Goal: Task Accomplishment & Management: Manage account settings

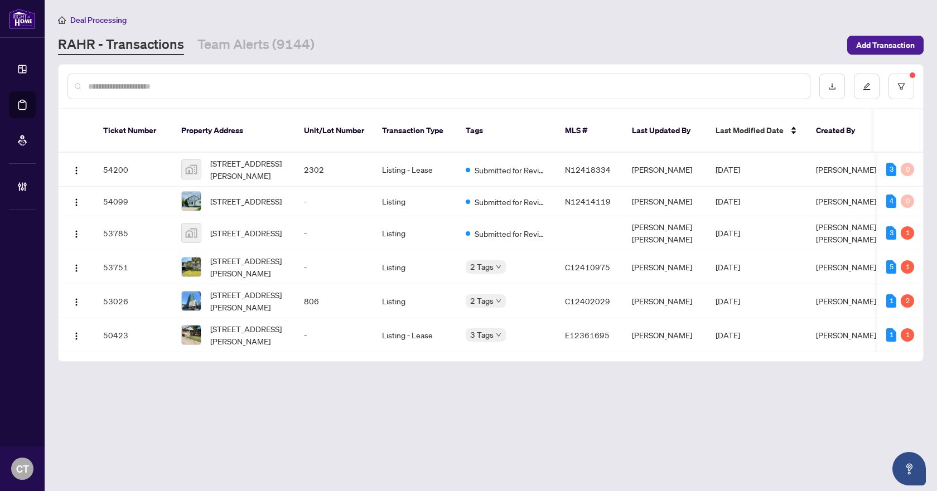
click at [476, 78] on div at bounding box center [438, 87] width 743 height 26
click at [903, 88] on icon "filter" at bounding box center [901, 87] width 8 height 8
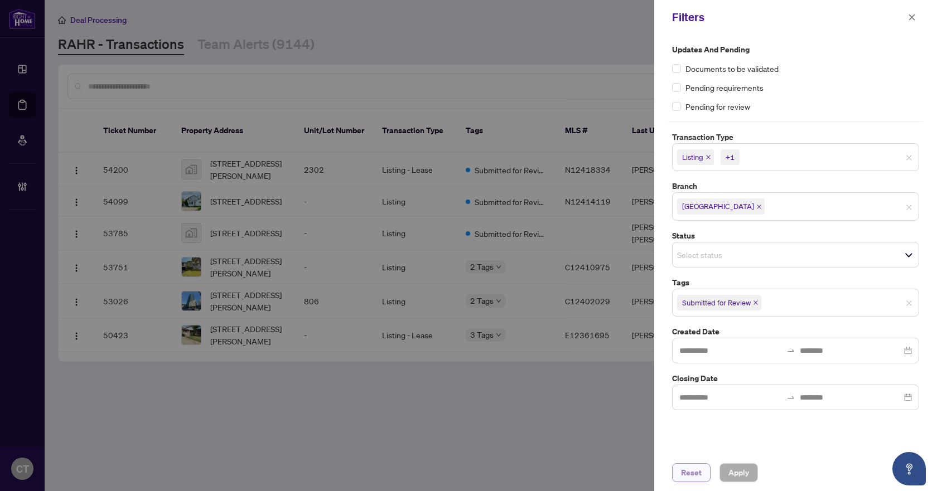
click at [689, 474] on span "Reset" at bounding box center [691, 473] width 21 height 18
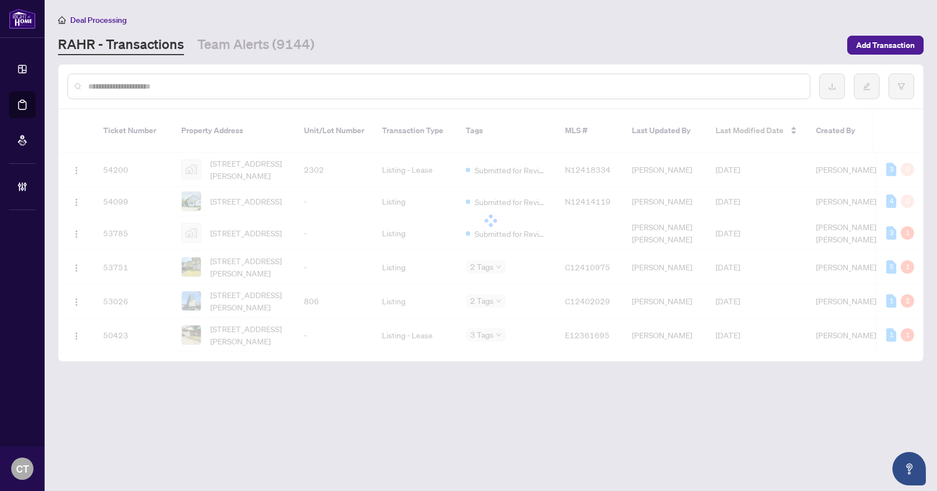
click at [274, 91] on input "text" at bounding box center [444, 86] width 713 height 12
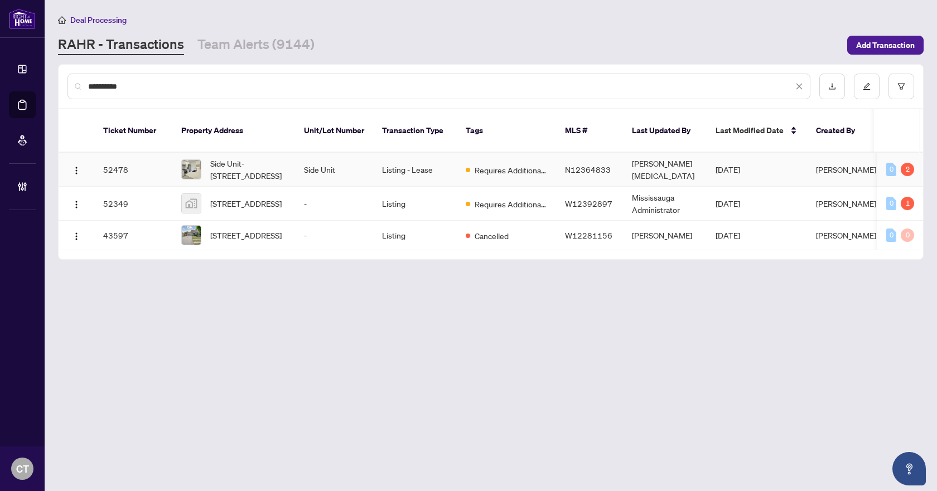
type input "**********"
click at [632, 157] on td "[PERSON_NAME][MEDICAL_DATA]" at bounding box center [665, 170] width 84 height 34
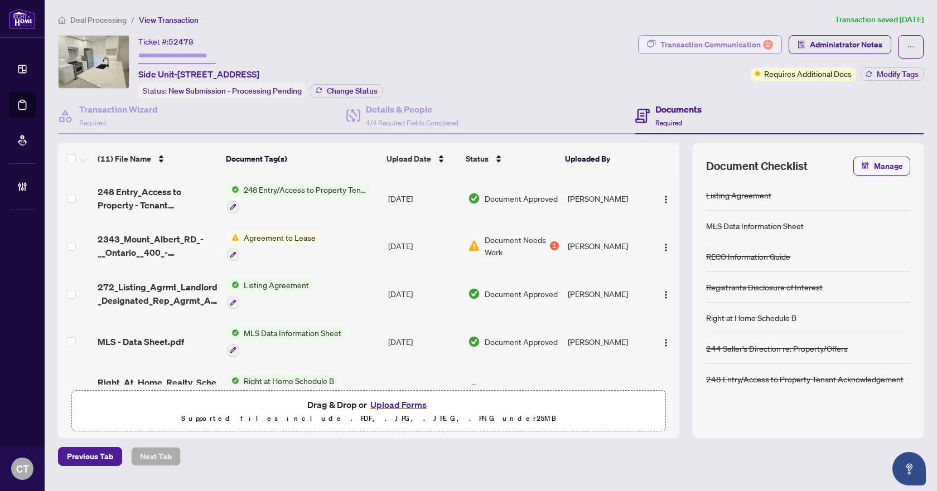
click at [704, 41] on div "Transaction Communication 2" at bounding box center [716, 45] width 113 height 18
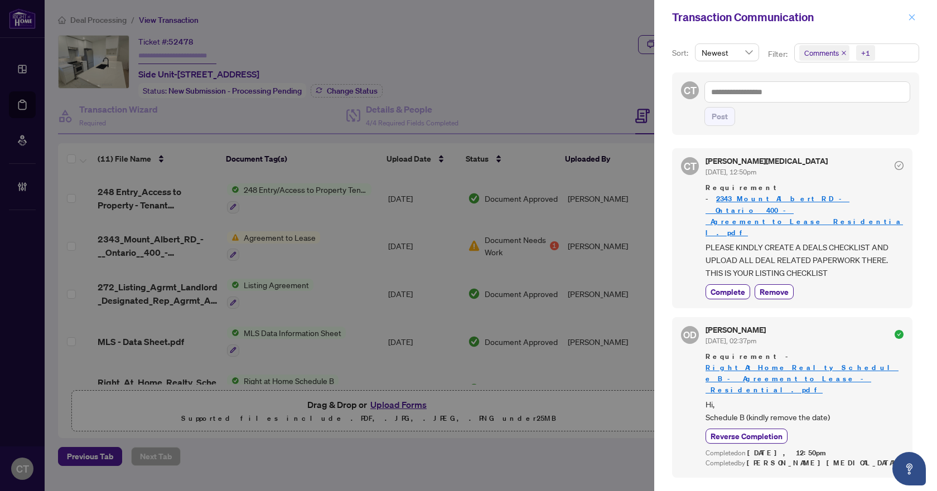
click at [913, 17] on icon "close" at bounding box center [912, 17] width 8 height 8
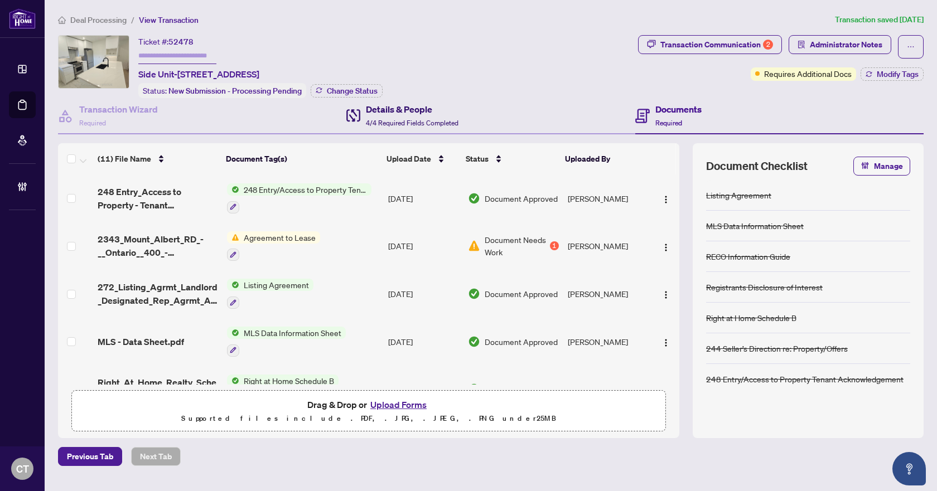
click at [451, 119] on span "4/4 Required Fields Completed" at bounding box center [412, 123] width 93 height 8
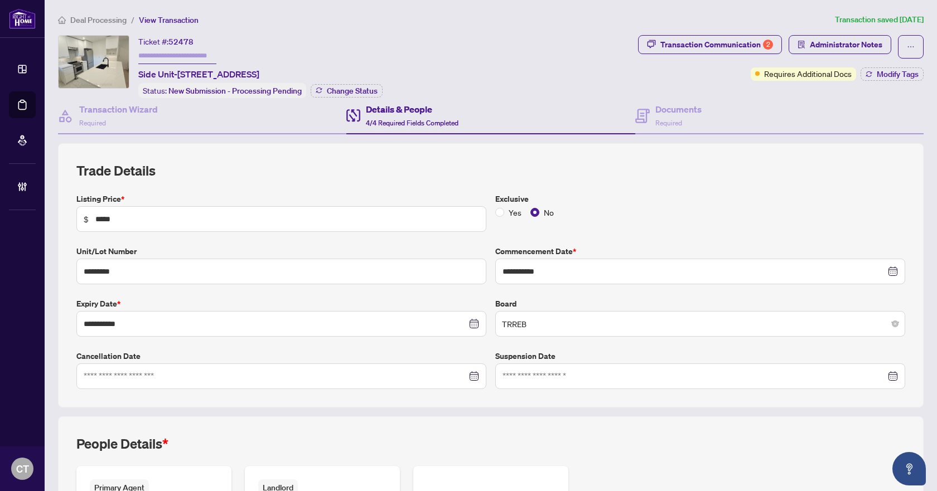
click at [85, 18] on span "Deal Processing" at bounding box center [98, 20] width 56 height 10
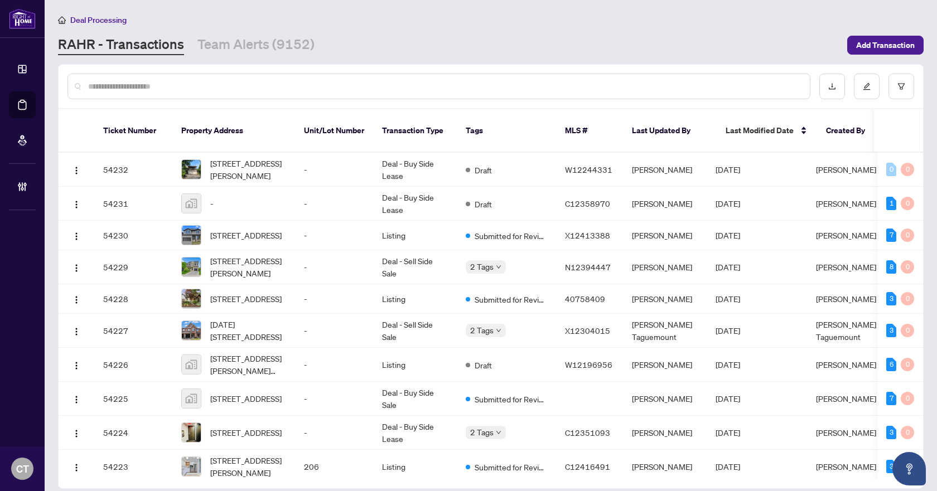
click at [257, 89] on input "text" at bounding box center [444, 86] width 713 height 12
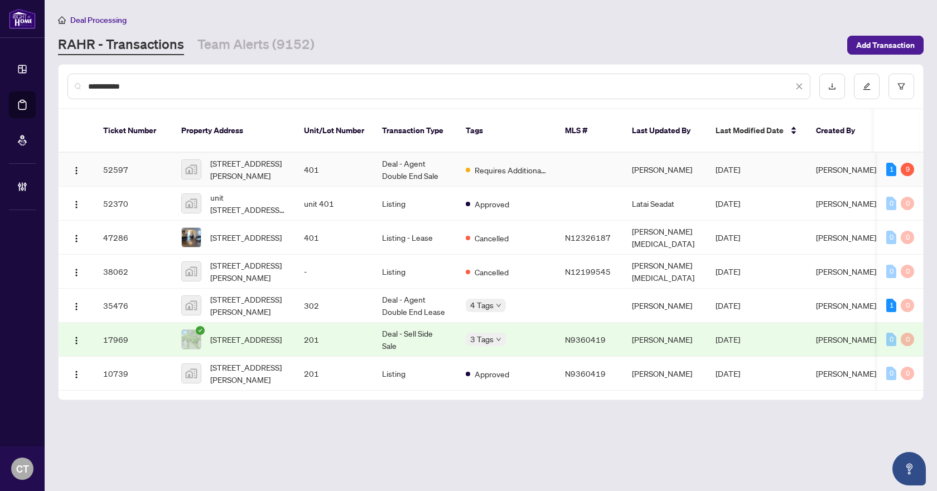
type input "**********"
click at [412, 157] on td "Deal - Agent Double End Sale" at bounding box center [415, 170] width 84 height 34
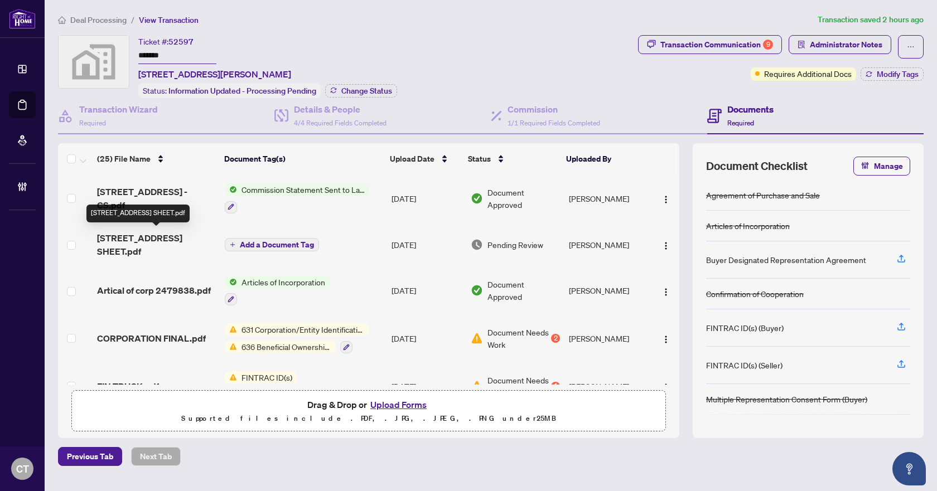
click at [144, 235] on span "401-7451 Yonge Street - REVISED TRADE SHEET.pdf" at bounding box center [156, 244] width 119 height 27
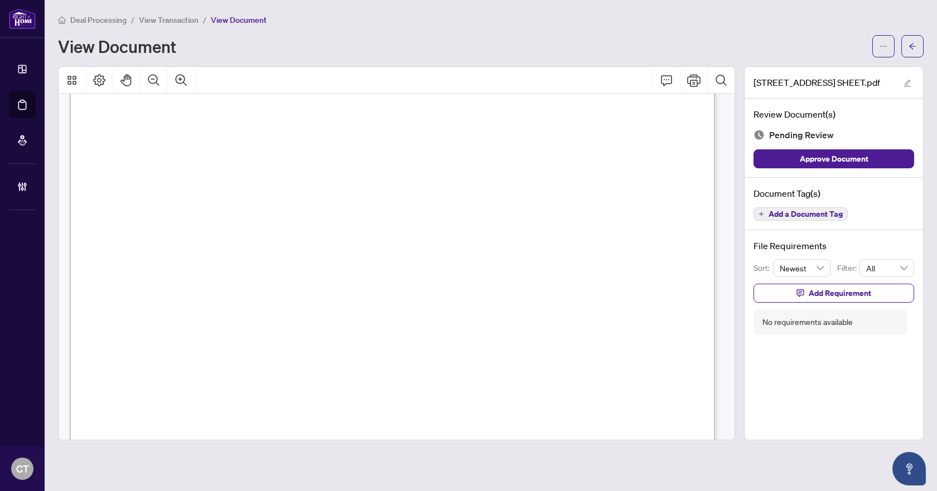
scroll to position [112, 0]
click at [911, 52] on span "button" at bounding box center [912, 46] width 8 height 18
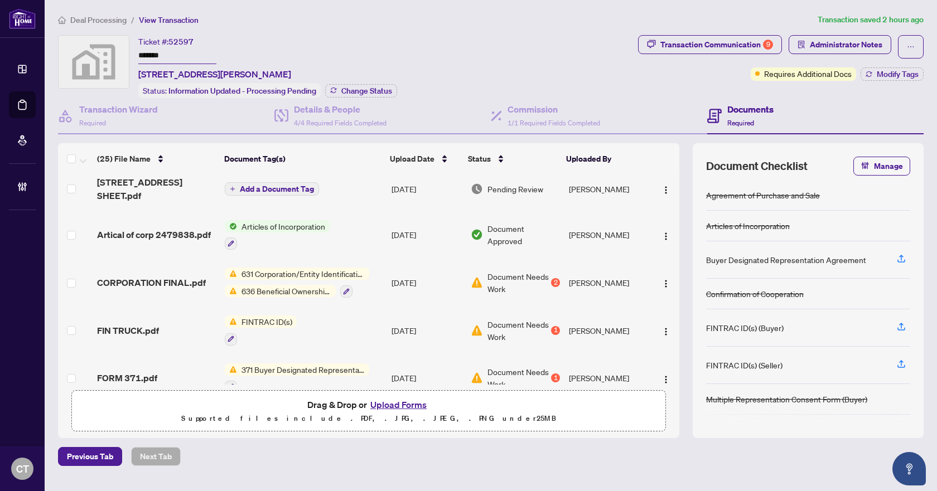
scroll to position [112, 0]
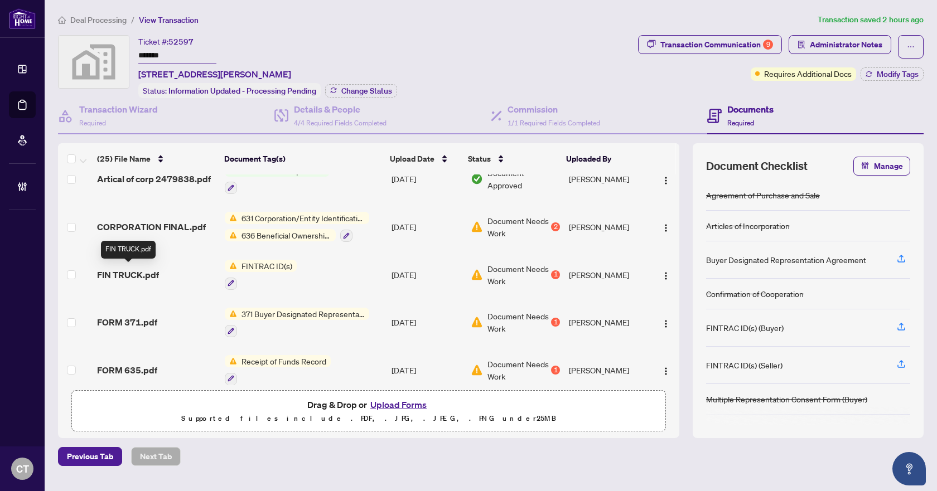
click at [149, 274] on span "FIN TRUCK.pdf" at bounding box center [128, 274] width 62 height 13
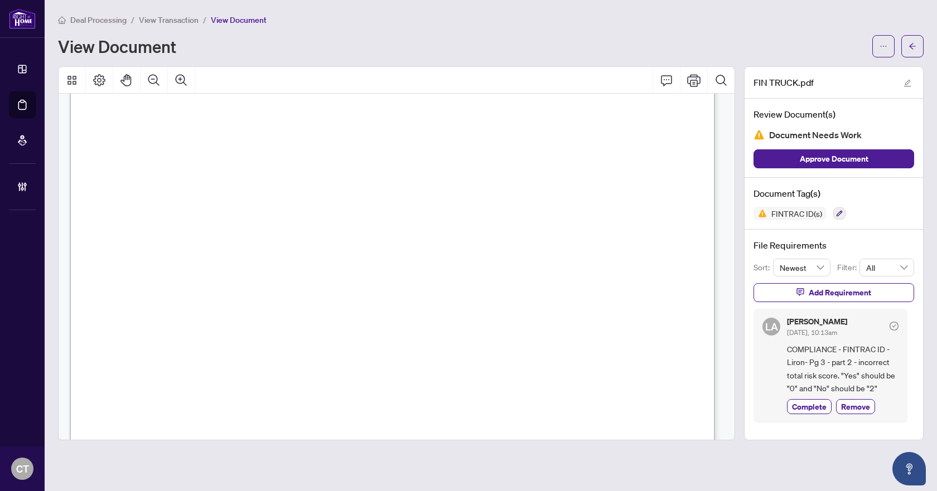
scroll to position [3079, 0]
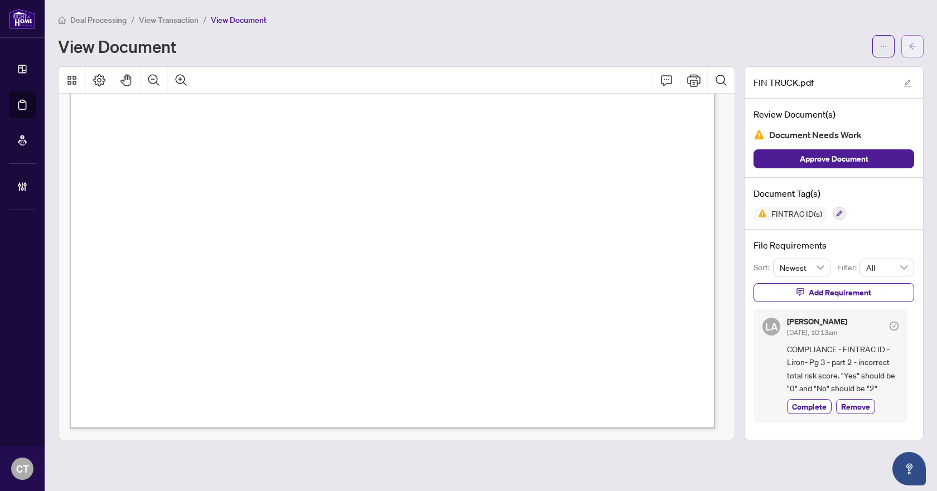
click at [907, 45] on button "button" at bounding box center [912, 46] width 22 height 22
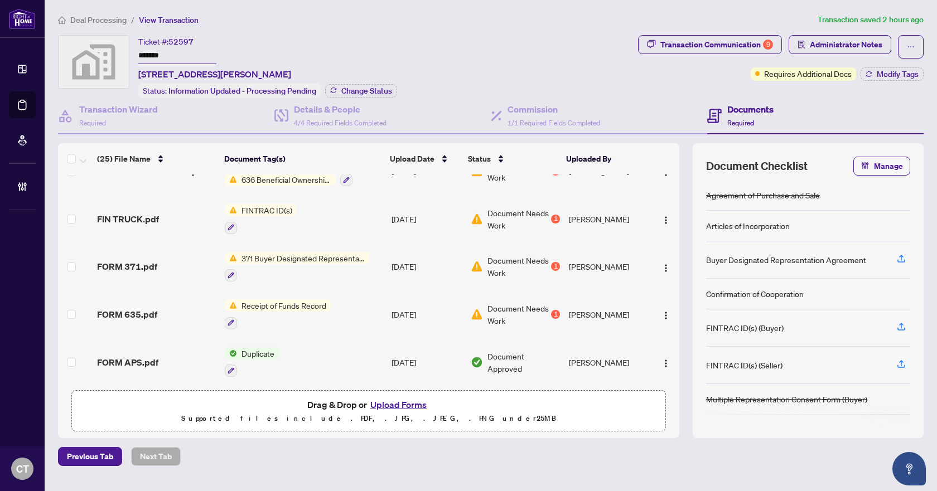
scroll to position [112, 0]
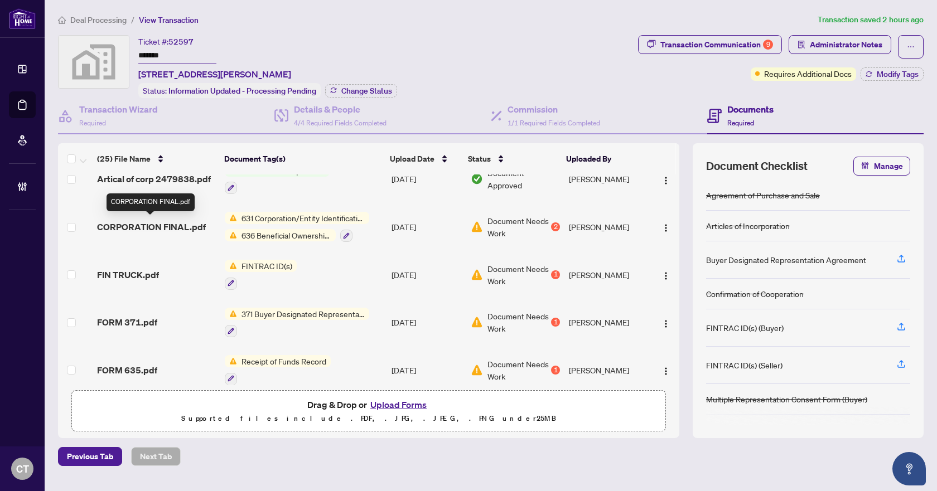
click at [190, 225] on span "CORPORATION FINAL.pdf" at bounding box center [151, 226] width 109 height 13
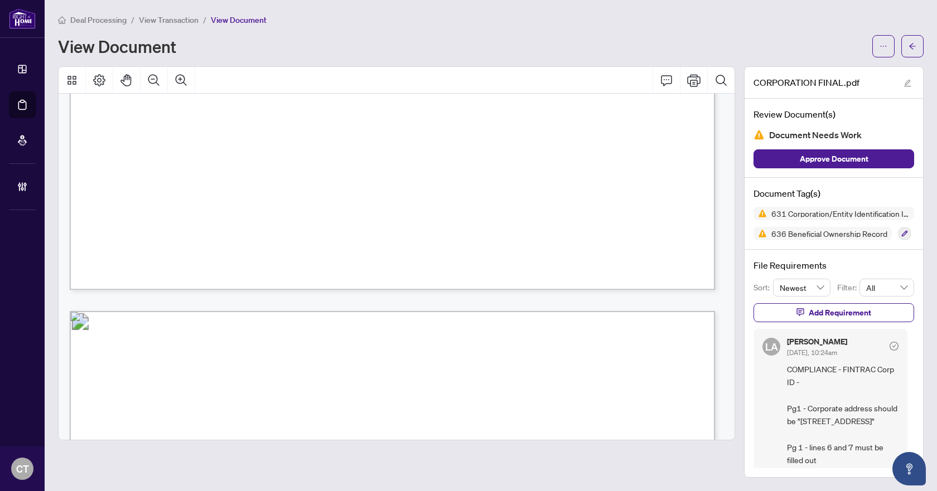
scroll to position [1840, 0]
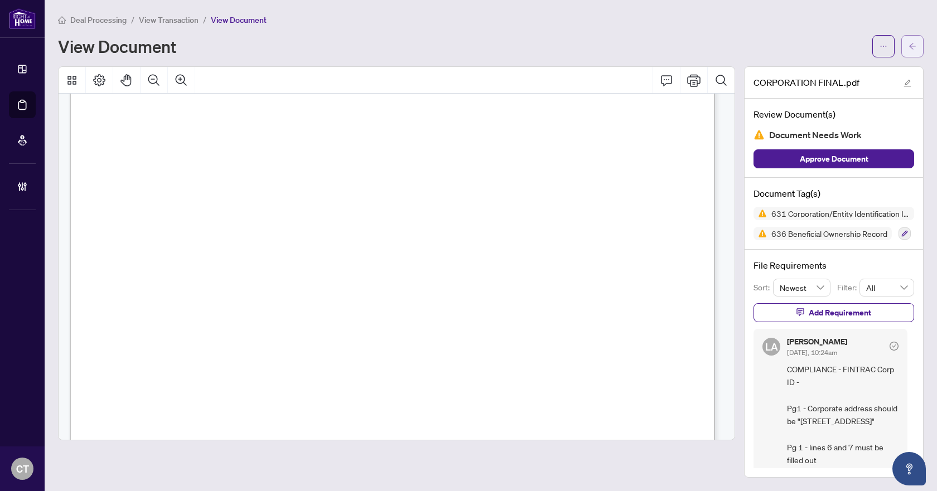
click at [915, 50] on icon "arrow-left" at bounding box center [912, 46] width 8 height 8
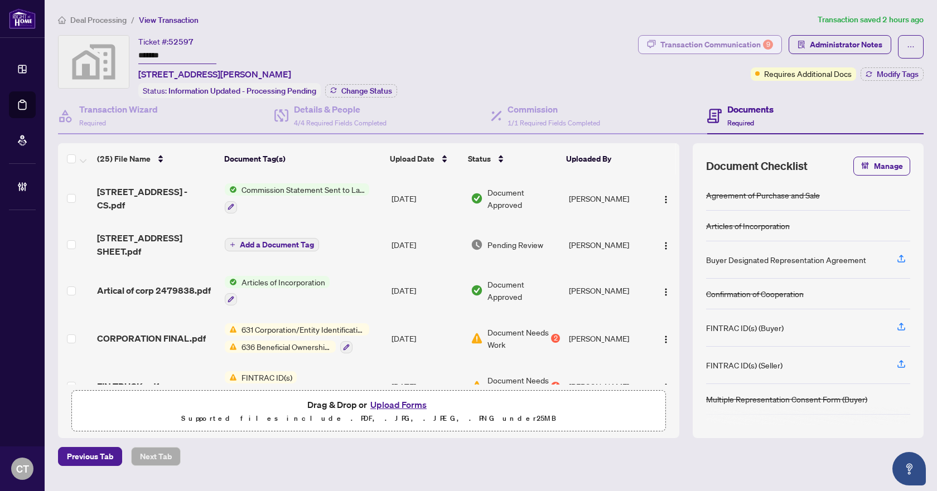
click at [691, 50] on div "Transaction Communication 9" at bounding box center [716, 45] width 113 height 18
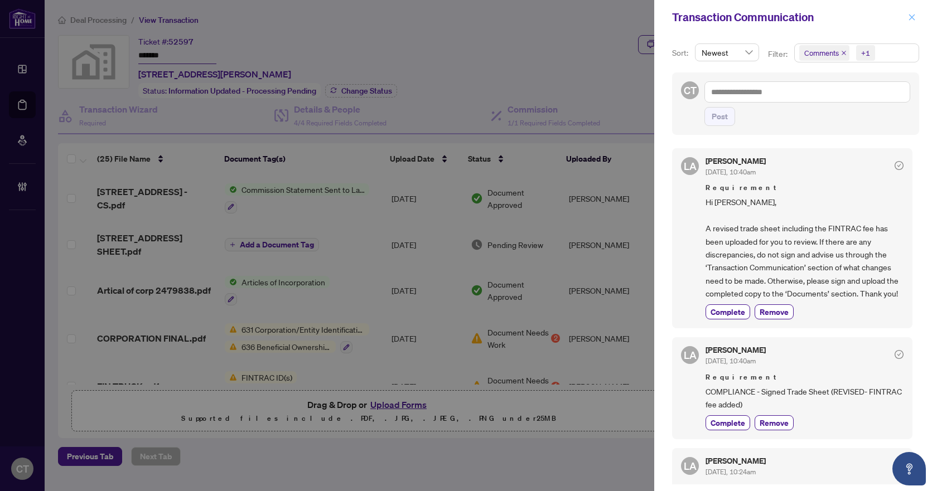
click at [913, 13] on icon "close" at bounding box center [912, 17] width 8 height 8
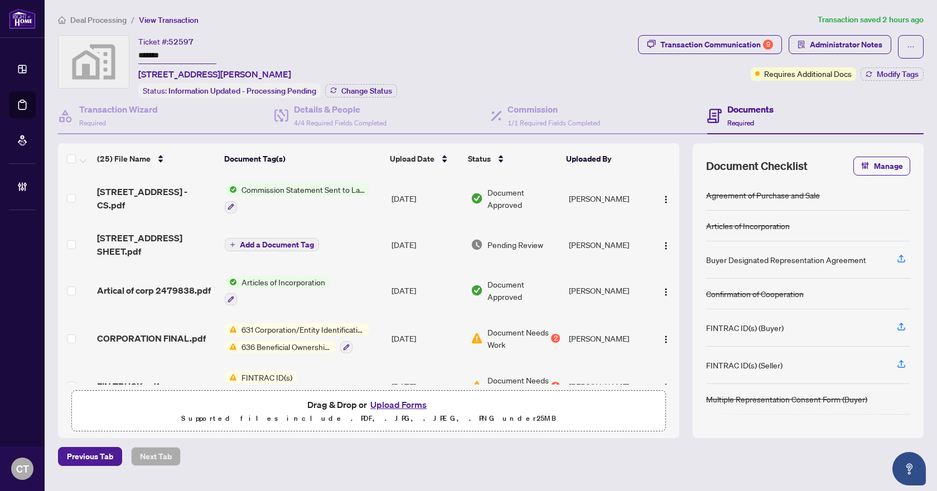
scroll to position [56, 0]
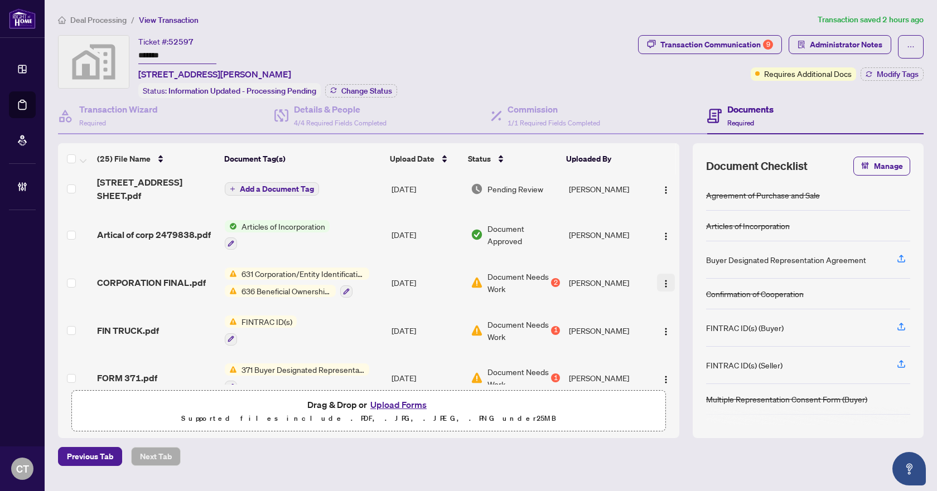
click at [662, 282] on img "button" at bounding box center [665, 283] width 9 height 9
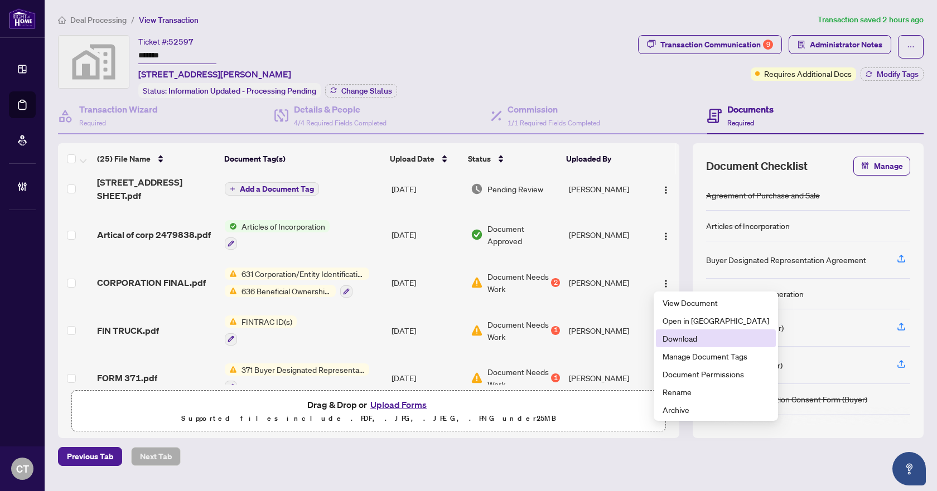
click at [668, 340] on span "Download" at bounding box center [715, 338] width 107 height 12
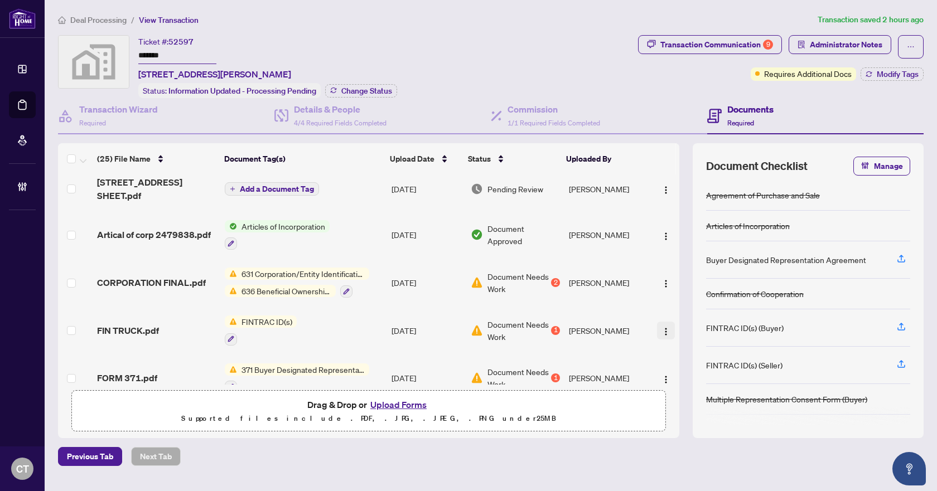
click at [662, 331] on img "button" at bounding box center [665, 331] width 9 height 9
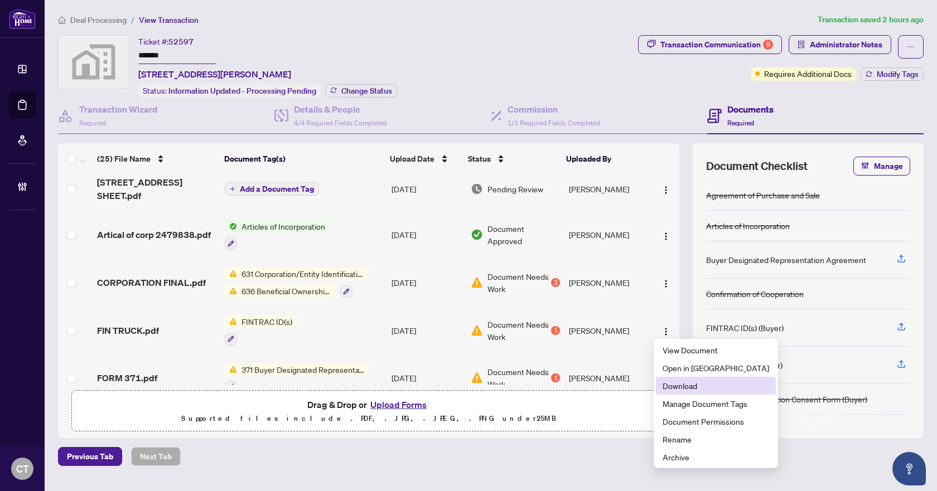
click at [670, 384] on span "Download" at bounding box center [715, 386] width 107 height 12
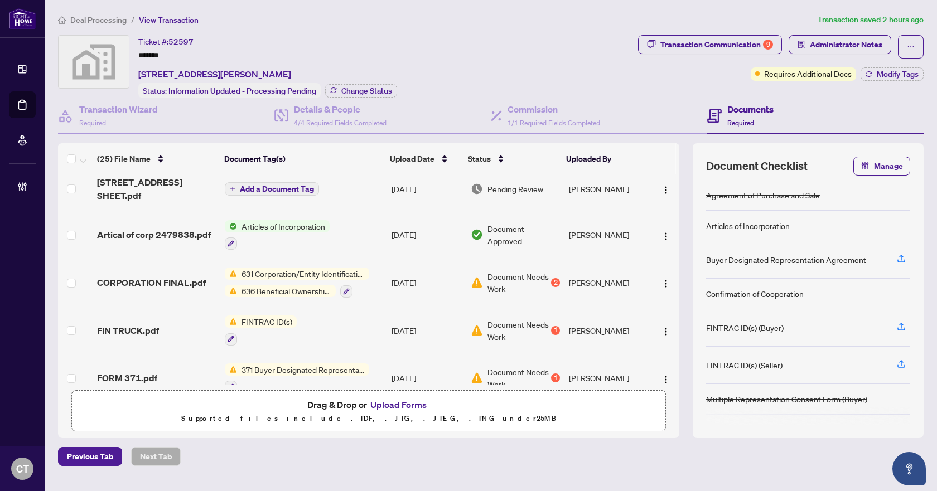
click at [136, 325] on span "FIN TRUCK.pdf" at bounding box center [128, 330] width 62 height 13
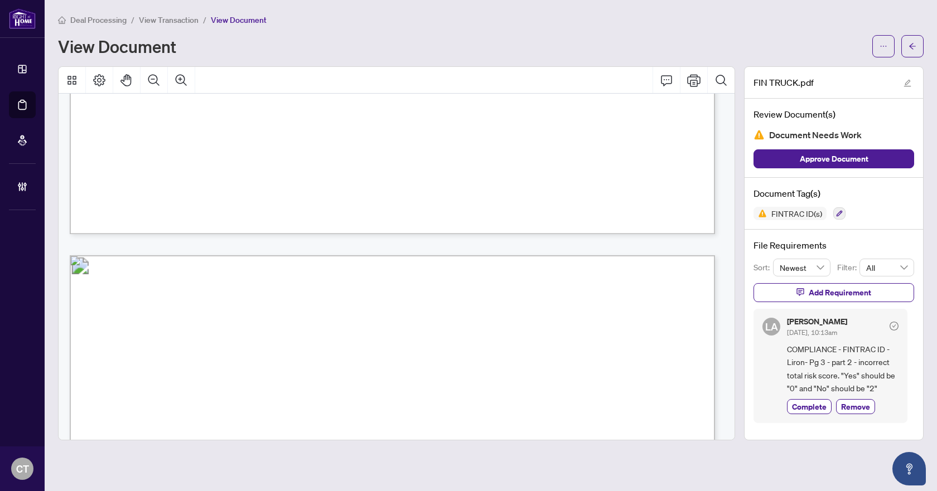
scroll to position [1952, 0]
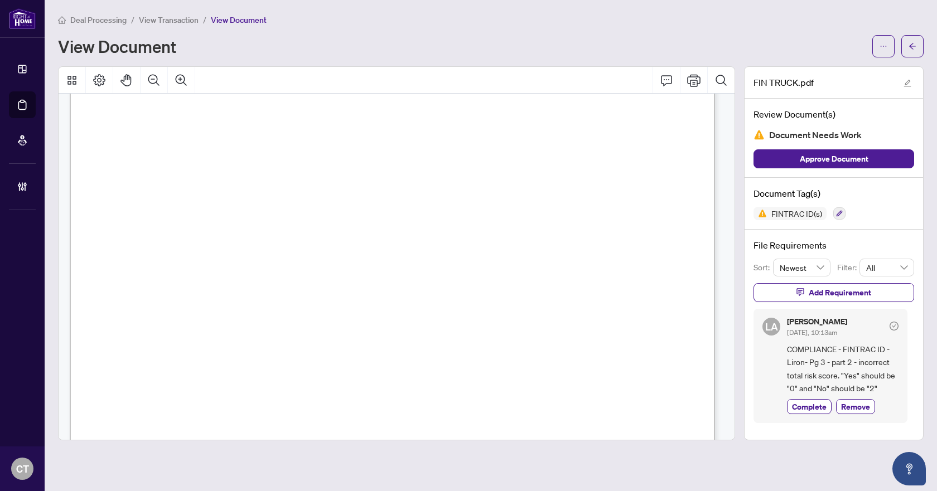
drag, startPoint x: 910, startPoint y: 42, endPoint x: 33, endPoint y: 202, distance: 890.6
click at [910, 42] on icon "arrow-left" at bounding box center [912, 46] width 8 height 8
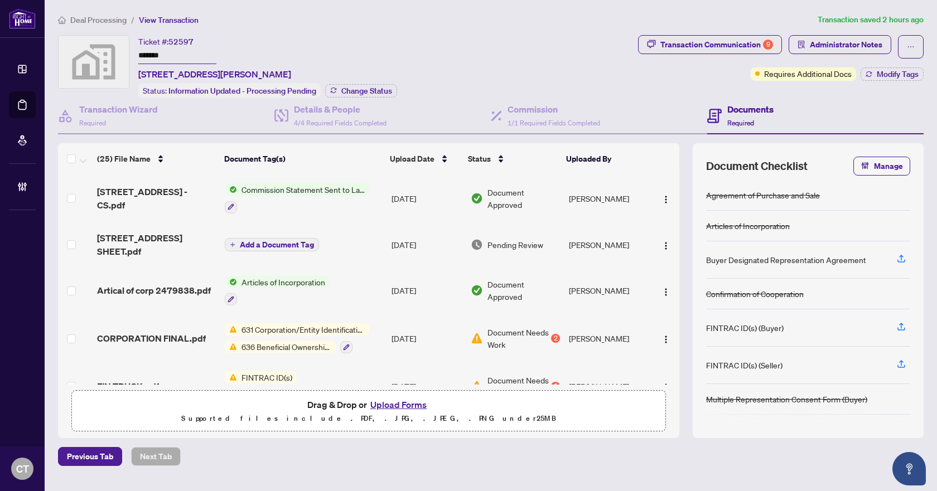
click at [422, 49] on div "Ticket #: 52597 ******* 401-7451 Yonge Street, Thornhill, ON, Canada Status: In…" at bounding box center [345, 66] width 575 height 63
click at [93, 19] on span "Deal Processing" at bounding box center [98, 20] width 56 height 10
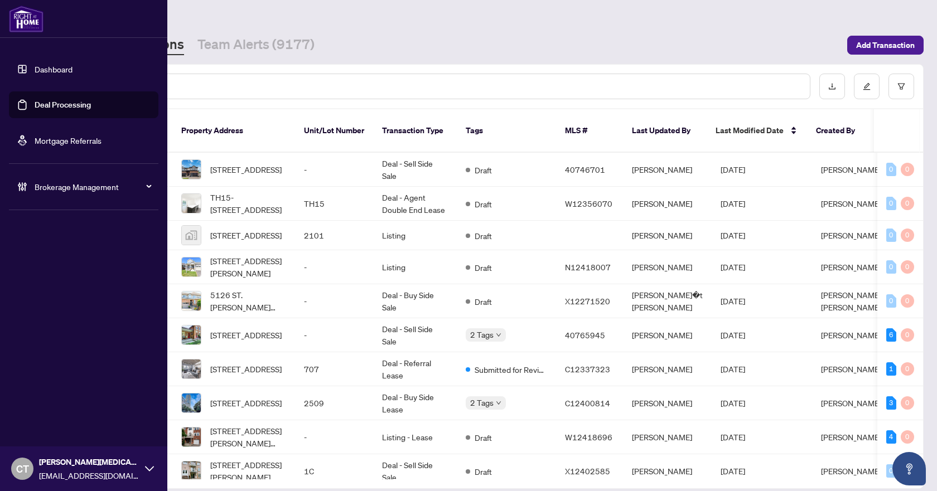
click at [41, 197] on div "Brokerage Management" at bounding box center [83, 186] width 149 height 27
click at [27, 188] on icon at bounding box center [22, 186] width 11 height 11
click at [49, 265] on link "Manage Agents" at bounding box center [50, 267] width 55 height 10
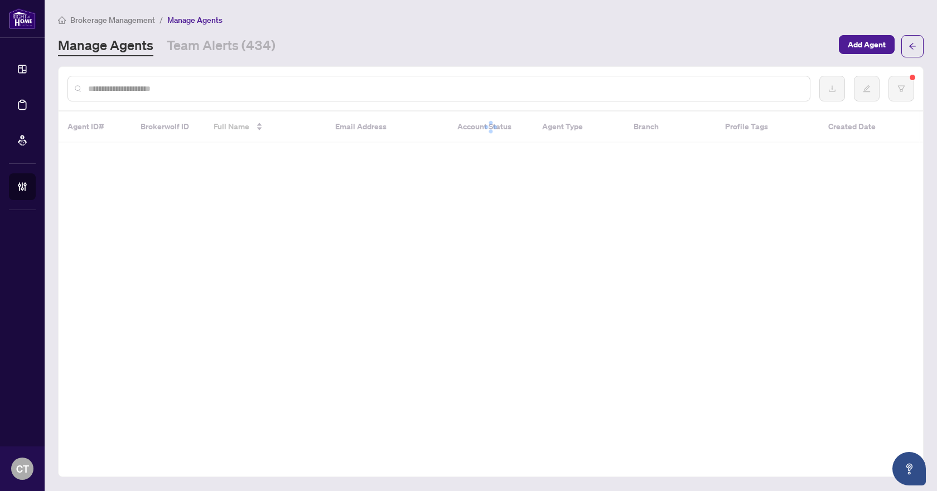
click at [214, 89] on input "text" at bounding box center [444, 89] width 713 height 12
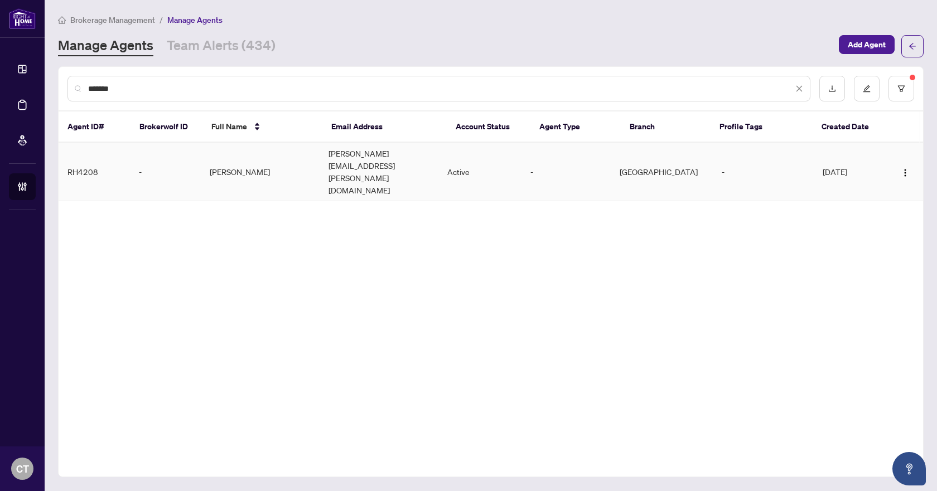
type input "*******"
click at [378, 155] on td "leon.kennedy@yopmail.com" at bounding box center [379, 172] width 119 height 59
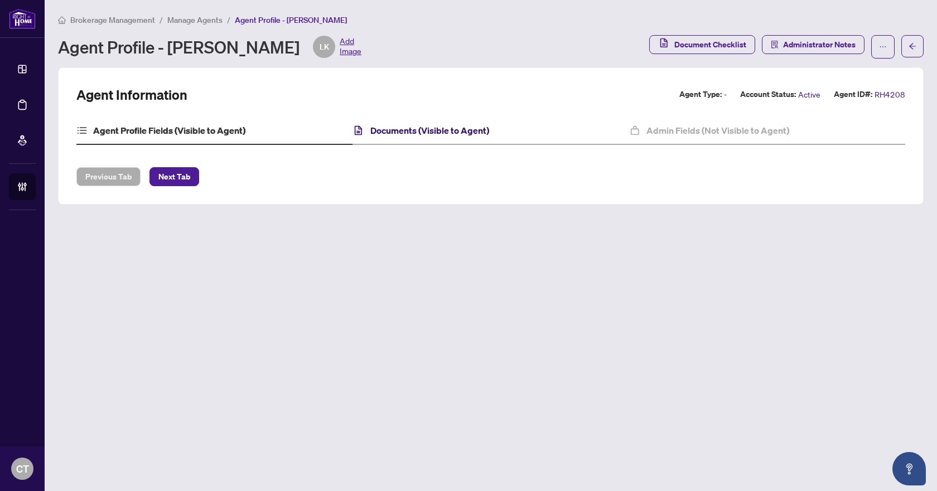
click at [460, 129] on h4 "Documents (Visible to Agent)" at bounding box center [429, 130] width 119 height 13
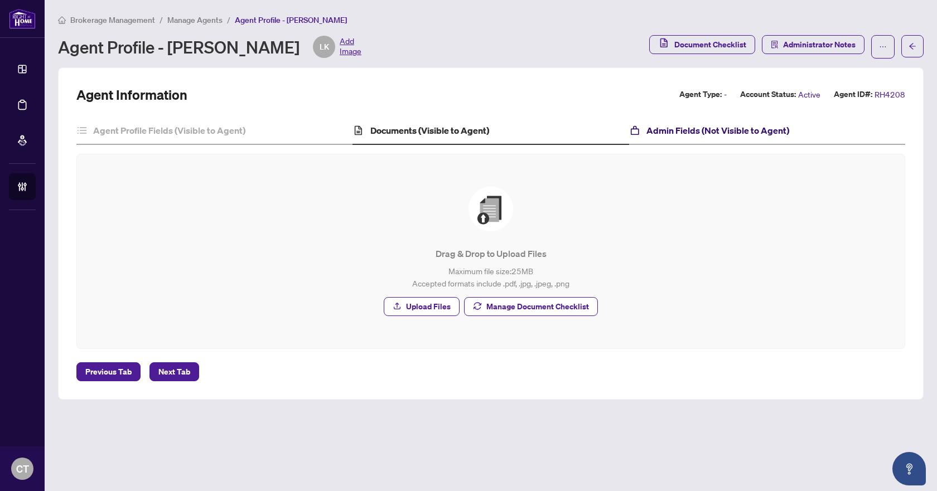
click at [662, 127] on h4 "Admin Fields (Not Visible to Agent)" at bounding box center [717, 130] width 143 height 13
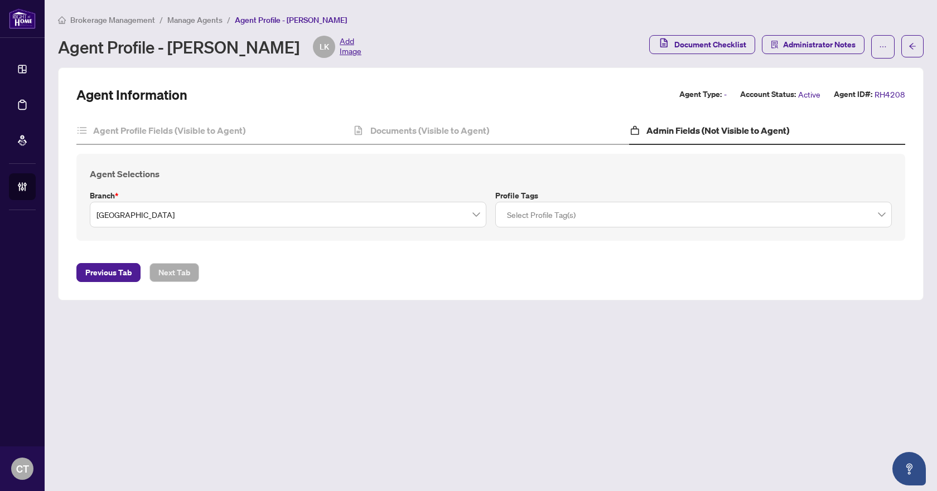
click at [117, 20] on span "Brokerage Management" at bounding box center [112, 20] width 85 height 10
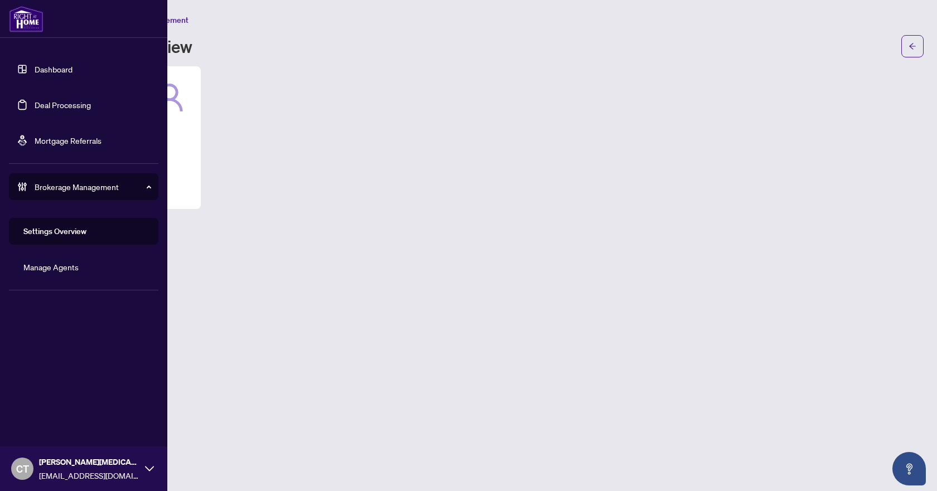
click at [47, 106] on link "Deal Processing" at bounding box center [63, 105] width 56 height 10
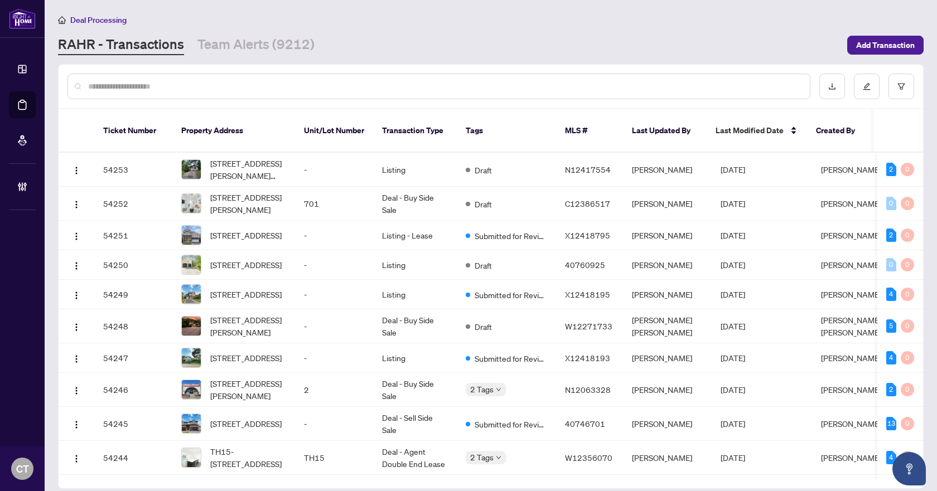
click at [336, 84] on input "text" at bounding box center [444, 86] width 713 height 12
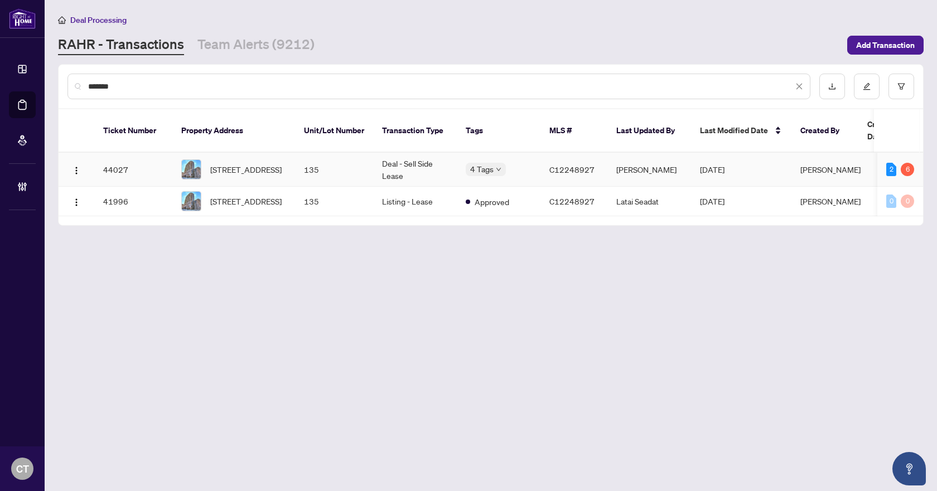
type input "*******"
click at [293, 153] on td "135-38 Grand Magazine St, Toronto, Ontario M5V 0B1, Canada" at bounding box center [233, 170] width 123 height 34
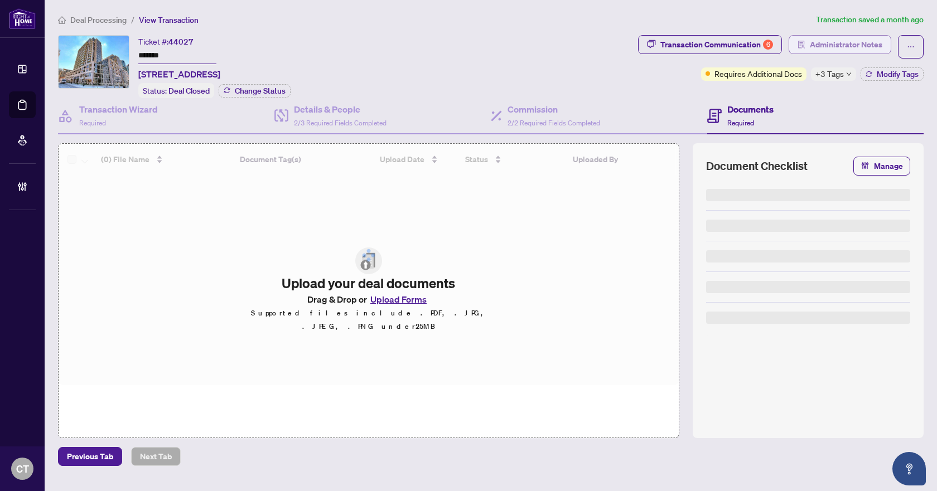
click at [819, 49] on span "Administrator Notes" at bounding box center [846, 45] width 72 height 18
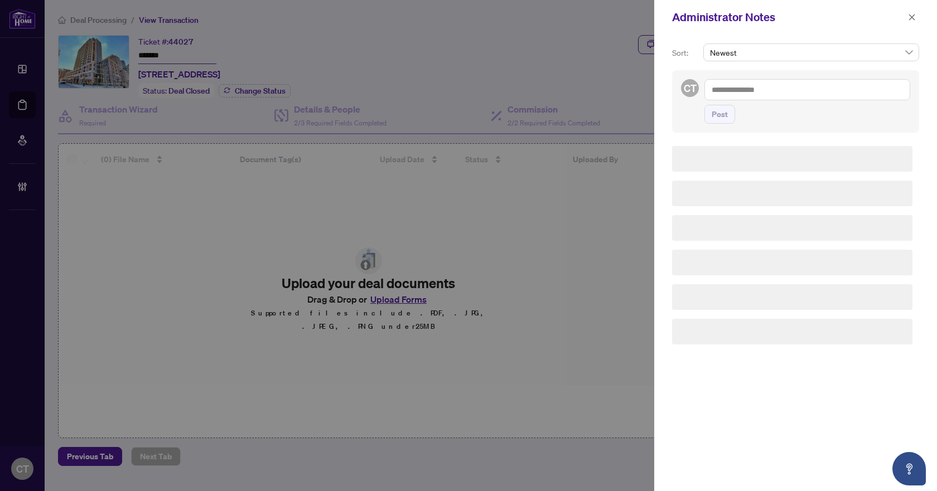
click at [796, 100] on textarea at bounding box center [807, 89] width 206 height 21
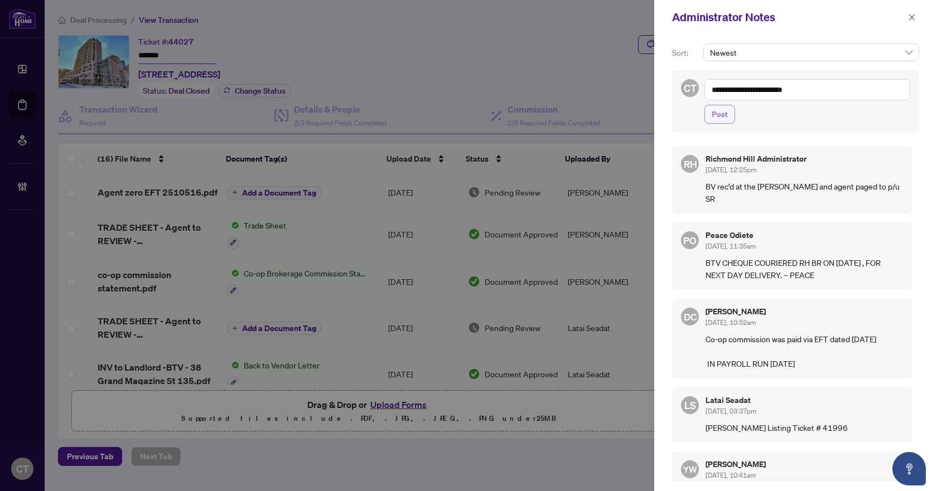
type textarea "**********"
click at [708, 116] on button "Post" at bounding box center [719, 114] width 31 height 19
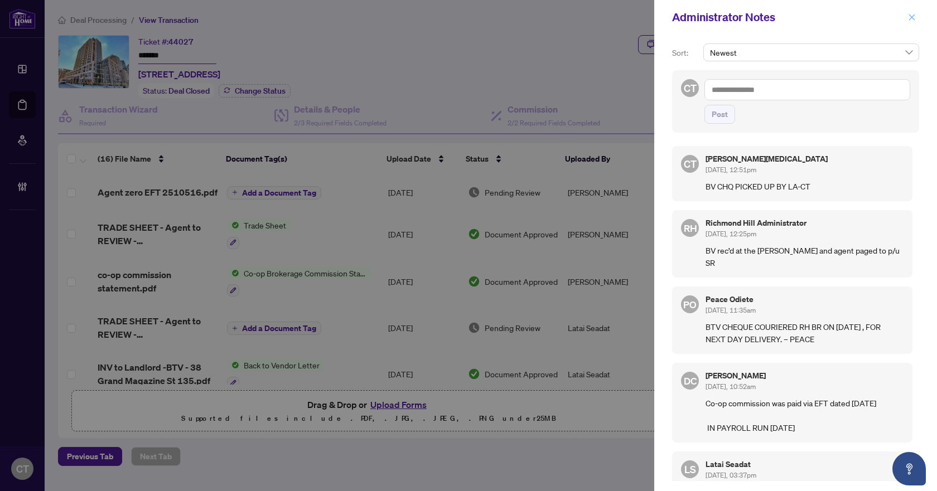
click at [911, 20] on icon "close" at bounding box center [912, 17] width 8 height 8
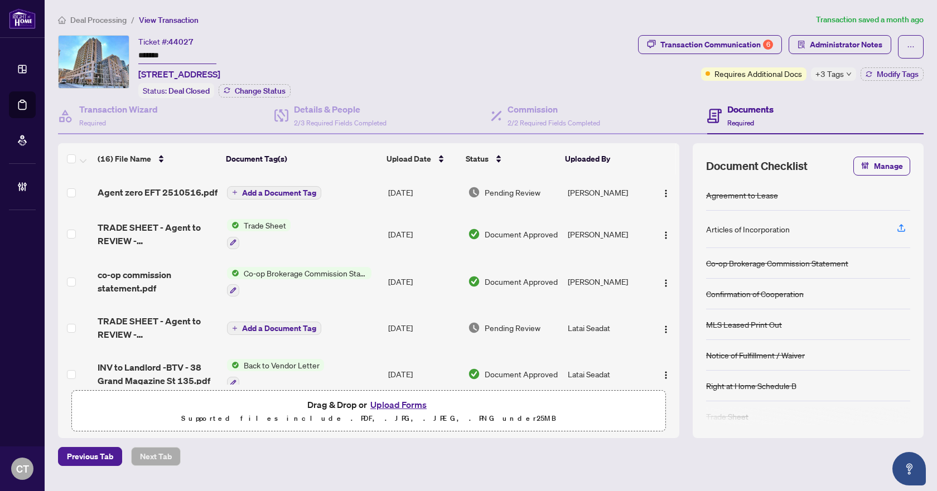
click at [105, 20] on span "Deal Processing" at bounding box center [98, 20] width 56 height 10
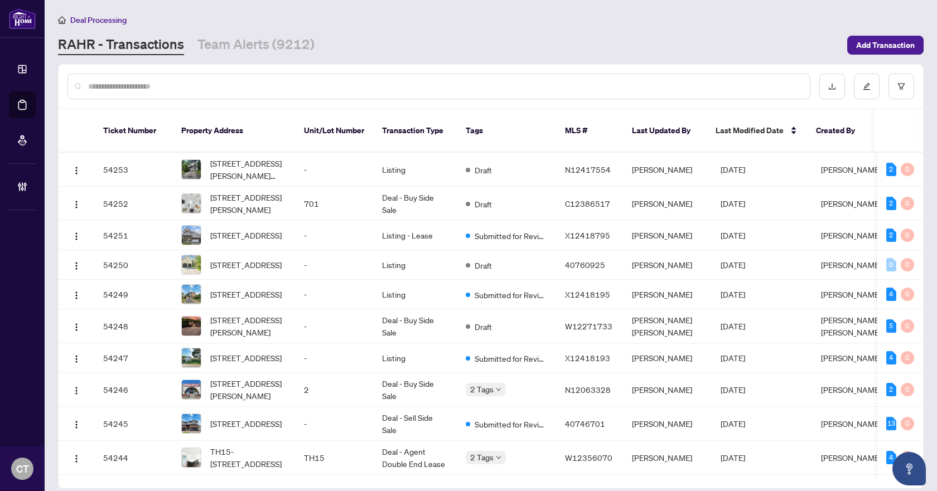
click at [152, 86] on input "text" at bounding box center [444, 86] width 713 height 12
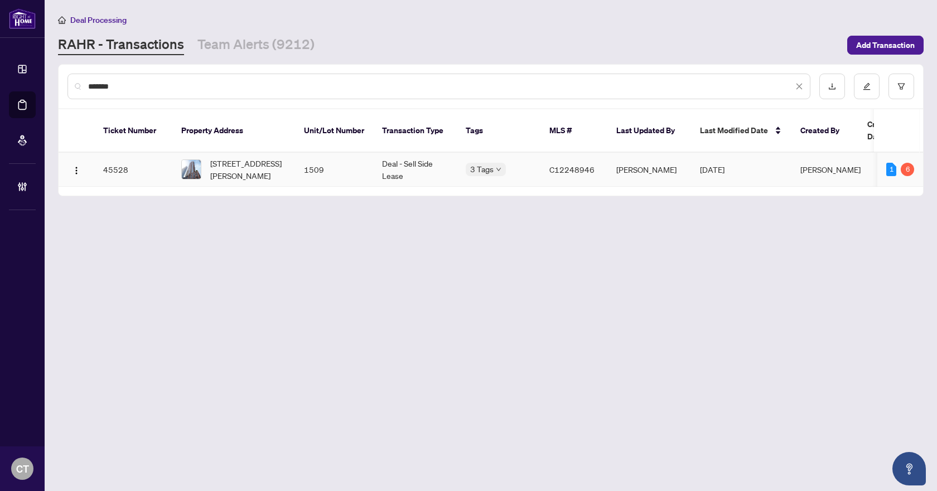
type input "*******"
click at [543, 154] on td "C12248946" at bounding box center [573, 170] width 67 height 34
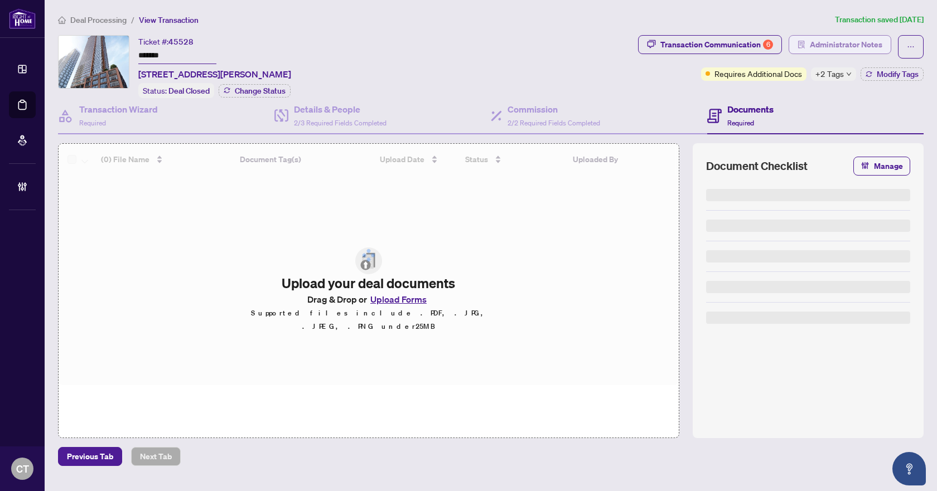
click at [823, 45] on span "Administrator Notes" at bounding box center [846, 45] width 72 height 18
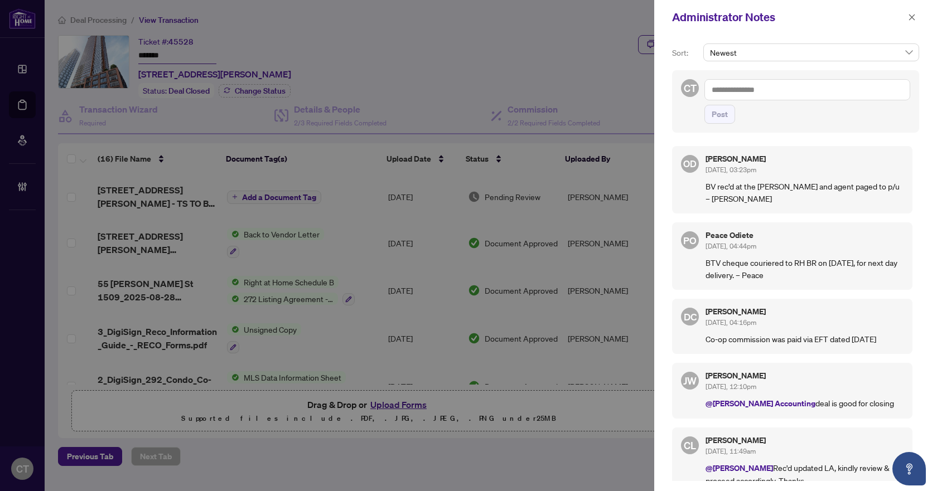
click at [765, 91] on textarea at bounding box center [807, 89] width 206 height 21
paste textarea "**********"
type textarea "**********"
click at [718, 122] on span "Post" at bounding box center [720, 114] width 16 height 18
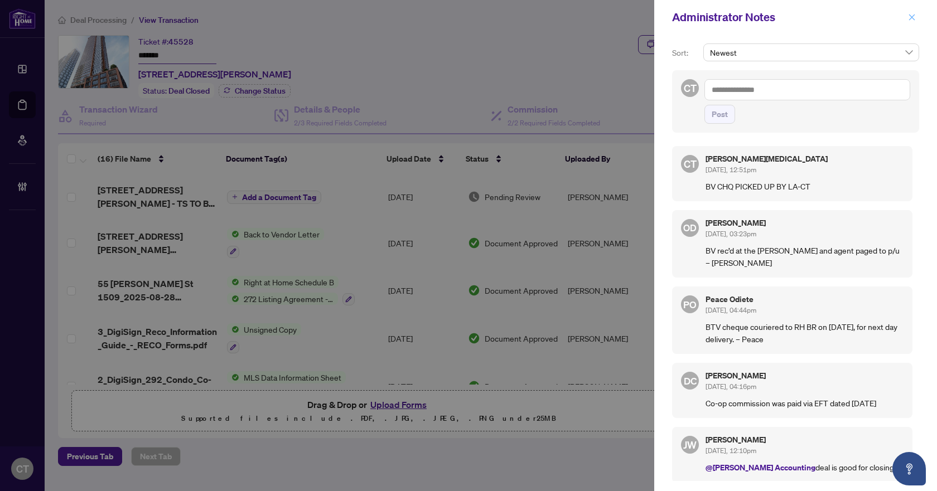
click at [916, 12] on button "button" at bounding box center [912, 17] width 14 height 13
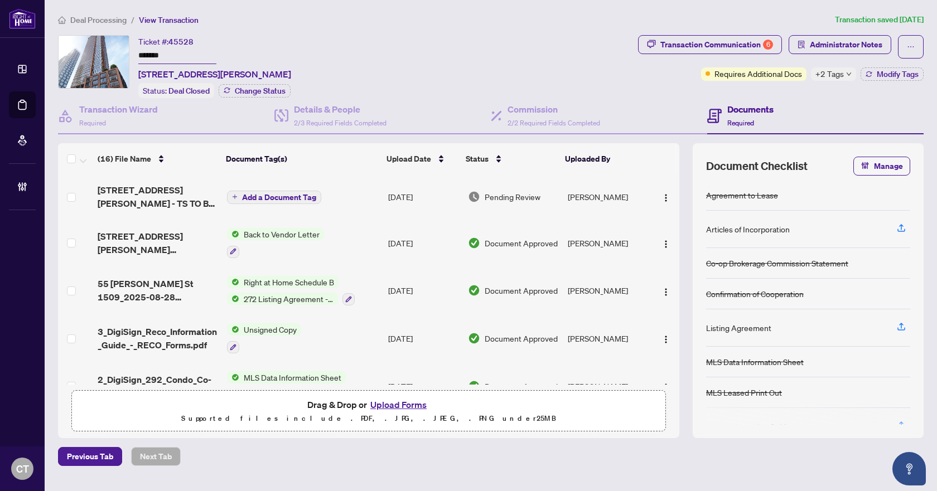
click at [117, 18] on span "Deal Processing" at bounding box center [98, 20] width 56 height 10
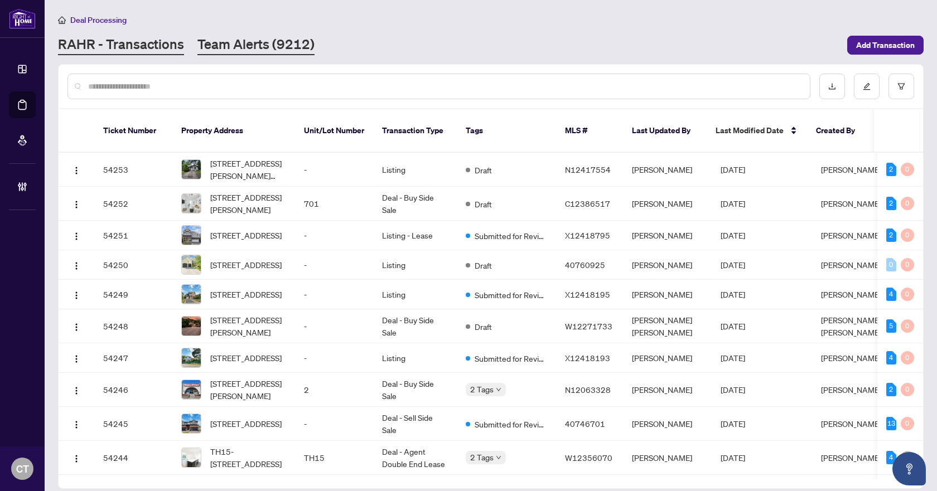
click at [241, 38] on link "Team Alerts (9212)" at bounding box center [255, 45] width 117 height 20
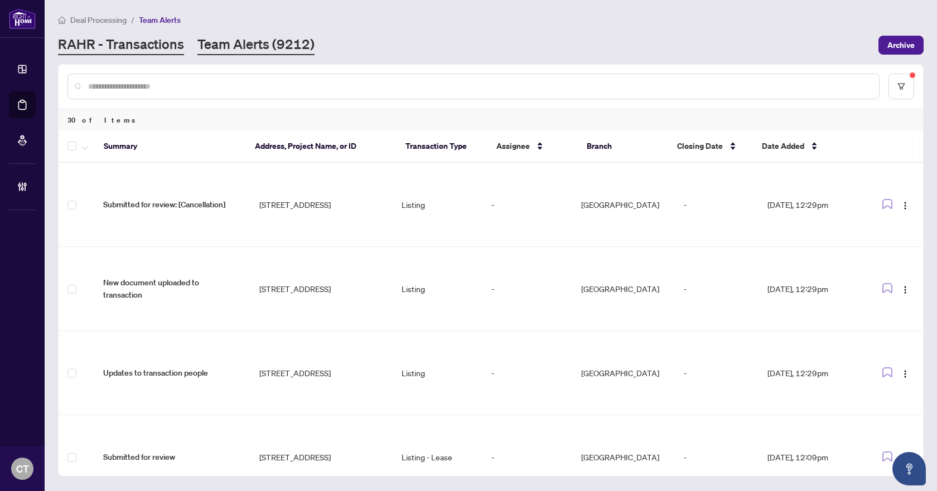
click at [159, 41] on link "RAHR - Transactions" at bounding box center [121, 45] width 126 height 20
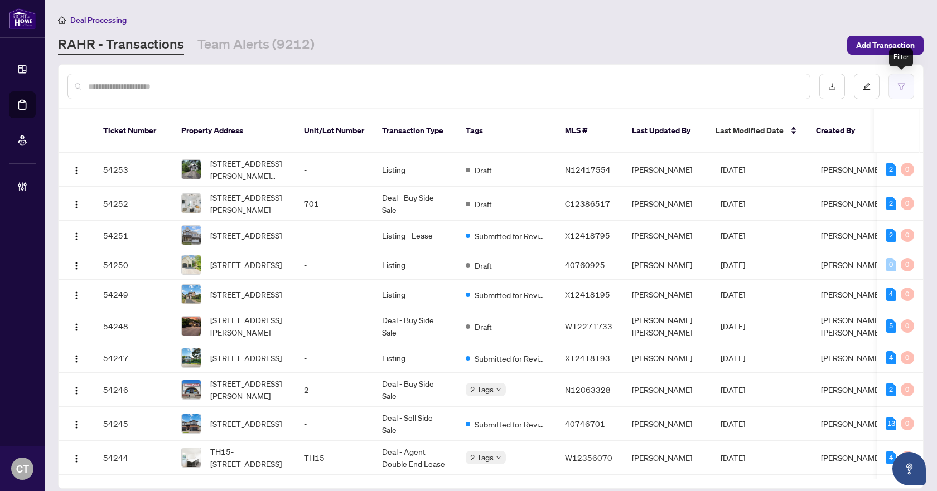
click at [892, 88] on button "button" at bounding box center [901, 87] width 26 height 26
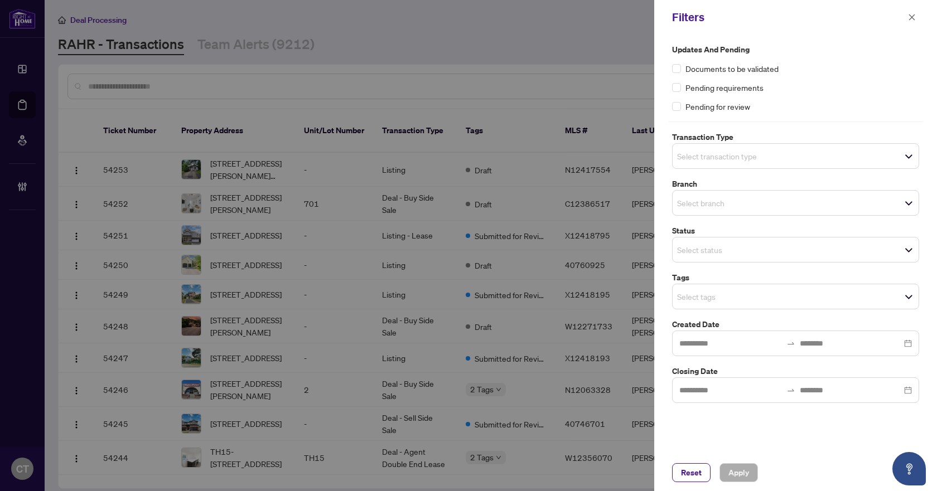
click at [717, 163] on span "Select transaction type" at bounding box center [796, 156] width 246 height 16
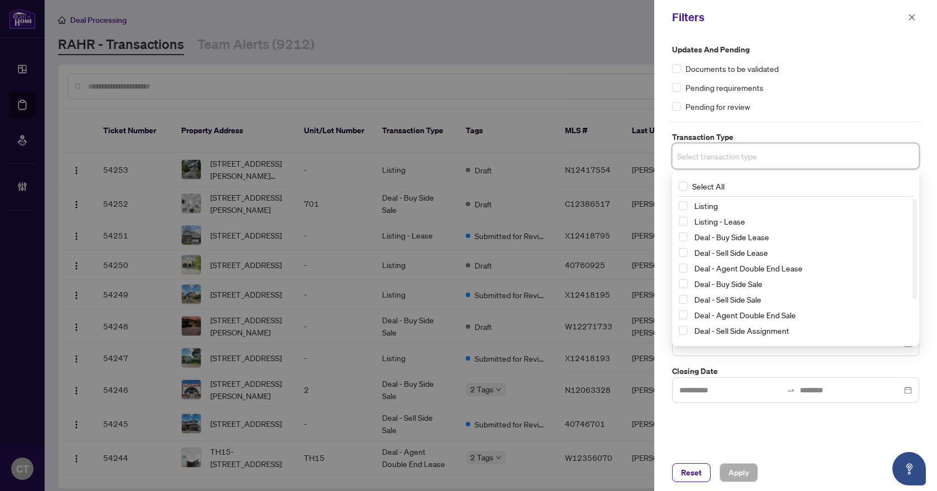
click at [709, 212] on div "Listing" at bounding box center [796, 205] width 234 height 13
click at [710, 220] on span "Listing - Lease" at bounding box center [719, 221] width 51 height 10
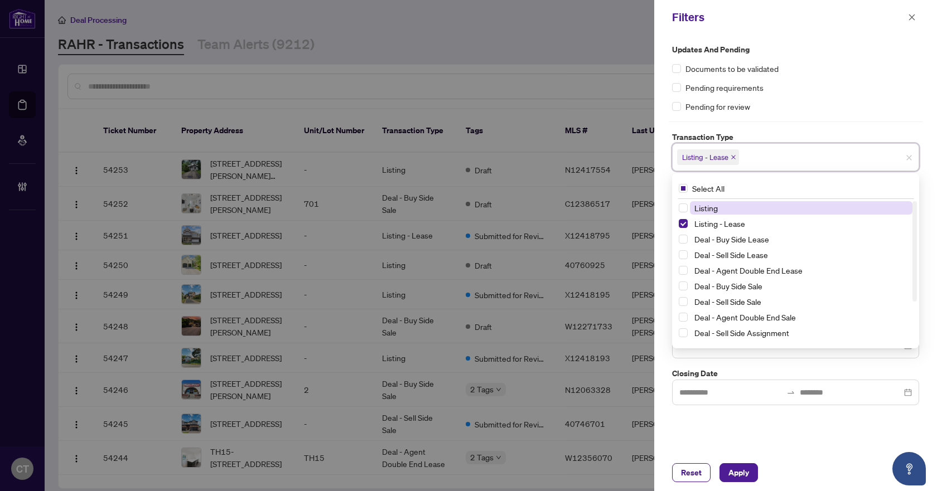
click at [706, 210] on span "Listing" at bounding box center [705, 208] width 23 height 10
click at [803, 135] on label "Transaction Type" at bounding box center [795, 137] width 247 height 12
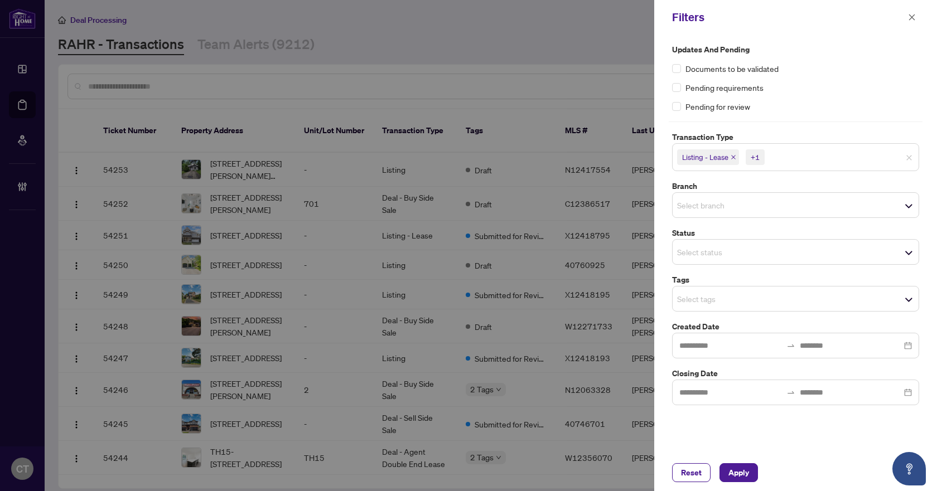
click at [703, 210] on input "search" at bounding box center [716, 205] width 78 height 13
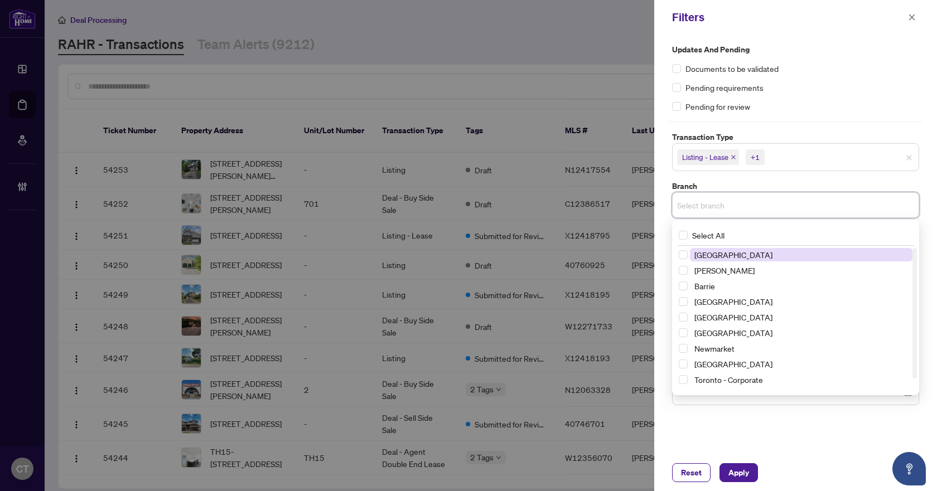
click at [708, 255] on span "[GEOGRAPHIC_DATA]" at bounding box center [733, 255] width 78 height 10
click at [741, 187] on label "Branch" at bounding box center [795, 186] width 247 height 12
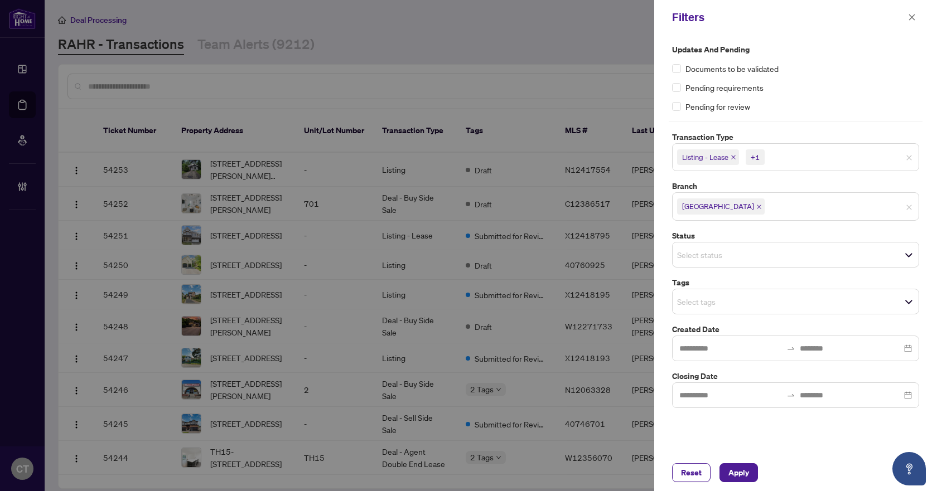
click at [700, 253] on input "search" at bounding box center [716, 254] width 78 height 13
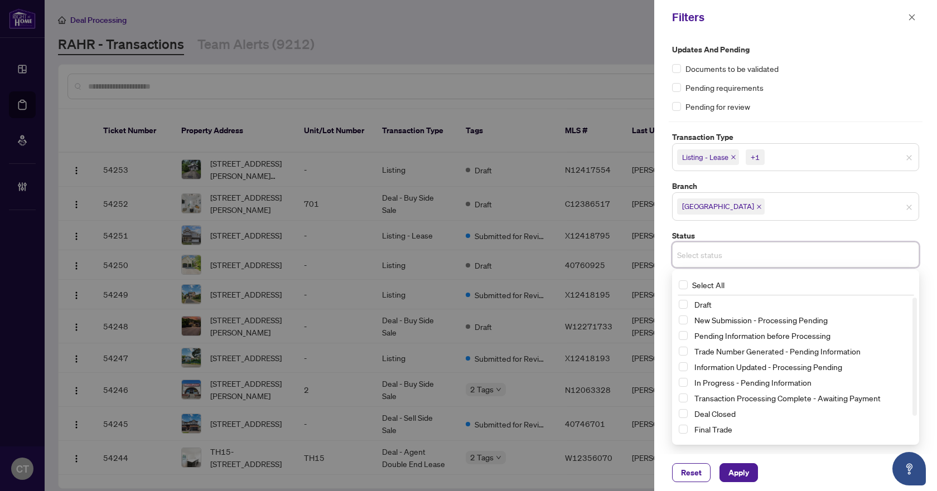
click at [737, 239] on label "Status" at bounding box center [795, 236] width 247 height 12
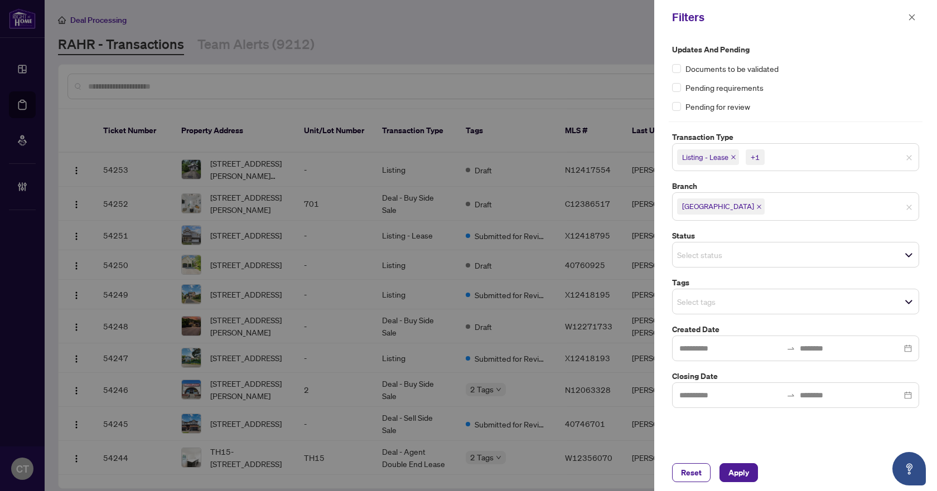
click at [705, 310] on div "Select tags" at bounding box center [795, 302] width 247 height 26
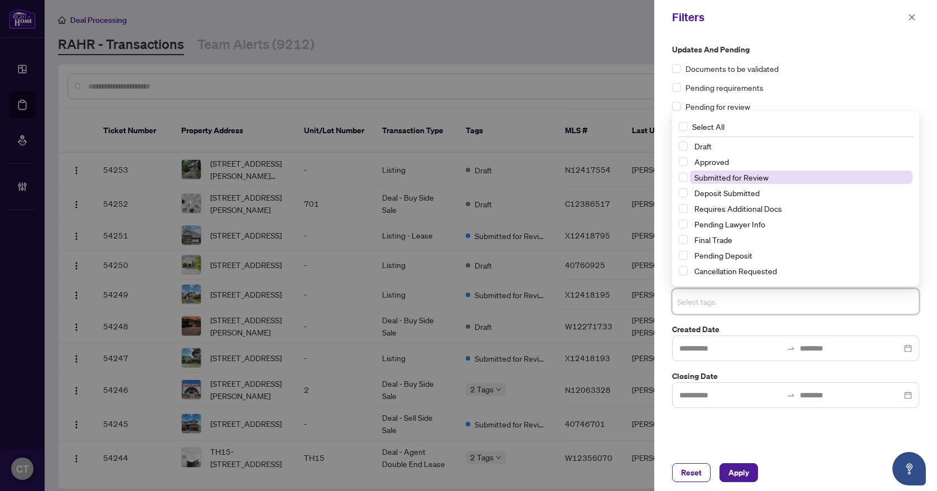
click at [749, 178] on span "Submitted for Review" at bounding box center [731, 177] width 74 height 10
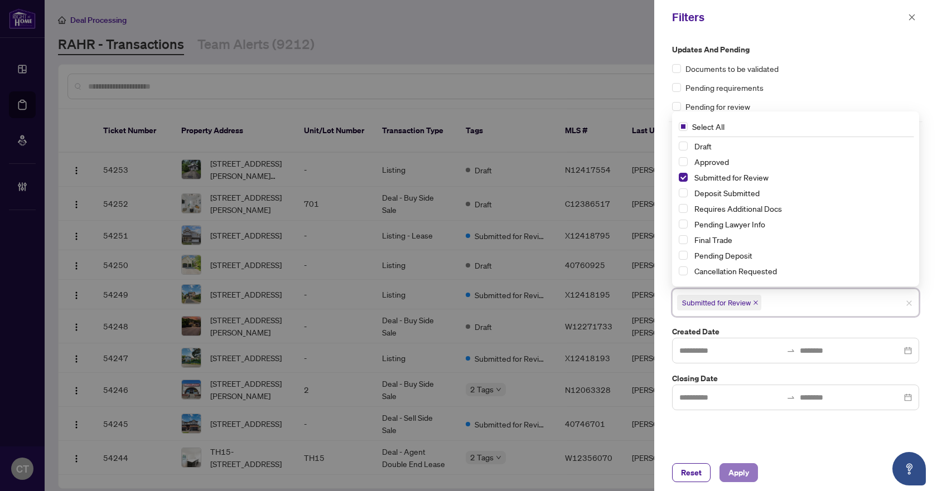
click at [733, 466] on span "Apply" at bounding box center [738, 473] width 21 height 18
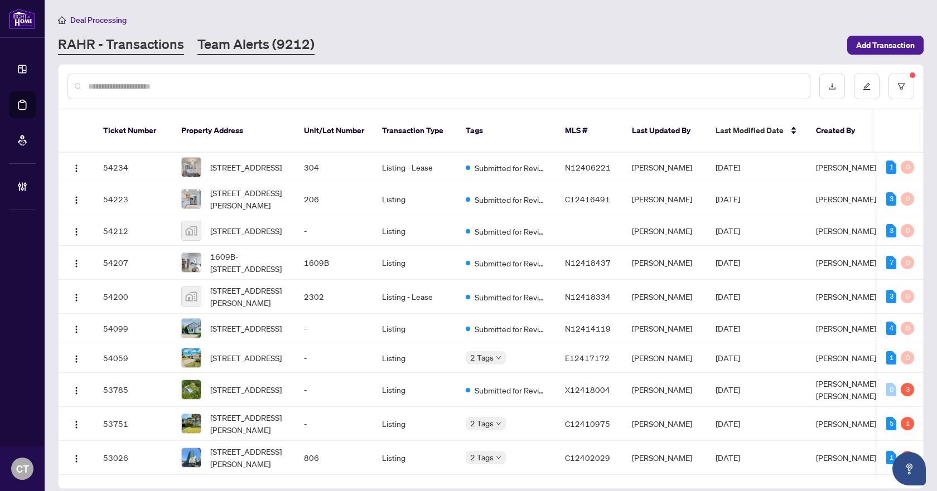
click at [224, 40] on link "Team Alerts (9212)" at bounding box center [255, 45] width 117 height 20
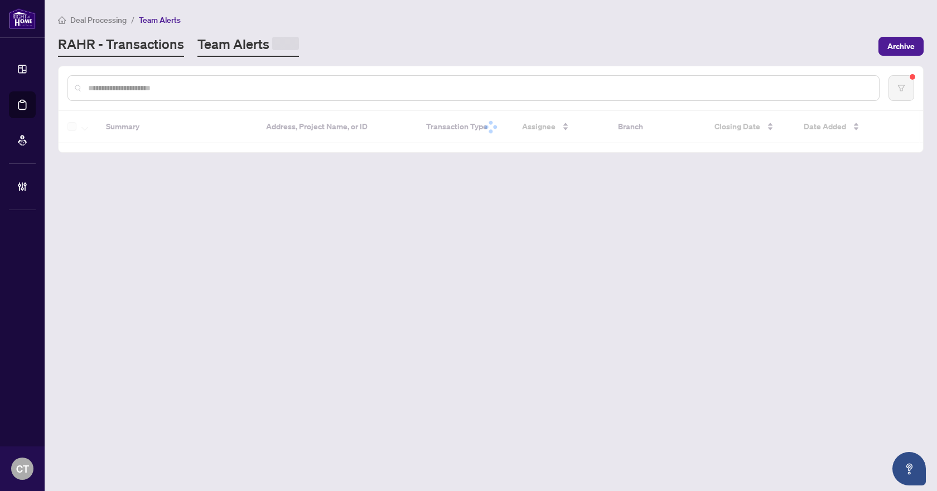
click at [124, 44] on link "RAHR - Transactions" at bounding box center [121, 46] width 126 height 22
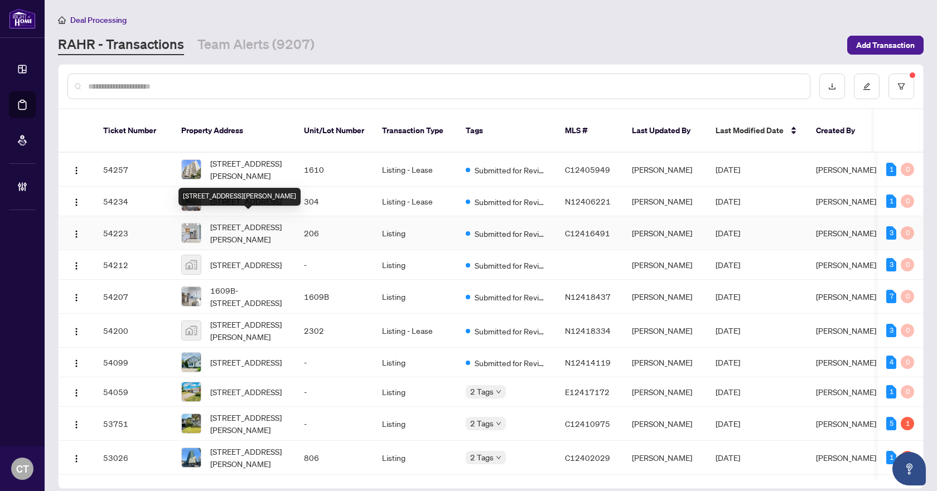
click at [255, 224] on span "206-1210 Don Mills Rd, Toronto, Ontario M3B 3N9, Canada" at bounding box center [248, 233] width 76 height 25
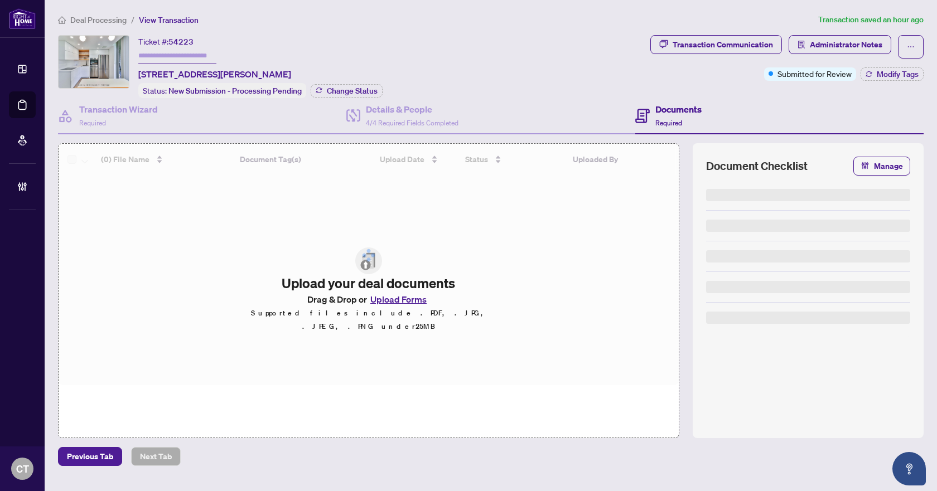
click at [421, 57] on div "Ticket #: 54223 206-1210 Don Mills Rd, Toronto, Ontario M3B 3N9, Canada Status:…" at bounding box center [352, 66] width 588 height 63
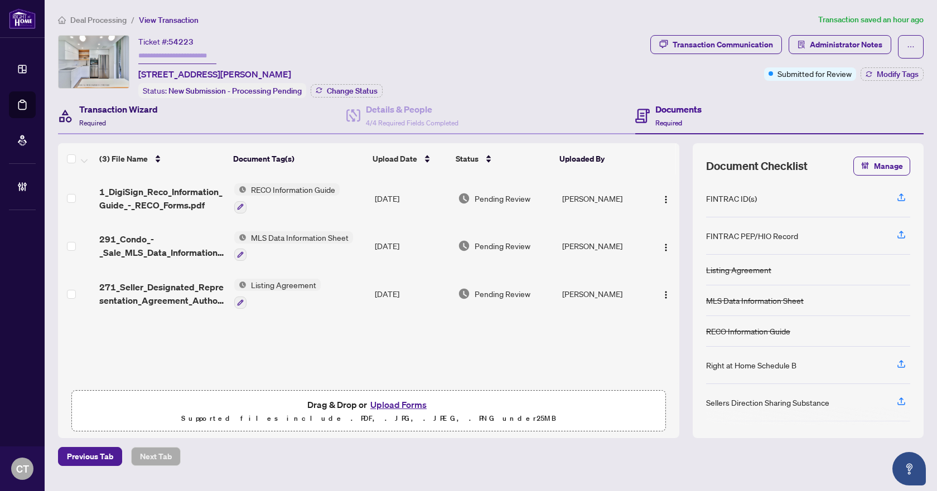
click at [107, 119] on div "Transaction Wizard Required" at bounding box center [118, 116] width 79 height 26
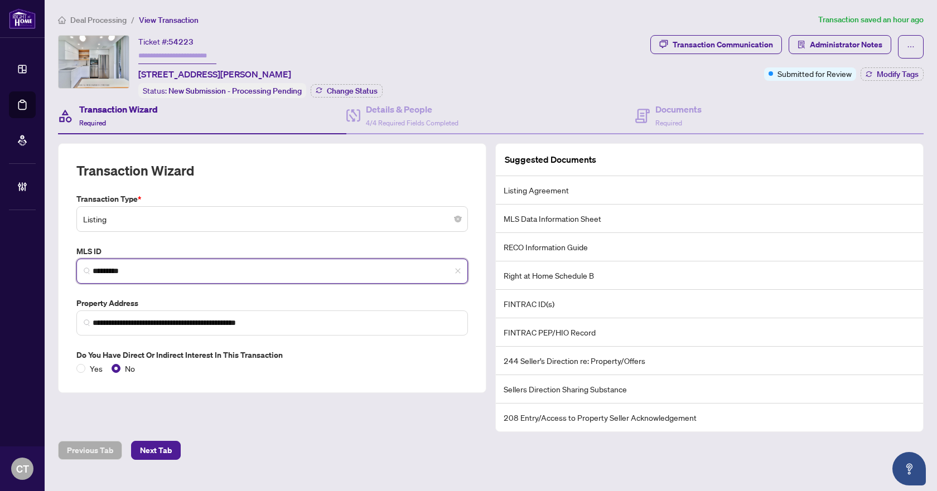
drag, startPoint x: 139, startPoint y: 268, endPoint x: 50, endPoint y: 270, distance: 88.7
click at [50, 270] on main "**********" at bounding box center [491, 245] width 892 height 491
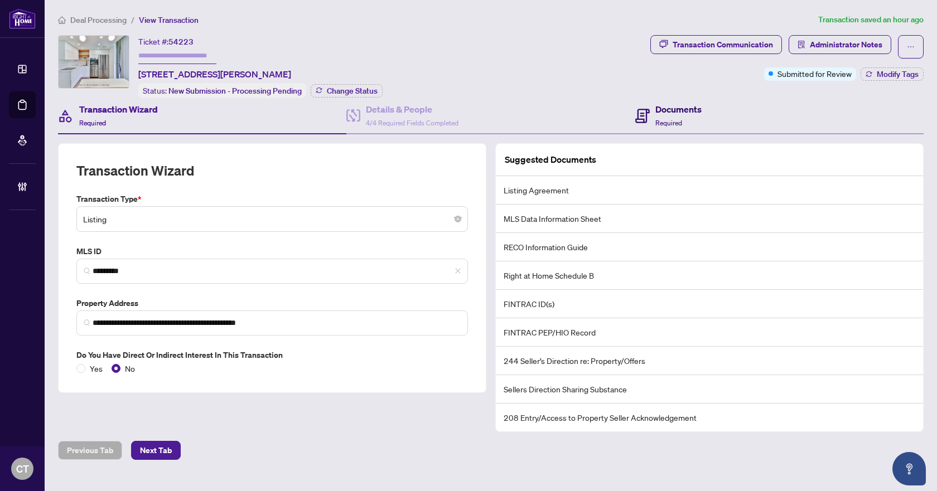
click at [699, 122] on div "Documents Required" at bounding box center [678, 116] width 46 height 26
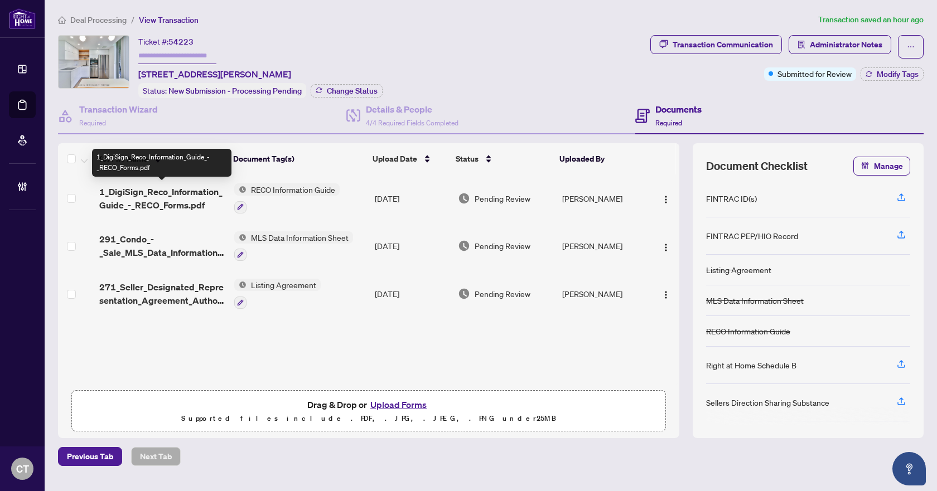
click at [168, 200] on span "1_DigiSign_Reco_Information_Guide_-_RECO_Forms.pdf" at bounding box center [162, 198] width 126 height 27
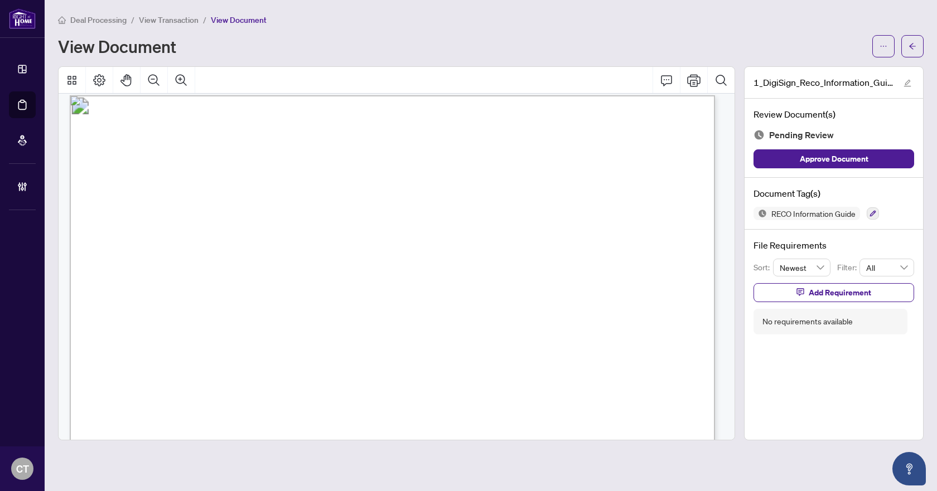
scroll to position [10393, 0]
click at [872, 213] on icon "button" at bounding box center [873, 214] width 6 height 6
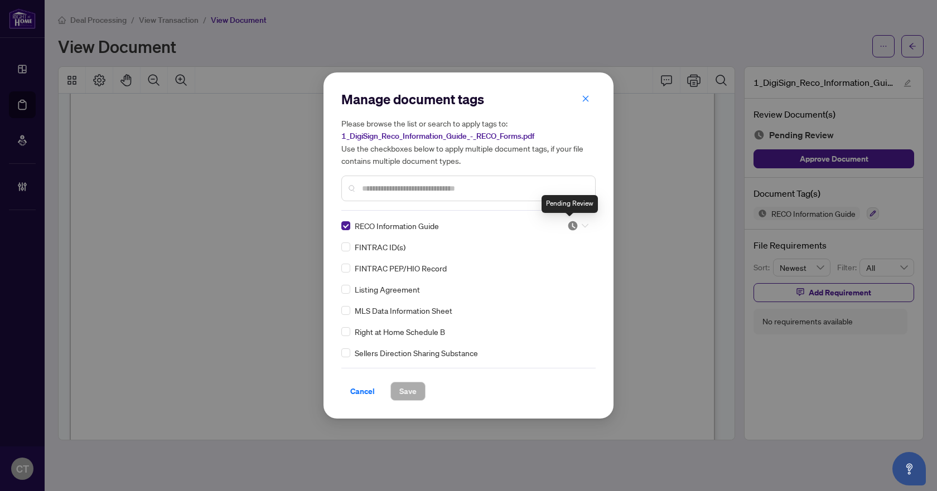
click at [574, 224] on img at bounding box center [572, 225] width 11 height 11
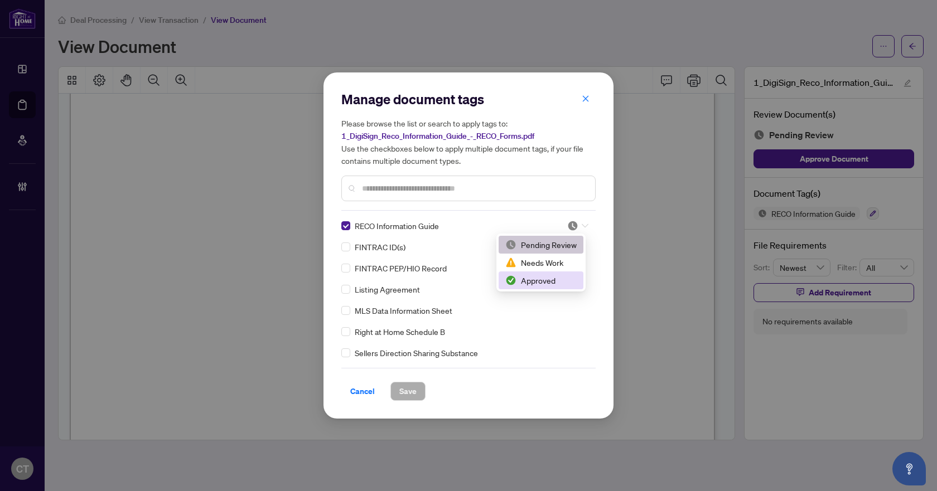
click at [547, 284] on div "Approved" at bounding box center [540, 280] width 71 height 12
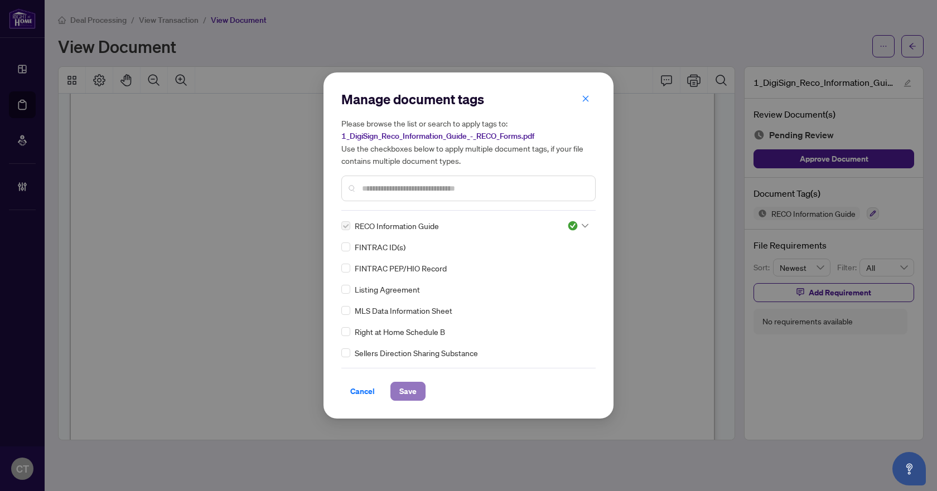
click at [405, 390] on span "Save" at bounding box center [407, 392] width 17 height 18
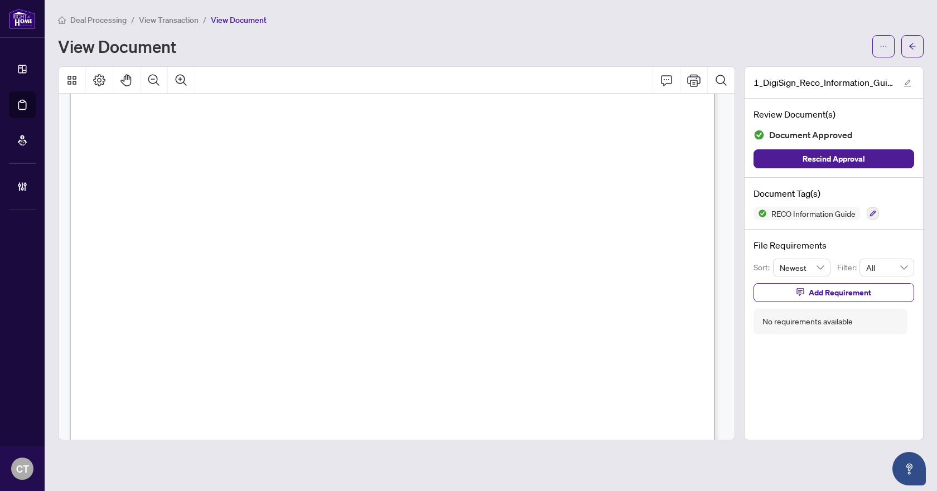
click at [911, 49] on icon "arrow-left" at bounding box center [912, 46] width 8 height 8
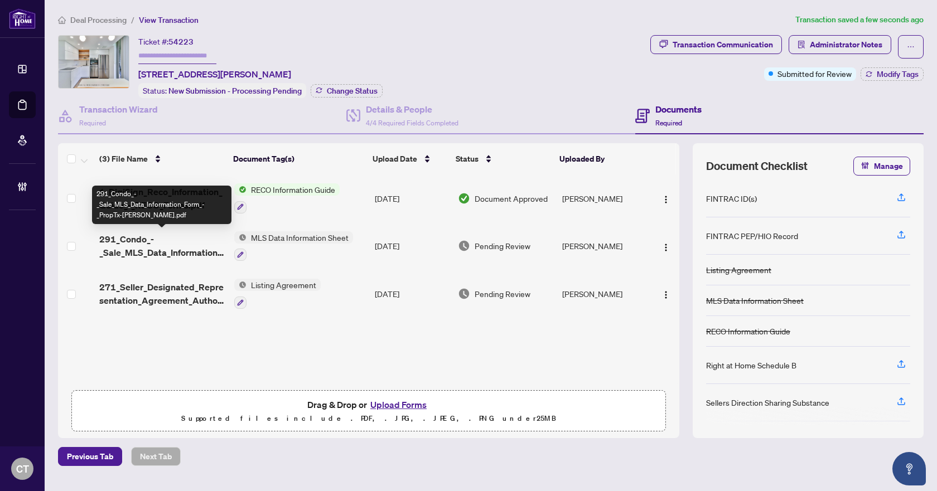
click at [159, 245] on span "291_Condo_-_Sale_MLS_Data_Information_Form_-_PropTx-[PERSON_NAME].pdf" at bounding box center [162, 246] width 126 height 27
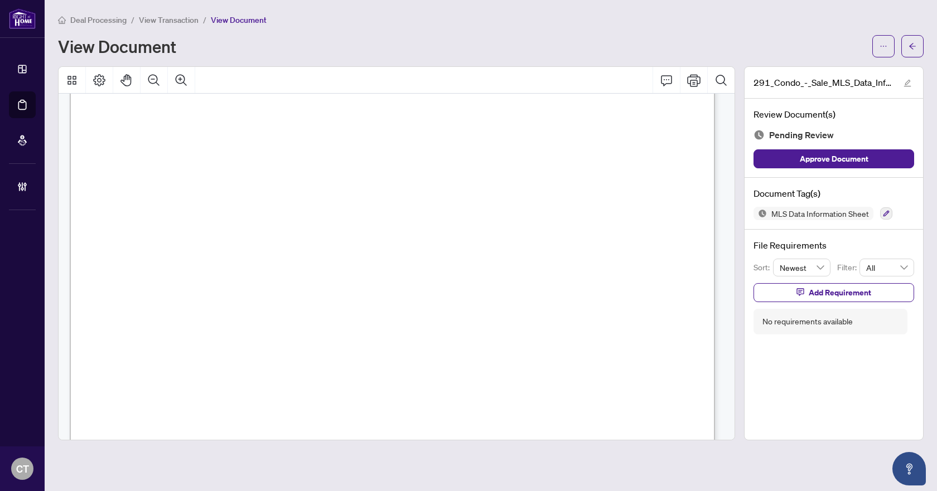
scroll to position [446, 0]
click at [886, 215] on icon "button" at bounding box center [886, 213] width 7 height 7
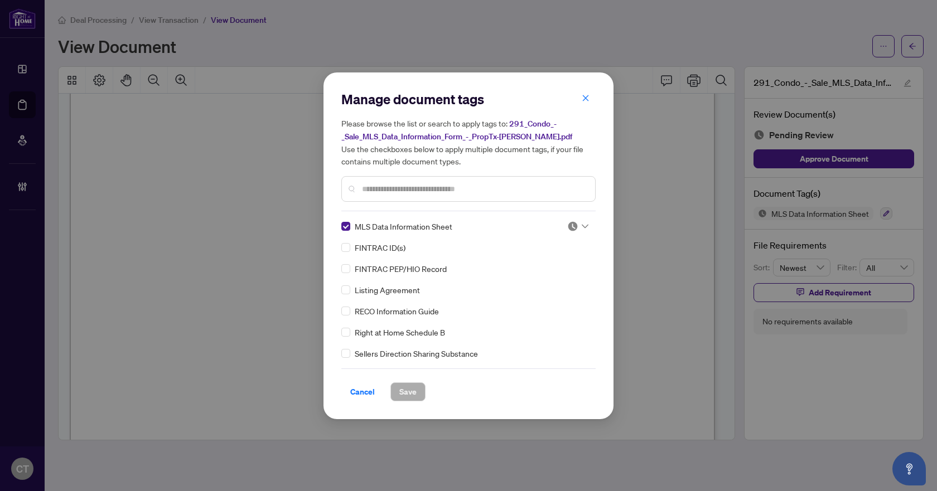
click at [575, 224] on div at bounding box center [577, 226] width 21 height 11
click at [543, 260] on div "Needs Work" at bounding box center [540, 263] width 71 height 12
click at [419, 388] on button "Save" at bounding box center [407, 392] width 35 height 19
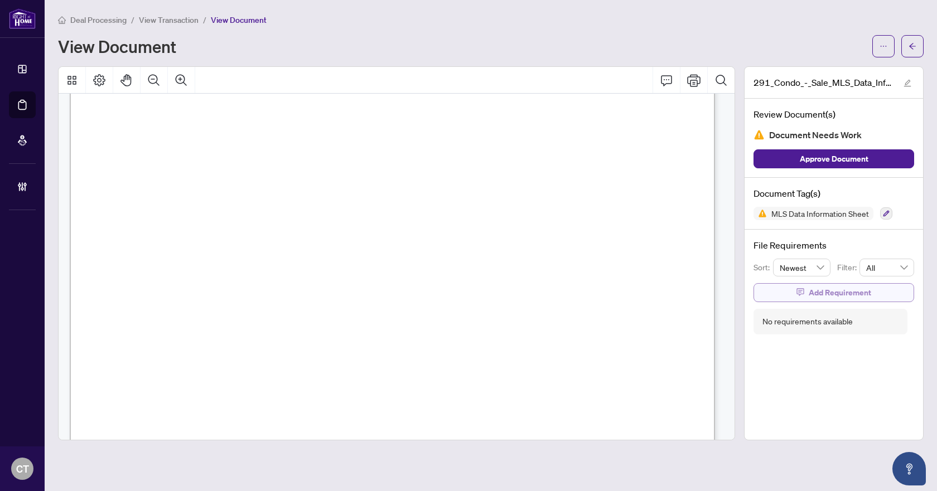
click at [859, 299] on span "Add Requirement" at bounding box center [840, 293] width 62 height 18
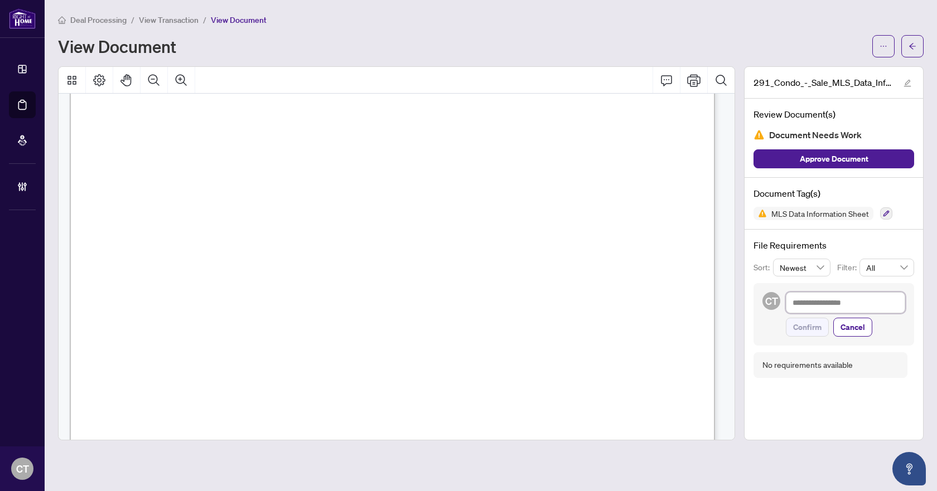
click at [824, 307] on textarea at bounding box center [845, 302] width 119 height 21
type textarea "*"
type textarea "**"
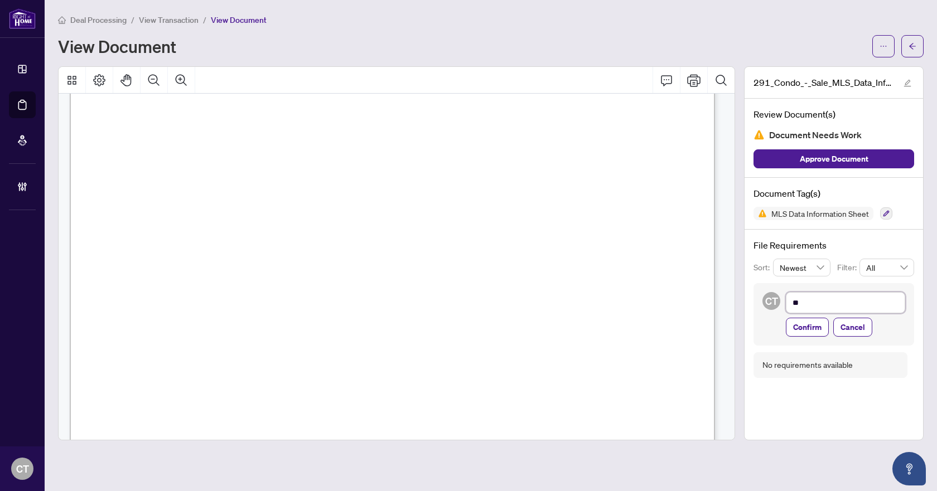
type textarea "***"
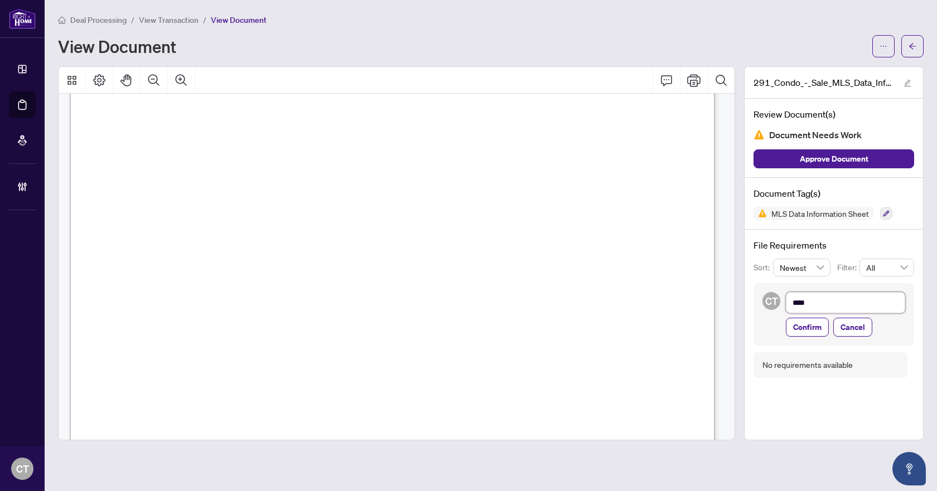
type textarea "***"
type textarea "**"
type textarea "*"
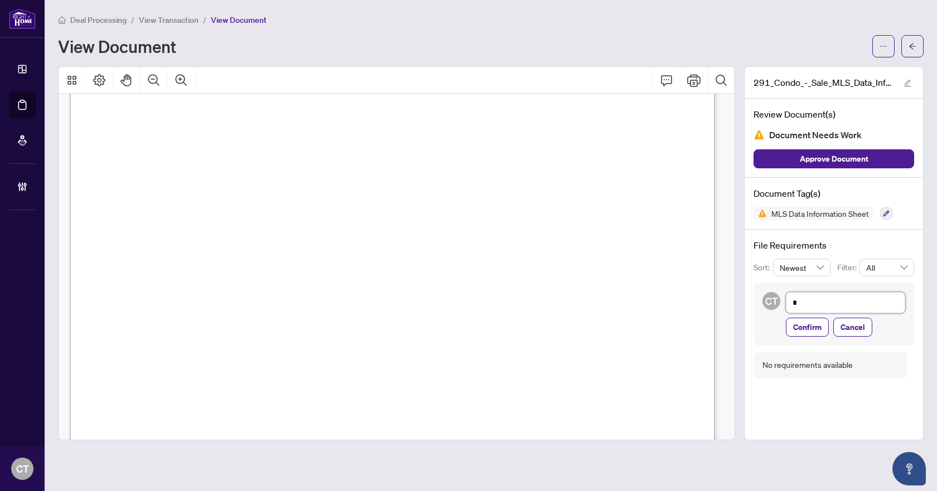
type textarea "**********"
type textarea "*"
type textarea "**"
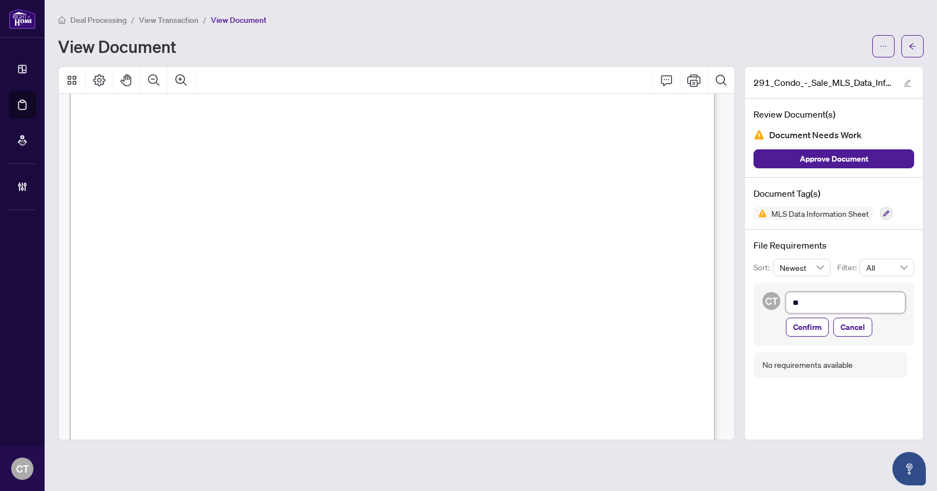
type textarea "***"
type textarea "*****"
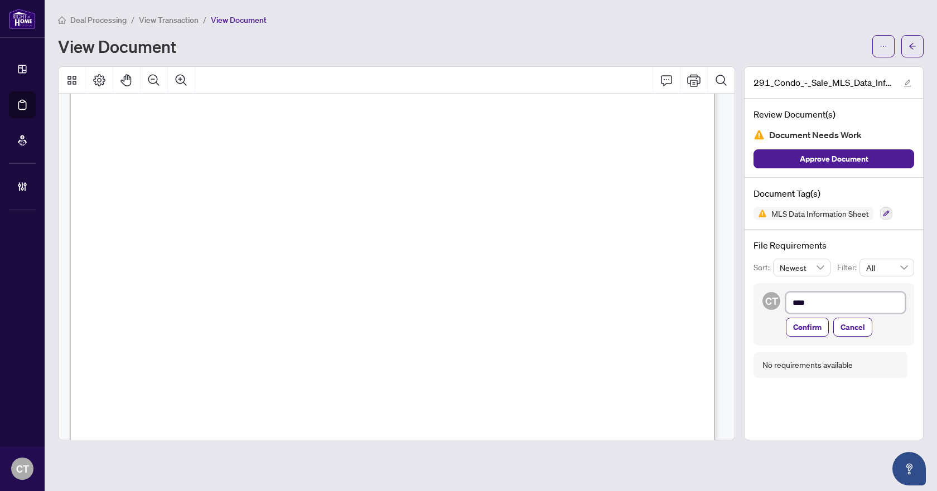
type textarea "*****"
type textarea "******"
type textarea "*******"
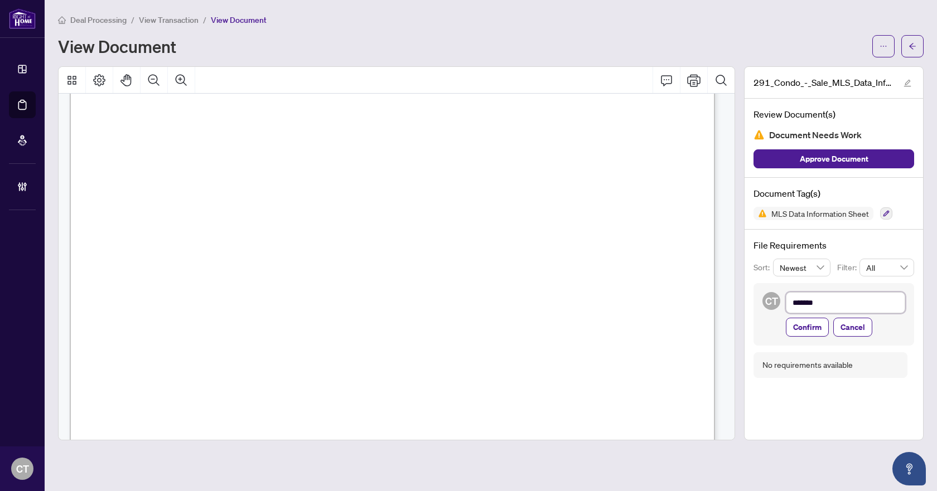
type textarea "********"
type textarea "**********"
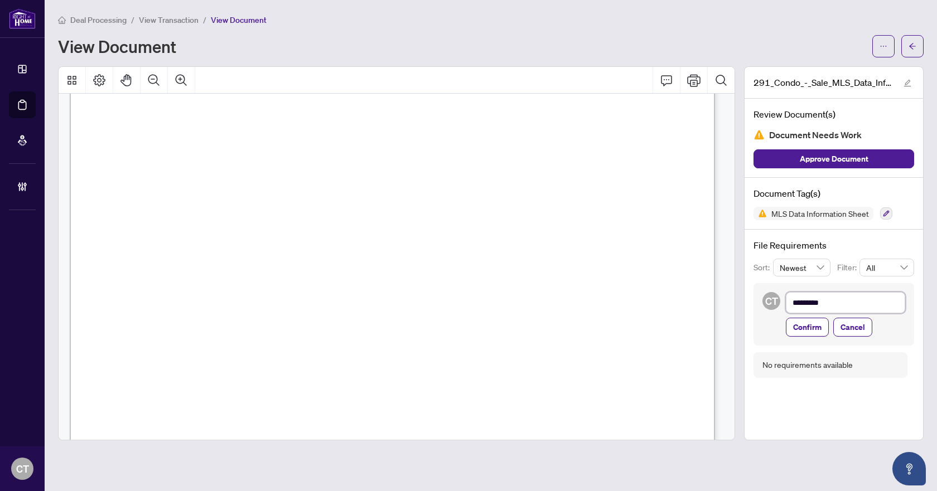
type textarea "**********"
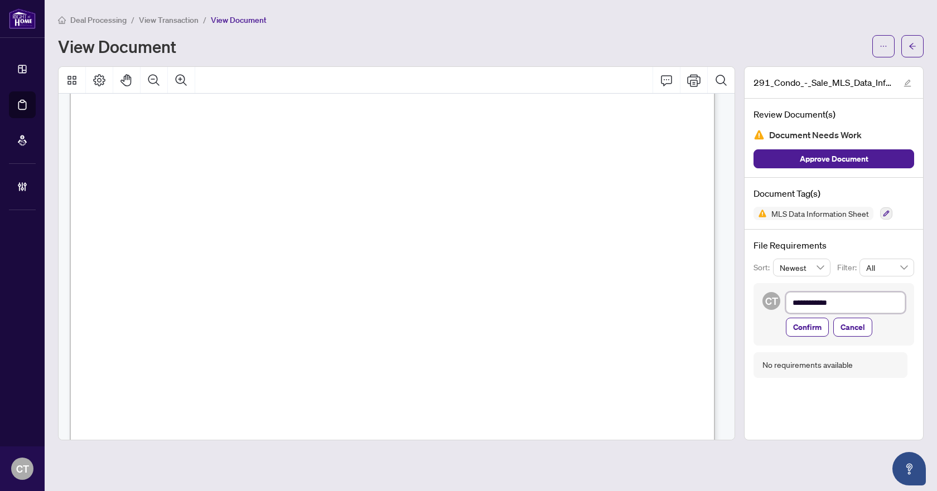
type textarea "**********"
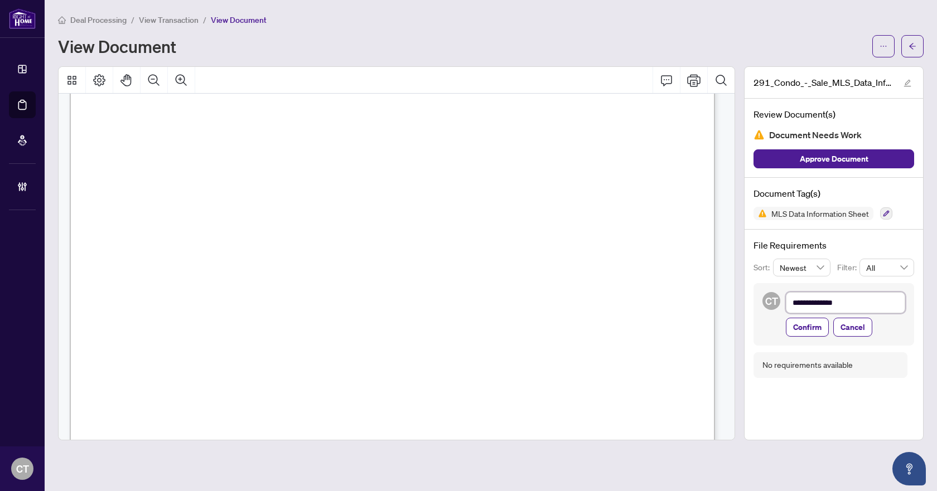
type textarea "**********"
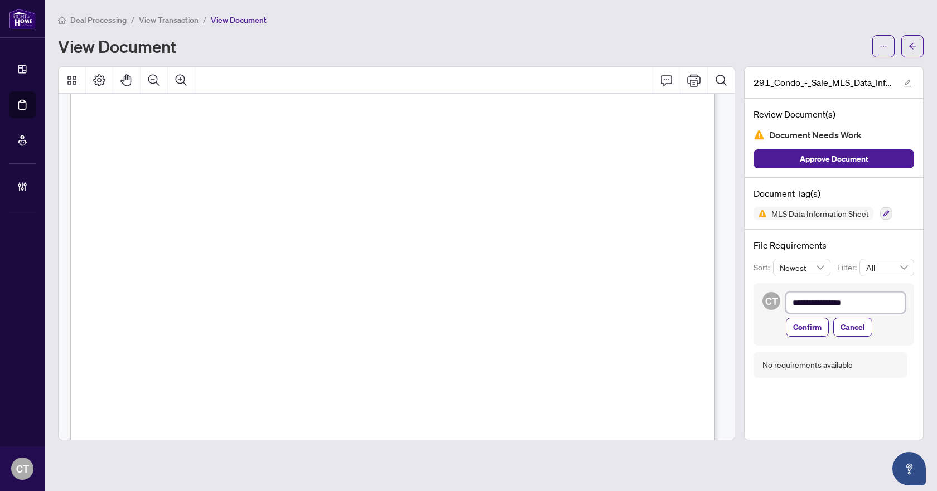
type textarea "**********"
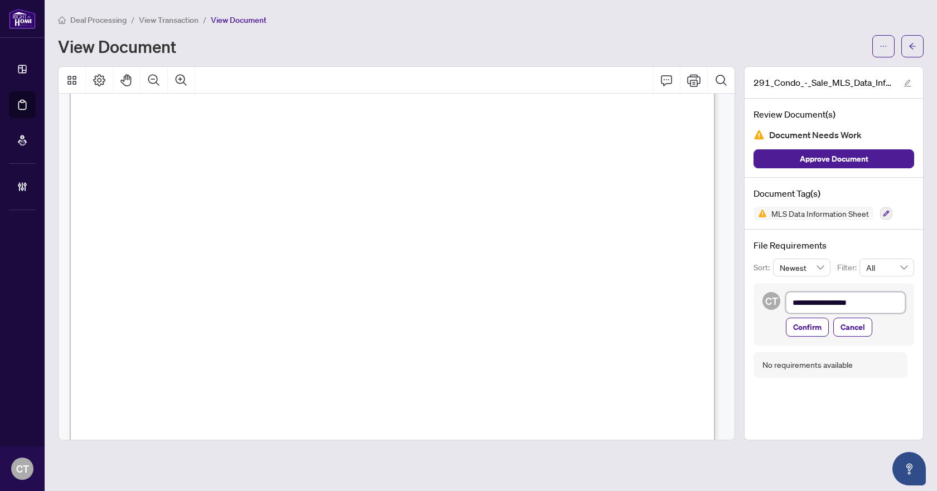
type textarea "**********"
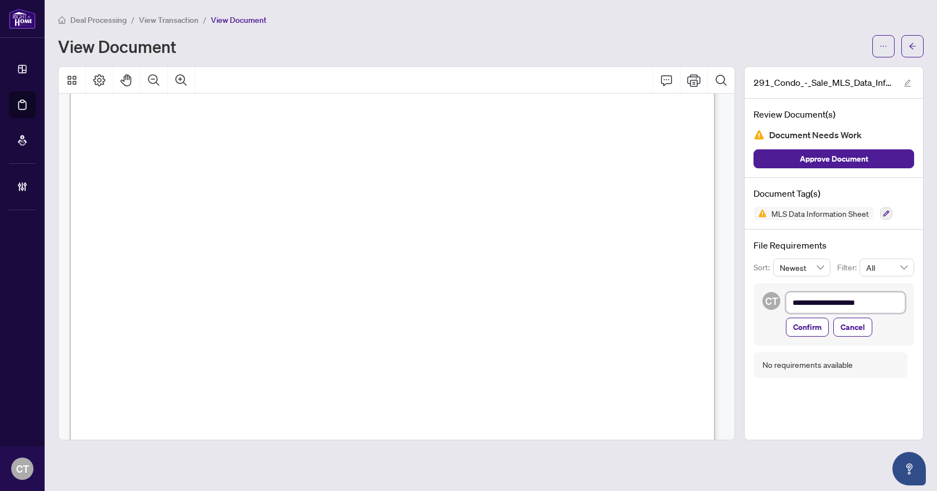
type textarea "**********"
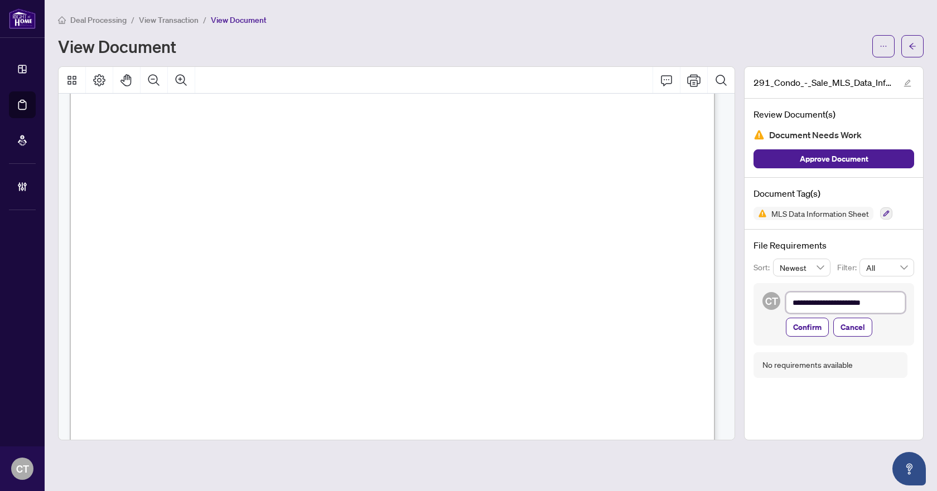
type textarea "**********"
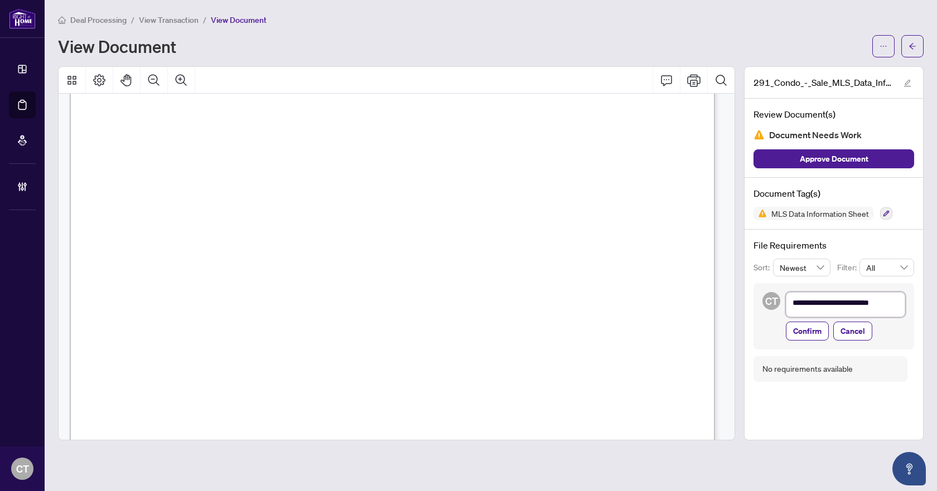
scroll to position [1, 0]
type textarea "**********"
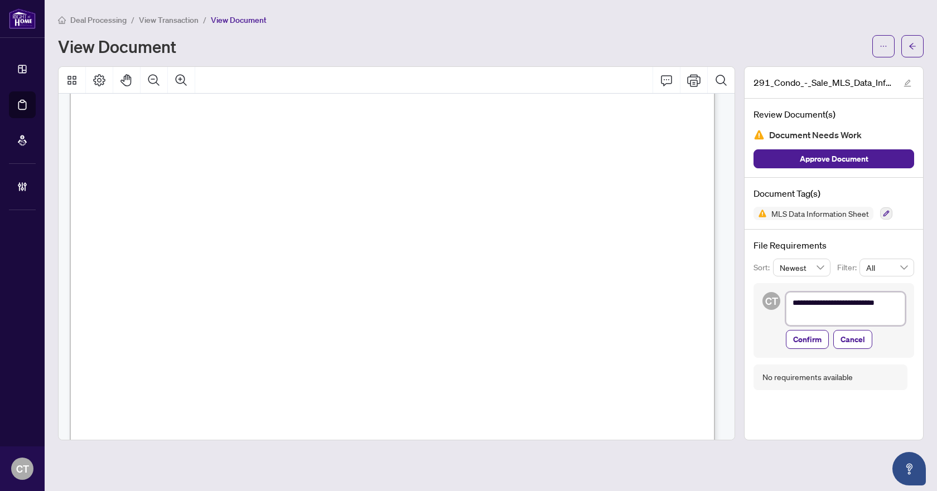
type textarea "**********"
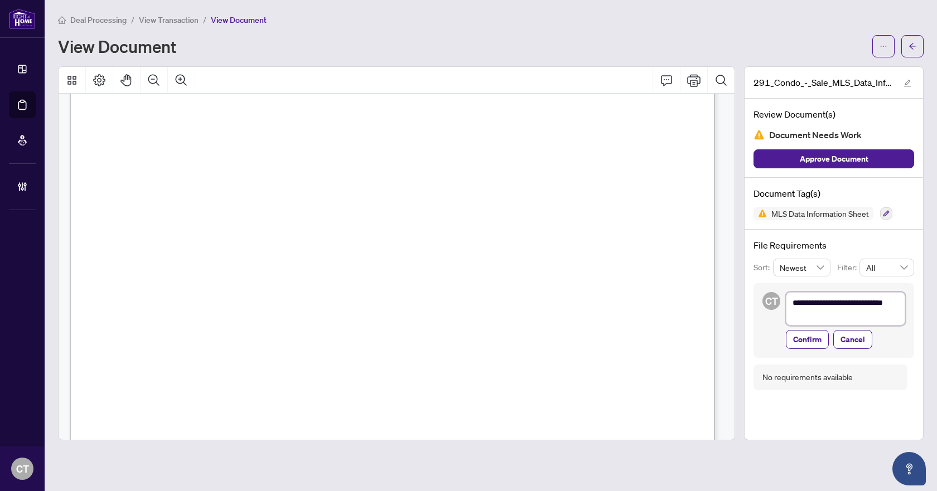
type textarea "**********"
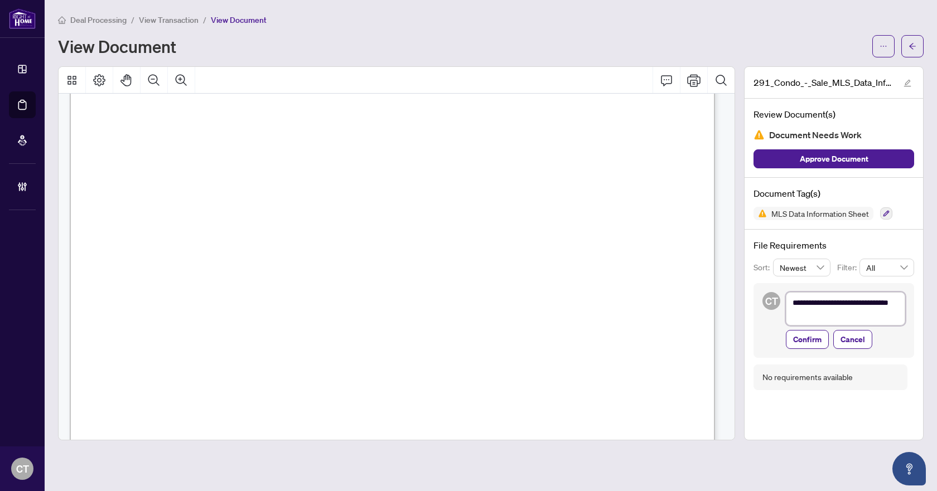
type textarea "**********"
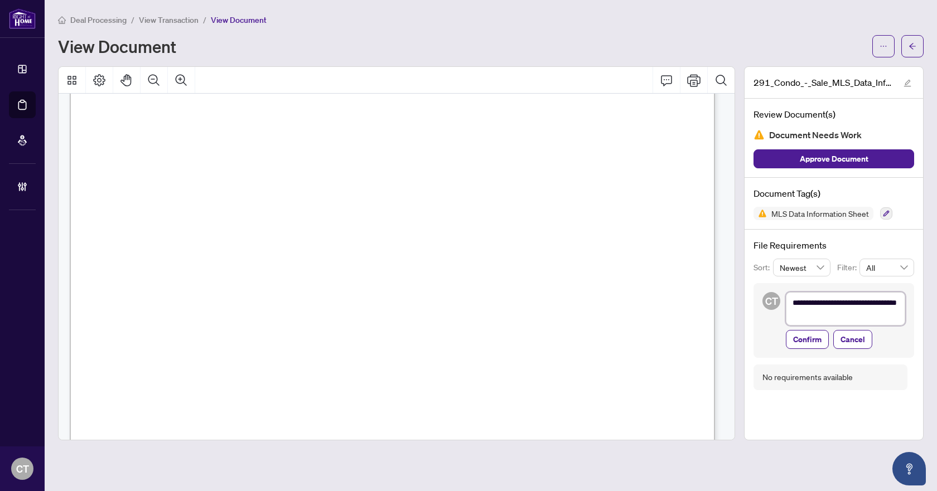
type textarea "**********"
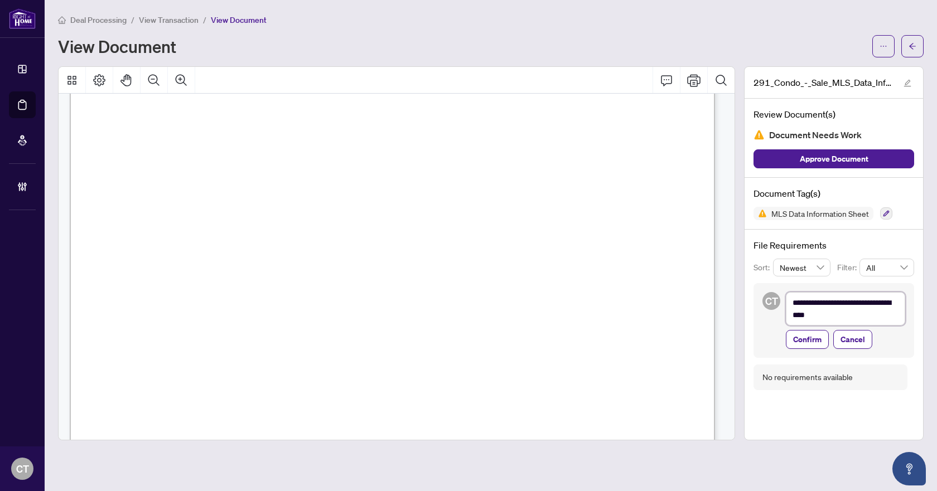
type textarea "**********"
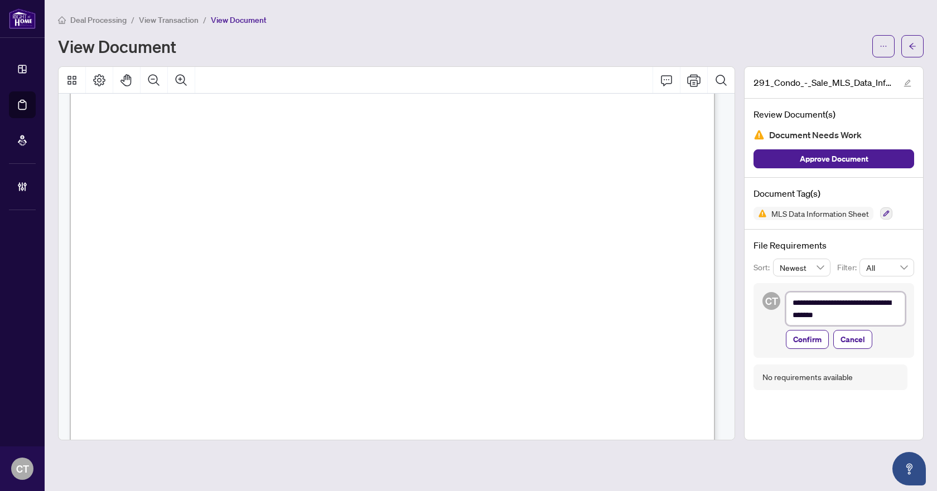
type textarea "**********"
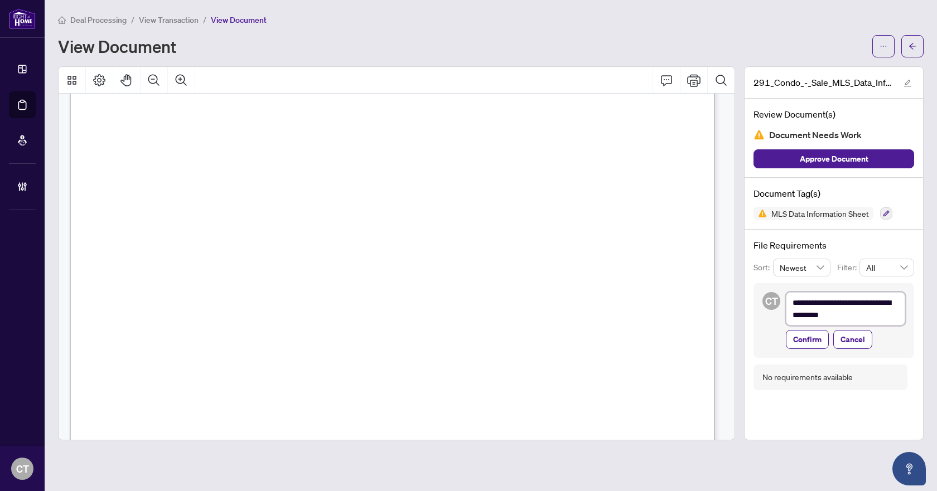
type textarea "**********"
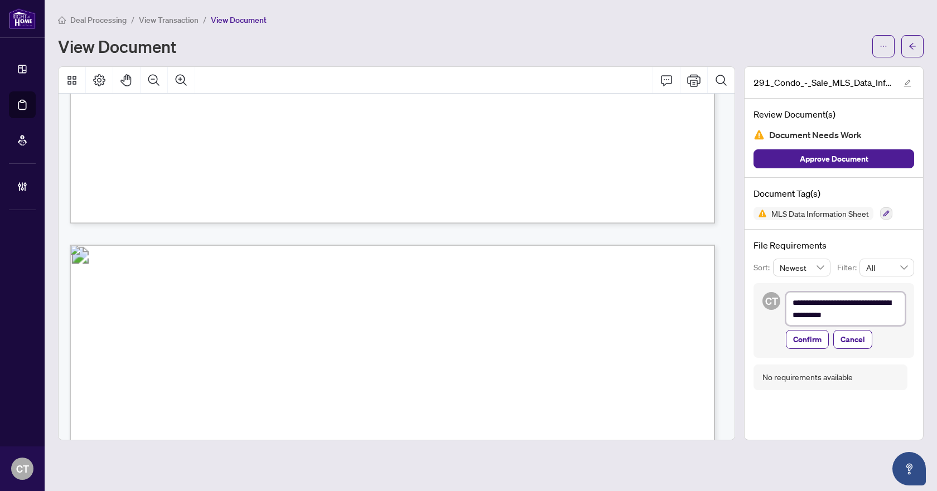
scroll to position [8086, 0]
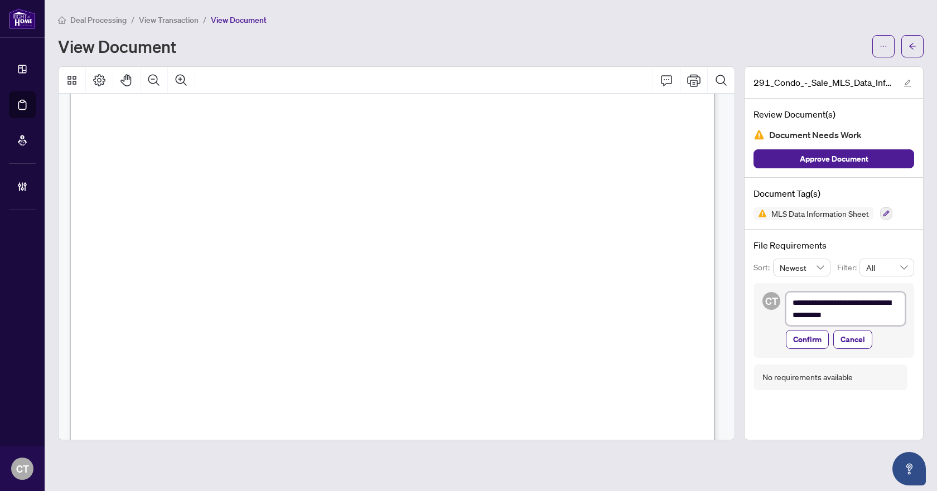
type textarea "**********"
drag, startPoint x: 892, startPoint y: 317, endPoint x: 777, endPoint y: 299, distance: 116.8
click at [777, 299] on div "**********" at bounding box center [833, 320] width 161 height 75
type textarea "**********"
drag, startPoint x: 814, startPoint y: 345, endPoint x: 801, endPoint y: 342, distance: 12.6
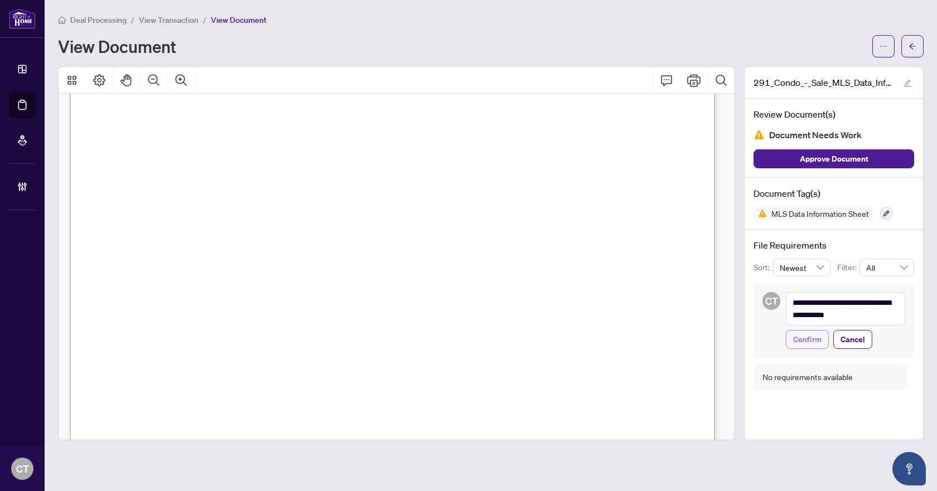
click at [814, 345] on span "Confirm" at bounding box center [807, 340] width 28 height 18
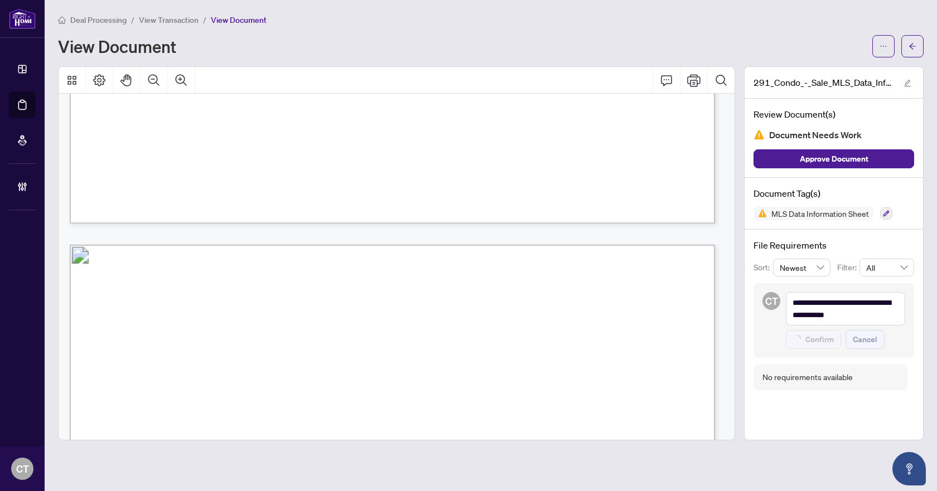
type textarea "**********"
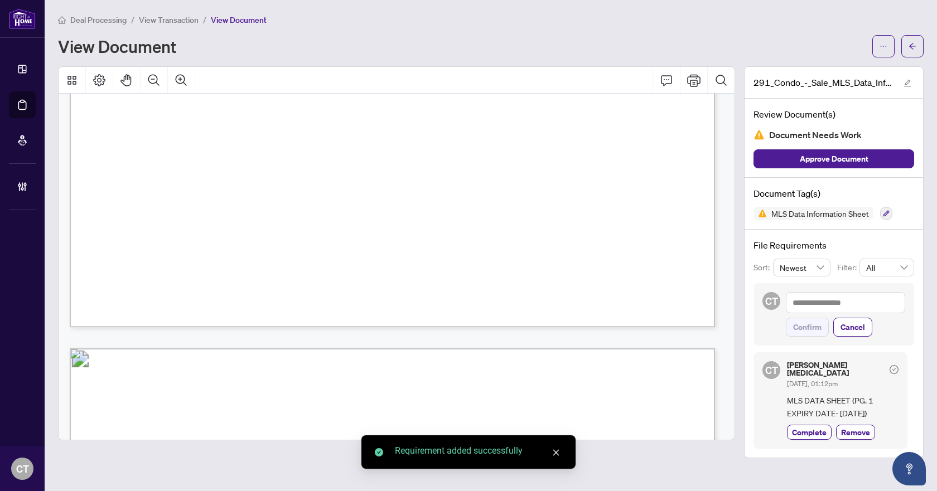
scroll to position [8978, 0]
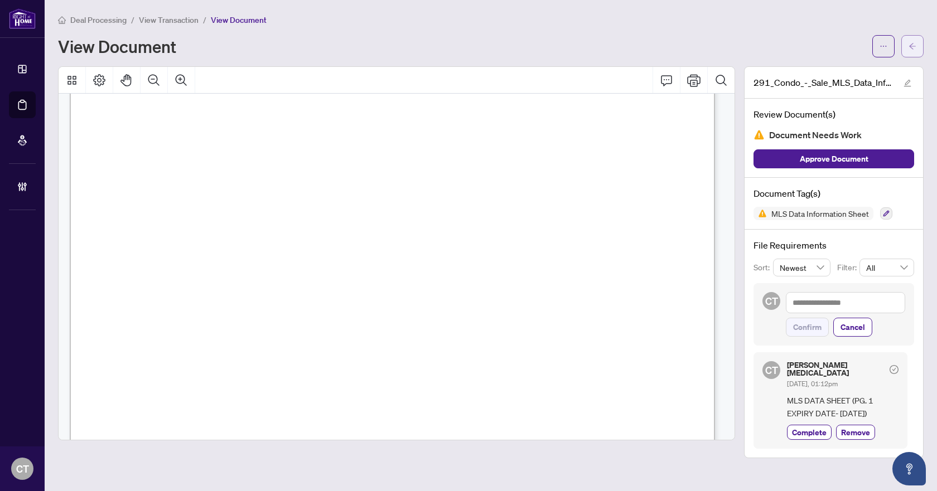
click at [915, 49] on icon "arrow-left" at bounding box center [912, 46] width 8 height 8
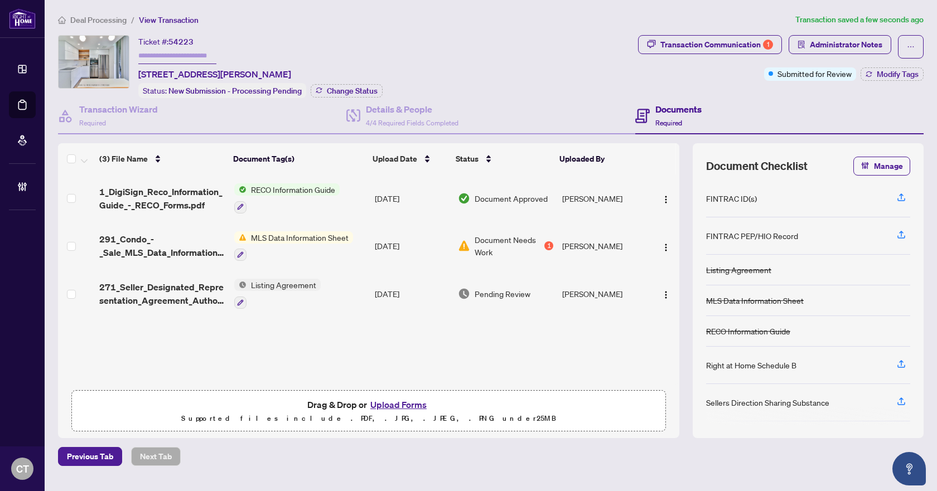
click at [160, 292] on span "271_Seller_Designated_Representation_Agreement_Authority_to_Offer_for_Sale_-_Pr…" at bounding box center [162, 293] width 126 height 27
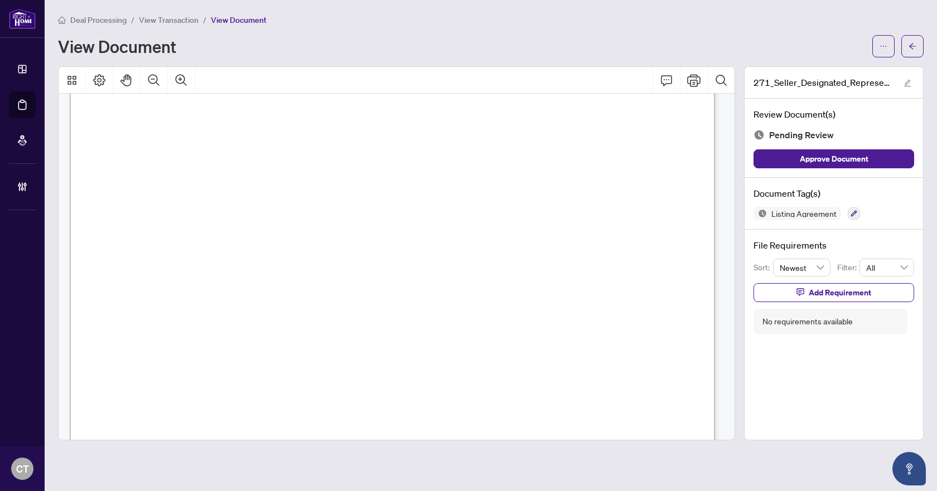
scroll to position [223, 0]
click at [800, 292] on icon "button" at bounding box center [799, 292] width 7 height 7
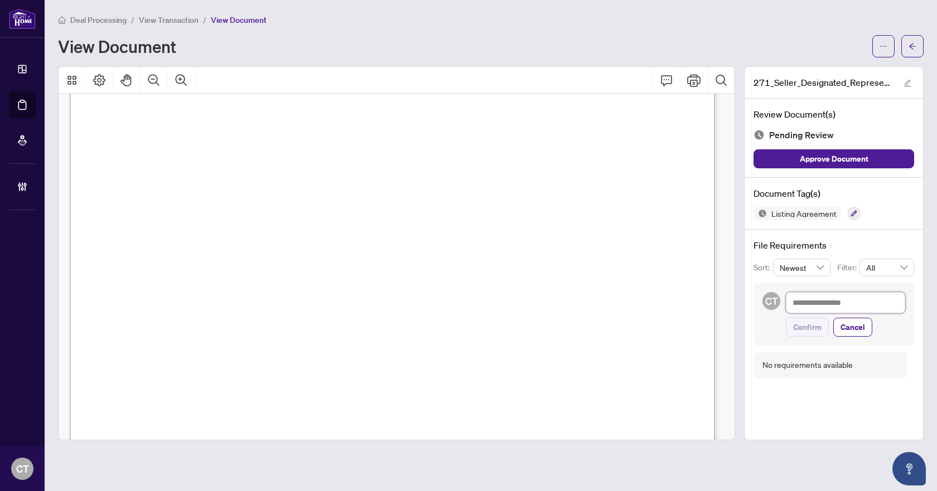
click at [807, 297] on textarea at bounding box center [845, 302] width 119 height 21
type textarea "*"
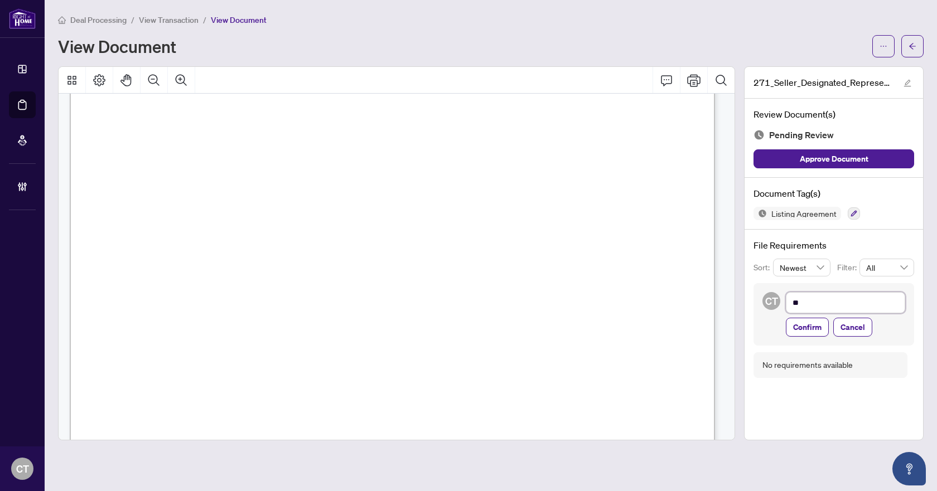
type textarea "*"
type textarea "**********"
type textarea "*"
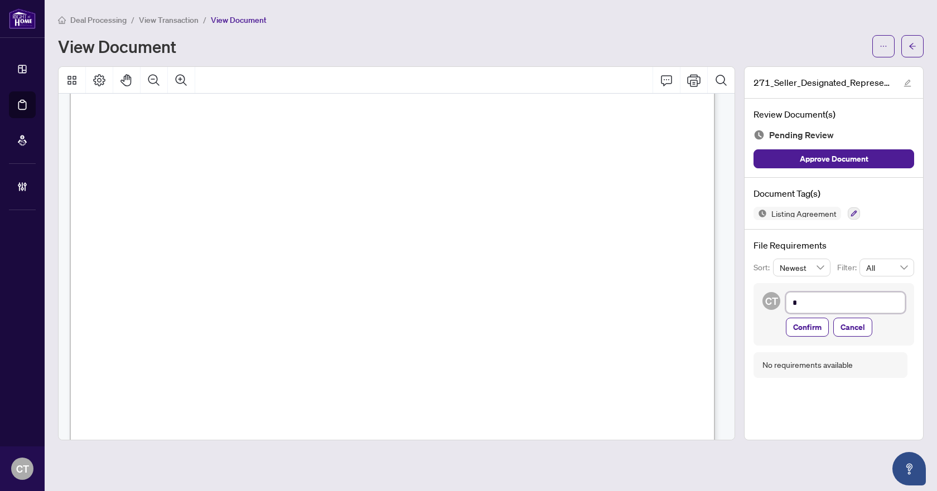
type textarea "**"
type textarea "****"
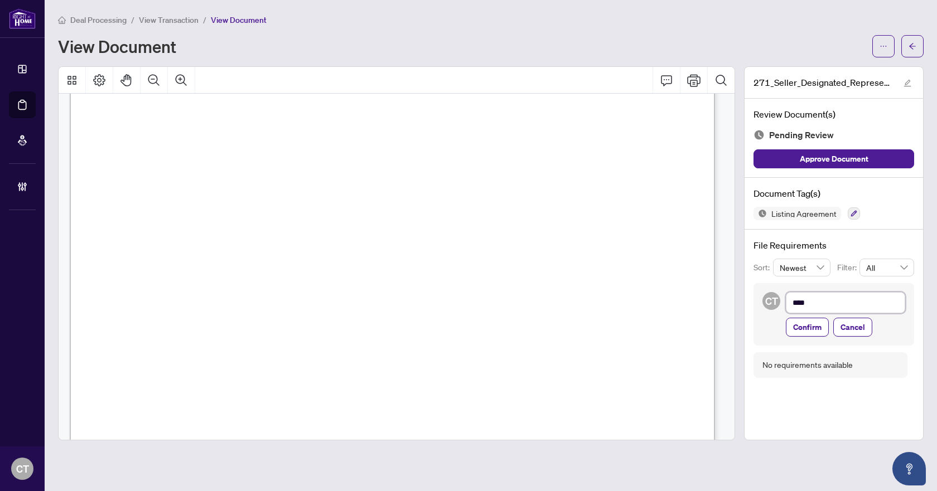
type textarea "****"
click at [815, 307] on textarea "****" at bounding box center [845, 302] width 119 height 21
type textarea "*****"
type textarea "******"
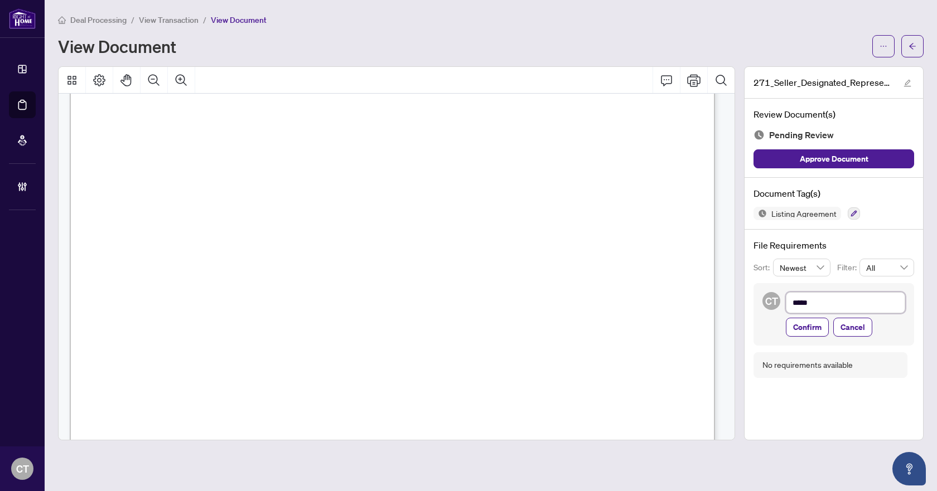
type textarea "******"
type textarea "*****"
type textarea "******"
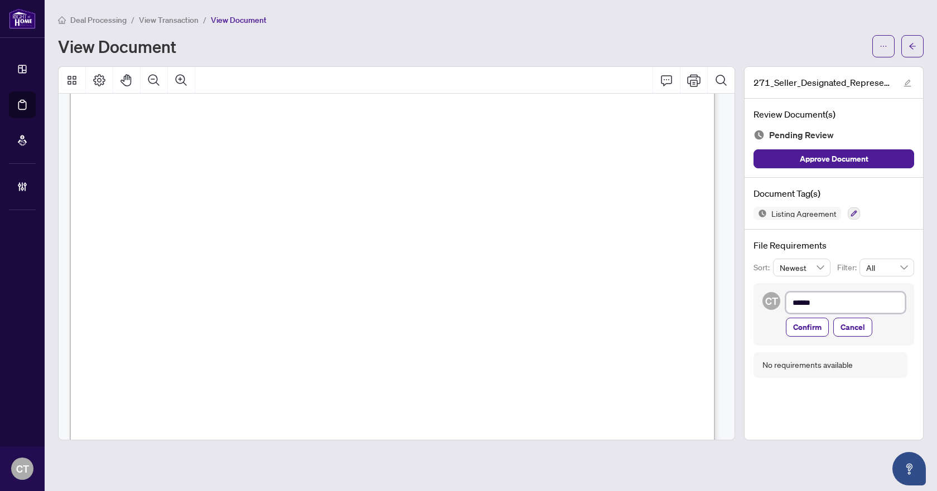
type textarea "*******"
type textarea "********"
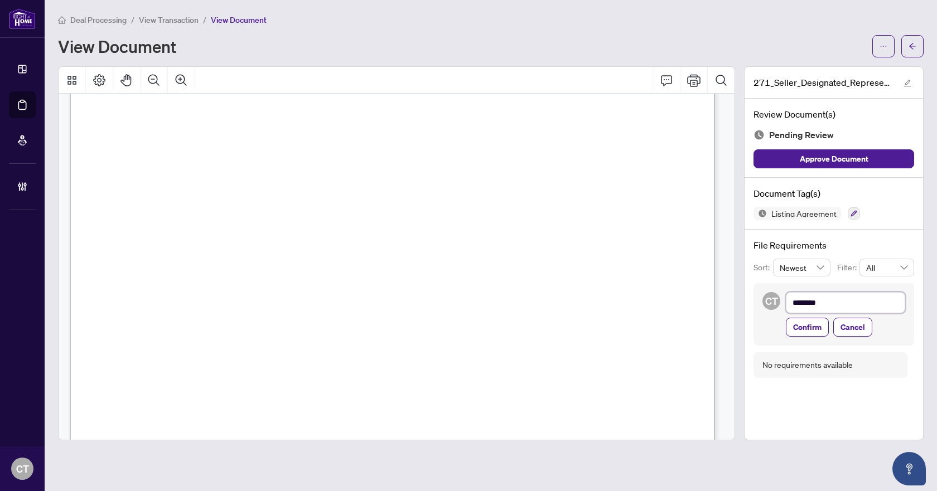
type textarea "********"
type textarea "**********"
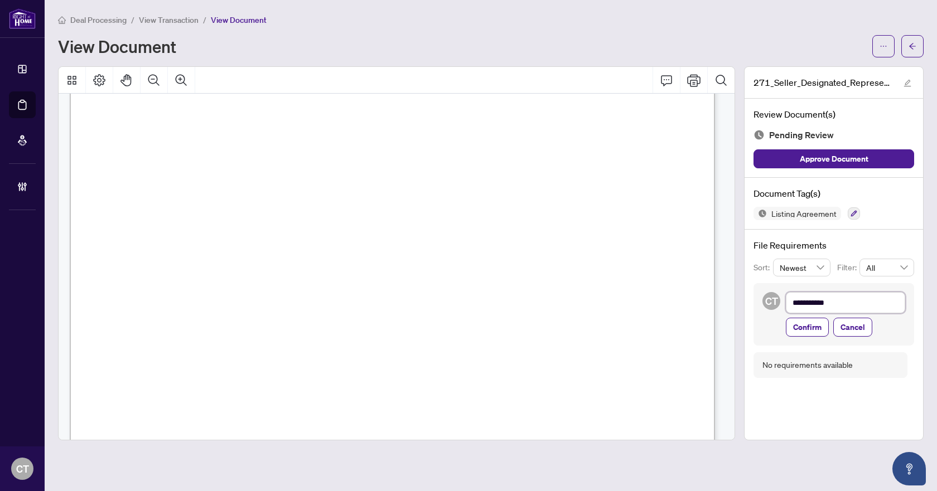
type textarea "**********"
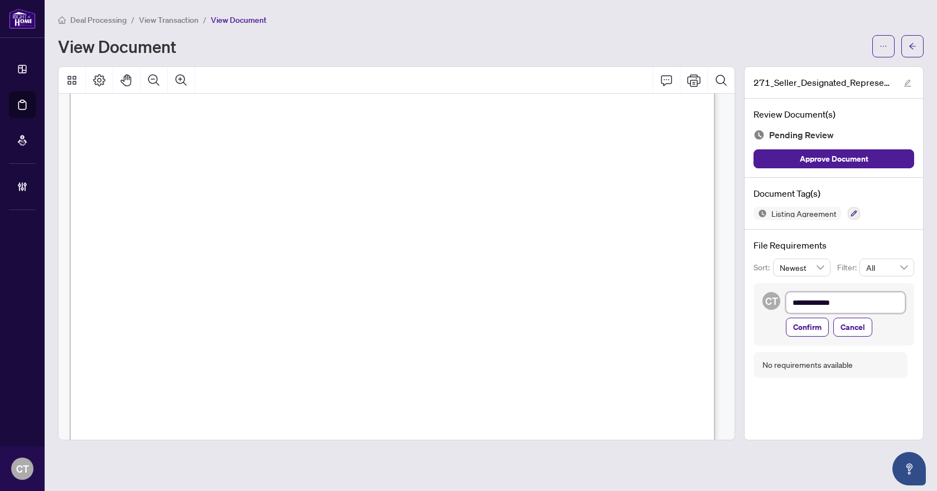
type textarea "**********"
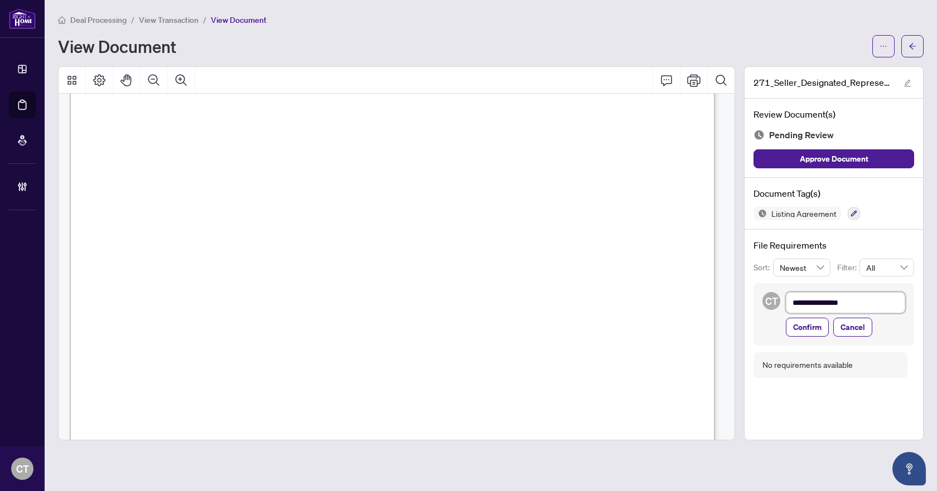
type textarea "**********"
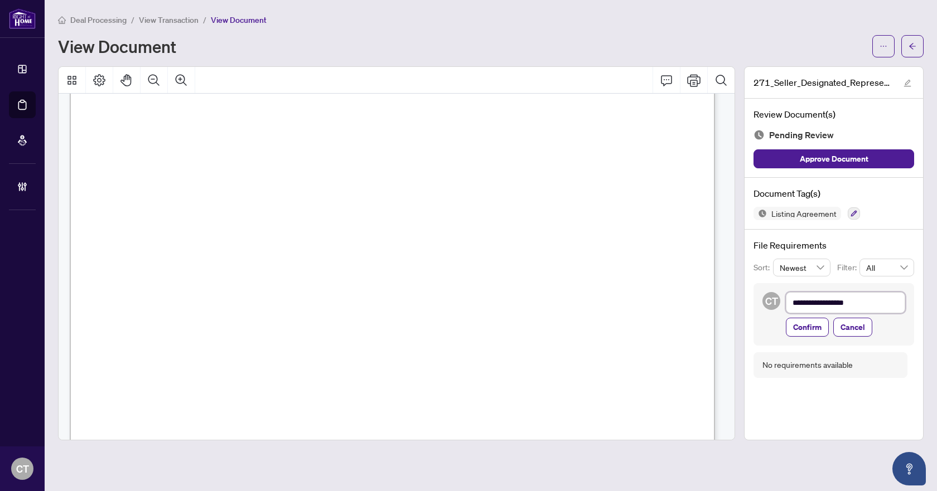
type textarea "**********"
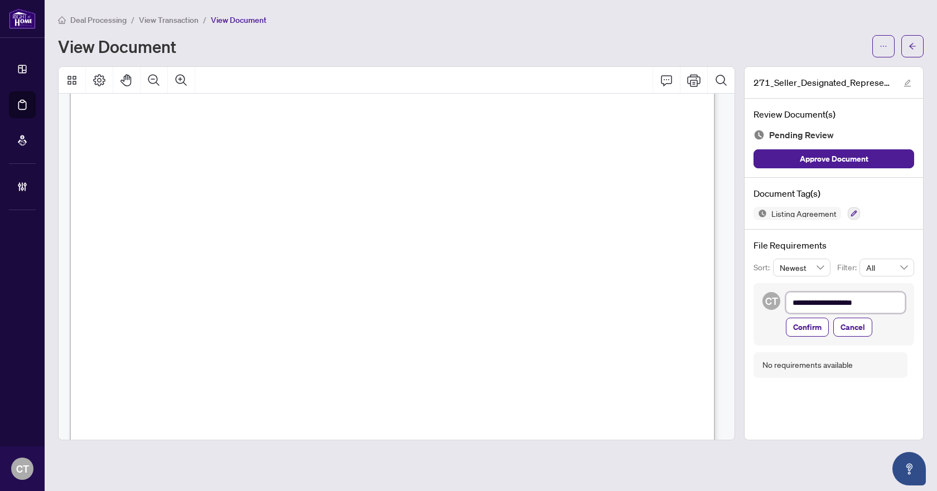
type textarea "**********"
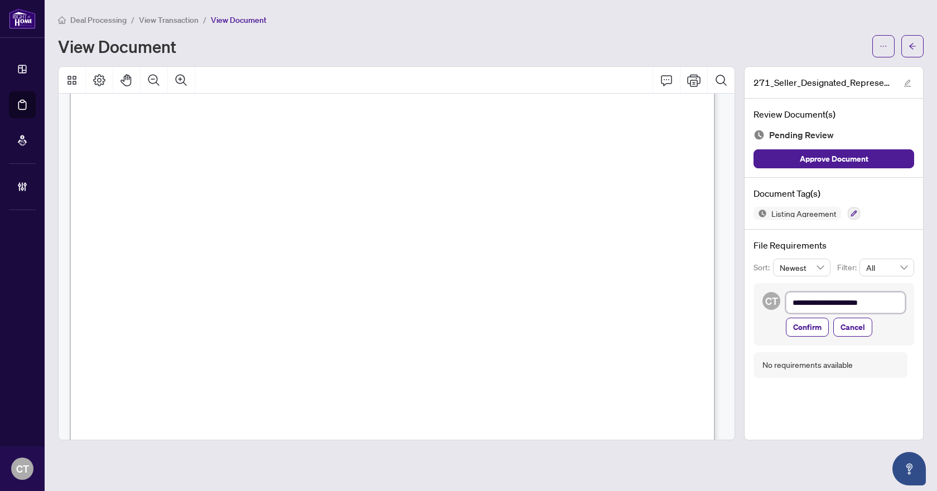
type textarea "**********"
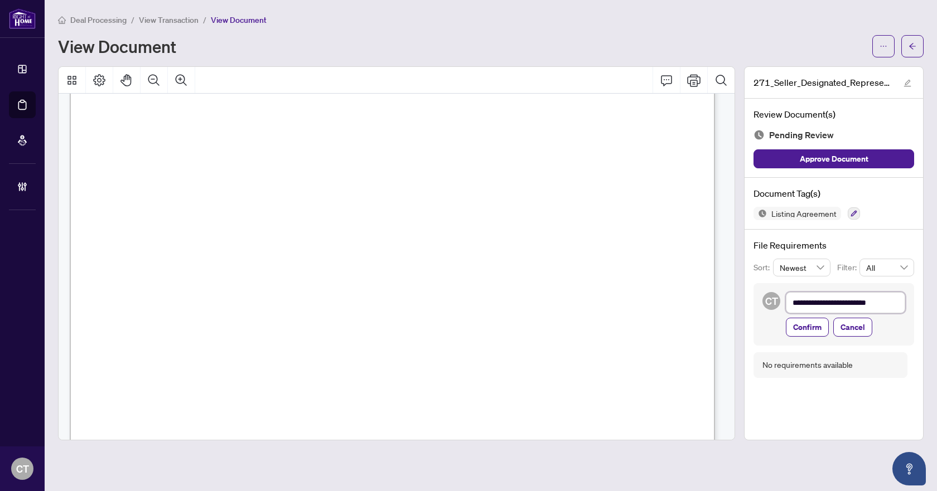
type textarea "**********"
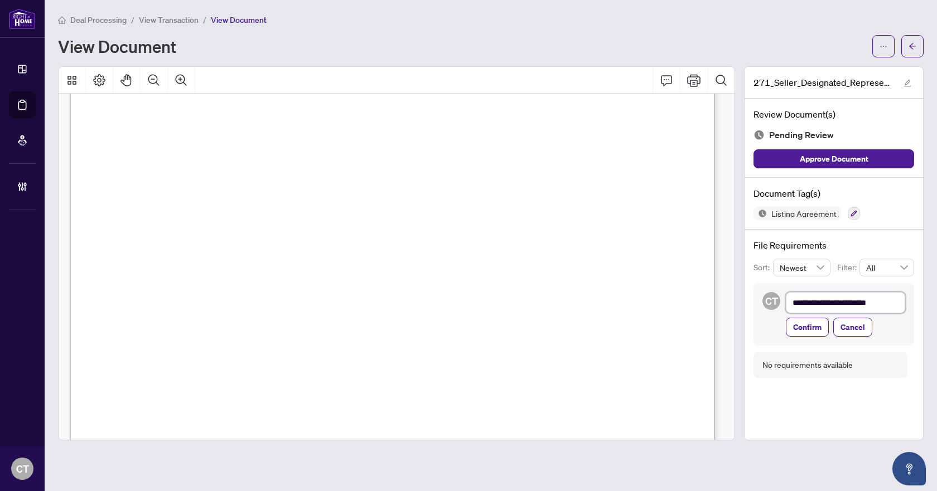
type textarea "**********"
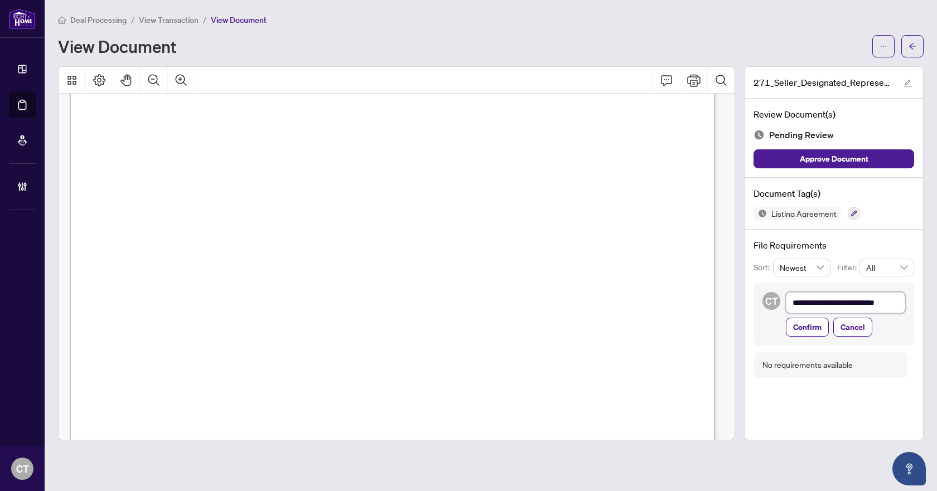
type textarea "**********"
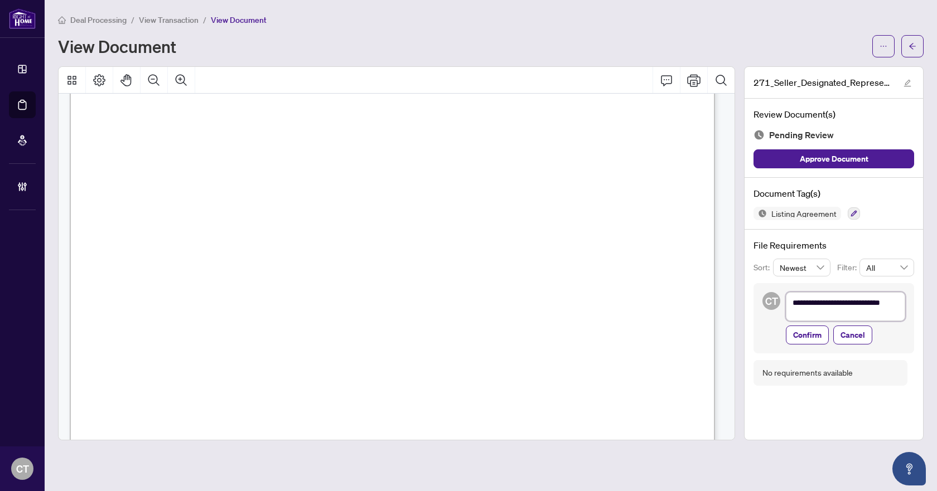
type textarea "**********"
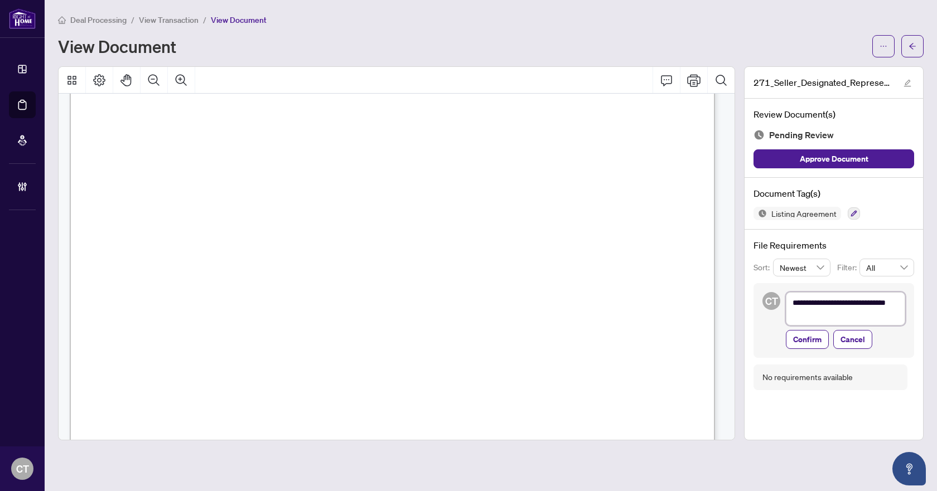
click at [802, 316] on textarea "**********" at bounding box center [845, 308] width 119 height 33
type textarea "**********"
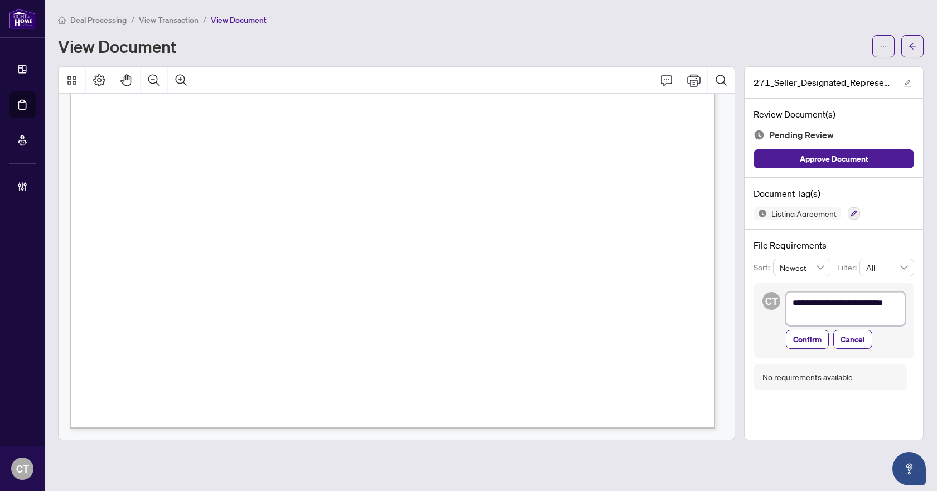
click at [838, 316] on textarea "**********" at bounding box center [845, 308] width 119 height 33
click at [820, 333] on span "Confirm" at bounding box center [807, 340] width 28 height 18
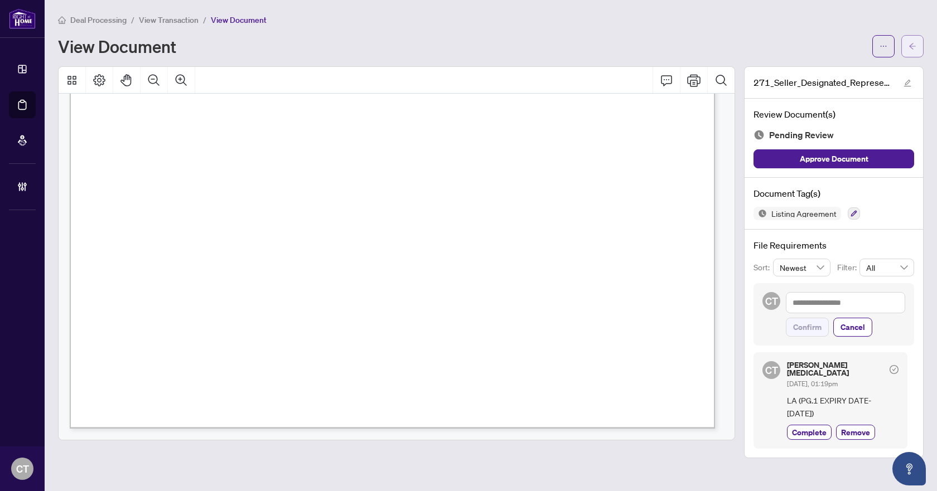
click at [913, 43] on icon "arrow-left" at bounding box center [912, 46] width 8 height 8
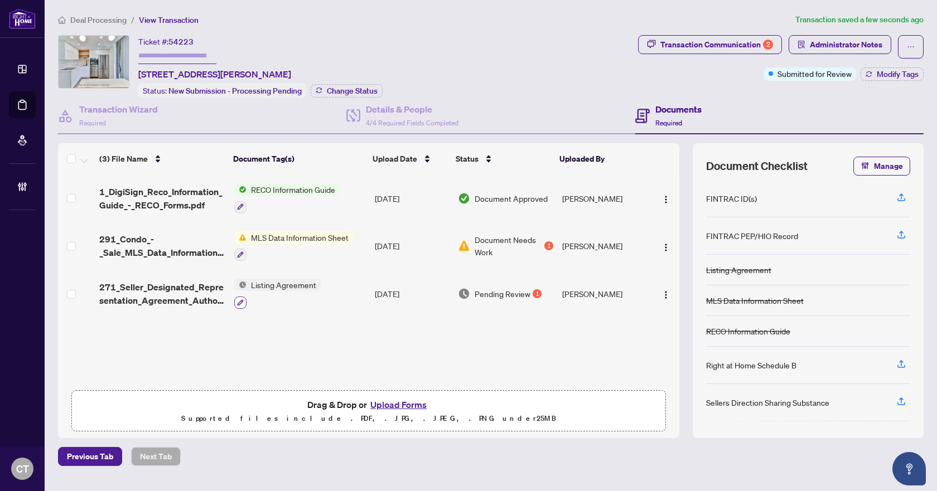
click at [237, 302] on icon "button" at bounding box center [240, 302] width 7 height 7
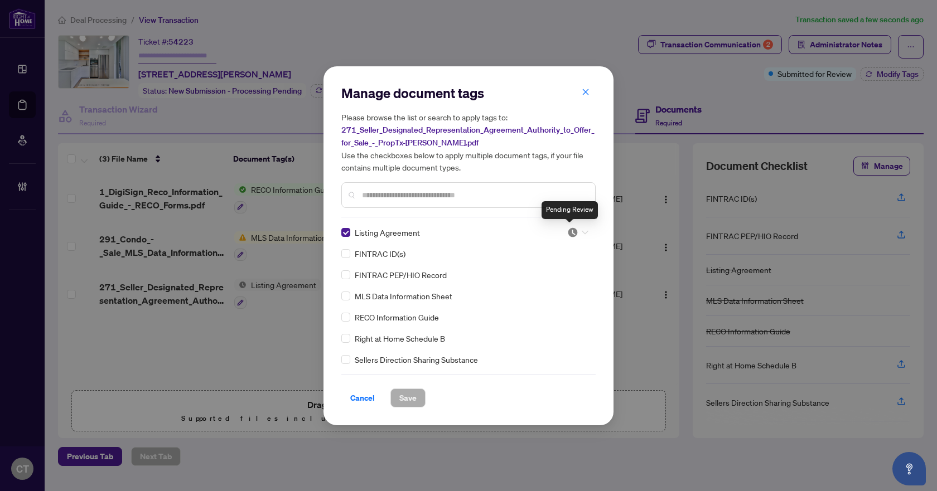
click at [572, 231] on img at bounding box center [572, 232] width 11 height 11
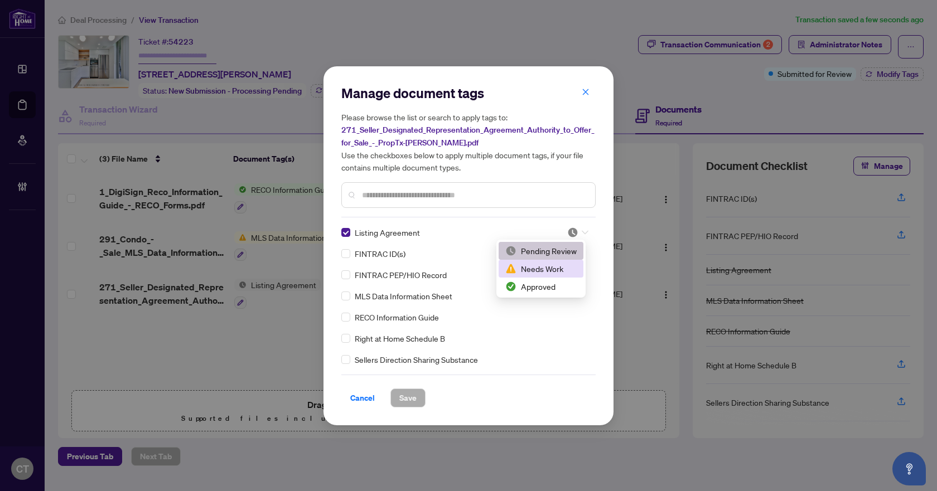
click at [544, 270] on div "Needs Work" at bounding box center [540, 269] width 71 height 12
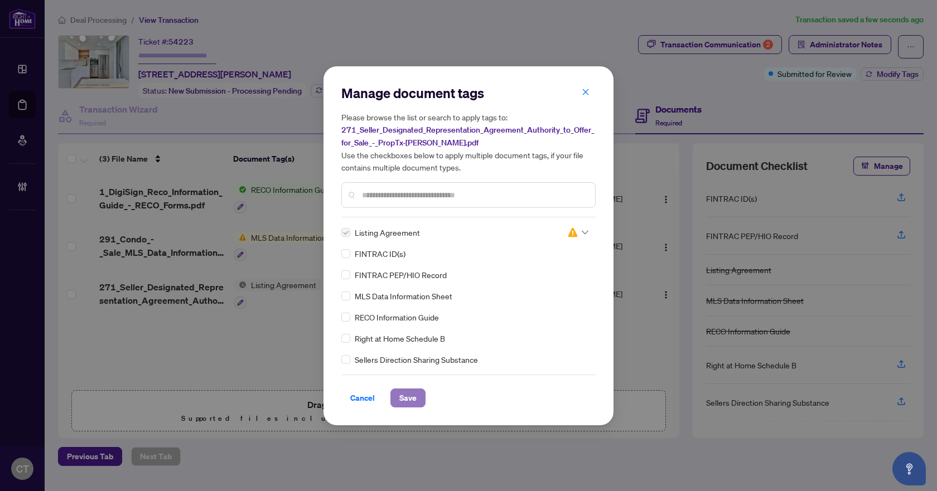
click at [413, 395] on span "Save" at bounding box center [407, 398] width 17 height 18
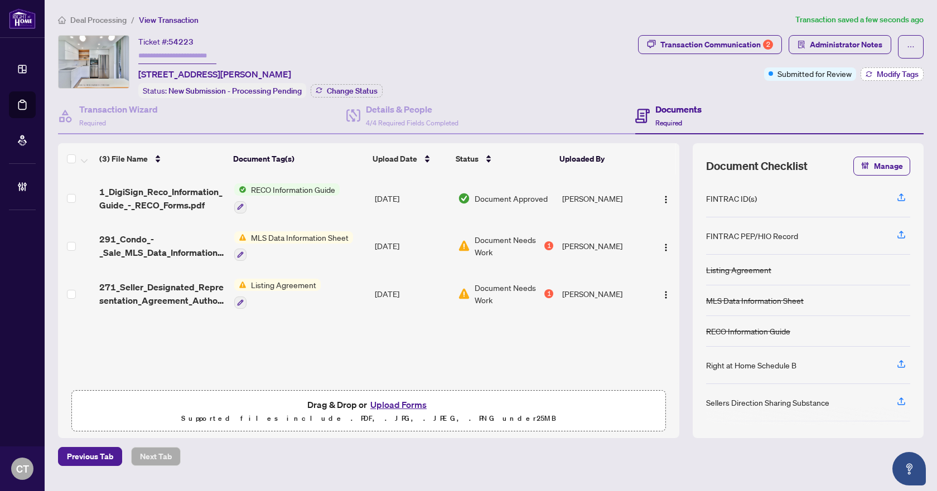
click at [869, 76] on icon "button" at bounding box center [868, 76] width 6 height 2
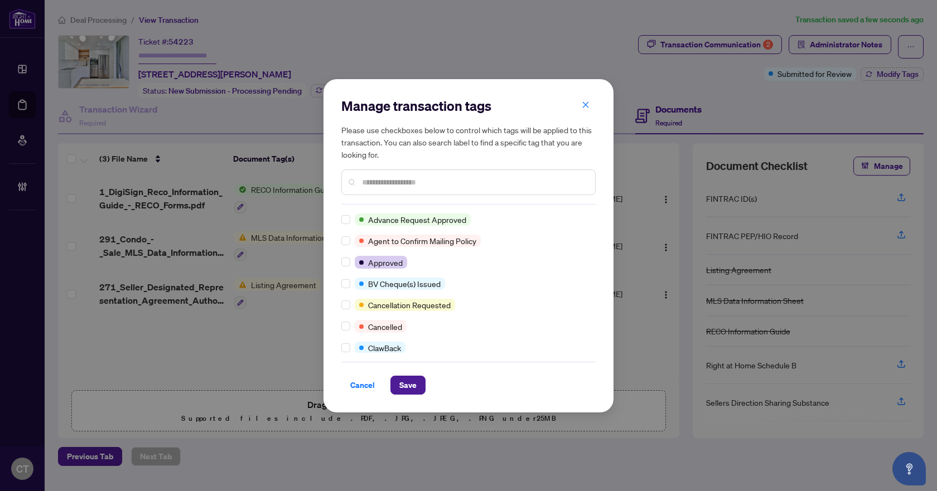
click at [406, 185] on input "text" at bounding box center [474, 182] width 224 height 12
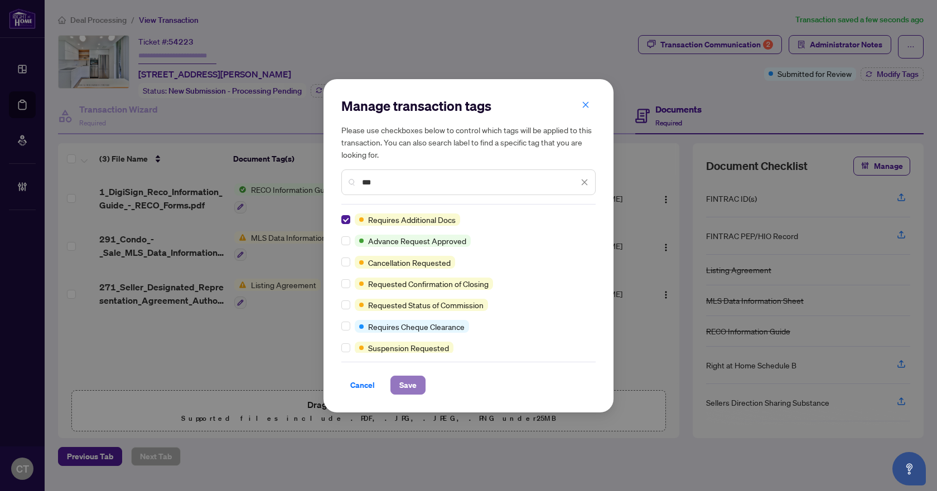
click at [412, 392] on span "Save" at bounding box center [407, 385] width 17 height 18
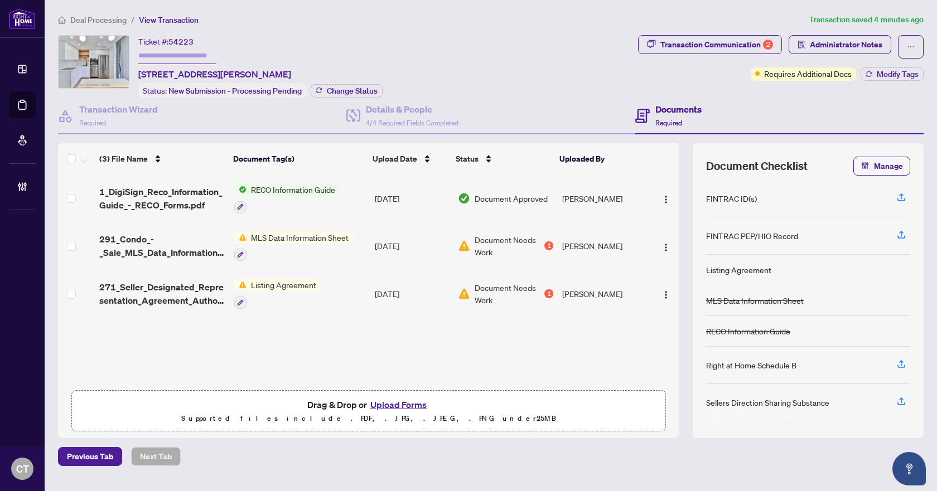
click at [102, 17] on span "Deal Processing" at bounding box center [98, 20] width 56 height 10
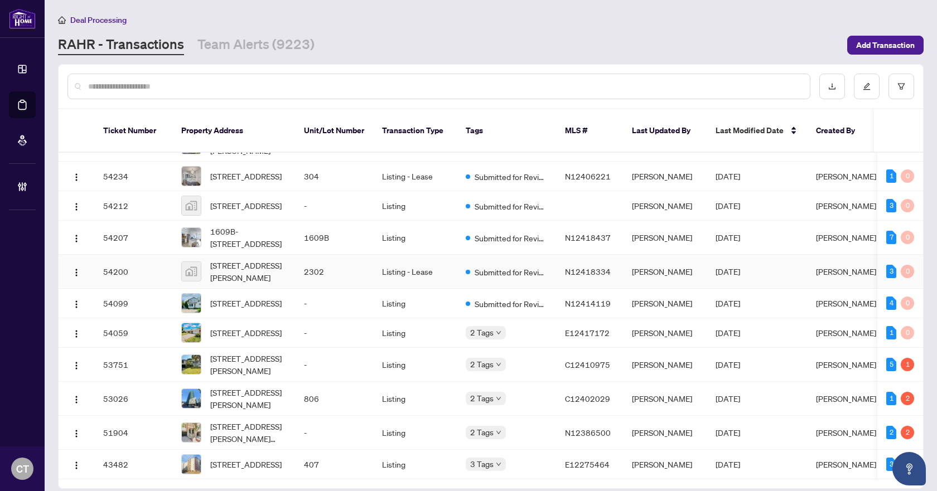
scroll to position [51, 0]
click at [301, 416] on td "-" at bounding box center [334, 433] width 78 height 34
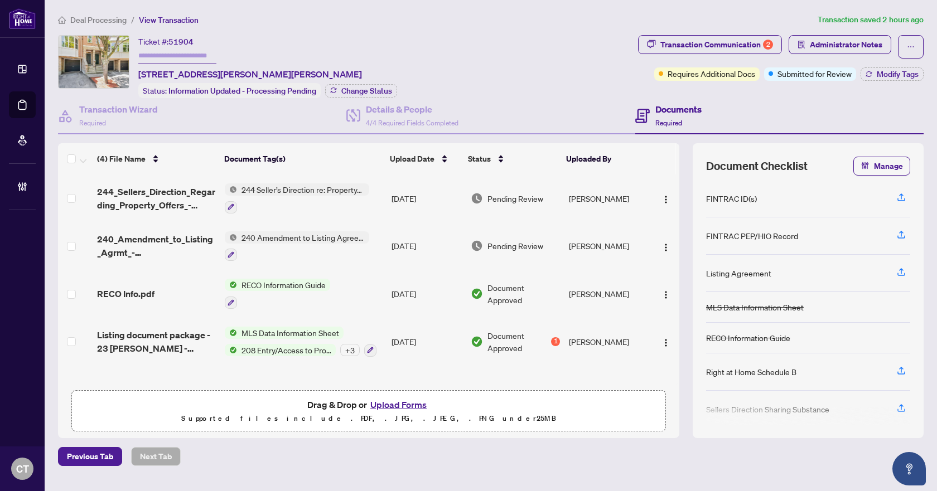
click at [100, 16] on span "Deal Processing" at bounding box center [98, 20] width 56 height 10
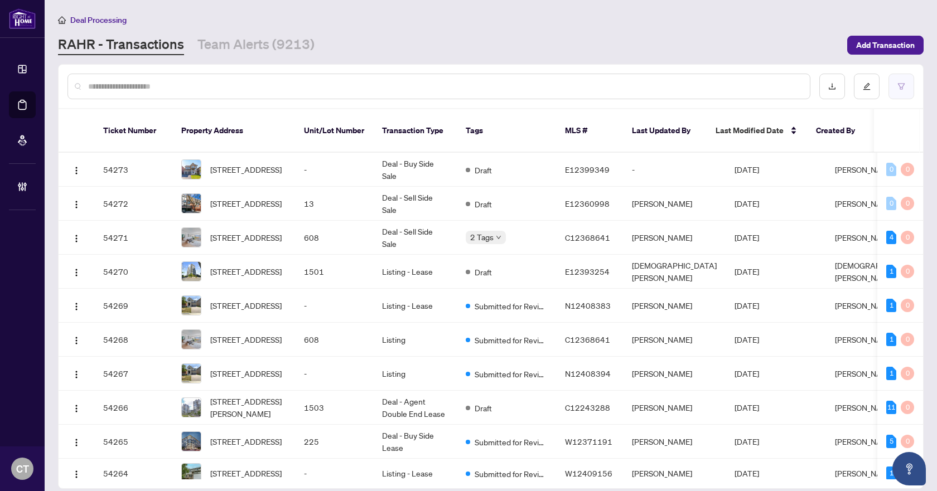
click at [909, 86] on button "button" at bounding box center [901, 87] width 26 height 26
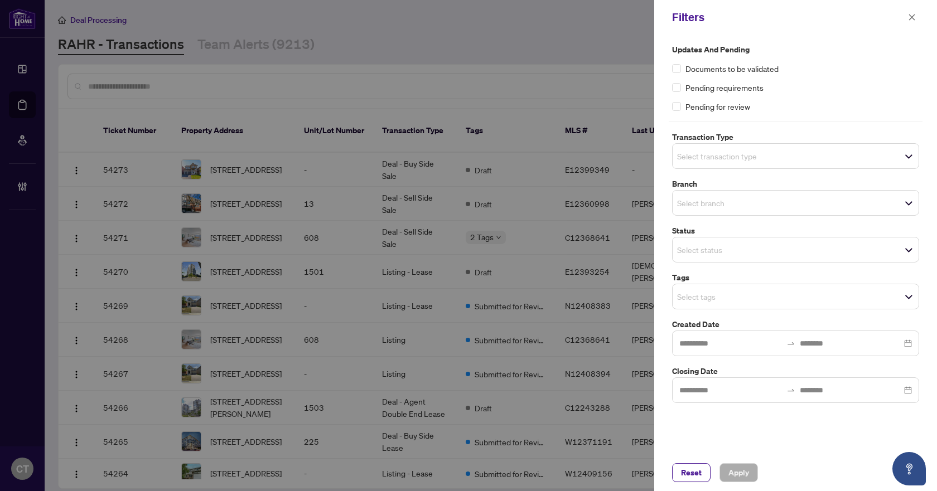
click at [695, 152] on input "search" at bounding box center [716, 155] width 78 height 13
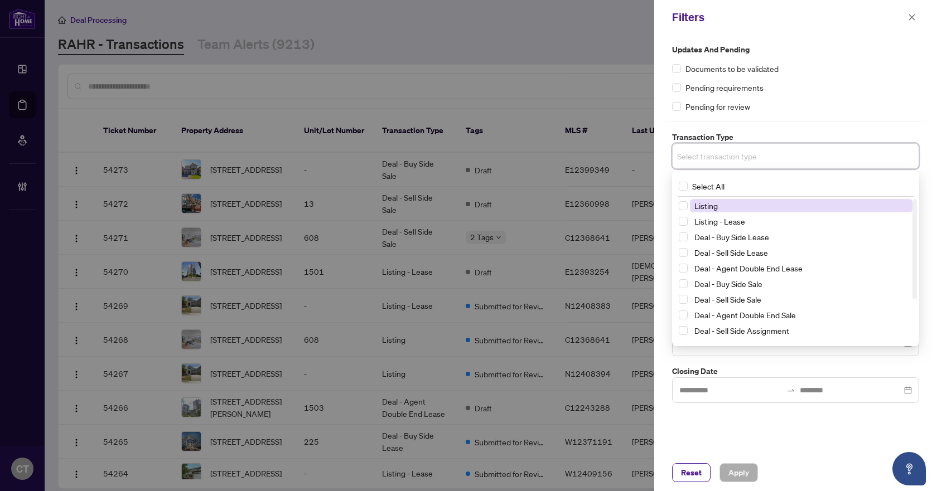
click at [710, 204] on span "Listing" at bounding box center [705, 206] width 23 height 10
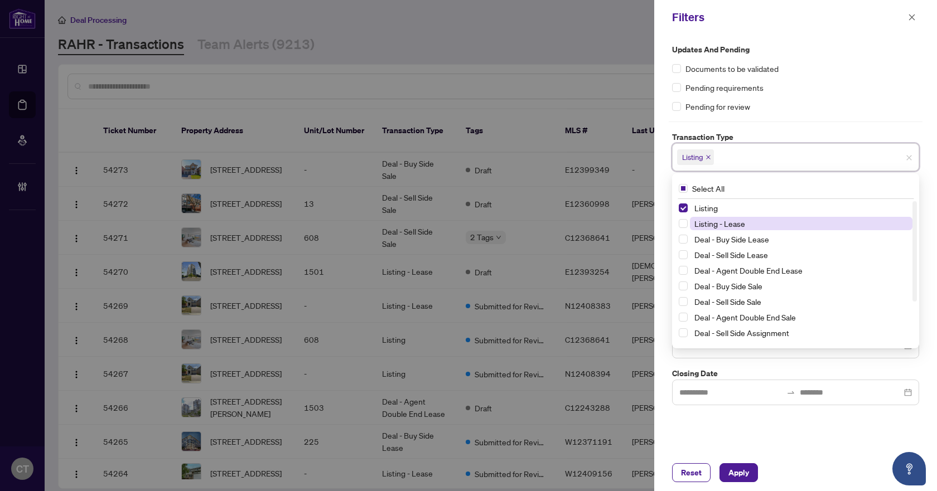
click at [717, 224] on span "Listing - Lease" at bounding box center [719, 224] width 51 height 10
click at [757, 139] on label "Transaction Type" at bounding box center [795, 137] width 247 height 12
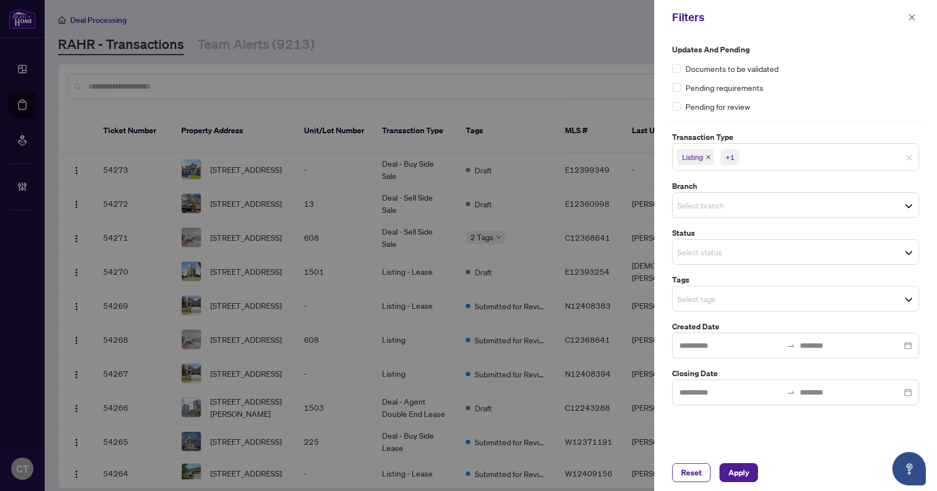
click at [714, 204] on input "search" at bounding box center [716, 205] width 78 height 13
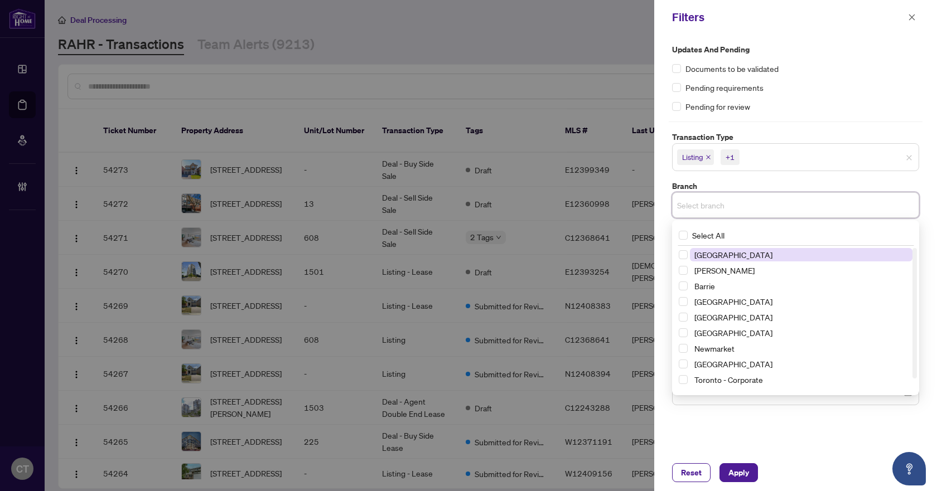
click at [711, 254] on span "[GEOGRAPHIC_DATA]" at bounding box center [733, 255] width 78 height 10
click at [720, 185] on label "Branch" at bounding box center [795, 186] width 247 height 12
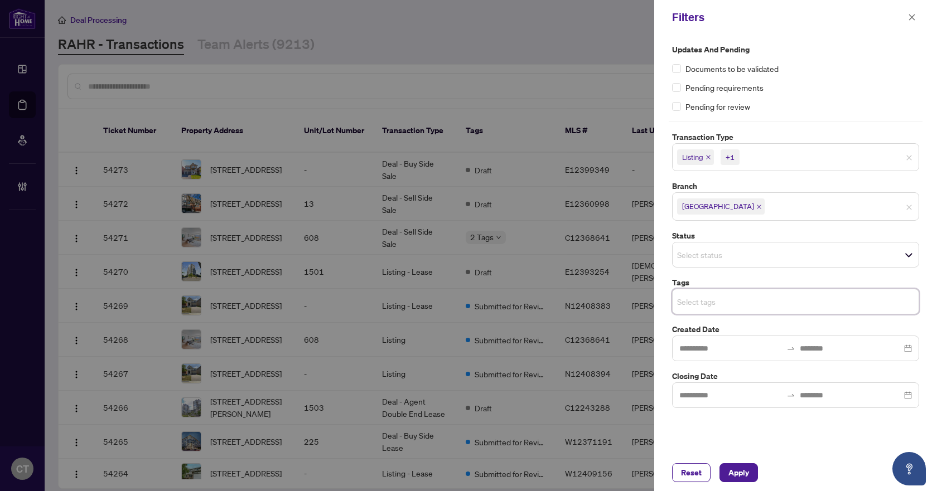
click at [704, 301] on input "search" at bounding box center [716, 301] width 78 height 13
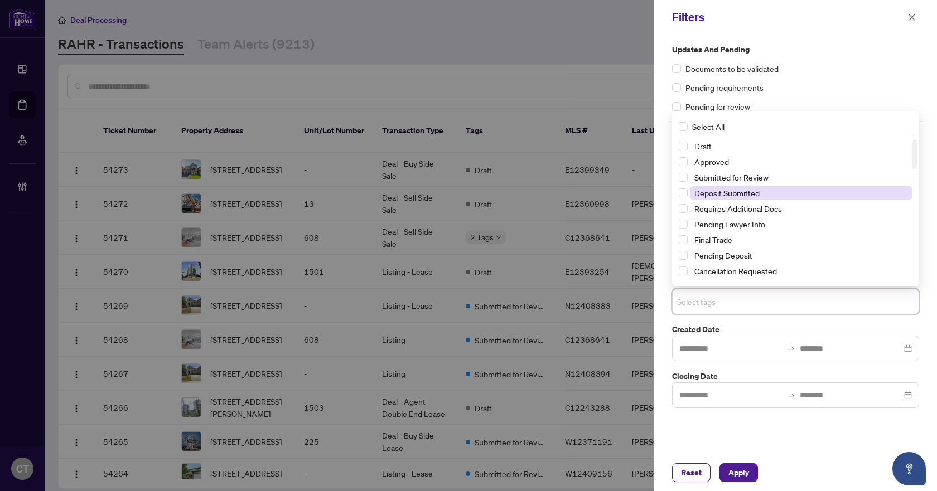
click at [746, 190] on span "Deposit Submitted" at bounding box center [726, 193] width 65 height 10
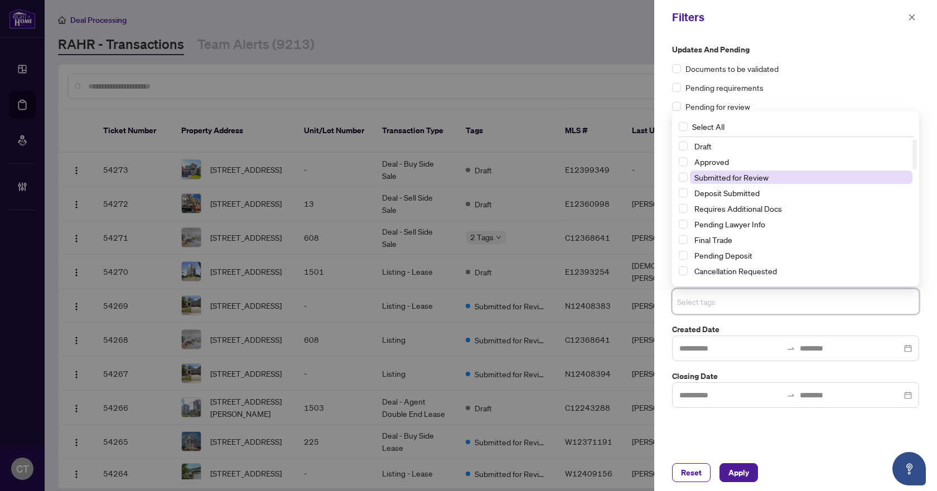
click at [752, 175] on span "Submitted for Review" at bounding box center [731, 177] width 74 height 10
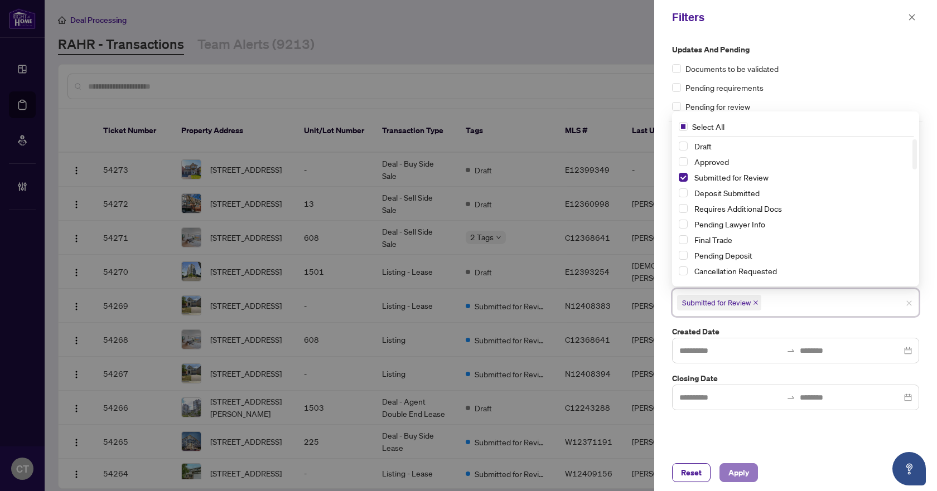
click at [722, 466] on button "Apply" at bounding box center [738, 472] width 38 height 19
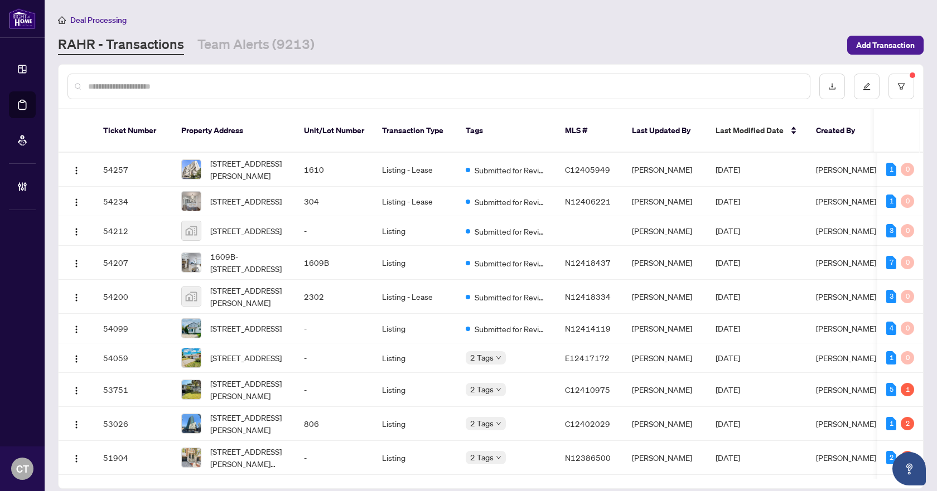
click at [338, 86] on input "text" at bounding box center [444, 86] width 713 height 12
click at [903, 96] on button "button" at bounding box center [901, 87] width 26 height 26
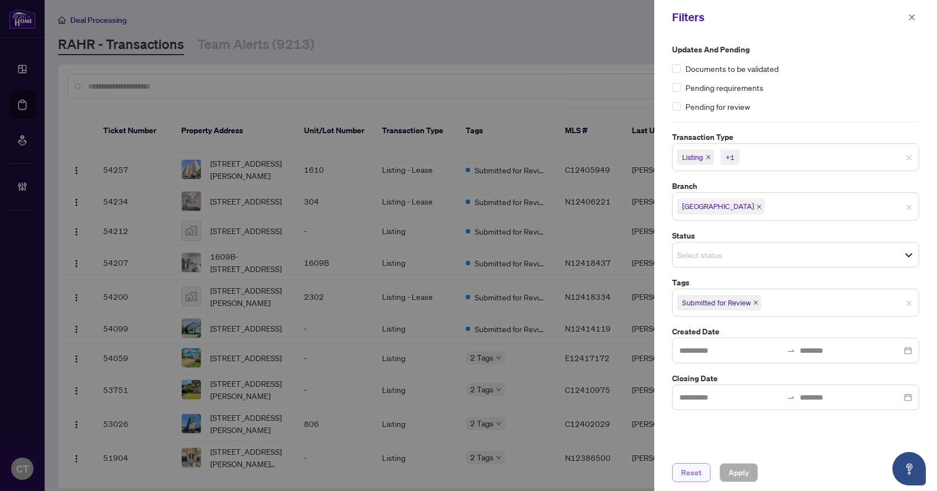
click at [698, 471] on span "Reset" at bounding box center [691, 473] width 21 height 18
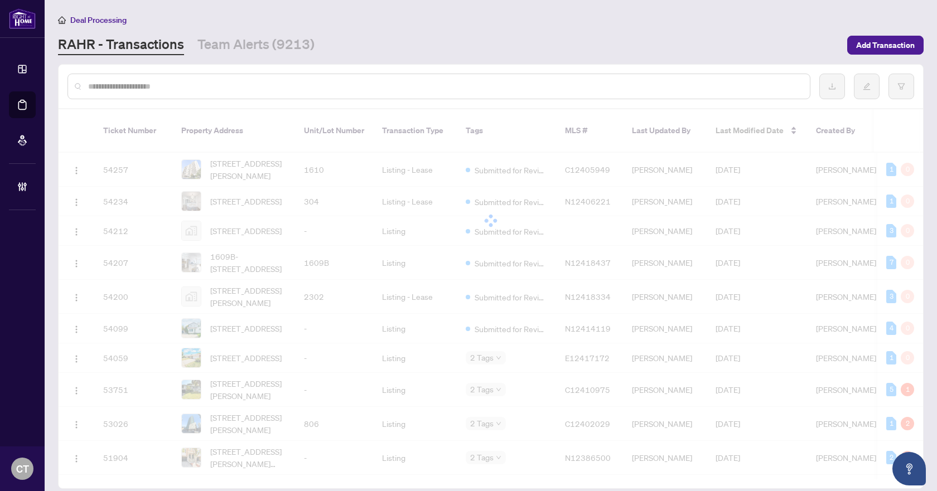
click at [376, 90] on input "text" at bounding box center [444, 86] width 713 height 12
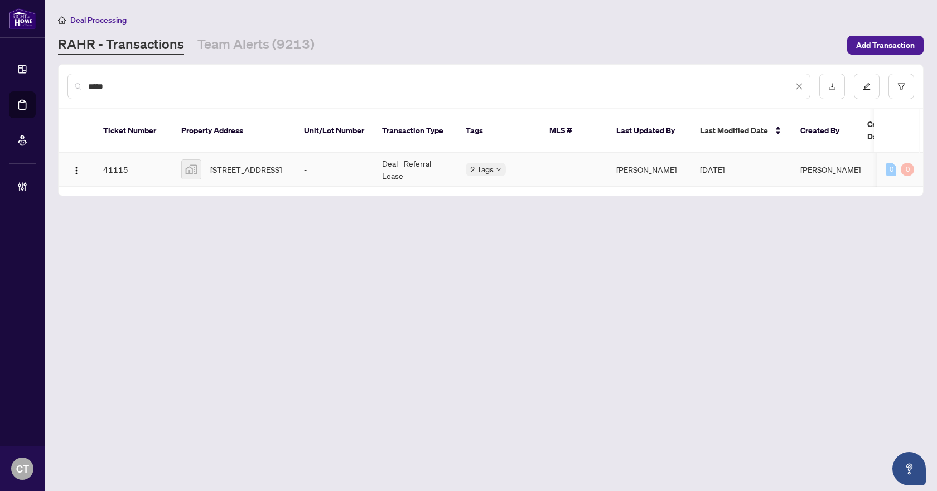
click at [390, 153] on td "Deal - Referral Lease" at bounding box center [415, 170] width 84 height 34
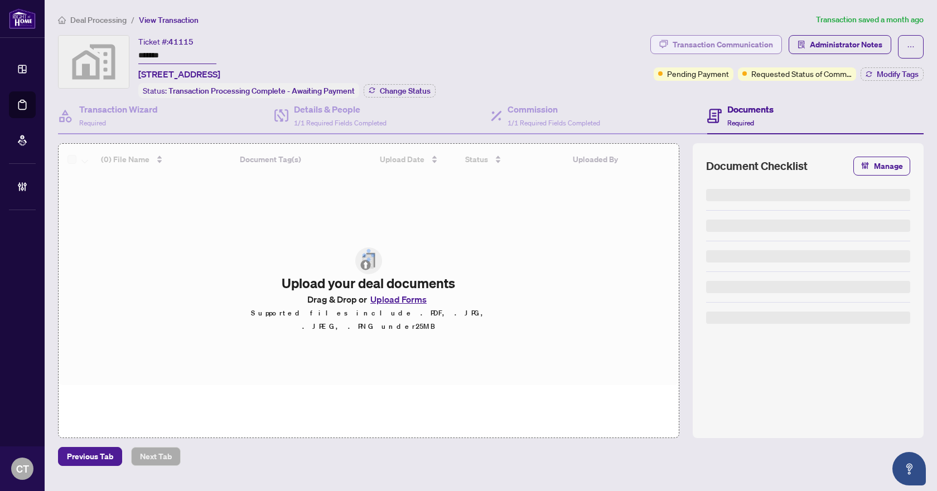
click at [741, 50] on div "Transaction Communication" at bounding box center [723, 45] width 100 height 18
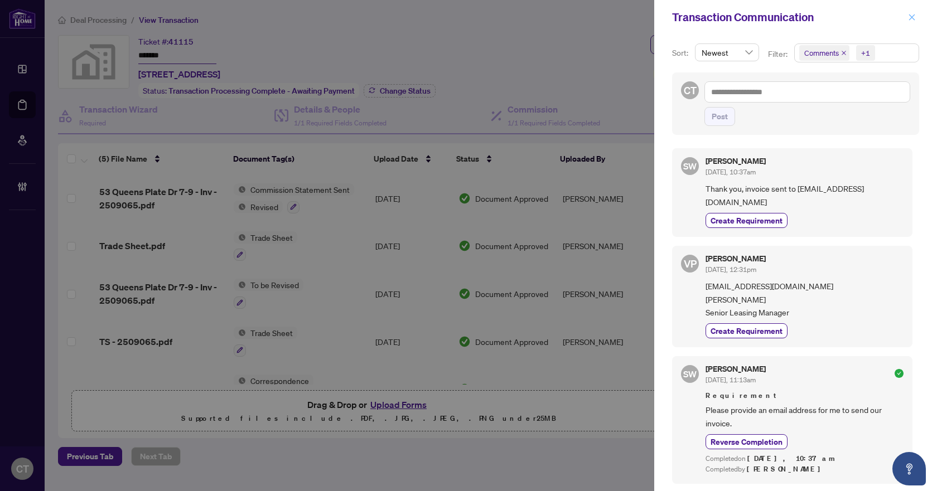
click at [913, 13] on icon "close" at bounding box center [912, 17] width 8 height 8
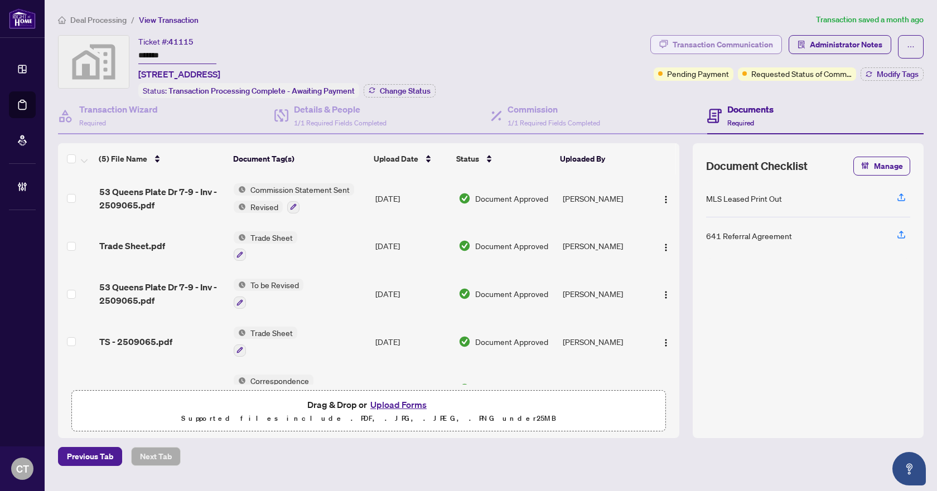
click at [744, 49] on div "Transaction Communication" at bounding box center [723, 45] width 100 height 18
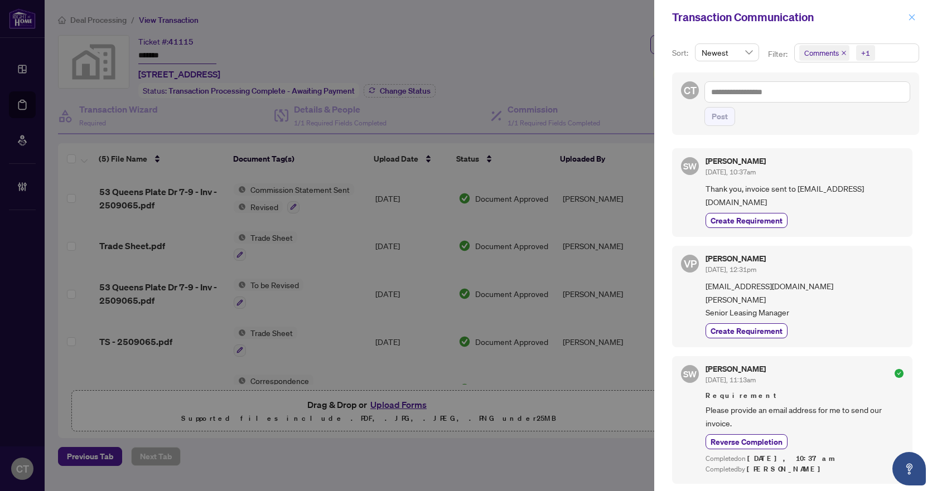
click at [912, 20] on icon "close" at bounding box center [912, 17] width 8 height 8
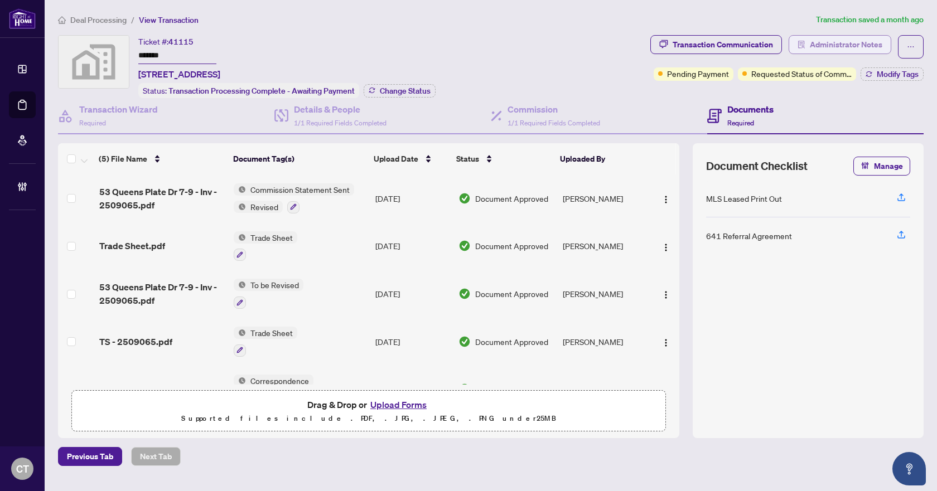
click at [835, 40] on span "Administrator Notes" at bounding box center [846, 45] width 72 height 18
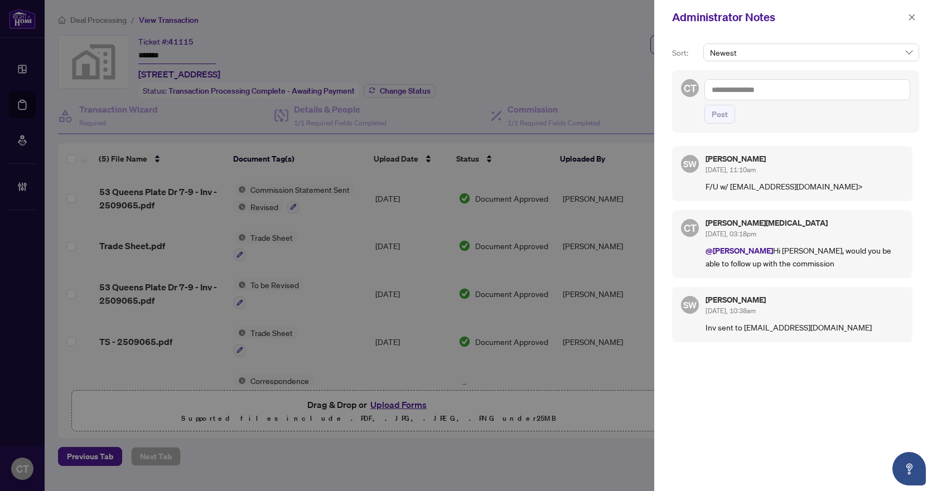
click at [768, 71] on div "CT Post" at bounding box center [795, 101] width 247 height 62
click at [766, 91] on textarea at bounding box center [807, 89] width 206 height 21
click at [759, 101] on span "RAHR Builder s" at bounding box center [787, 98] width 89 height 10
drag, startPoint x: 779, startPoint y: 95, endPoint x: 712, endPoint y: 89, distance: 67.2
click at [712, 89] on textarea "**********" at bounding box center [807, 89] width 206 height 21
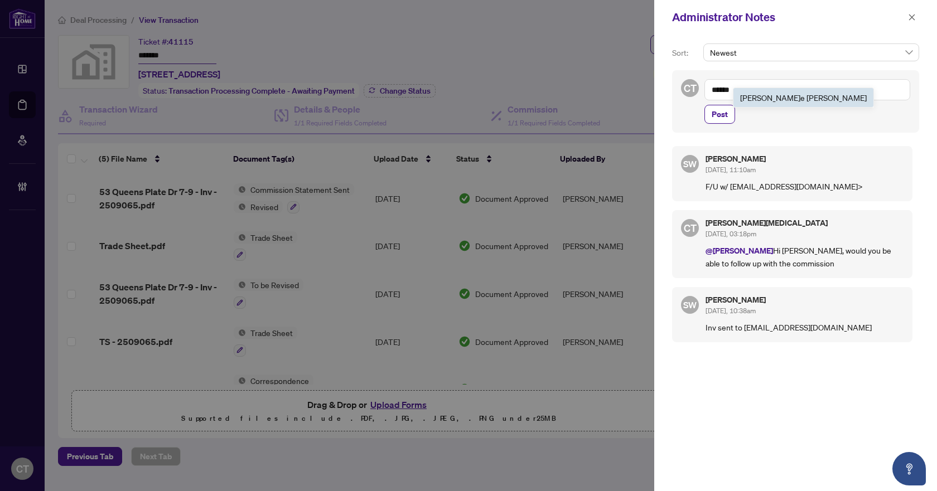
click at [748, 101] on b "Simon" at bounding box center [770, 98] width 60 height 10
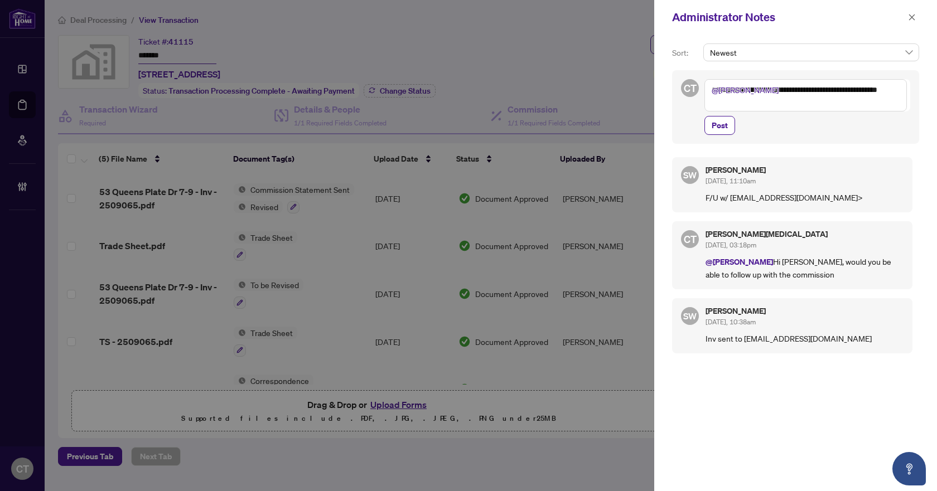
click at [843, 94] on textarea "**********" at bounding box center [805, 95] width 202 height 32
click at [800, 109] on textarea "**********" at bounding box center [805, 95] width 202 height 32
drag, startPoint x: 742, startPoint y: 104, endPoint x: 713, endPoint y: 100, distance: 29.7
click at [713, 100] on textarea "**********" at bounding box center [805, 95] width 202 height 32
click at [727, 126] on span "Post" at bounding box center [720, 126] width 16 height 18
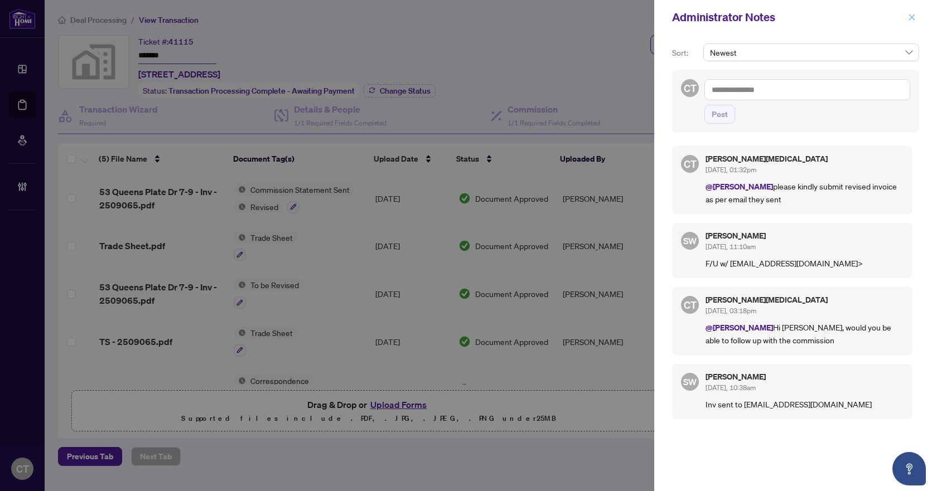
click at [912, 13] on icon "close" at bounding box center [912, 17] width 8 height 8
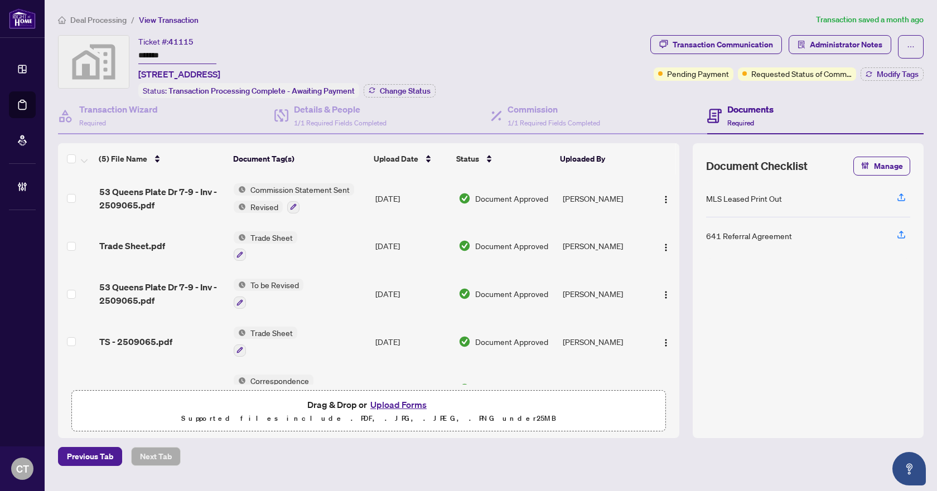
click at [79, 14] on li "Deal Processing" at bounding box center [92, 19] width 69 height 13
click at [271, 22] on ol "Deal Processing / View Transaction" at bounding box center [434, 19] width 753 height 13
click at [93, 22] on span "Deal Processing" at bounding box center [98, 20] width 56 height 10
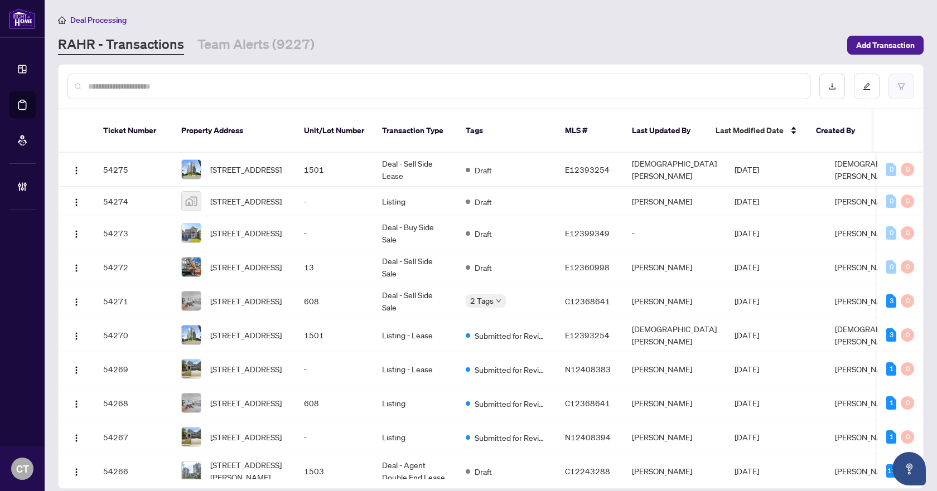
click at [905, 86] on button "button" at bounding box center [901, 87] width 26 height 26
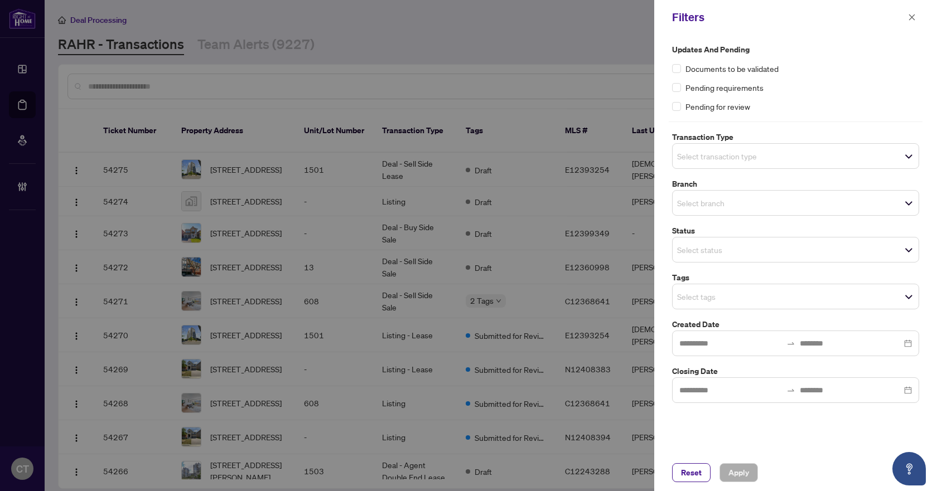
click at [711, 156] on input "search" at bounding box center [716, 155] width 78 height 13
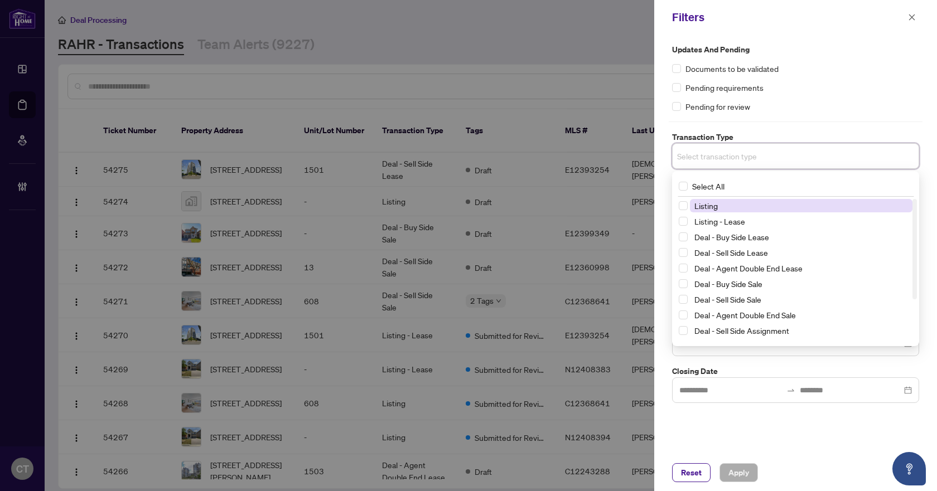
click at [725, 205] on span "Listing" at bounding box center [801, 205] width 223 height 13
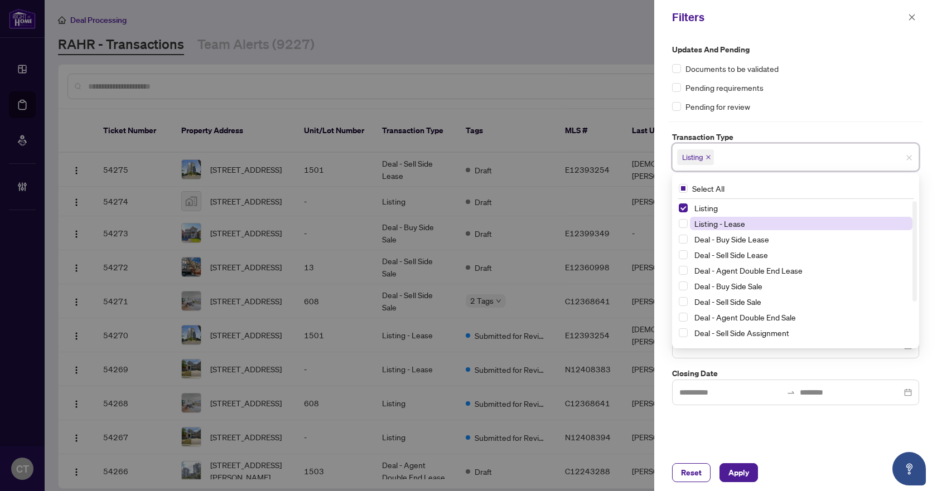
click at [728, 220] on span "Listing - Lease" at bounding box center [719, 224] width 51 height 10
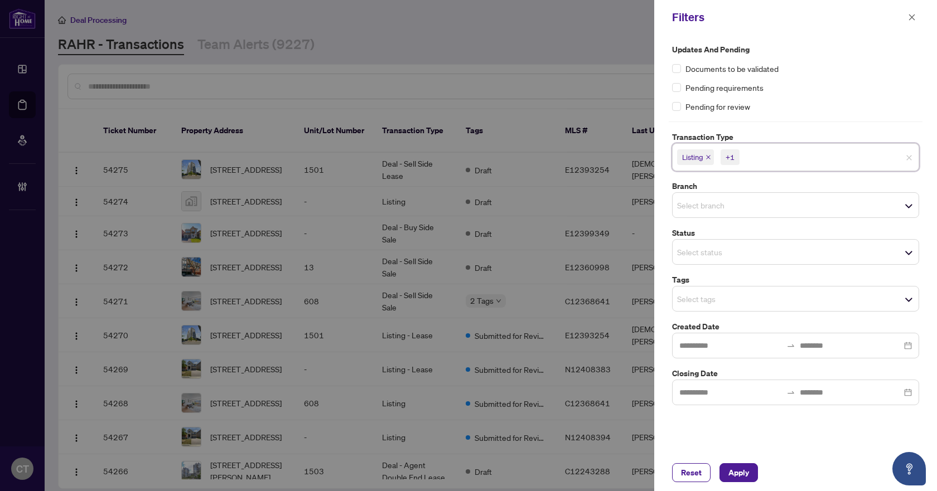
click at [775, 128] on div "Updates and Pending Documents to be validated Pending requirements Pending for …" at bounding box center [796, 224] width 254 height 362
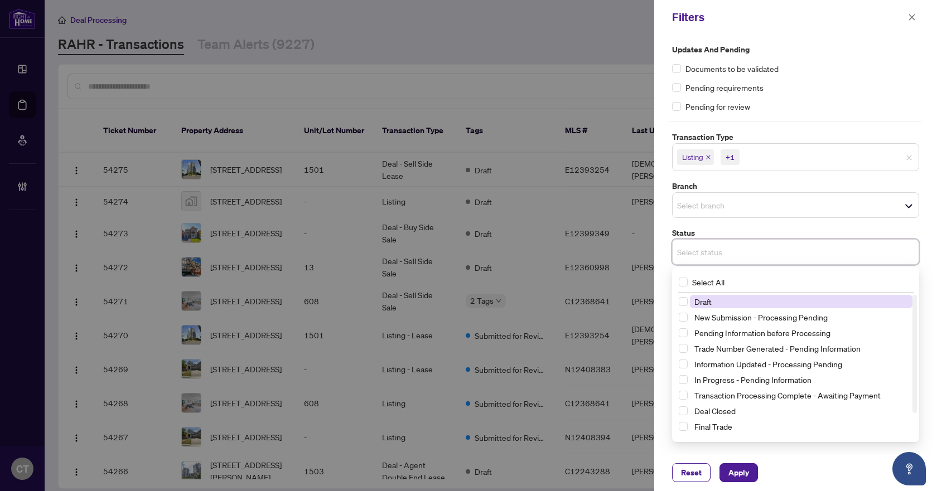
click at [702, 255] on input "search" at bounding box center [716, 251] width 78 height 13
click at [728, 204] on input "search" at bounding box center [716, 205] width 78 height 13
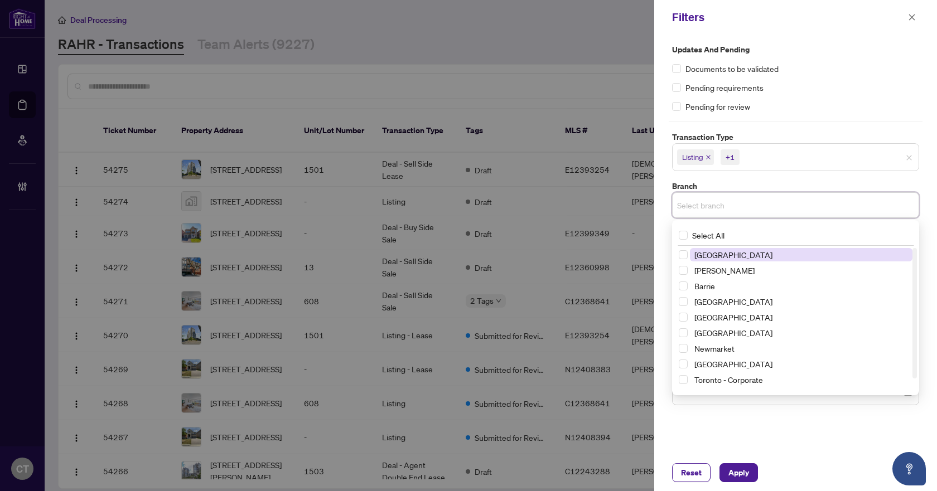
click at [735, 252] on span "[GEOGRAPHIC_DATA]" at bounding box center [733, 255] width 78 height 10
click at [753, 184] on label "Branch" at bounding box center [795, 186] width 247 height 12
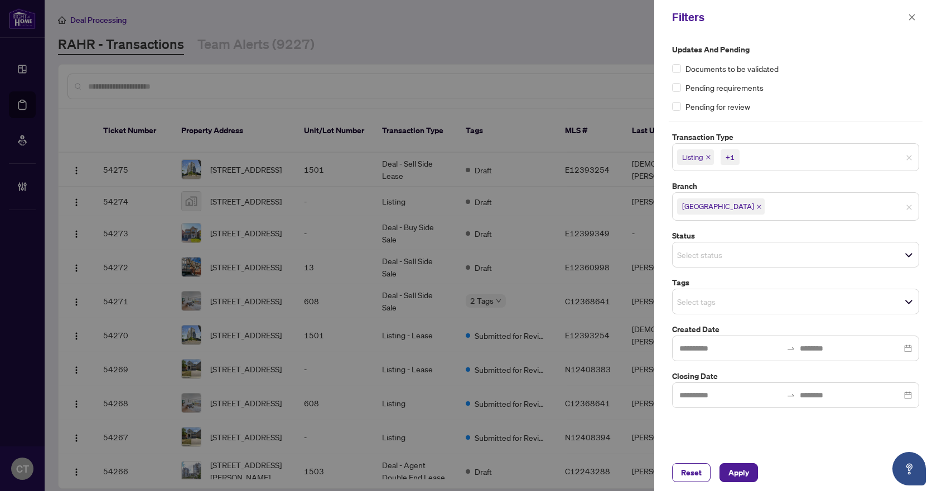
click at [706, 309] on span "Select tags" at bounding box center [796, 302] width 246 height 16
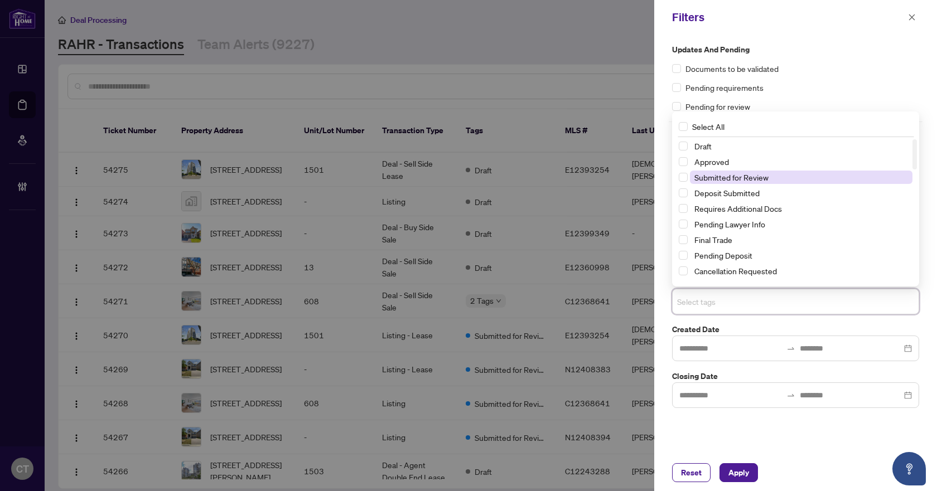
click at [730, 171] on span "Submitted for Review" at bounding box center [801, 177] width 223 height 13
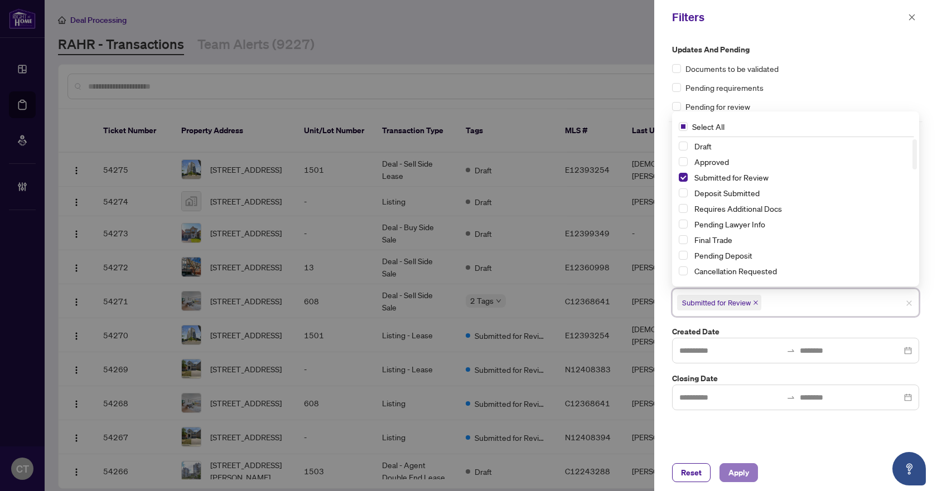
click at [738, 464] on span "Apply" at bounding box center [738, 473] width 21 height 18
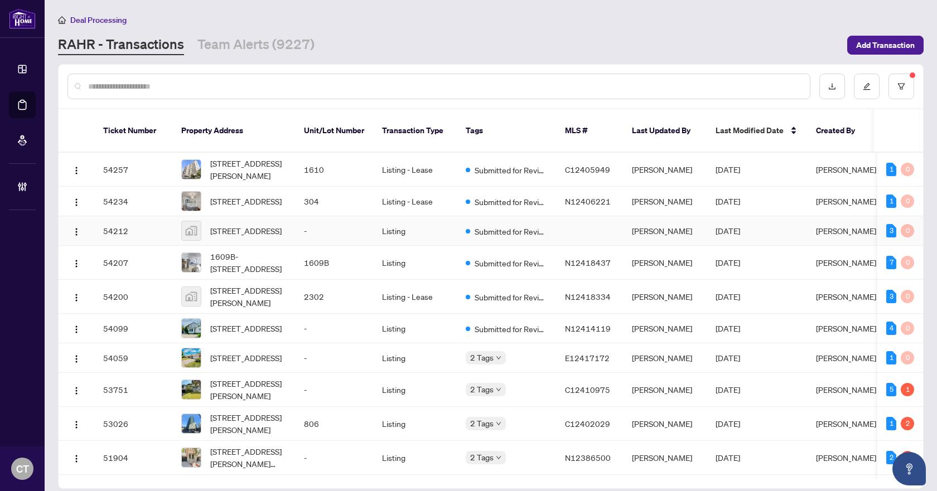
click at [309, 238] on td "-" at bounding box center [334, 231] width 78 height 30
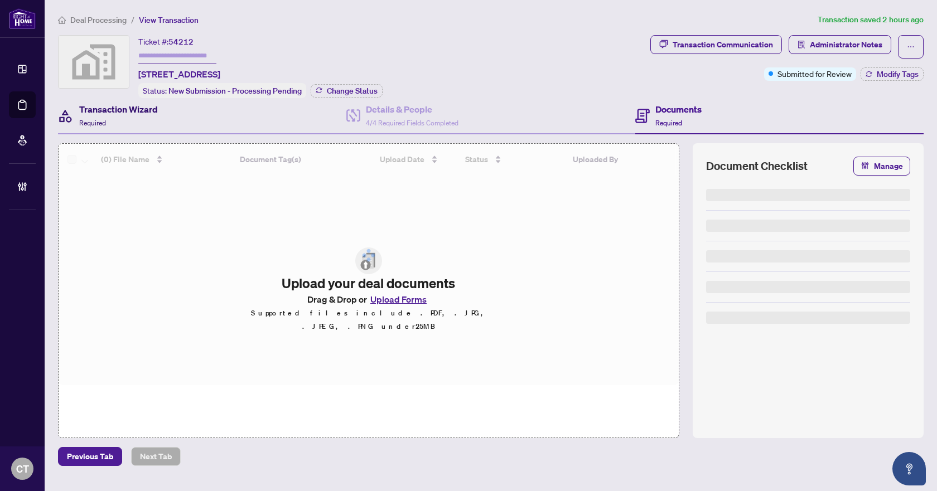
click at [123, 116] on div "Transaction Wizard Required" at bounding box center [118, 116] width 79 height 26
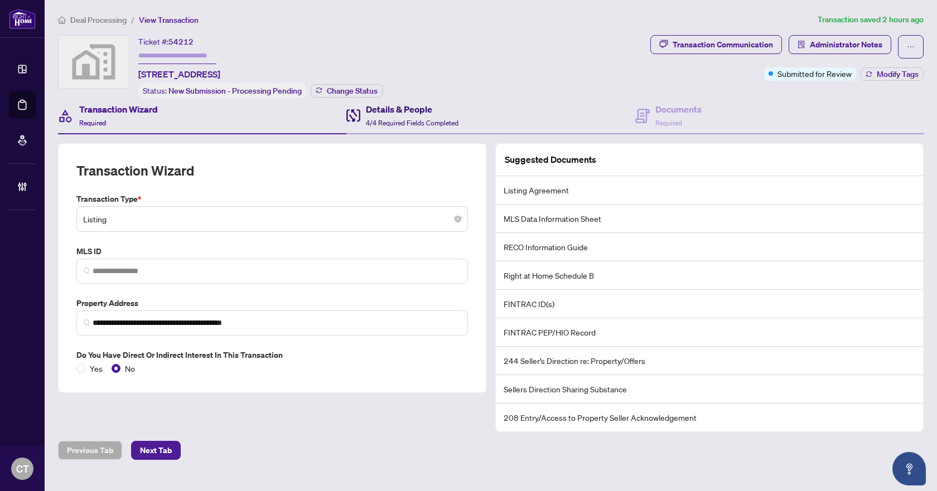
click at [424, 124] on span "4/4 Required Fields Completed" at bounding box center [412, 123] width 93 height 8
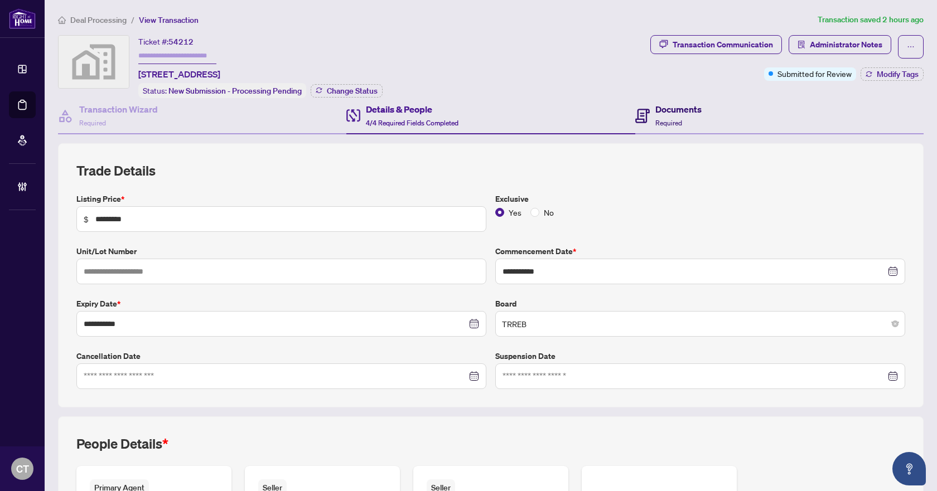
click at [679, 119] on div "Documents Required" at bounding box center [678, 116] width 46 height 26
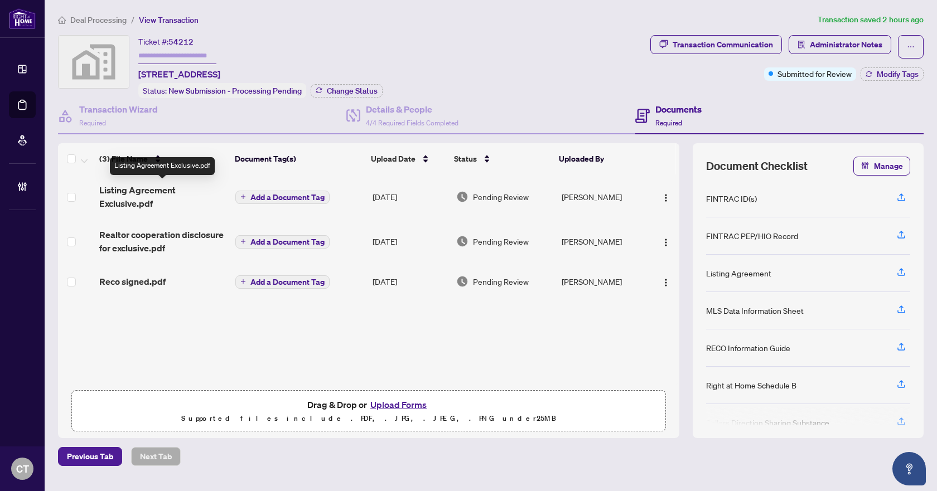
click at [150, 199] on span "Listing Agreement Exclusive.pdf" at bounding box center [162, 196] width 127 height 27
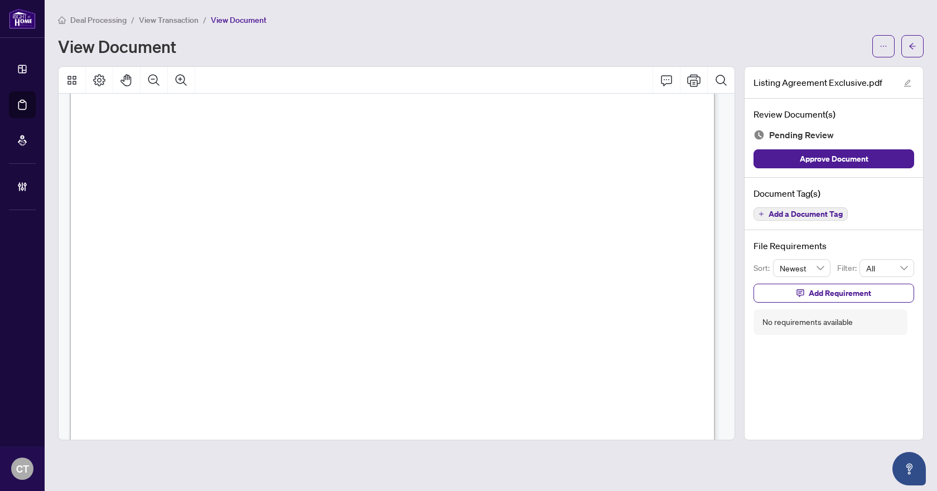
scroll to position [4791, 0]
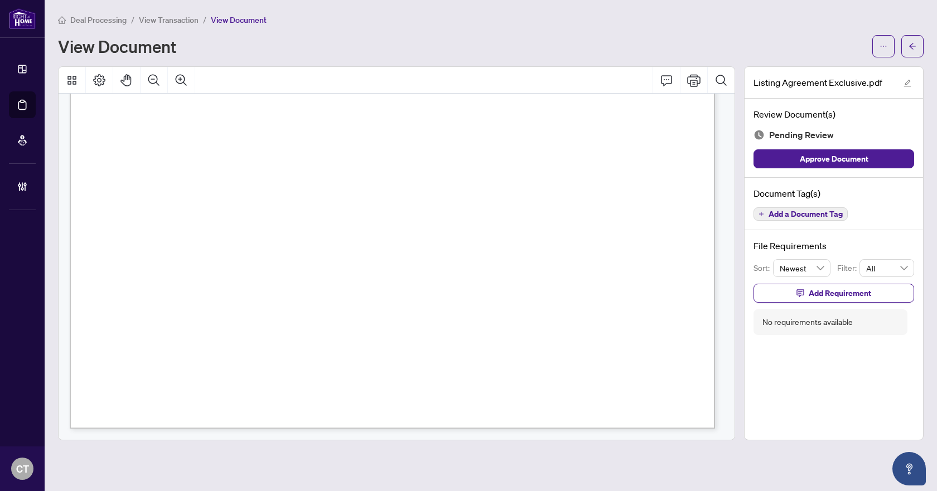
click at [800, 219] on button "Add a Document Tag" at bounding box center [800, 213] width 94 height 13
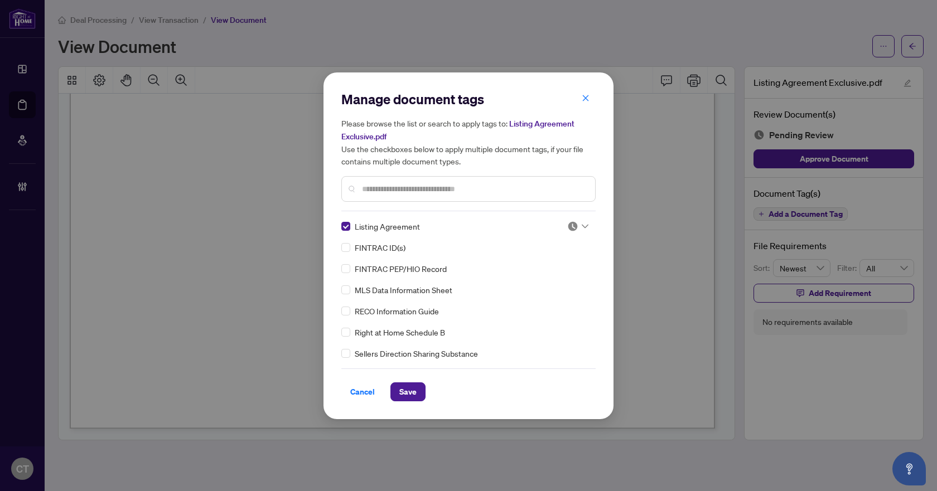
click at [568, 224] on img at bounding box center [572, 226] width 11 height 11
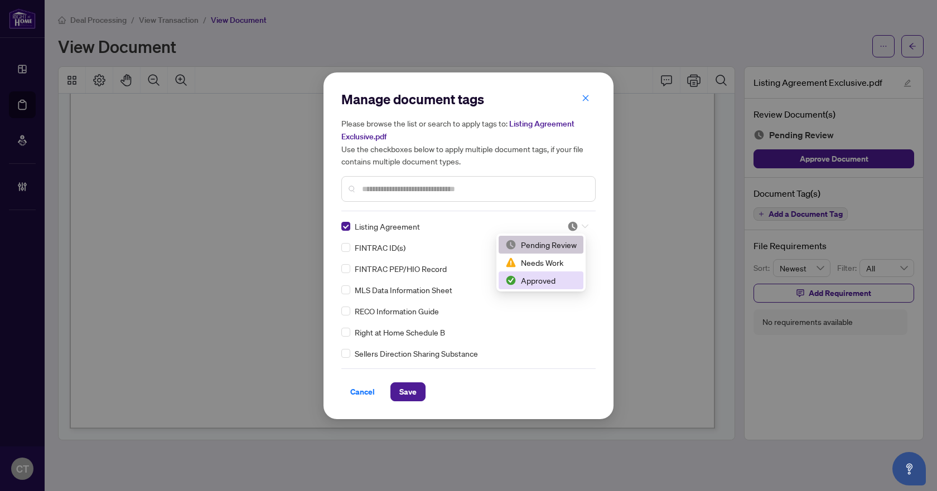
click at [533, 282] on div "Approved" at bounding box center [540, 280] width 71 height 12
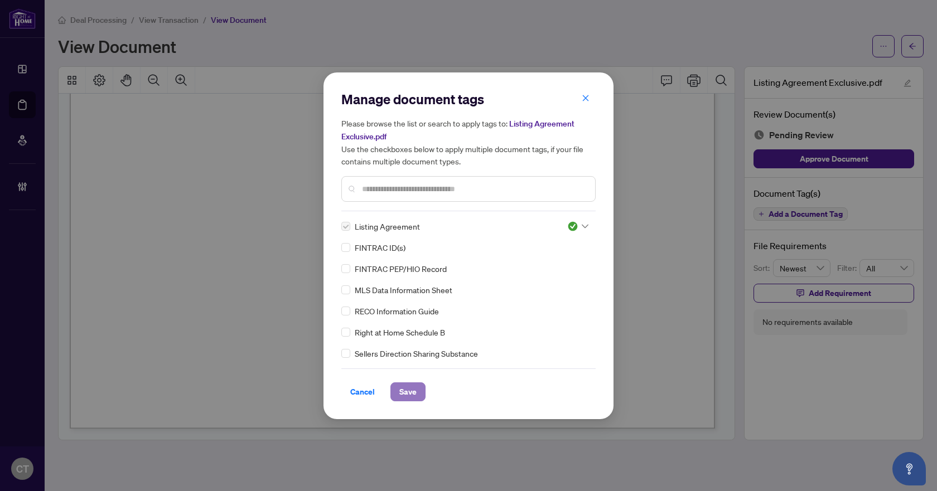
click at [422, 387] on button "Save" at bounding box center [407, 392] width 35 height 19
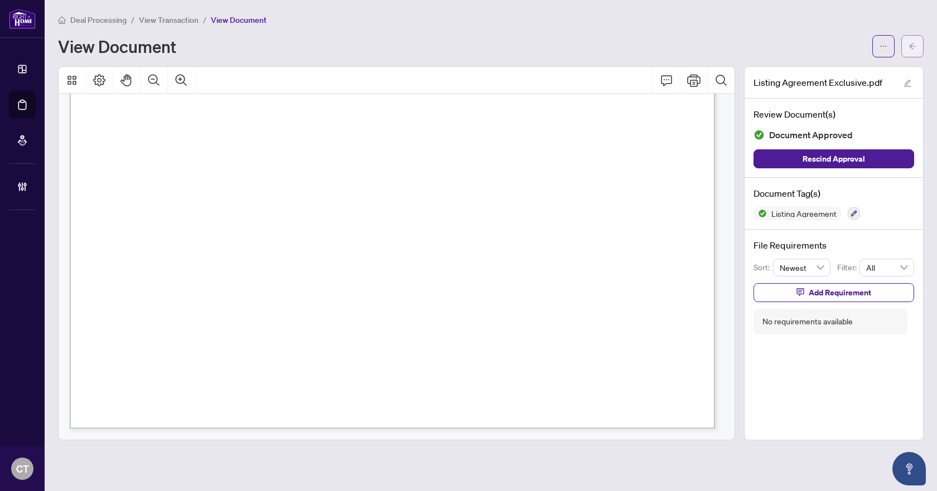
click at [913, 49] on icon "arrow-left" at bounding box center [912, 46] width 8 height 8
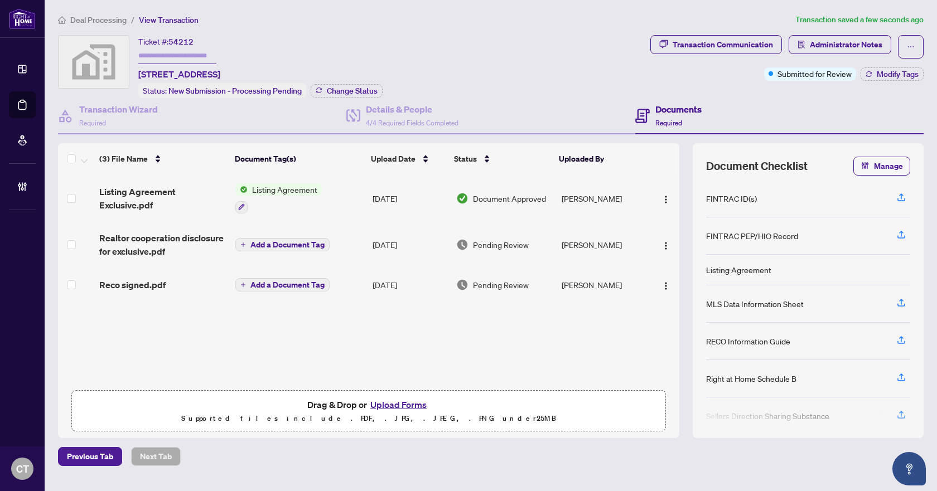
click at [165, 284] on div "Reco signed.pdf" at bounding box center [162, 284] width 127 height 13
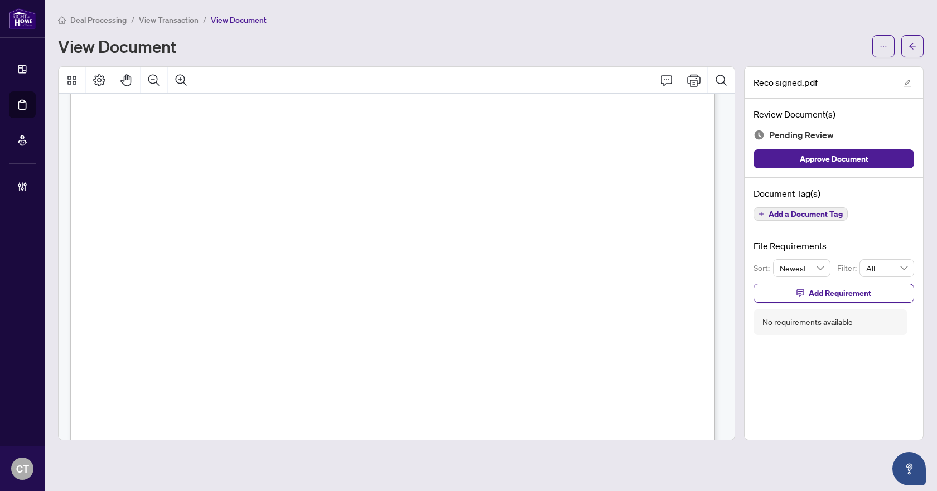
scroll to position [10393, 0]
click at [794, 214] on span "Add a Document Tag" at bounding box center [805, 214] width 74 height 8
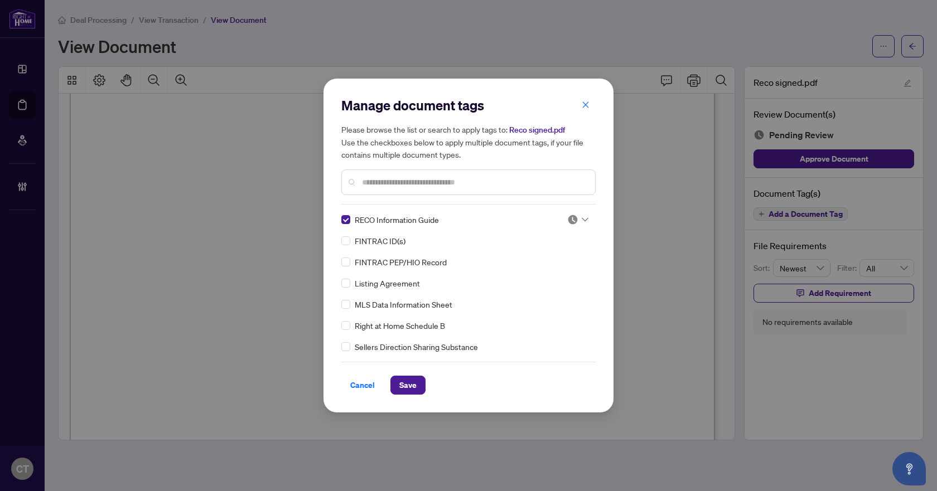
click at [582, 220] on icon at bounding box center [585, 219] width 7 height 4
click at [553, 262] on div "Needs Work" at bounding box center [540, 256] width 71 height 12
click at [414, 384] on span "Save" at bounding box center [407, 385] width 17 height 18
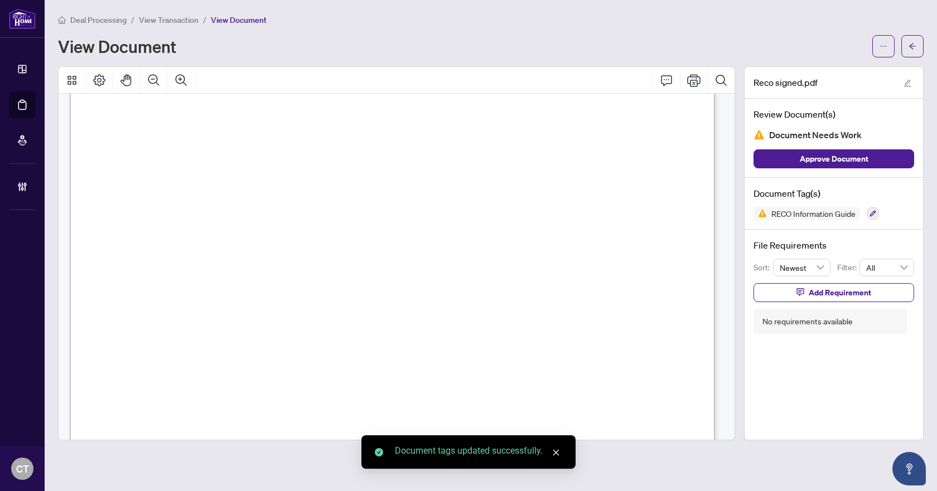
click at [848, 297] on span "Add Requirement" at bounding box center [840, 293] width 62 height 18
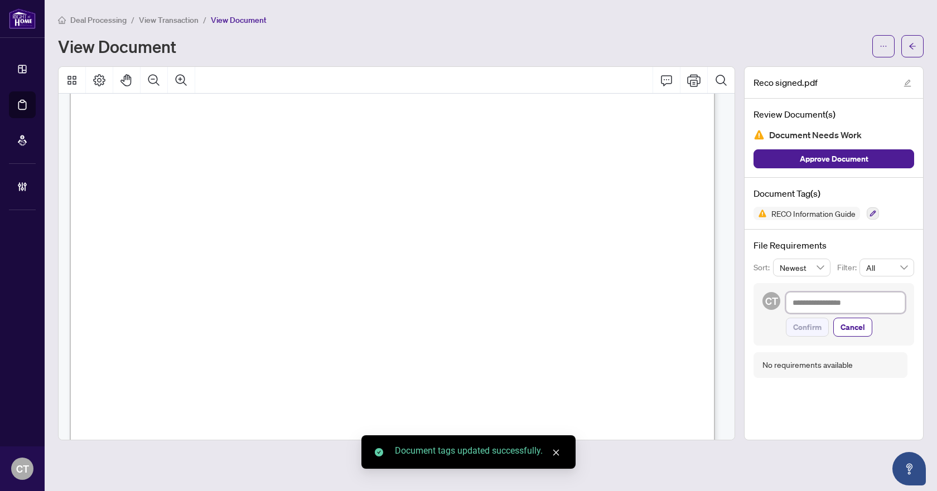
click at [848, 304] on textarea at bounding box center [845, 302] width 119 height 21
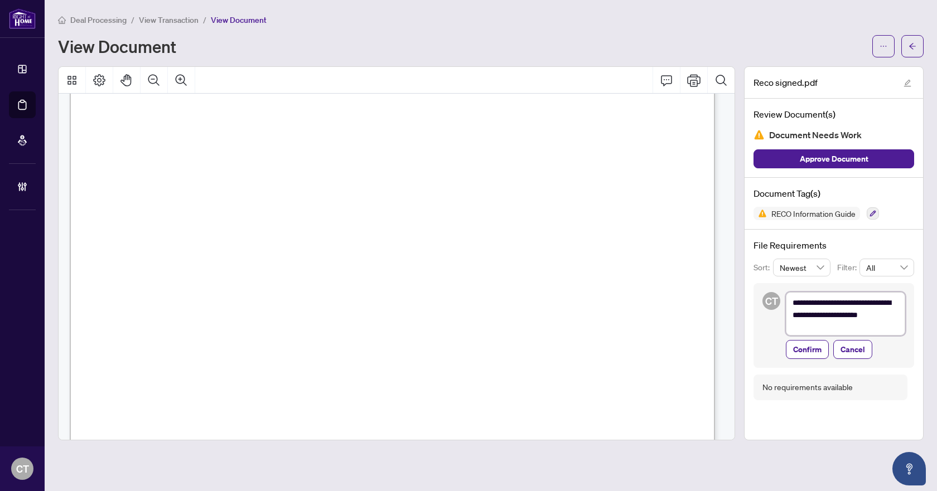
scroll to position [0, 0]
drag, startPoint x: 821, startPoint y: 348, endPoint x: 830, endPoint y: 332, distance: 18.0
click at [821, 348] on span "Confirm" at bounding box center [807, 352] width 28 height 18
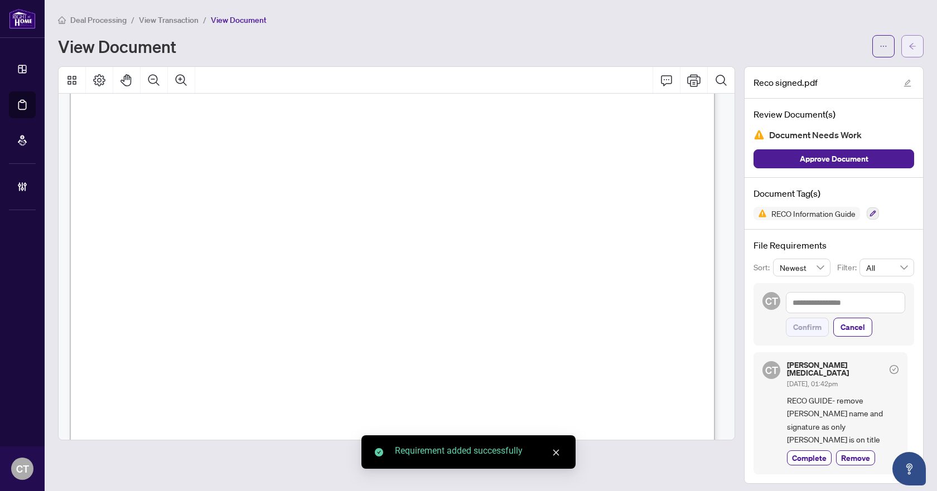
click at [910, 43] on icon "arrow-left" at bounding box center [912, 46] width 8 height 8
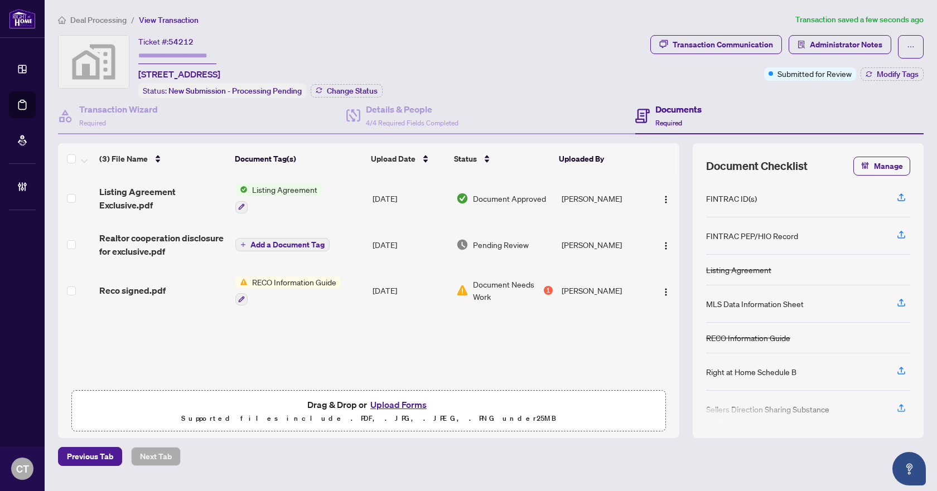
click at [176, 240] on span "Realtor cooperation disclosure for exclusive.pdf" at bounding box center [162, 244] width 127 height 27
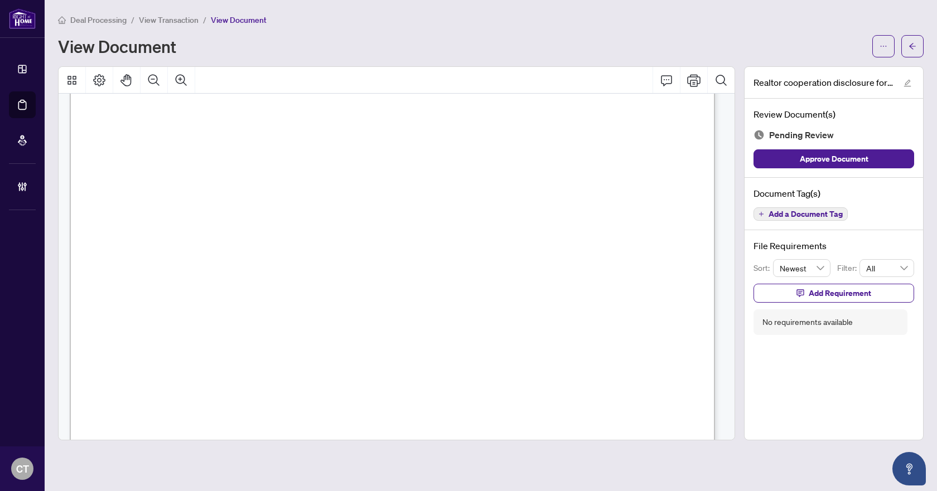
scroll to position [511, 0]
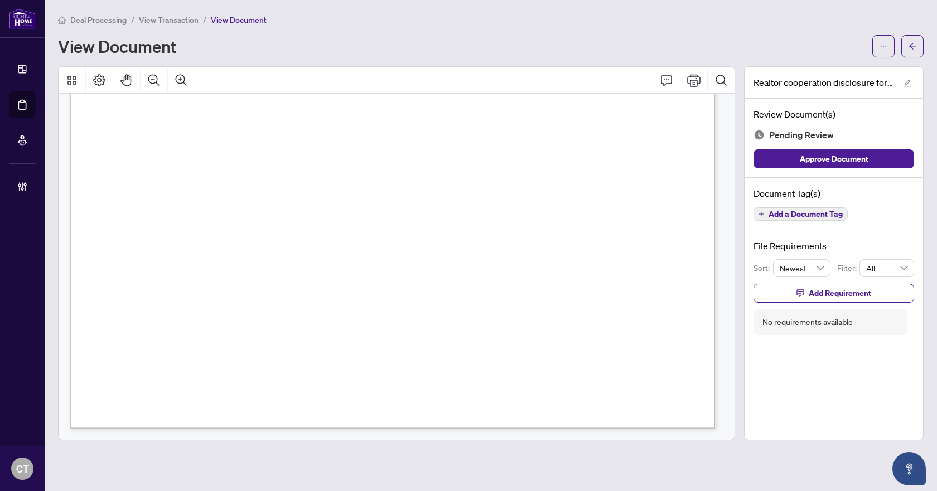
click at [810, 211] on span "Add a Document Tag" at bounding box center [805, 214] width 74 height 8
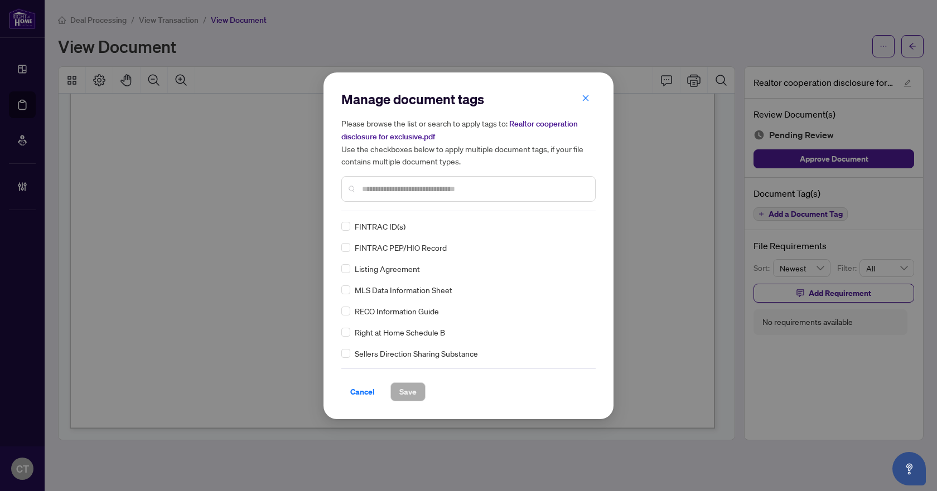
click at [385, 192] on input "text" at bounding box center [474, 189] width 224 height 12
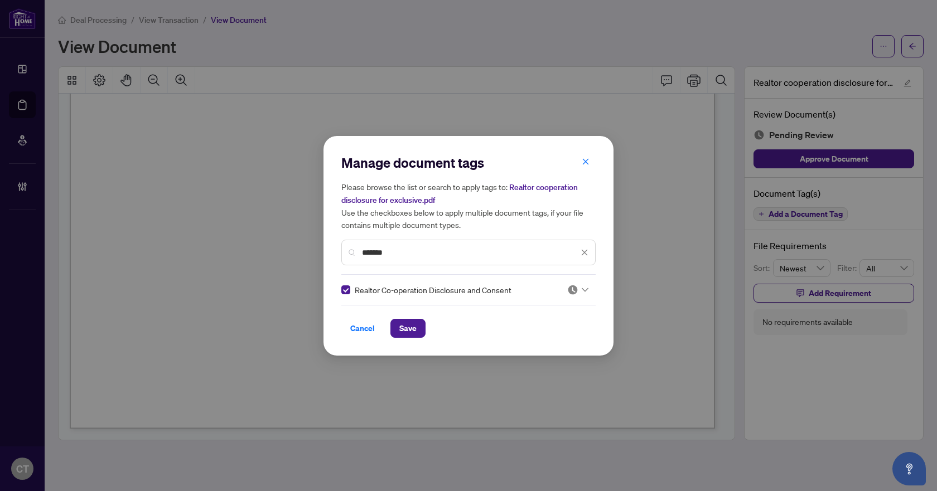
click at [582, 288] on icon at bounding box center [585, 290] width 7 height 4
click at [543, 340] on div "Approved" at bounding box center [540, 344] width 71 height 12
click at [412, 331] on span "Save" at bounding box center [407, 329] width 17 height 18
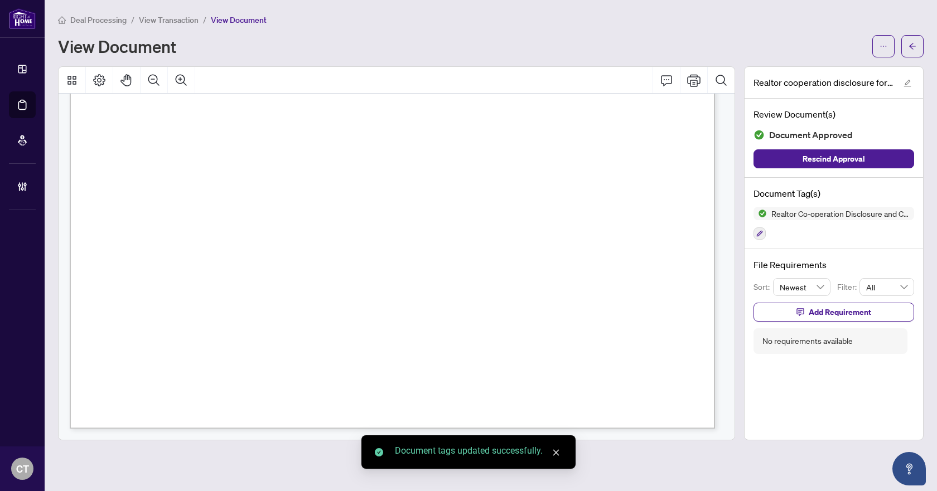
click at [915, 49] on icon "arrow-left" at bounding box center [912, 46] width 8 height 8
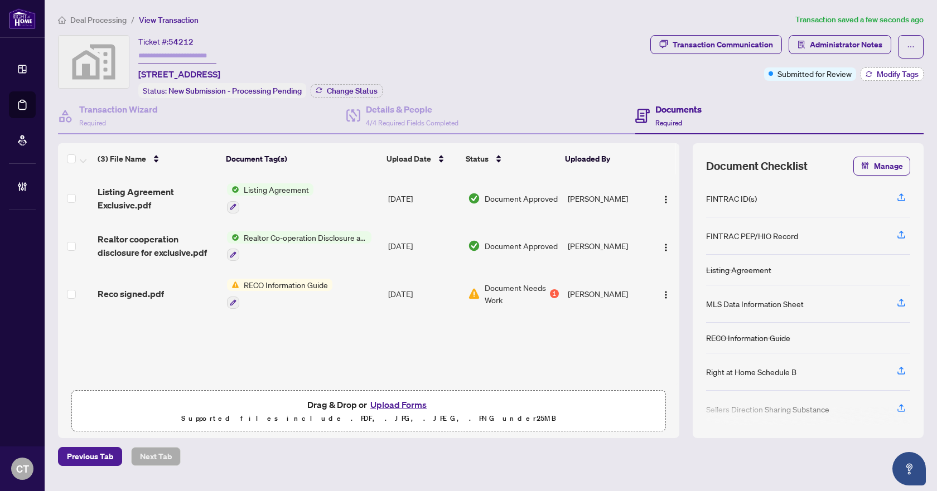
click at [877, 77] on span "Modify Tags" at bounding box center [898, 74] width 42 height 8
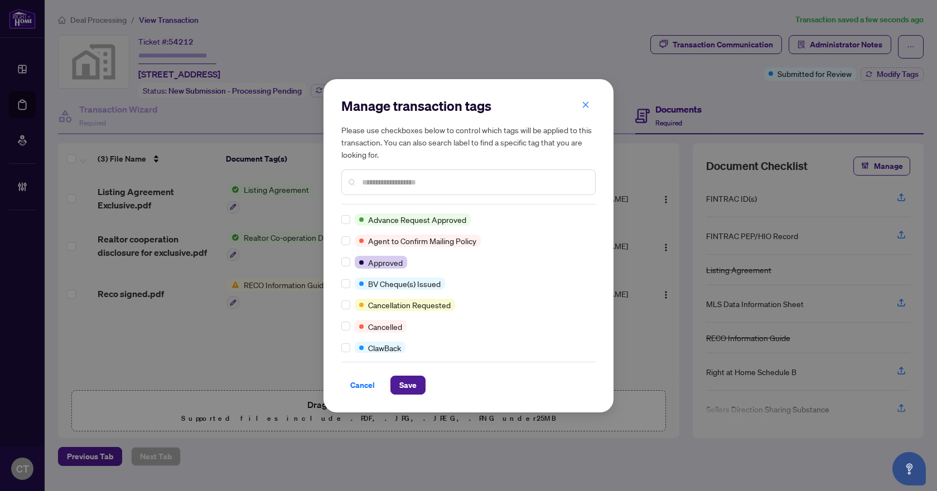
click at [386, 174] on div at bounding box center [468, 183] width 254 height 26
click at [387, 183] on input "text" at bounding box center [474, 182] width 224 height 12
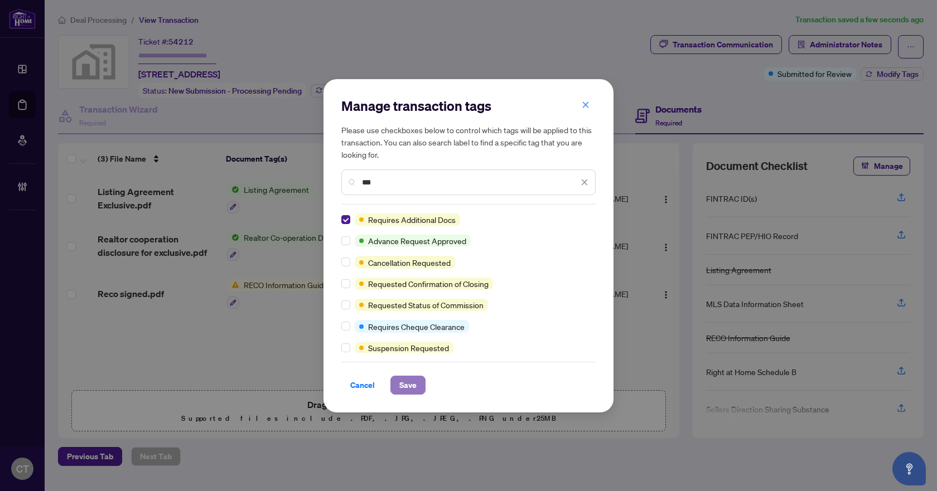
click at [404, 378] on span "Save" at bounding box center [407, 385] width 17 height 18
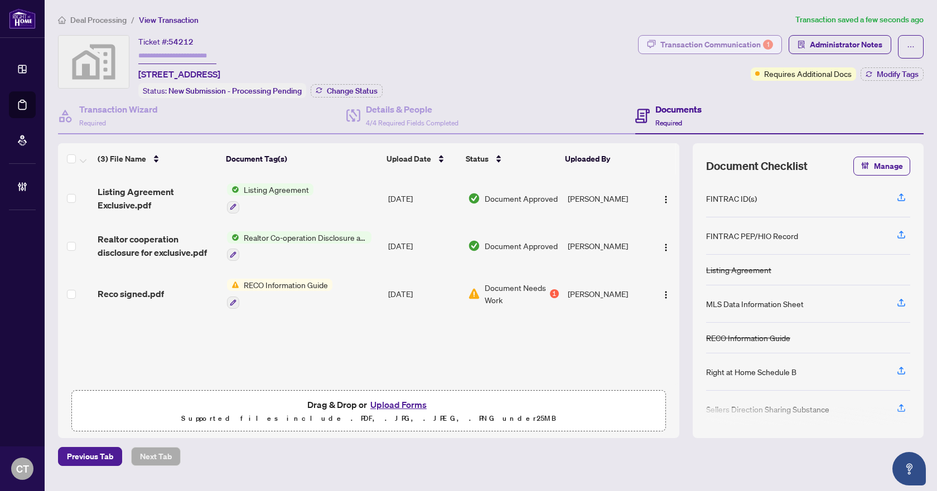
click at [675, 44] on div "Transaction Communication 1" at bounding box center [716, 45] width 113 height 18
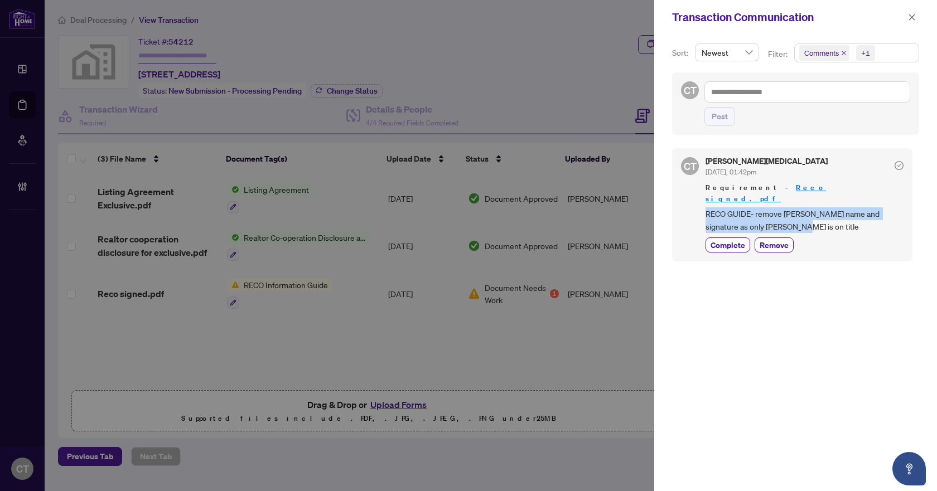
drag, startPoint x: 789, startPoint y: 217, endPoint x: 706, endPoint y: 196, distance: 85.2
click at [706, 207] on span "RECO GUIDE- remove Pauline name and signature as only Adam is on title" at bounding box center [804, 220] width 198 height 26
copy span "RECO GUIDE- remove Pauline name and signature as only Adam is on title"
drag, startPoint x: 910, startPoint y: 21, endPoint x: 458, endPoint y: 60, distance: 452.8
click at [909, 21] on icon "close" at bounding box center [912, 17] width 8 height 8
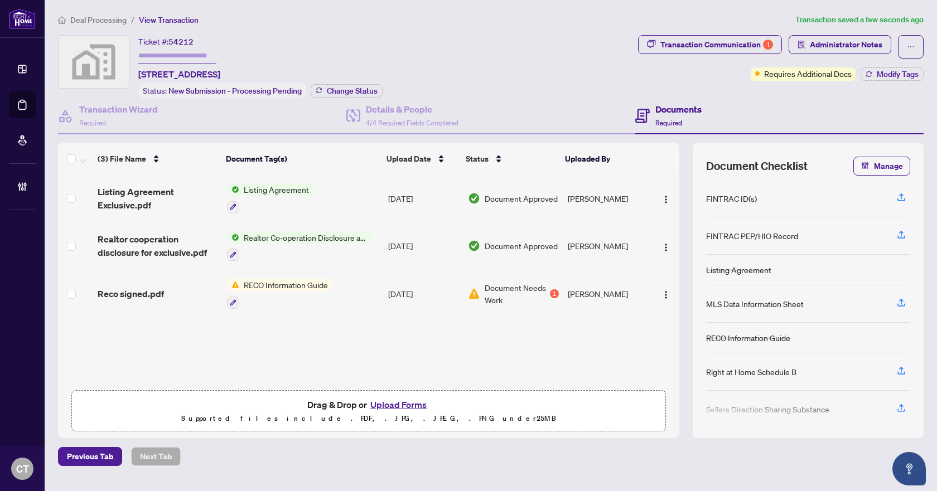
click at [110, 20] on span "Deal Processing" at bounding box center [98, 20] width 56 height 10
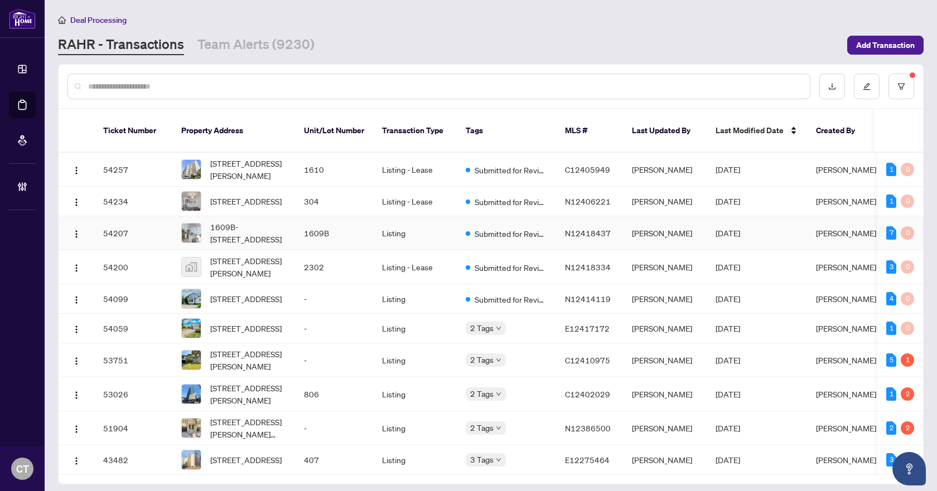
click at [395, 221] on td "Listing" at bounding box center [415, 233] width 84 height 34
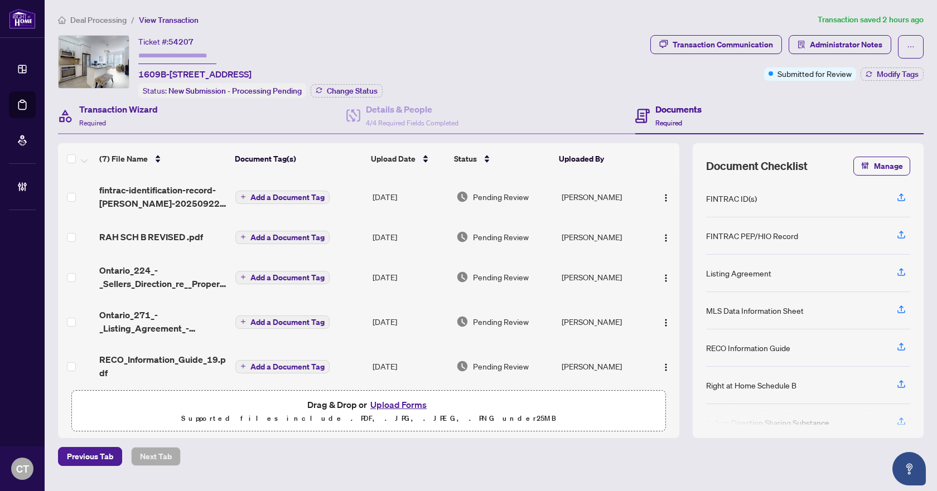
click at [161, 113] on div "Transaction Wizard Required" at bounding box center [202, 116] width 288 height 36
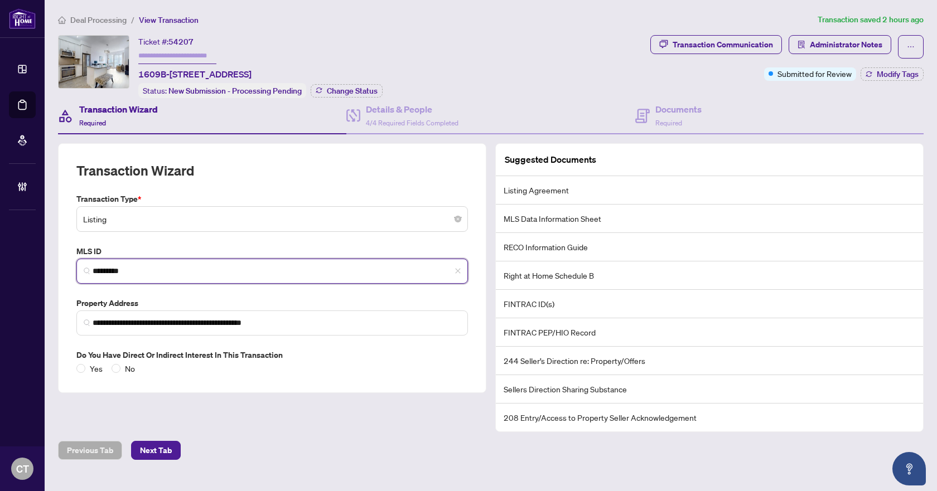
drag, startPoint x: 130, startPoint y: 269, endPoint x: 60, endPoint y: 260, distance: 70.8
click at [60, 260] on div "**********" at bounding box center [272, 268] width 428 height 250
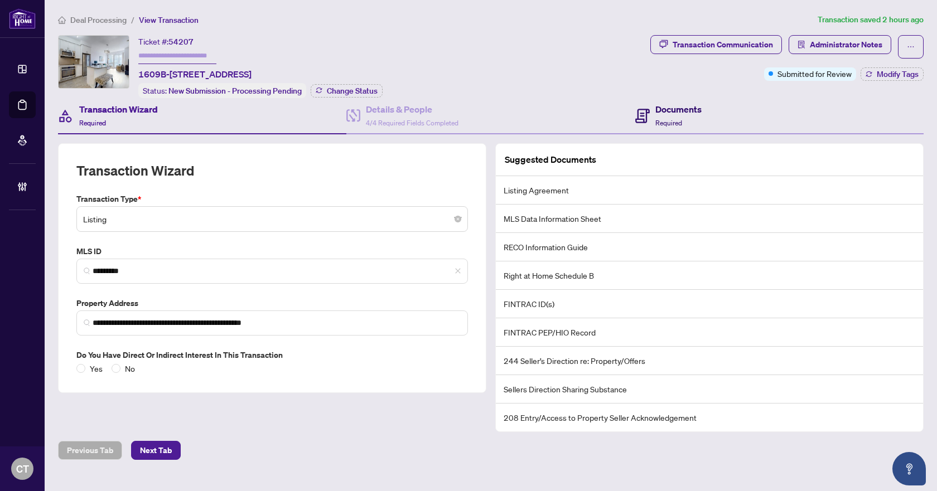
click at [679, 114] on h4 "Documents" at bounding box center [678, 109] width 46 height 13
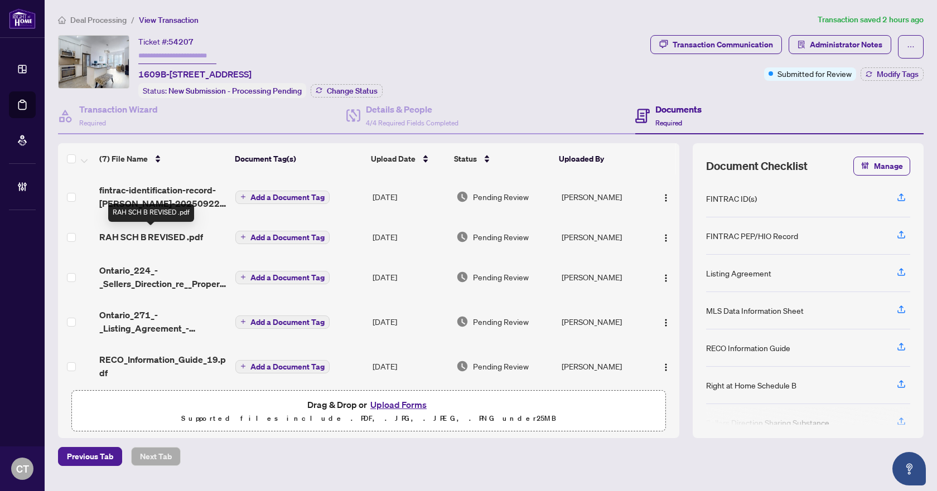
scroll to position [88, 0]
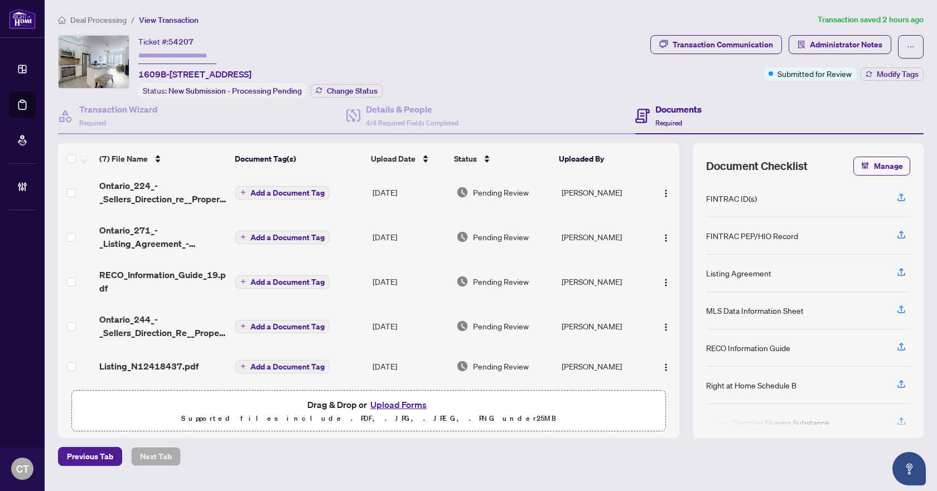
click at [165, 362] on span "Listing_N12418437.pdf" at bounding box center [148, 366] width 99 height 13
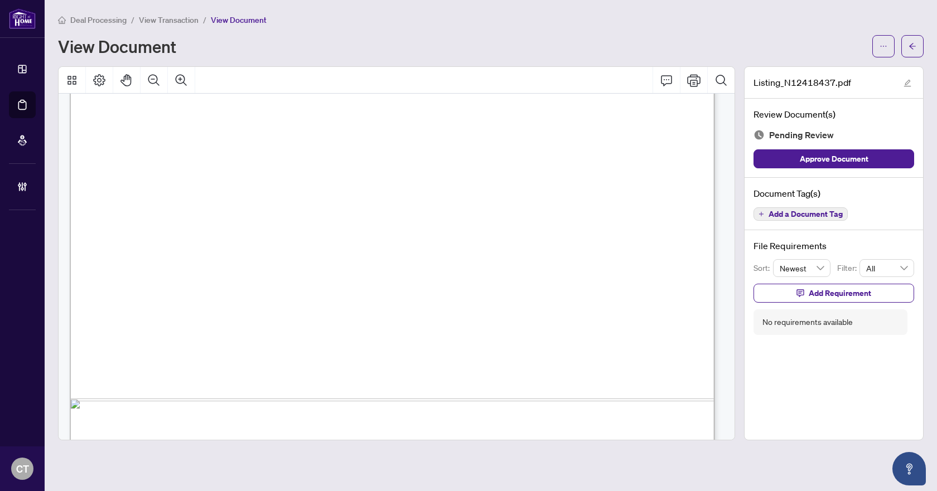
scroll to position [588, 0]
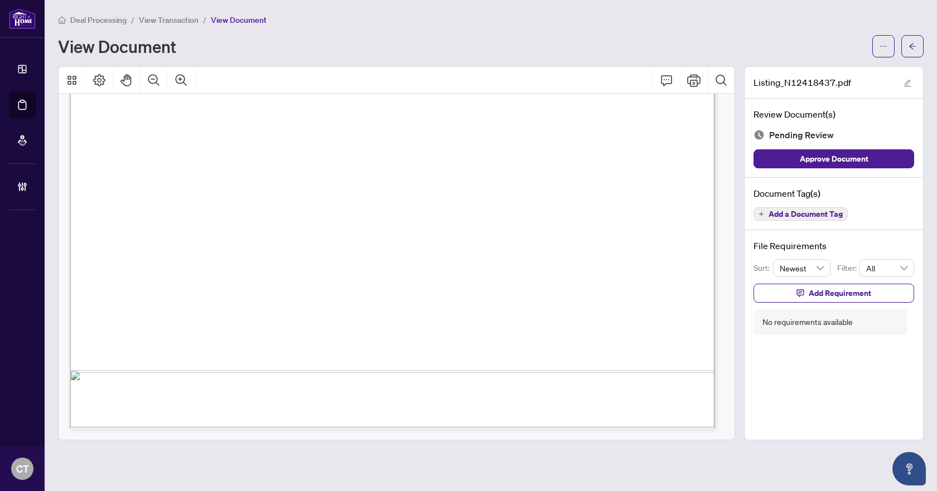
click at [838, 214] on span "Add a Document Tag" at bounding box center [805, 214] width 74 height 8
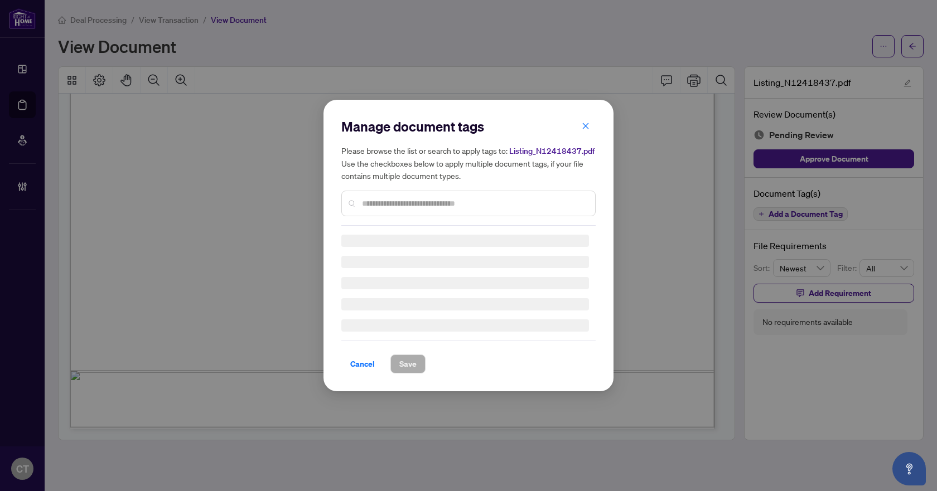
click at [386, 202] on div "Manage document tags Please browse the list or search to apply tags to: Listing…" at bounding box center [468, 172] width 254 height 108
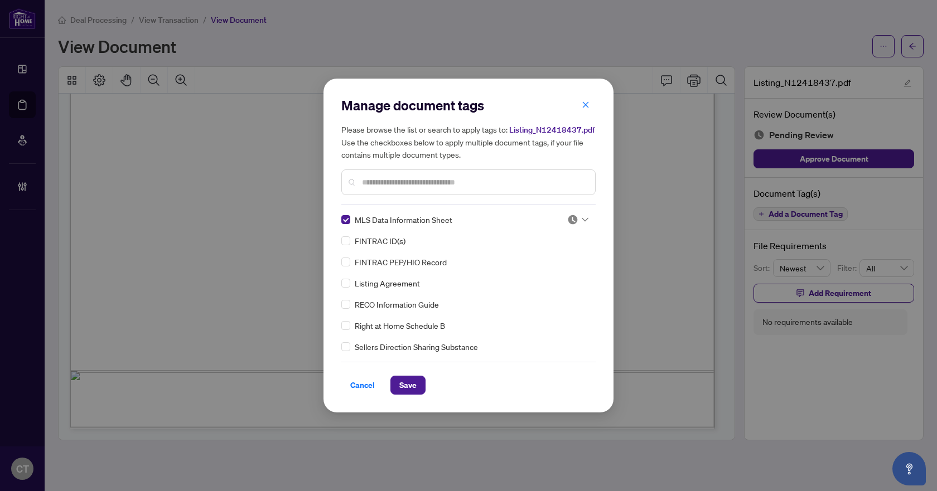
click at [574, 221] on img at bounding box center [572, 219] width 11 height 11
click at [536, 278] on div "Approved" at bounding box center [540, 274] width 71 height 12
click at [404, 386] on span "Save" at bounding box center [407, 385] width 17 height 18
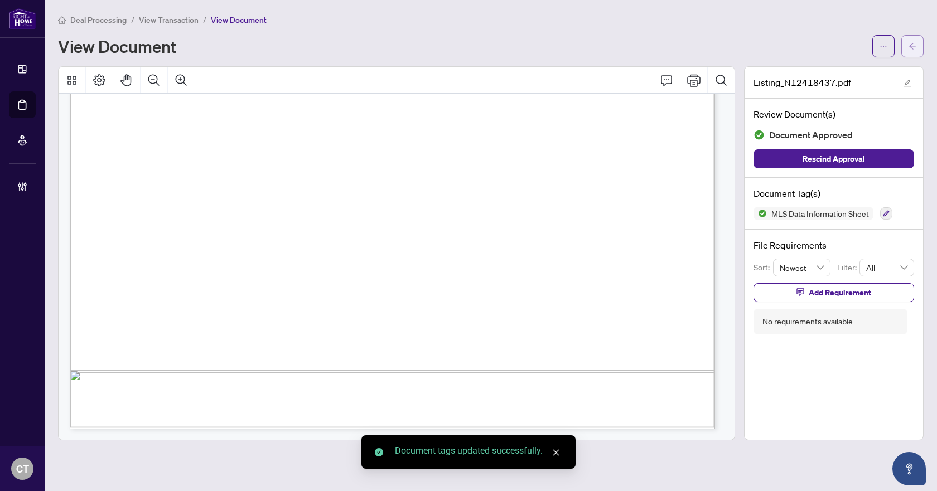
click at [908, 50] on button "button" at bounding box center [912, 46] width 22 height 22
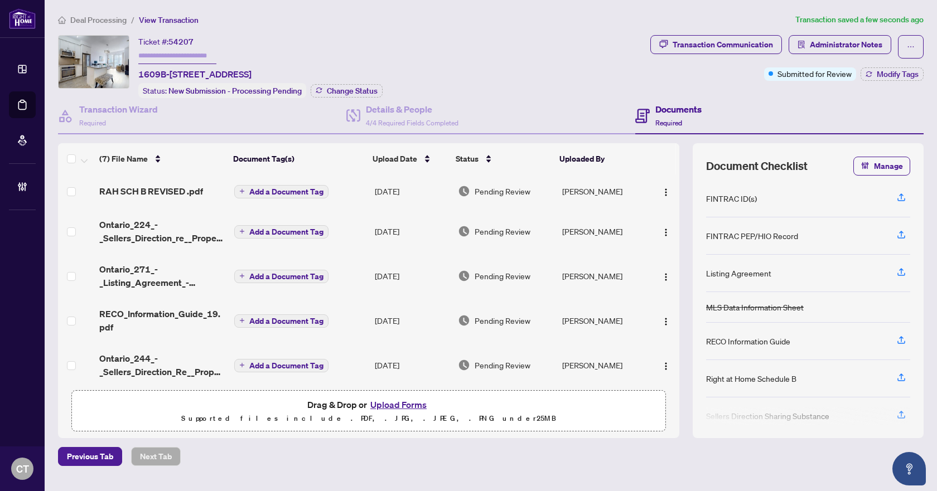
scroll to position [100, 0]
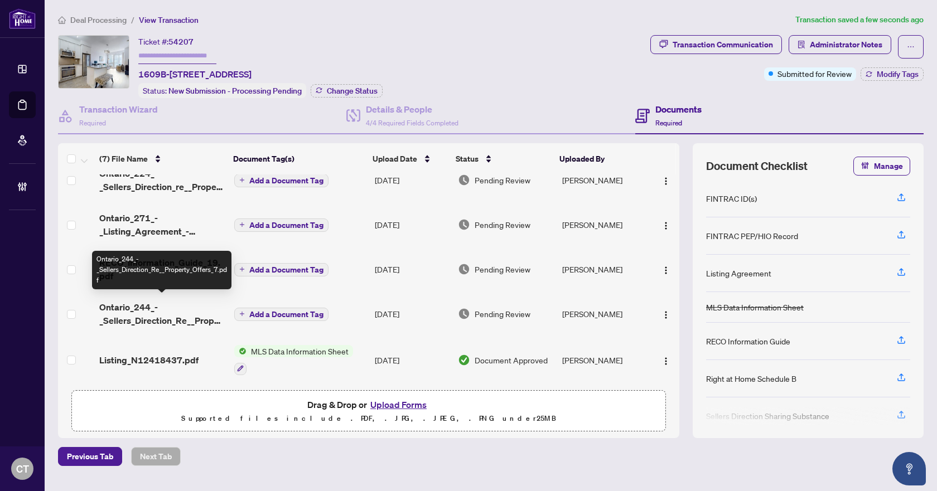
click at [163, 314] on span "Ontario_244_-_Sellers_Direction_Re__Property_Offers_7.pdf" at bounding box center [162, 314] width 126 height 27
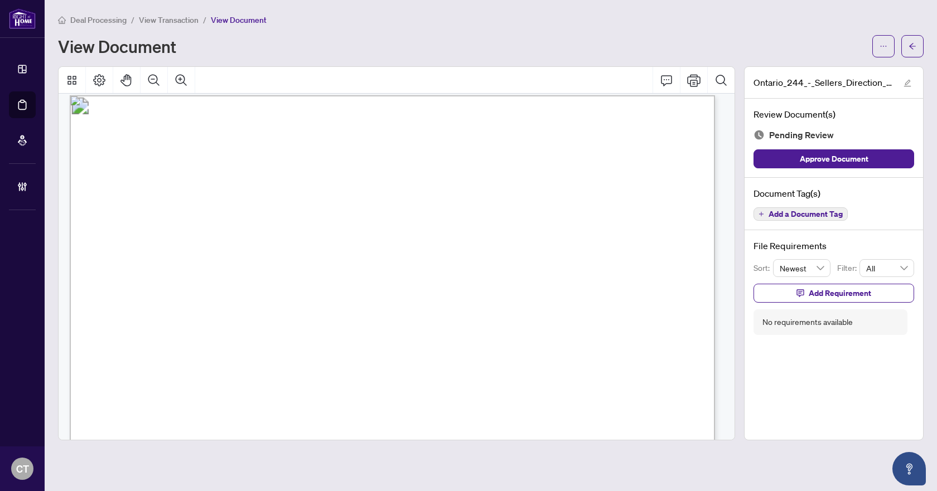
scroll to position [9, 0]
click at [831, 214] on span "Add a Document Tag" at bounding box center [805, 214] width 74 height 8
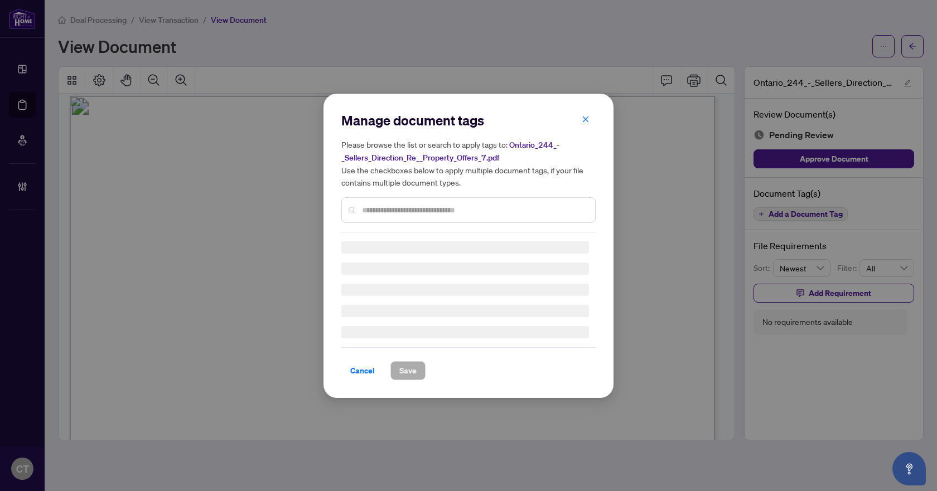
click at [445, 207] on div "Manage document tags Please browse the list or search to apply tags to: Ontario…" at bounding box center [468, 172] width 254 height 121
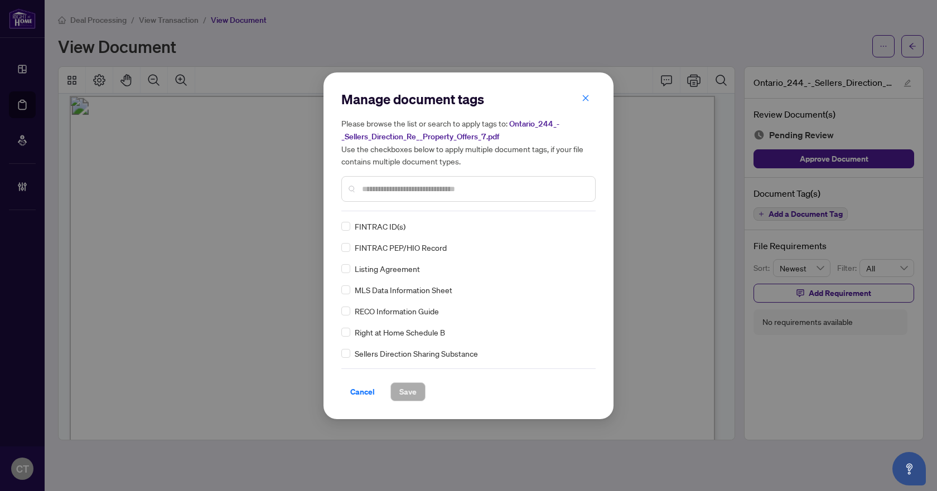
click at [429, 190] on input "text" at bounding box center [474, 189] width 224 height 12
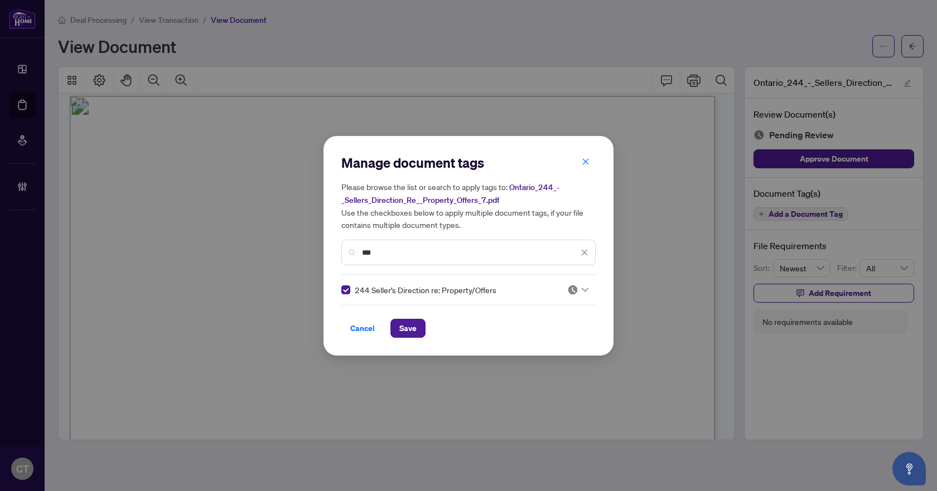
click at [582, 290] on icon at bounding box center [585, 290] width 7 height 4
click at [546, 340] on div "Approved" at bounding box center [540, 344] width 71 height 12
click at [409, 323] on span "Save" at bounding box center [407, 329] width 17 height 18
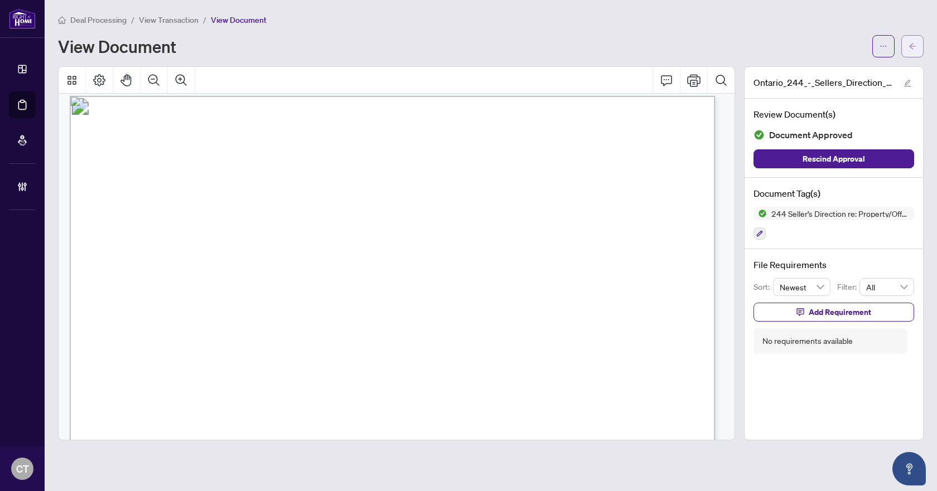
click at [907, 45] on button "button" at bounding box center [912, 46] width 22 height 22
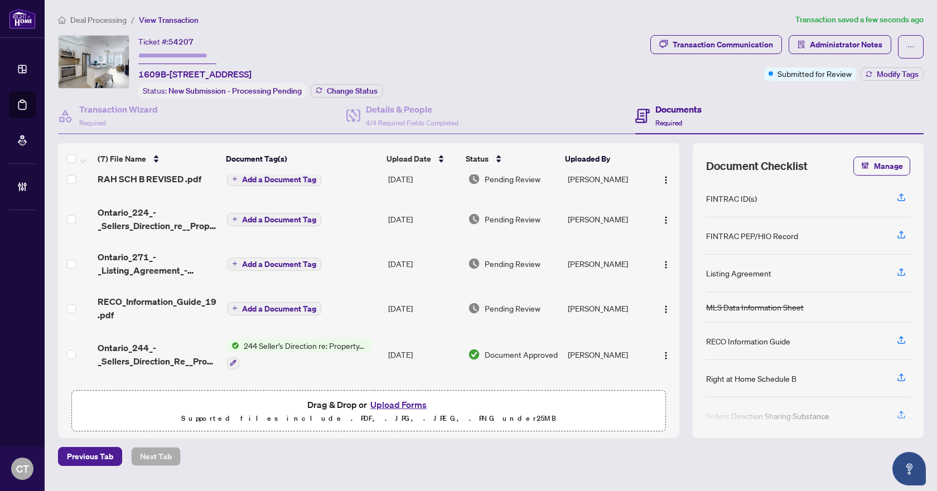
scroll to position [103, 0]
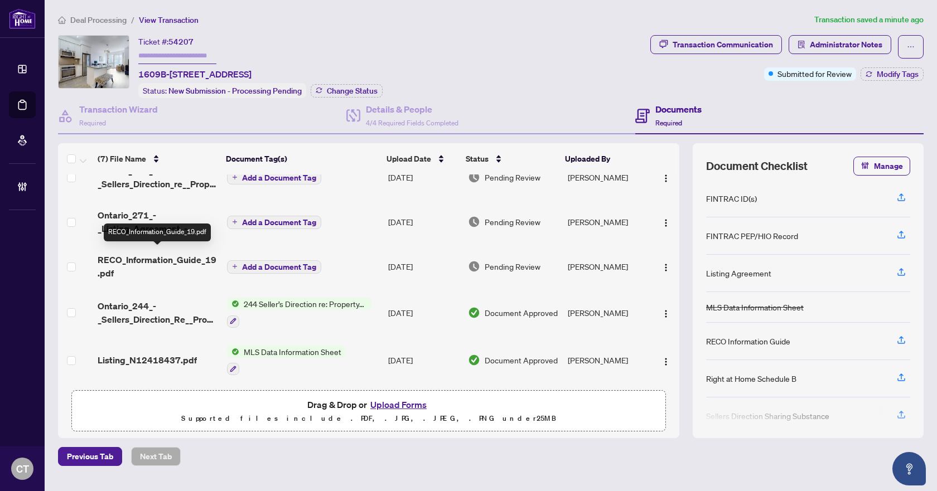
click at [151, 259] on span "RECO_Information_Guide_19.pdf" at bounding box center [158, 266] width 120 height 27
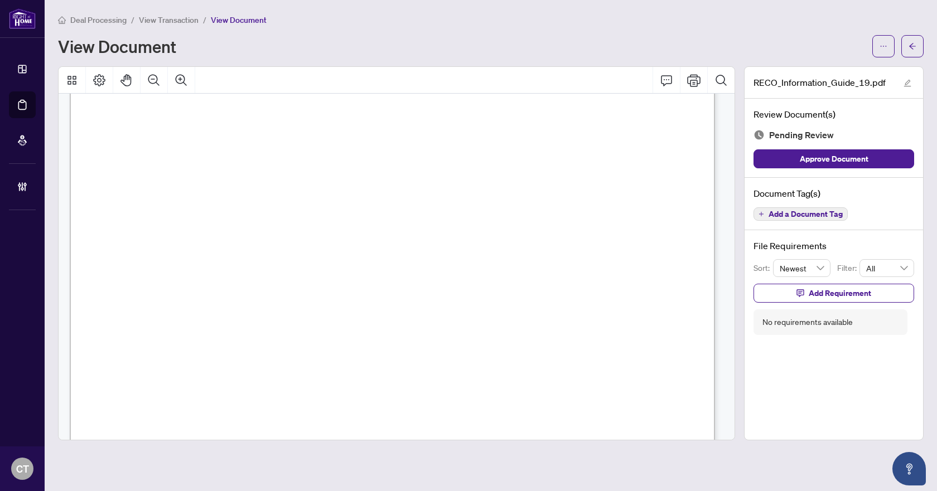
scroll to position [10314, 0]
click at [807, 217] on span "Add a Document Tag" at bounding box center [805, 214] width 74 height 8
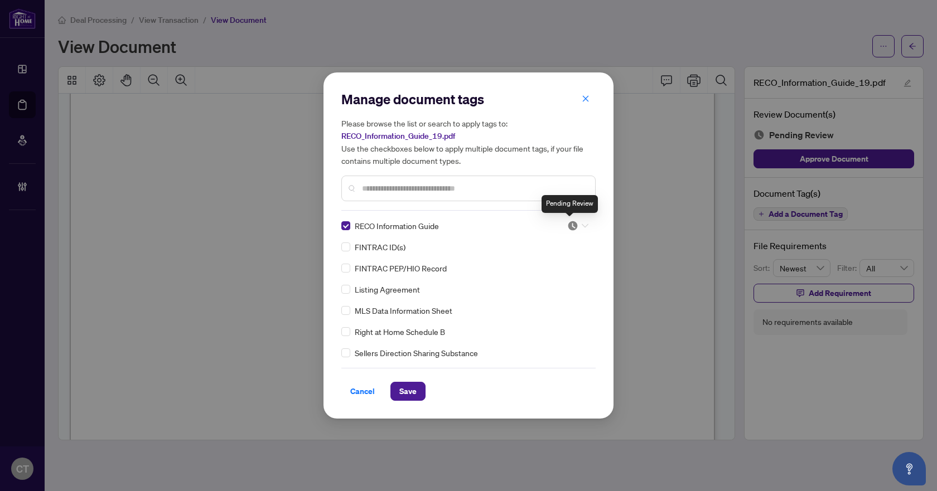
click at [574, 220] on img at bounding box center [572, 225] width 11 height 11
click at [550, 263] on div "Needs Work" at bounding box center [540, 263] width 71 height 12
click at [404, 396] on span "Save" at bounding box center [407, 392] width 17 height 18
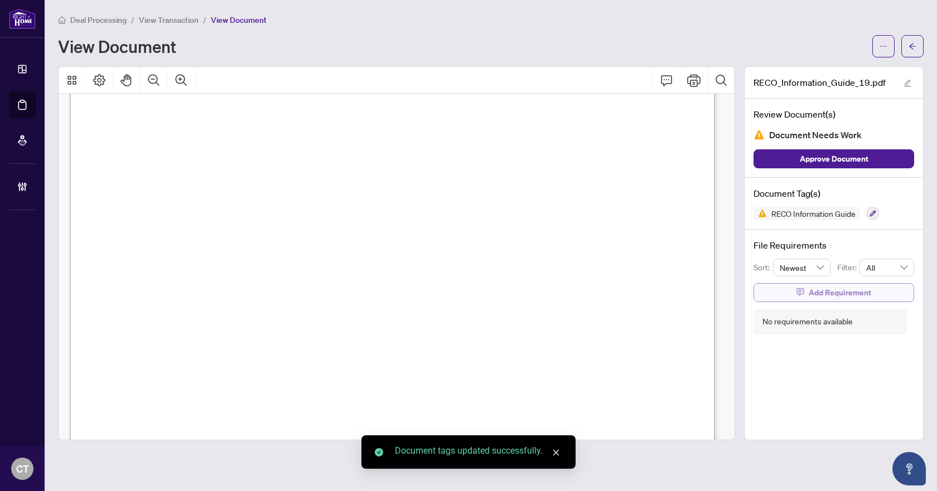
click at [864, 301] on span "Add Requirement" at bounding box center [840, 293] width 62 height 18
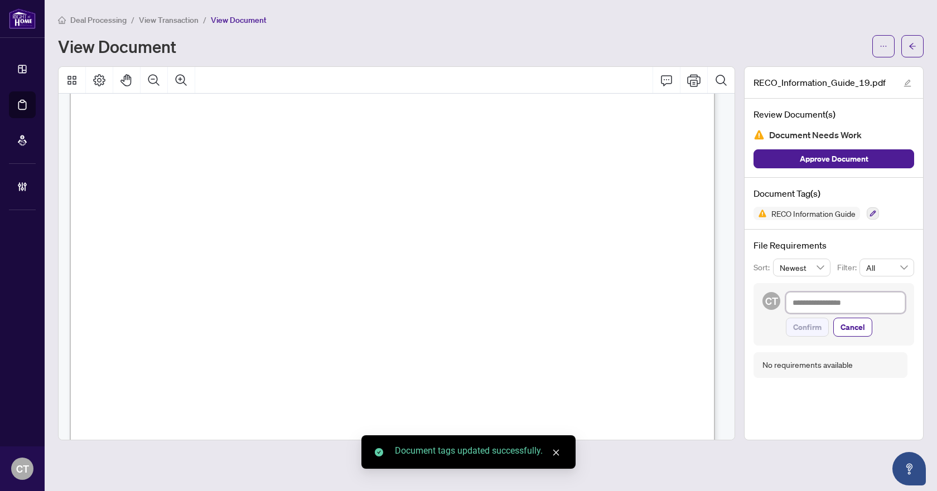
click at [859, 311] on textarea at bounding box center [845, 302] width 119 height 21
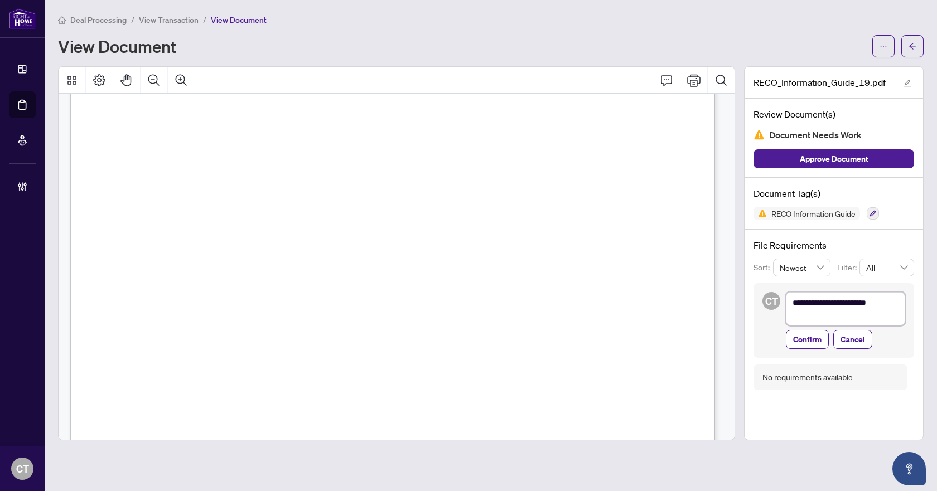
scroll to position [0, 0]
click at [811, 343] on span "Confirm" at bounding box center [807, 340] width 28 height 18
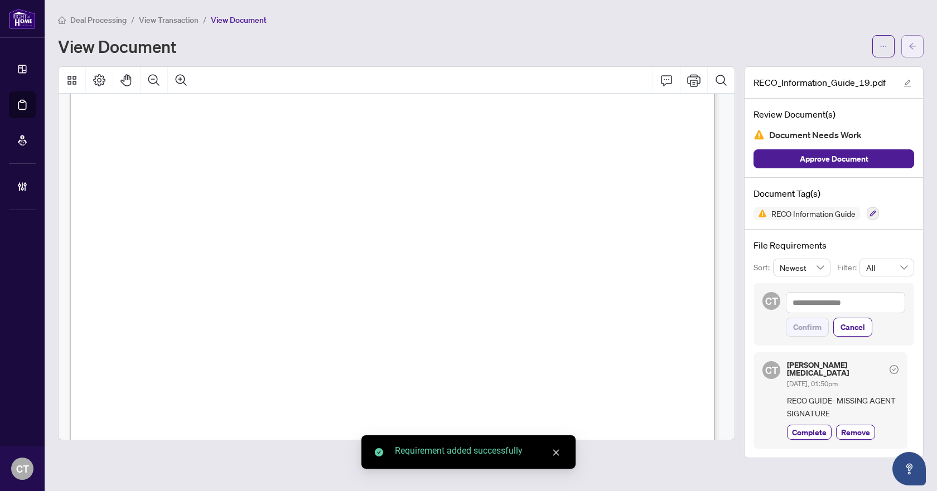
click at [908, 45] on button "button" at bounding box center [912, 46] width 22 height 22
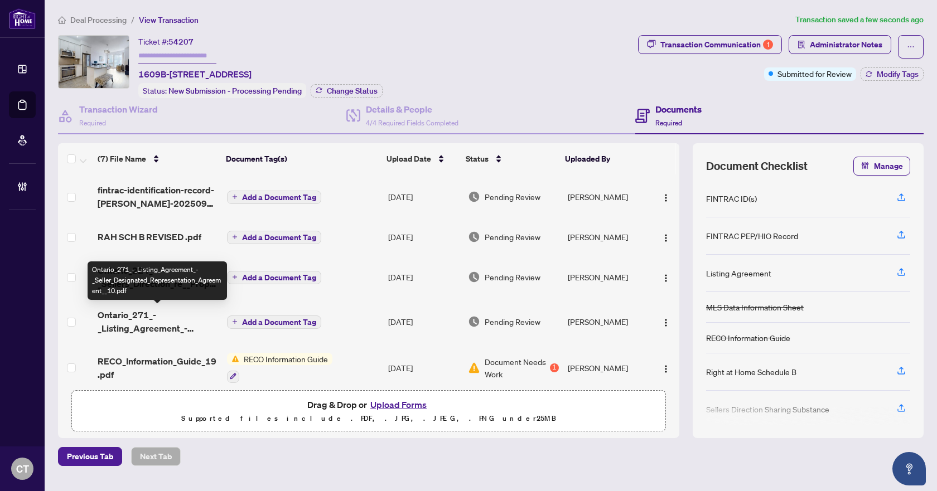
click at [131, 321] on span "Ontario_271_-_Listing_Agreement_-_Seller_Designated_Representation_Agreement__1…" at bounding box center [158, 321] width 120 height 27
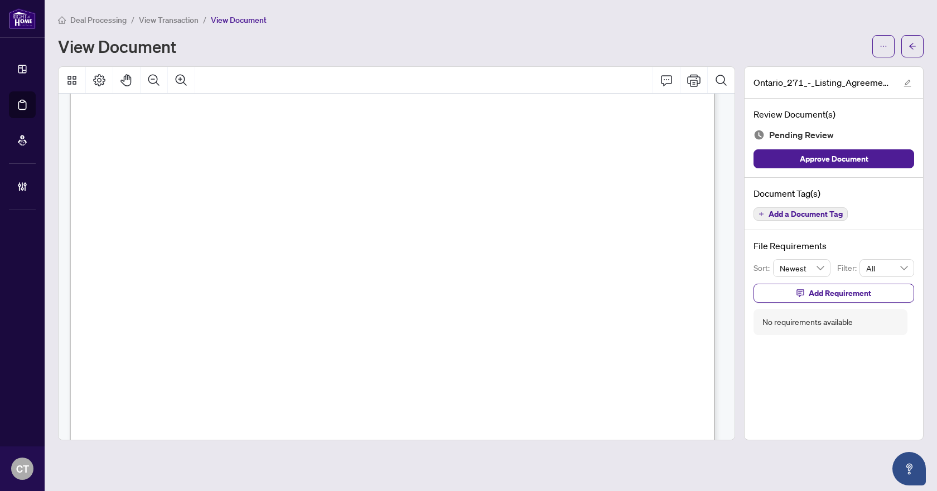
scroll to position [3935, 0]
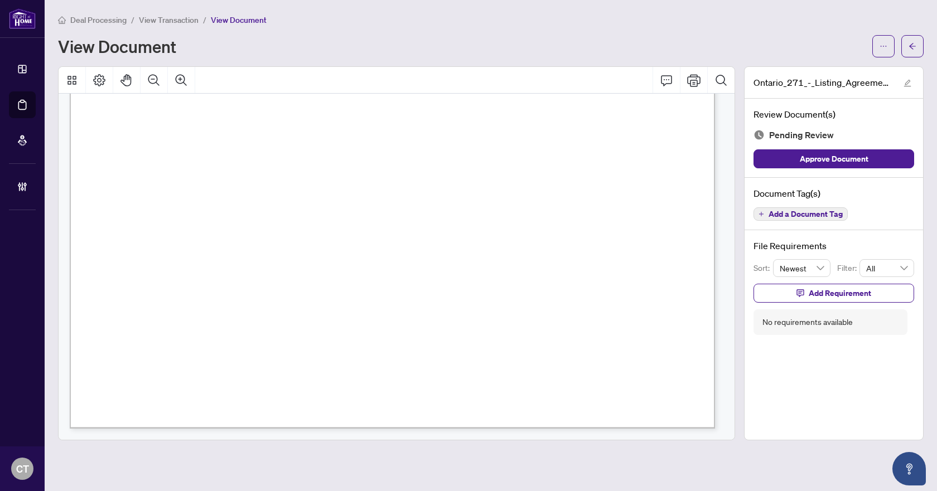
click at [790, 215] on span "Add a Document Tag" at bounding box center [805, 214] width 74 height 8
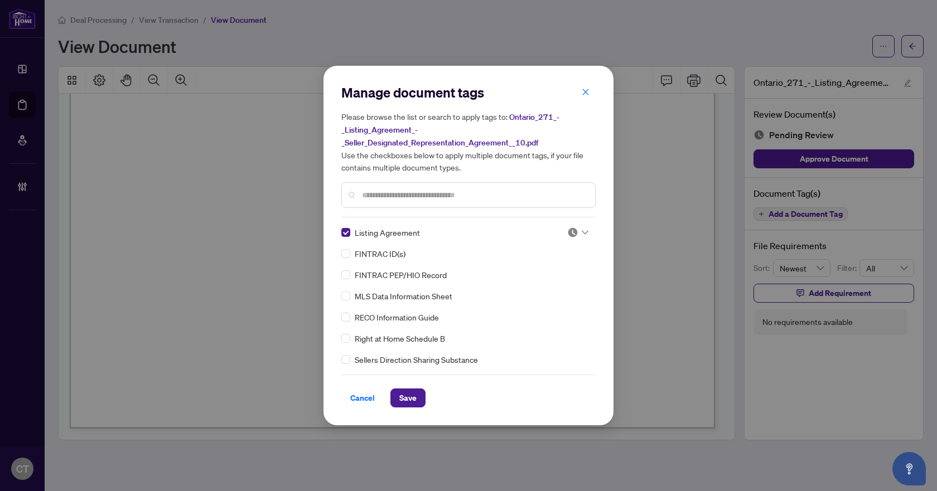
click at [586, 228] on div "Listing Agreement FINTRAC ID(s) FINTRAC PEP/HIO Record MLS Data Information She…" at bounding box center [468, 295] width 254 height 139
click at [570, 233] on img at bounding box center [572, 232] width 11 height 11
click at [525, 289] on div "Approved" at bounding box center [540, 286] width 71 height 12
click at [394, 393] on button "Save" at bounding box center [407, 398] width 35 height 19
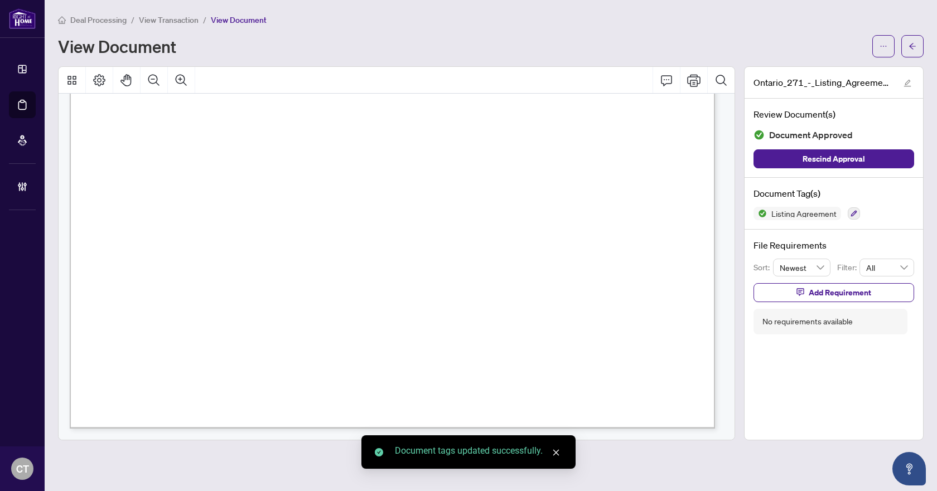
click at [910, 52] on span "button" at bounding box center [912, 46] width 8 height 18
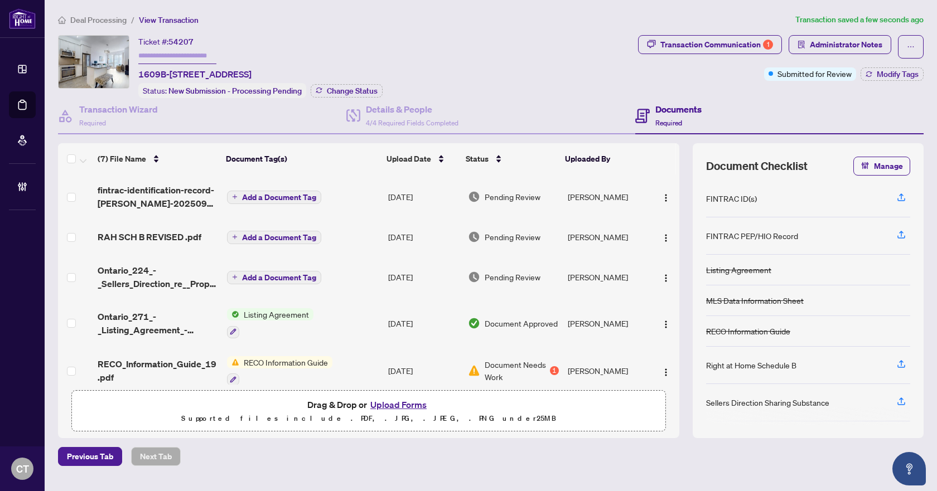
click at [146, 276] on span "Ontario_224_-_Sellers_Direction_re__Property_Offers_-_Important_Information_7.p…" at bounding box center [158, 277] width 120 height 27
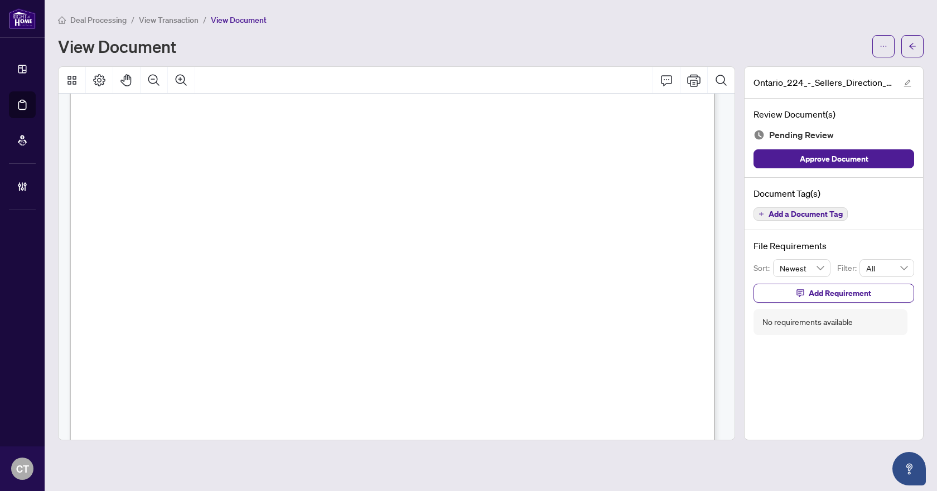
scroll to position [511, 0]
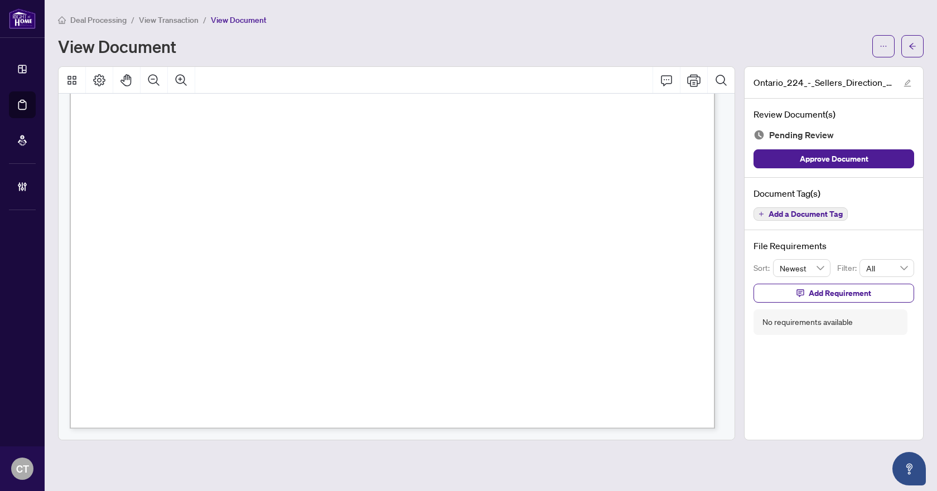
click at [834, 218] on span "Add a Document Tag" at bounding box center [805, 214] width 74 height 8
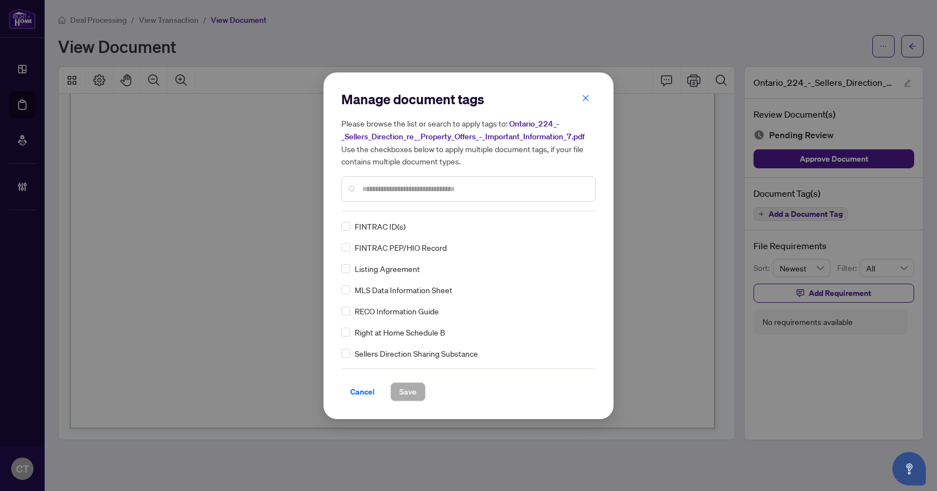
click at [392, 188] on input "text" at bounding box center [474, 189] width 224 height 12
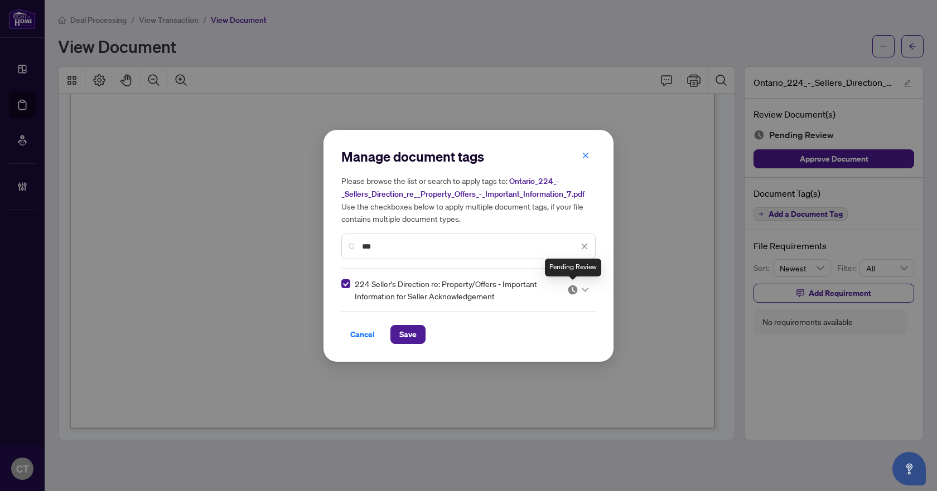
click at [577, 288] on img at bounding box center [572, 289] width 11 height 11
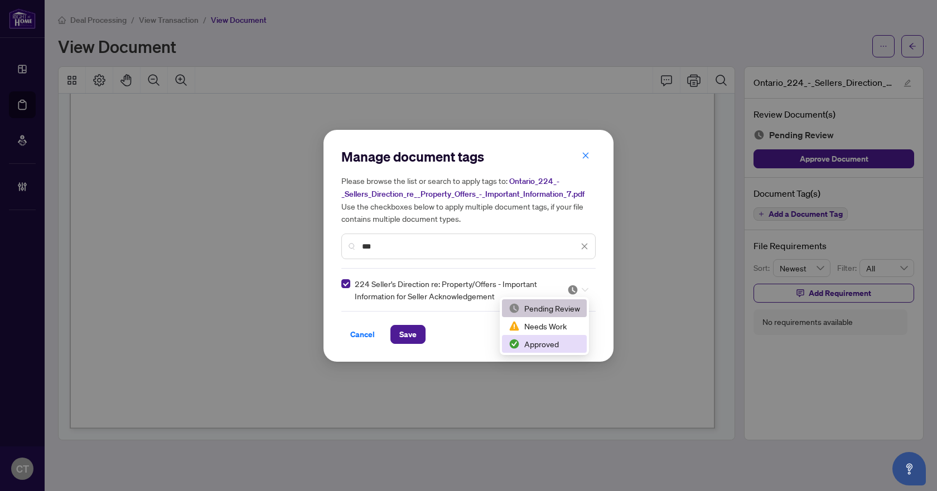
click at [519, 344] on img at bounding box center [514, 343] width 11 height 11
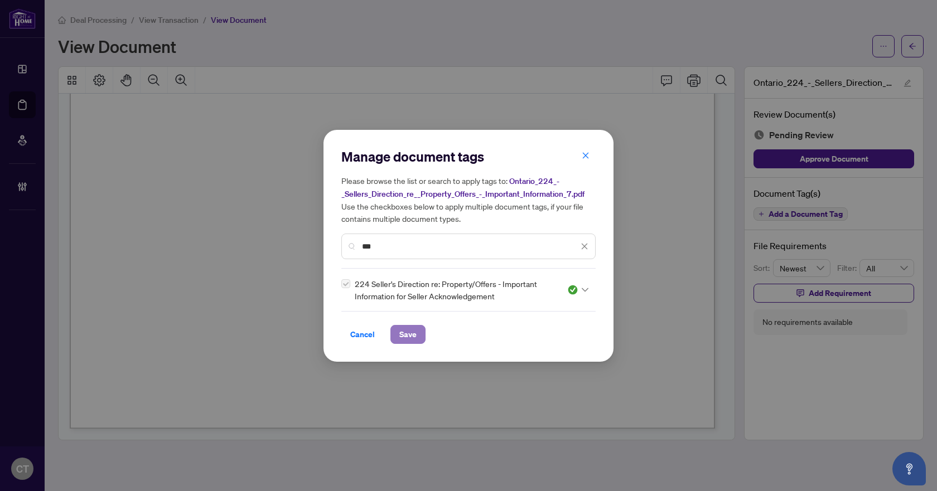
click at [396, 335] on button "Save" at bounding box center [407, 334] width 35 height 19
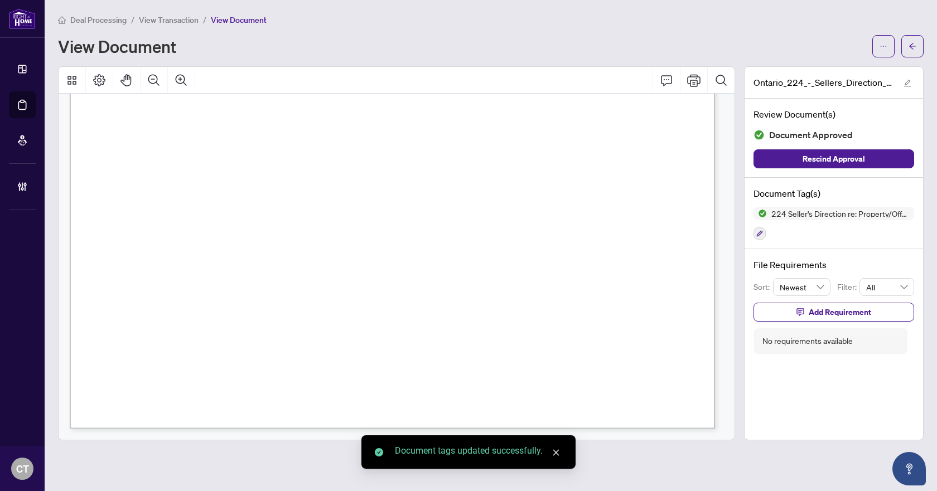
click at [910, 50] on icon "arrow-left" at bounding box center [912, 46] width 8 height 8
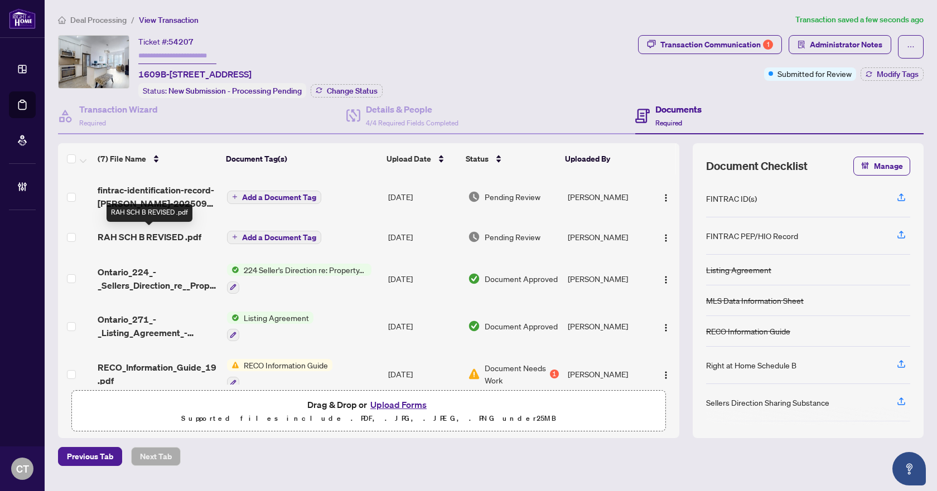
click at [159, 234] on span "RAH SCH B REVISED .pdf" at bounding box center [150, 236] width 104 height 13
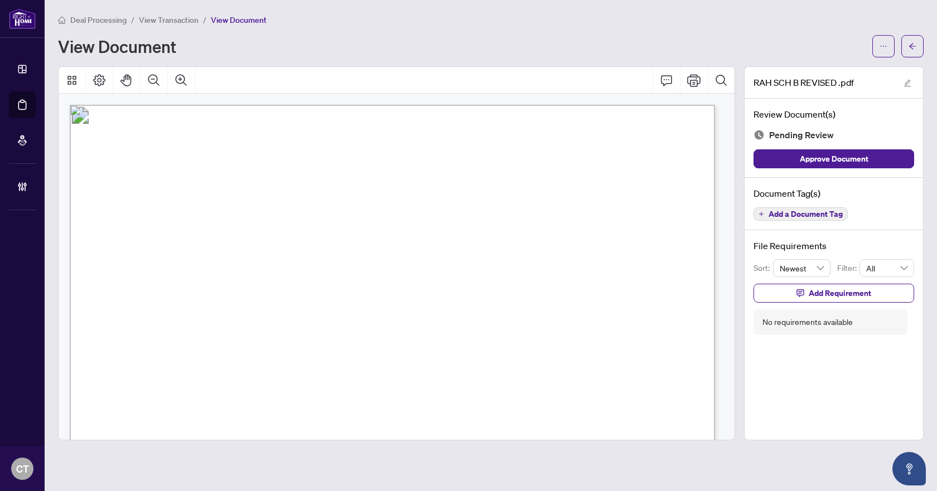
click at [835, 210] on span "Add a Document Tag" at bounding box center [805, 214] width 74 height 8
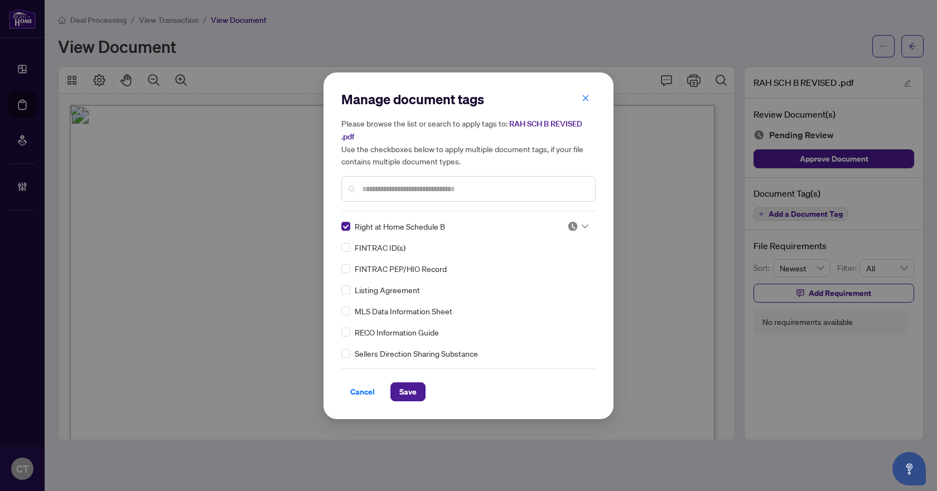
click at [569, 228] on img at bounding box center [572, 226] width 11 height 11
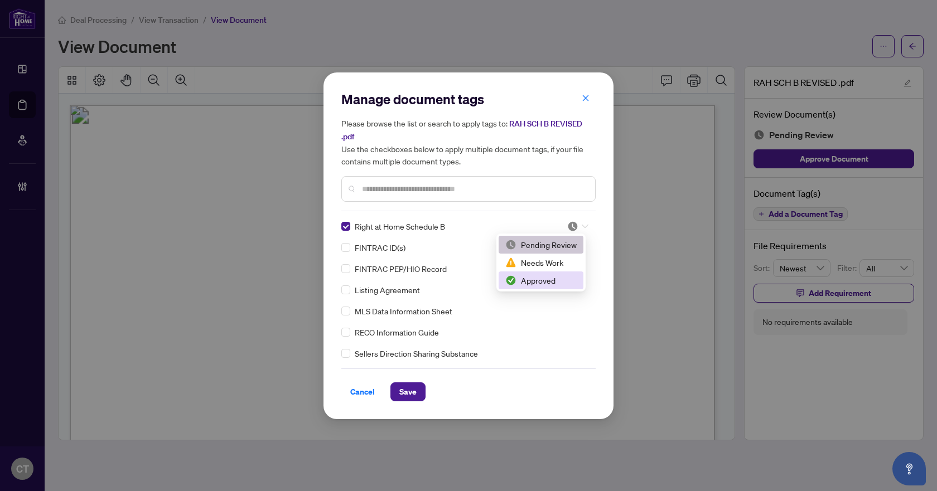
click at [533, 282] on div "Approved" at bounding box center [540, 280] width 71 height 12
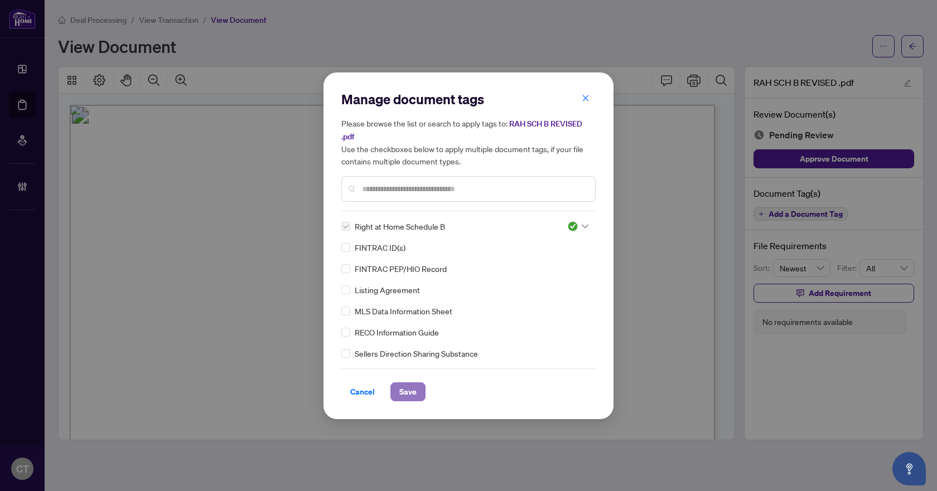
click at [409, 388] on span "Save" at bounding box center [407, 392] width 17 height 18
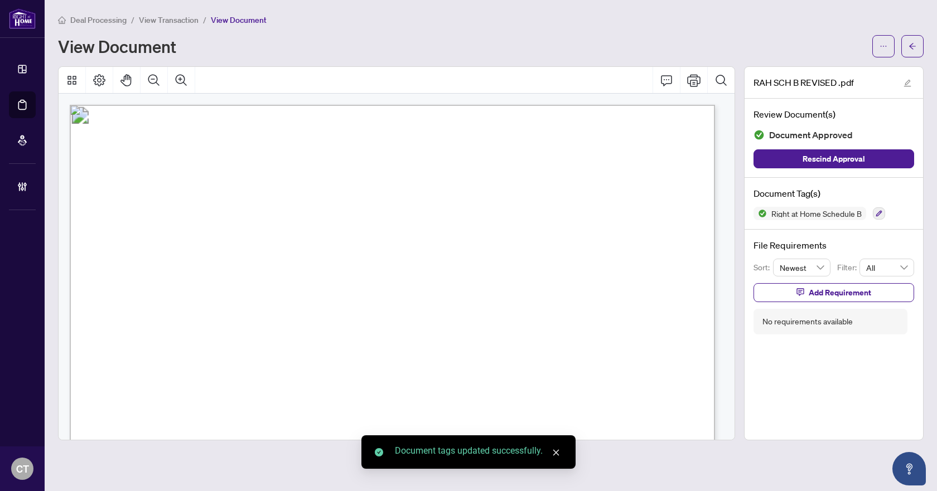
click at [910, 45] on icon "arrow-left" at bounding box center [912, 46] width 8 height 8
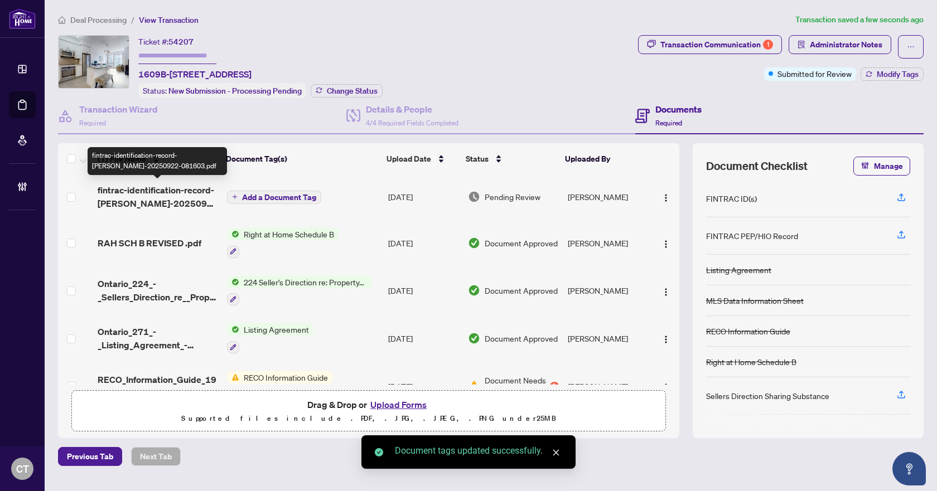
click at [163, 197] on span "fintrac-identification-record-sabrina-maria-balachandar-20250922-081603.pdf" at bounding box center [158, 196] width 120 height 27
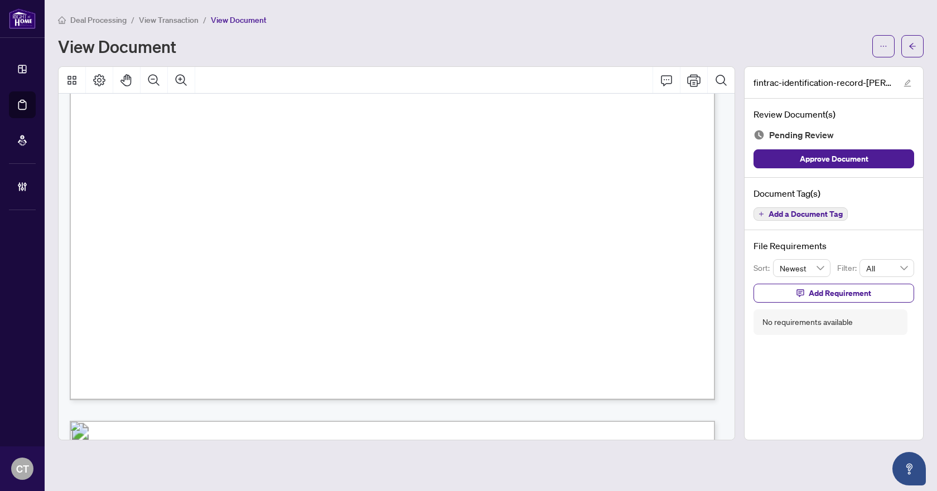
scroll to position [3123, 0]
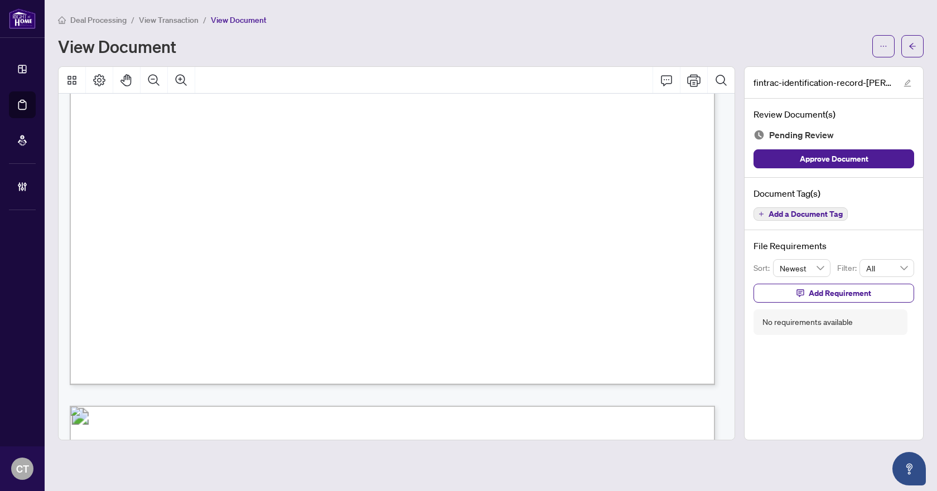
click at [802, 216] on span "Add a Document Tag" at bounding box center [805, 214] width 74 height 8
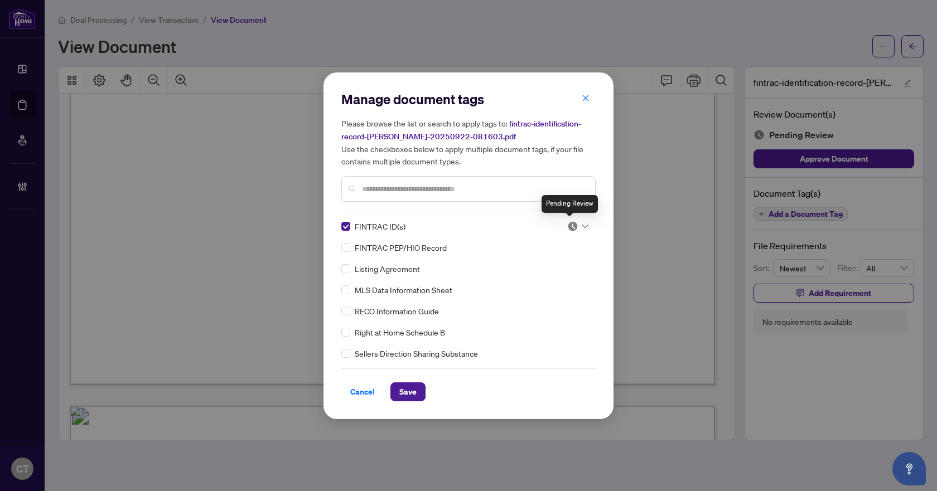
click at [575, 224] on div at bounding box center [577, 226] width 21 height 11
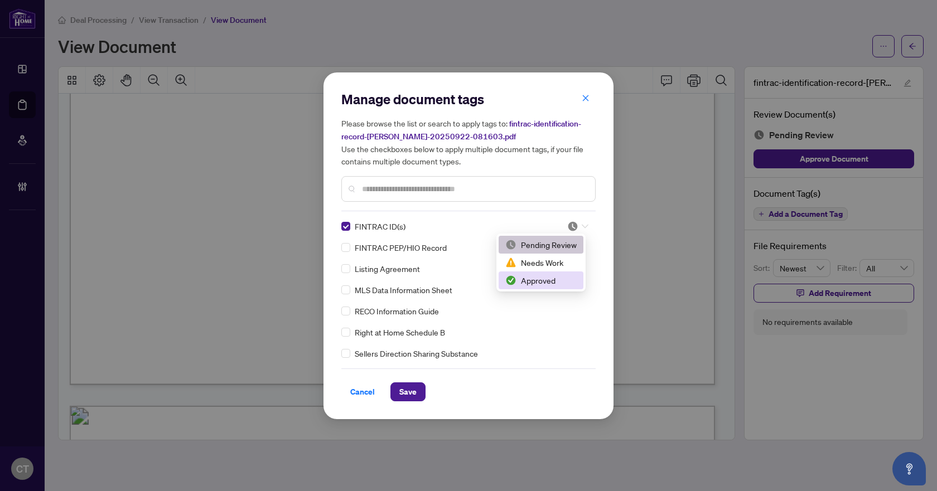
click at [532, 288] on div "Approved" at bounding box center [541, 281] width 85 height 18
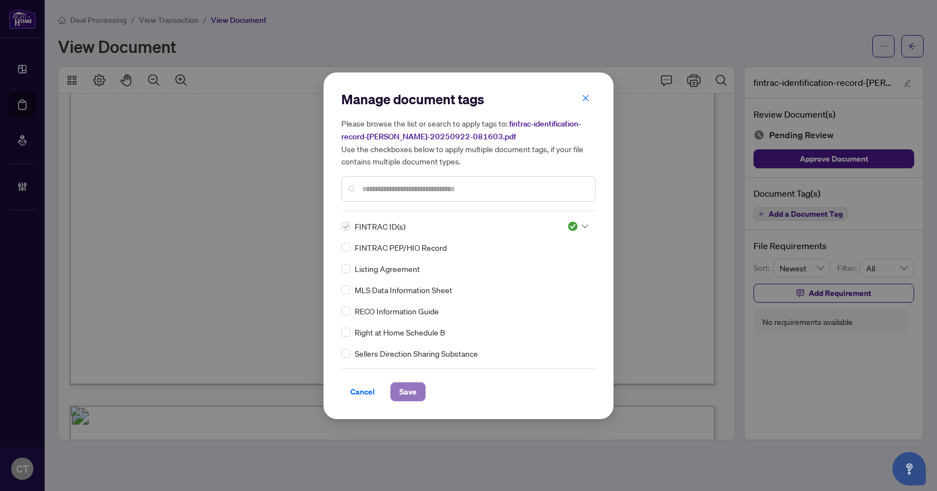
click at [402, 393] on span "Save" at bounding box center [407, 392] width 17 height 18
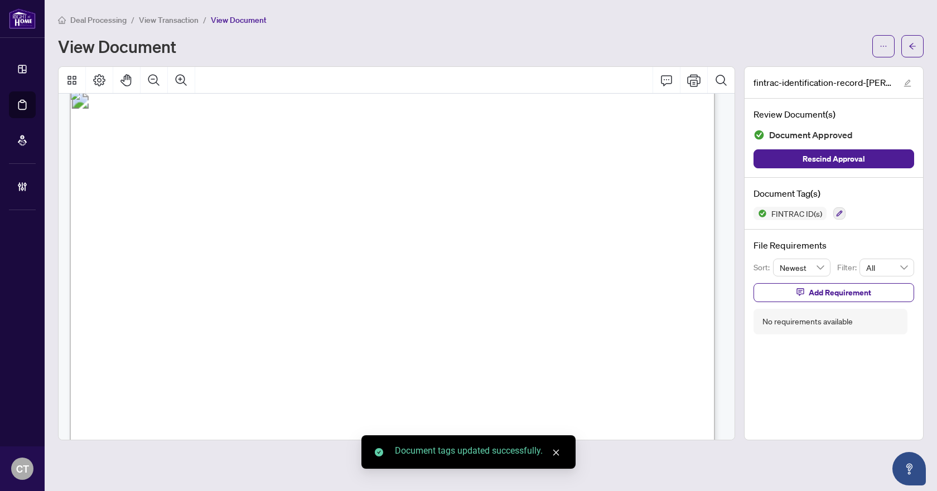
scroll to position [0, 0]
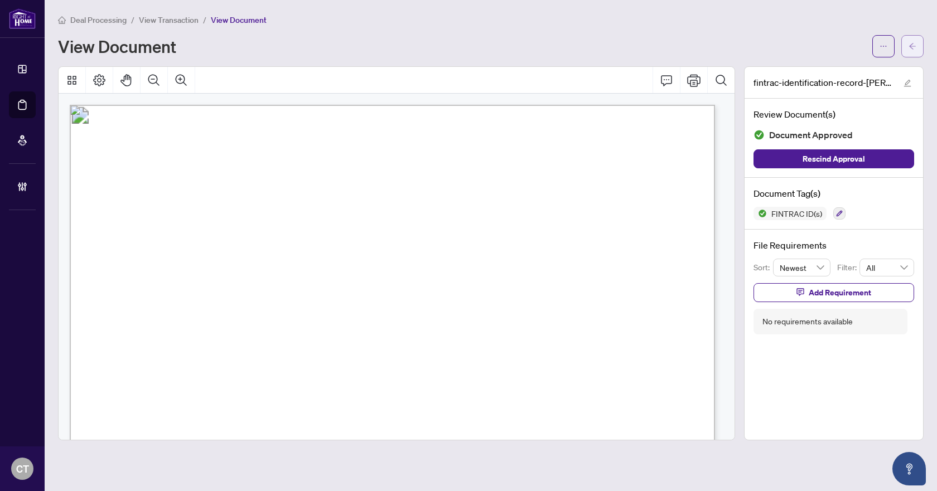
click at [902, 48] on button "button" at bounding box center [912, 46] width 22 height 22
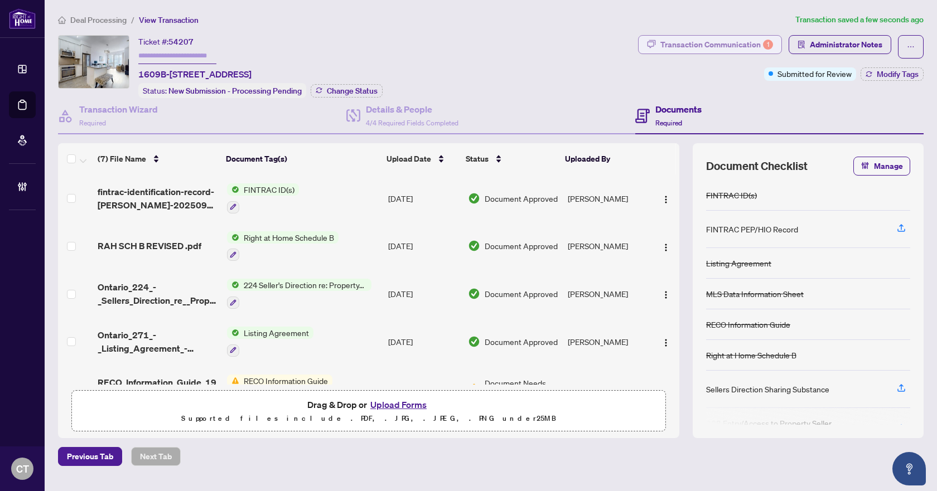
click at [711, 46] on div "Transaction Communication 1" at bounding box center [716, 45] width 113 height 18
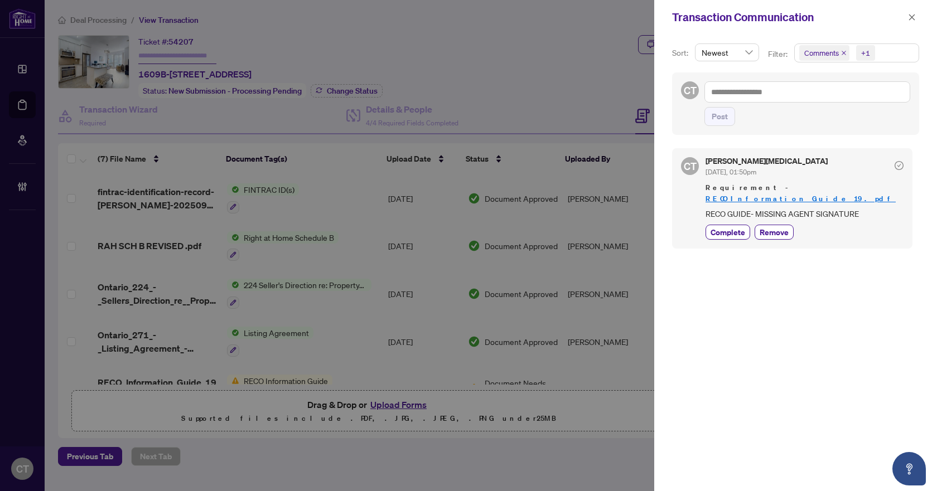
click at [907, 28] on div "Transaction Communication" at bounding box center [795, 17] width 283 height 35
click at [906, 17] on button "button" at bounding box center [912, 17] width 14 height 13
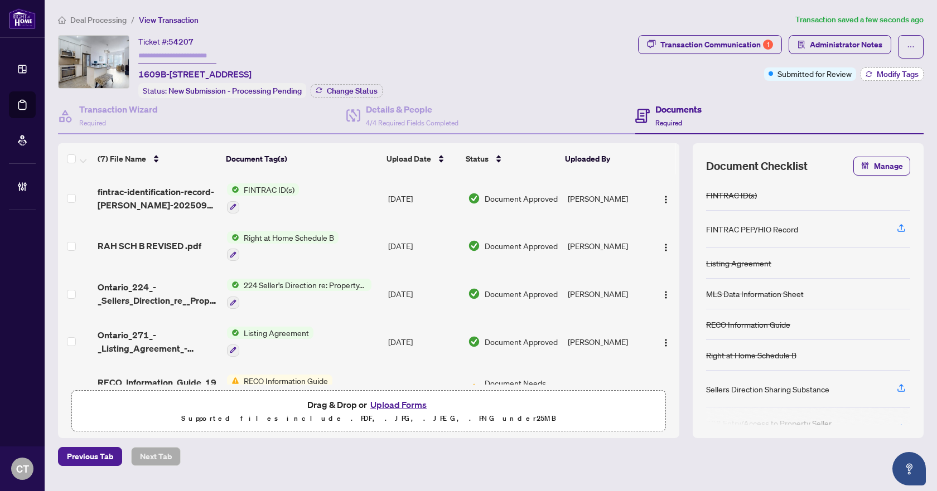
click at [886, 74] on span "Modify Tags" at bounding box center [898, 74] width 42 height 8
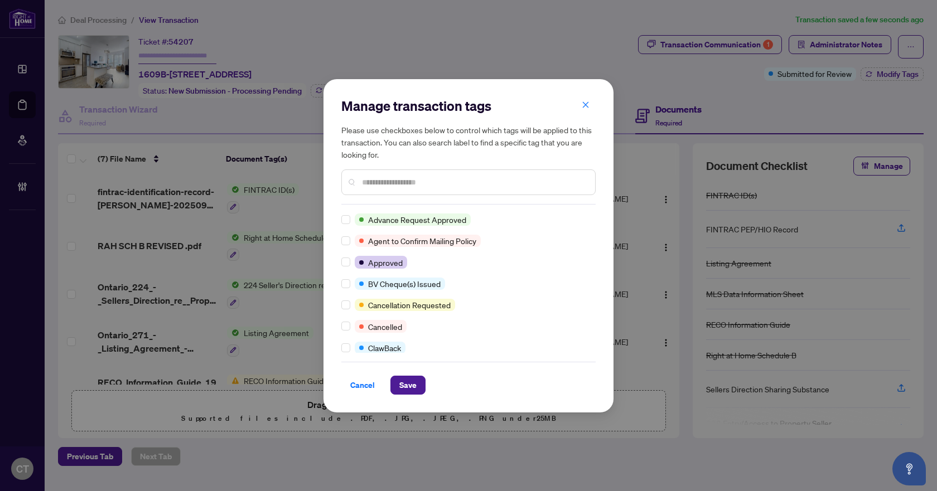
click at [379, 188] on input "text" at bounding box center [474, 182] width 224 height 12
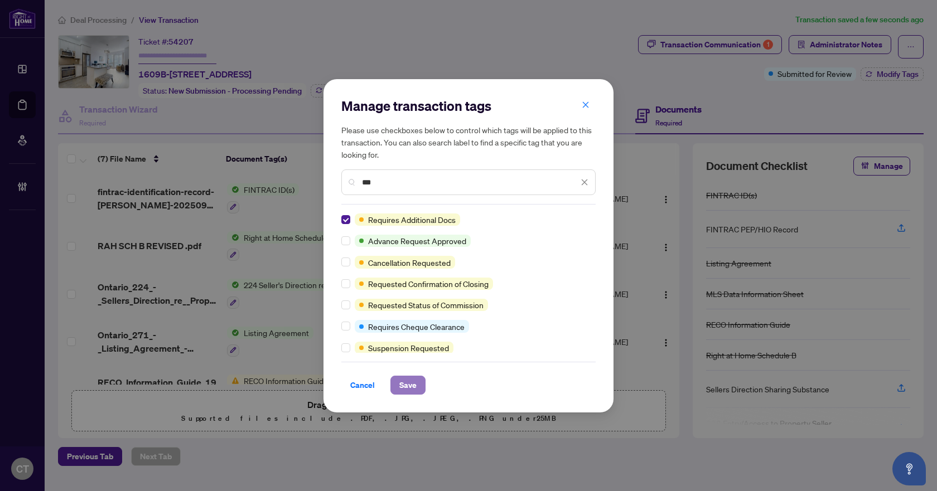
click at [404, 382] on span "Save" at bounding box center [407, 385] width 17 height 18
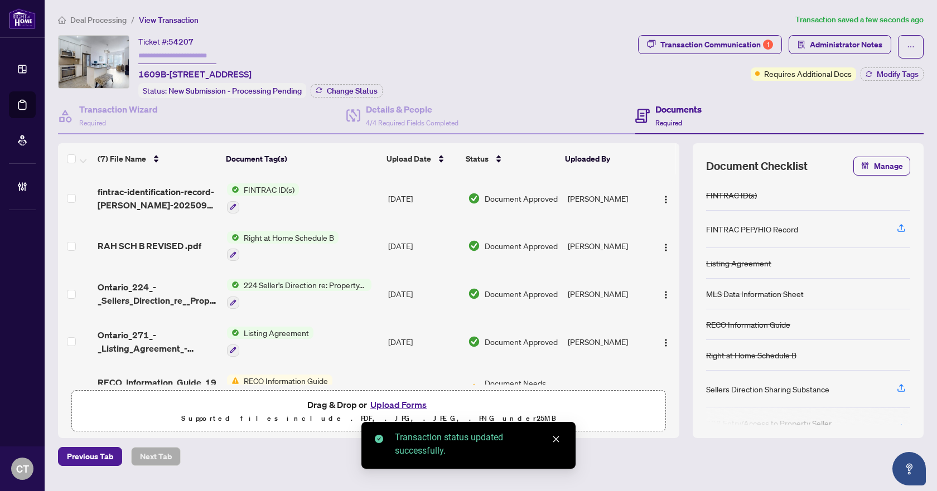
click at [95, 18] on span "Deal Processing" at bounding box center [98, 20] width 56 height 10
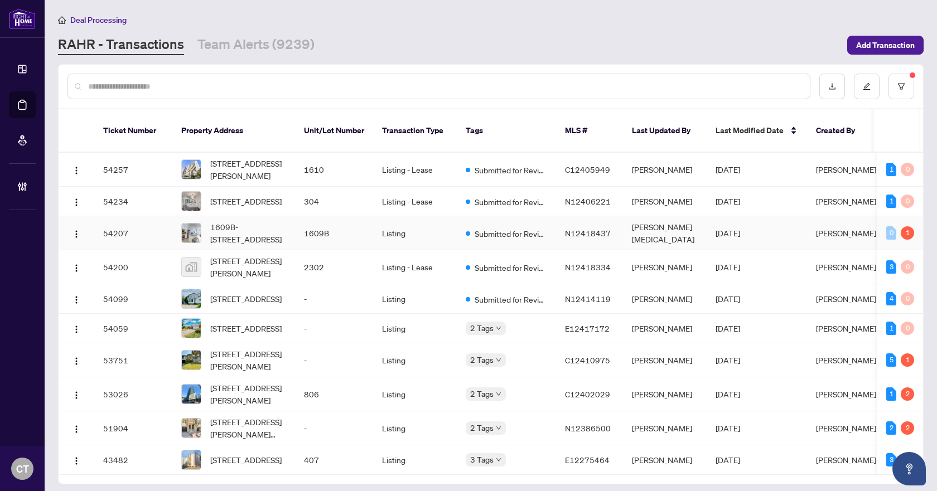
scroll to position [17, 0]
click at [276, 50] on link "Team Alerts (9239)" at bounding box center [255, 45] width 117 height 20
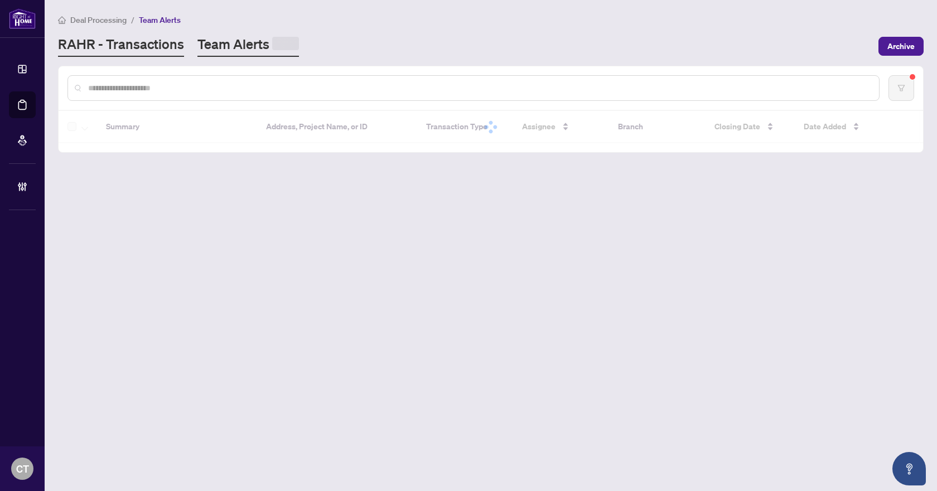
click at [163, 40] on link "RAHR - Transactions" at bounding box center [121, 46] width 126 height 22
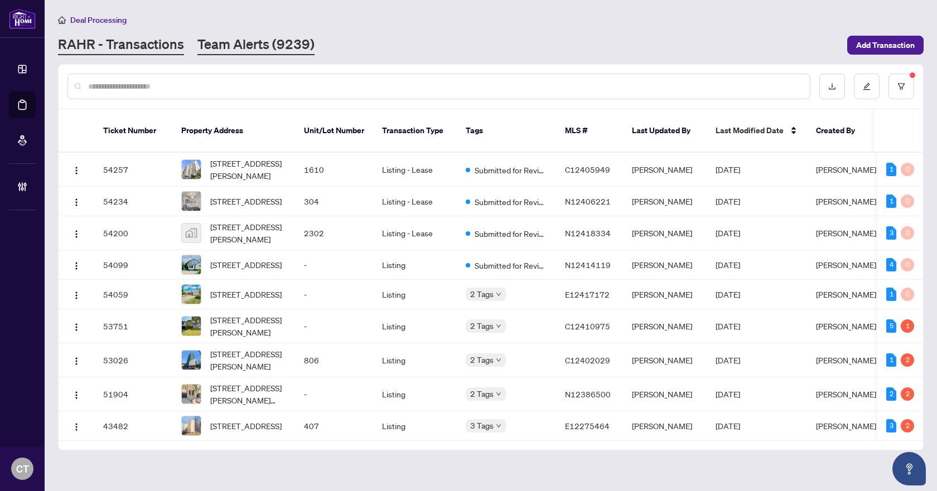
click at [267, 44] on link "Team Alerts (9239)" at bounding box center [255, 45] width 117 height 20
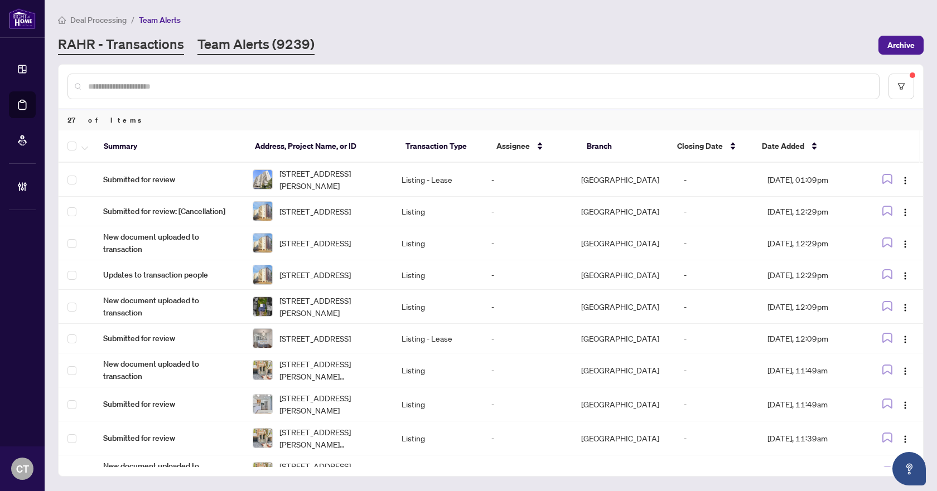
click at [167, 44] on link "RAHR - Transactions" at bounding box center [121, 45] width 126 height 20
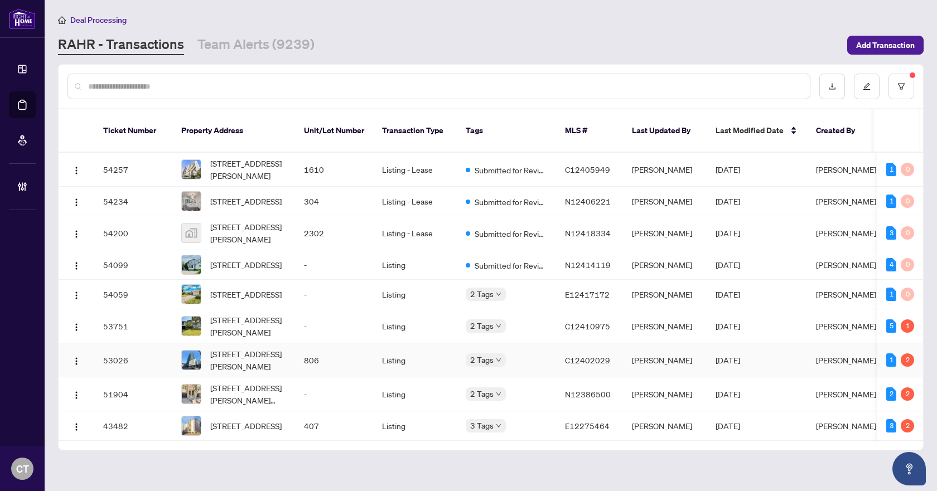
click at [292, 365] on td "[STREET_ADDRESS][PERSON_NAME]" at bounding box center [233, 361] width 123 height 34
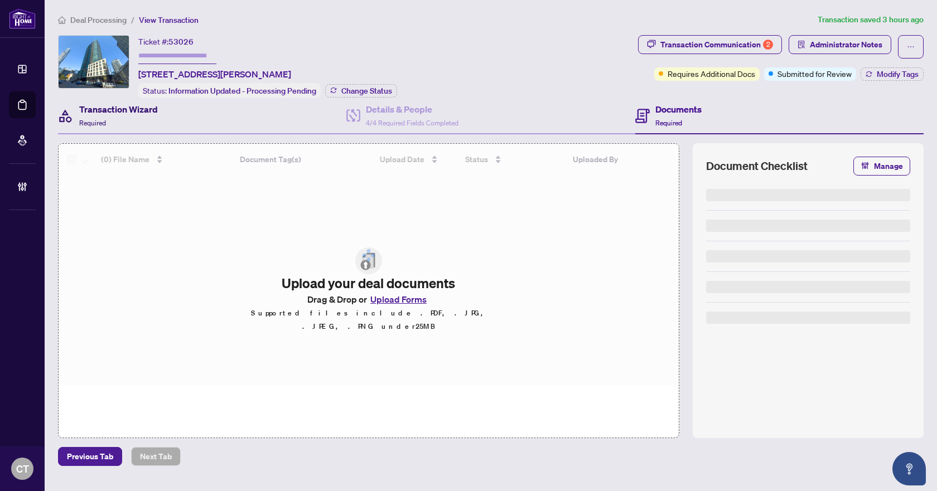
click at [128, 122] on div "Transaction Wizard Required" at bounding box center [118, 116] width 79 height 26
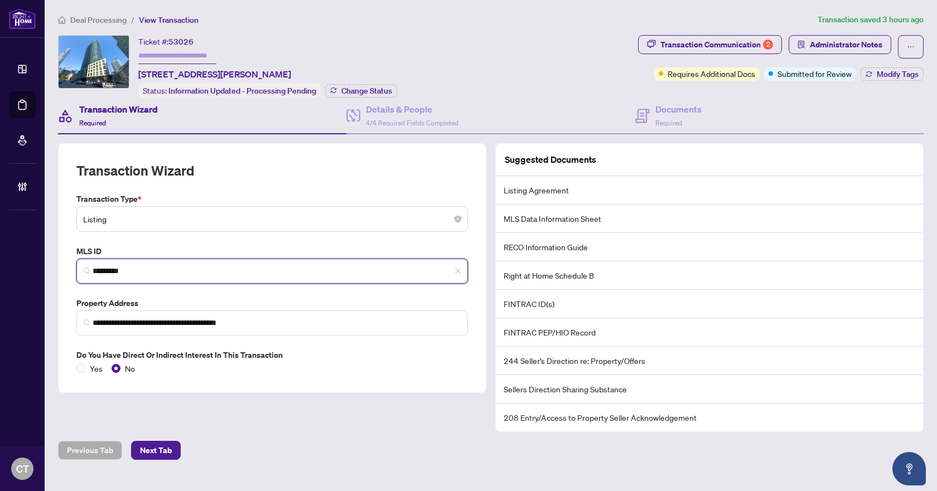
click at [122, 265] on input "*********" at bounding box center [277, 271] width 368 height 12
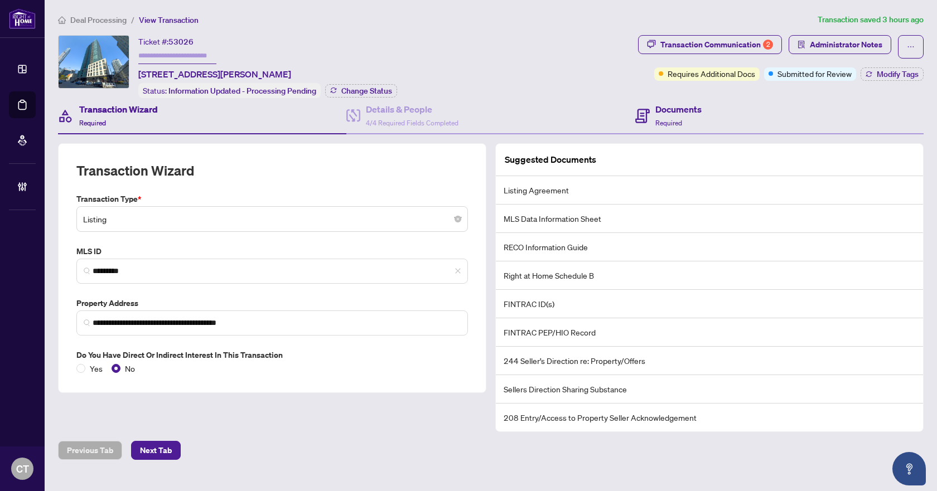
click at [717, 118] on div "Documents Required" at bounding box center [779, 116] width 288 height 36
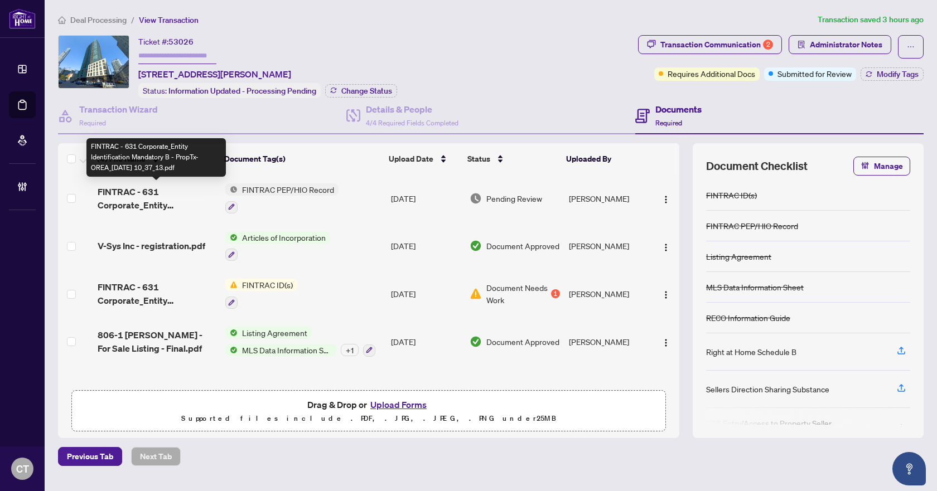
click at [160, 190] on span "FINTRAC - 631 Corporate_Entity Identification Mandatory B - PropTx-OREA_2025-09…" at bounding box center [157, 198] width 119 height 27
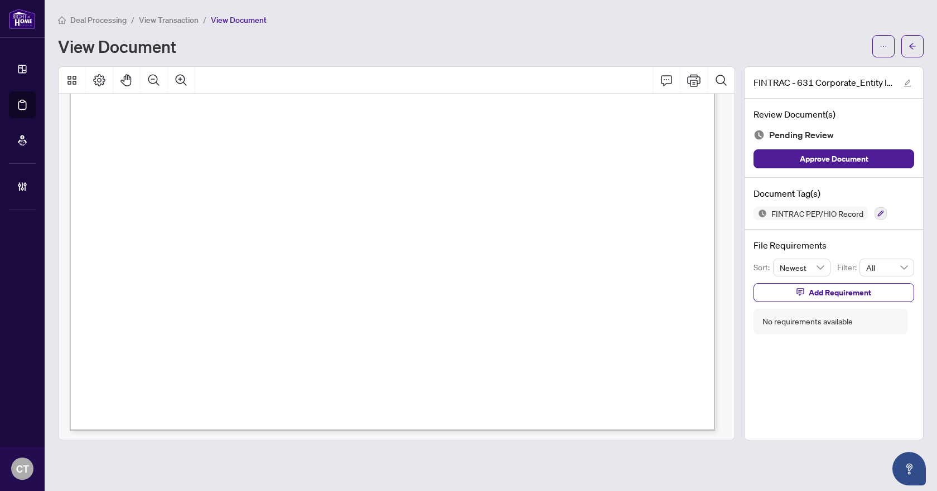
scroll to position [3079, 0]
click at [879, 214] on icon "button" at bounding box center [881, 214] width 6 height 6
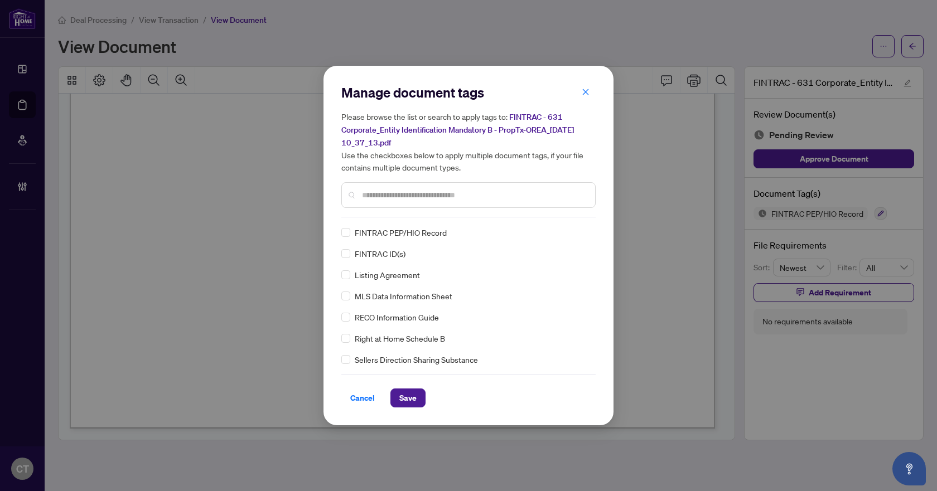
click at [415, 197] on input "text" at bounding box center [474, 195] width 224 height 12
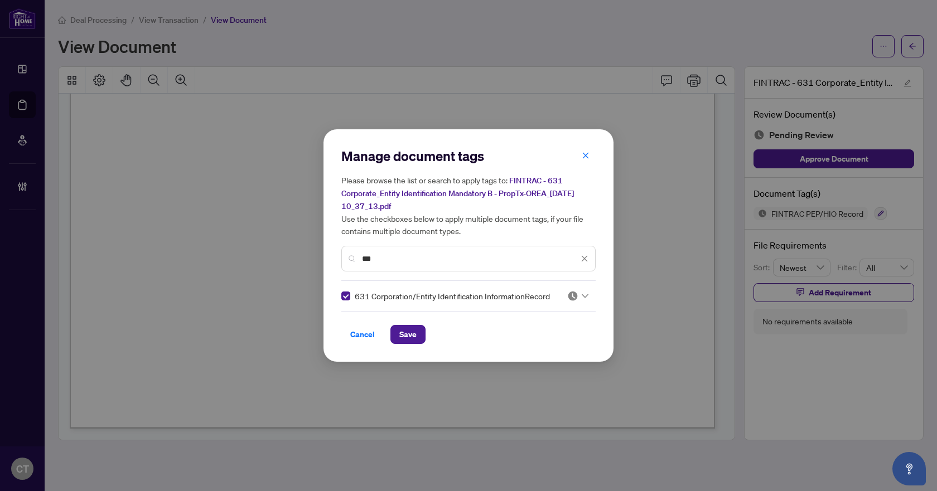
click at [575, 295] on div at bounding box center [577, 296] width 21 height 11
click at [530, 348] on div "Approved" at bounding box center [540, 350] width 71 height 12
click at [414, 336] on span "Save" at bounding box center [407, 335] width 17 height 18
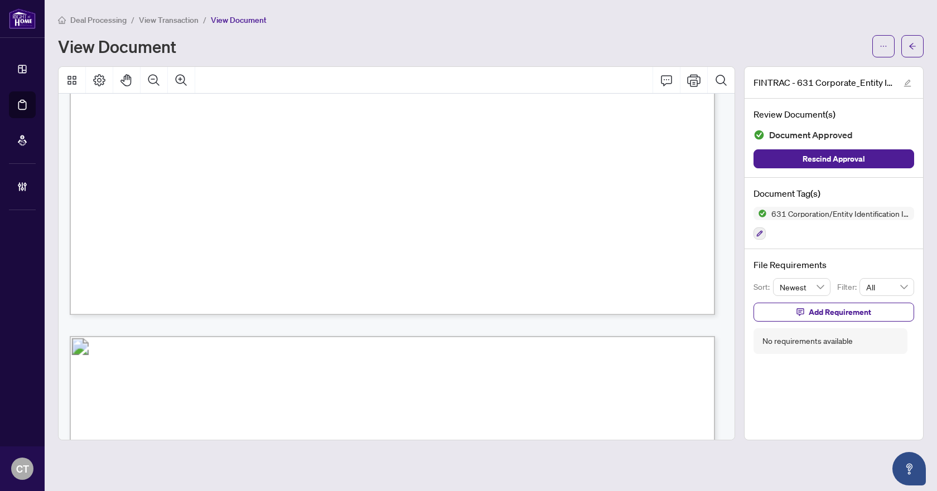
scroll to position [2466, 0]
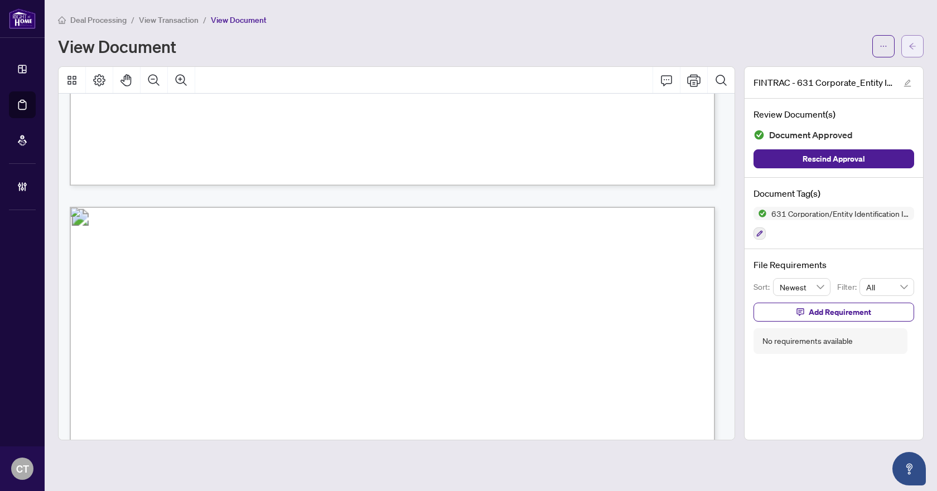
click at [905, 49] on button "button" at bounding box center [912, 46] width 22 height 22
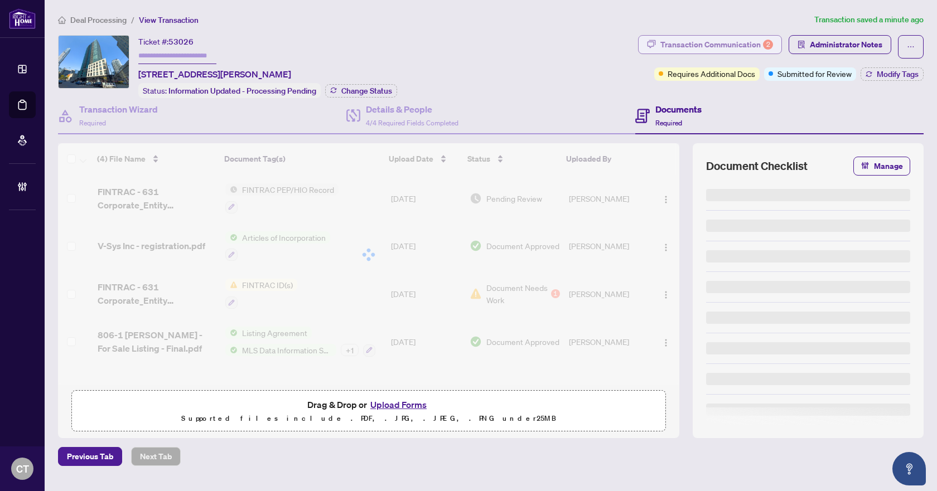
click at [757, 43] on div "Transaction Communication 2" at bounding box center [716, 45] width 113 height 18
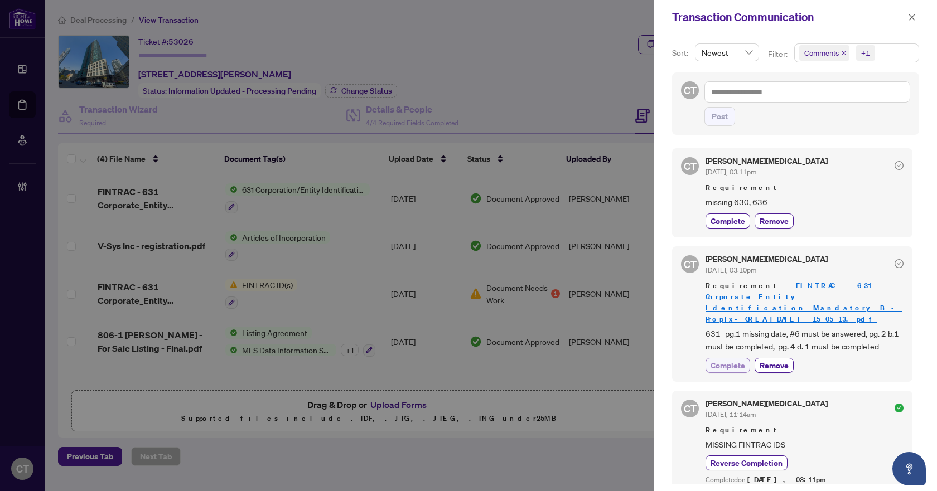
click at [724, 360] on span "Complete" at bounding box center [727, 366] width 35 height 12
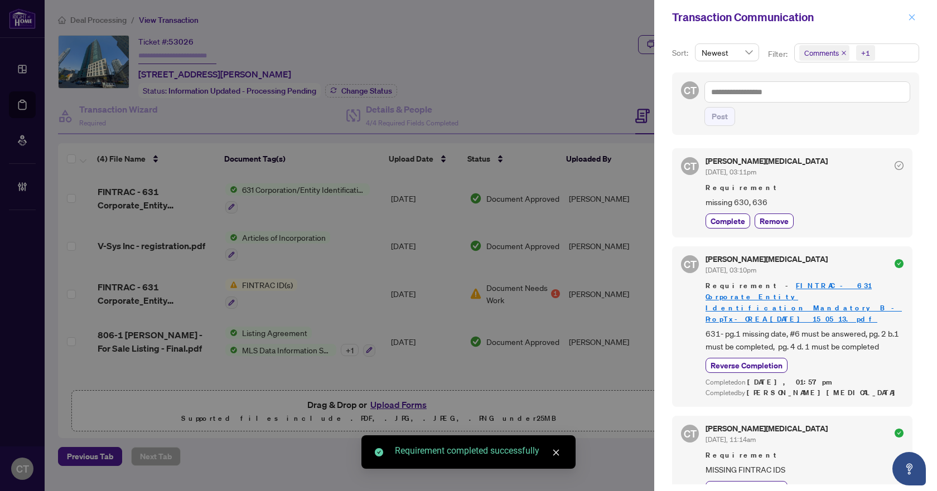
click at [910, 17] on icon "close" at bounding box center [912, 17] width 8 height 8
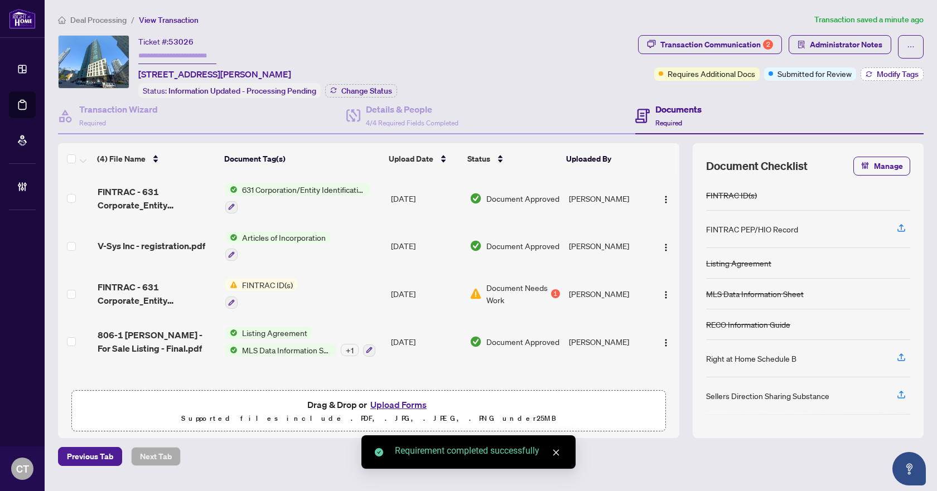
click at [863, 78] on button "Modify Tags" at bounding box center [891, 73] width 63 height 13
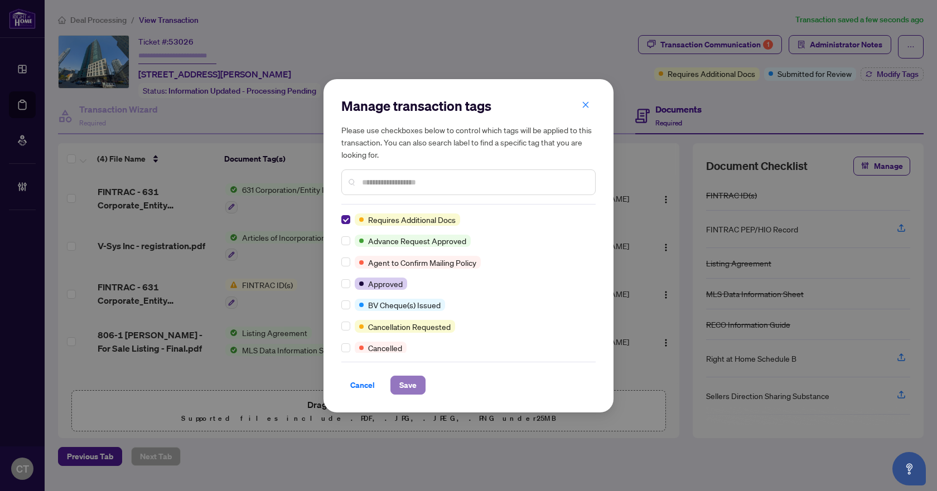
click at [413, 388] on span "Save" at bounding box center [407, 385] width 17 height 18
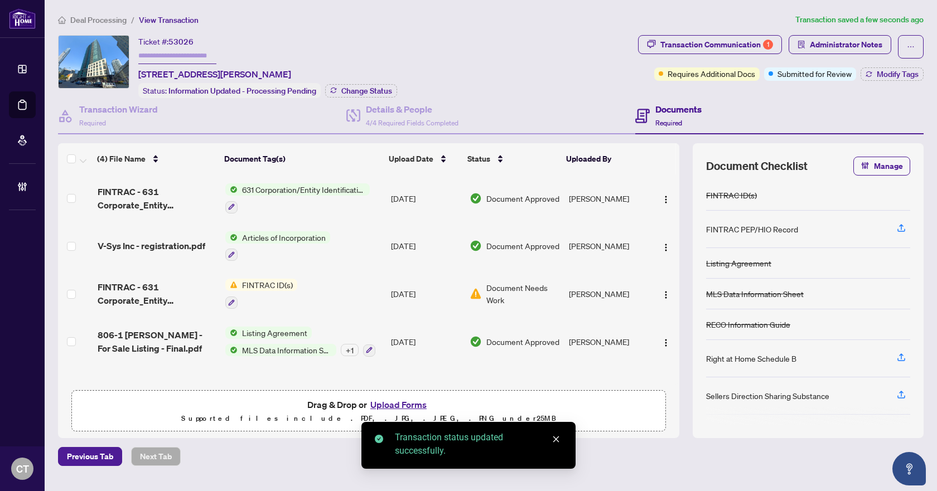
click at [113, 20] on span "Deal Processing" at bounding box center [98, 20] width 56 height 10
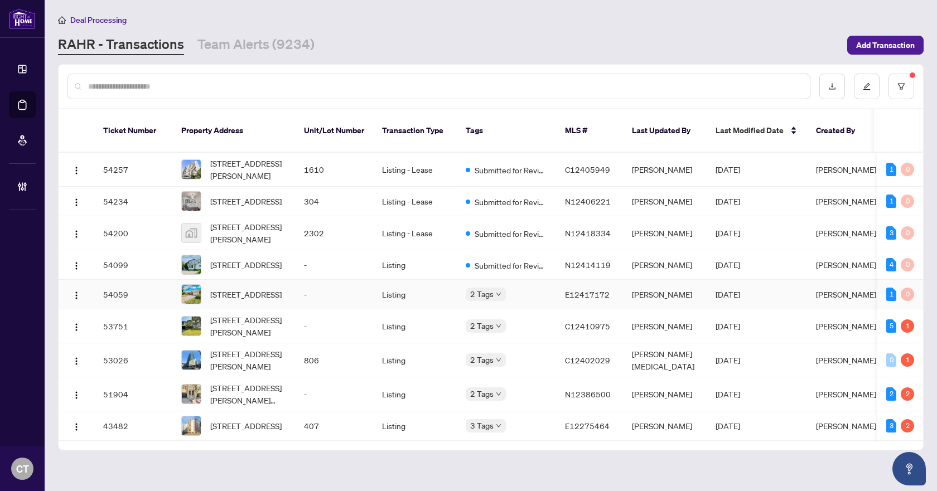
click at [342, 283] on td "-" at bounding box center [334, 295] width 78 height 30
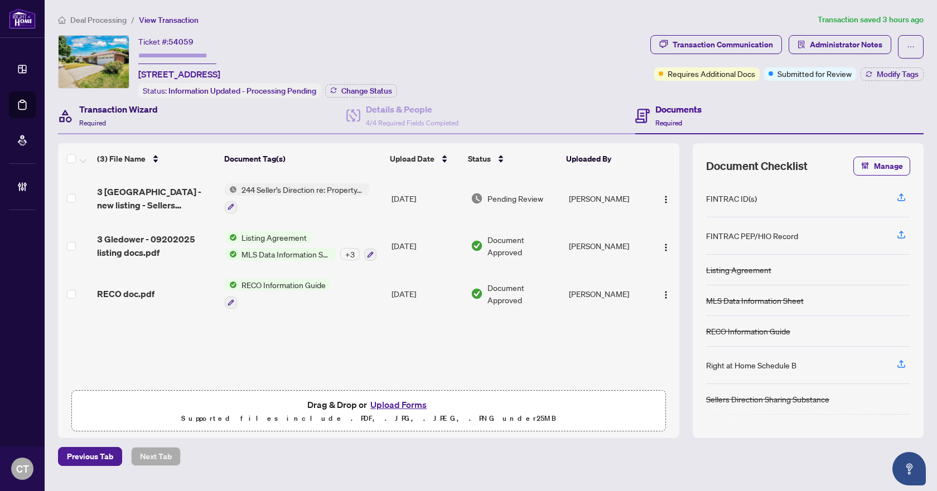
click at [147, 124] on div "Transaction Wizard Required" at bounding box center [118, 116] width 79 height 26
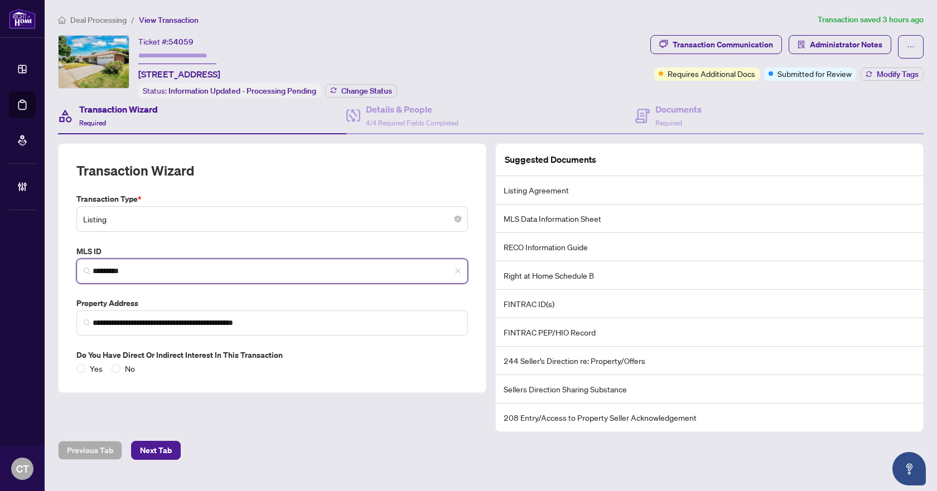
drag, startPoint x: 161, startPoint y: 269, endPoint x: 79, endPoint y: 265, distance: 82.1
click at [79, 265] on span "*********" at bounding box center [271, 271] width 391 height 25
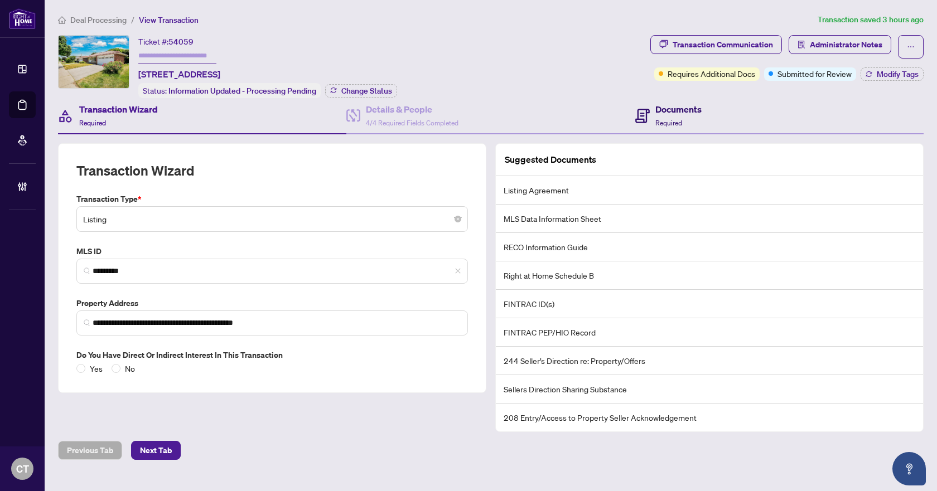
click at [696, 123] on div "Documents Required" at bounding box center [678, 116] width 46 height 26
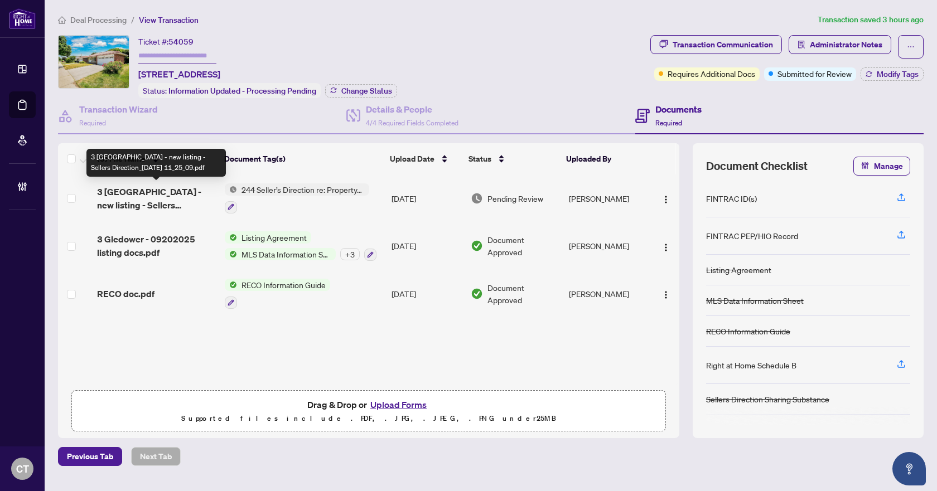
click at [156, 202] on span "3 Glendower Circuit - new listing - Sellers Direction_2025-09-22 11_25_09.pdf" at bounding box center [156, 198] width 119 height 27
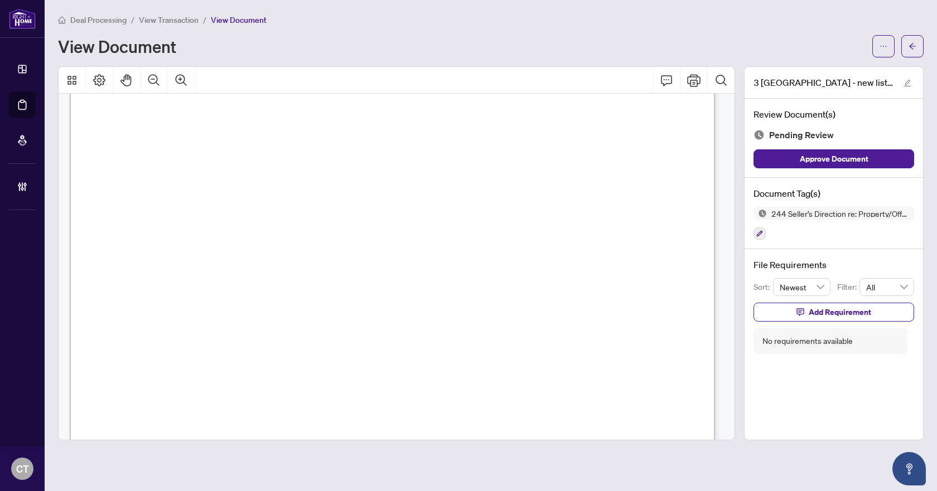
scroll to position [511, 0]
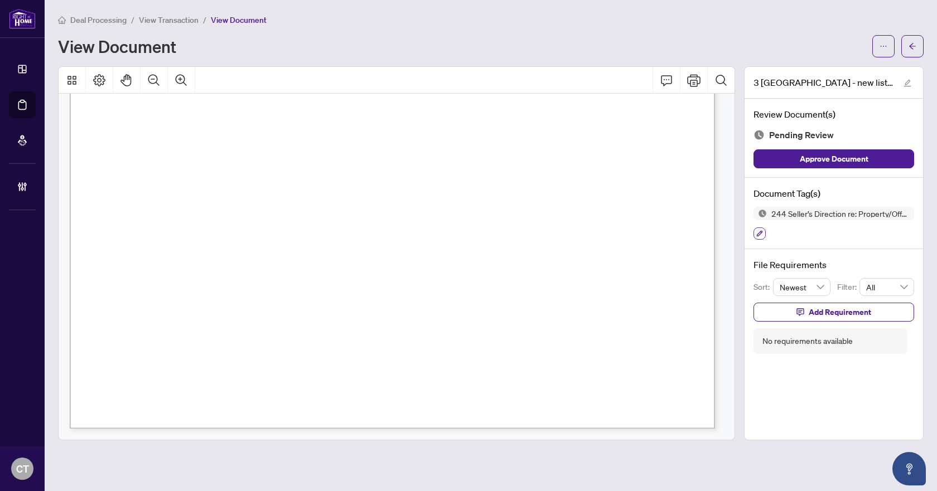
click at [761, 235] on icon "button" at bounding box center [759, 233] width 7 height 7
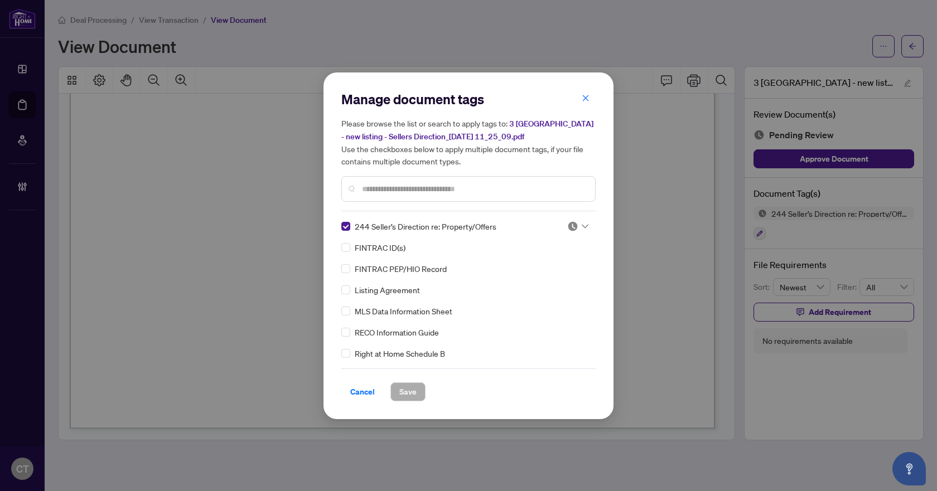
click at [582, 225] on icon at bounding box center [585, 226] width 7 height 4
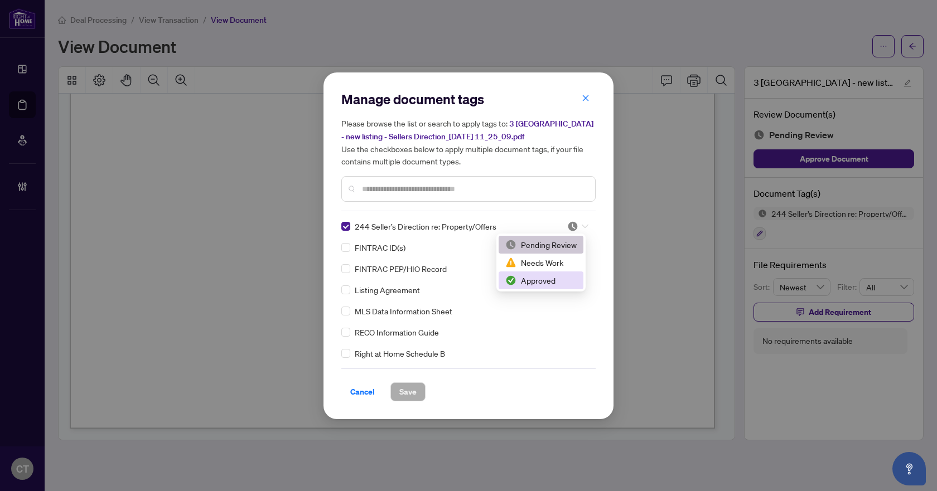
click at [541, 286] on div "Approved" at bounding box center [540, 280] width 71 height 12
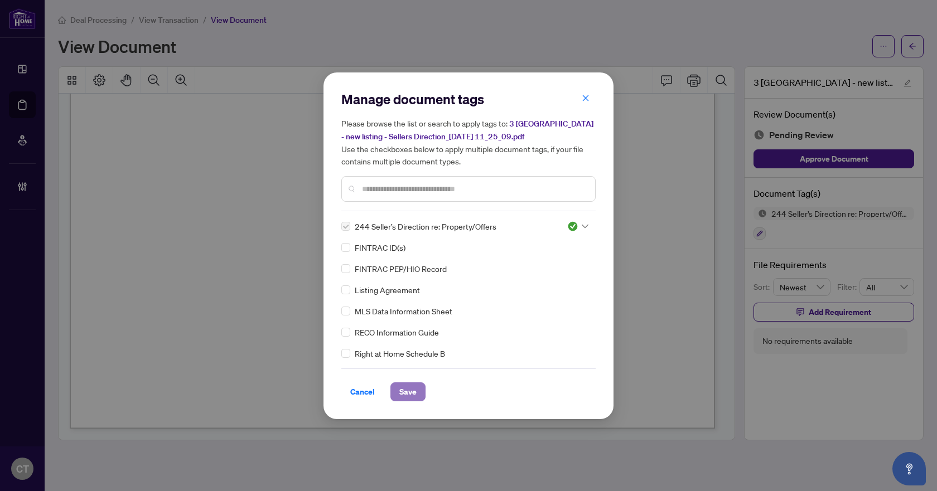
click at [418, 392] on button "Save" at bounding box center [407, 392] width 35 height 19
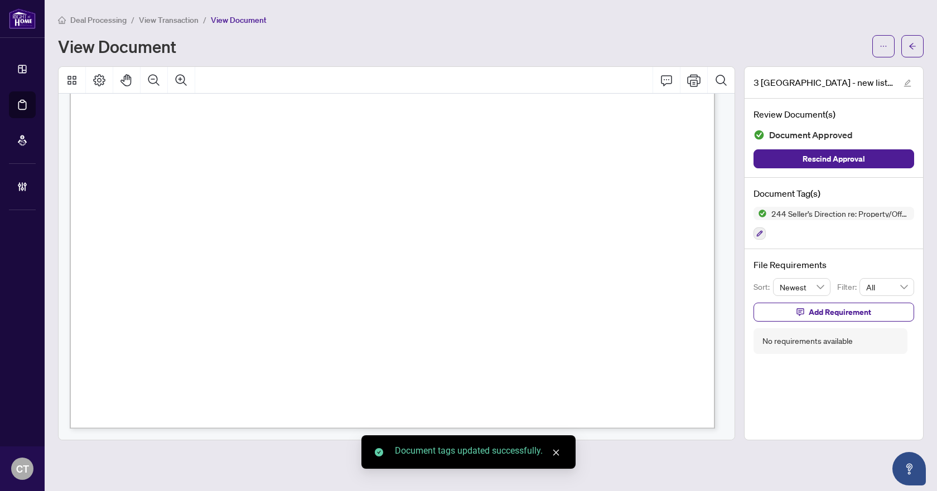
click at [912, 46] on icon "arrow-left" at bounding box center [912, 46] width 7 height 6
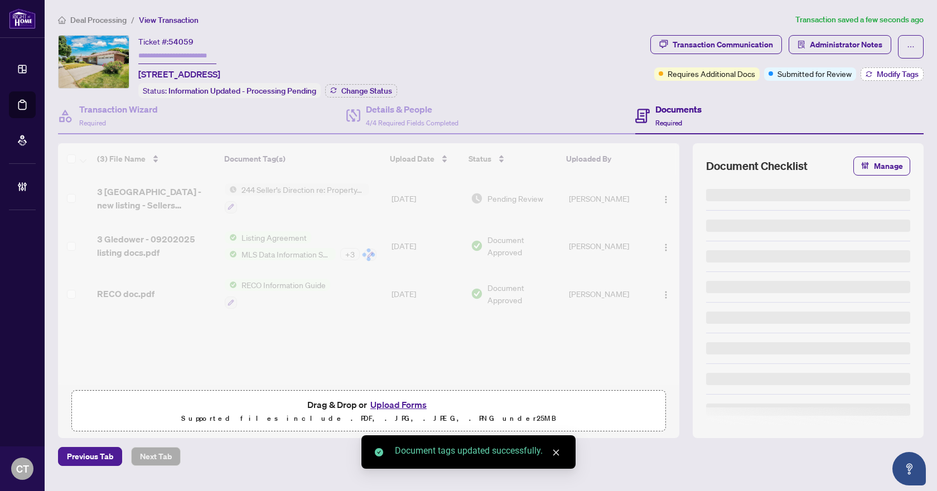
click at [893, 71] on span "Modify Tags" at bounding box center [898, 74] width 42 height 8
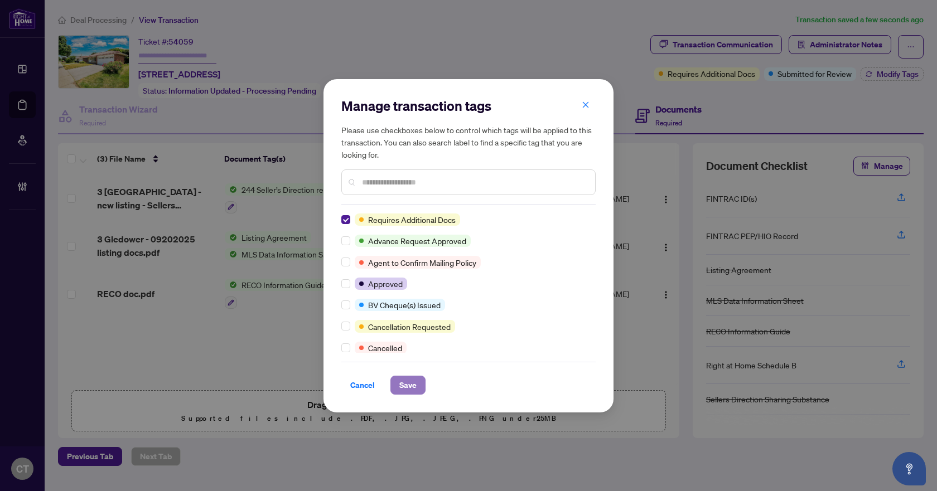
click at [414, 379] on span "Save" at bounding box center [407, 385] width 17 height 18
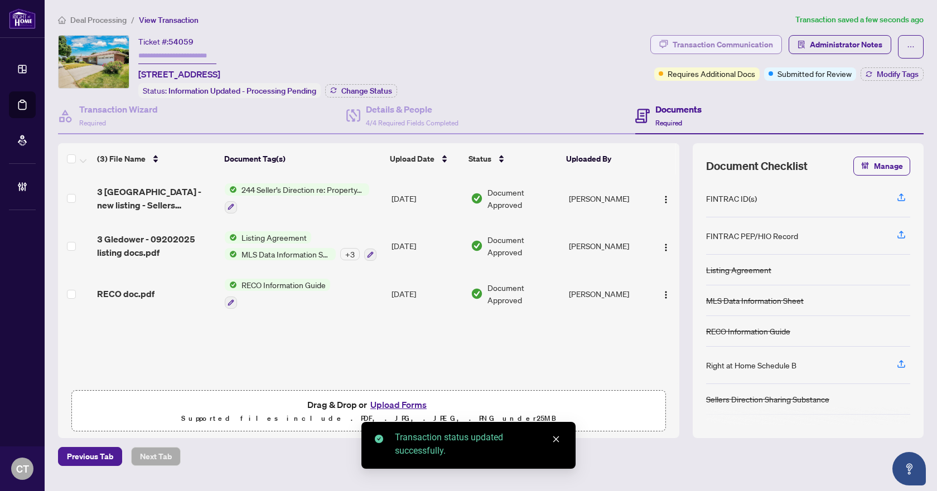
click at [745, 44] on div "Transaction Communication" at bounding box center [723, 45] width 100 height 18
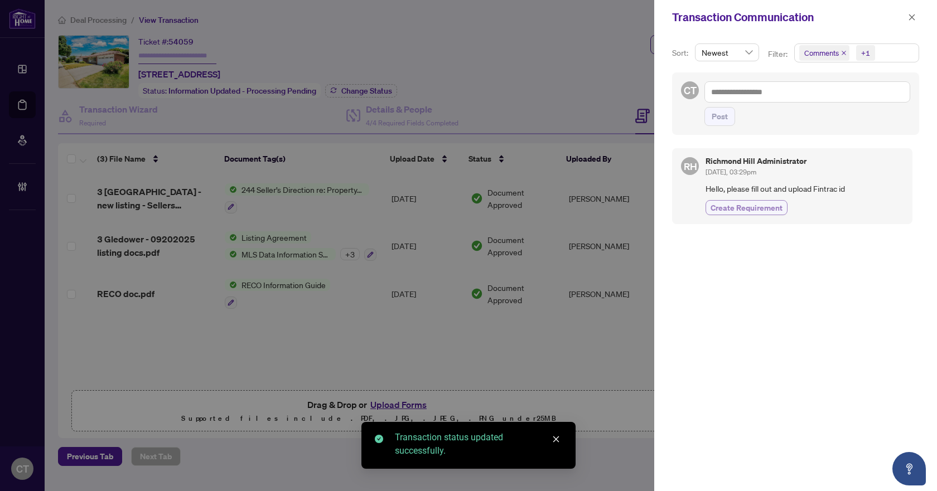
click at [729, 205] on span "Create Requirement" at bounding box center [746, 208] width 72 height 12
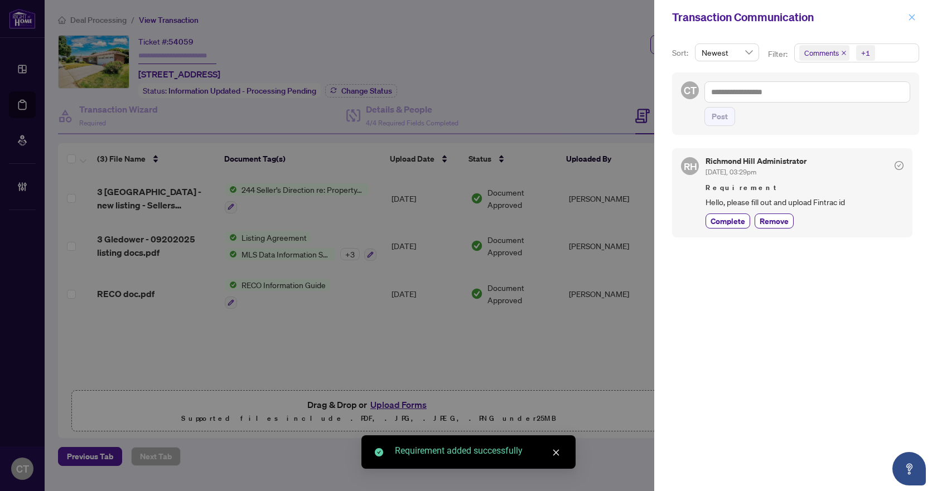
click at [913, 16] on icon "close" at bounding box center [912, 17] width 6 height 6
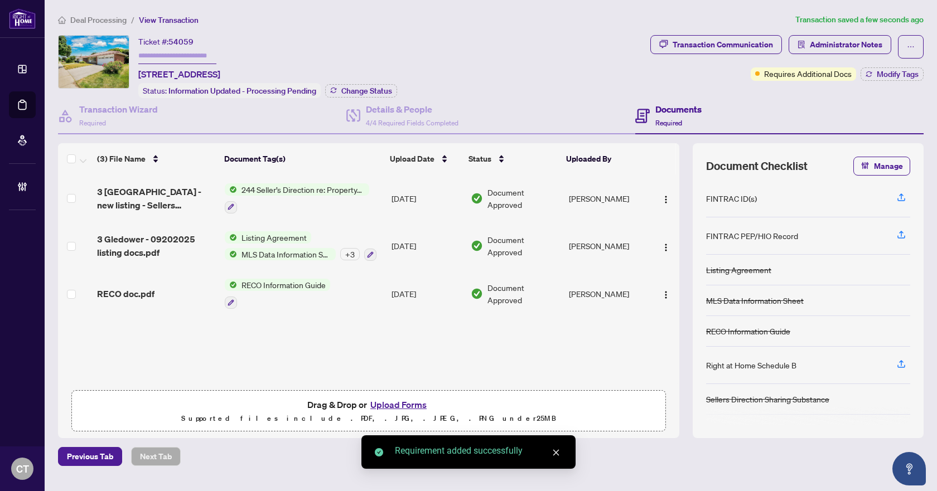
click at [93, 17] on span "Deal Processing" at bounding box center [98, 20] width 56 height 10
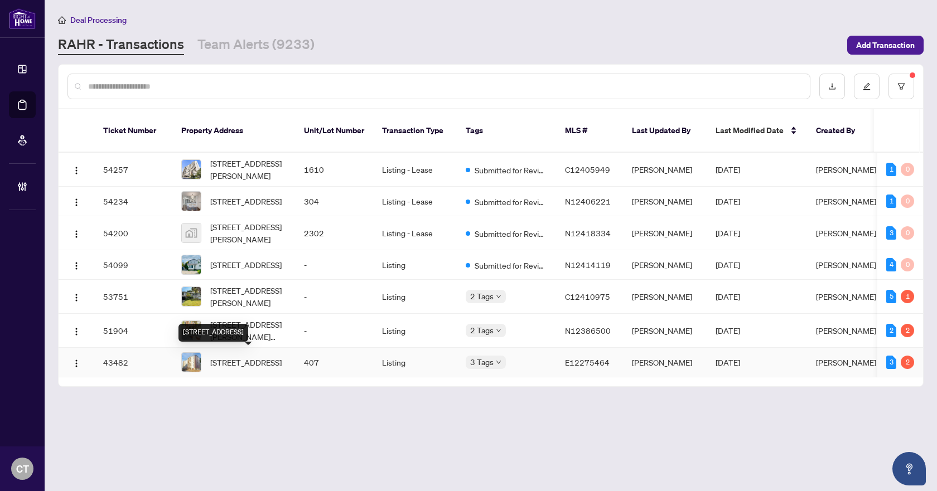
click at [242, 360] on span "[STREET_ADDRESS]" at bounding box center [245, 362] width 71 height 12
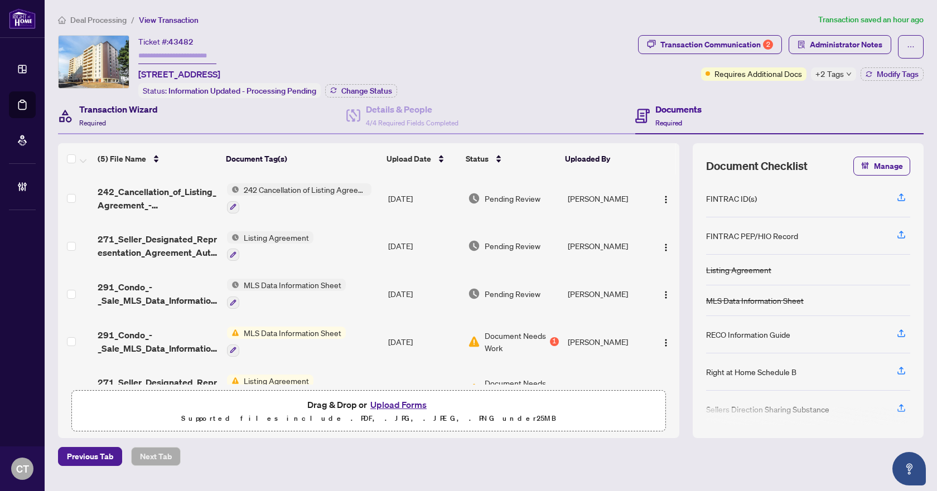
click at [121, 113] on h4 "Transaction Wizard" at bounding box center [118, 109] width 79 height 13
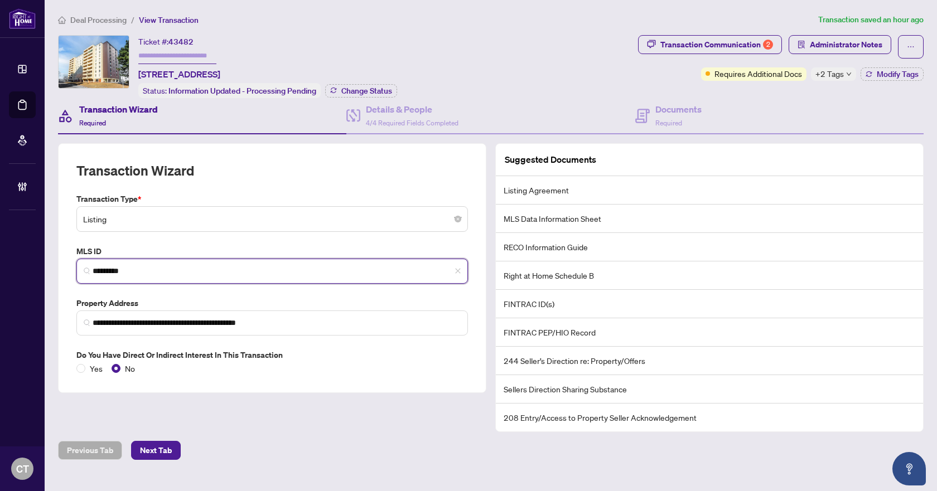
click at [139, 268] on input "*********" at bounding box center [277, 271] width 368 height 12
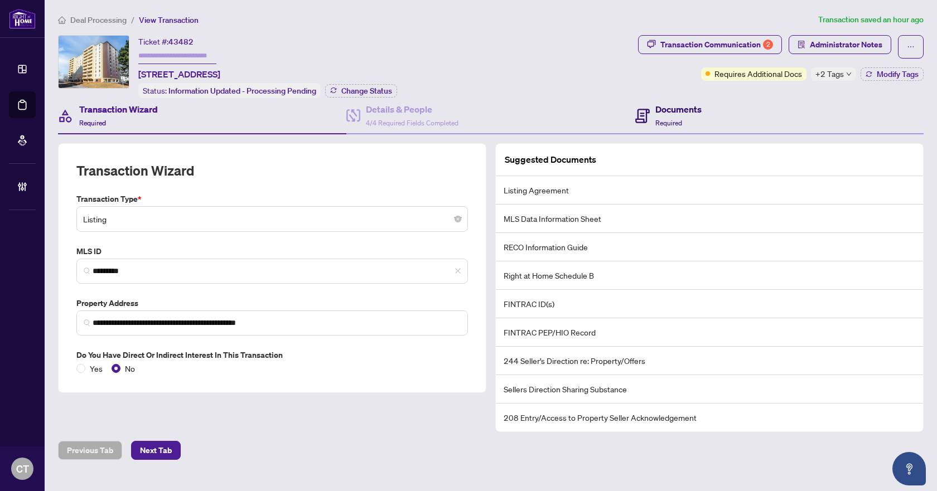
click at [668, 120] on span "Required" at bounding box center [668, 123] width 27 height 8
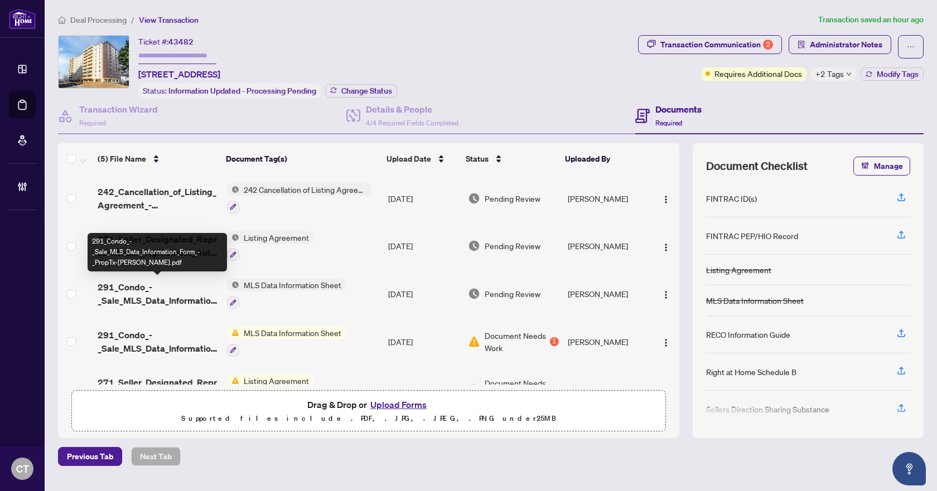
click at [156, 292] on span "291_Condo_-_Sale_MLS_Data_Information_Form_-_PropTx-[PERSON_NAME].pdf" at bounding box center [158, 293] width 120 height 27
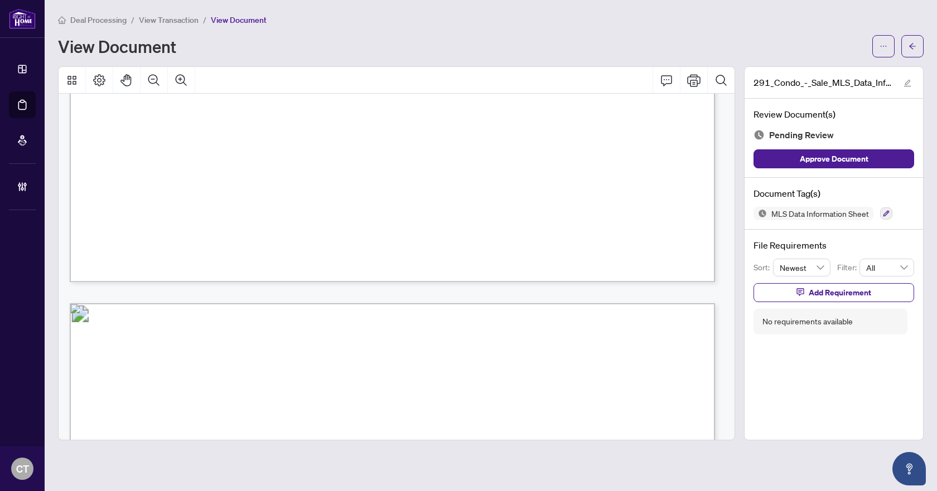
scroll to position [8476, 0]
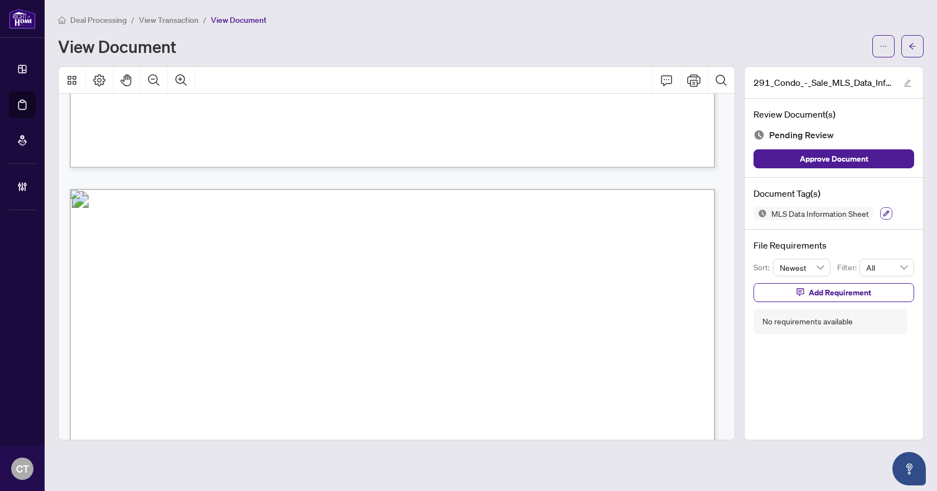
click at [886, 213] on icon "button" at bounding box center [886, 213] width 7 height 7
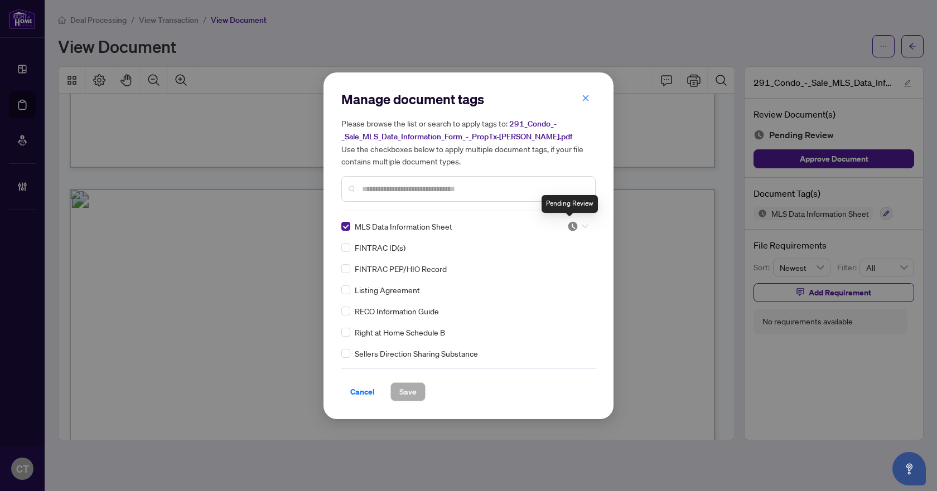
click at [567, 226] on img at bounding box center [572, 226] width 11 height 11
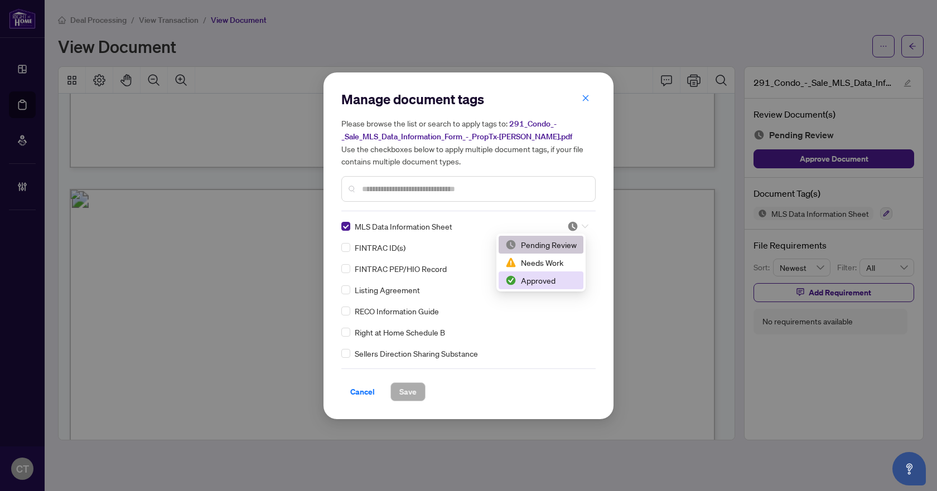
click at [534, 279] on div "Approved" at bounding box center [540, 280] width 71 height 12
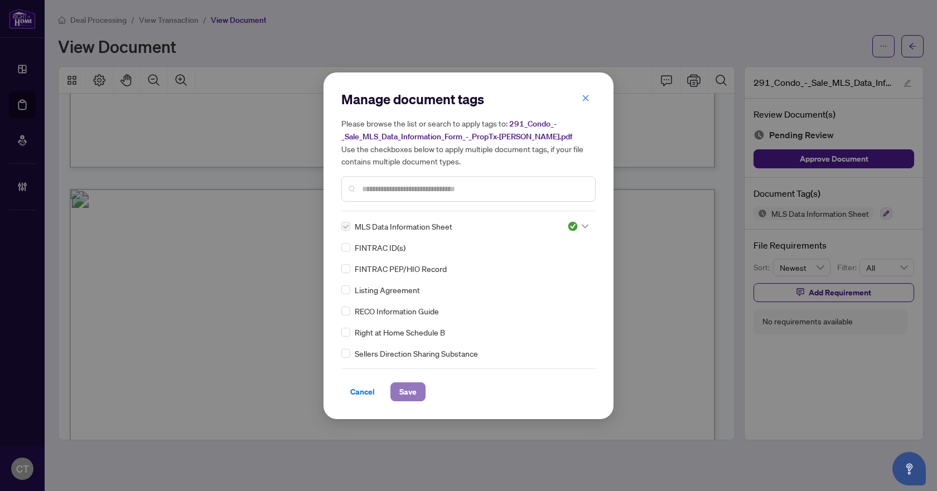
click at [409, 389] on span "Save" at bounding box center [407, 392] width 17 height 18
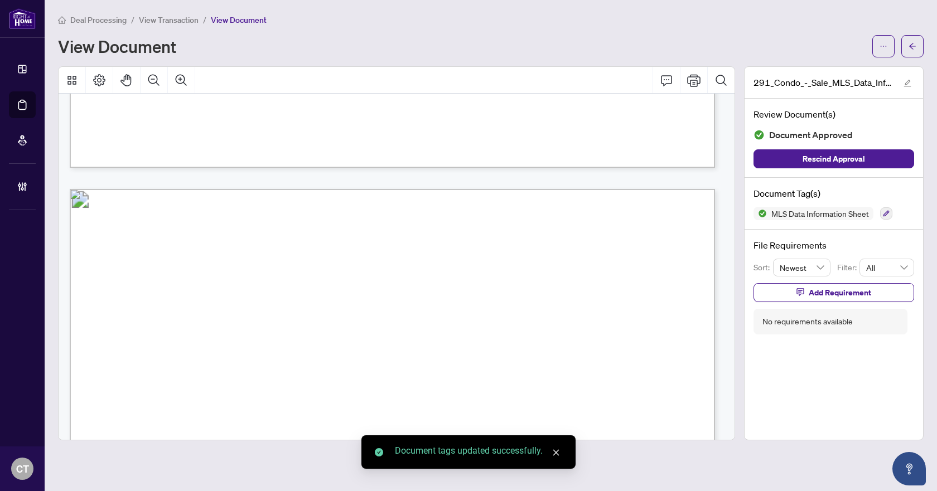
click at [914, 46] on icon "arrow-left" at bounding box center [912, 46] width 8 height 8
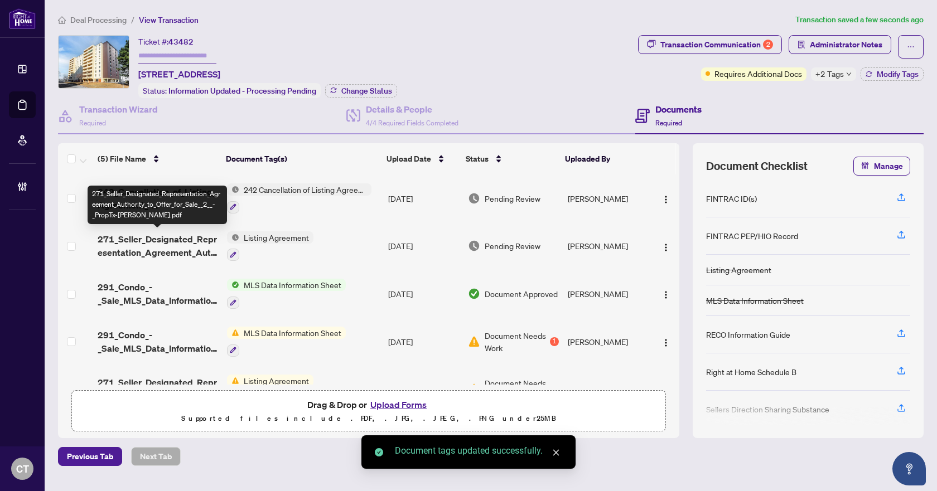
click at [143, 238] on span "271_Seller_Designated_Representation_Agreement_Authority_to_Offer_for_Sale__2__…" at bounding box center [158, 246] width 120 height 27
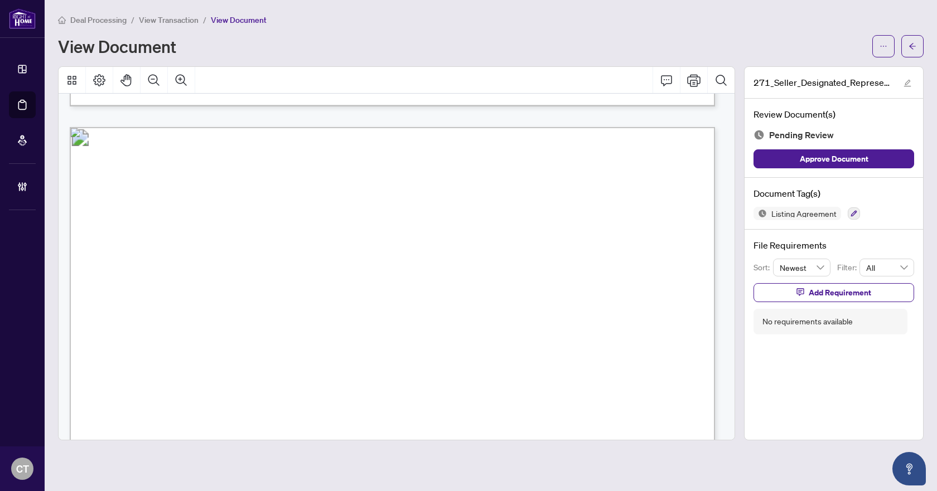
scroll to position [3680, 0]
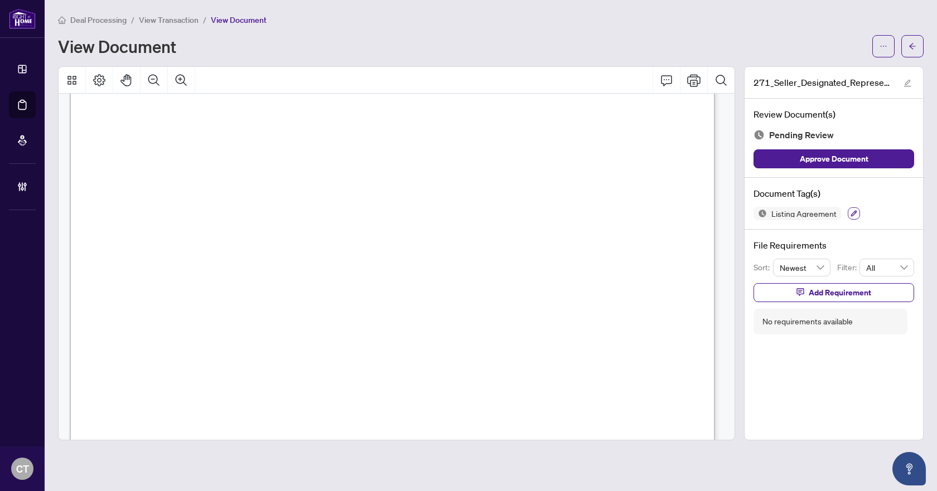
click at [859, 214] on button "button" at bounding box center [854, 213] width 12 height 12
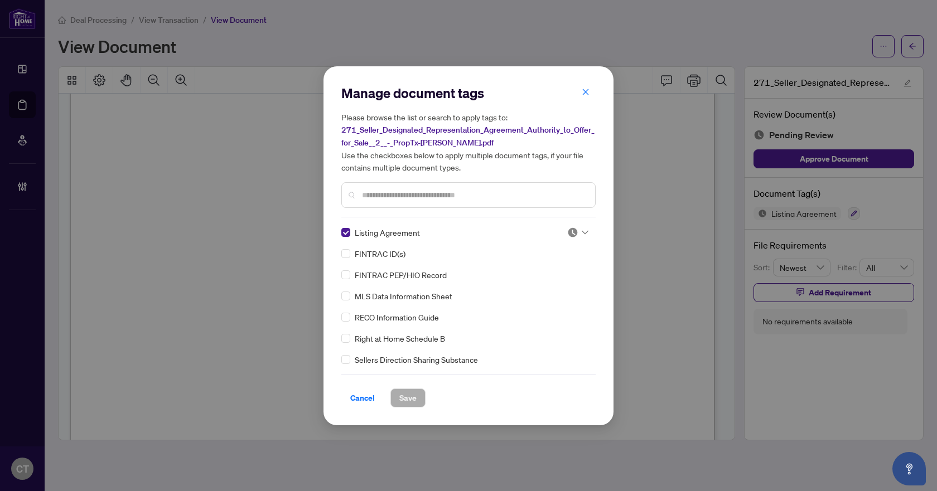
click at [571, 234] on img at bounding box center [572, 232] width 11 height 11
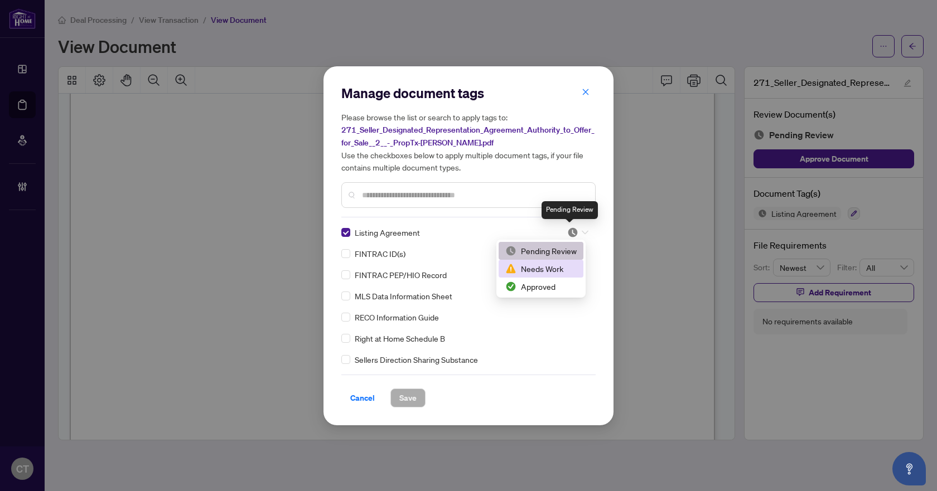
click at [540, 267] on div "Needs Work" at bounding box center [540, 269] width 71 height 12
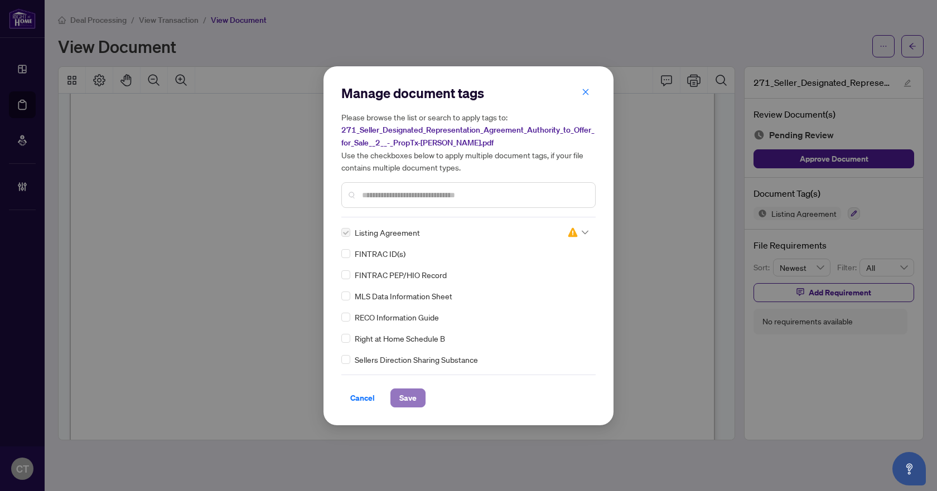
click at [420, 396] on button "Save" at bounding box center [407, 398] width 35 height 19
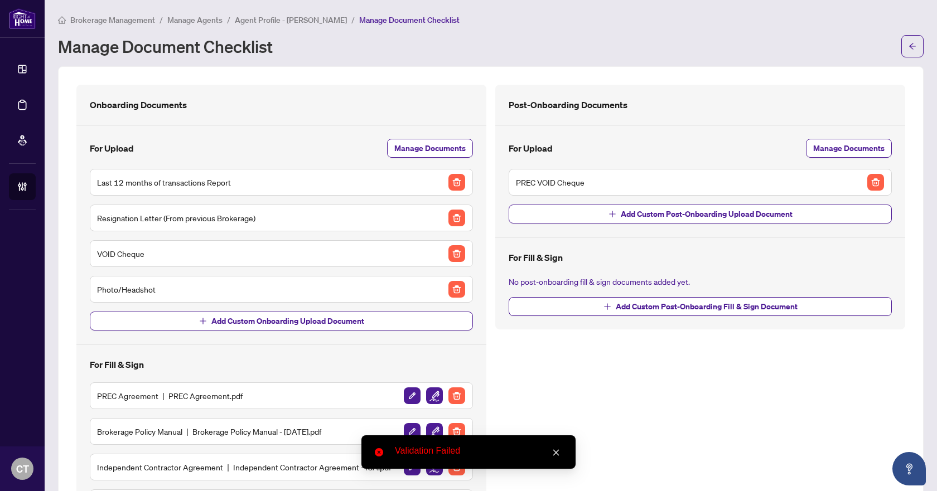
click at [148, 18] on span "Brokerage Management" at bounding box center [112, 20] width 85 height 10
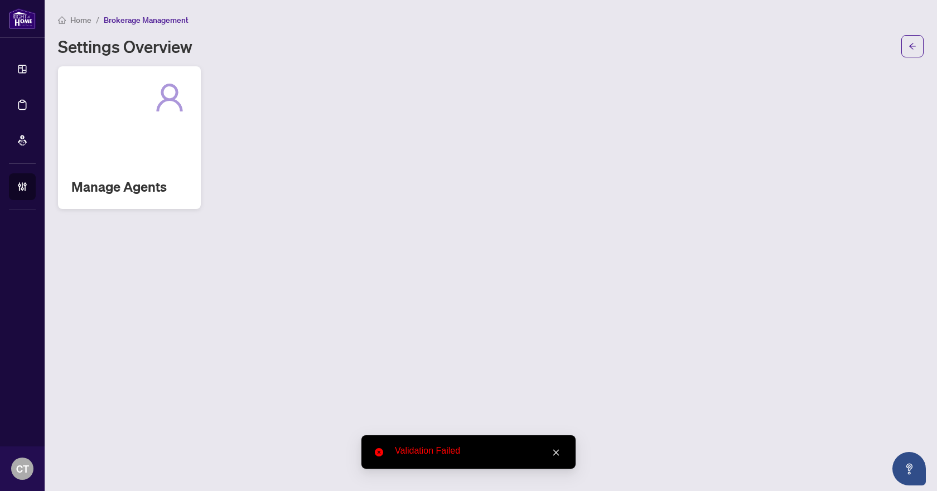
click at [103, 147] on div "Manage Agents" at bounding box center [129, 137] width 143 height 143
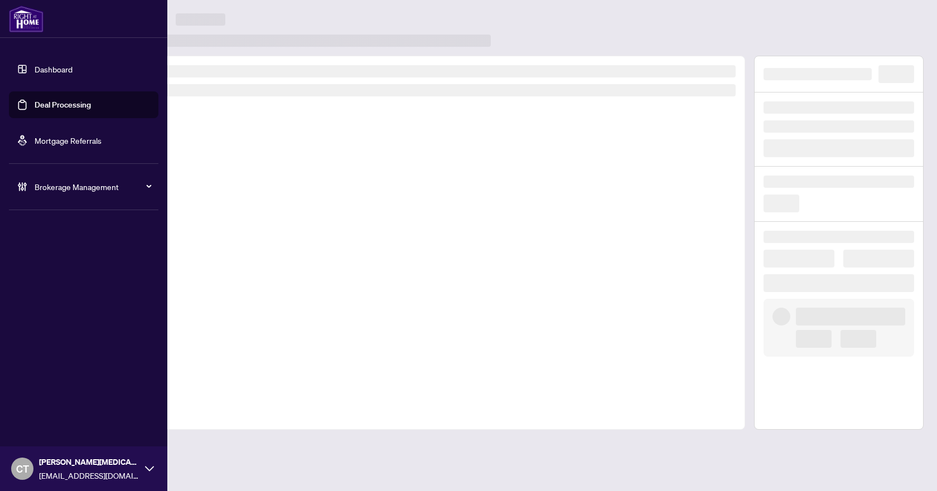
click at [42, 71] on link "Dashboard" at bounding box center [54, 69] width 38 height 10
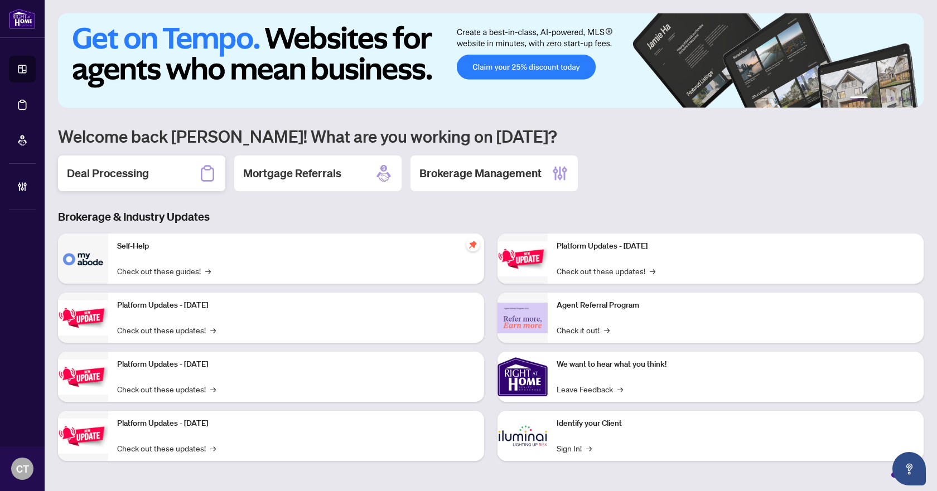
click at [179, 168] on div "Deal Processing" at bounding box center [141, 174] width 167 height 36
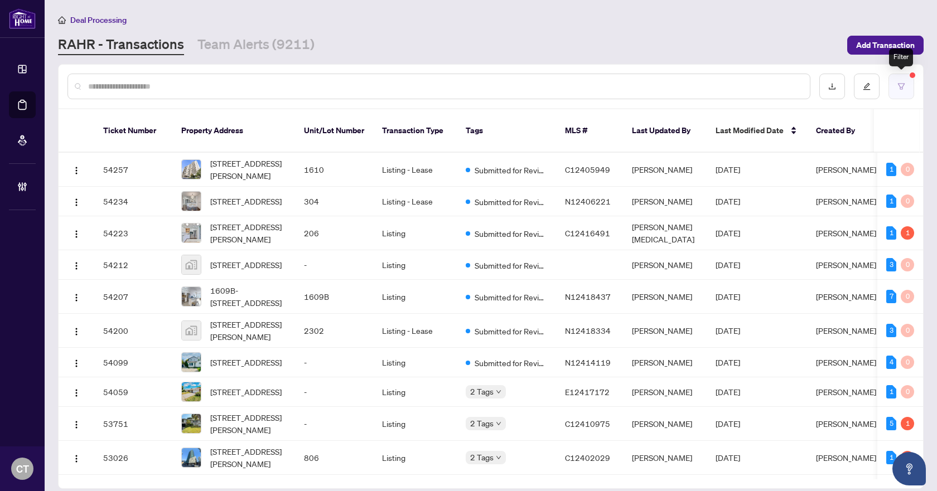
click at [898, 86] on icon "filter" at bounding box center [901, 87] width 8 height 8
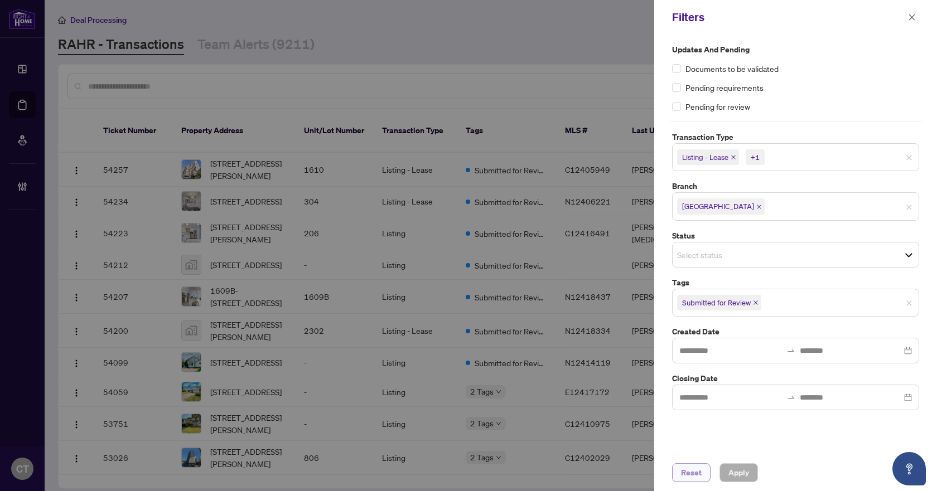
click at [695, 479] on span "Reset" at bounding box center [691, 473] width 21 height 18
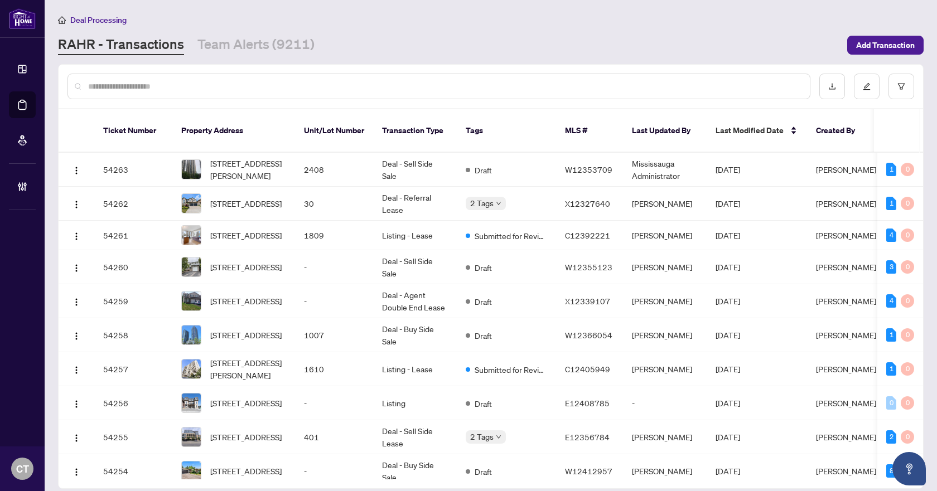
click at [144, 84] on input "text" at bounding box center [444, 86] width 713 height 12
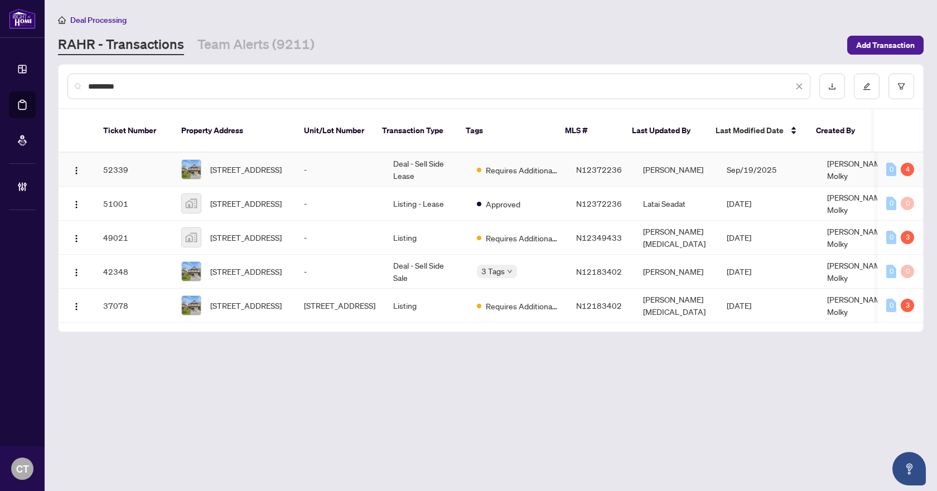
type input "*********"
click at [432, 158] on td "Deal - Sell Side Lease" at bounding box center [426, 170] width 84 height 34
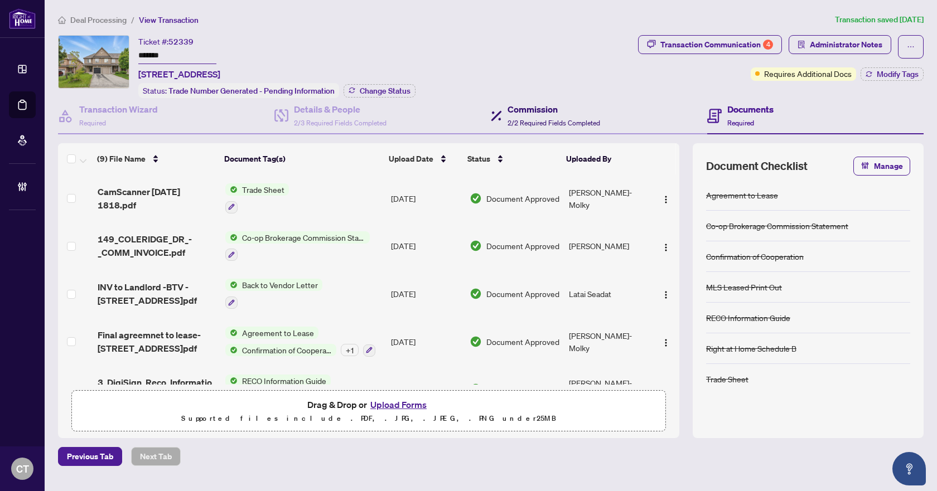
click at [516, 120] on span "2/2 Required Fields Completed" at bounding box center [553, 123] width 93 height 8
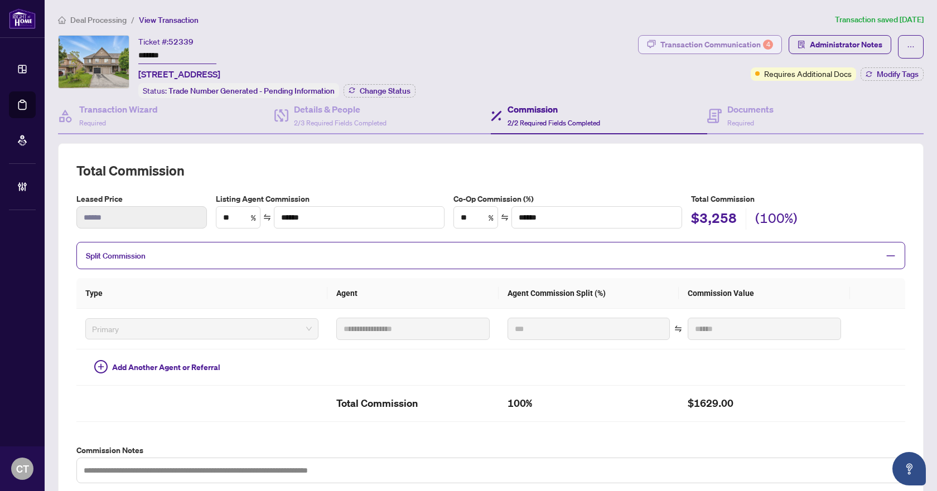
click at [751, 49] on div "Transaction Communication 4" at bounding box center [716, 45] width 113 height 18
type textarea "**********"
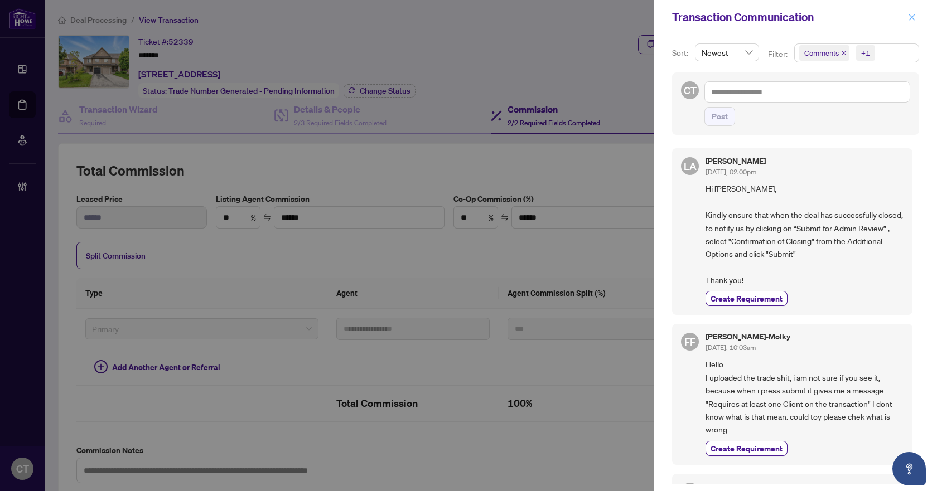
click at [915, 17] on icon "close" at bounding box center [912, 17] width 8 height 8
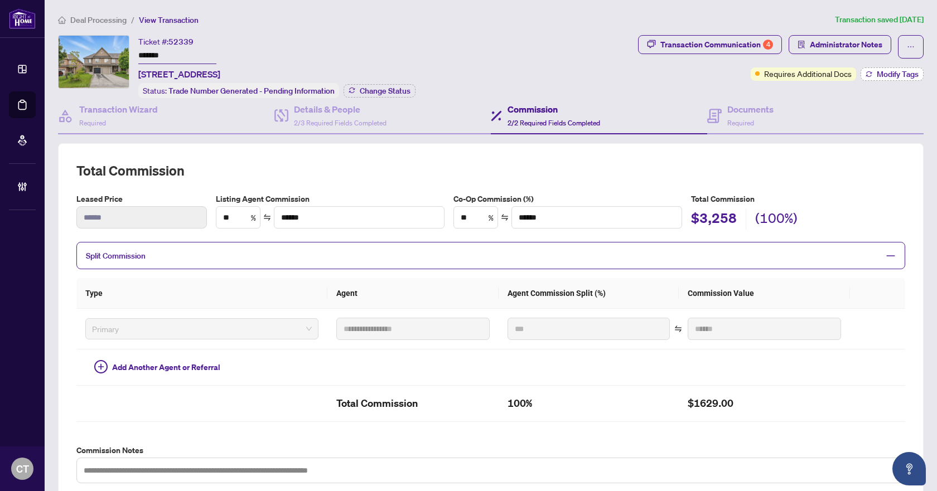
click at [877, 70] on span "Modify Tags" at bounding box center [898, 74] width 42 height 8
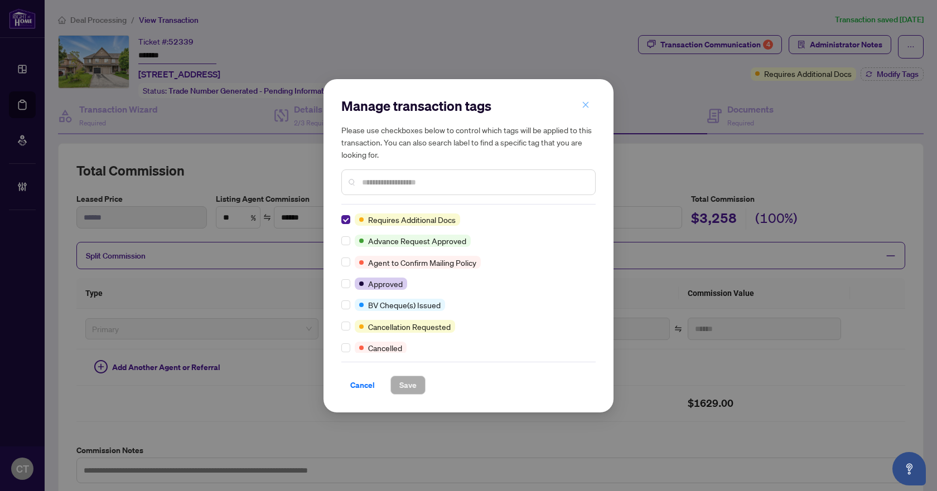
click at [588, 104] on icon "close" at bounding box center [586, 105] width 6 height 6
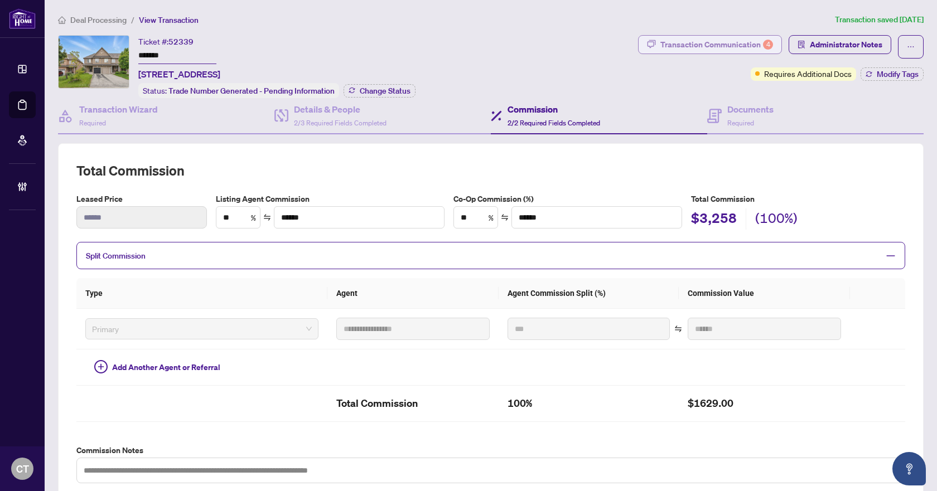
click at [722, 49] on div "Transaction Communication 4" at bounding box center [716, 45] width 113 height 18
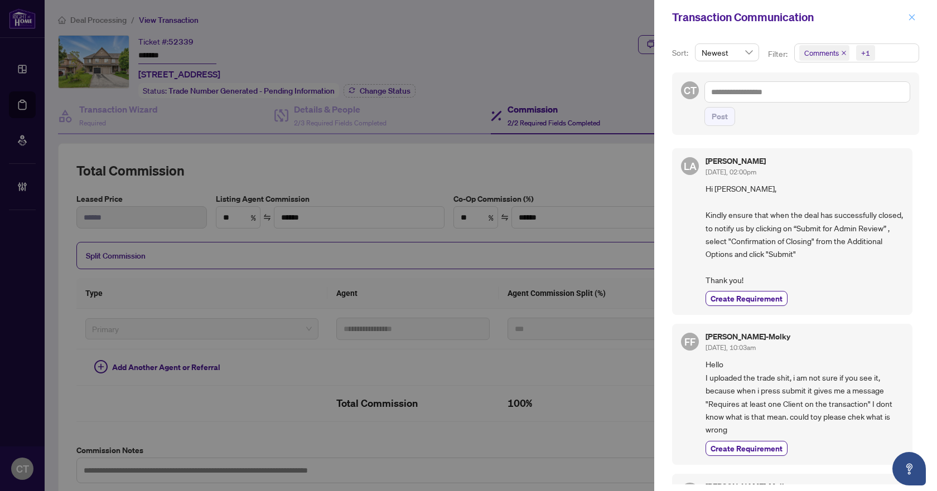
click at [907, 18] on button "button" at bounding box center [912, 17] width 14 height 13
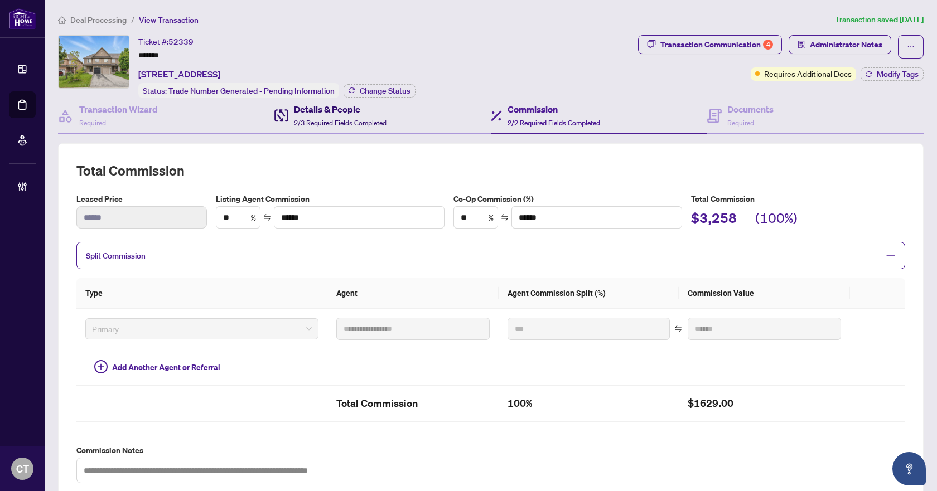
click at [341, 122] on span "2/3 Required Fields Completed" at bounding box center [340, 123] width 93 height 8
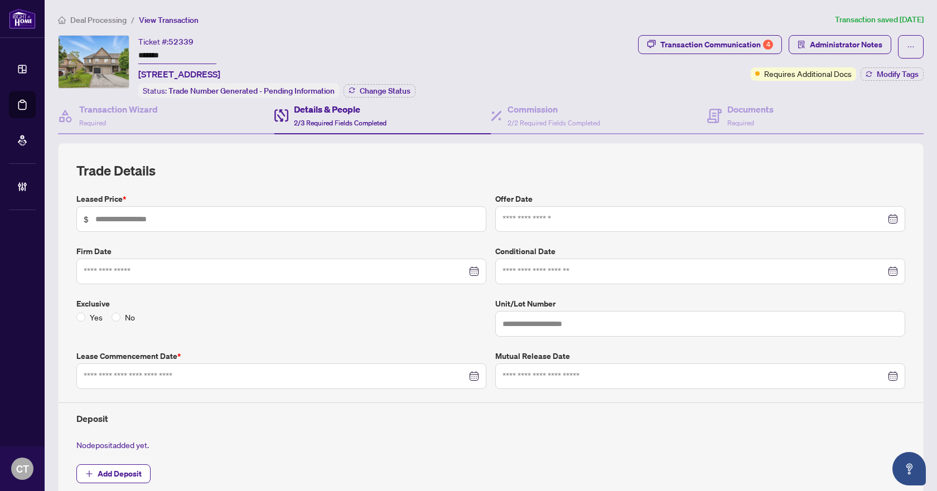
type input "*****"
type input "**********"
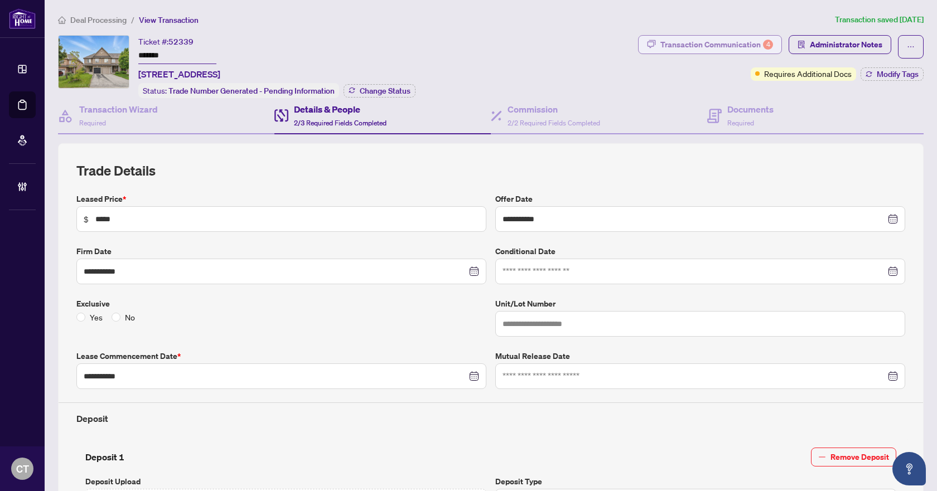
click at [688, 45] on div "Transaction Communication 4" at bounding box center [716, 45] width 113 height 18
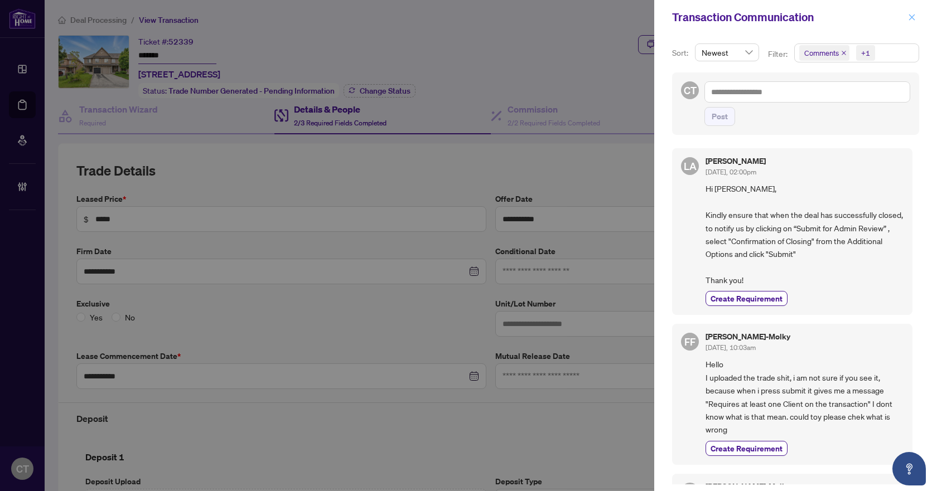
click at [910, 21] on icon "close" at bounding box center [912, 17] width 8 height 8
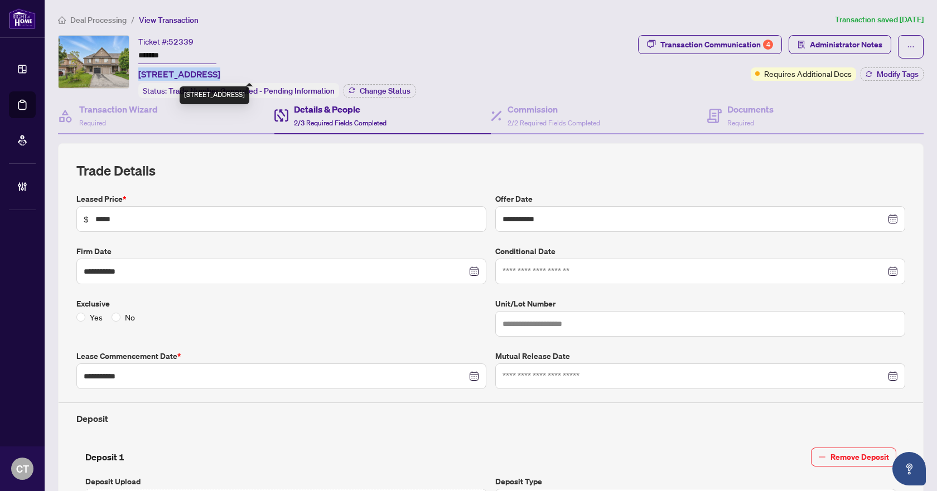
drag, startPoint x: 139, startPoint y: 72, endPoint x: 206, endPoint y: 75, distance: 67.0
click at [206, 75] on span "[STREET_ADDRESS]" at bounding box center [179, 73] width 82 height 13
copy span "149 Coleridge Dr"
click at [143, 121] on div "Transaction Wizard Required" at bounding box center [118, 116] width 79 height 26
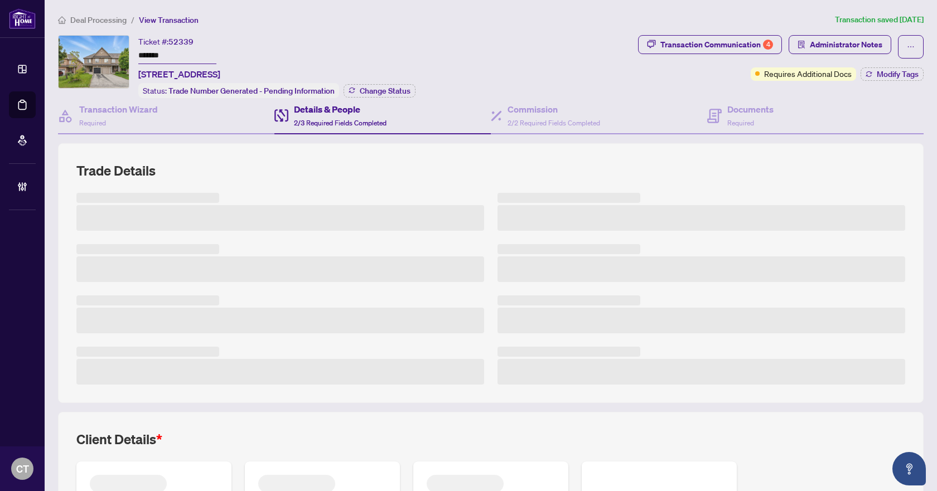
click at [104, 22] on span "Deal Processing" at bounding box center [98, 20] width 56 height 10
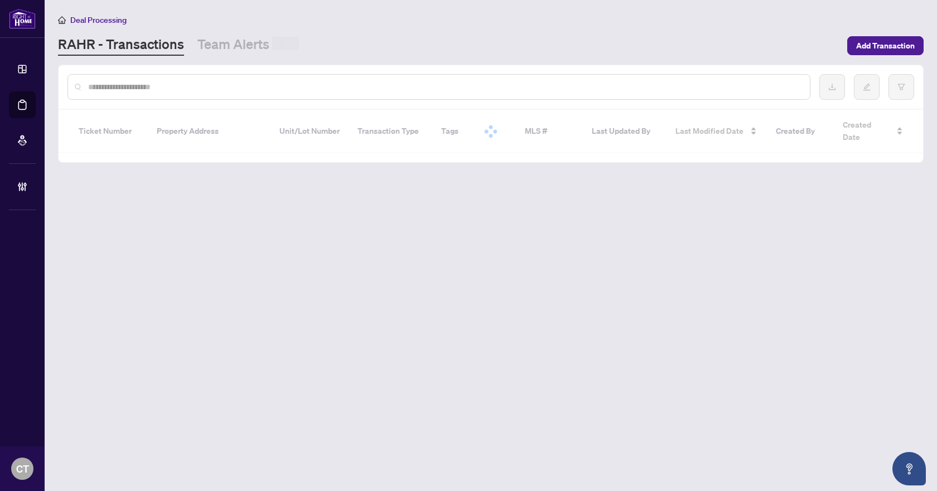
click at [221, 86] on input "text" at bounding box center [444, 87] width 713 height 12
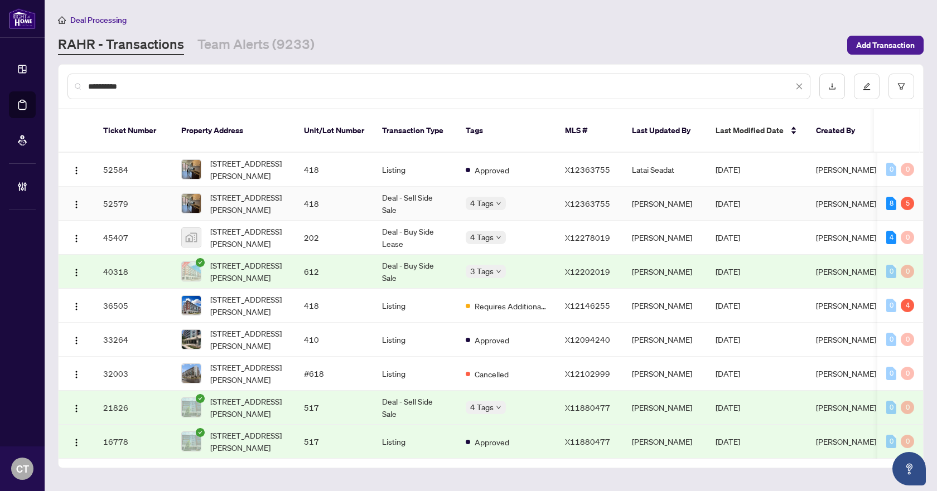
type input "**********"
click at [434, 192] on td "Deal - Sell Side Sale" at bounding box center [415, 204] width 84 height 34
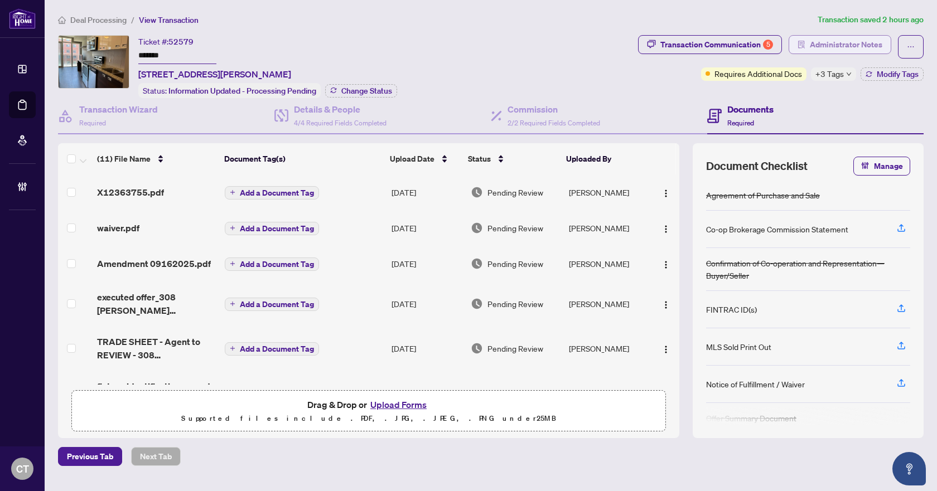
click at [806, 50] on button "Administrator Notes" at bounding box center [840, 44] width 103 height 19
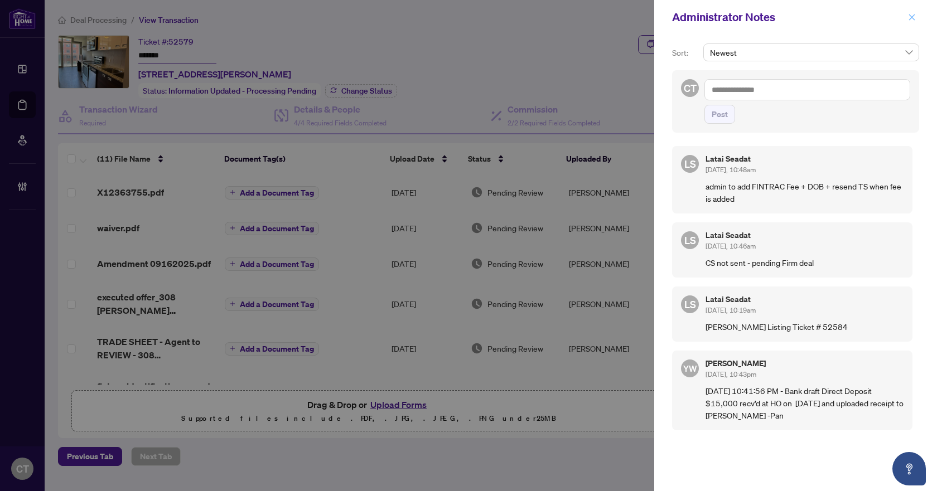
click at [915, 16] on icon "close" at bounding box center [912, 17] width 8 height 8
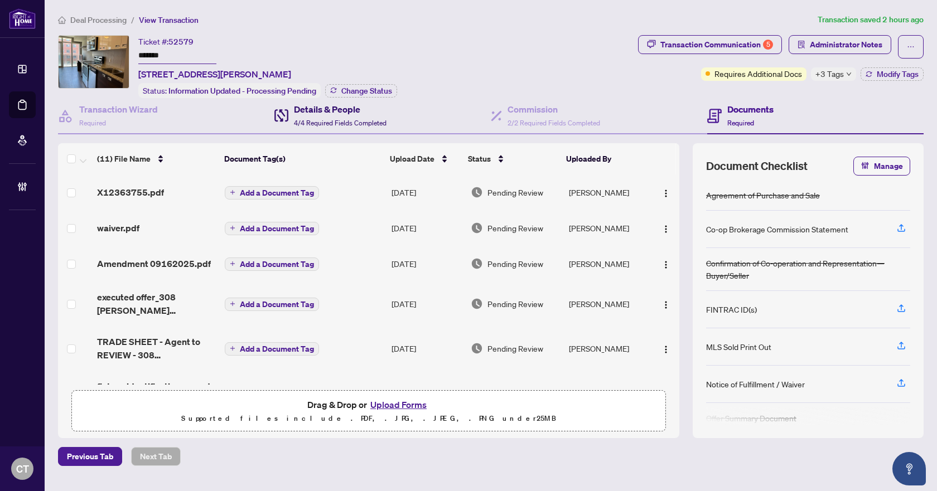
click at [349, 115] on div "Details & People 4/4 Required Fields Completed" at bounding box center [340, 116] width 93 height 26
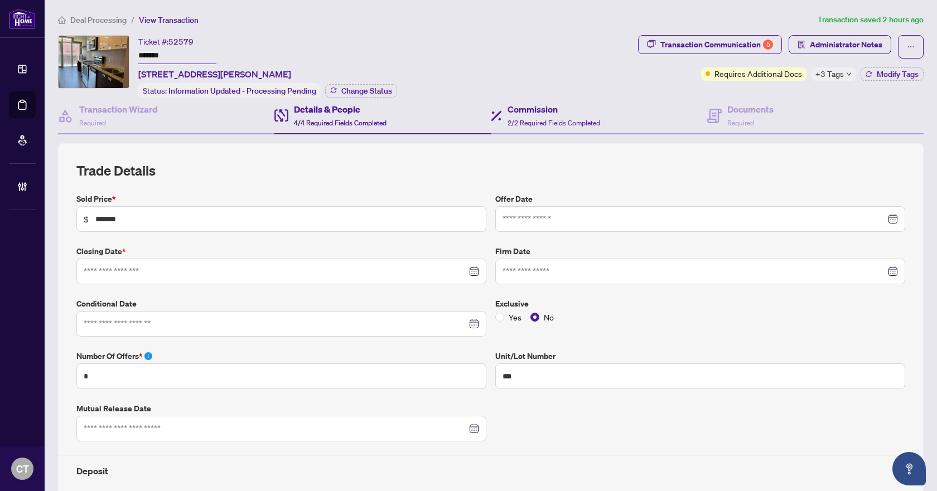
type input "**********"
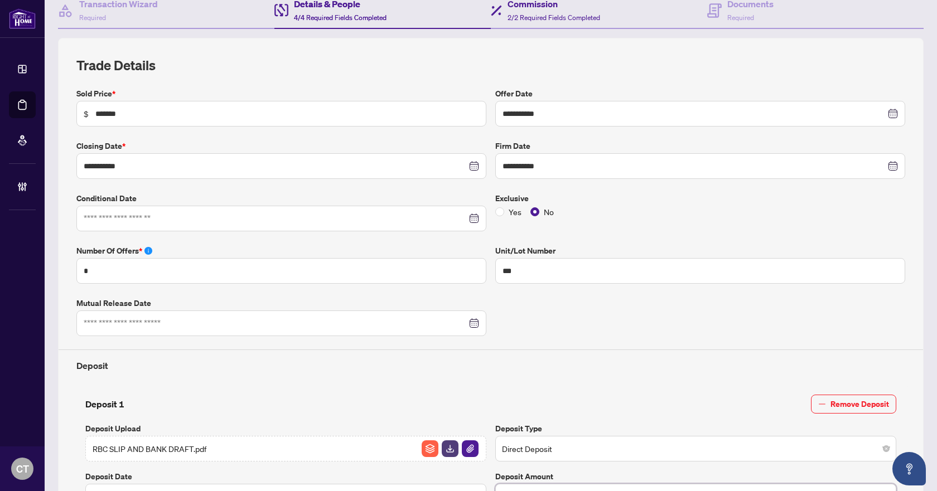
scroll to position [20, 0]
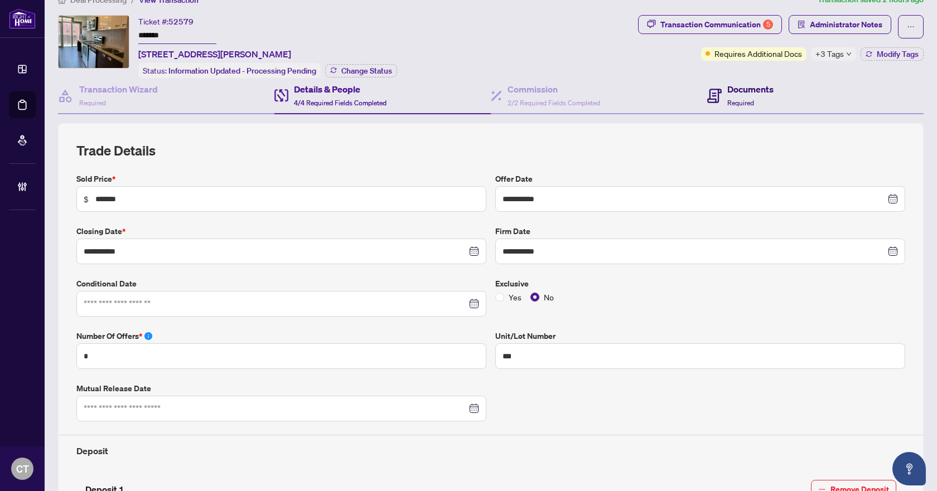
click at [756, 97] on div "Documents Required" at bounding box center [750, 96] width 46 height 26
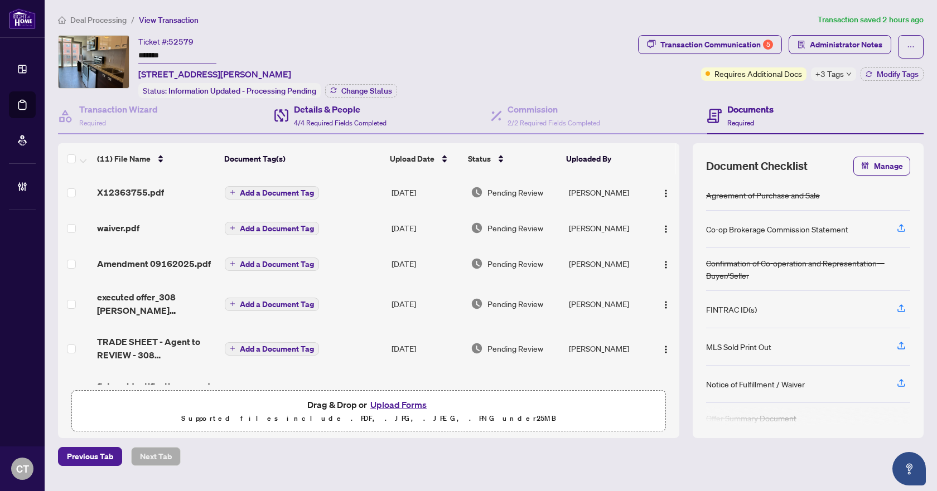
click at [392, 129] on div "Details & People 4/4 Required Fields Completed" at bounding box center [382, 116] width 216 height 36
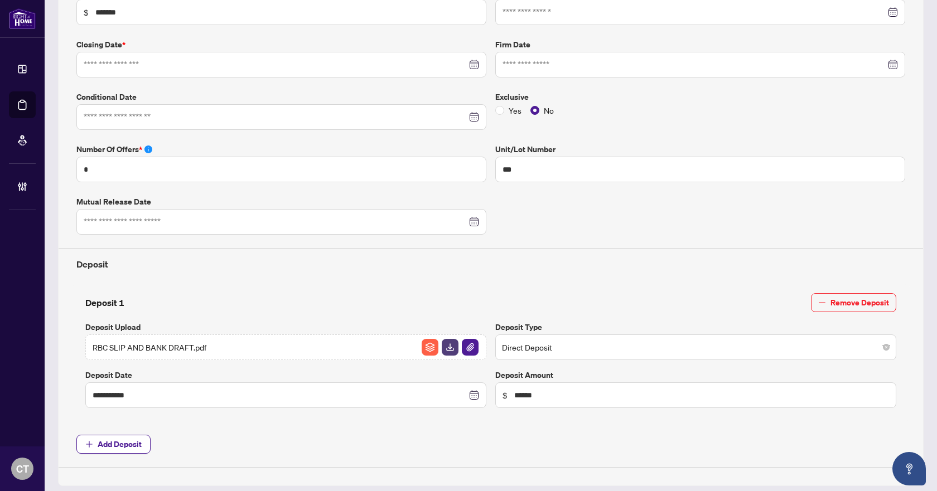
type input "**********"
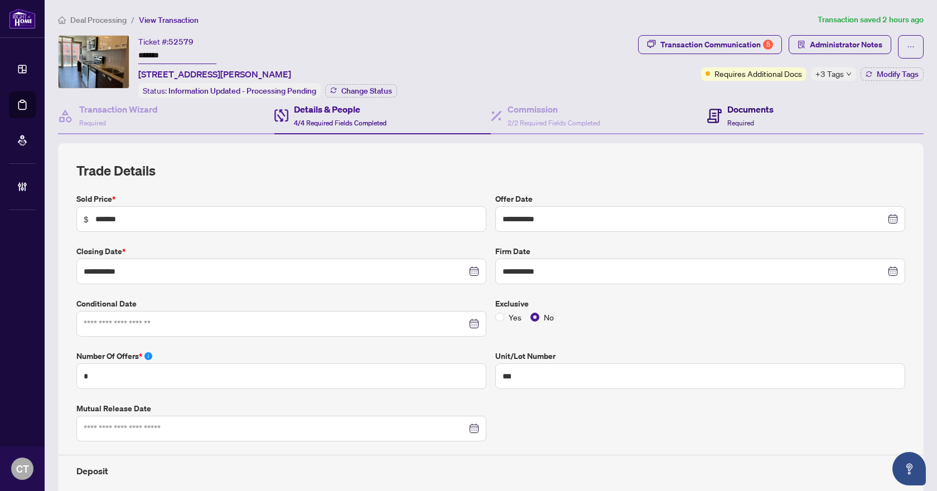
click at [760, 124] on div "Documents Required" at bounding box center [750, 116] width 46 height 26
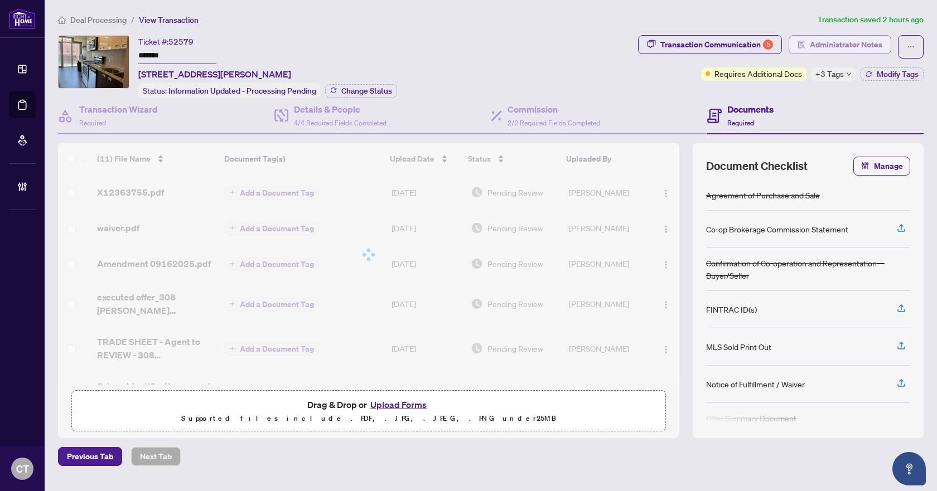
click at [819, 44] on span "Administrator Notes" at bounding box center [846, 45] width 72 height 18
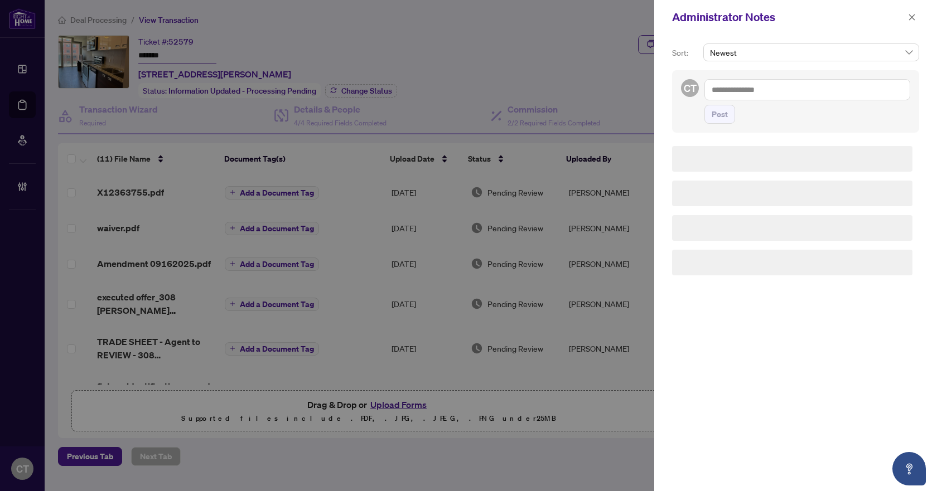
click at [735, 86] on textarea at bounding box center [807, 89] width 206 height 21
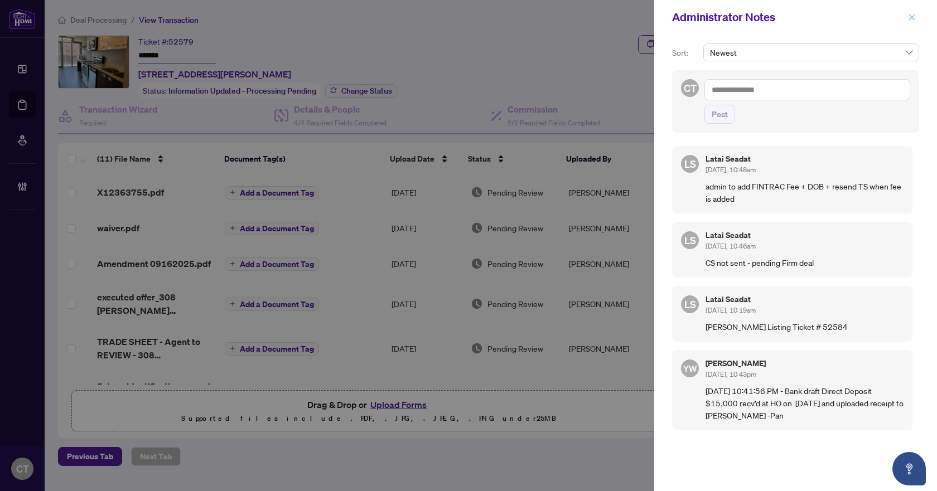
click at [913, 16] on icon "close" at bounding box center [912, 17] width 6 height 6
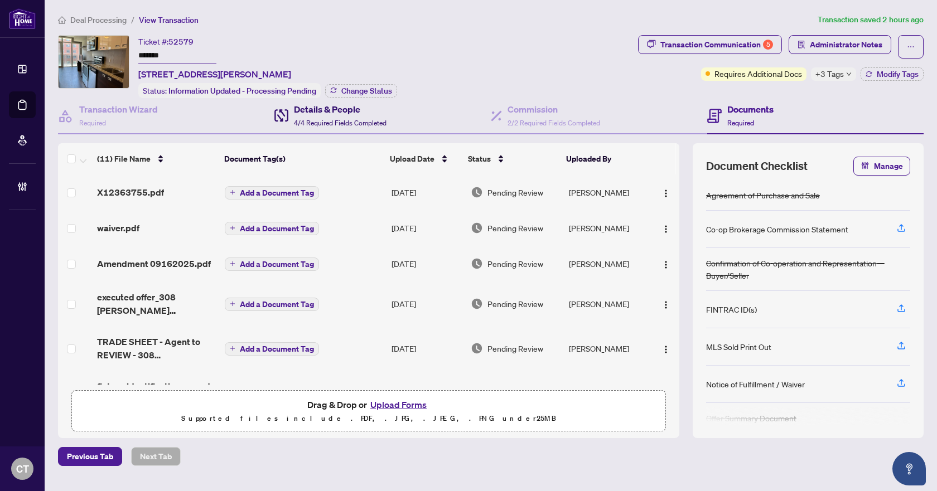
click at [351, 119] on span "4/4 Required Fields Completed" at bounding box center [340, 123] width 93 height 8
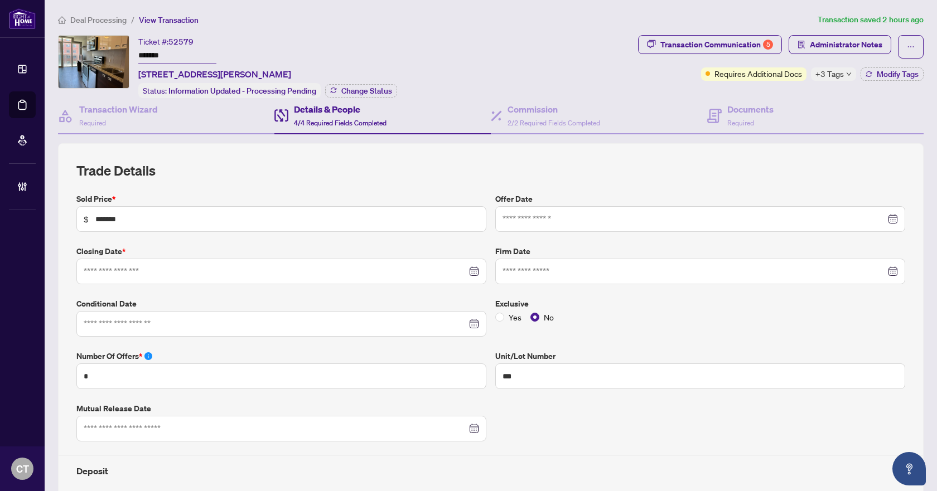
type input "**********"
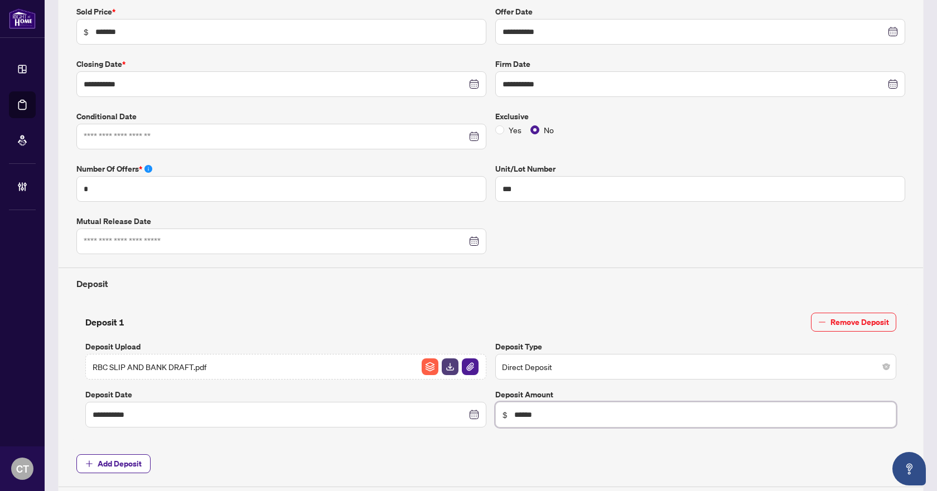
scroll to position [20, 0]
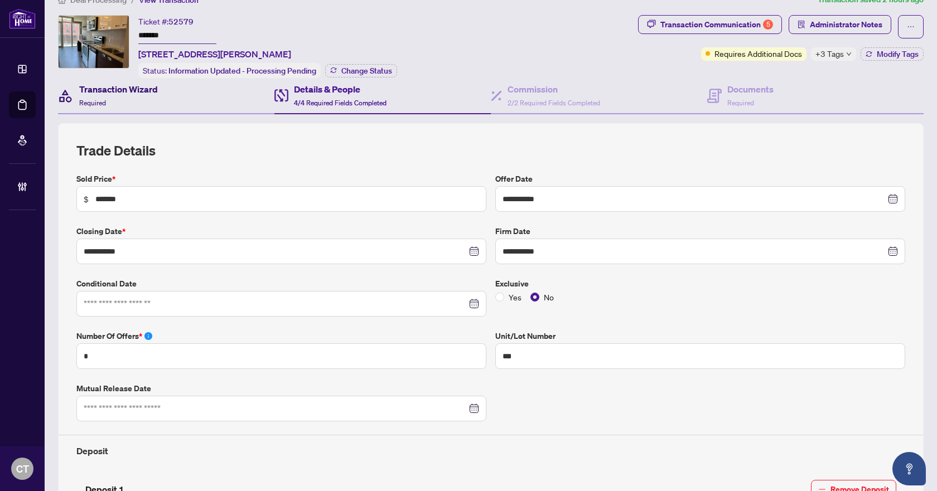
click at [145, 99] on div "Transaction Wizard Required" at bounding box center [118, 96] width 79 height 26
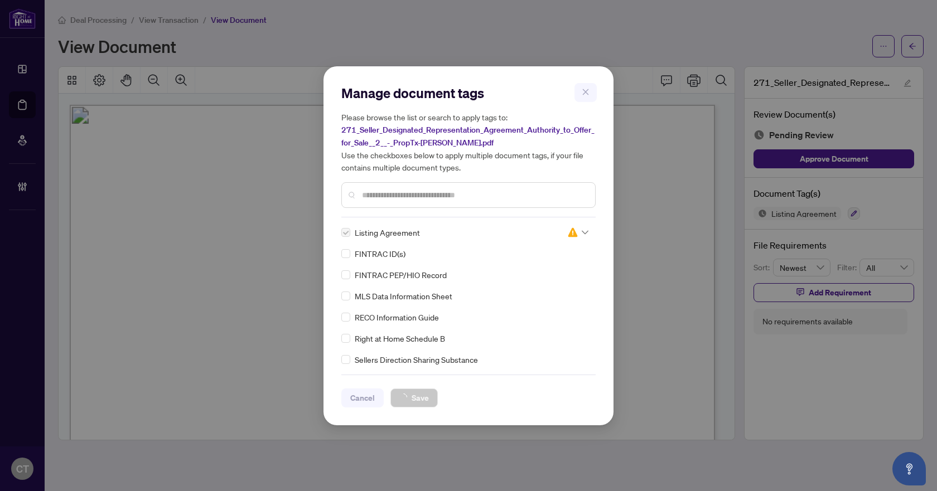
scroll to position [3680, 0]
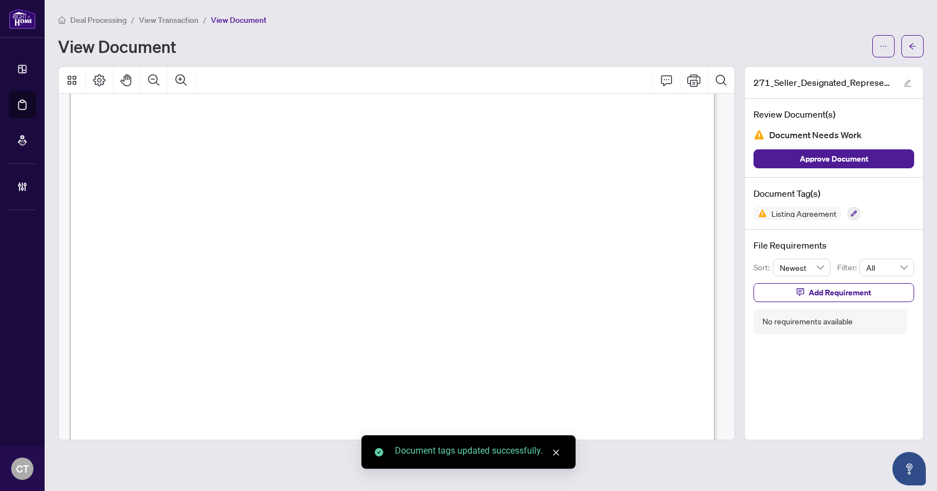
click at [912, 52] on span "button" at bounding box center [912, 46] width 8 height 18
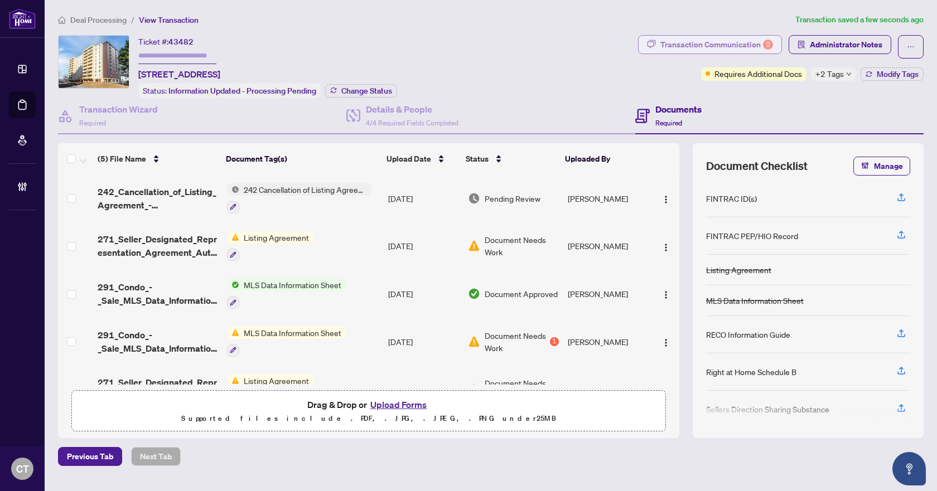
click at [691, 46] on div "Transaction Communication 2" at bounding box center [716, 45] width 113 height 18
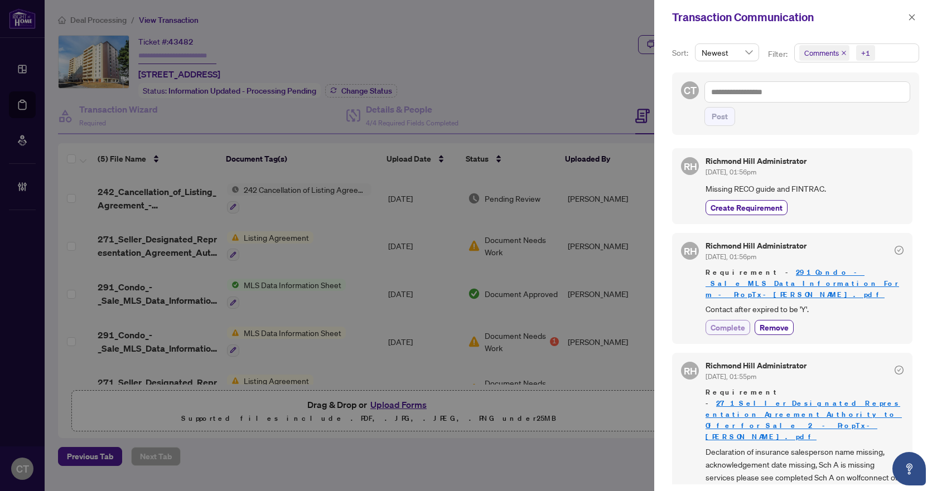
click at [734, 322] on span "Complete" at bounding box center [727, 328] width 35 height 12
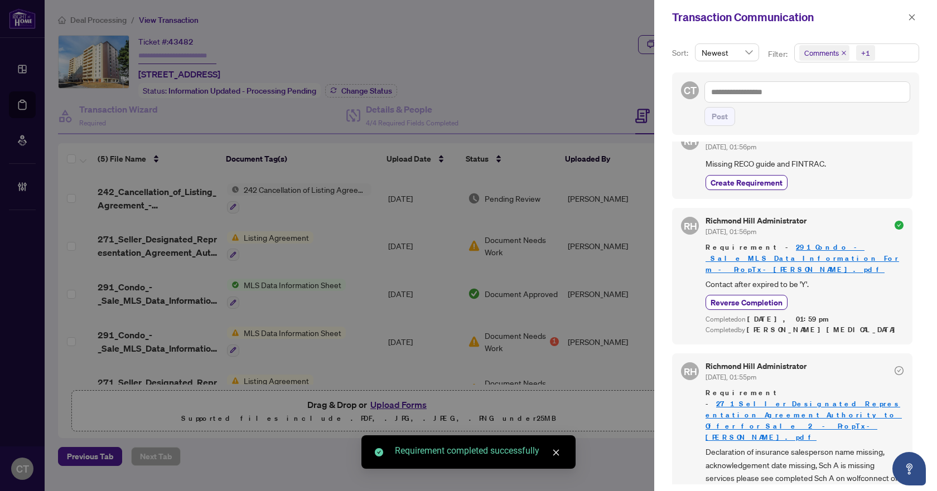
scroll to position [33, 0]
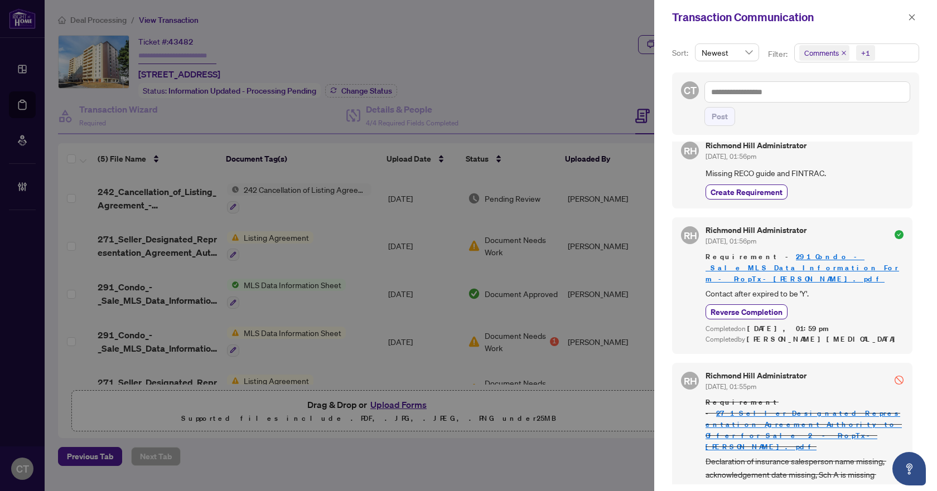
scroll to position [0, 0]
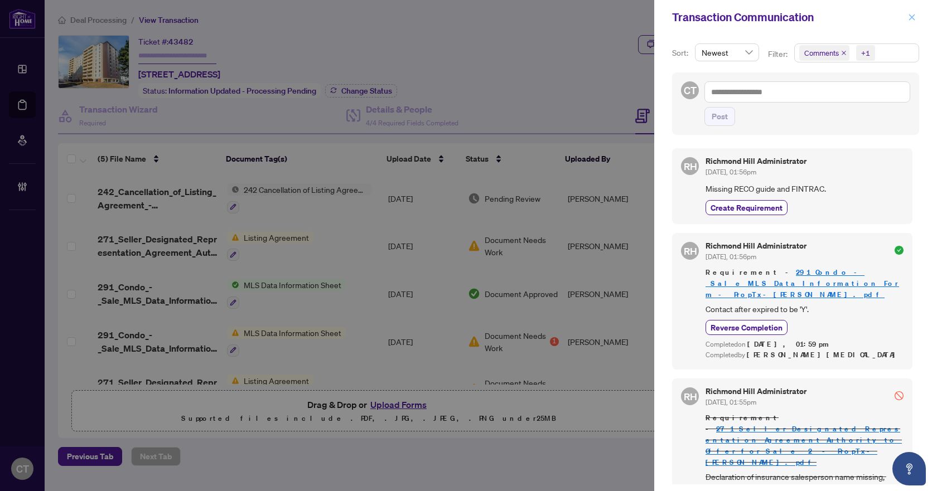
click at [907, 20] on button "button" at bounding box center [912, 17] width 14 height 13
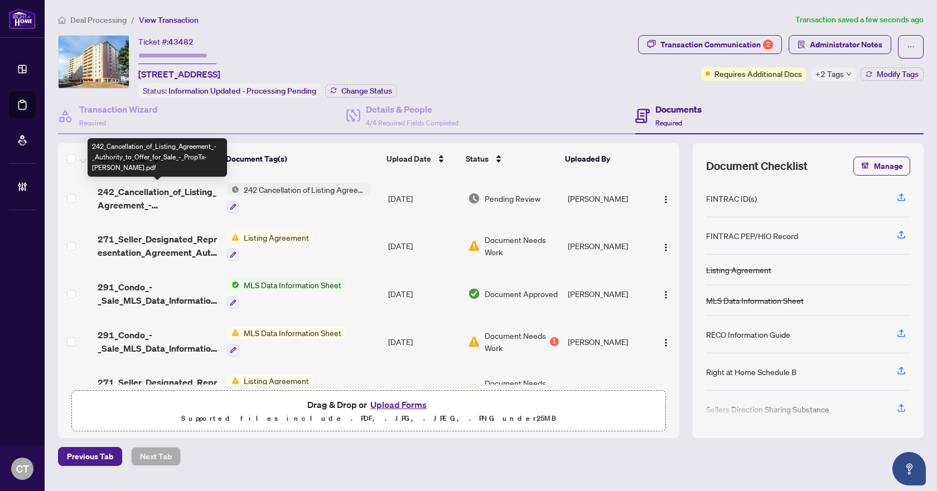
click at [152, 197] on span "242_Cancellation_of_Listing_Agreement_-_Authority_to_Offer_for_Sale_-_PropTx-[P…" at bounding box center [158, 198] width 120 height 27
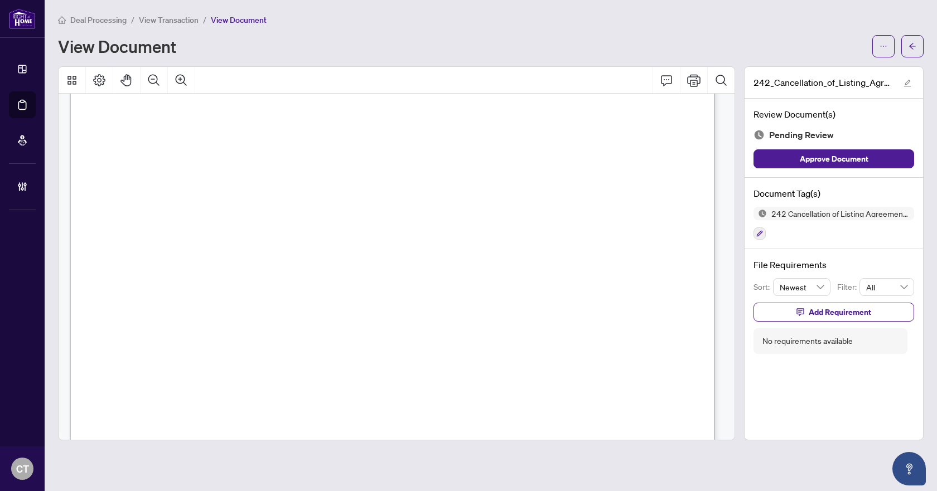
scroll to position [511, 0]
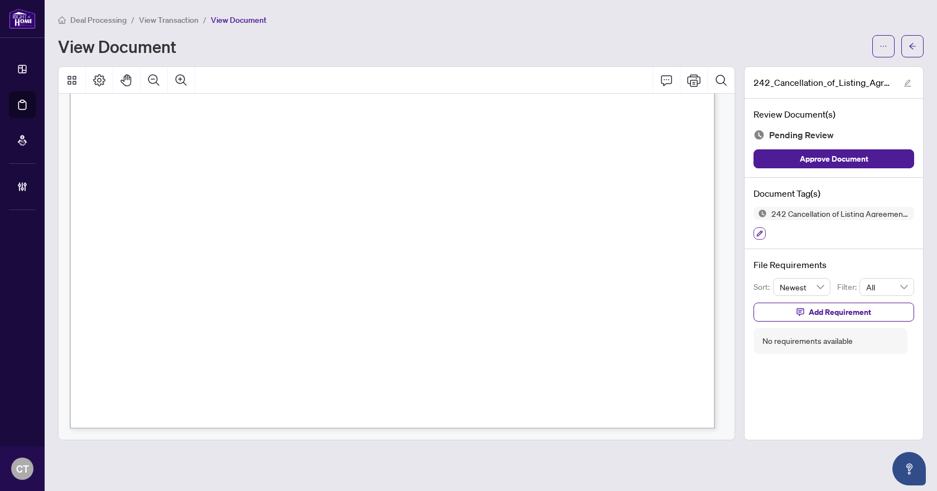
click at [757, 235] on icon "button" at bounding box center [760, 234] width 6 height 6
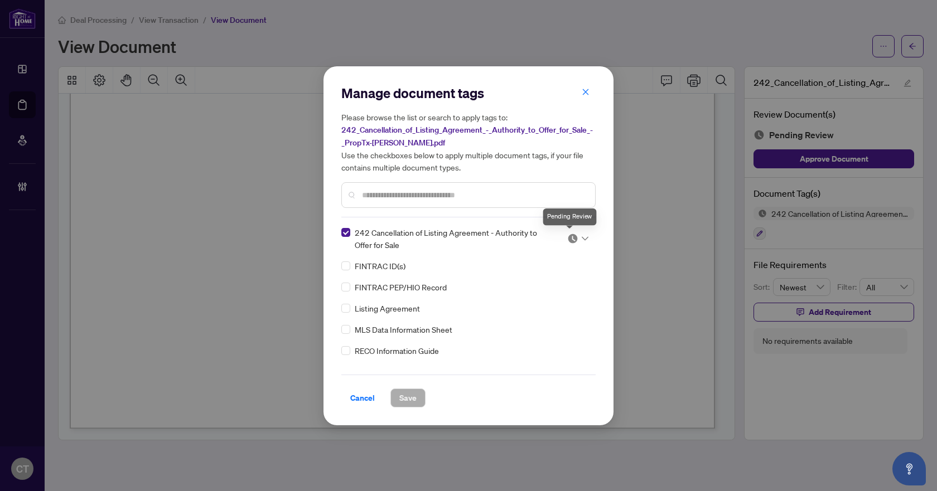
click at [572, 237] on img at bounding box center [572, 238] width 11 height 11
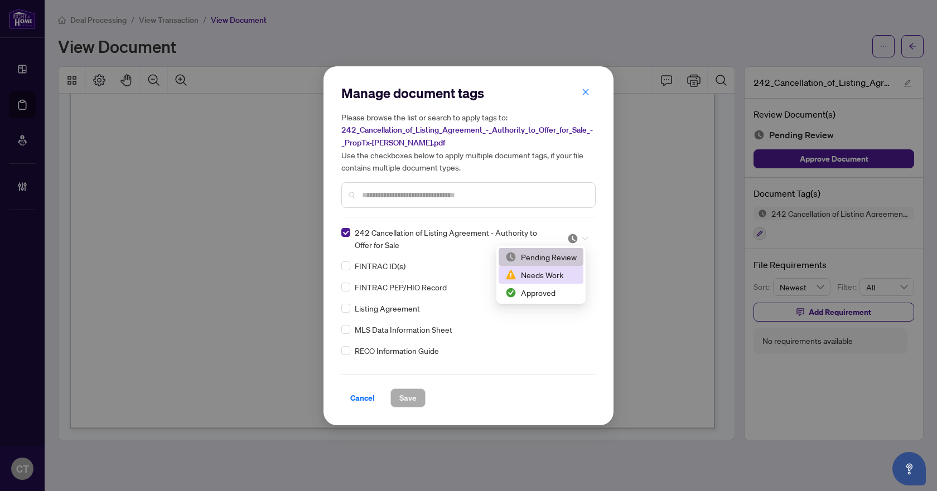
click at [558, 270] on div "Needs Work" at bounding box center [540, 275] width 71 height 12
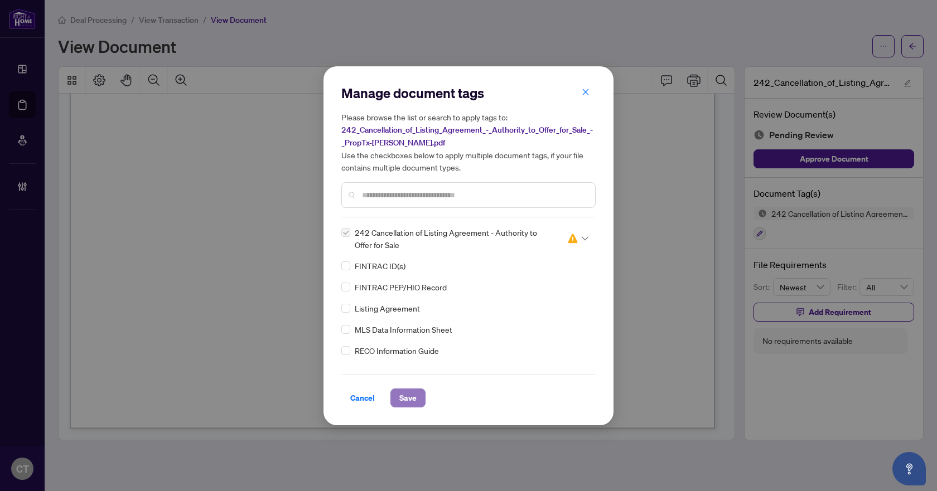
click at [412, 399] on span "Save" at bounding box center [407, 398] width 17 height 18
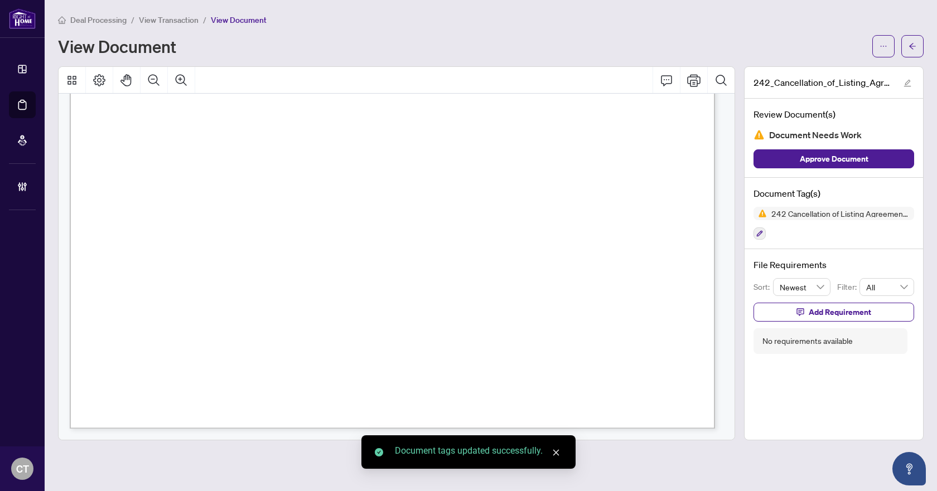
click at [853, 313] on span "Add Requirement" at bounding box center [840, 312] width 62 height 18
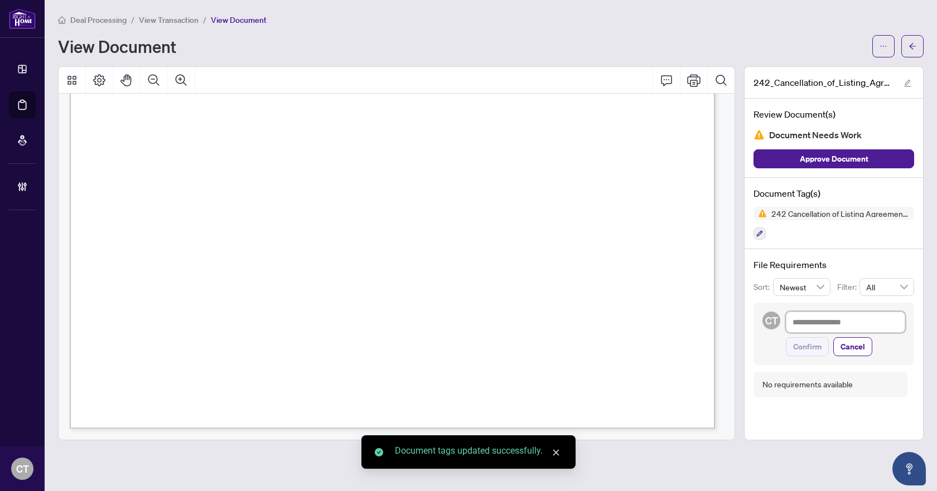
click at [849, 322] on textarea at bounding box center [845, 322] width 119 height 21
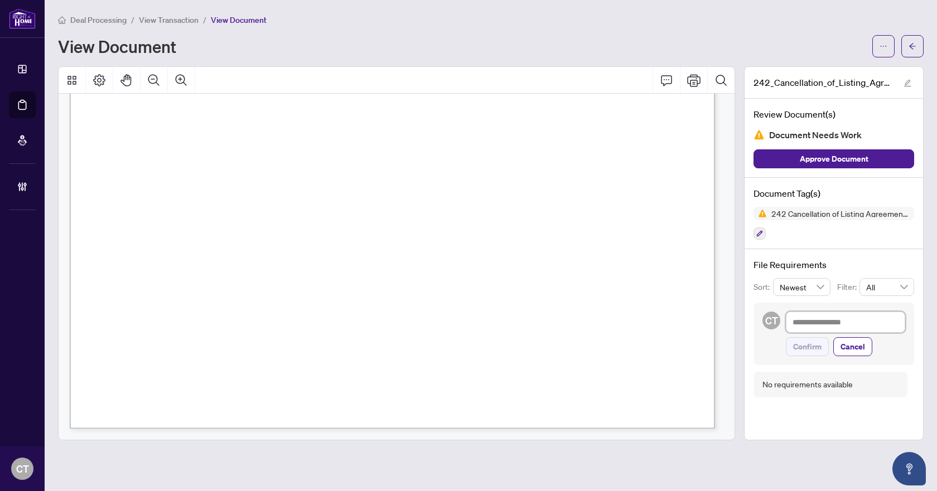
type textarea "*"
type textarea "**"
type textarea "***"
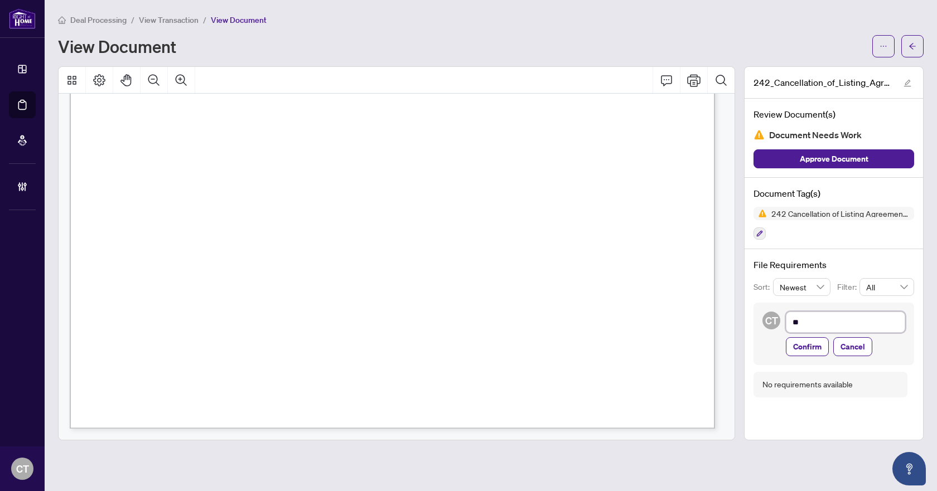
type textarea "***"
type textarea "**"
type textarea "***"
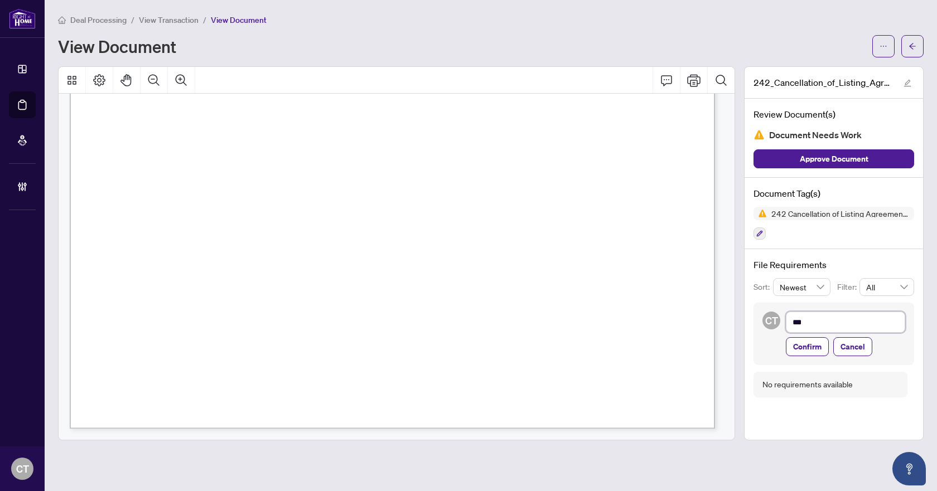
type textarea "****"
type textarea "*****"
type textarea "******"
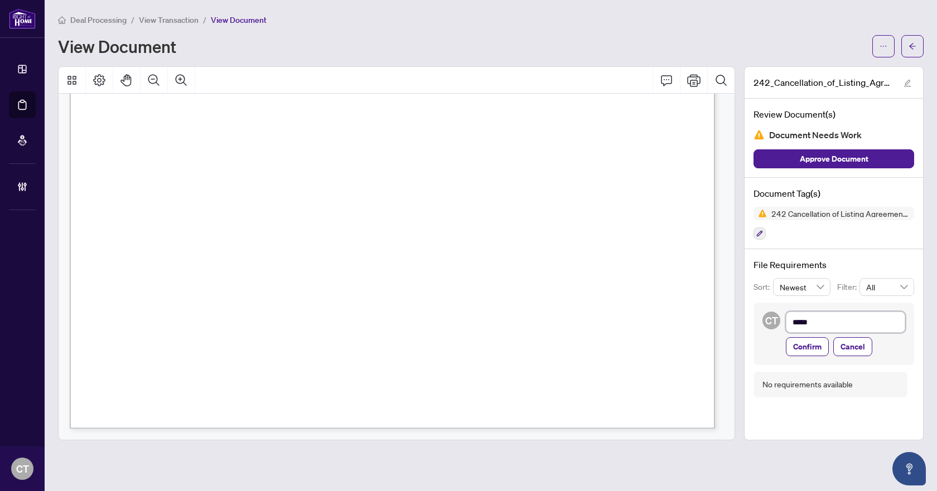
type textarea "******"
type textarea "********"
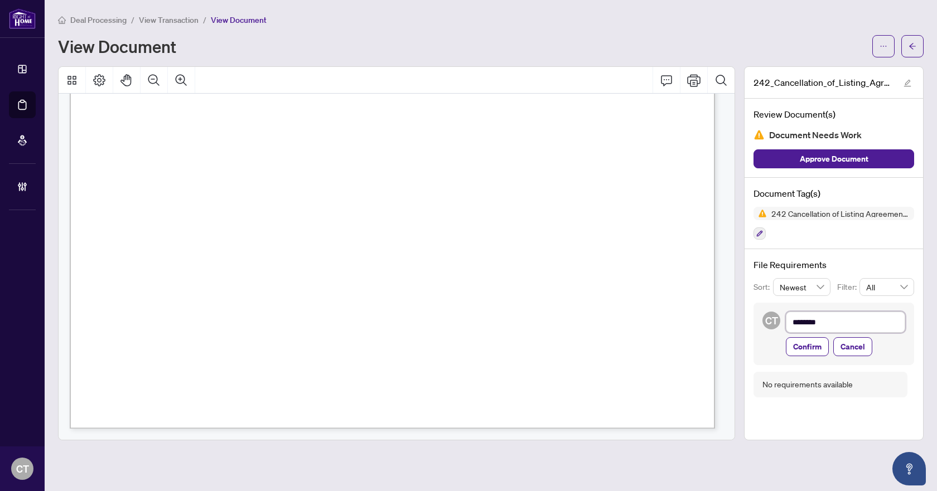
type textarea "*********"
type textarea "**********"
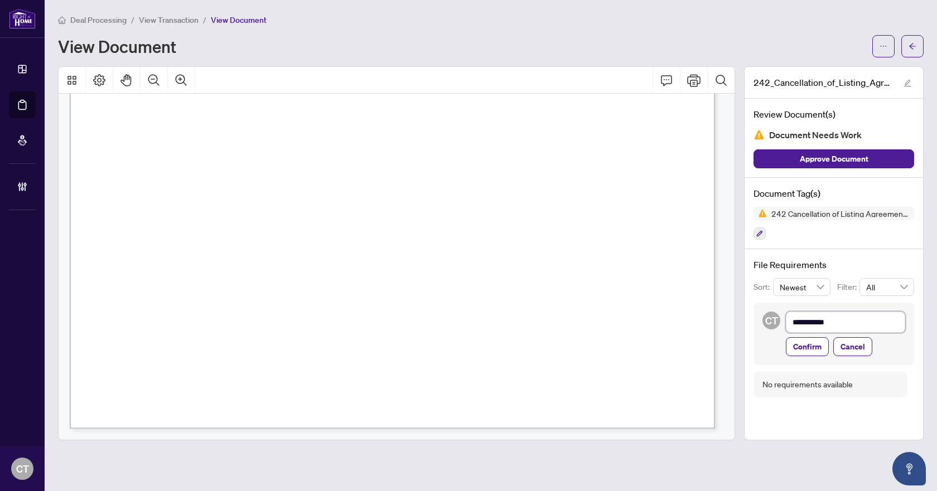
type textarea "**********"
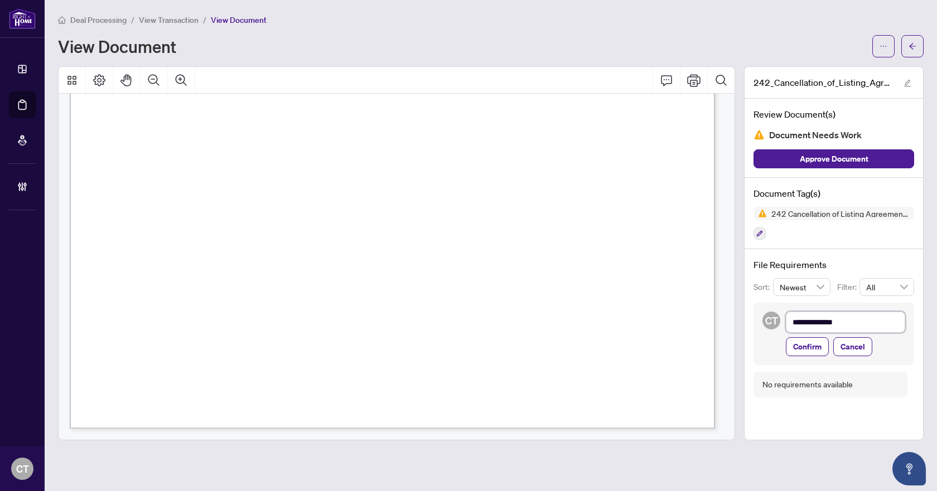
type textarea "**********"
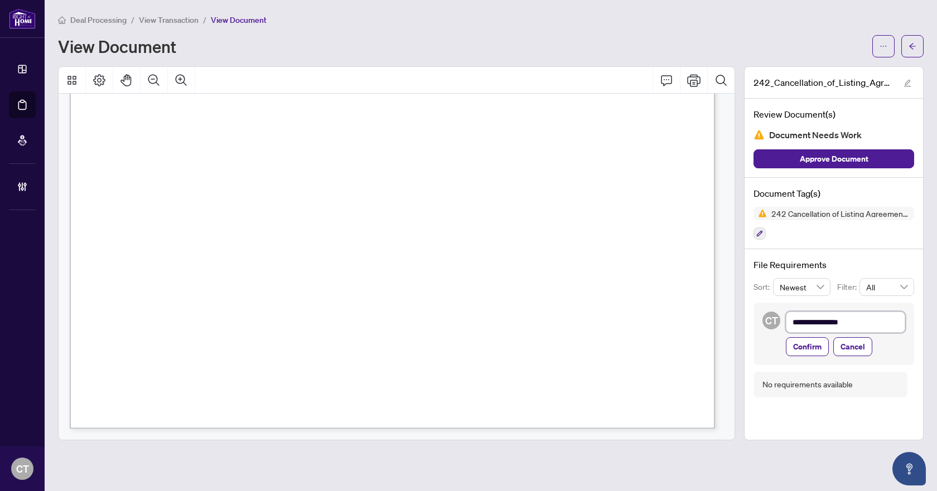
type textarea "**********"
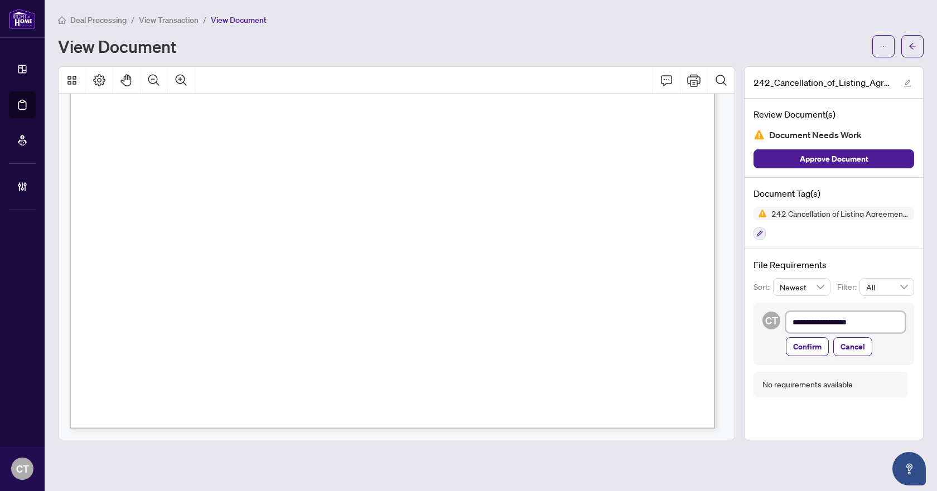
type textarea "**********"
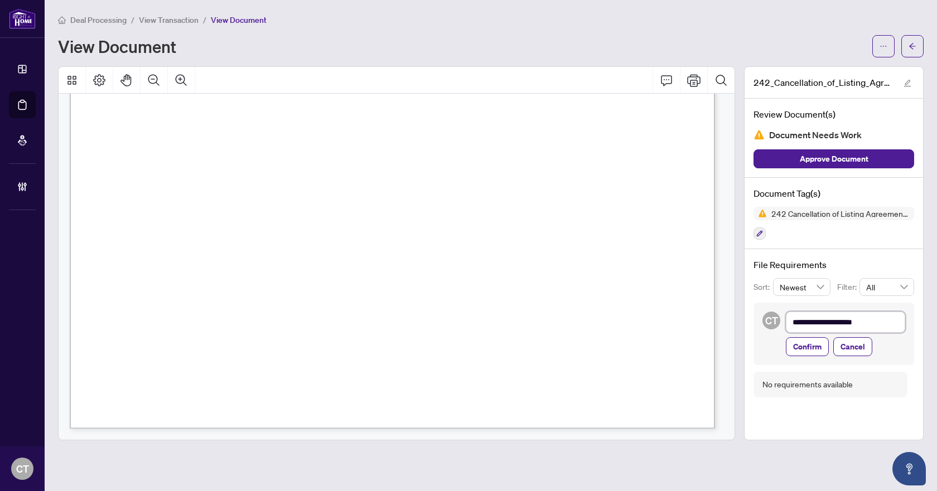
type textarea "**********"
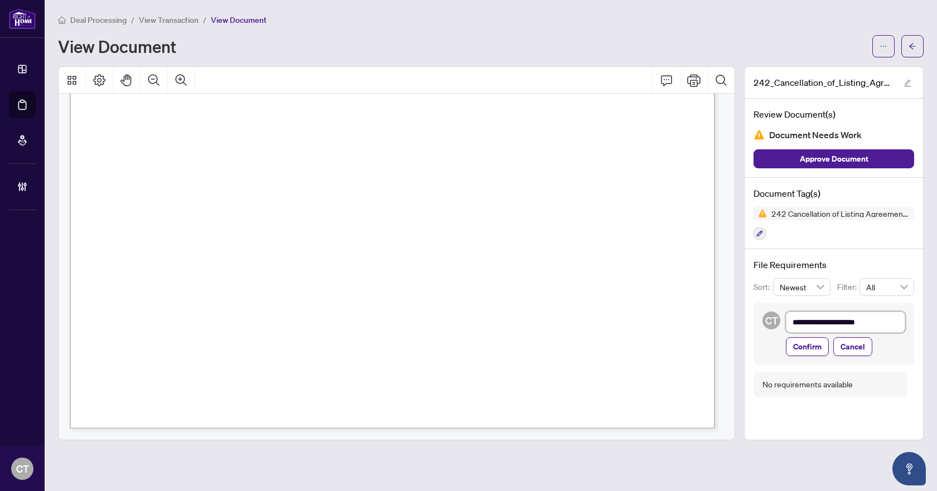
type textarea "**********"
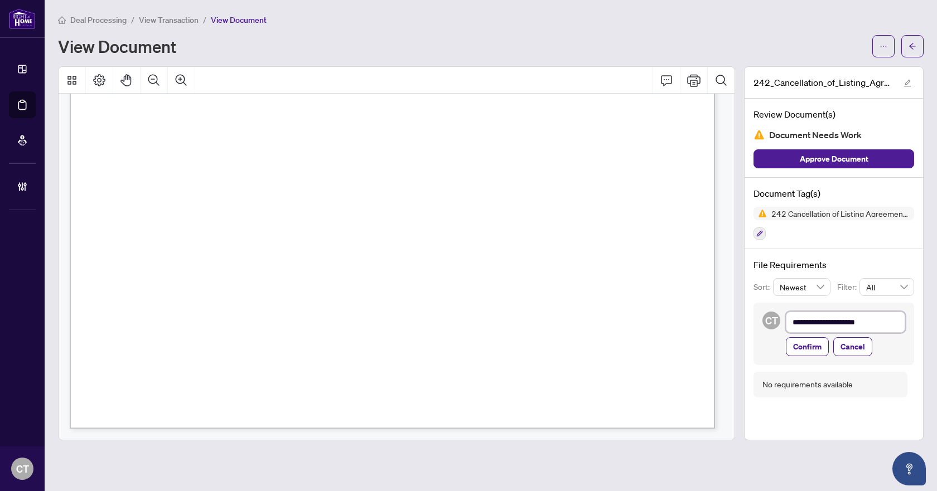
type textarea "**********"
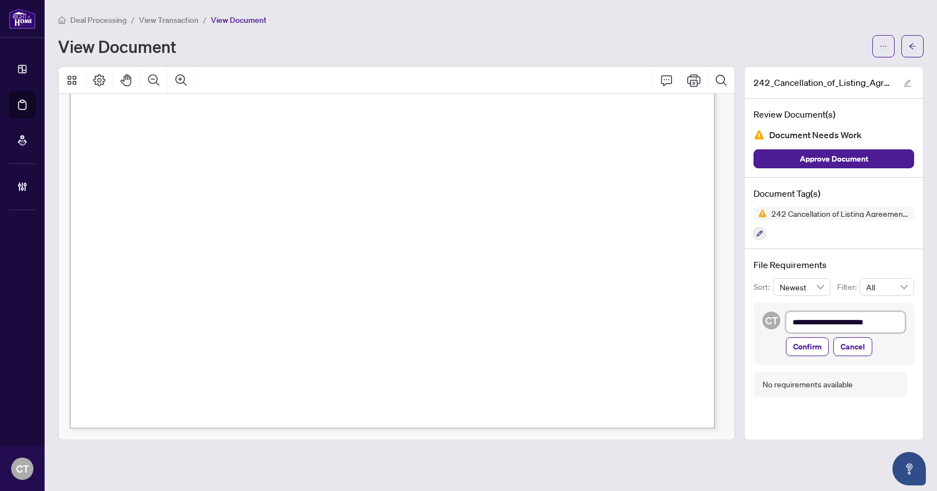
type textarea "**********"
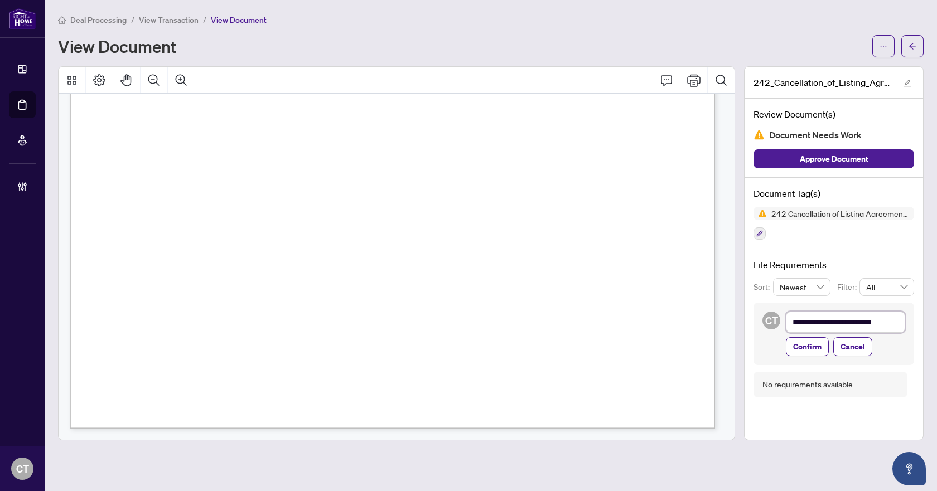
type textarea "**********"
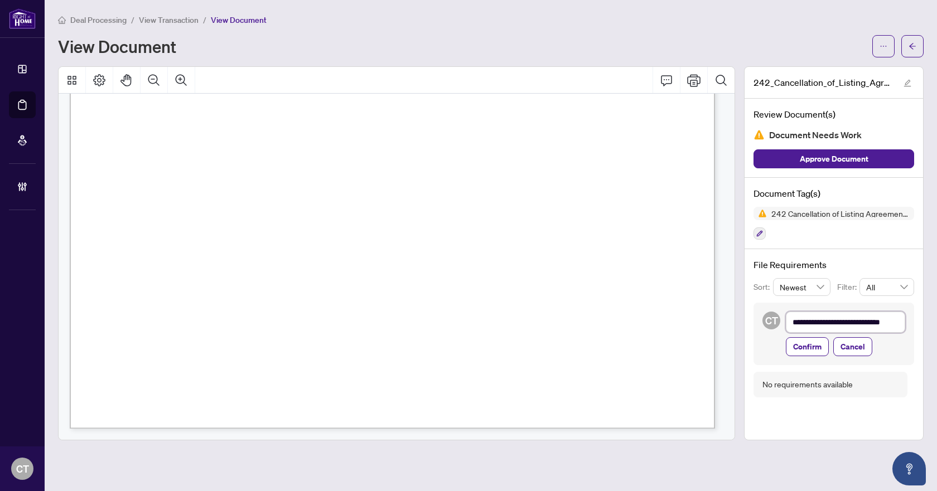
type textarea "**********"
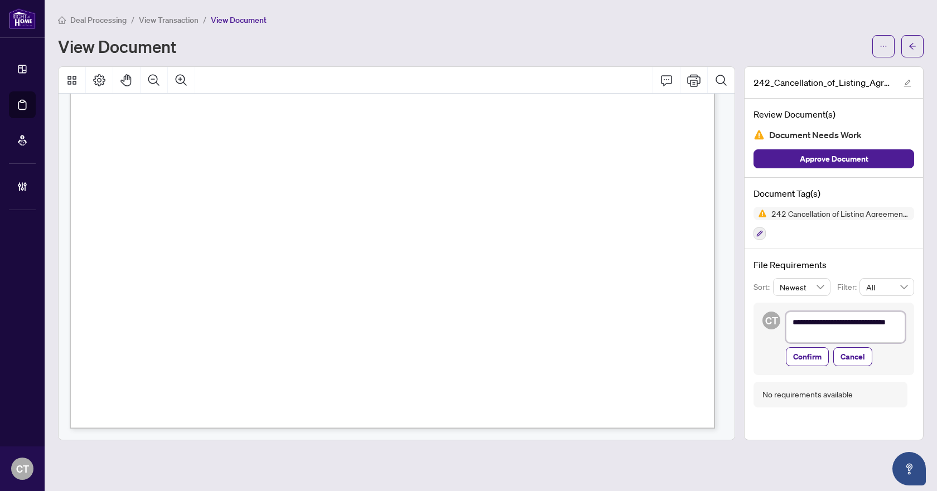
type textarea "**********"
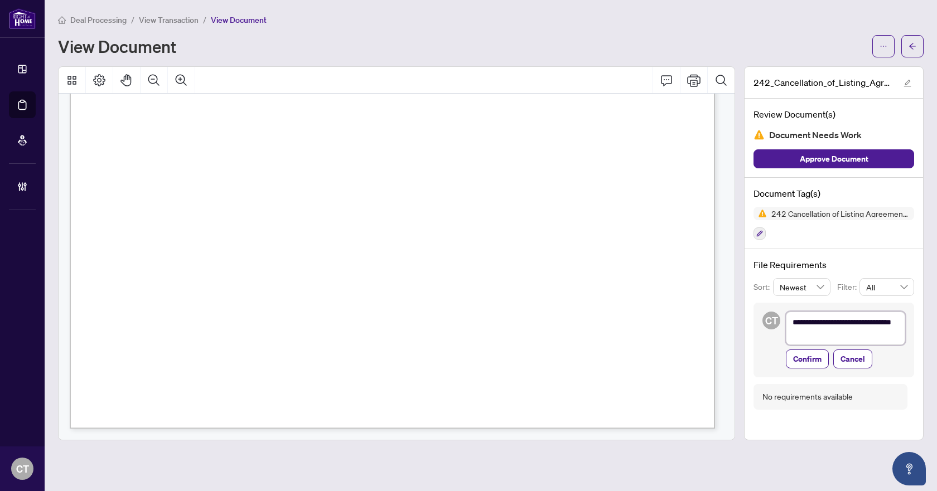
type textarea "**********"
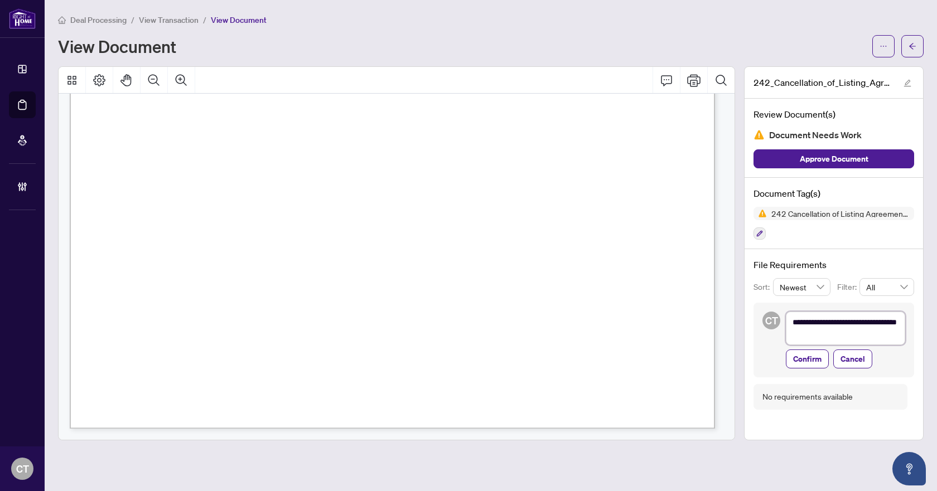
type textarea "**********"
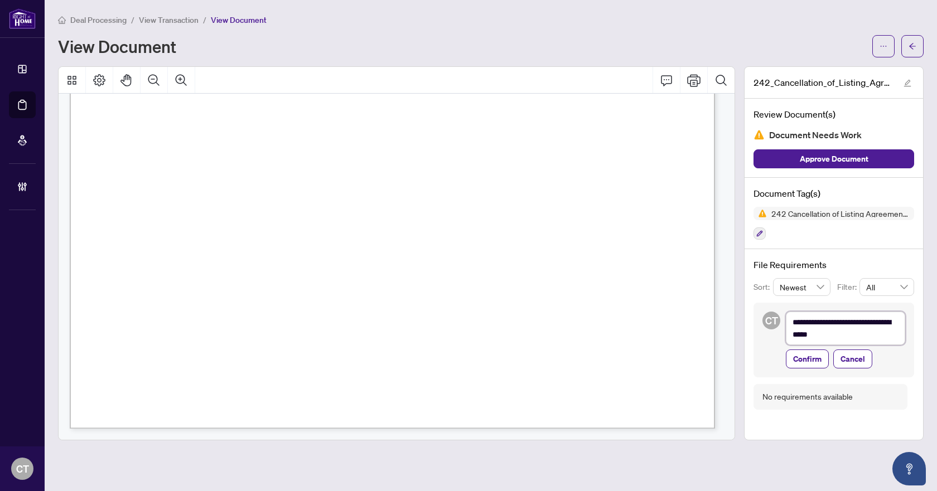
type textarea "**********"
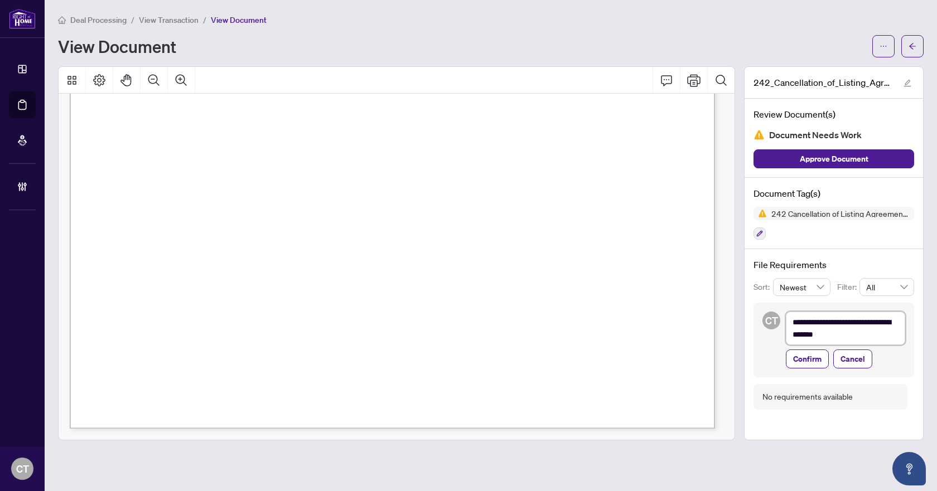
type textarea "**********"
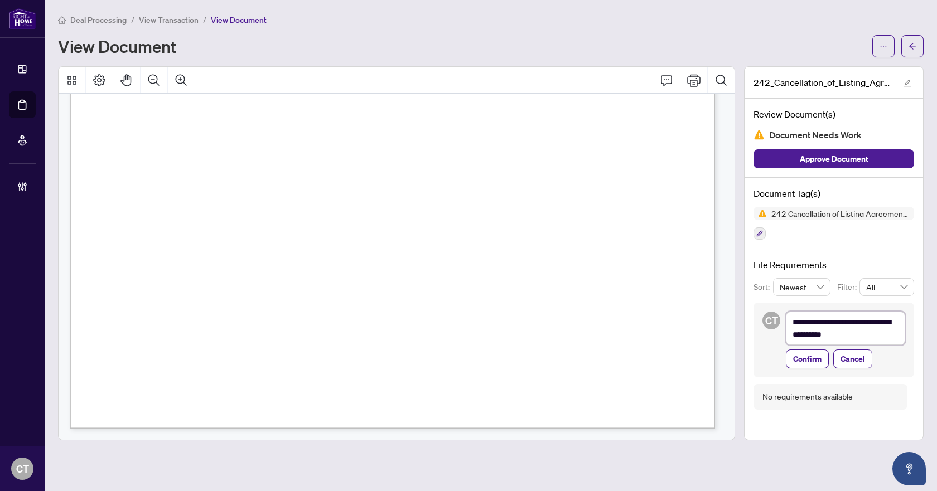
type textarea "**********"
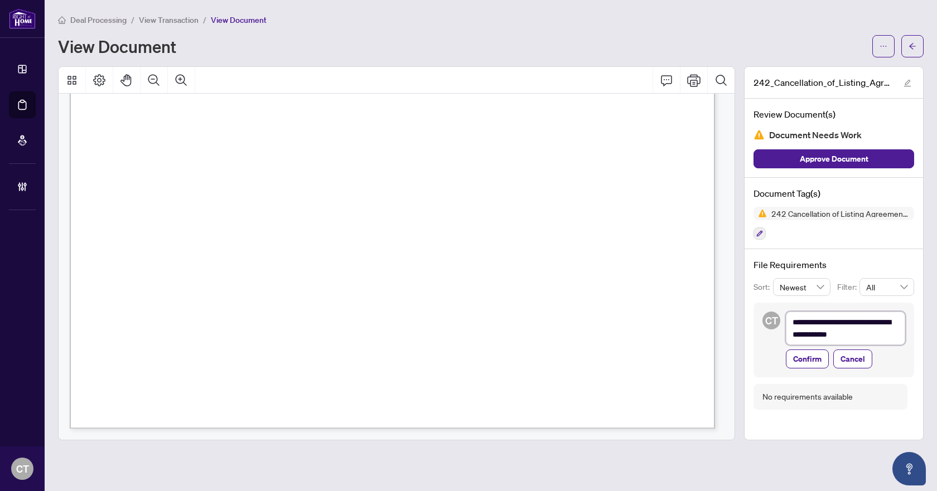
type textarea "**********"
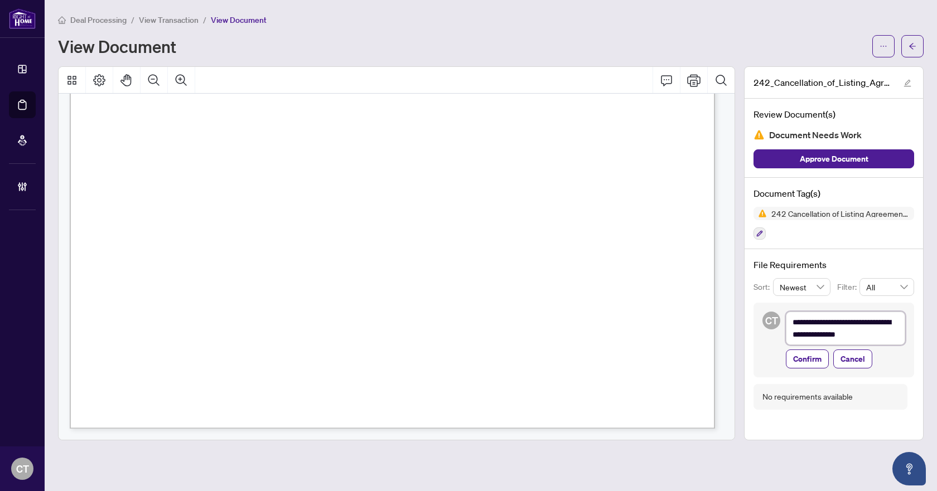
type textarea "**********"
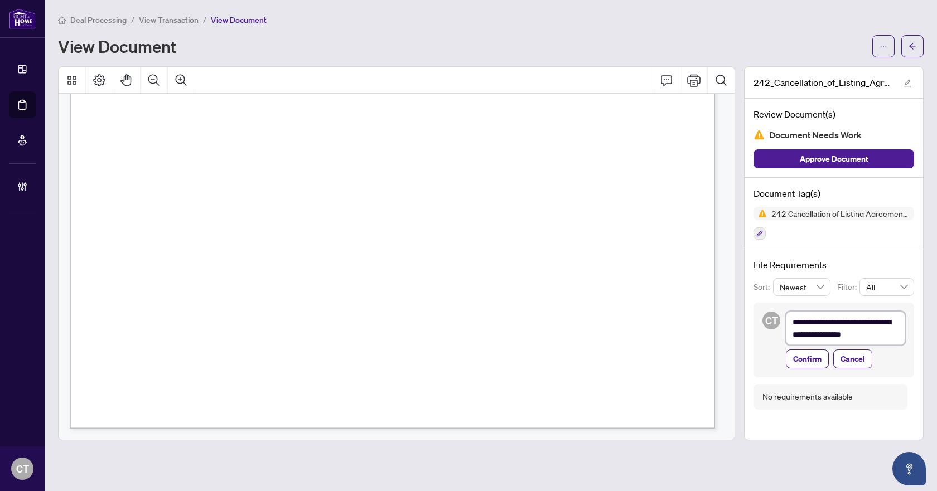
type textarea "**********"
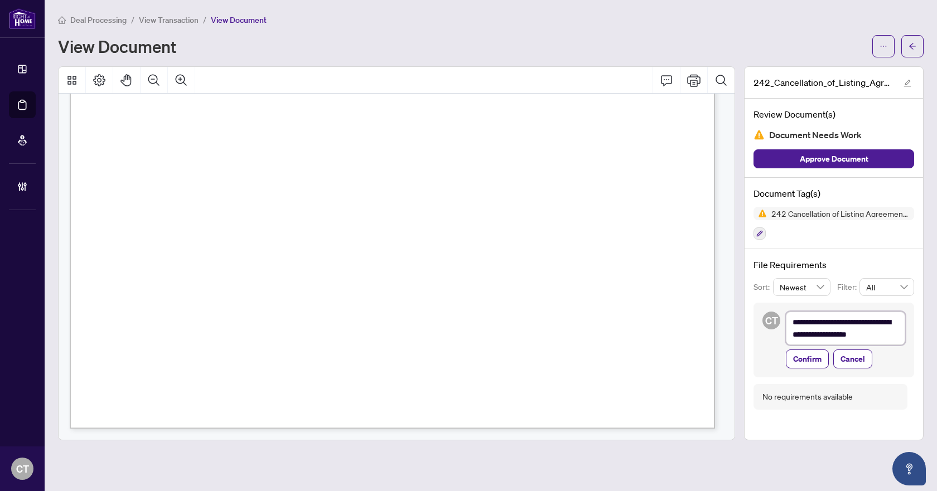
type textarea "**********"
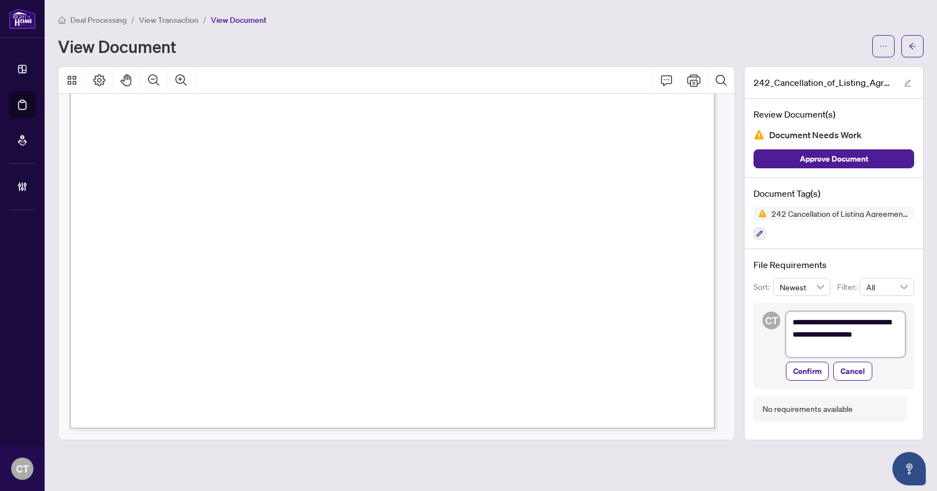
type textarea "**********"
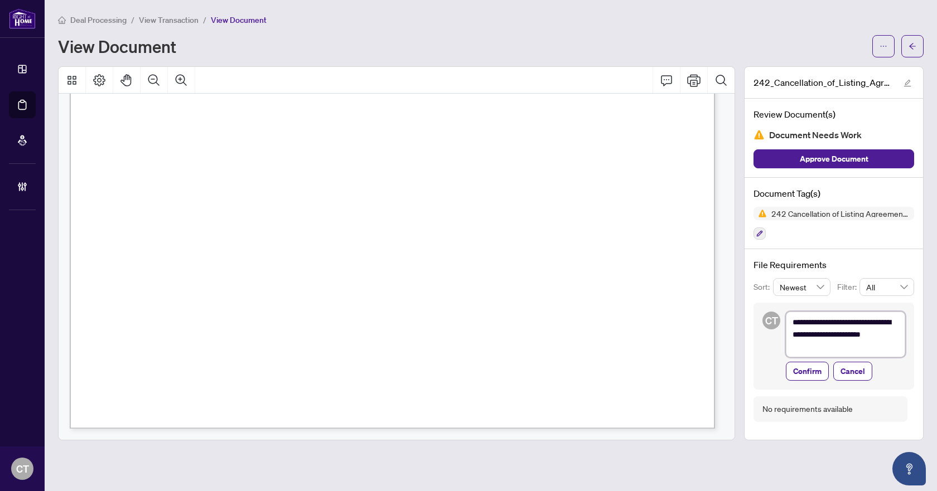
type textarea "**********"
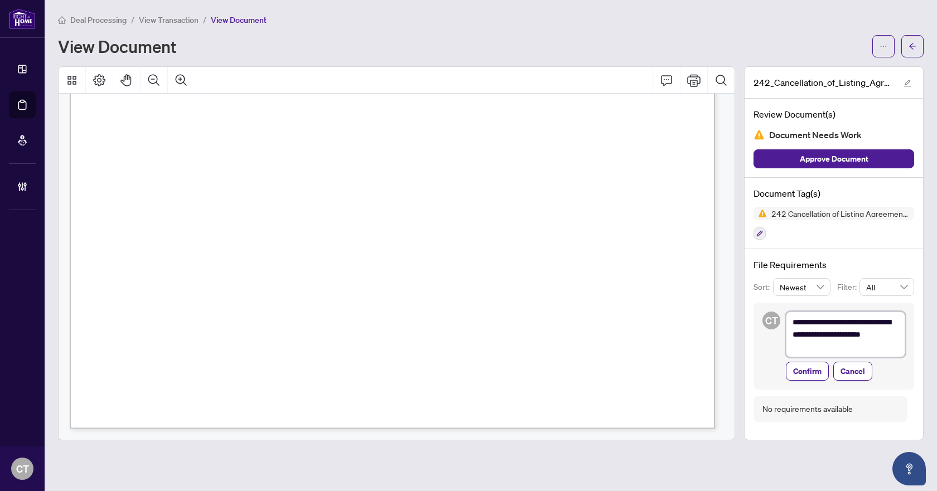
type textarea "**********"
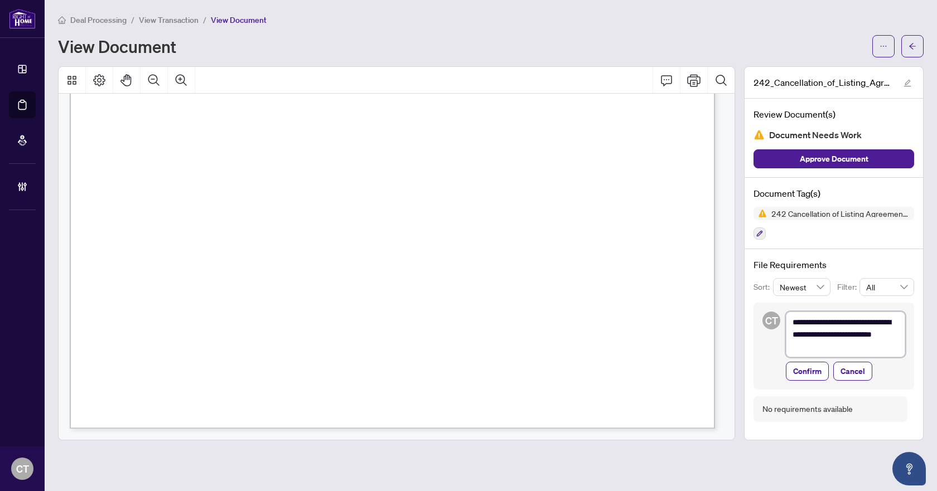
type textarea "**********"
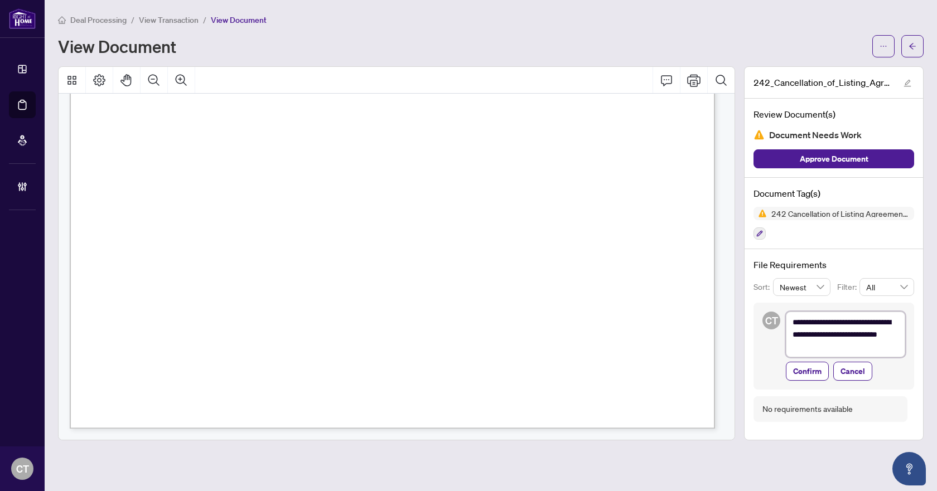
type textarea "**********"
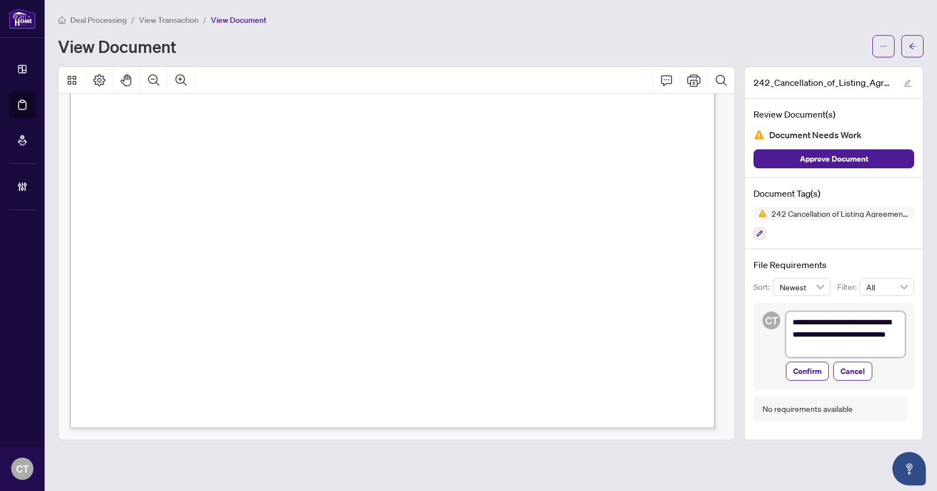
type textarea "**********"
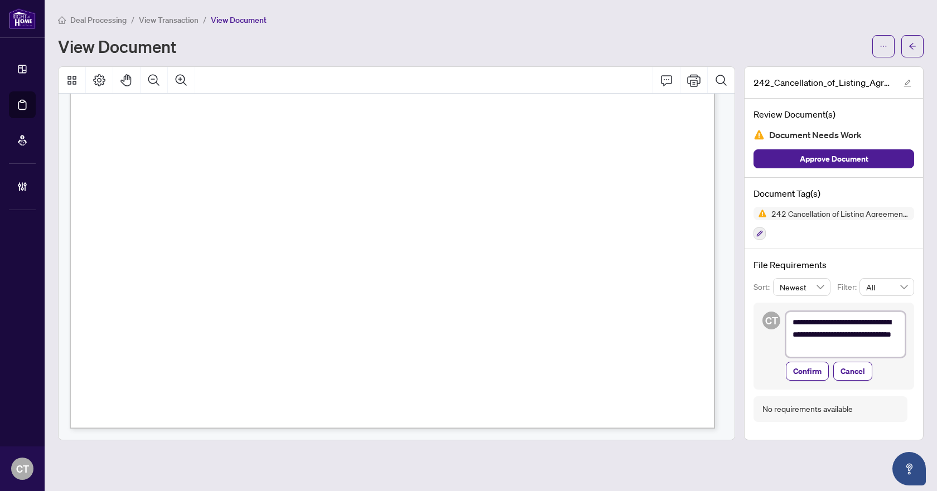
type textarea "**********"
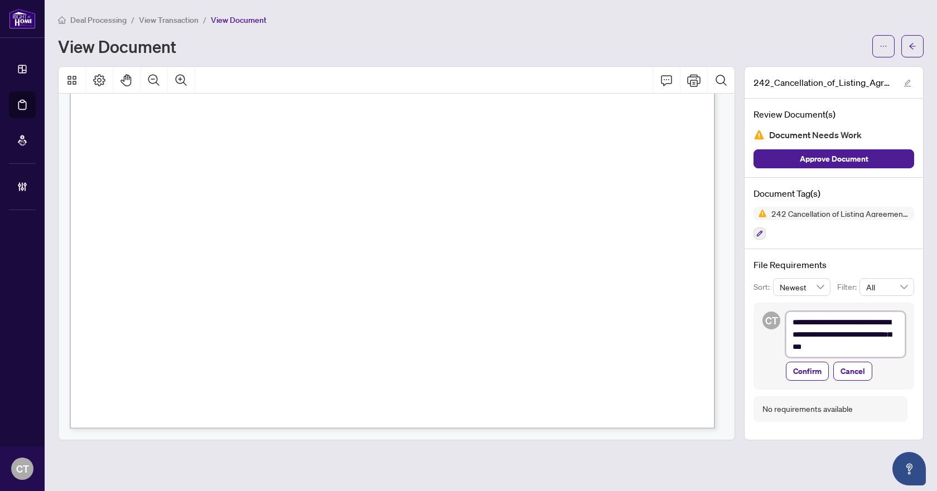
type textarea "**********"
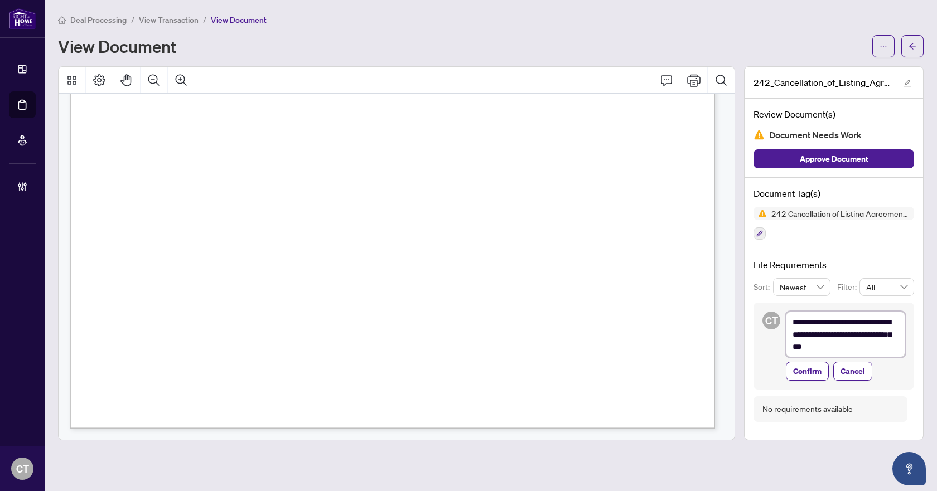
type textarea "**********"
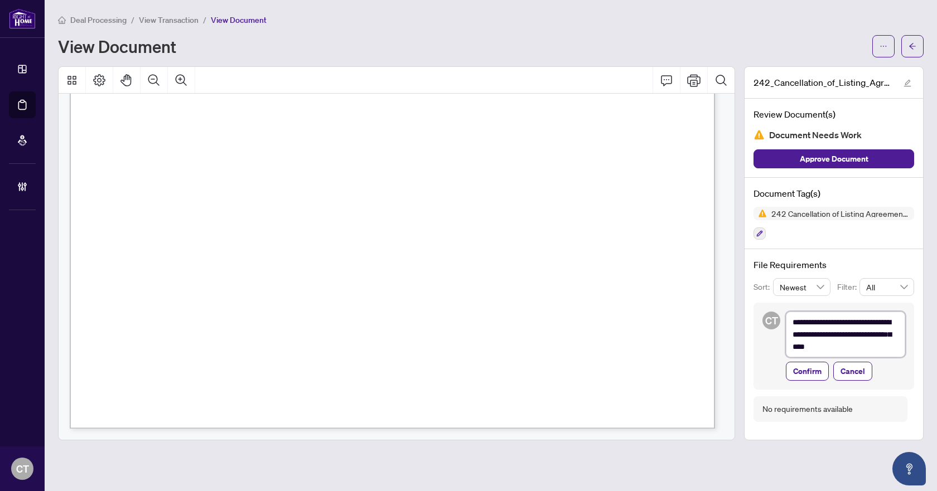
type textarea "**********"
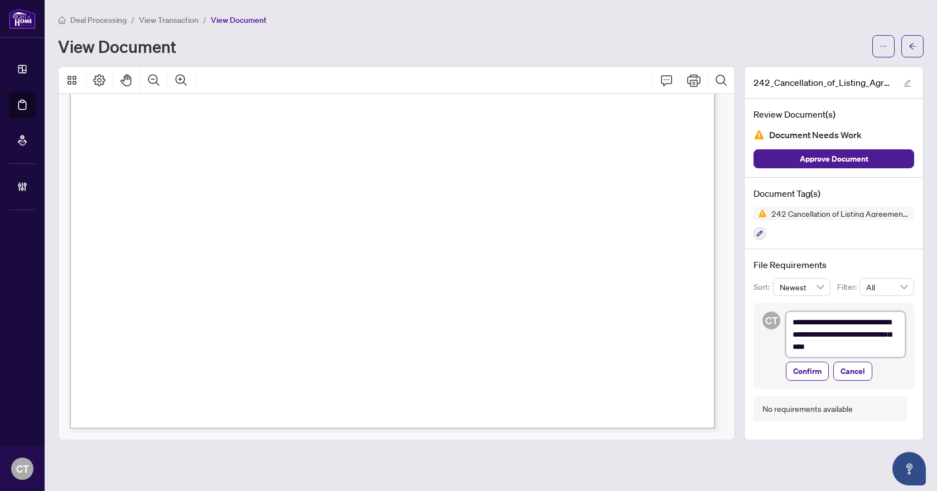
type textarea "**********"
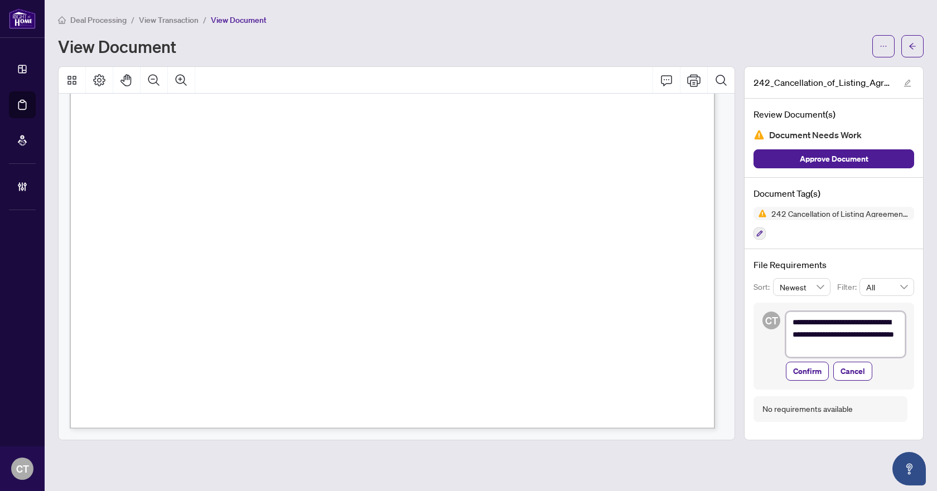
type textarea "**********"
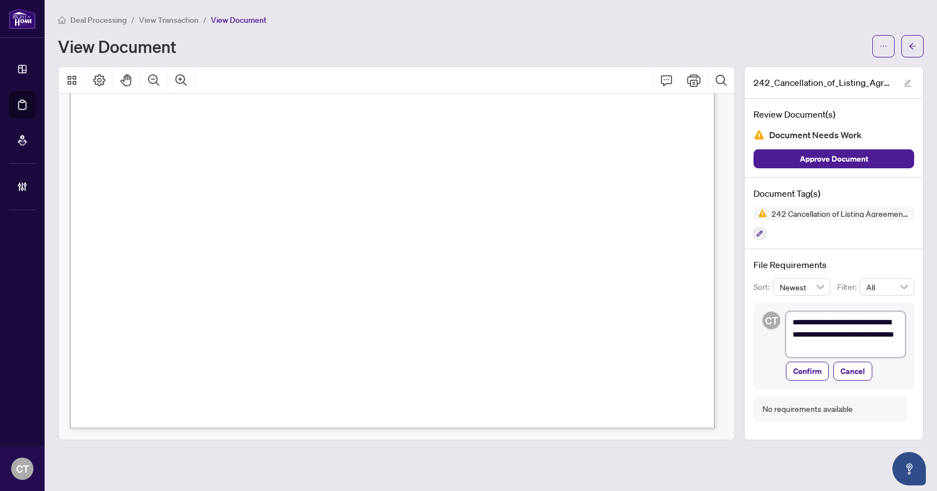
type textarea "**********"
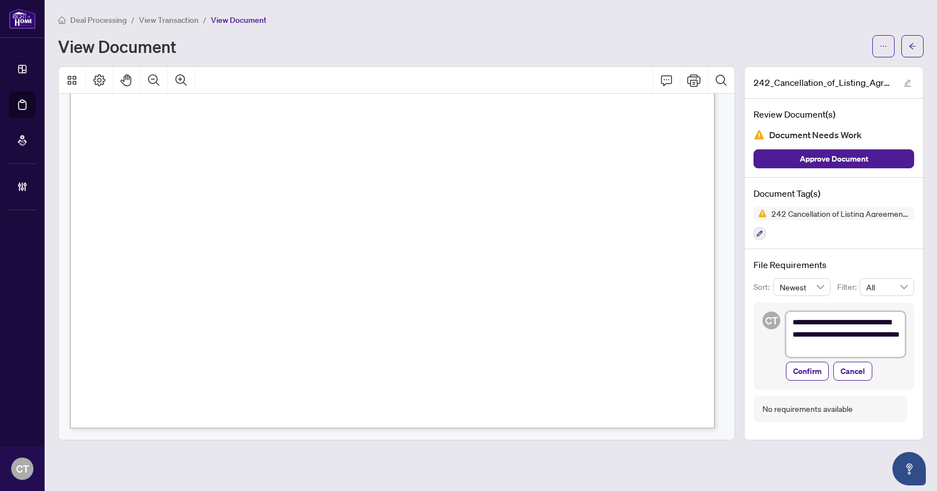
type textarea "**********"
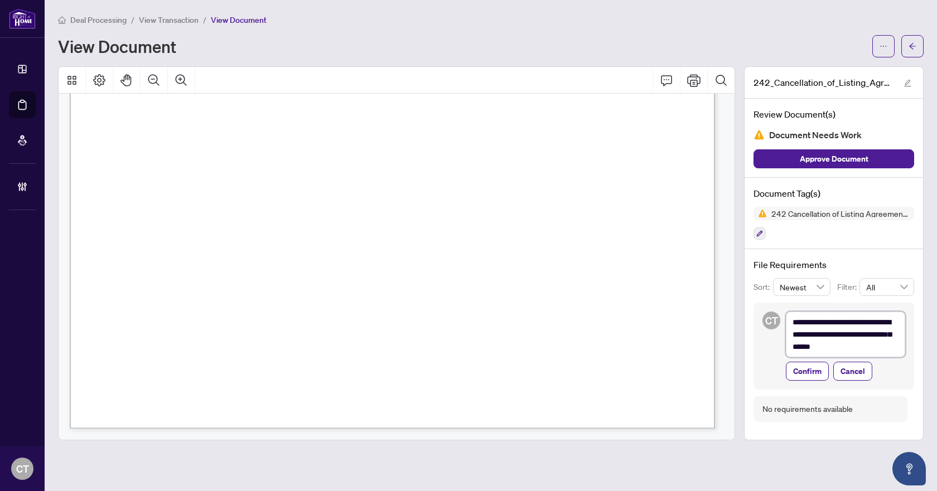
type textarea "**********"
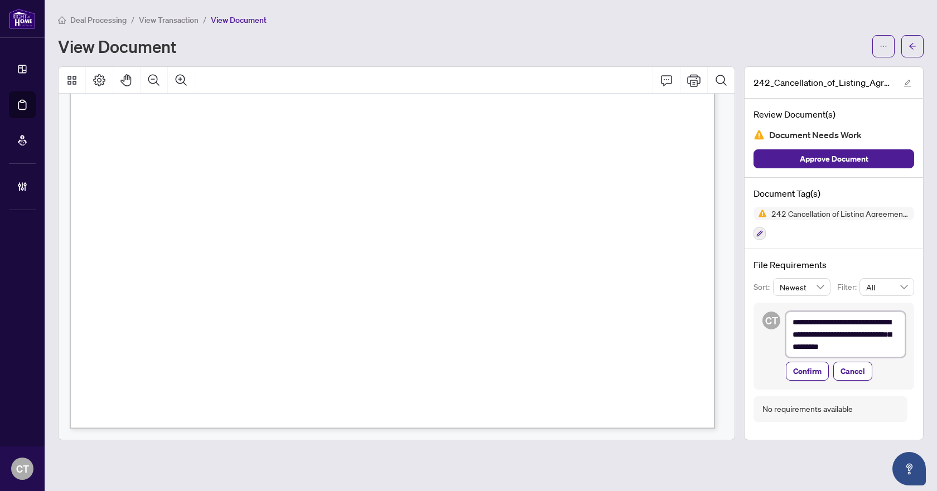
type textarea "**********"
click at [815, 373] on span "Confirm" at bounding box center [807, 371] width 28 height 18
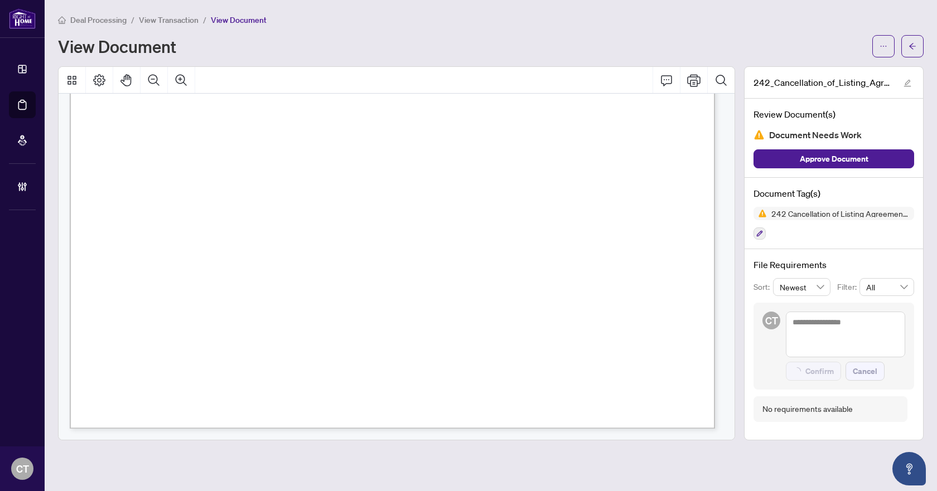
scroll to position [500, 0]
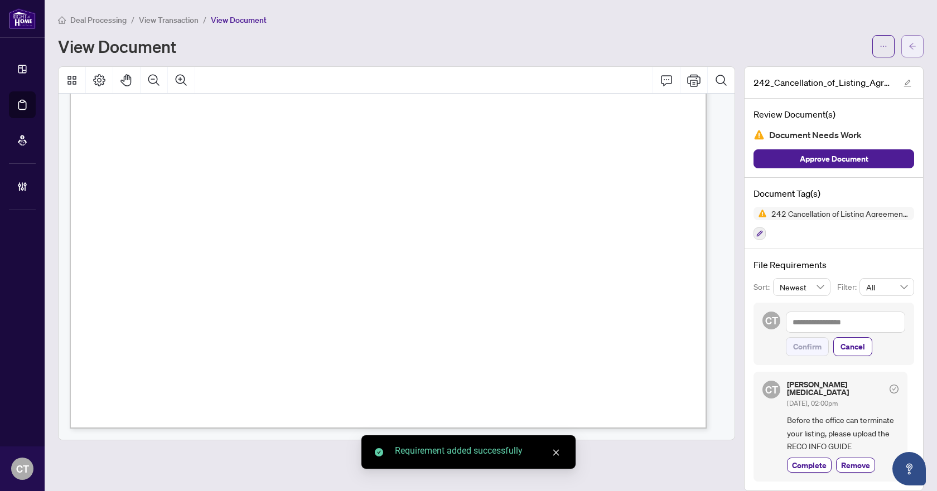
click at [908, 41] on span "button" at bounding box center [912, 46] width 8 height 18
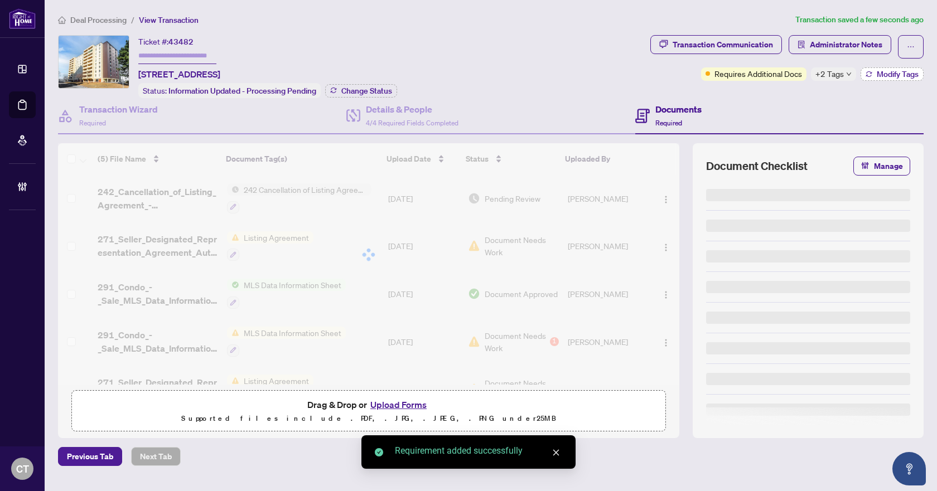
click at [888, 76] on span "Modify Tags" at bounding box center [898, 74] width 42 height 8
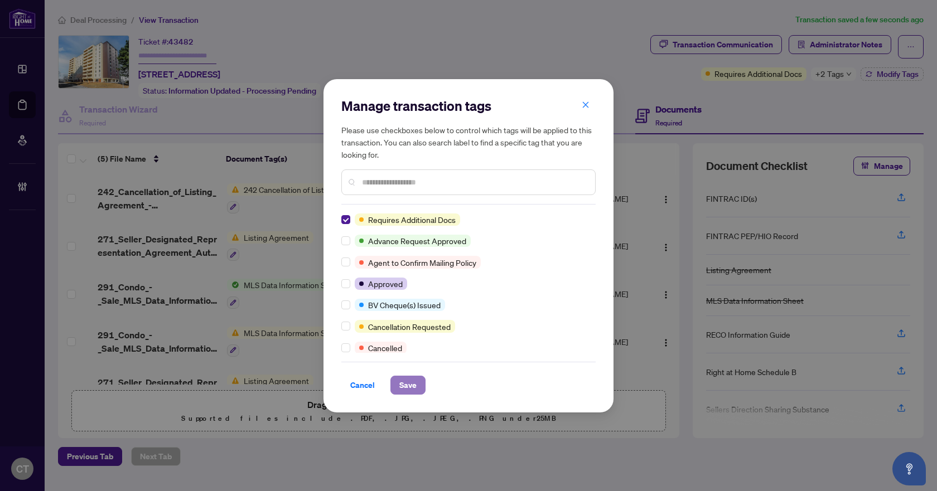
click at [420, 389] on button "Save" at bounding box center [407, 385] width 35 height 19
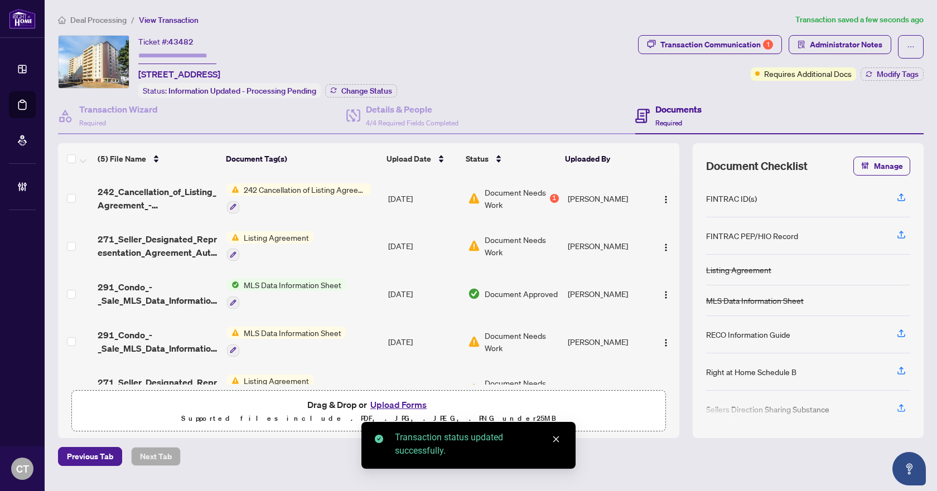
click at [98, 16] on span "Deal Processing" at bounding box center [98, 20] width 56 height 10
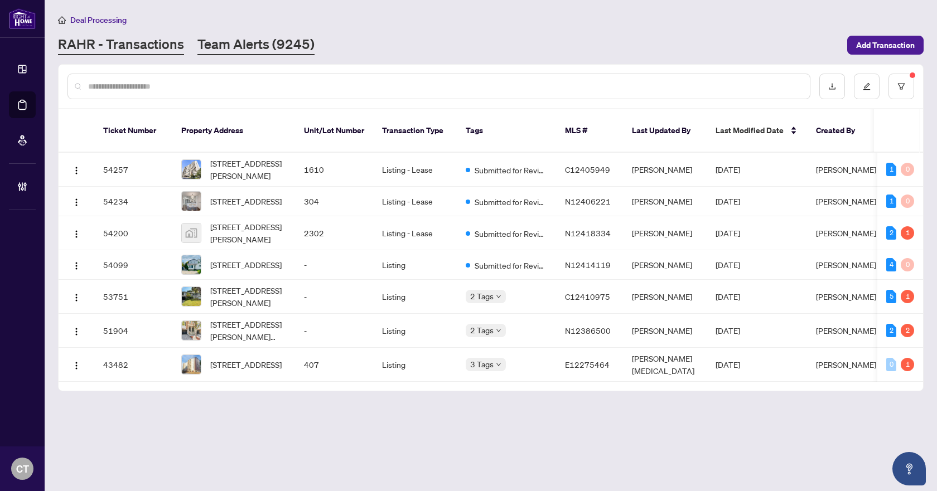
click at [254, 50] on link "Team Alerts (9245)" at bounding box center [255, 45] width 117 height 20
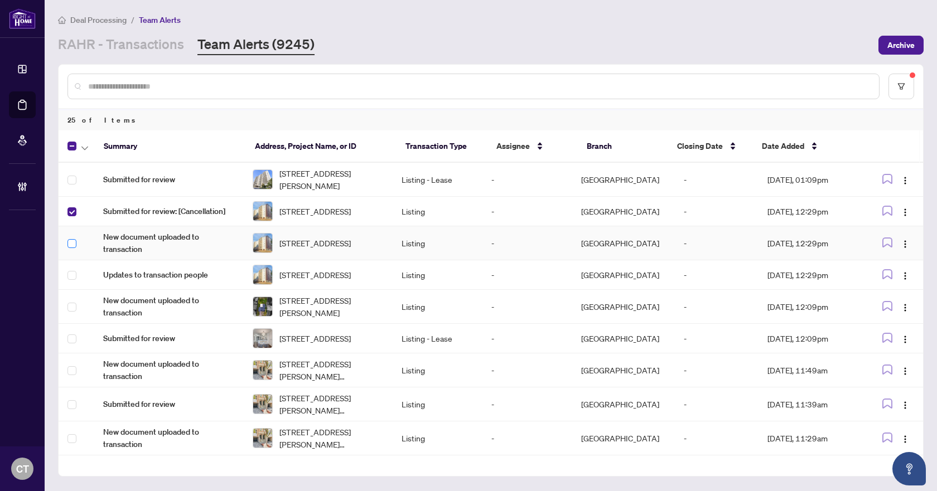
click at [70, 242] on label at bounding box center [71, 244] width 9 height 12
click at [86, 146] on icon "button" at bounding box center [84, 148] width 7 height 4
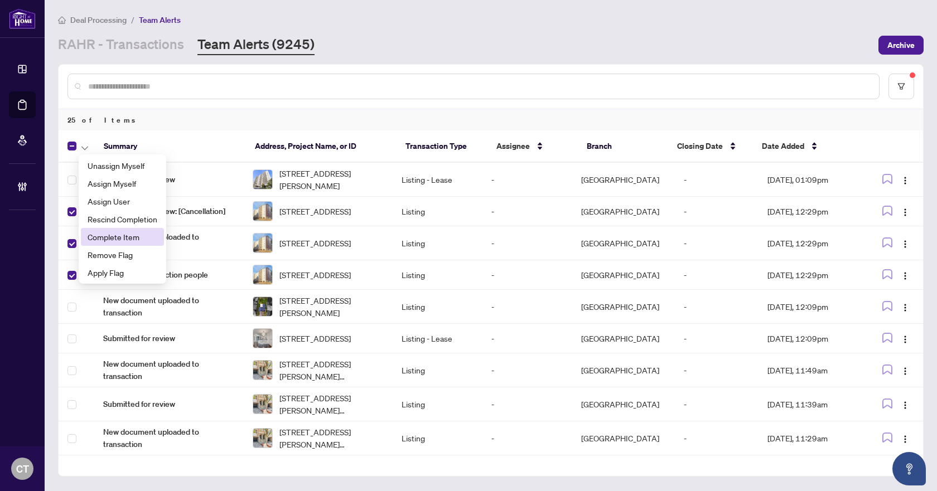
click at [96, 239] on span "Complete Item" at bounding box center [123, 237] width 70 height 12
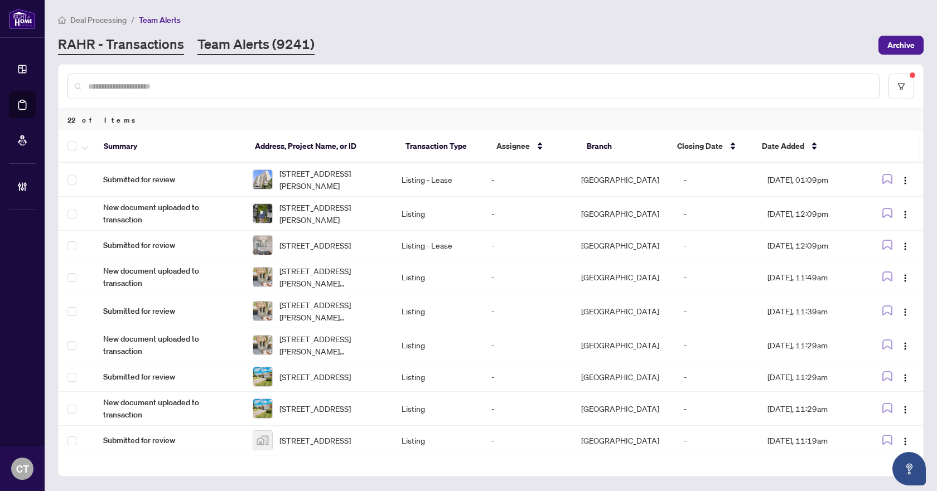
click at [157, 45] on link "RAHR - Transactions" at bounding box center [121, 45] width 126 height 20
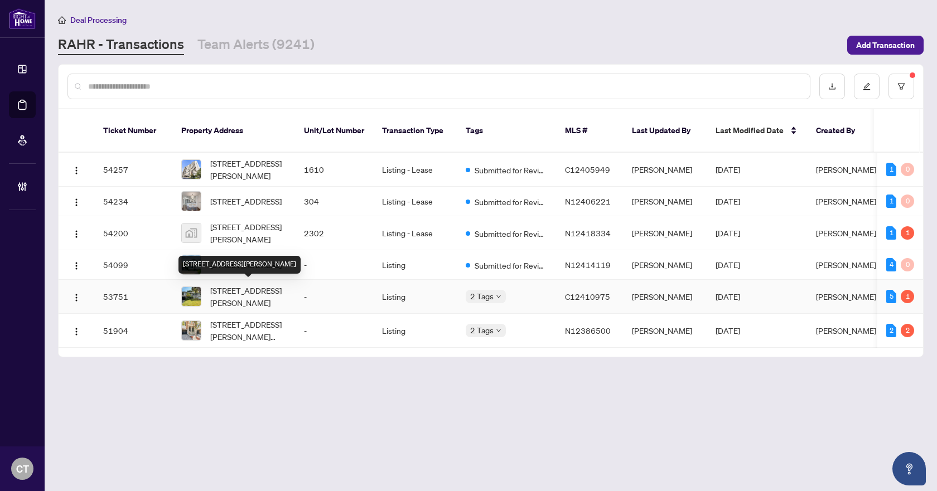
click at [283, 285] on span "[STREET_ADDRESS][PERSON_NAME]" at bounding box center [248, 296] width 76 height 25
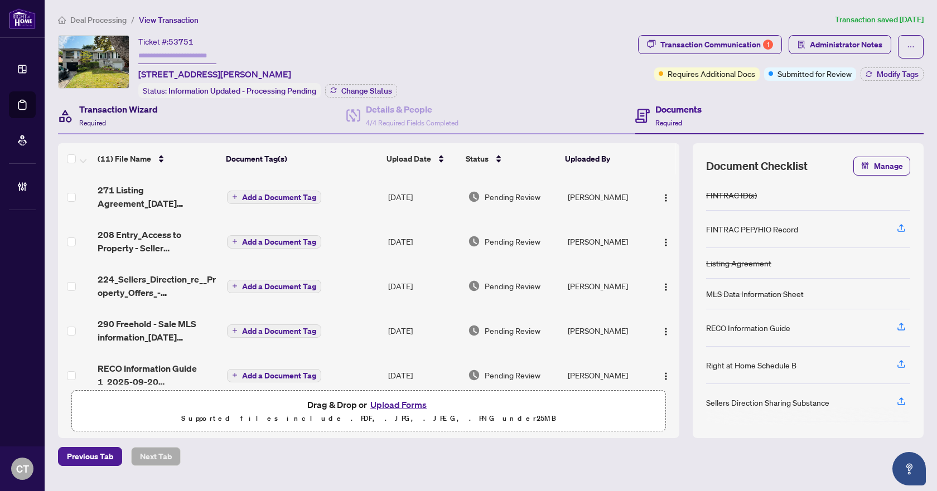
click at [154, 117] on div "Transaction Wizard Required" at bounding box center [118, 116] width 79 height 26
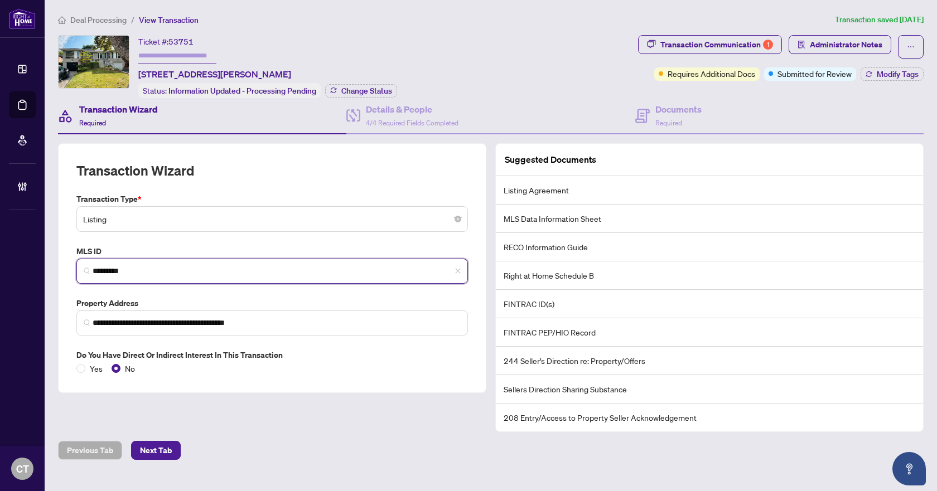
click at [137, 265] on input "*********" at bounding box center [277, 271] width 368 height 12
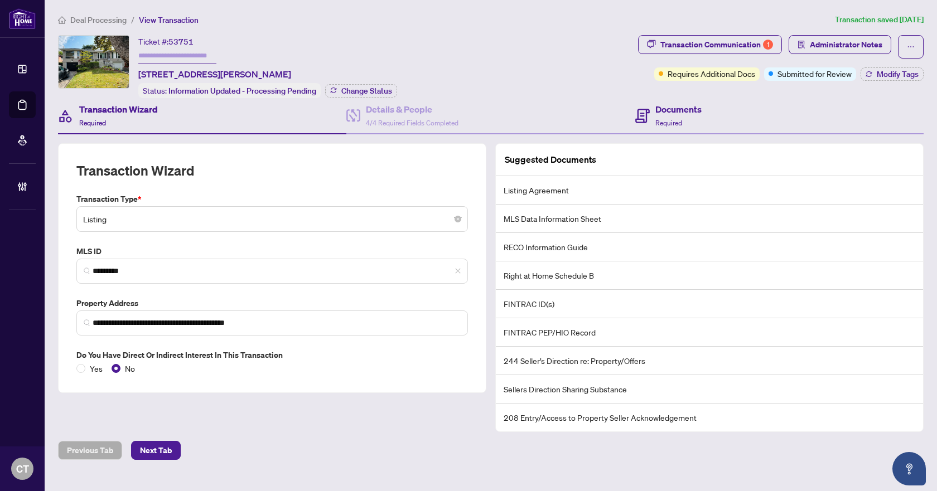
click at [705, 120] on div "Documents Required" at bounding box center [779, 116] width 288 height 36
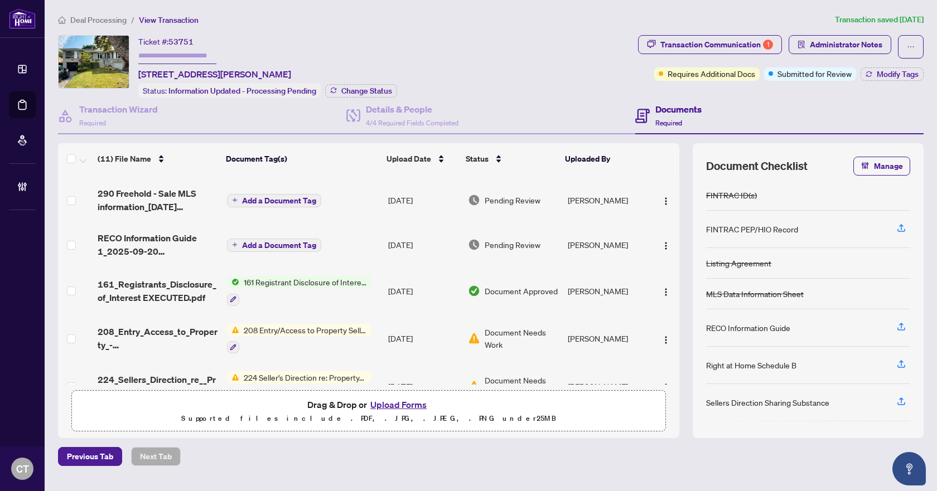
scroll to position [112, 0]
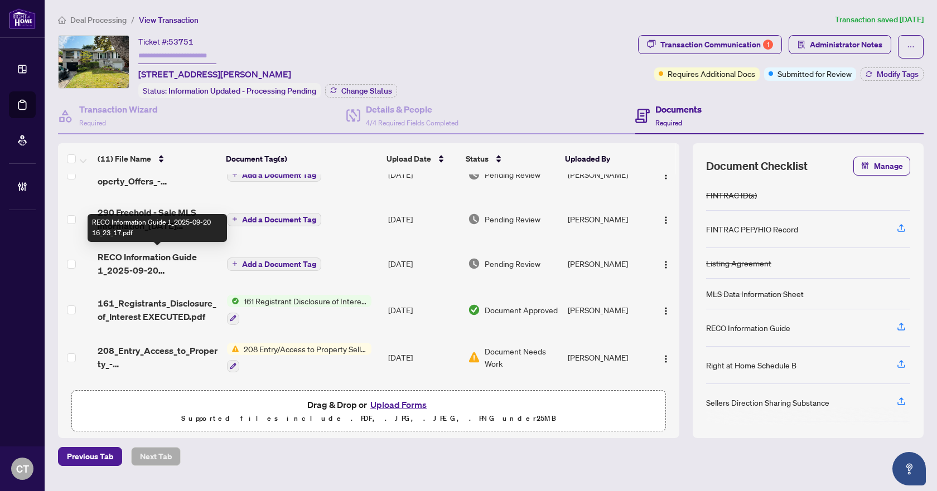
click at [134, 258] on span "RECO Information Guide 1_2025-09-20 16_23_17.pdf" at bounding box center [158, 263] width 120 height 27
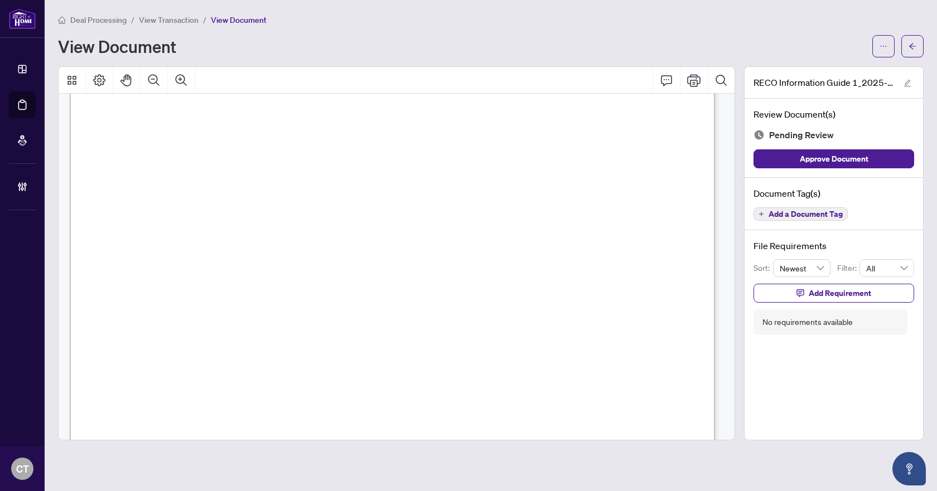
scroll to position [10451, 0]
click at [816, 216] on span "Add a Document Tag" at bounding box center [805, 214] width 74 height 8
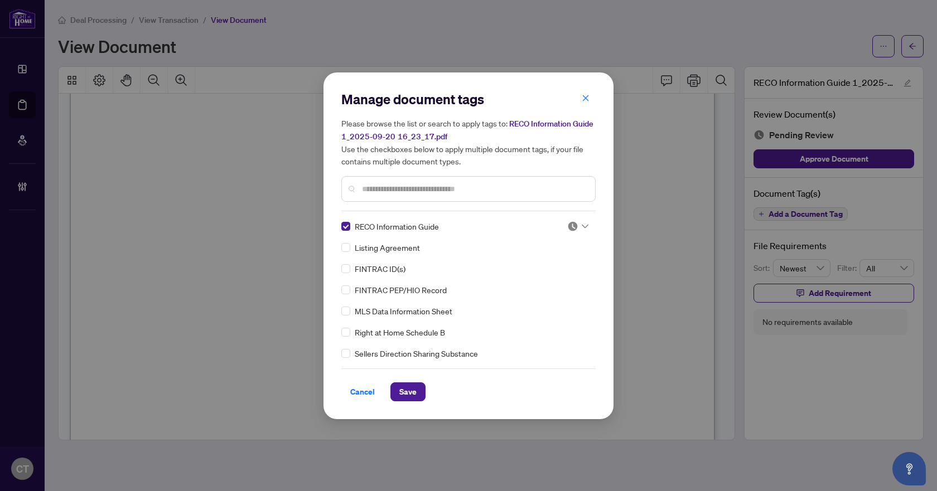
click at [577, 229] on div at bounding box center [577, 226] width 21 height 11
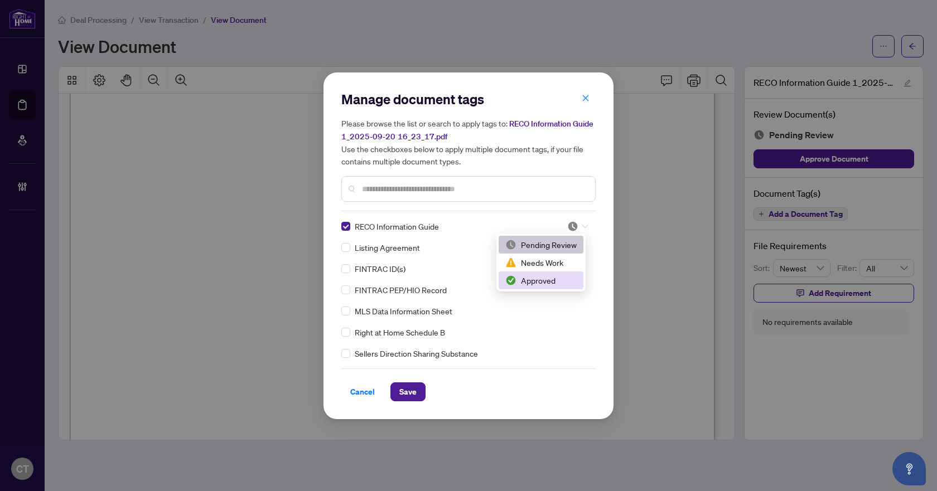
click at [543, 281] on div "Approved" at bounding box center [540, 280] width 71 height 12
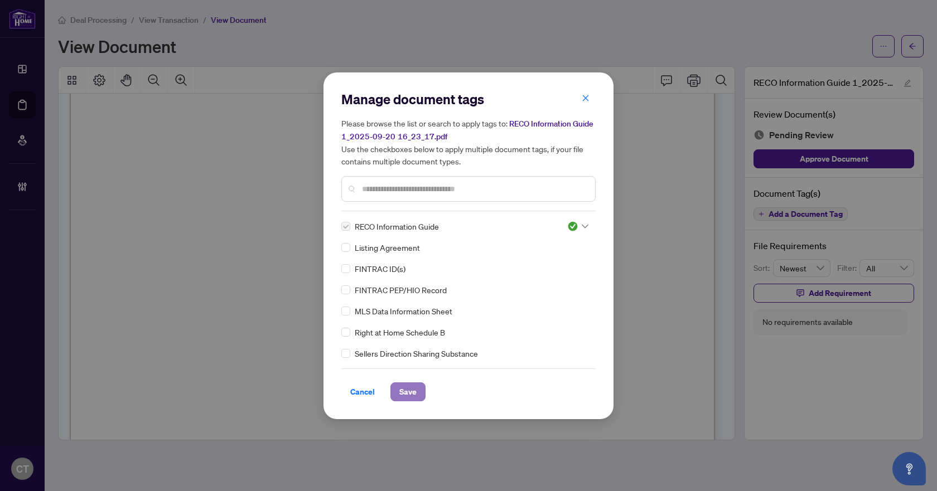
click at [410, 389] on span "Save" at bounding box center [407, 392] width 17 height 18
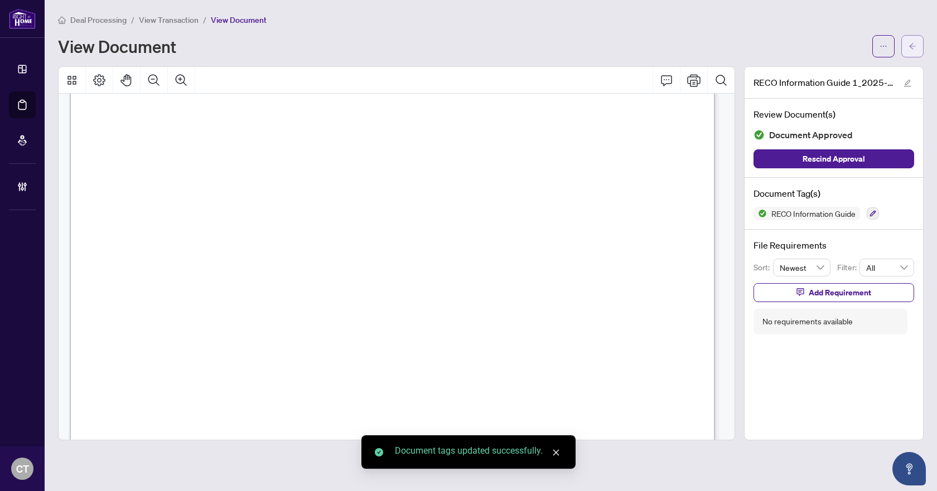
click at [912, 48] on icon "arrow-left" at bounding box center [912, 46] width 8 height 8
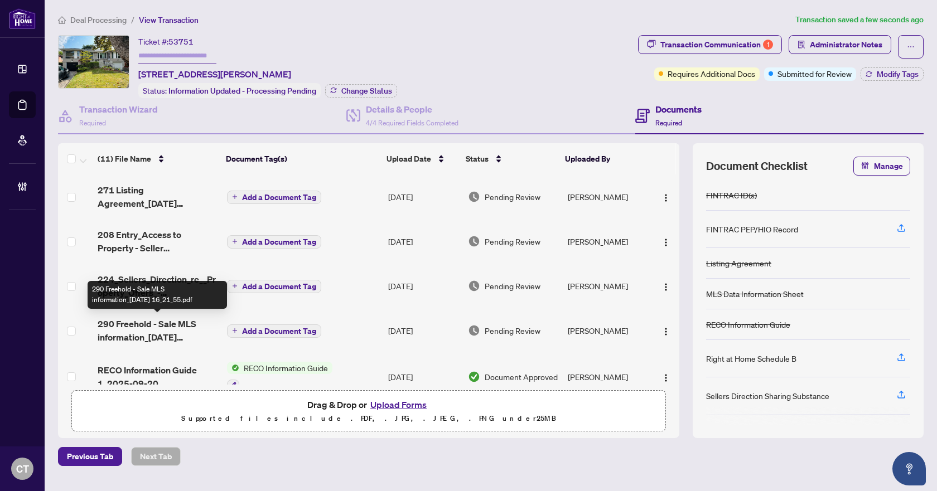
click at [143, 325] on span "290 Freehold - Sale MLS information_[DATE] 16_21_55.pdf" at bounding box center [158, 330] width 120 height 27
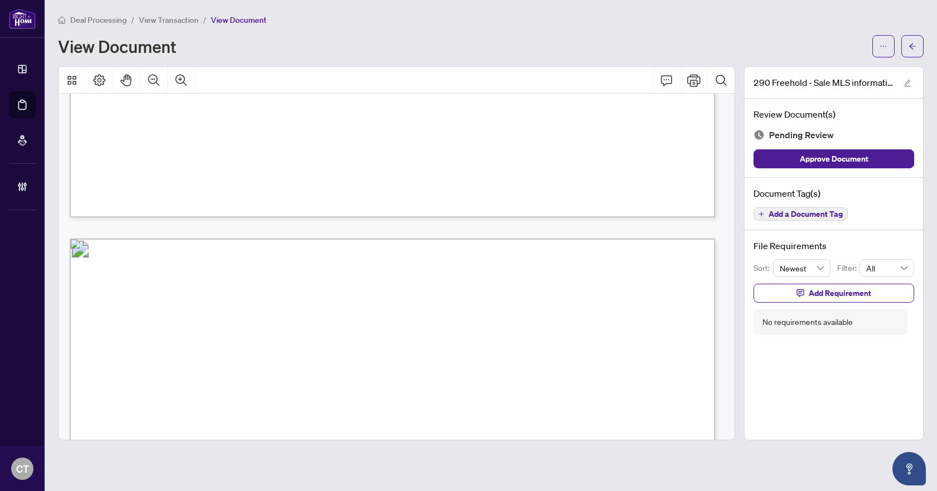
scroll to position [725, 0]
click at [804, 212] on span "Add a Document Tag" at bounding box center [805, 214] width 74 height 8
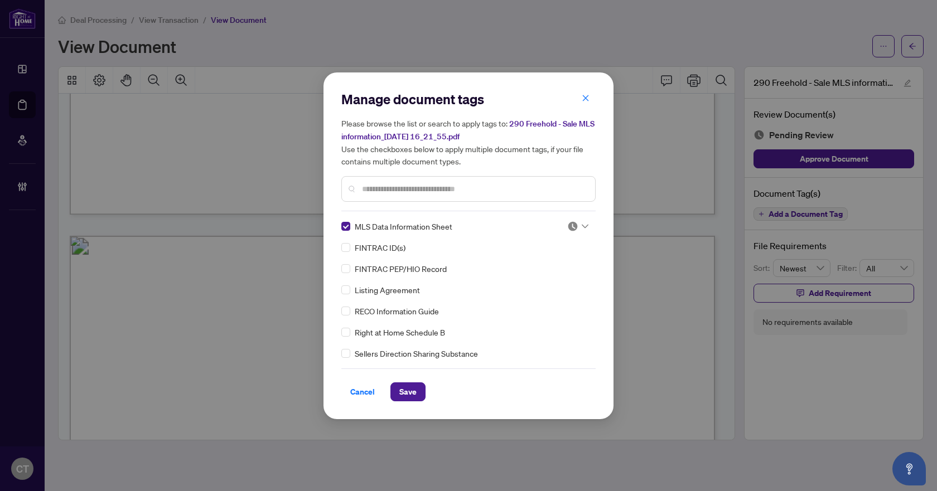
click at [577, 221] on div at bounding box center [577, 226] width 21 height 11
click at [547, 267] on div "Needs Work" at bounding box center [540, 263] width 71 height 12
click at [412, 383] on button "Save" at bounding box center [407, 392] width 35 height 19
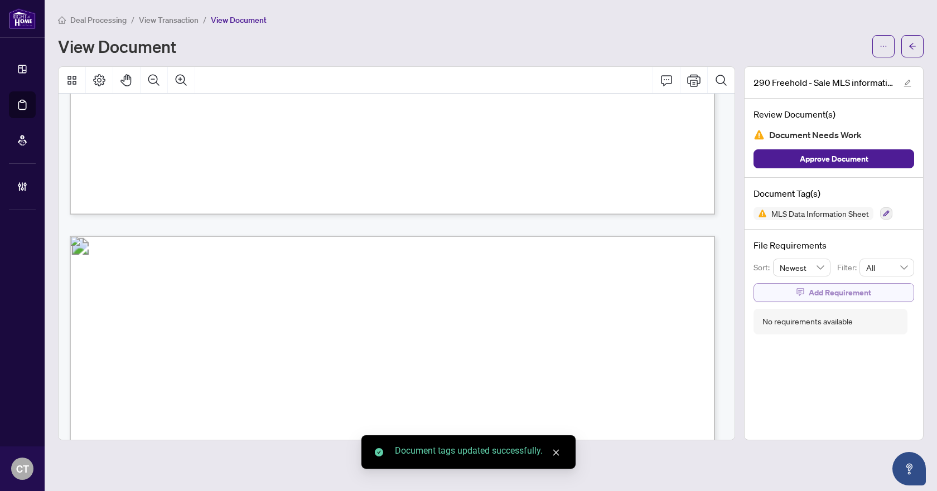
click at [845, 294] on span "Add Requirement" at bounding box center [840, 293] width 62 height 18
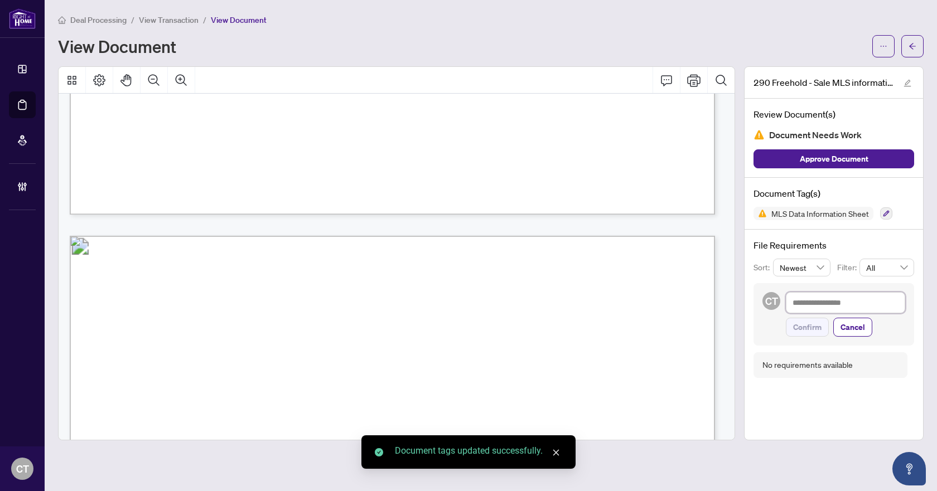
click at [845, 303] on textarea at bounding box center [845, 302] width 119 height 21
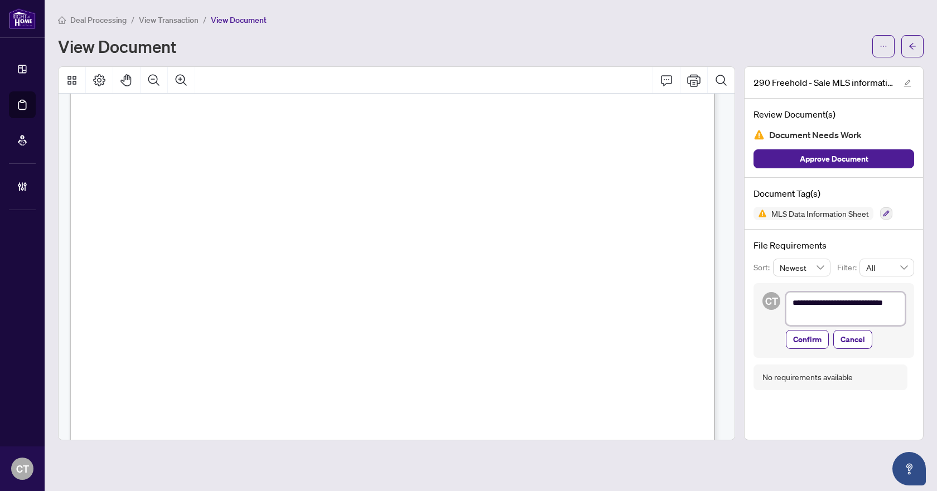
scroll to position [0, 0]
drag, startPoint x: 806, startPoint y: 340, endPoint x: 657, endPoint y: 272, distance: 163.0
click at [806, 340] on span "Confirm" at bounding box center [807, 340] width 28 height 18
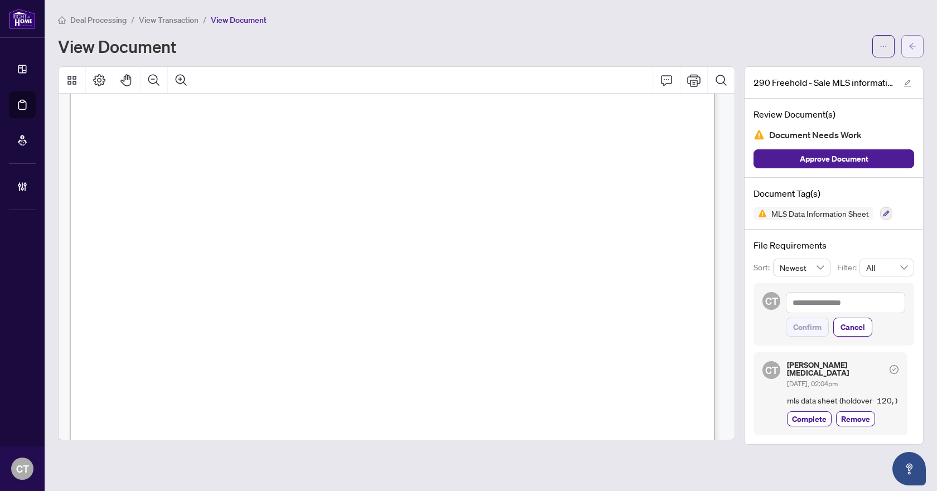
click at [918, 49] on button "button" at bounding box center [912, 46] width 22 height 22
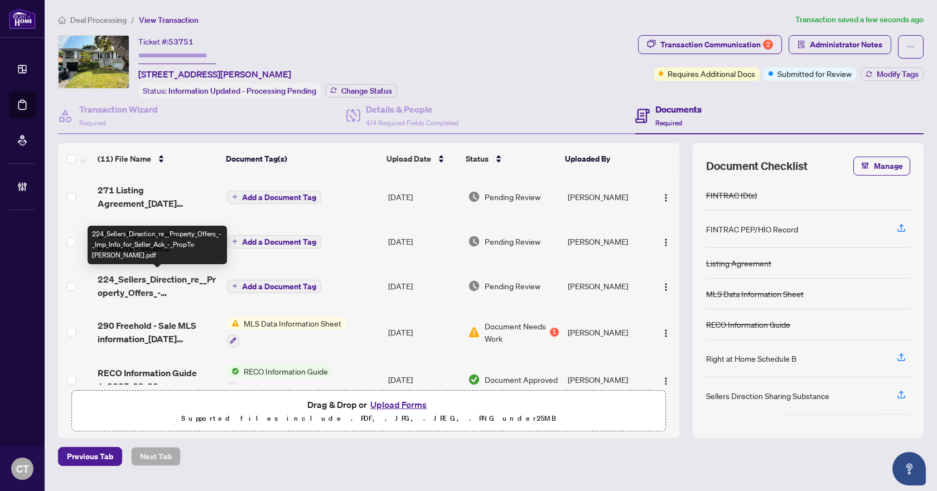
click at [139, 285] on span "224_Sellers_Direction_re__Property_Offers_-_Imp_Info_for_Seller_Ack_-_PropTx-[P…" at bounding box center [158, 286] width 120 height 27
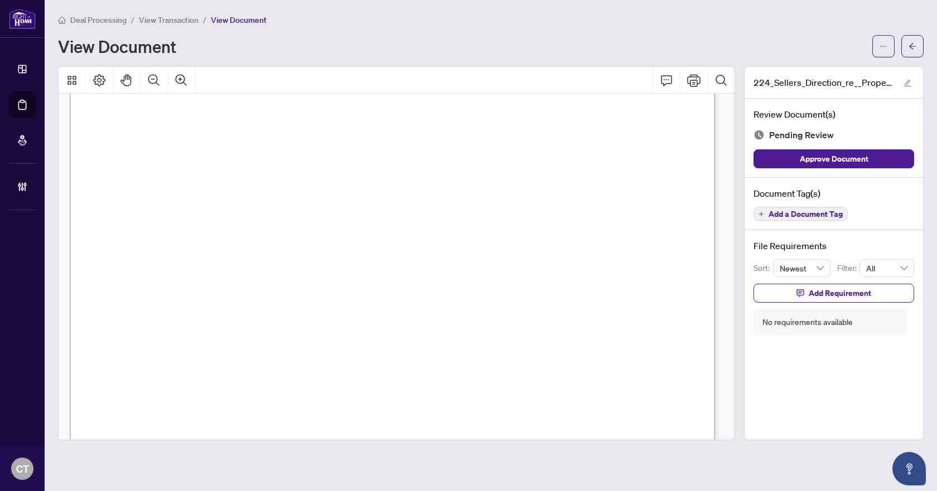
scroll to position [9, 0]
click at [772, 211] on span "Add a Document Tag" at bounding box center [805, 214] width 74 height 8
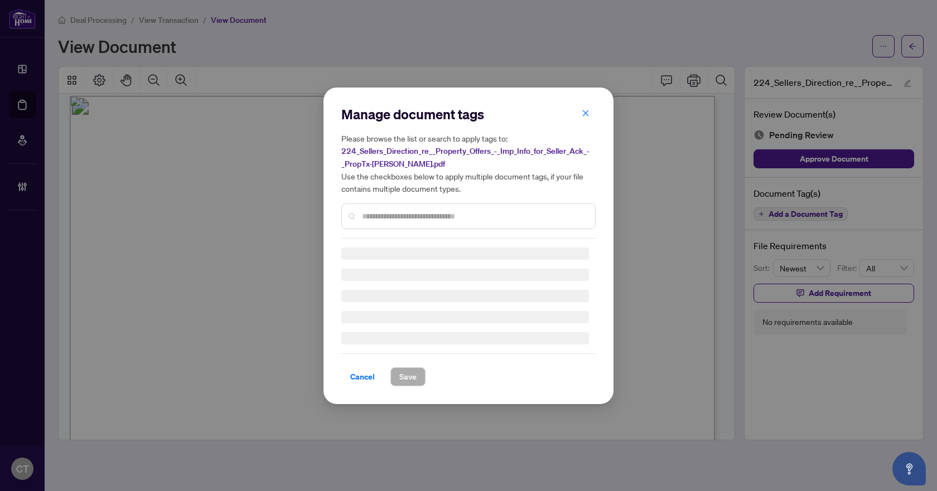
click at [421, 211] on input "text" at bounding box center [474, 216] width 224 height 12
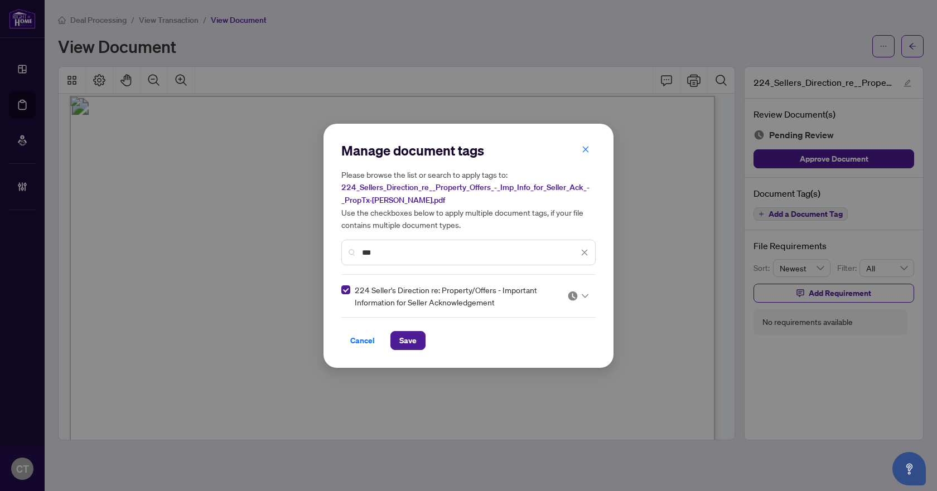
click at [587, 295] on icon at bounding box center [585, 296] width 7 height 4
click at [528, 357] on div "Approved" at bounding box center [544, 350] width 85 height 18
click at [413, 340] on span "Save" at bounding box center [407, 341] width 17 height 18
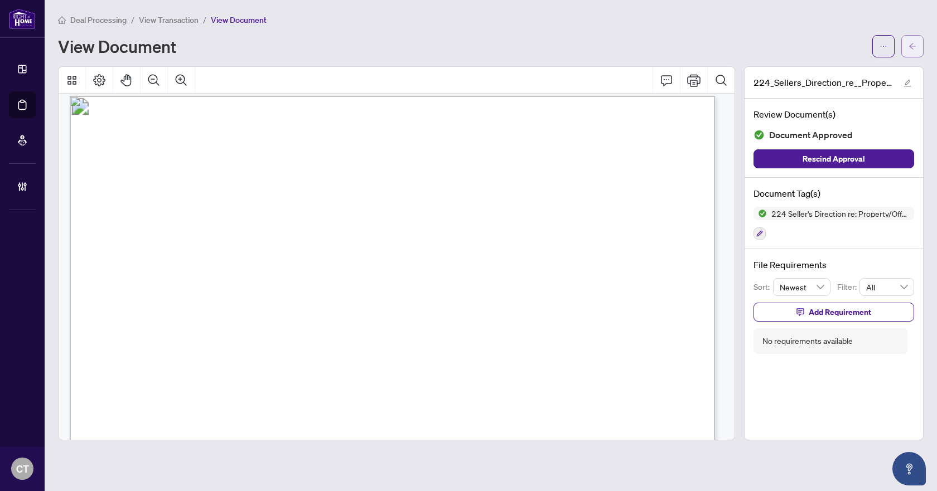
click at [917, 53] on button "button" at bounding box center [912, 46] width 22 height 22
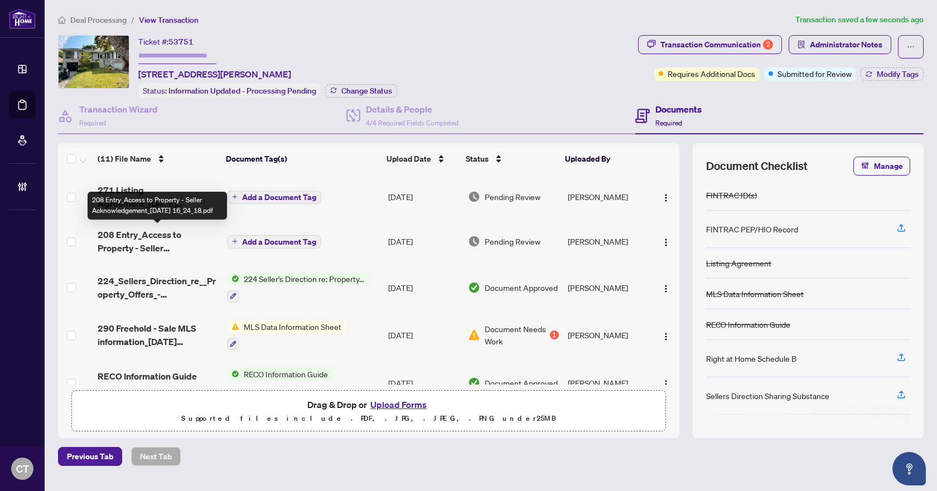
click at [133, 239] on span "208 Entry_Access to Property - Seller Acknowledgement_[DATE] 16_24_18.pdf" at bounding box center [158, 241] width 120 height 27
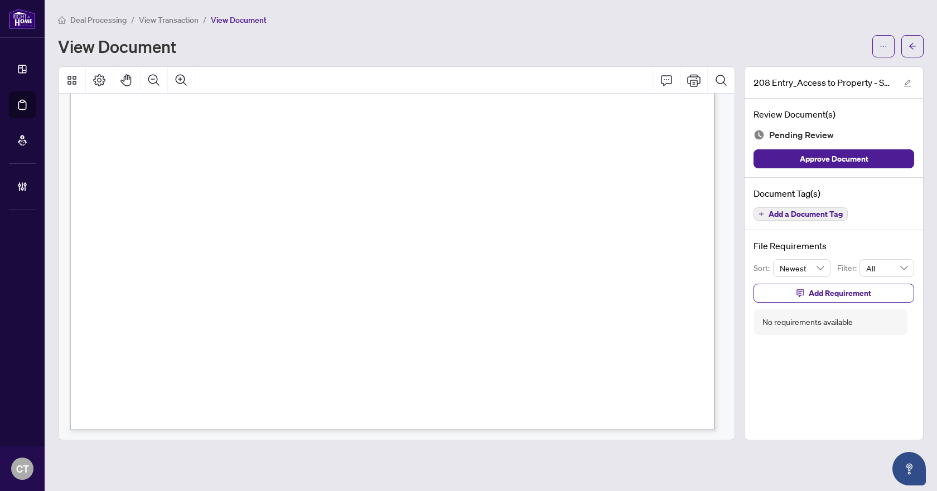
scroll to position [511, 0]
click at [790, 215] on span "Add a Document Tag" at bounding box center [805, 214] width 74 height 8
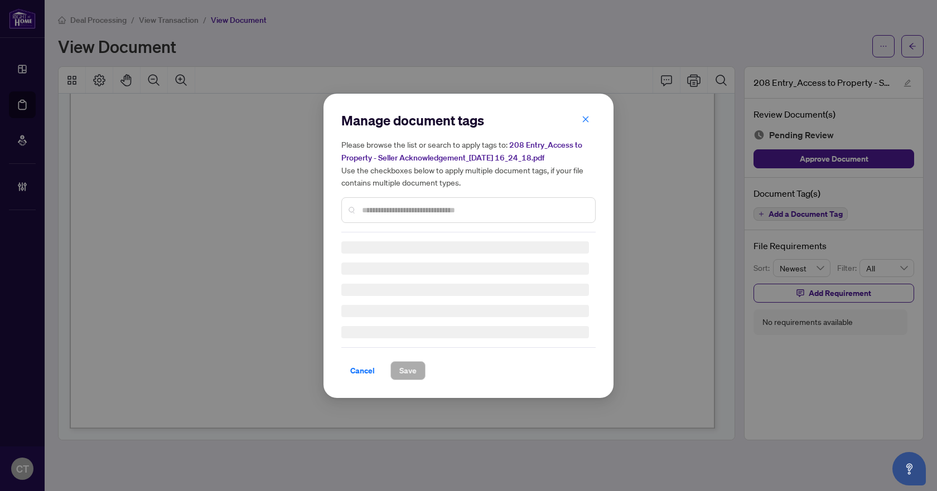
click at [432, 206] on input "text" at bounding box center [474, 210] width 224 height 12
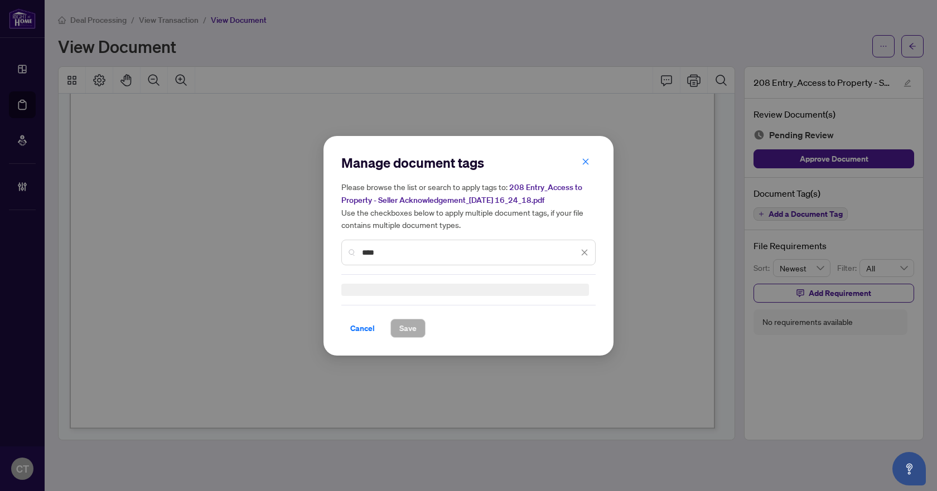
click at [380, 254] on input "***" at bounding box center [470, 252] width 216 height 12
click at [572, 288] on img at bounding box center [572, 289] width 11 height 11
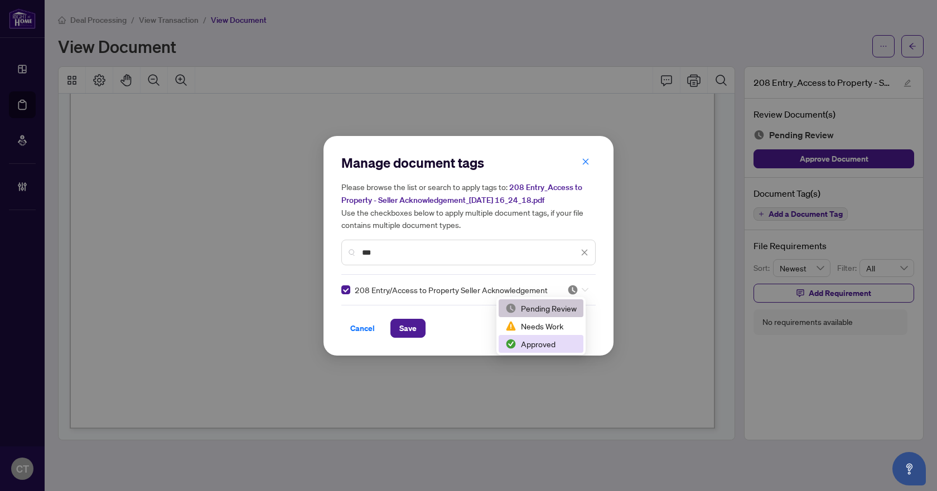
click at [533, 337] on div "Approved" at bounding box center [541, 344] width 85 height 18
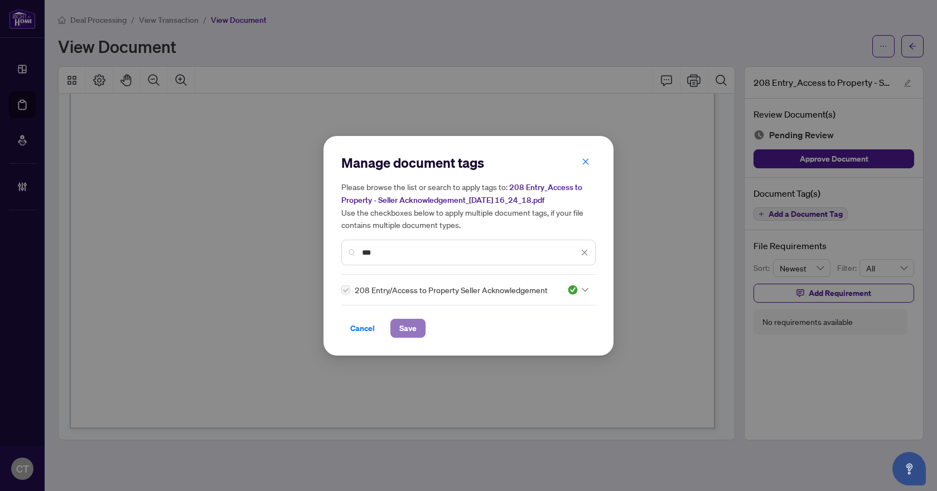
click at [400, 325] on span "Save" at bounding box center [407, 329] width 17 height 18
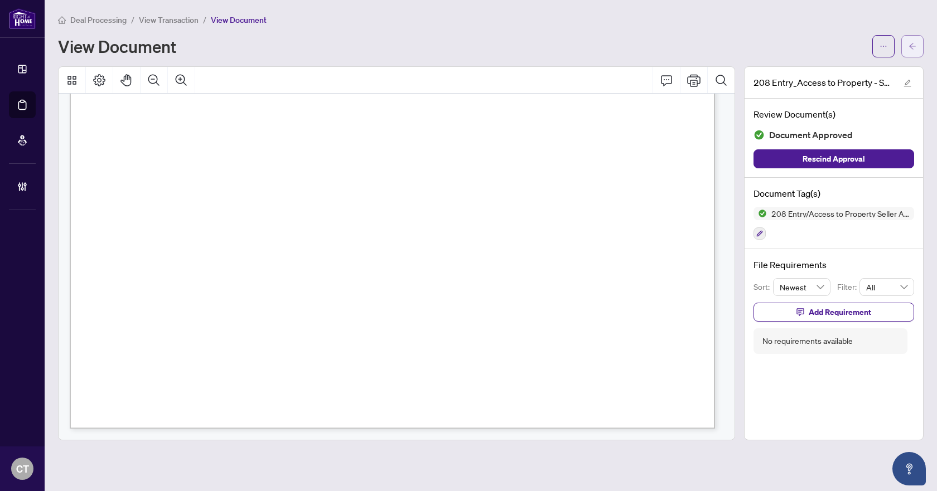
click at [911, 41] on span "button" at bounding box center [912, 46] width 8 height 18
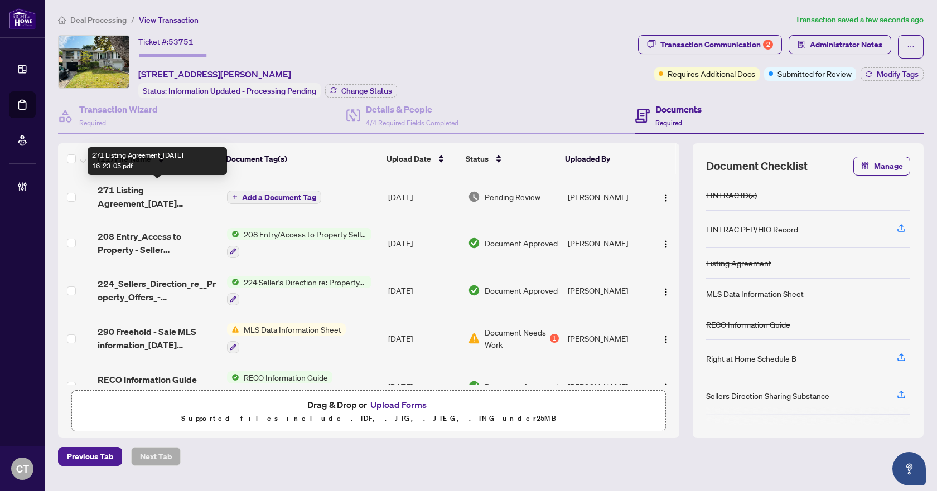
click at [143, 197] on span "271 Listing Agreement_[DATE] 16_23_05.pdf" at bounding box center [158, 196] width 120 height 27
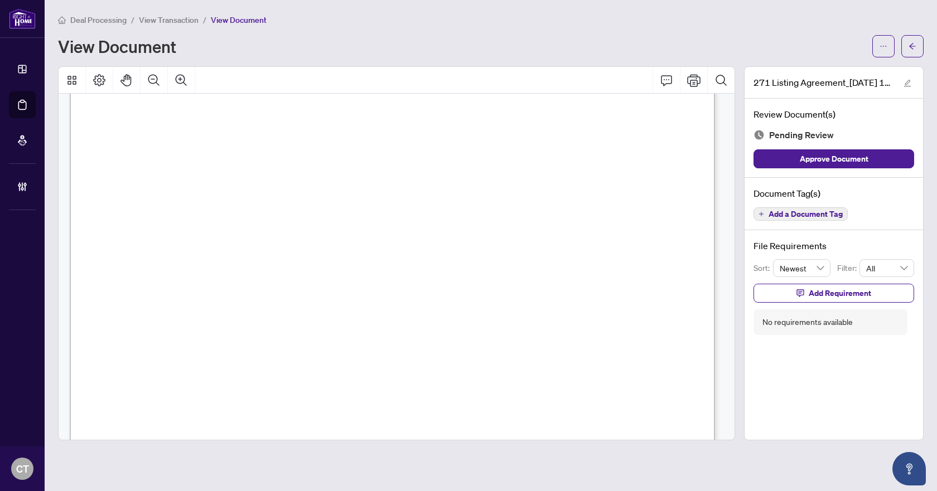
scroll to position [56, 0]
click at [821, 215] on span "Add a Document Tag" at bounding box center [805, 214] width 74 height 8
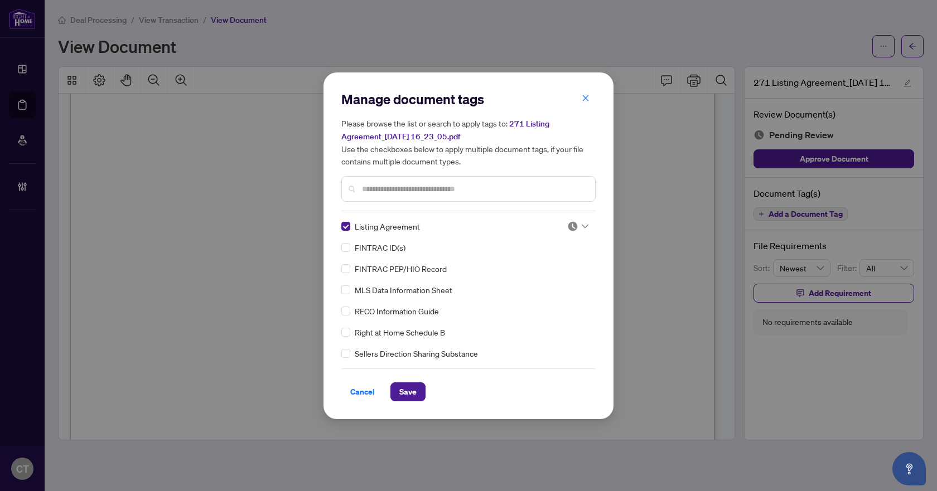
click at [569, 229] on img at bounding box center [572, 226] width 11 height 11
click at [547, 264] on div "Needs Work" at bounding box center [540, 263] width 71 height 12
click at [410, 400] on button "Save" at bounding box center [407, 392] width 35 height 19
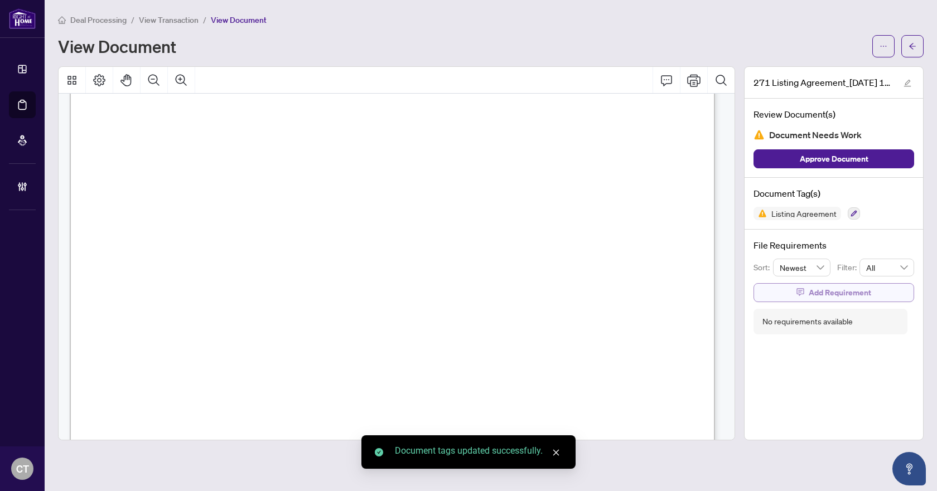
click at [824, 292] on span "Add Requirement" at bounding box center [840, 293] width 62 height 18
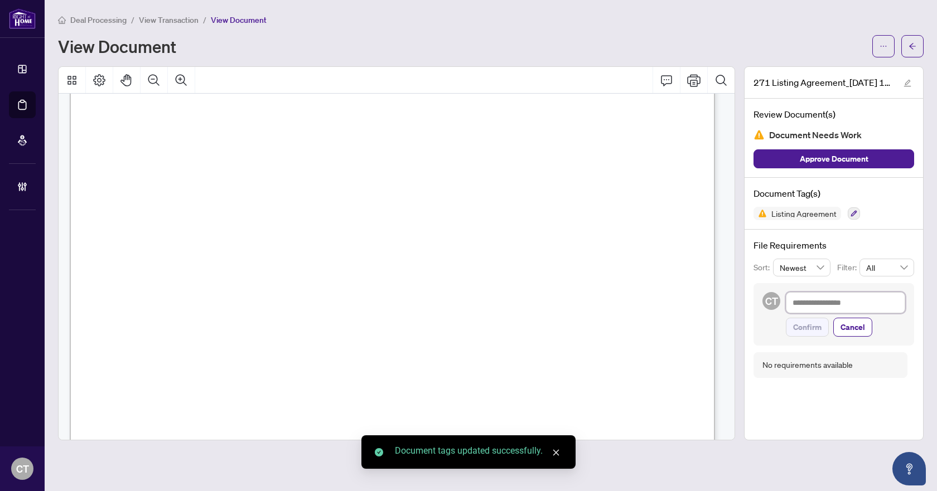
click at [835, 307] on textarea at bounding box center [845, 302] width 119 height 21
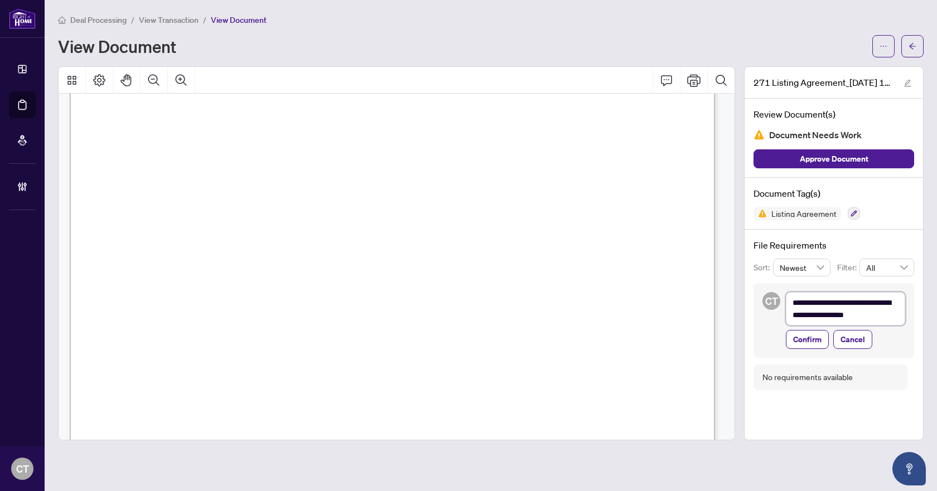
scroll to position [502, 0]
click at [883, 316] on textarea "**********" at bounding box center [845, 308] width 119 height 33
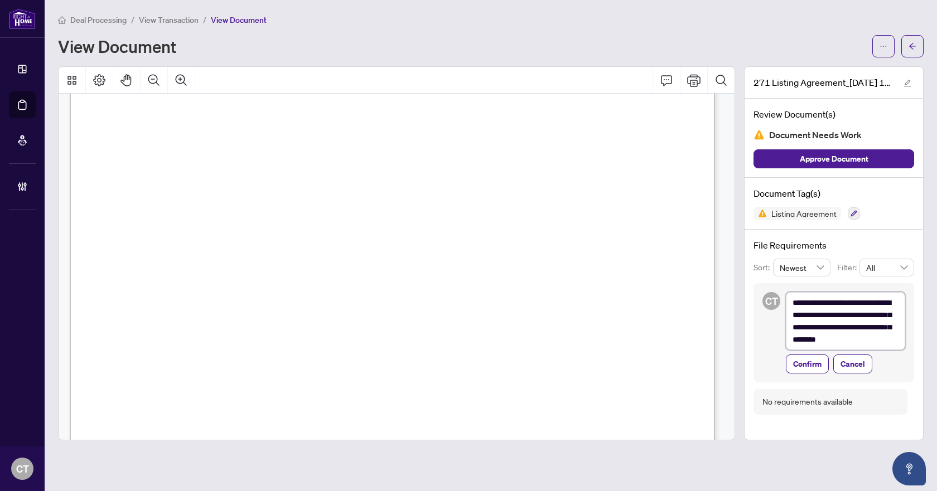
scroll to position [3935, 0]
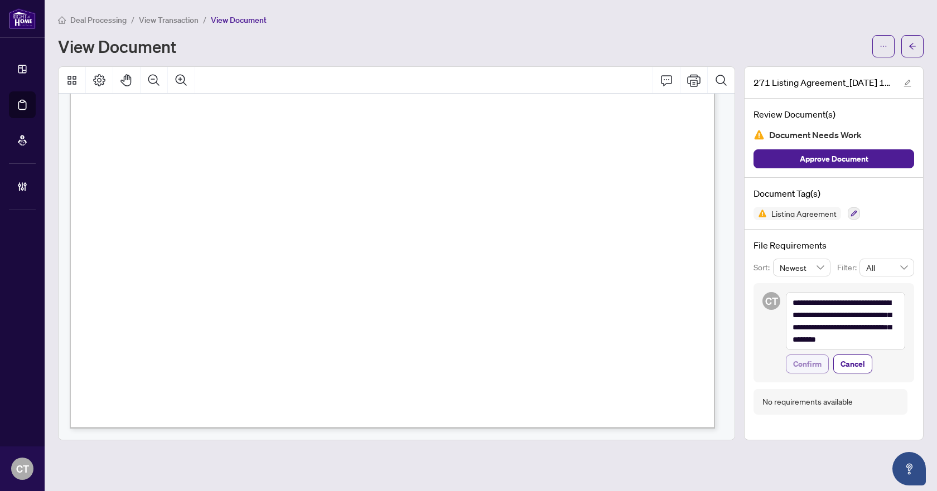
click at [818, 364] on span "Confirm" at bounding box center [807, 364] width 28 height 18
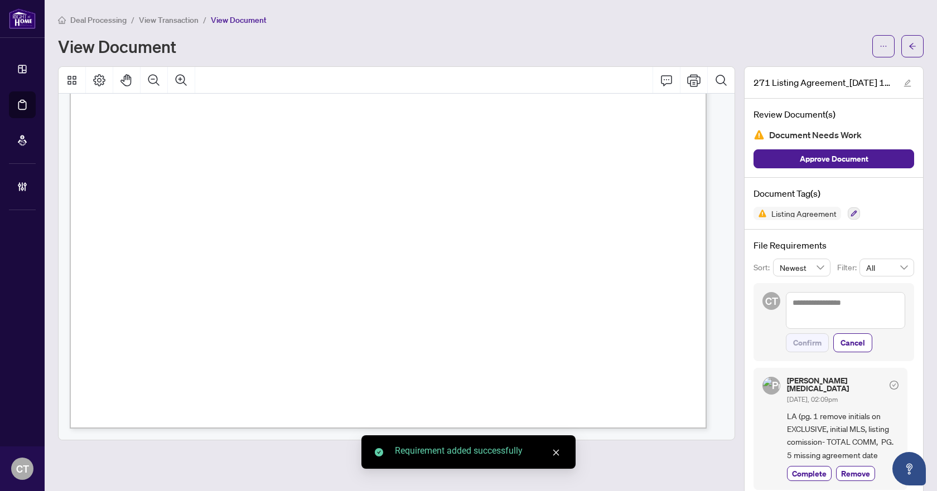
scroll to position [3931, 0]
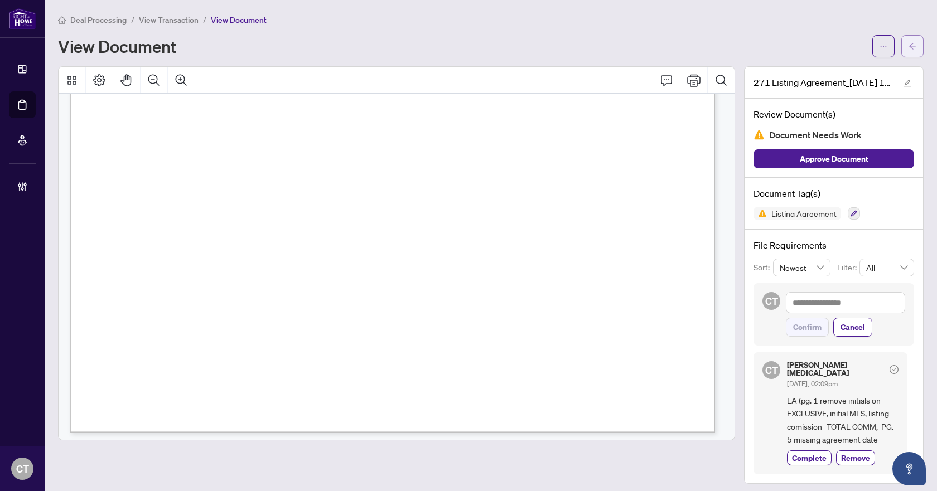
click at [909, 52] on span "button" at bounding box center [912, 46] width 8 height 18
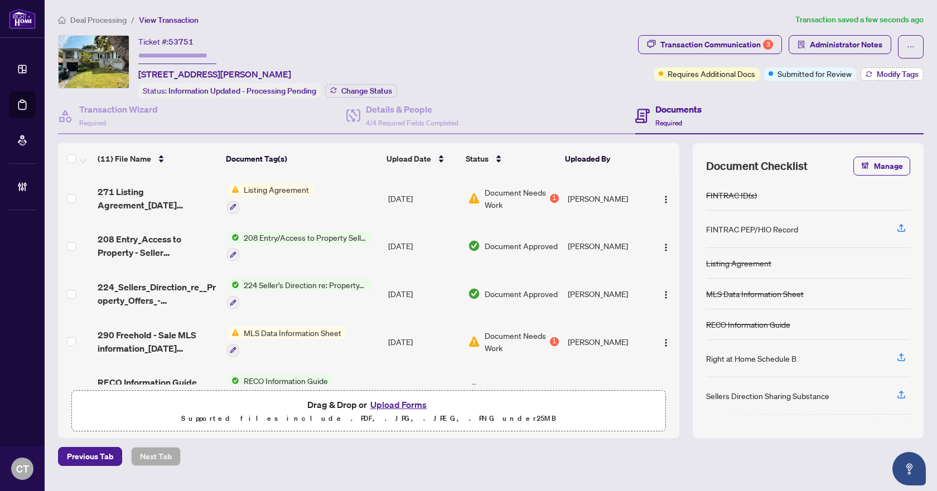
click at [874, 79] on button "Modify Tags" at bounding box center [891, 73] width 63 height 13
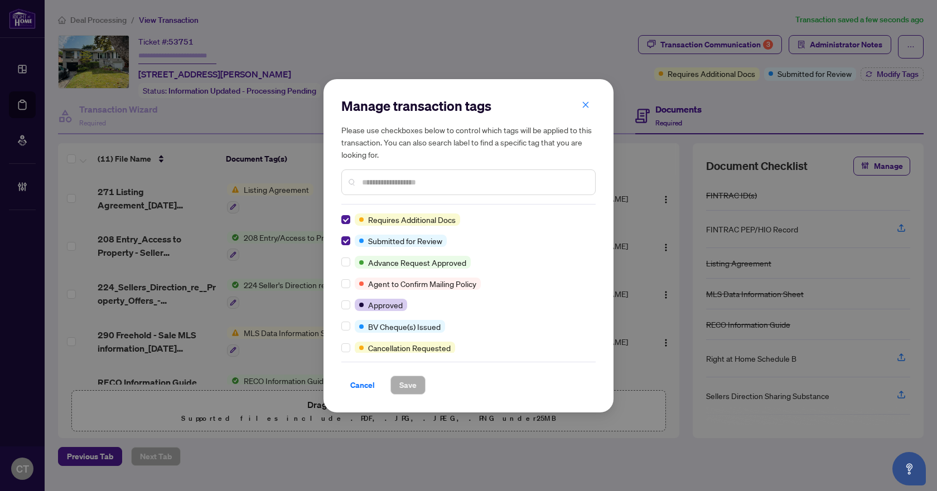
click at [340, 242] on div "Manage transaction tags Please use checkboxes below to control which tags will …" at bounding box center [468, 245] width 290 height 333
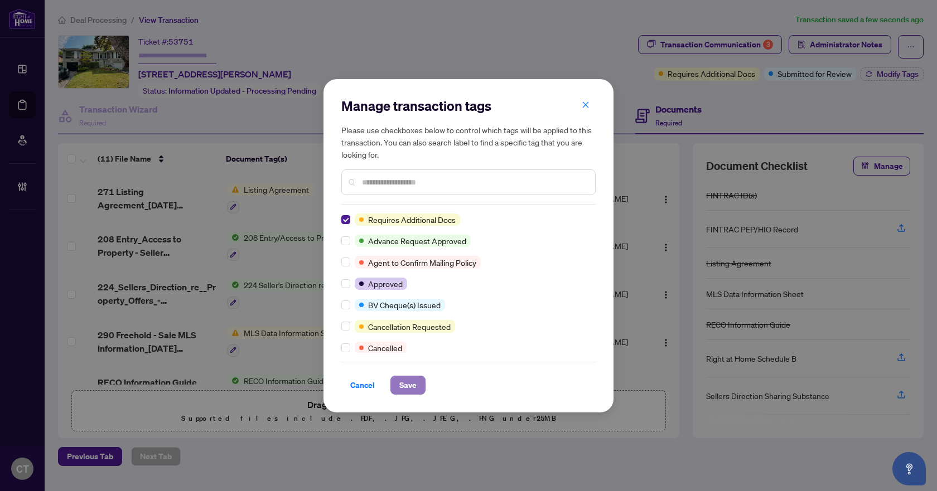
click at [421, 386] on button "Save" at bounding box center [407, 385] width 35 height 19
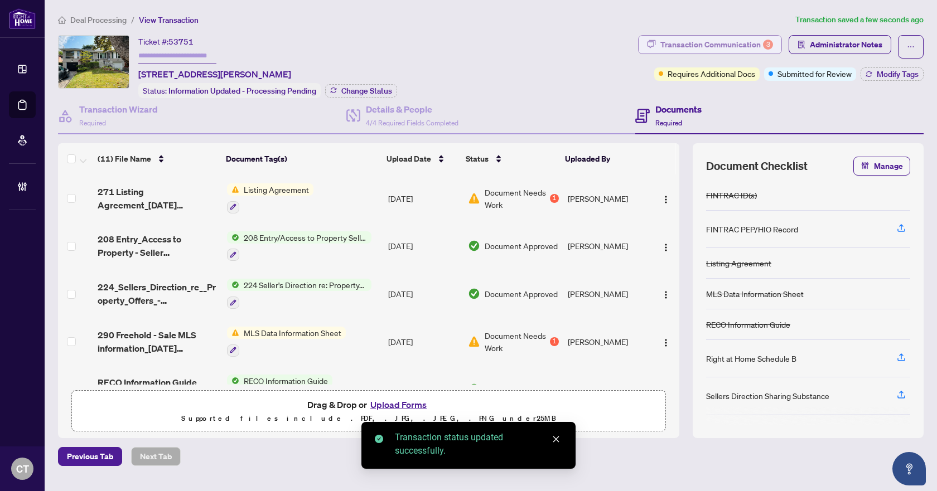
click at [713, 45] on div "Transaction Communication 3" at bounding box center [716, 45] width 113 height 18
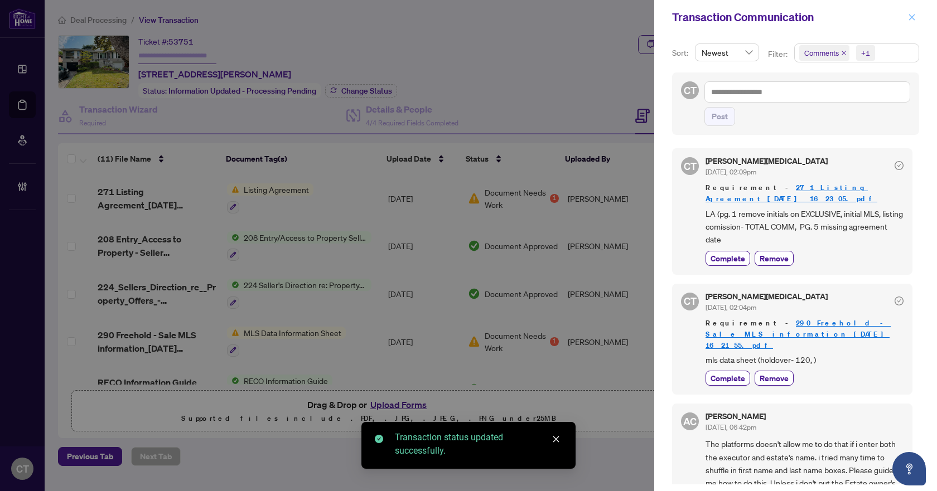
click at [905, 20] on button "button" at bounding box center [912, 17] width 14 height 13
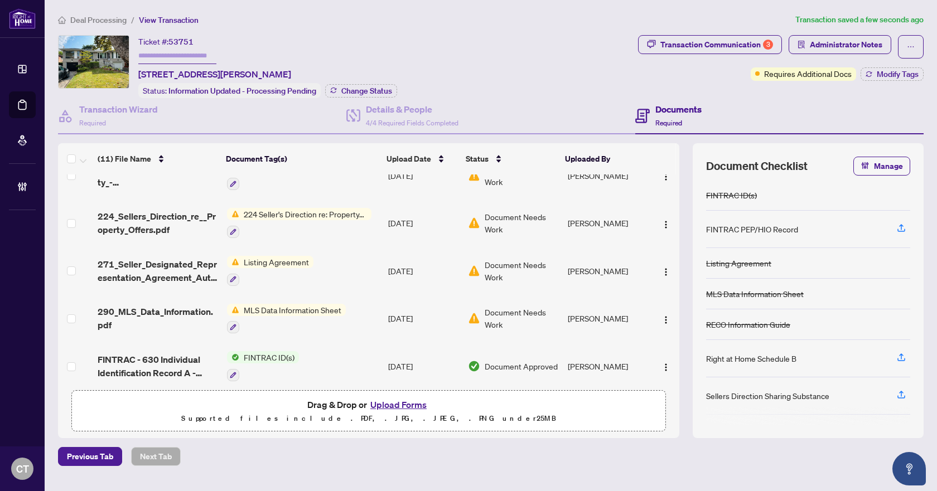
scroll to position [317, 0]
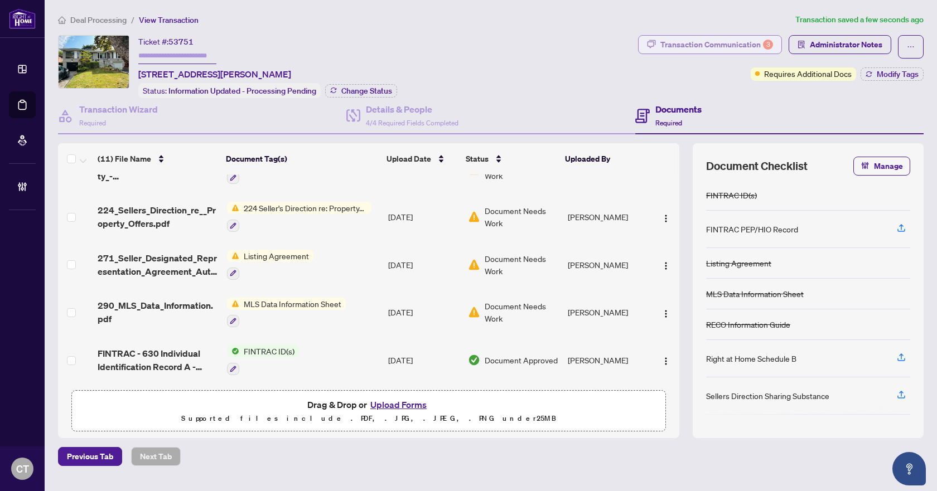
click at [702, 46] on div "Transaction Communication 3" at bounding box center [716, 45] width 113 height 18
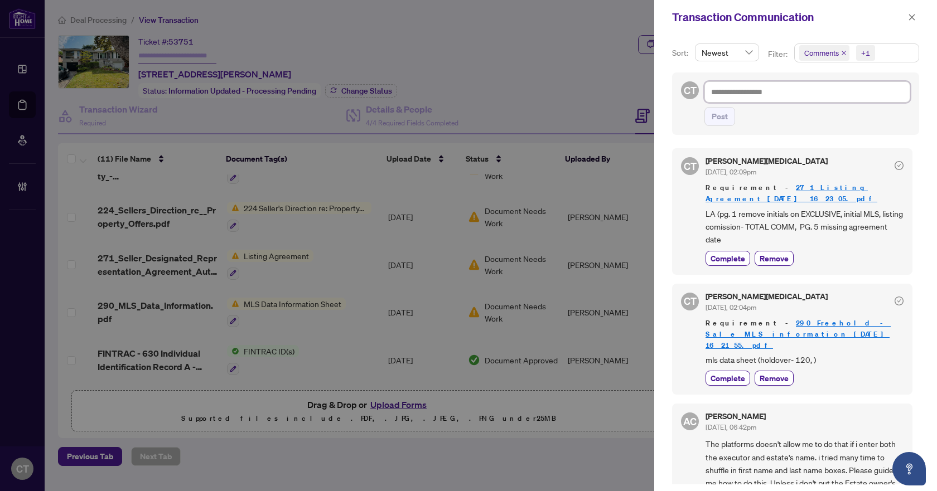
click at [722, 90] on textarea at bounding box center [807, 91] width 206 height 21
click at [728, 115] on button "Post" at bounding box center [719, 116] width 31 height 19
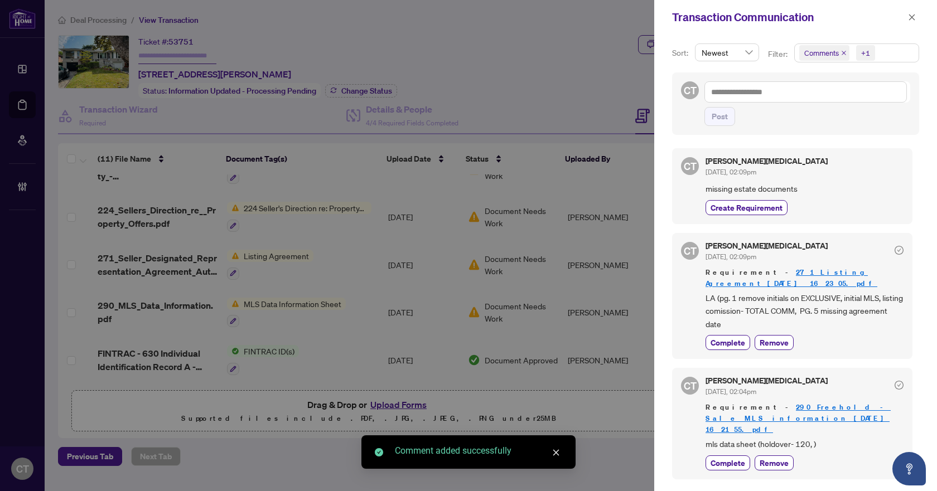
click at [726, 196] on div "[PERSON_NAME][MEDICAL_DATA] [DATE], 02:09pm missing estate documents Create Req…" at bounding box center [804, 185] width 198 height 57
click at [727, 205] on span "Create Requirement" at bounding box center [746, 208] width 72 height 12
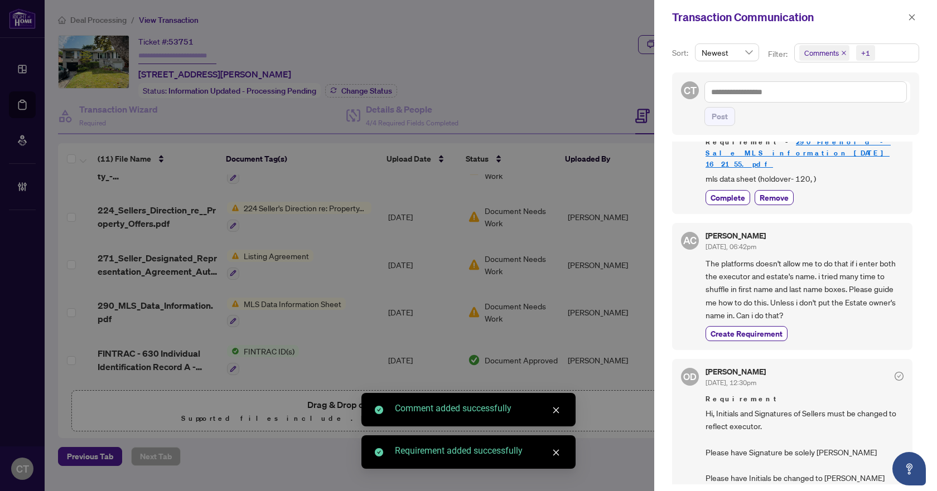
scroll to position [309, 0]
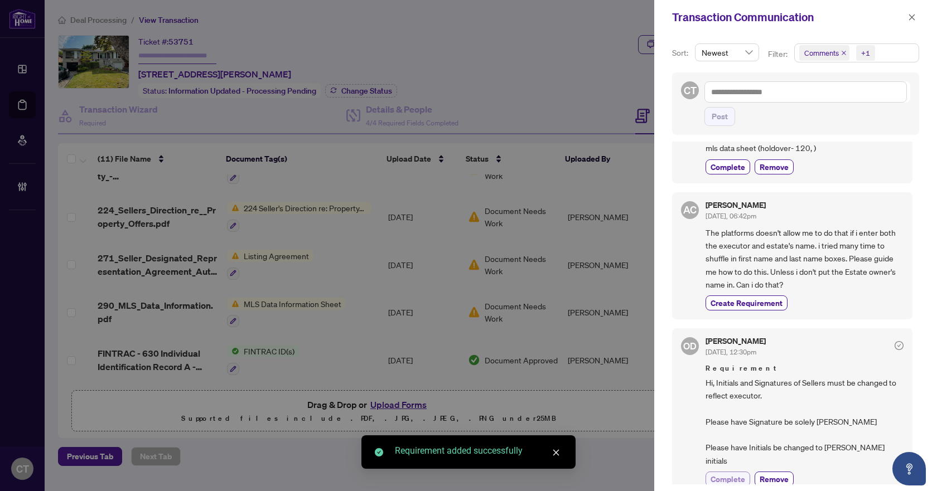
click at [730, 473] on span "Complete" at bounding box center [727, 479] width 35 height 12
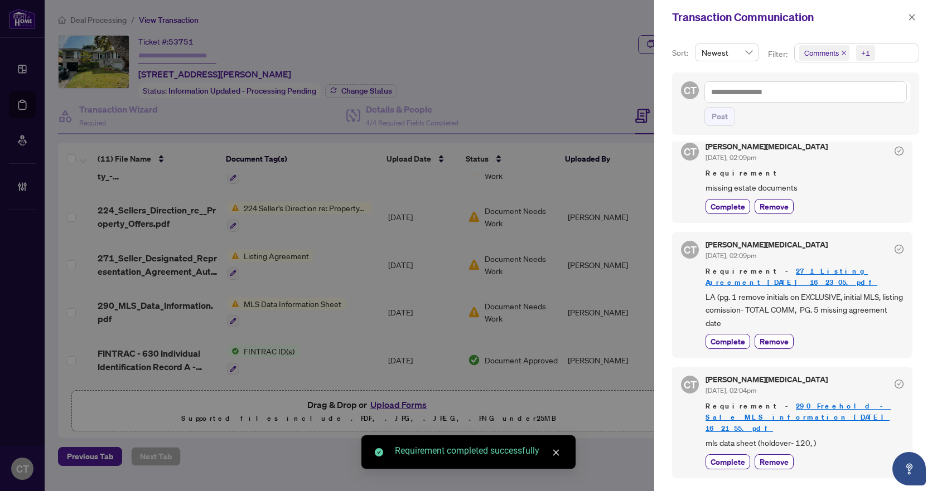
scroll to position [0, 0]
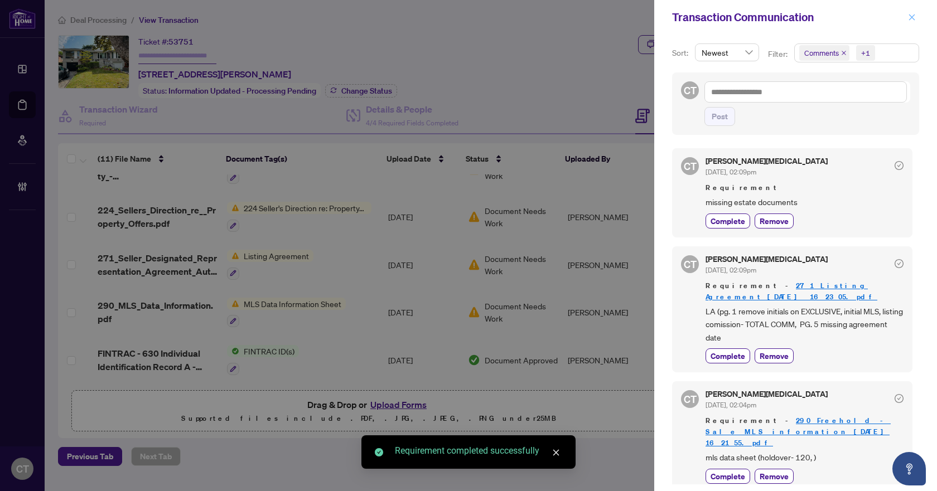
click at [914, 13] on span "button" at bounding box center [912, 17] width 8 height 18
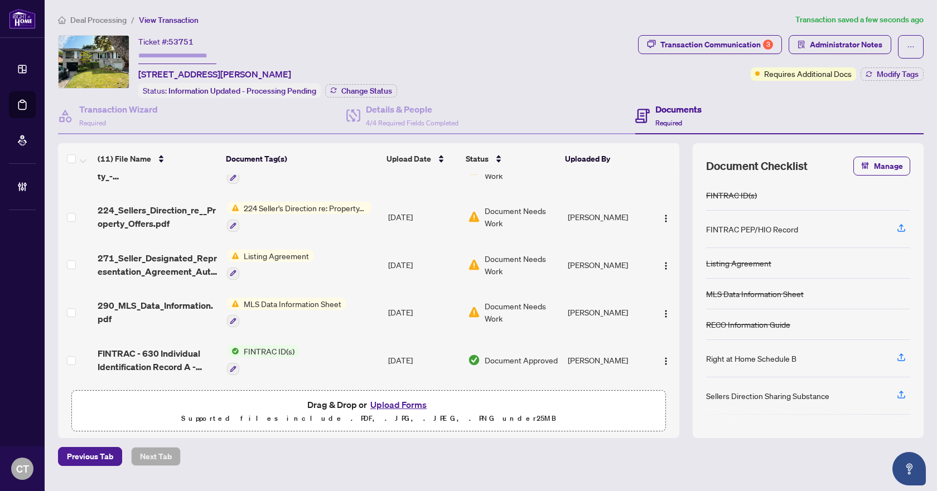
click at [104, 22] on span "Deal Processing" at bounding box center [98, 20] width 56 height 10
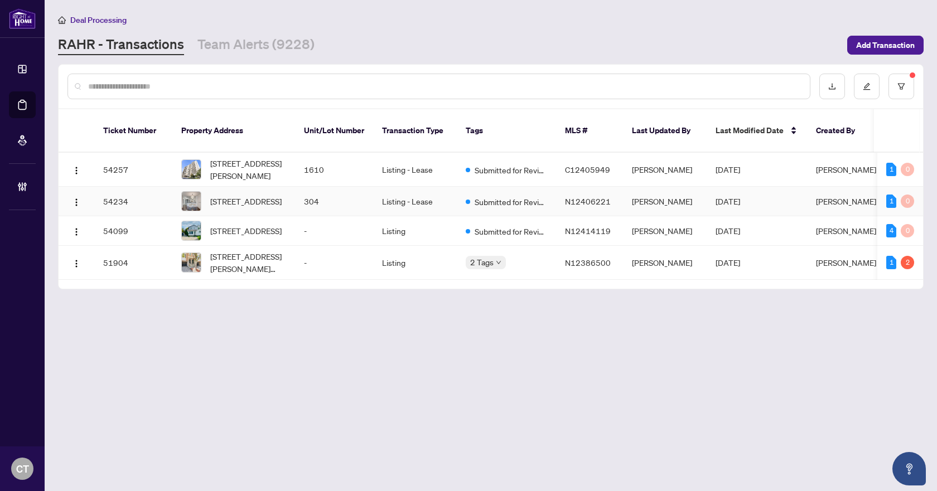
click at [304, 197] on td "304" at bounding box center [334, 202] width 78 height 30
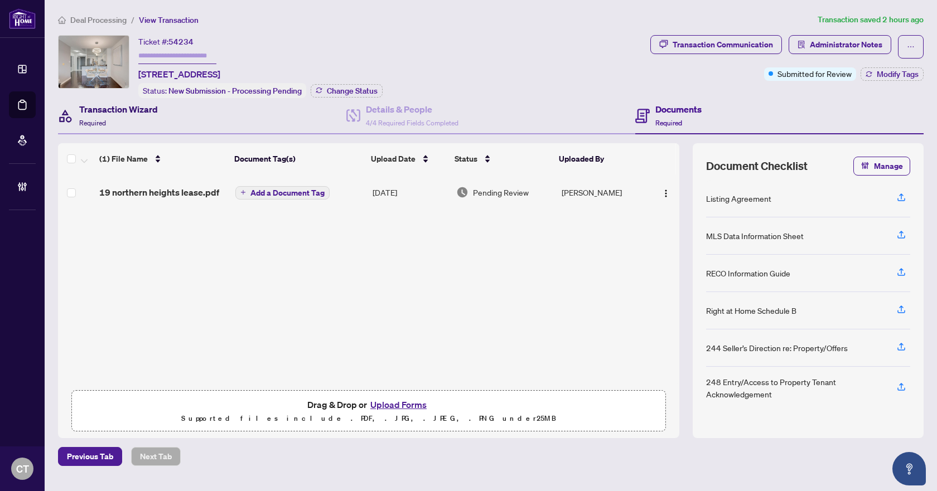
click at [157, 109] on h4 "Transaction Wizard" at bounding box center [118, 109] width 79 height 13
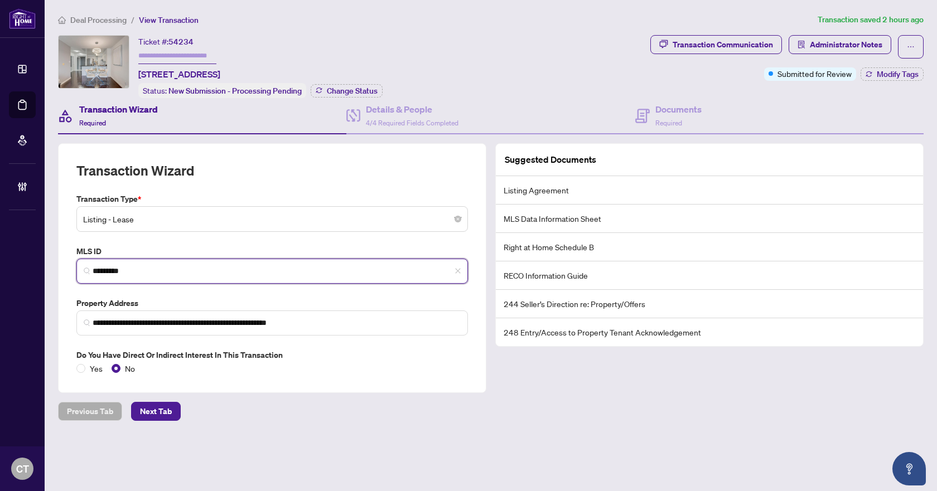
drag, startPoint x: 159, startPoint y: 273, endPoint x: 78, endPoint y: 275, distance: 81.5
click at [78, 275] on span "*********" at bounding box center [271, 271] width 391 height 25
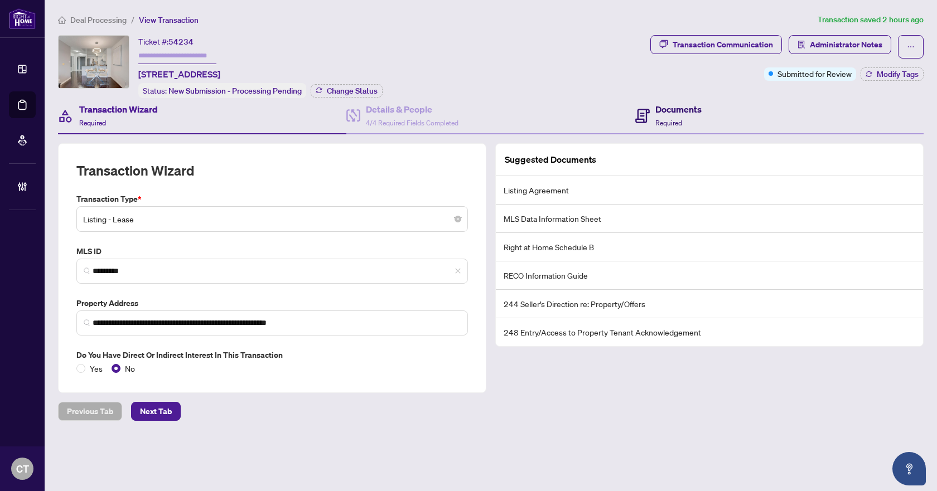
click at [650, 105] on div "Documents Required" at bounding box center [668, 116] width 66 height 26
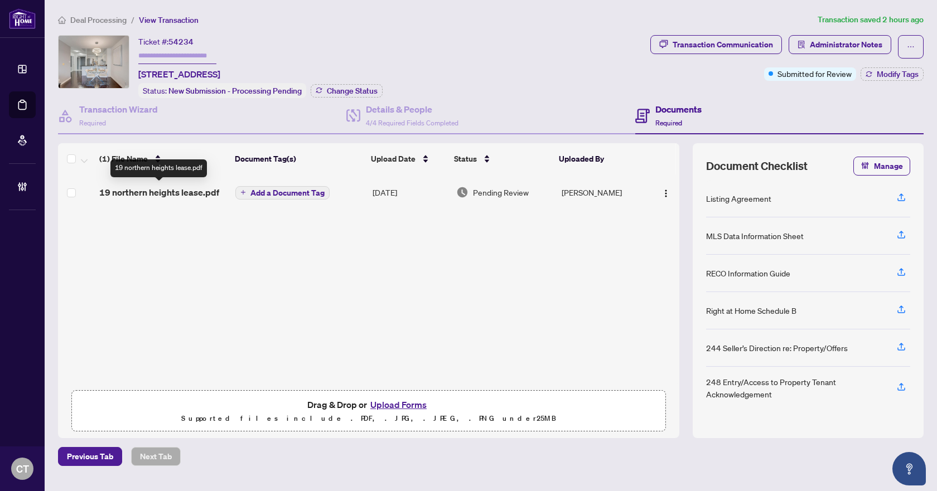
click at [125, 189] on span "19 northern heights lease.pdf" at bounding box center [159, 192] width 120 height 13
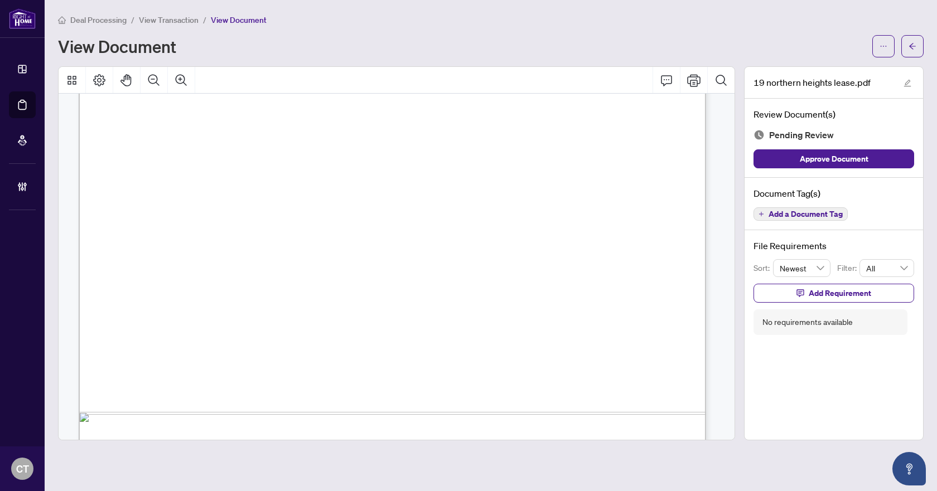
scroll to position [16829, 0]
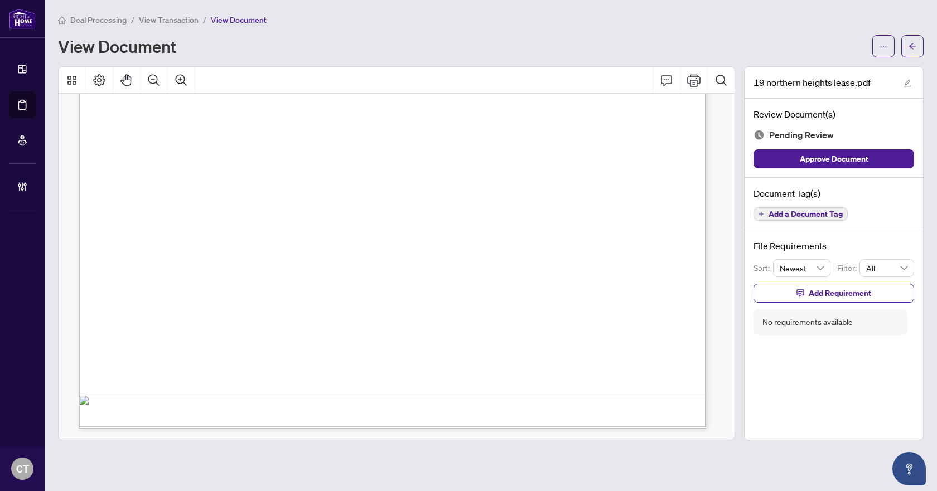
click at [843, 213] on button "Add a Document Tag" at bounding box center [800, 213] width 94 height 13
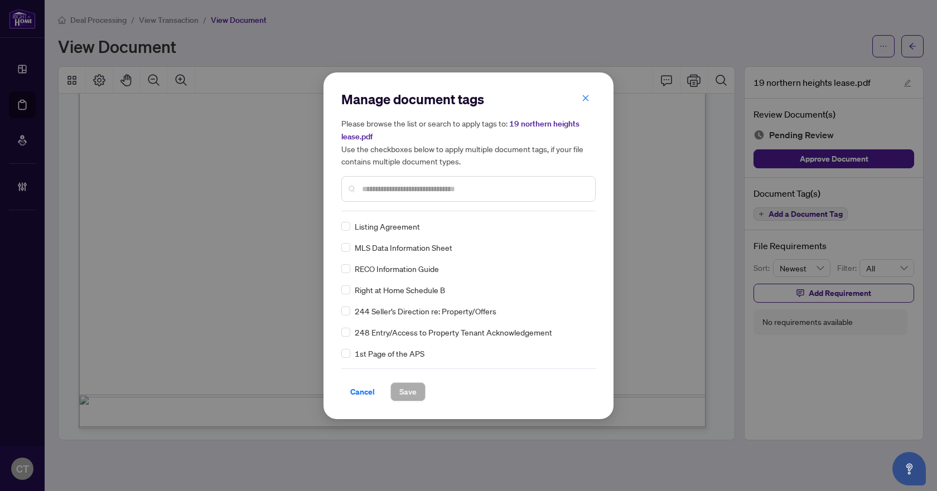
click at [350, 225] on div "Listing Agreement" at bounding box center [465, 226] width 248 height 12
click at [409, 194] on input "text" at bounding box center [474, 189] width 224 height 12
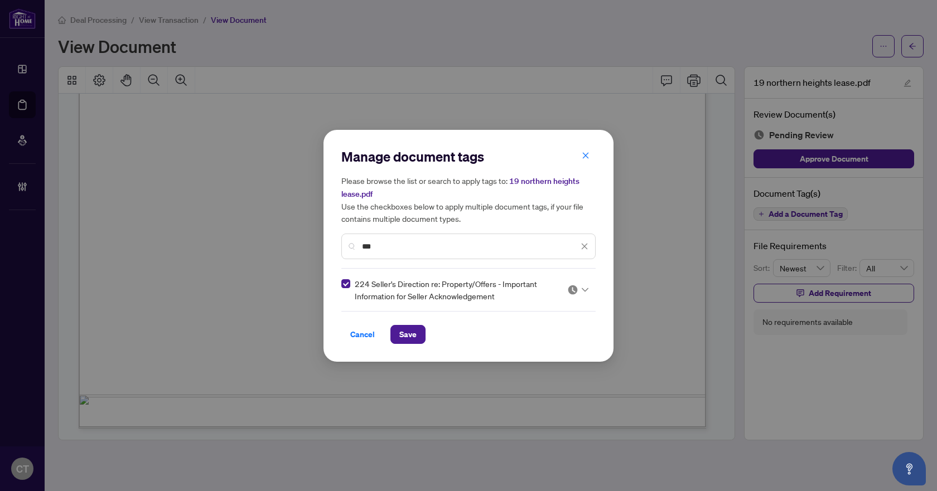
click at [569, 288] on img at bounding box center [572, 289] width 11 height 11
click at [547, 350] on div "Approved" at bounding box center [544, 344] width 85 height 18
click at [579, 243] on span "***" at bounding box center [475, 246] width 226 height 12
click at [582, 245] on icon "close" at bounding box center [585, 247] width 8 height 8
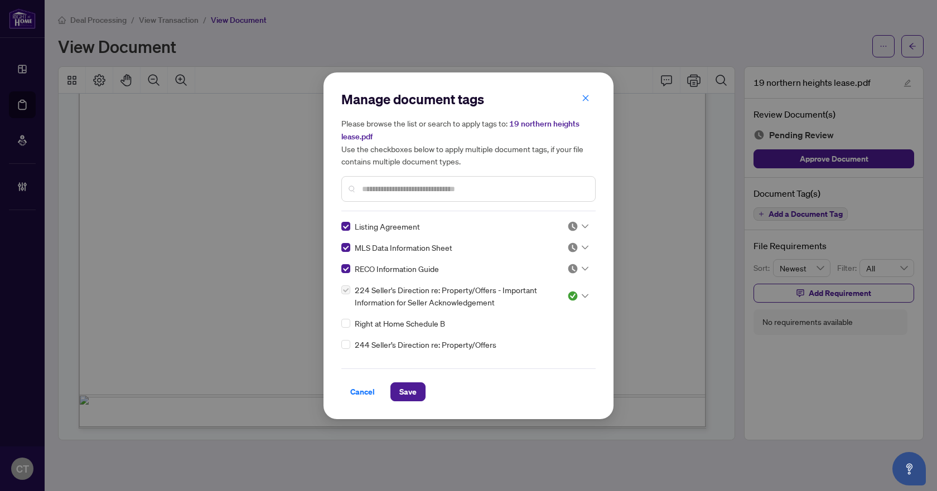
click at [574, 266] on img at bounding box center [572, 268] width 11 height 11
click at [559, 317] on div "Approved" at bounding box center [540, 323] width 71 height 12
click at [578, 251] on div at bounding box center [577, 247] width 21 height 11
click at [559, 300] on div "Approved" at bounding box center [540, 302] width 71 height 12
click at [575, 228] on div at bounding box center [577, 226] width 21 height 11
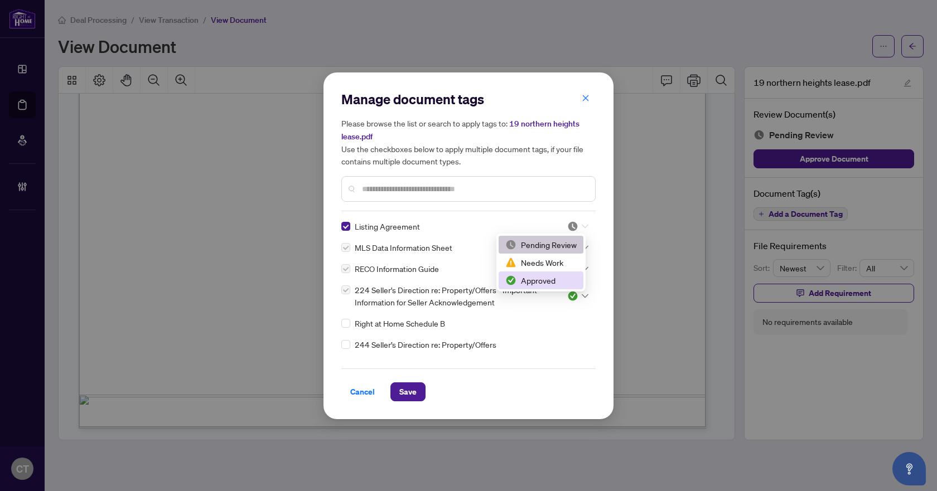
click at [558, 283] on div "Approved" at bounding box center [540, 280] width 71 height 12
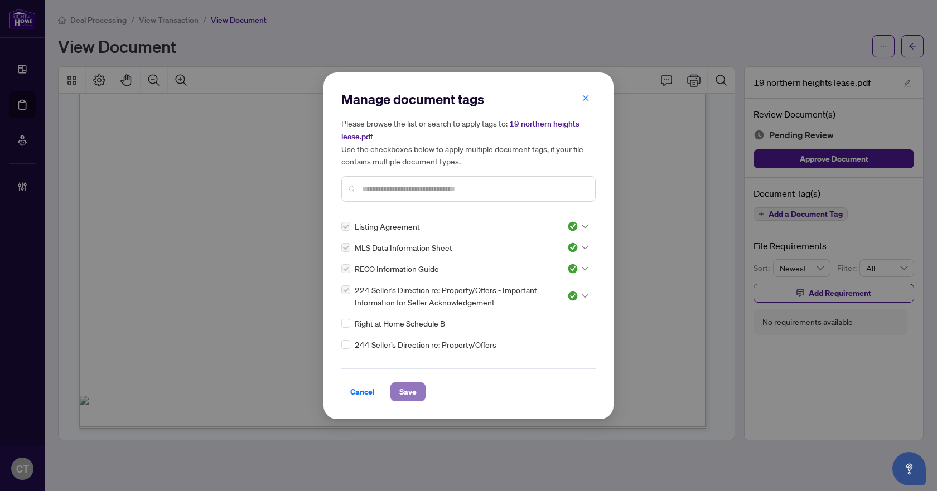
click at [414, 394] on span "Save" at bounding box center [407, 392] width 17 height 18
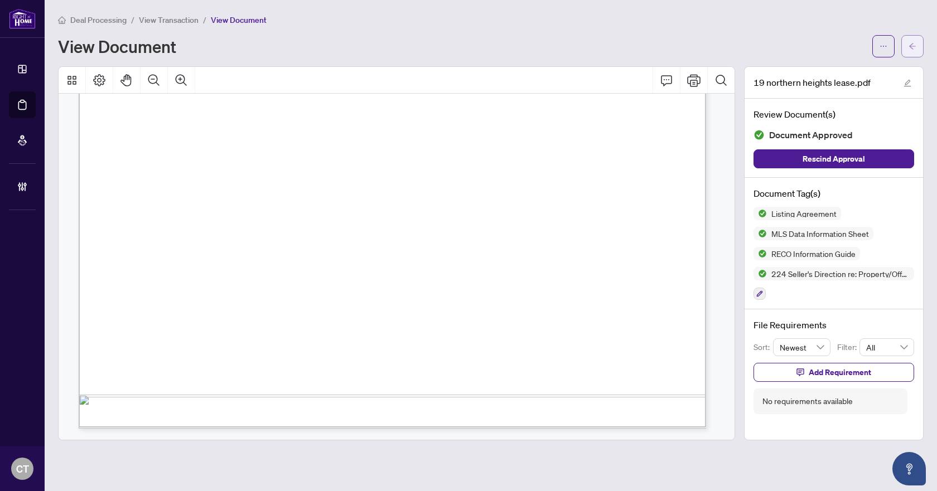
click at [917, 46] on button "button" at bounding box center [912, 46] width 22 height 22
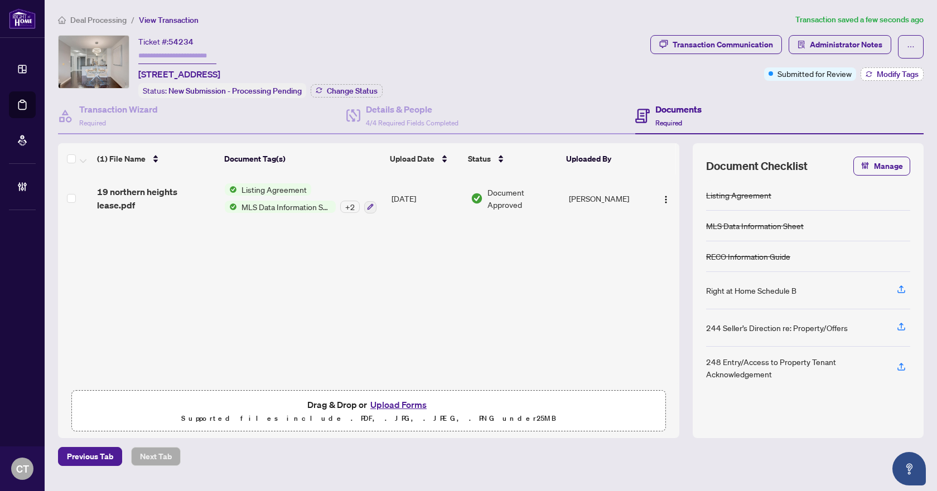
click at [889, 75] on span "Modify Tags" at bounding box center [898, 74] width 42 height 8
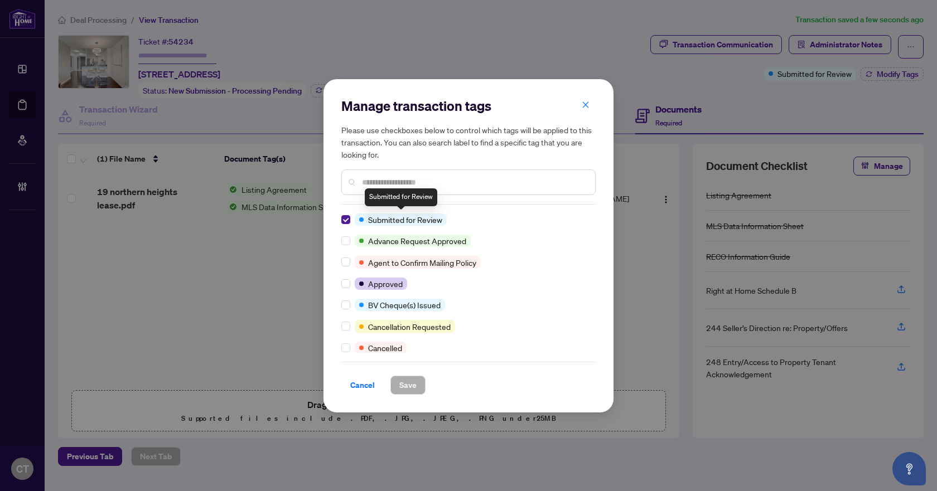
click at [341, 219] on div "Manage transaction tags Please use checkboxes below to control which tags will …" at bounding box center [468, 245] width 290 height 333
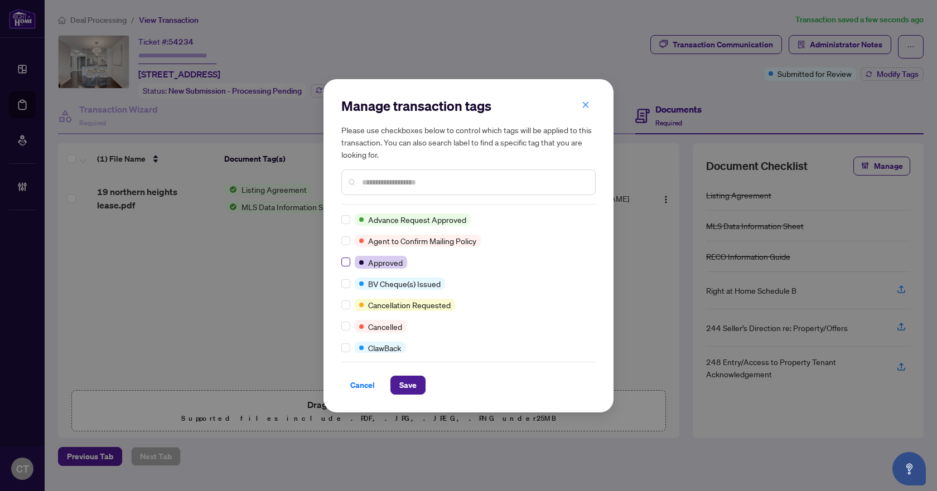
click at [347, 257] on label at bounding box center [345, 262] width 9 height 12
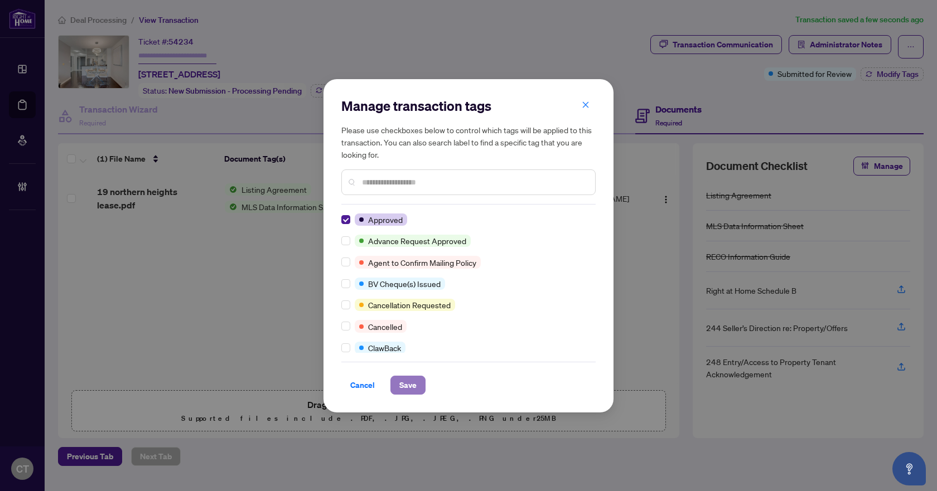
click at [404, 385] on span "Save" at bounding box center [407, 385] width 17 height 18
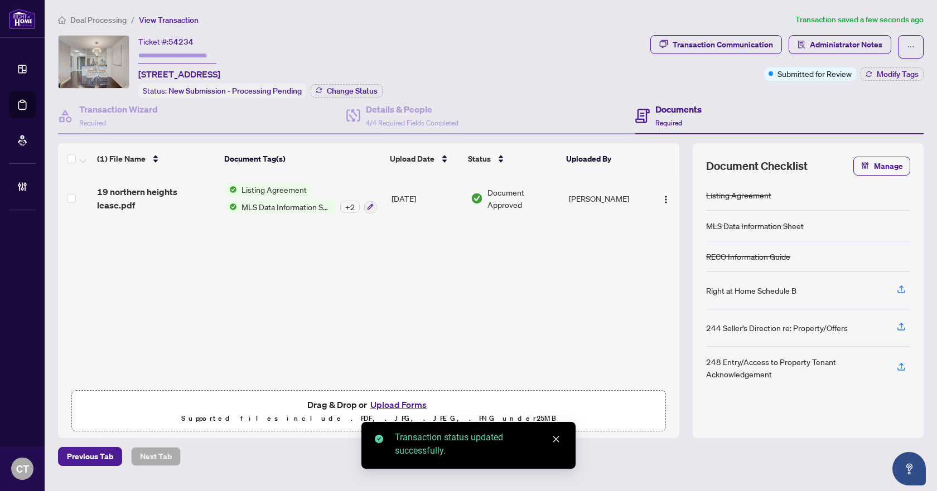
click at [106, 20] on span "Deal Processing" at bounding box center [98, 20] width 56 height 10
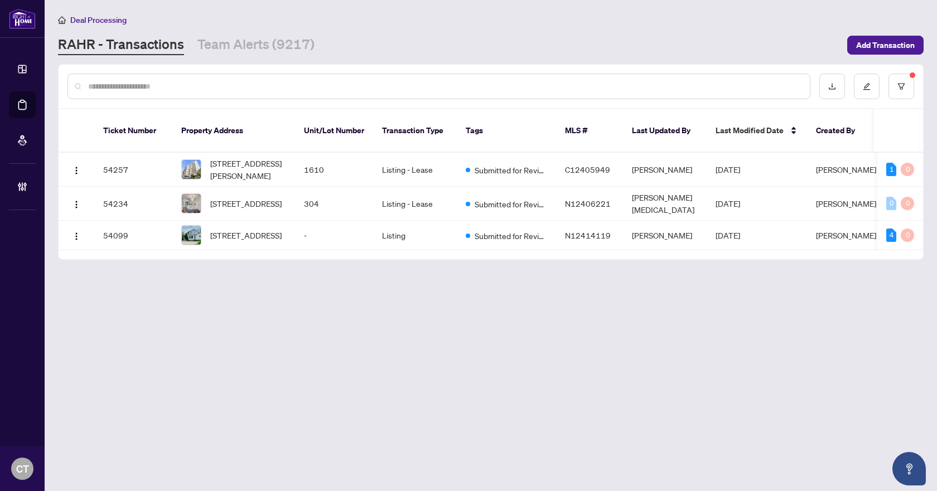
click at [236, 32] on div "Deal Processing [PERSON_NAME] - Transactions Team Alerts (9217) Add Transaction" at bounding box center [490, 34] width 865 height 42
click at [236, 46] on link "Team Alerts (9217)" at bounding box center [255, 45] width 117 height 20
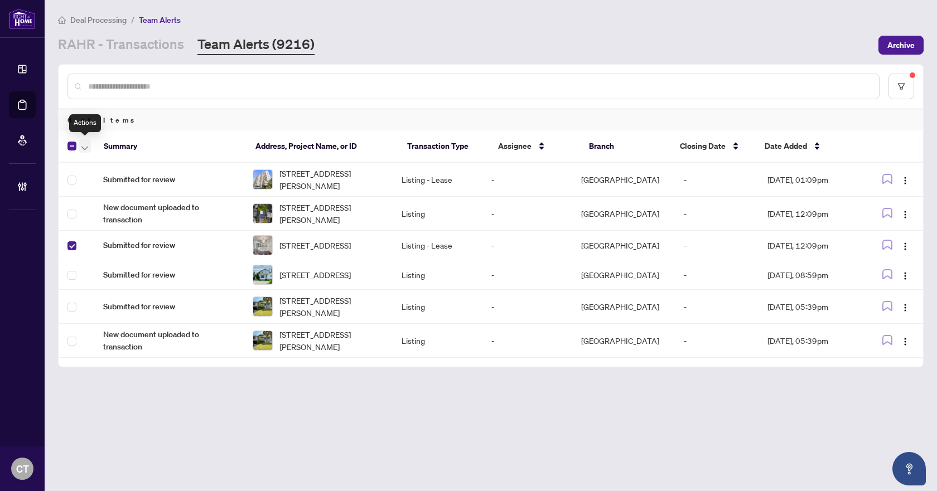
click at [84, 150] on span "button" at bounding box center [84, 146] width 7 height 12
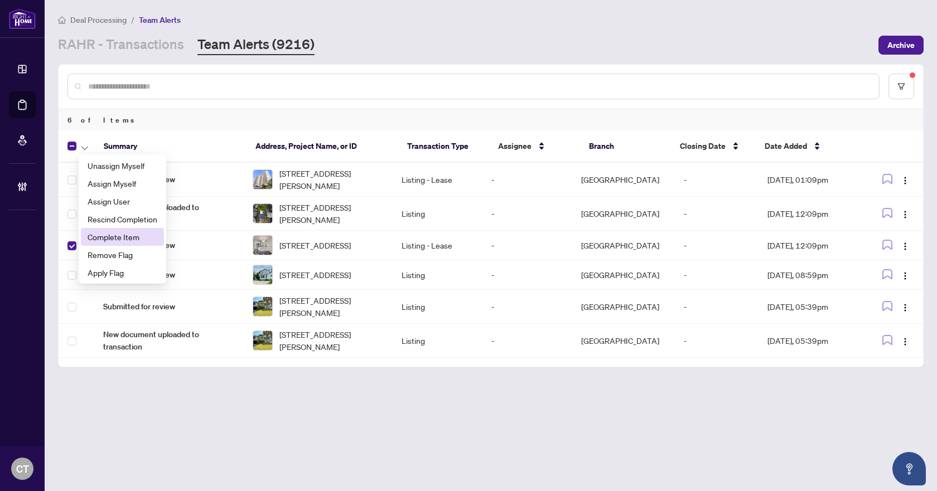
click at [105, 241] on span "Complete Item" at bounding box center [123, 237] width 70 height 12
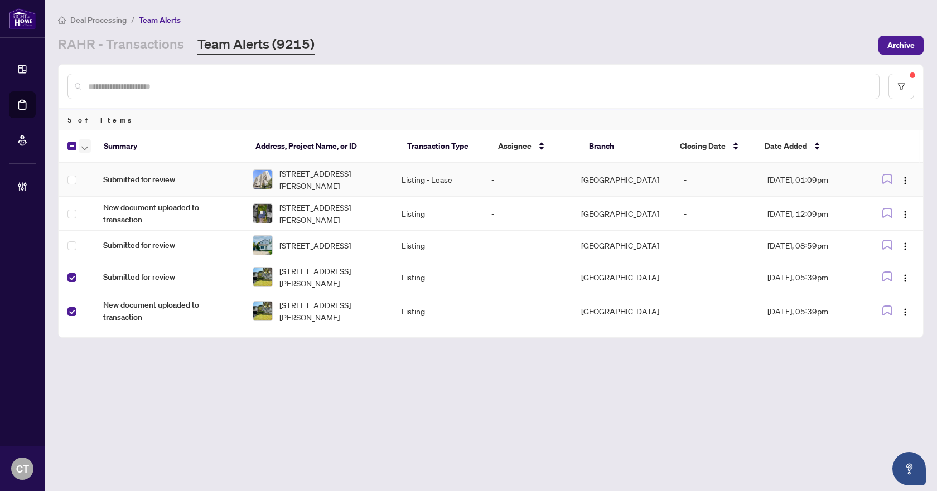
click at [86, 149] on icon "button" at bounding box center [84, 148] width 7 height 4
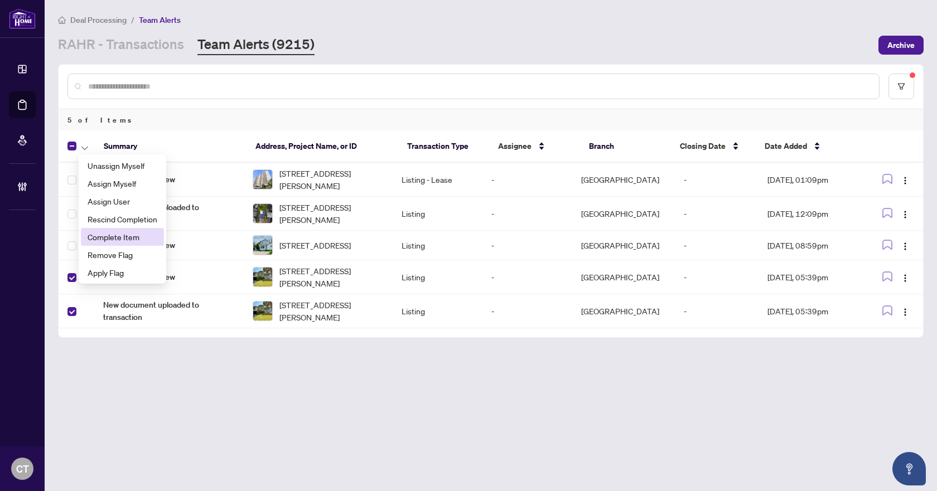
click at [111, 234] on span "Complete Item" at bounding box center [123, 237] width 70 height 12
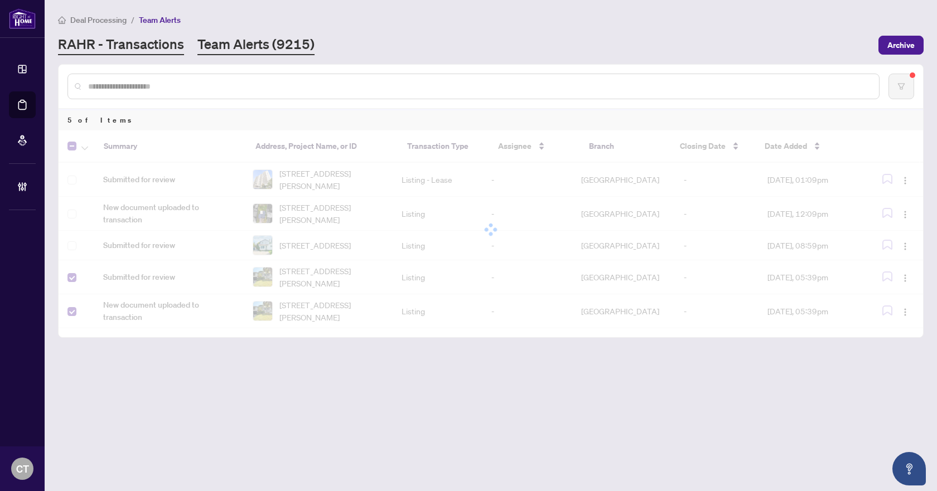
click at [159, 52] on link "RAHR - Transactions" at bounding box center [121, 45] width 126 height 20
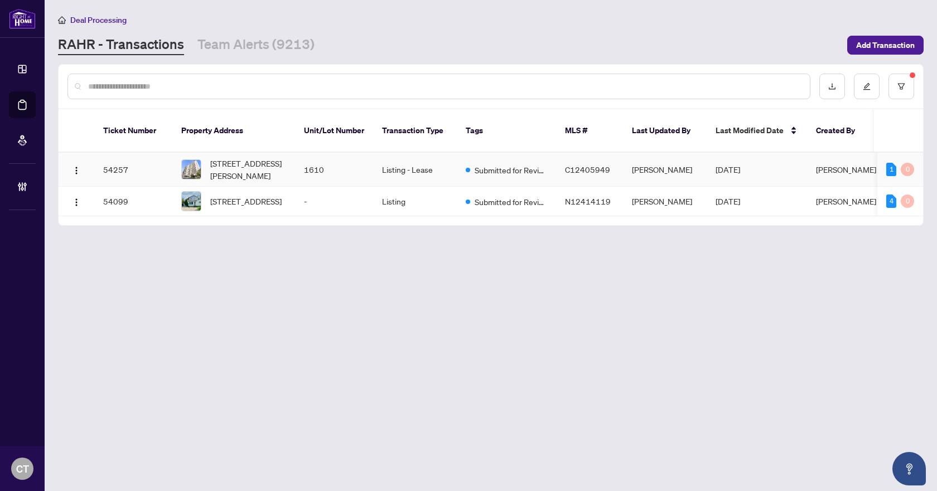
click at [356, 154] on td "1610" at bounding box center [334, 170] width 78 height 34
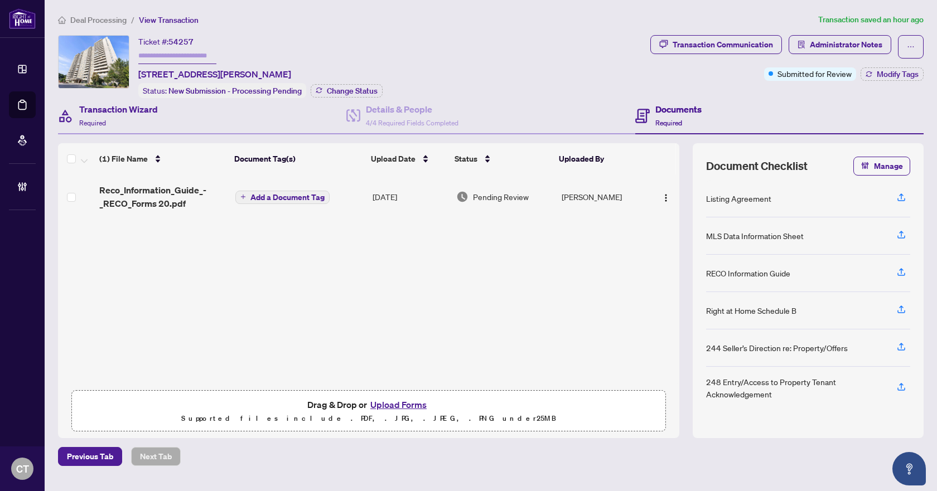
click at [202, 118] on div "Transaction Wizard Required" at bounding box center [202, 116] width 288 height 36
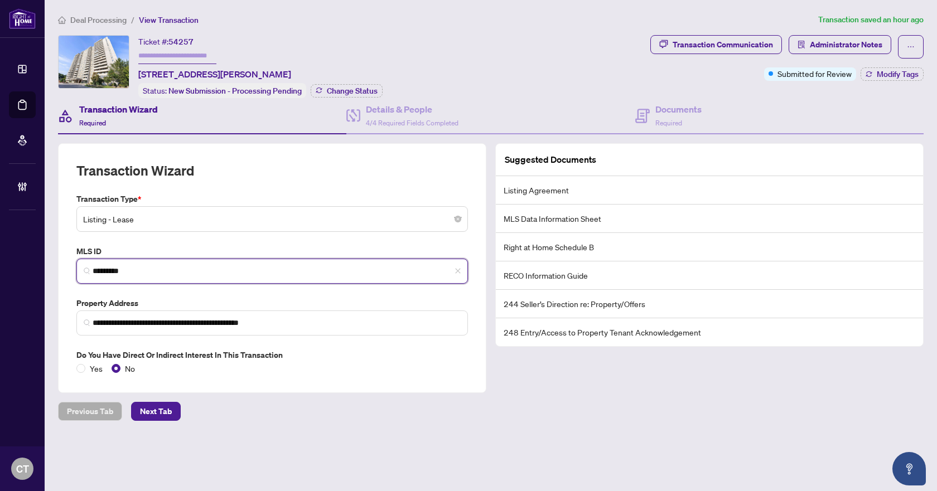
drag, startPoint x: 148, startPoint y: 272, endPoint x: 89, endPoint y: 276, distance: 59.8
click at [89, 276] on span "*********" at bounding box center [271, 271] width 391 height 25
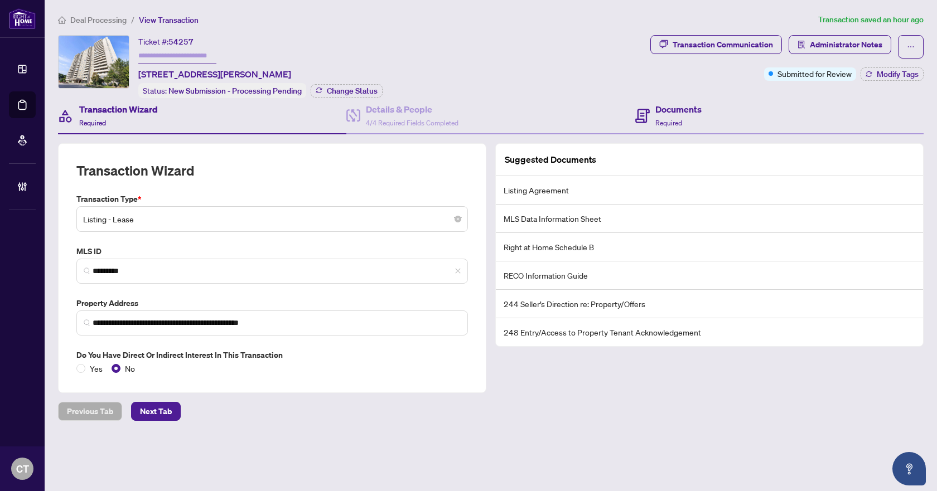
click at [718, 109] on div "Documents Required" at bounding box center [779, 116] width 288 height 36
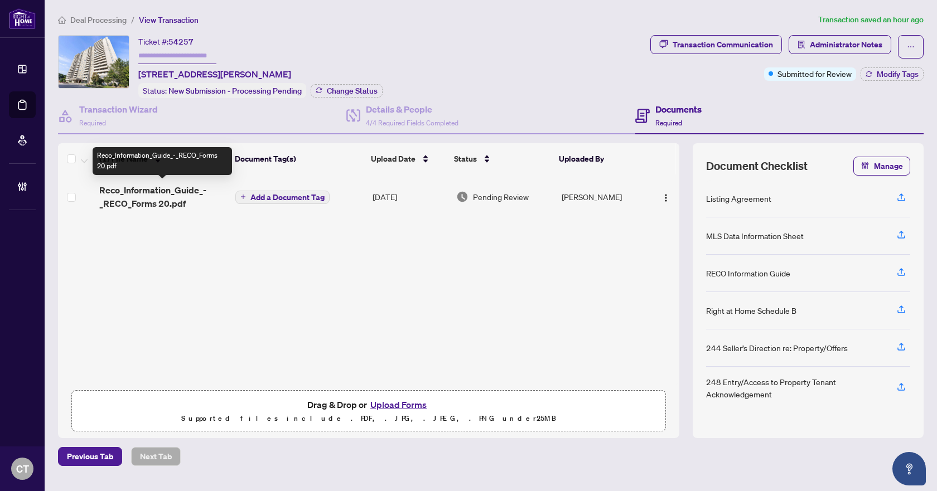
click at [185, 195] on span "Reco_Information_Guide_-_RECO_Forms 20.pdf" at bounding box center [162, 196] width 127 height 27
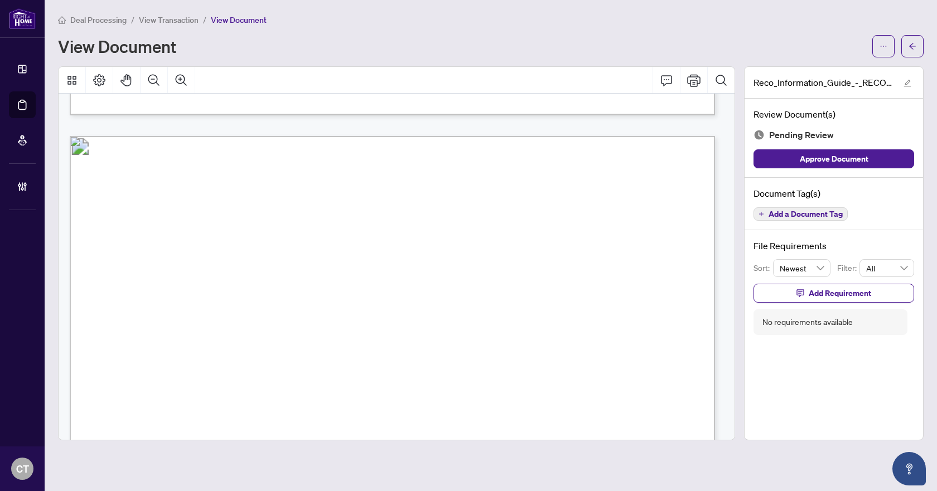
scroll to position [11209, 0]
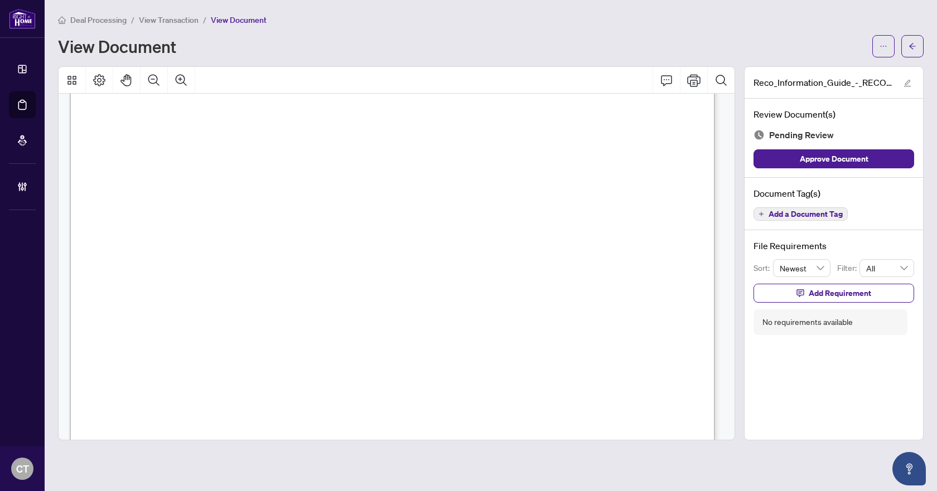
click at [827, 216] on span "Add a Document Tag" at bounding box center [805, 214] width 74 height 8
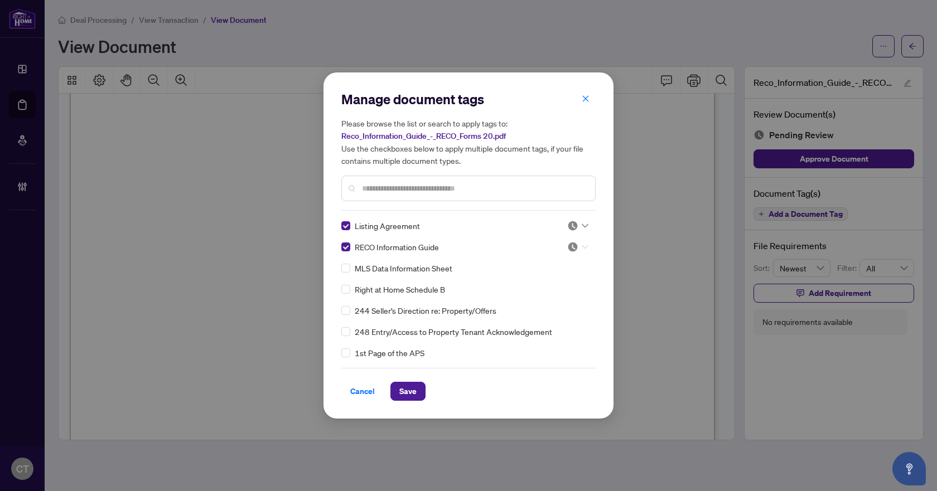
click at [582, 245] on icon at bounding box center [585, 247] width 7 height 4
drag, startPoint x: 541, startPoint y: 302, endPoint x: 583, endPoint y: 240, distance: 74.4
click at [541, 302] on div "Approved" at bounding box center [540, 302] width 71 height 12
click at [571, 225] on img at bounding box center [572, 225] width 11 height 11
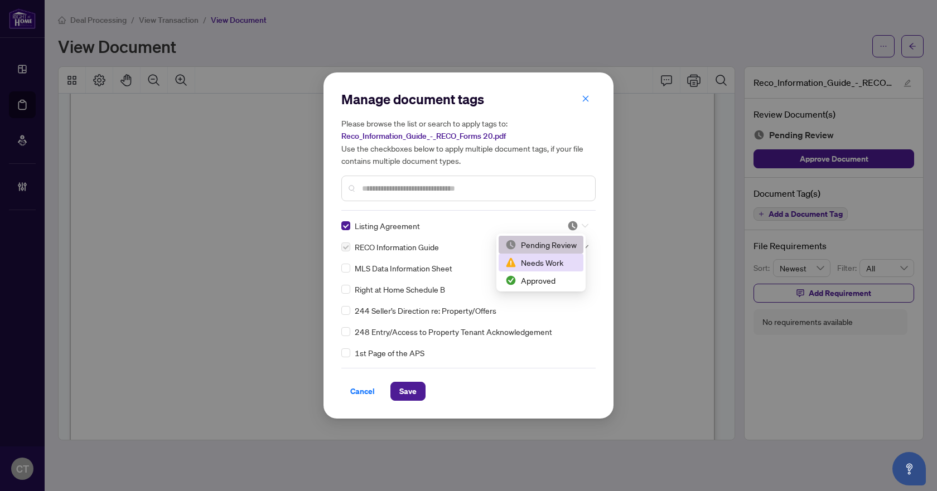
click at [554, 260] on div "Needs Work" at bounding box center [540, 263] width 71 height 12
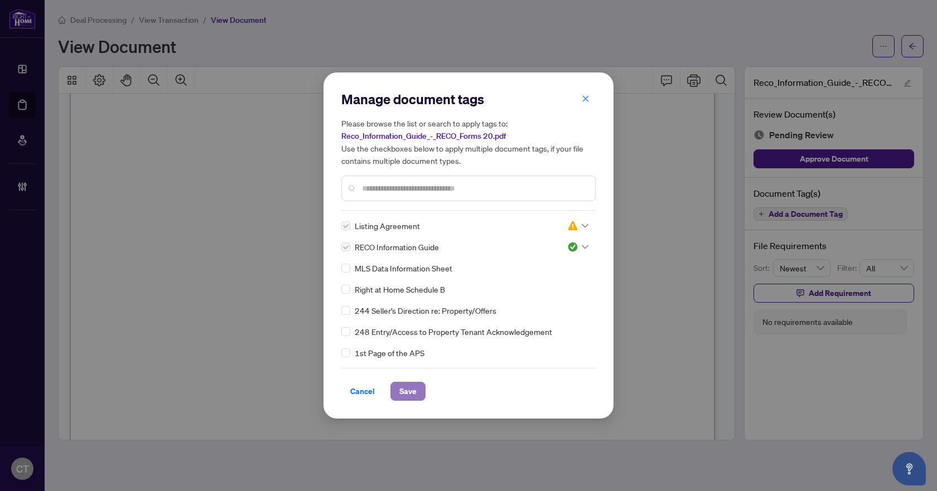
click at [409, 389] on span "Save" at bounding box center [407, 392] width 17 height 18
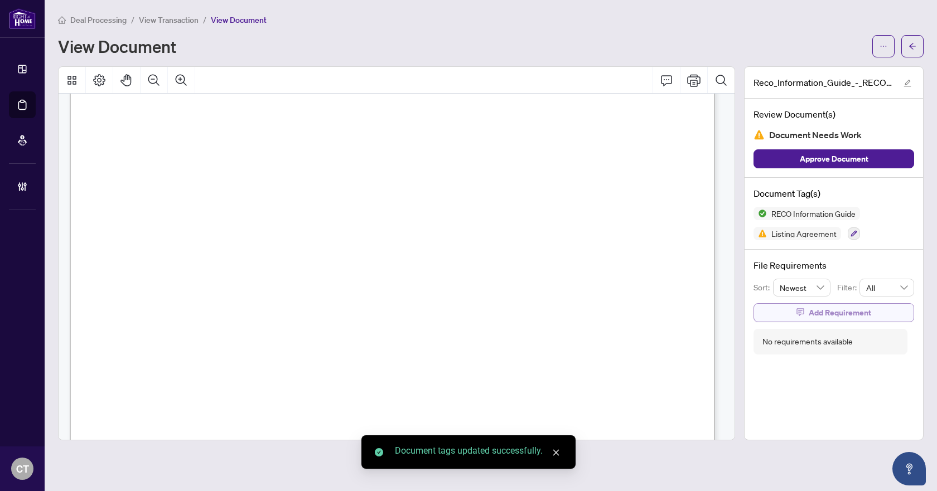
click at [807, 303] on button "Add Requirement" at bounding box center [833, 312] width 161 height 19
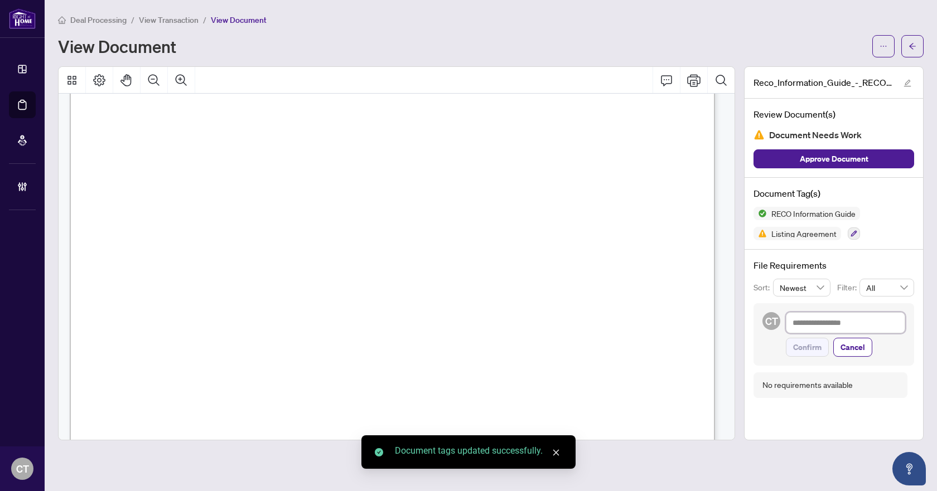
click at [814, 326] on textarea at bounding box center [845, 322] width 119 height 21
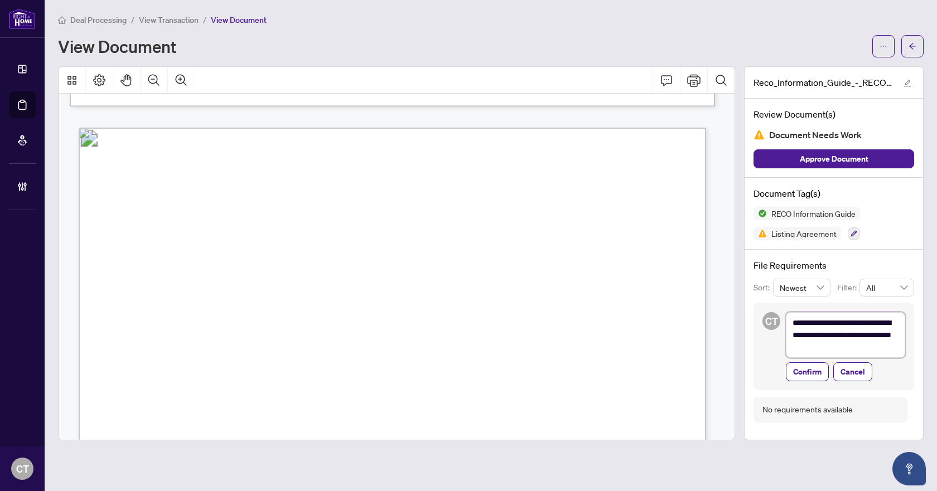
scroll to position [15391, 0]
click at [798, 367] on span "Confirm" at bounding box center [807, 372] width 28 height 18
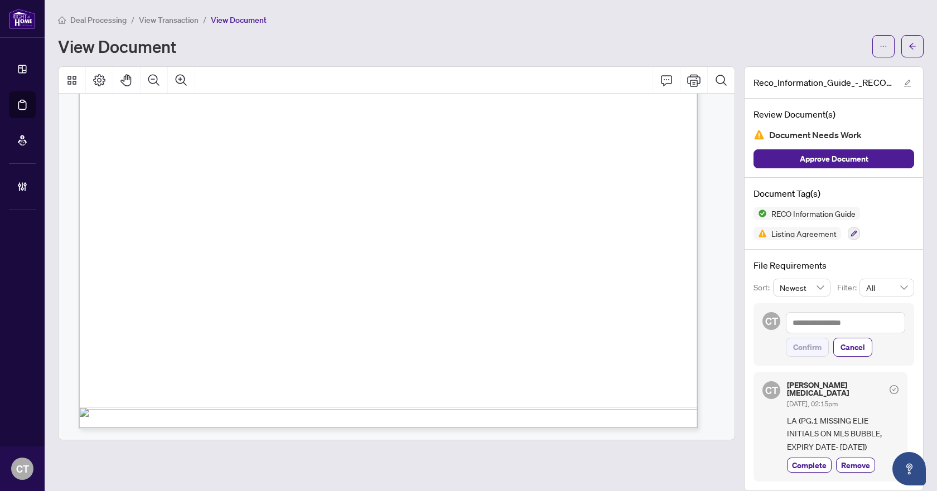
scroll to position [15761, 0]
click at [848, 236] on button "button" at bounding box center [854, 234] width 12 height 12
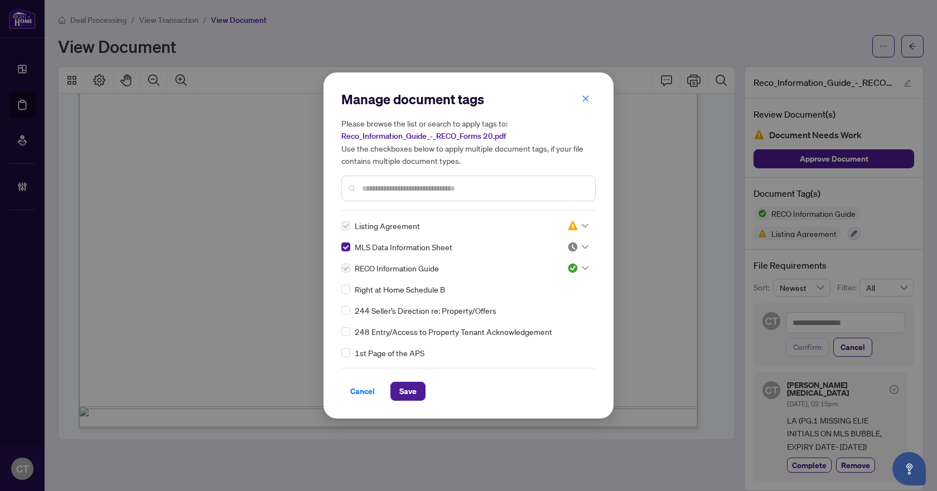
click at [582, 246] on icon at bounding box center [585, 247] width 7 height 4
click at [552, 299] on div "Approved" at bounding box center [540, 302] width 71 height 12
click at [410, 384] on span "Save" at bounding box center [407, 392] width 17 height 18
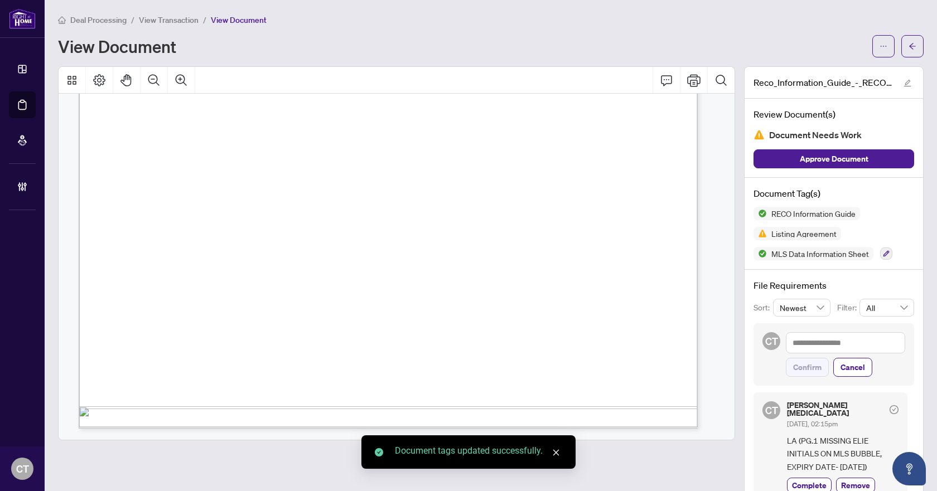
click at [909, 46] on icon "arrow-left" at bounding box center [912, 46] width 7 height 6
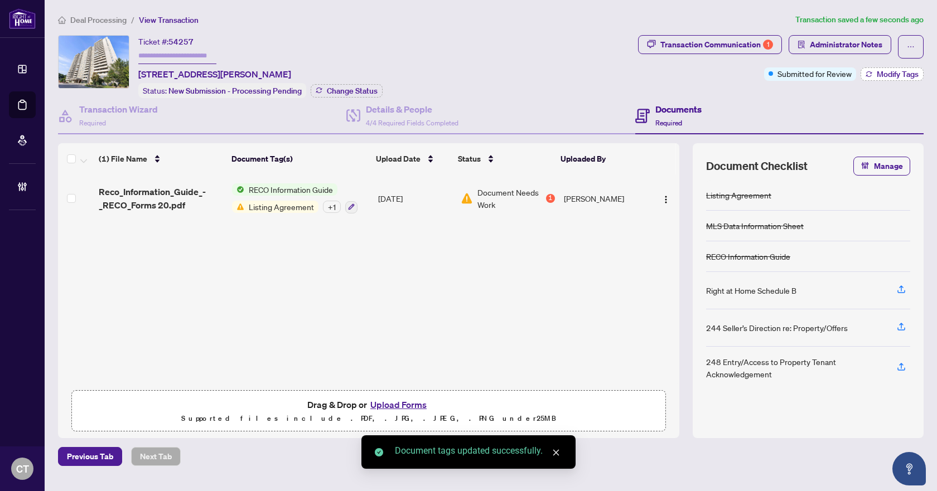
click at [888, 72] on span "Modify Tags" at bounding box center [898, 74] width 42 height 8
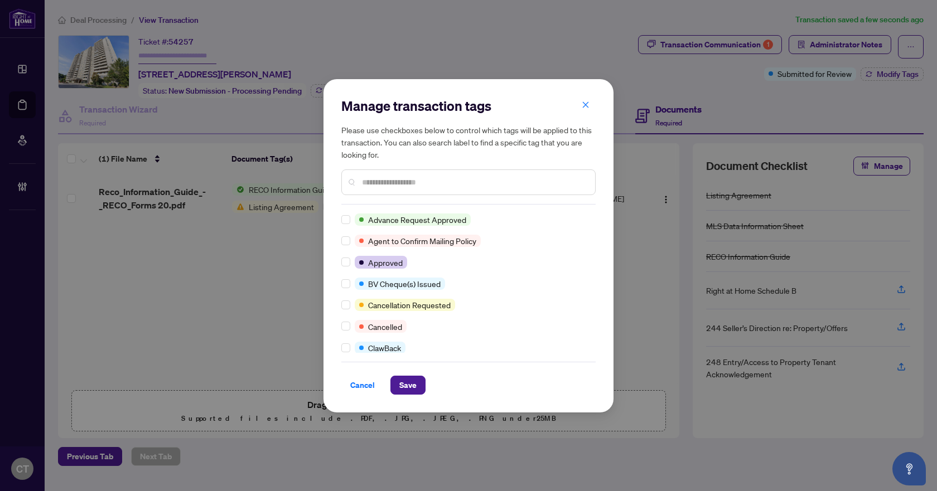
click at [391, 185] on input "text" at bounding box center [474, 182] width 224 height 12
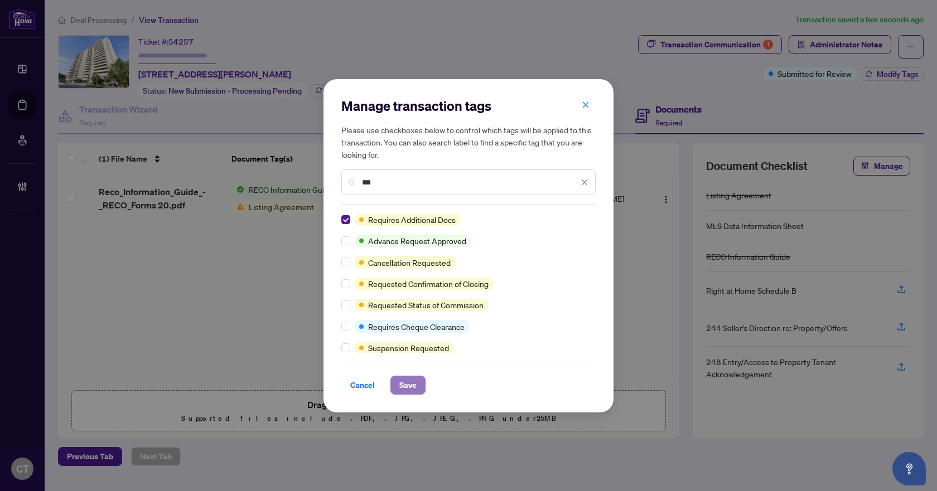
click at [390, 388] on button "Save" at bounding box center [407, 385] width 35 height 19
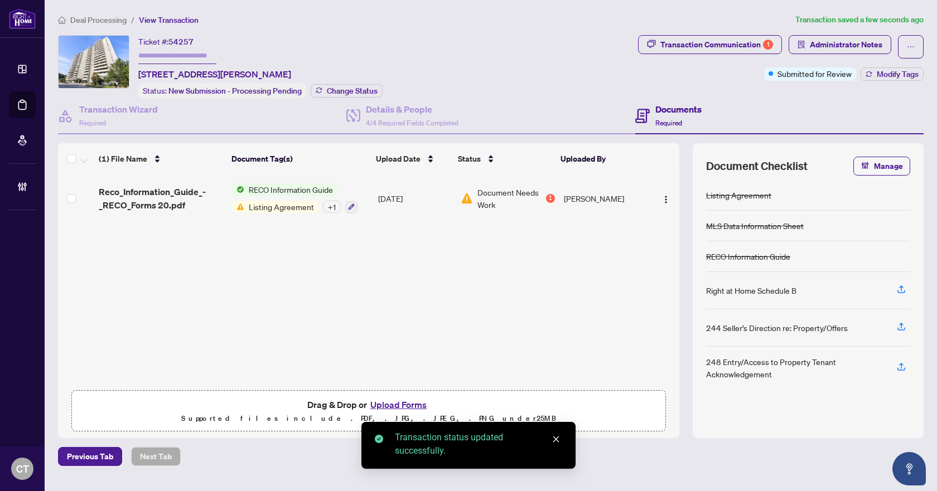
click at [95, 20] on span "Deal Processing" at bounding box center [98, 20] width 56 height 10
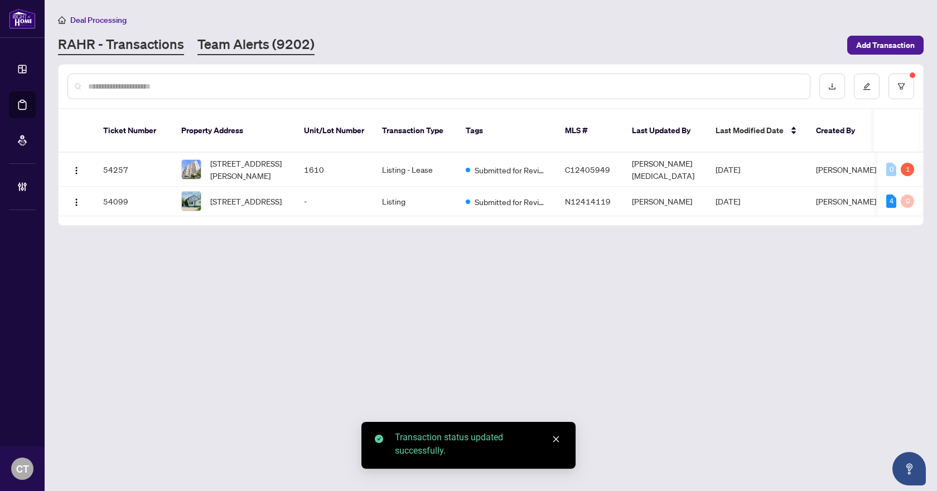
click at [199, 42] on link "Team Alerts (9202)" at bounding box center [255, 45] width 117 height 20
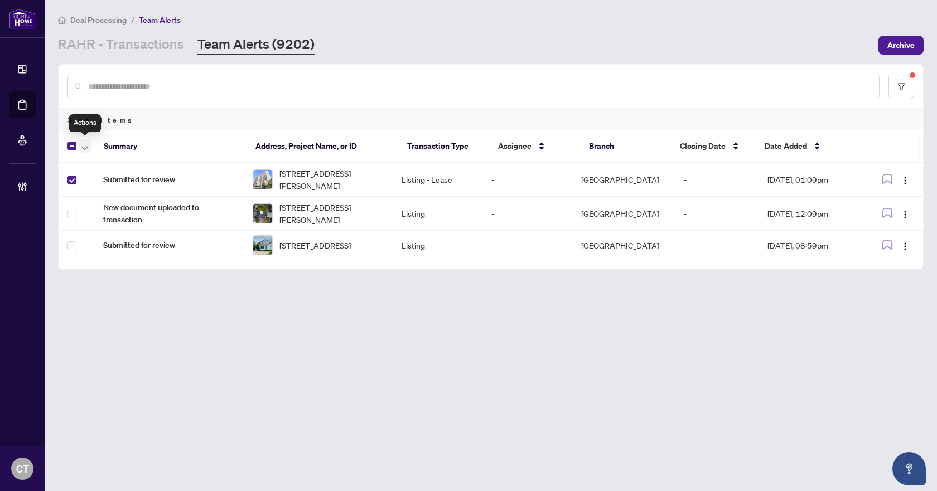
click at [85, 146] on icon "button" at bounding box center [84, 148] width 7 height 4
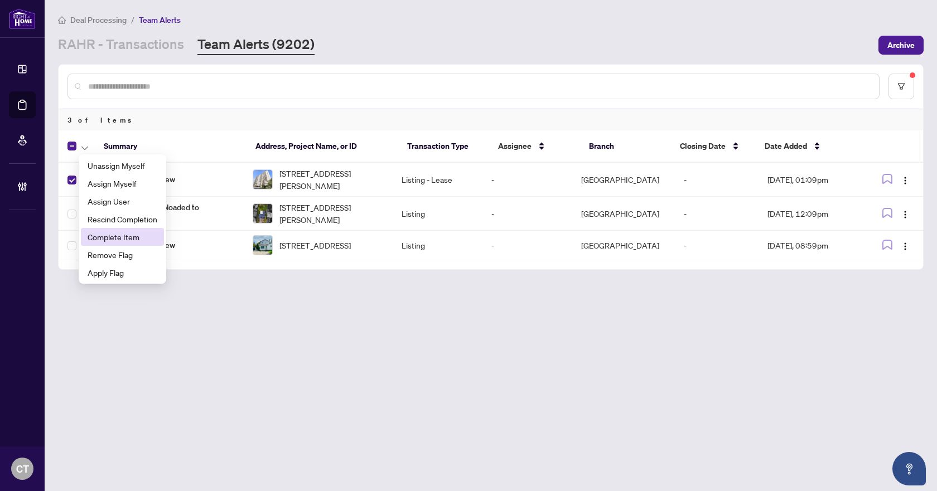
click at [101, 233] on span "Complete Item" at bounding box center [123, 237] width 70 height 12
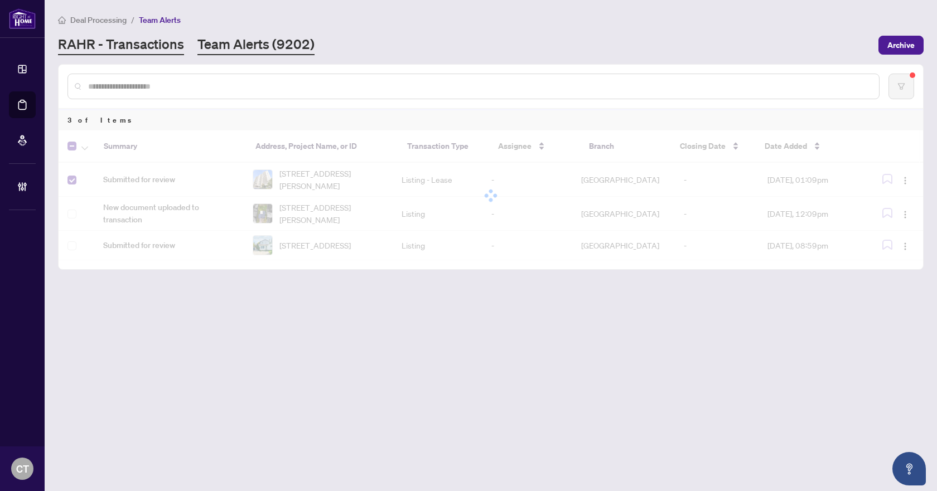
click at [91, 53] on link "RAHR - Transactions" at bounding box center [121, 45] width 126 height 20
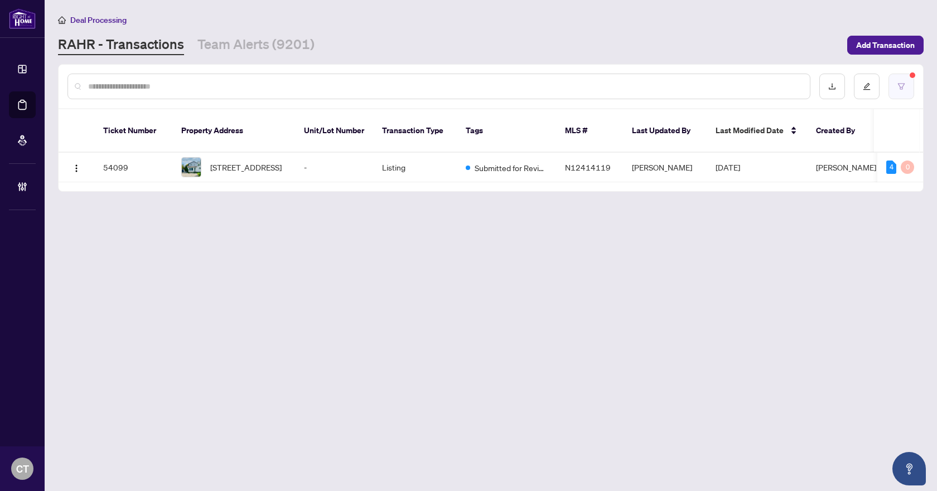
click at [906, 80] on button "button" at bounding box center [901, 87] width 26 height 26
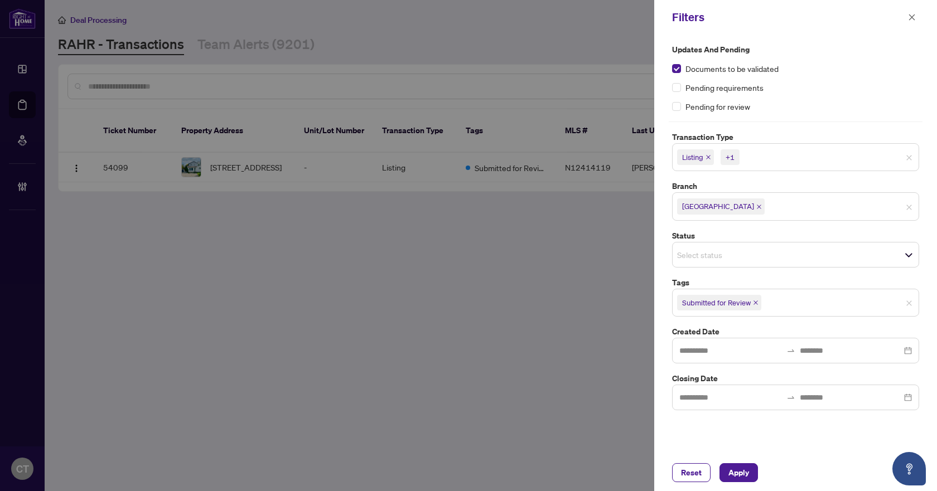
click at [786, 306] on input "search" at bounding box center [802, 302] width 78 height 13
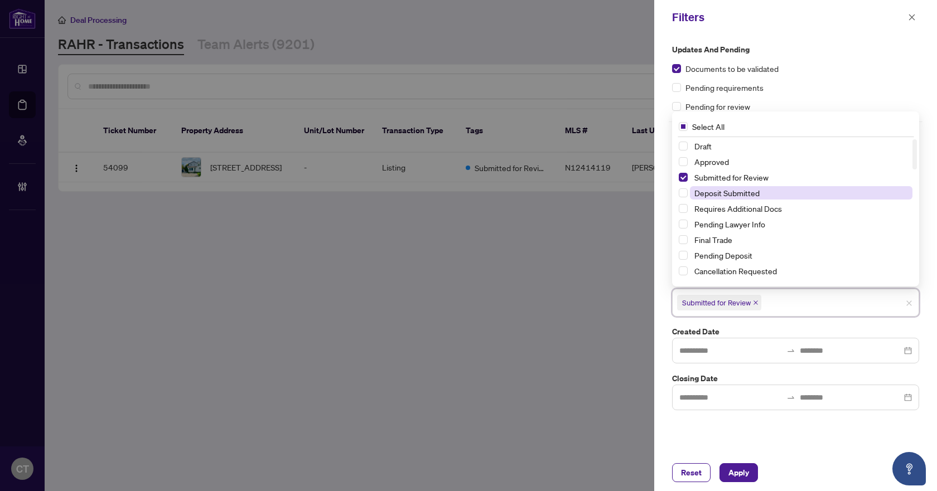
click at [733, 196] on span "Deposit Submitted" at bounding box center [726, 193] width 65 height 10
click at [734, 214] on span "Requires Additional Docs" at bounding box center [738, 209] width 88 height 10
click at [736, 470] on span "Apply" at bounding box center [738, 473] width 21 height 18
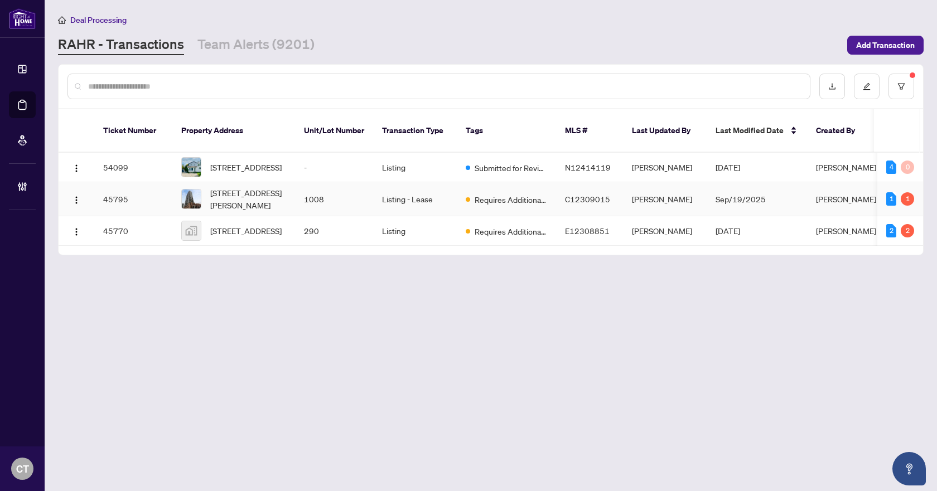
click at [301, 187] on td "1008" at bounding box center [334, 199] width 78 height 34
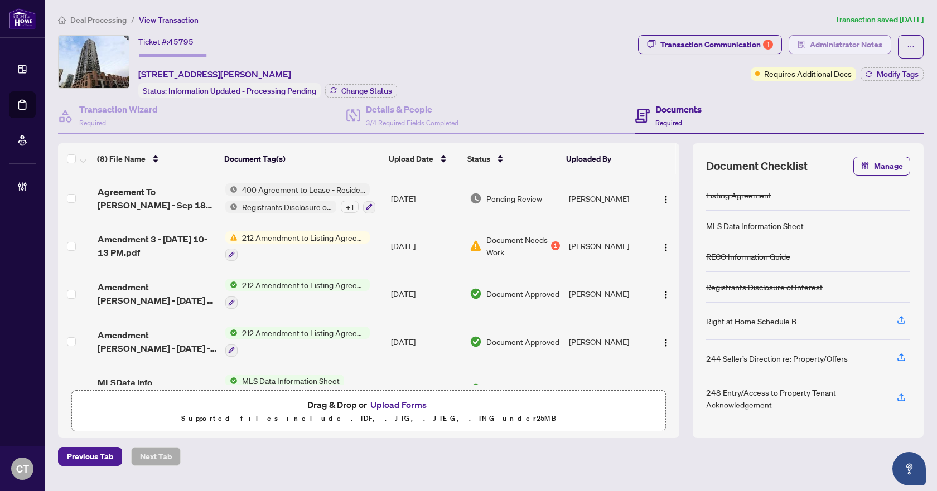
click at [819, 40] on span "Administrator Notes" at bounding box center [846, 45] width 72 height 18
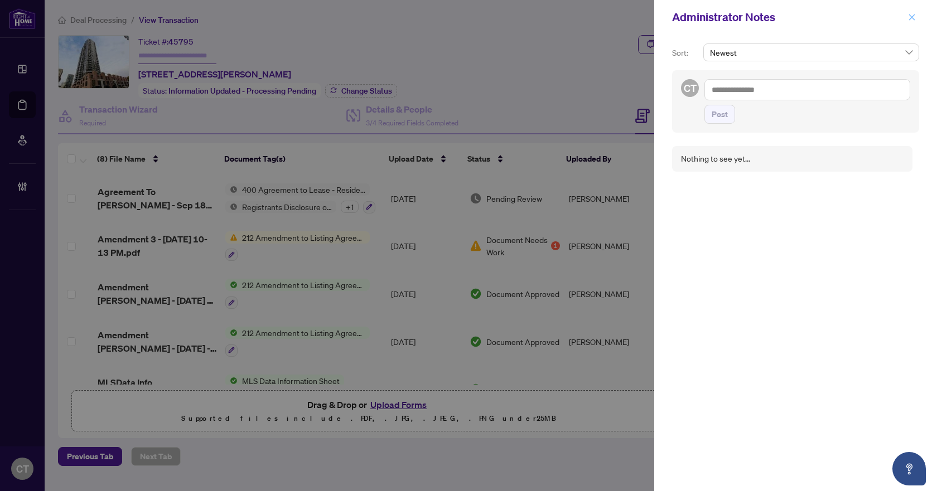
click at [911, 17] on icon "close" at bounding box center [912, 17] width 8 height 8
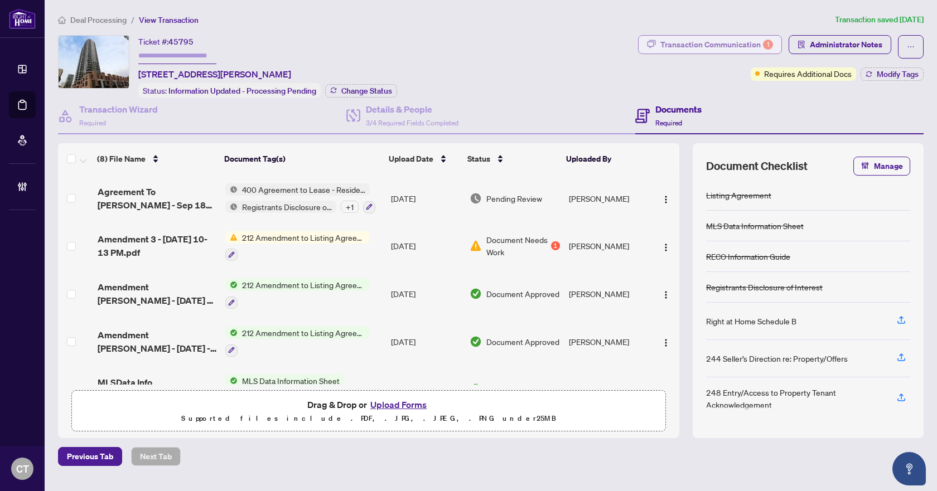
click at [742, 45] on div "Transaction Communication 1" at bounding box center [716, 45] width 113 height 18
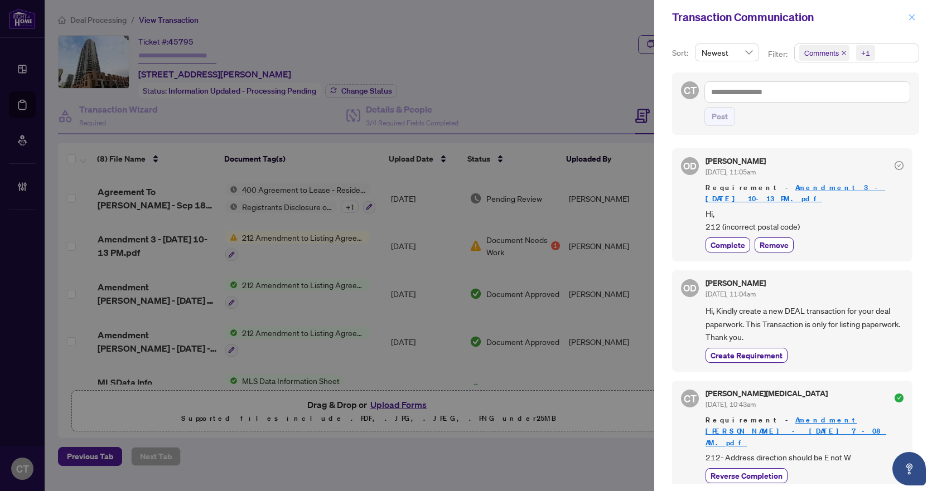
click at [906, 14] on button "button" at bounding box center [912, 17] width 14 height 13
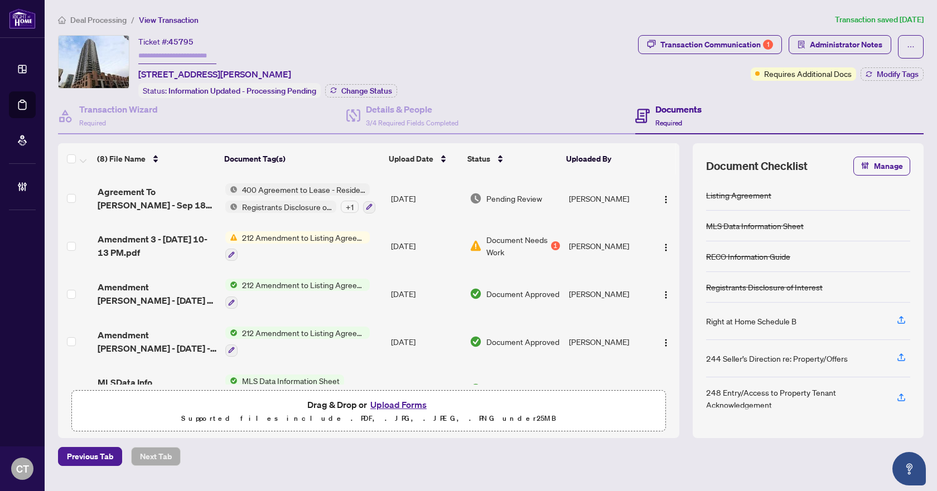
click at [350, 204] on div "+ 1" at bounding box center [350, 207] width 18 height 12
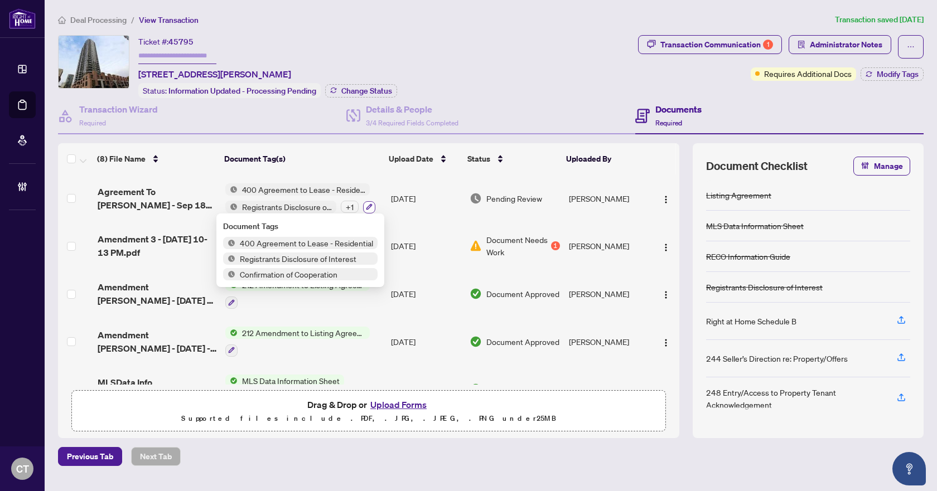
click at [368, 205] on icon "button" at bounding box center [369, 207] width 7 height 7
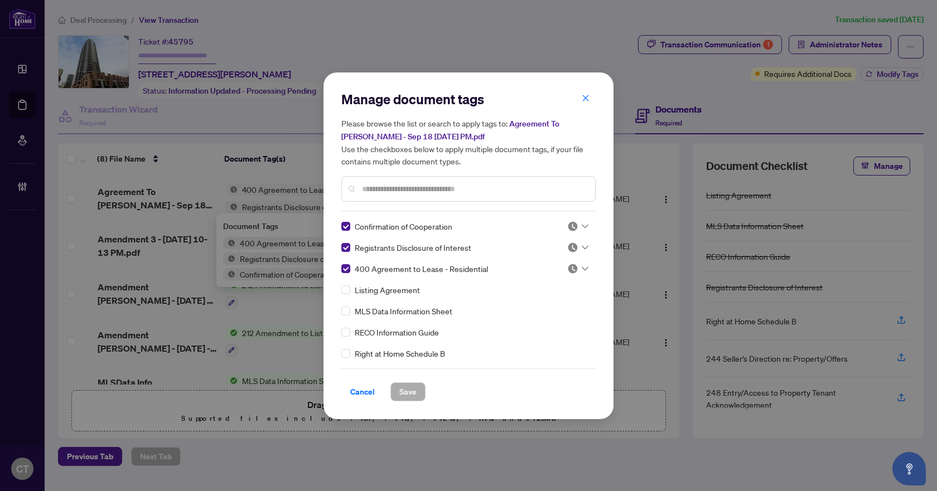
click at [573, 226] on img at bounding box center [572, 226] width 11 height 11
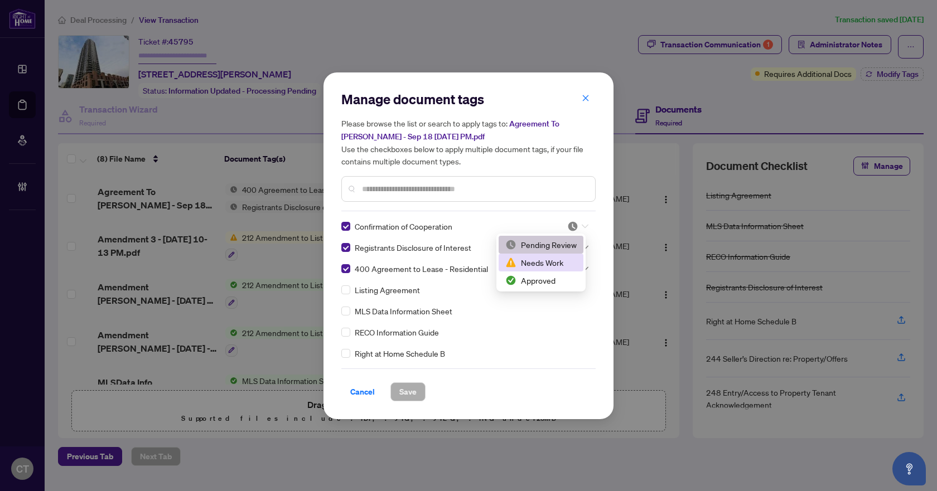
click at [564, 265] on div "Needs Work" at bounding box center [540, 263] width 71 height 12
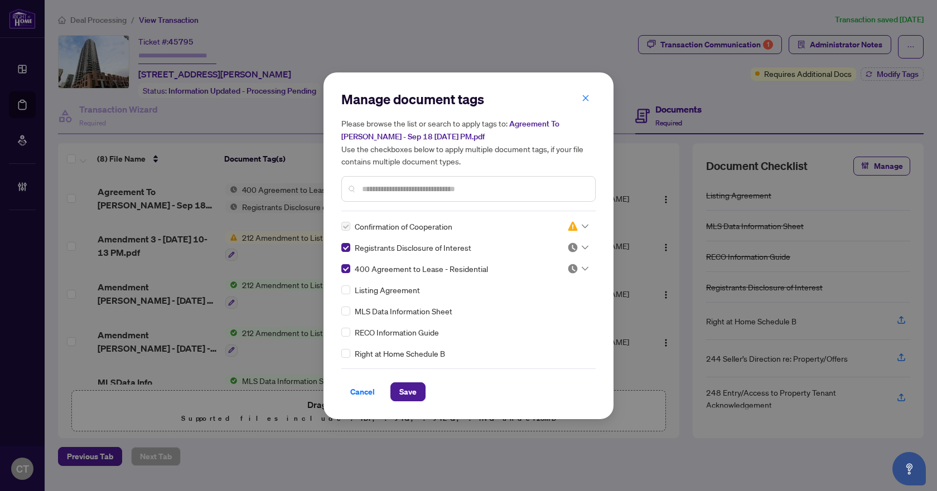
click at [569, 253] on input "search" at bounding box center [572, 247] width 11 height 17
click at [555, 284] on div "Needs Work" at bounding box center [540, 284] width 71 height 12
click at [571, 269] on img at bounding box center [572, 268] width 11 height 11
click at [552, 308] on div "Needs Work" at bounding box center [540, 305] width 71 height 12
click at [410, 389] on span "Save" at bounding box center [407, 392] width 17 height 18
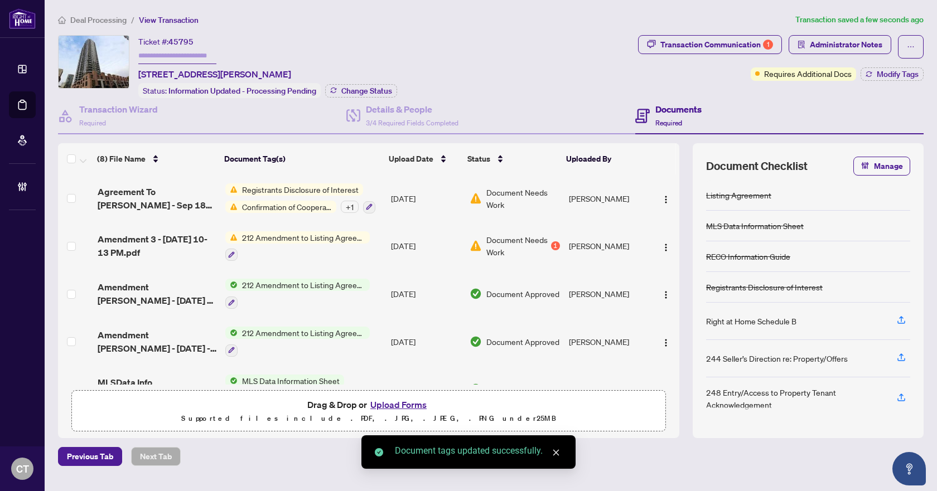
click at [100, 20] on span "Deal Processing" at bounding box center [98, 20] width 56 height 10
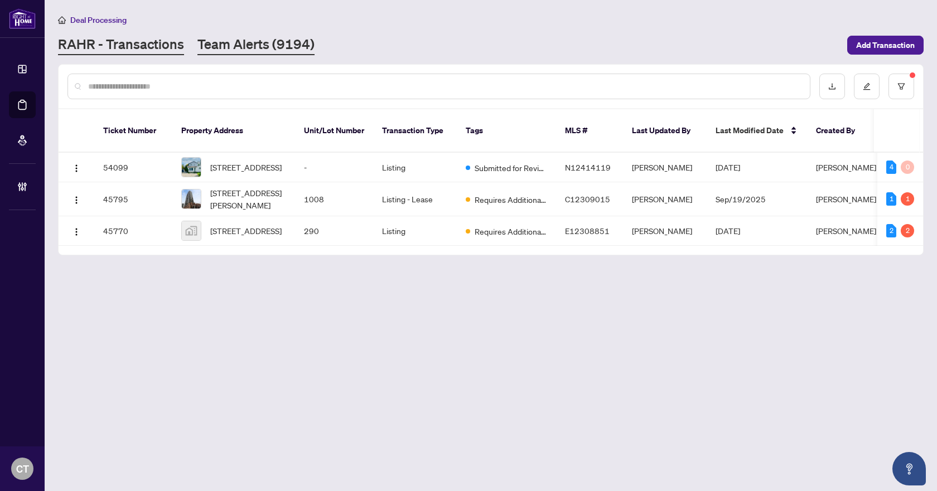
click at [233, 46] on link "Team Alerts (9194)" at bounding box center [255, 45] width 117 height 20
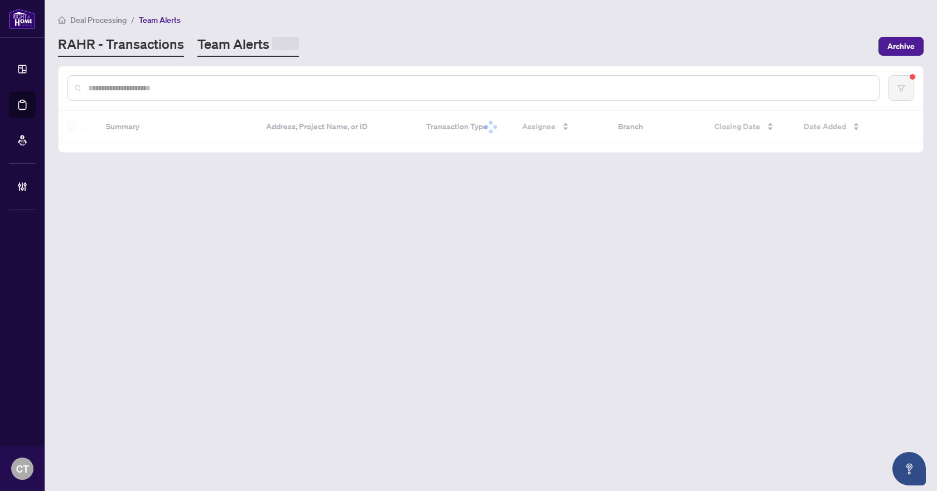
click at [177, 47] on link "RAHR - Transactions" at bounding box center [121, 46] width 126 height 22
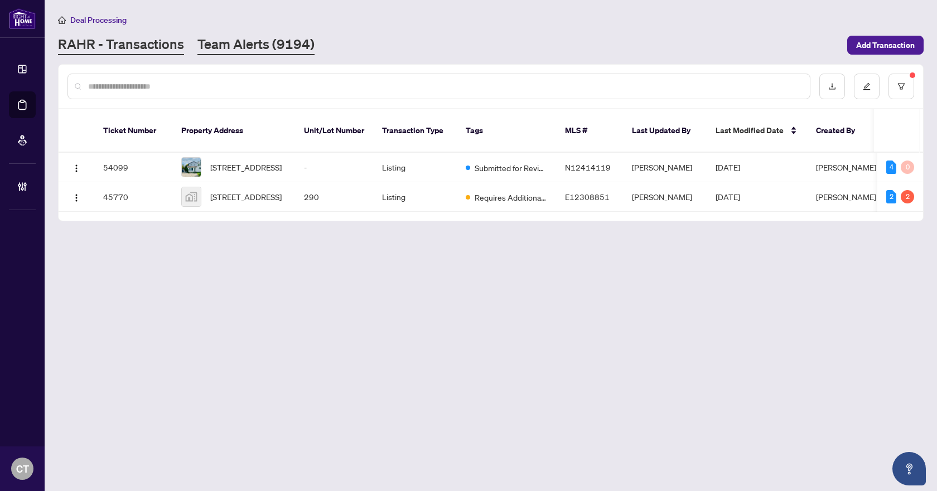
click at [271, 45] on link "Team Alerts (9194)" at bounding box center [255, 45] width 117 height 20
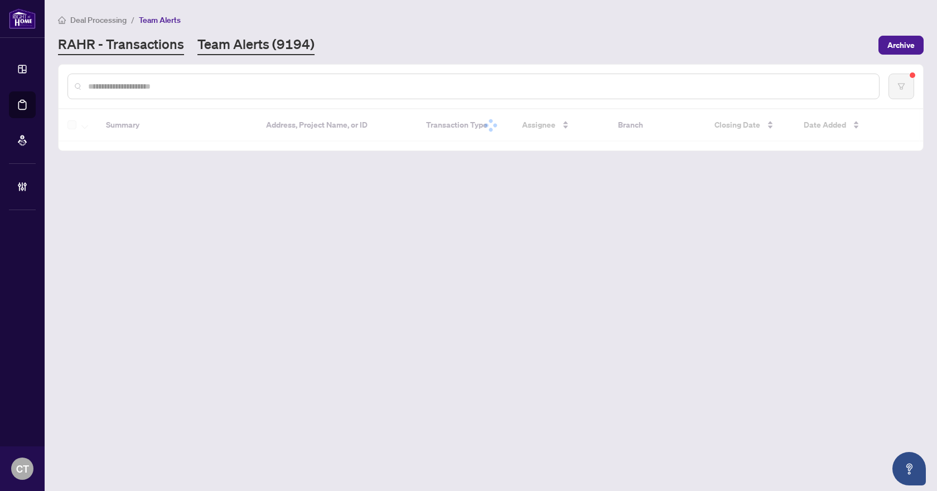
click at [152, 53] on link "RAHR - Transactions" at bounding box center [121, 45] width 126 height 20
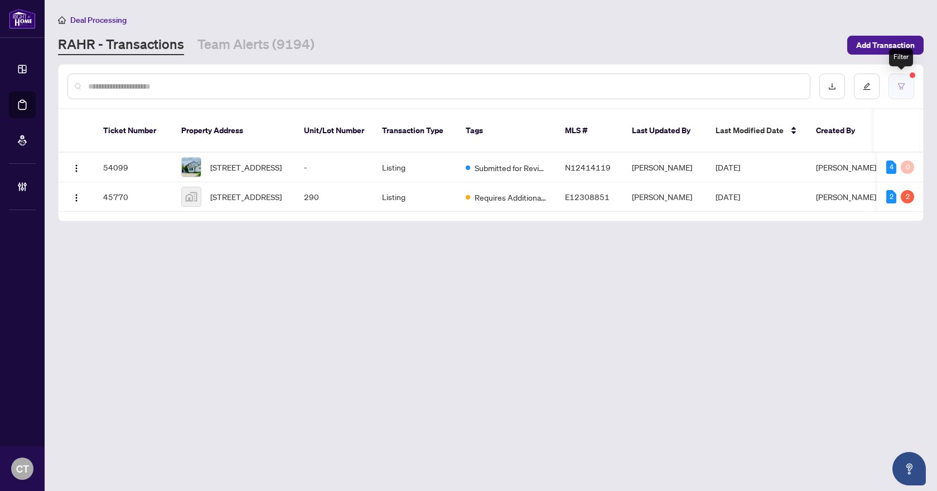
click at [894, 90] on button "button" at bounding box center [901, 87] width 26 height 26
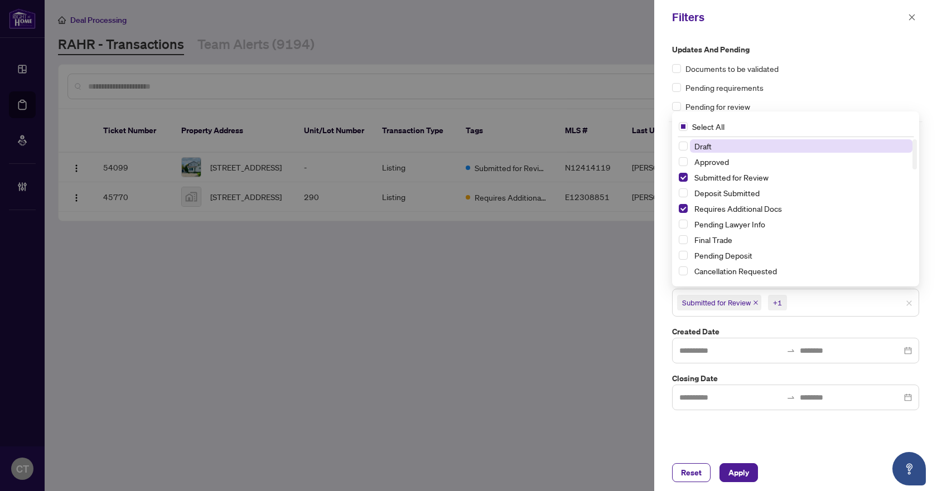
click at [781, 306] on div "+1" at bounding box center [777, 302] width 9 height 11
click at [684, 209] on span "Select Requires Additional Docs" at bounding box center [683, 208] width 9 height 9
click at [747, 480] on span "Apply" at bounding box center [738, 473] width 21 height 18
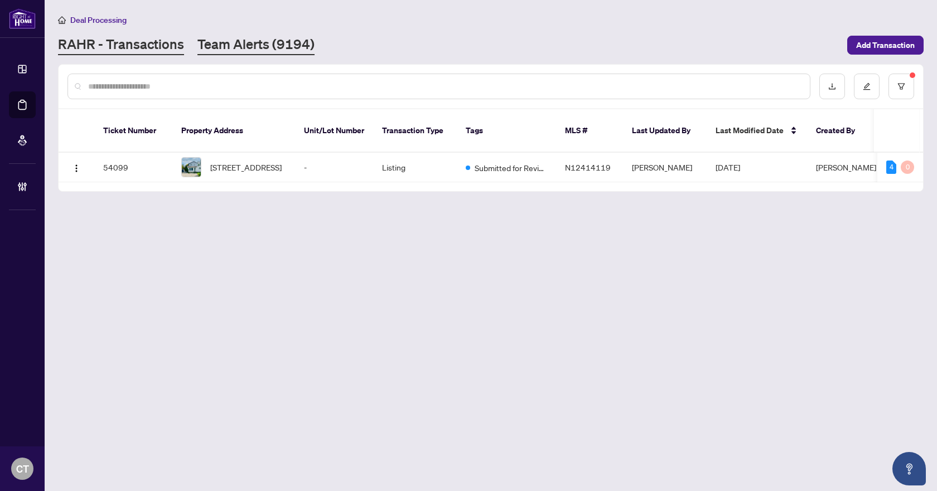
click at [280, 51] on link "Team Alerts (9194)" at bounding box center [255, 45] width 117 height 20
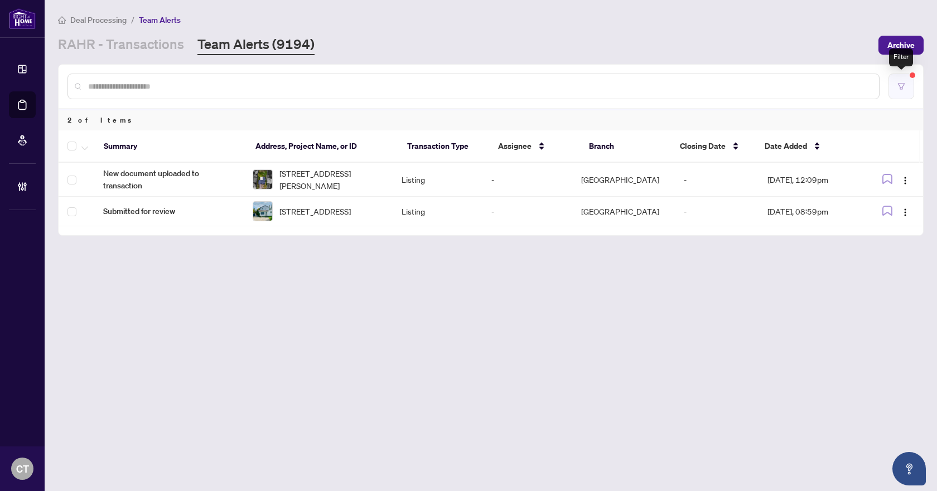
click at [905, 90] on button "button" at bounding box center [901, 87] width 26 height 26
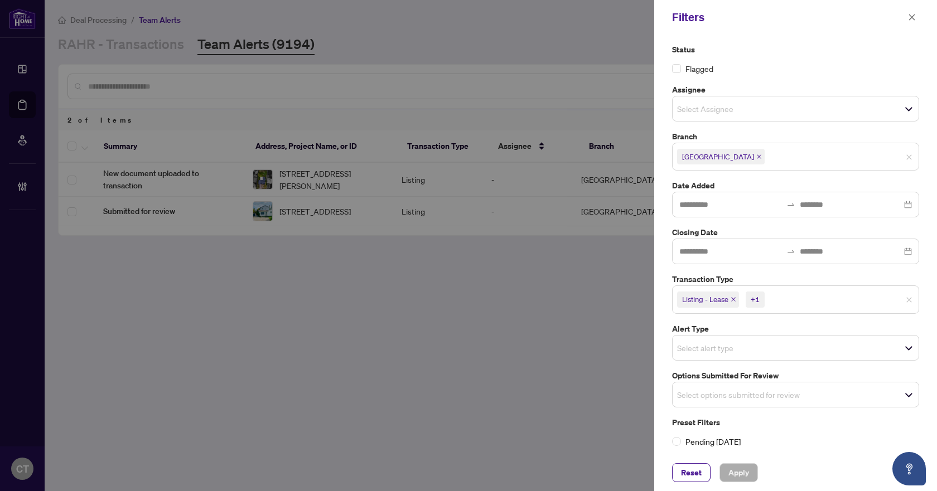
click at [736, 298] on icon "close" at bounding box center [733, 300] width 4 height 4
click at [709, 297] on icon "close" at bounding box center [708, 300] width 6 height 6
click at [714, 390] on input "search" at bounding box center [716, 391] width 78 height 13
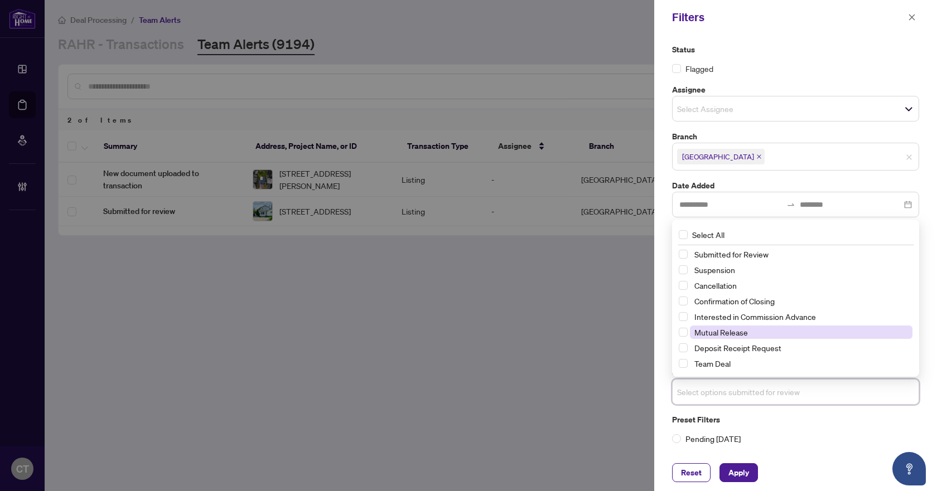
click at [720, 336] on span "Mutual Release" at bounding box center [721, 332] width 54 height 10
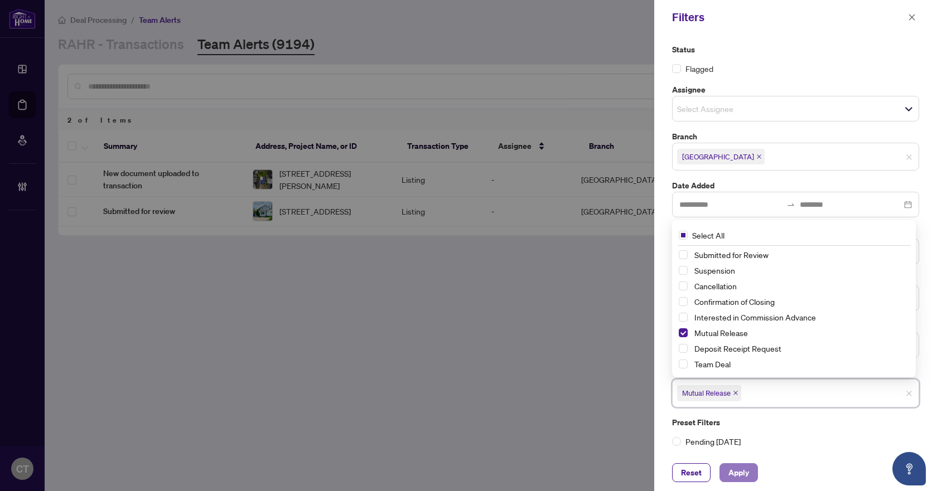
click at [737, 466] on span "Apply" at bounding box center [738, 473] width 21 height 18
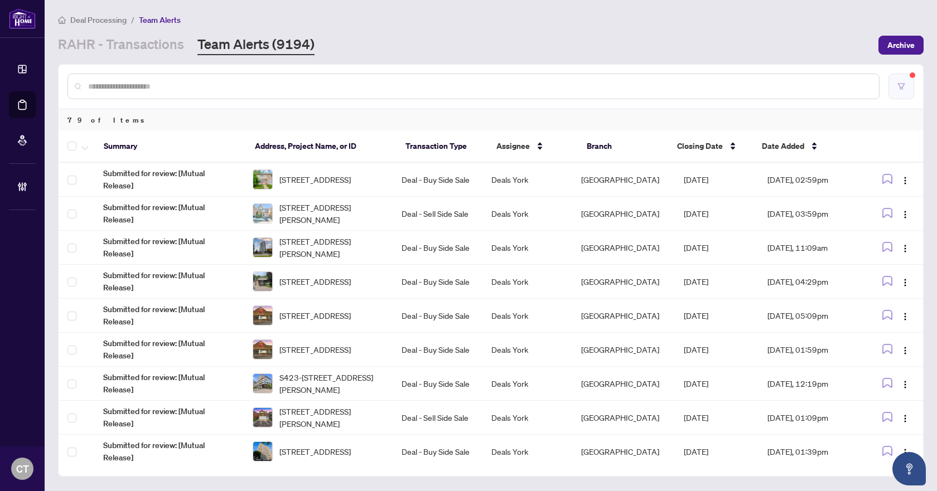
click at [905, 89] on button "button" at bounding box center [901, 87] width 26 height 26
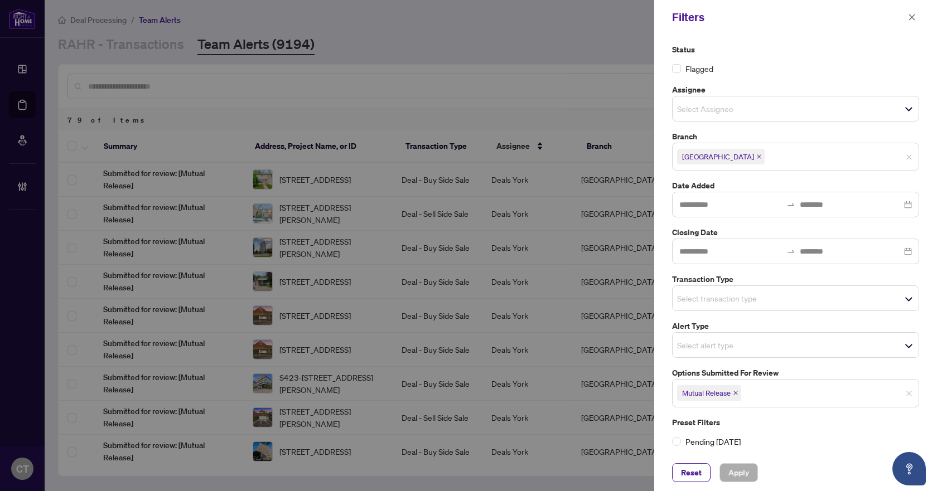
click at [736, 393] on icon "close" at bounding box center [735, 393] width 4 height 4
click at [737, 299] on input "search" at bounding box center [716, 298] width 78 height 13
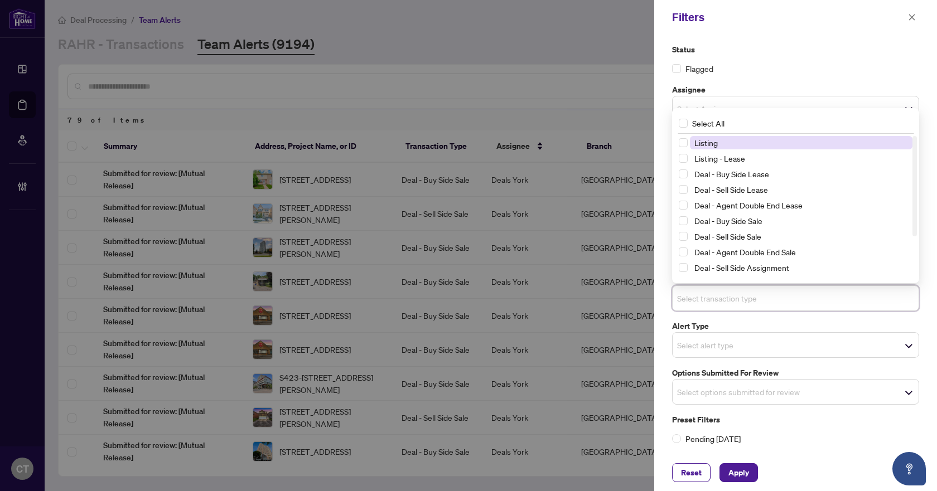
click at [711, 141] on span "Listing" at bounding box center [705, 143] width 23 height 10
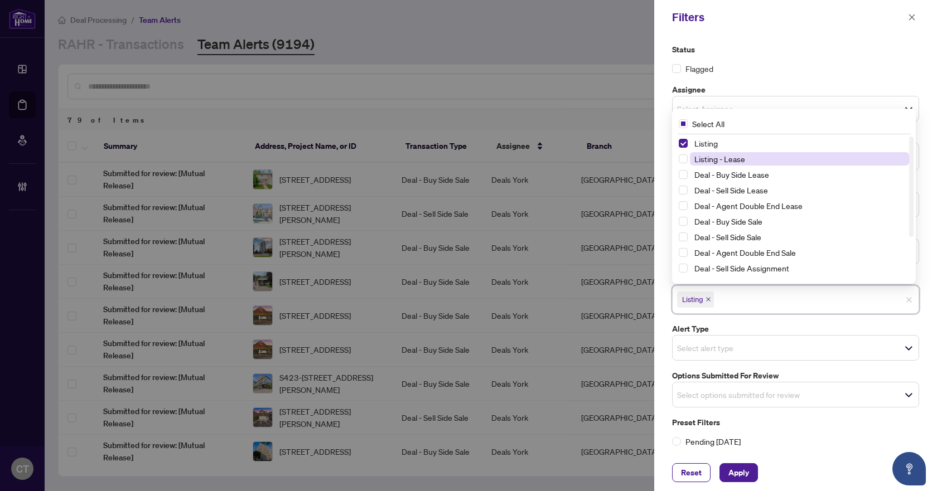
click at [712, 162] on span "Listing - Lease" at bounding box center [719, 159] width 51 height 10
click at [738, 472] on span "Apply" at bounding box center [738, 473] width 21 height 18
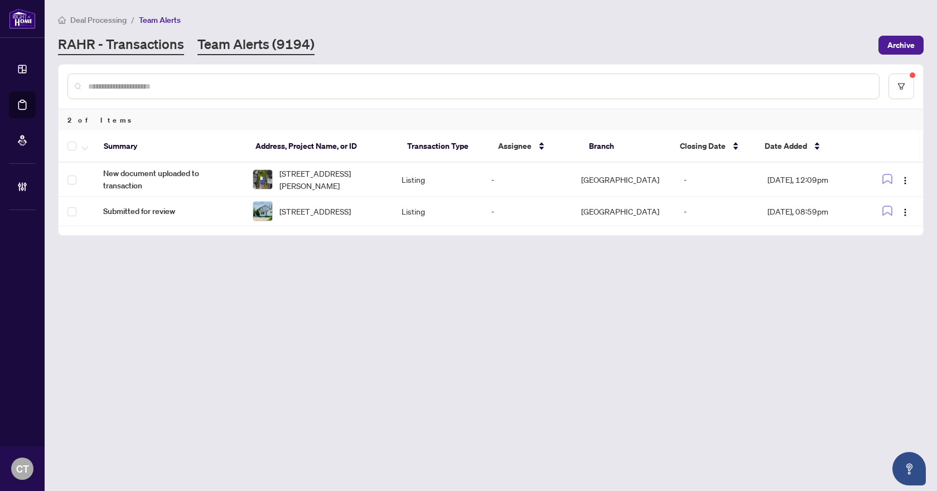
click at [162, 44] on link "RAHR - Transactions" at bounding box center [121, 45] width 126 height 20
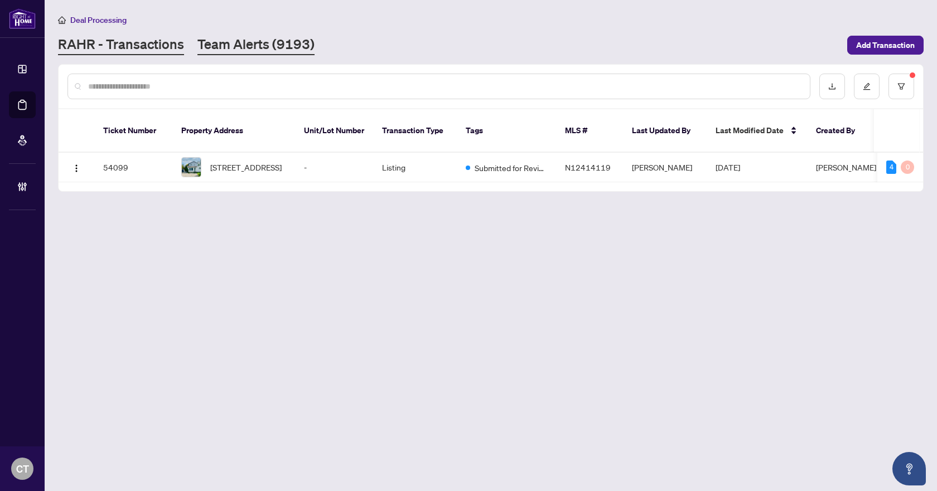
click at [218, 47] on link "Team Alerts (9193)" at bounding box center [255, 45] width 117 height 20
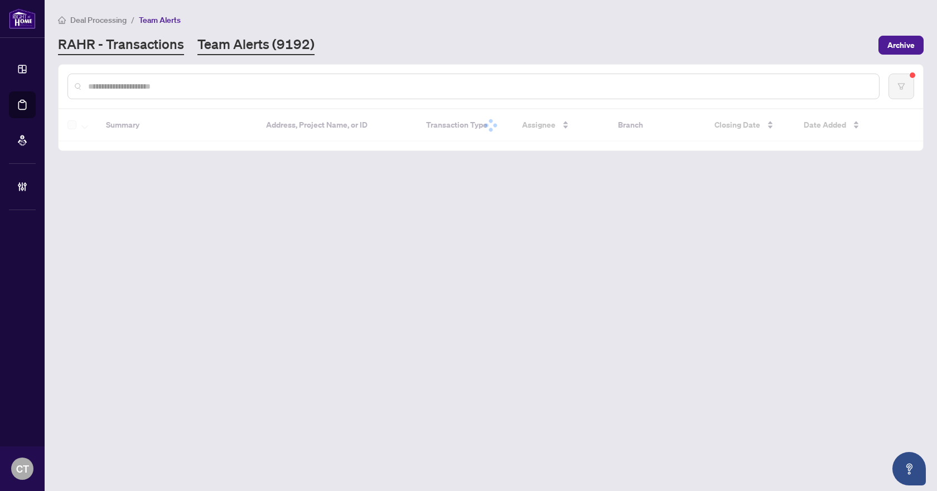
click at [111, 48] on link "RAHR - Transactions" at bounding box center [121, 45] width 126 height 20
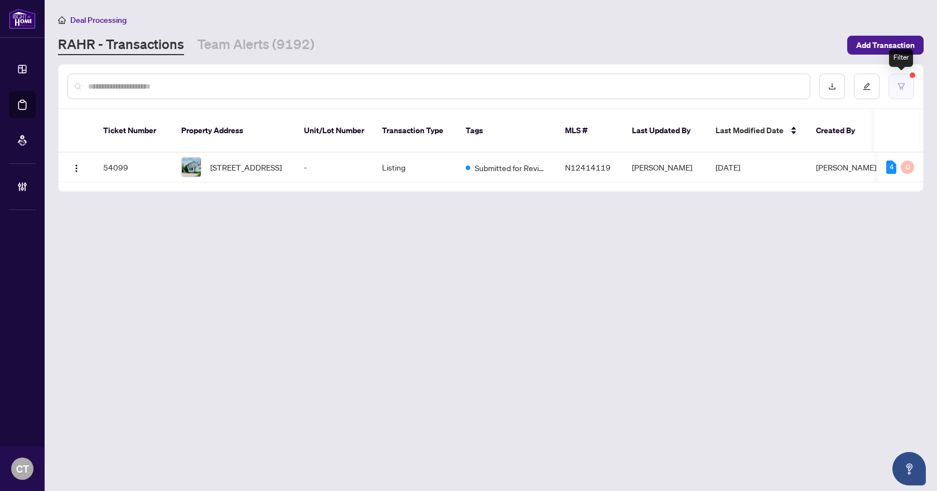
click at [905, 87] on button "button" at bounding box center [901, 87] width 26 height 26
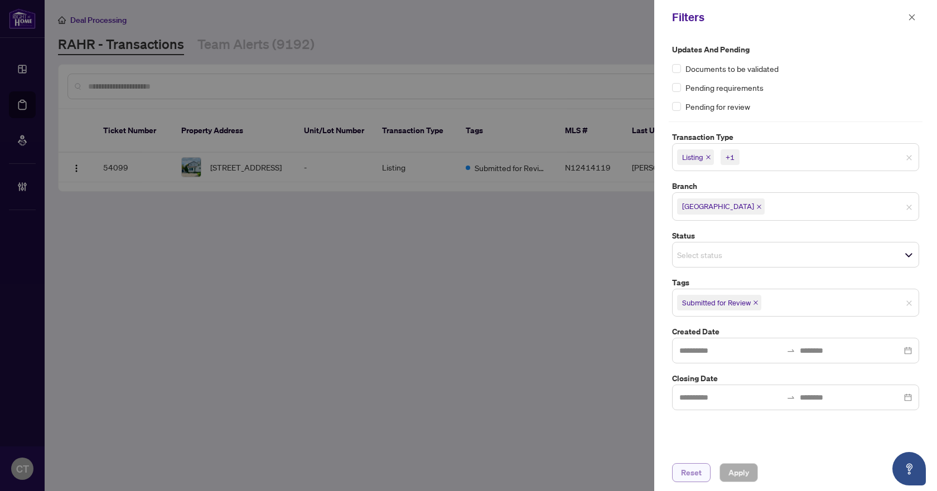
click at [697, 476] on span "Reset" at bounding box center [691, 473] width 21 height 18
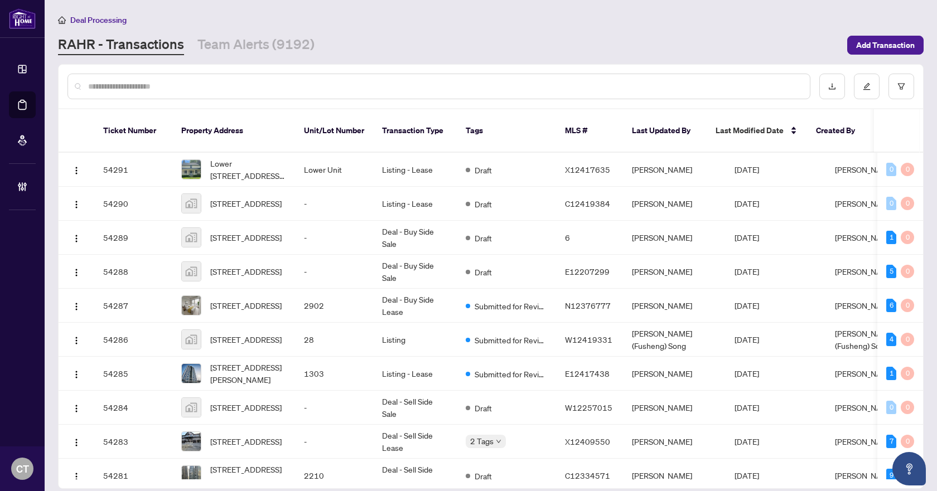
click at [146, 86] on input "text" at bounding box center [444, 86] width 713 height 12
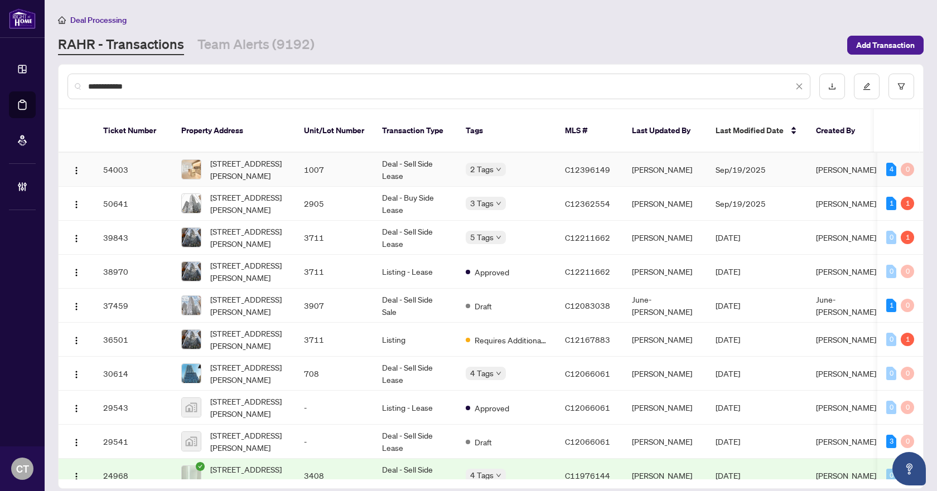
click at [435, 153] on td "Deal - Sell Side Lease" at bounding box center [415, 170] width 84 height 34
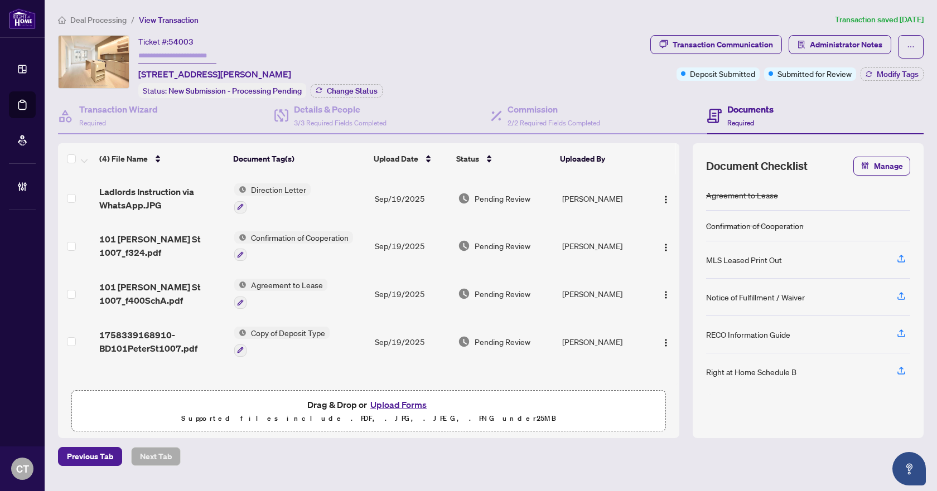
click at [147, 344] on span "1758339168910-BD101PeterSt1007.pdf" at bounding box center [162, 341] width 126 height 27
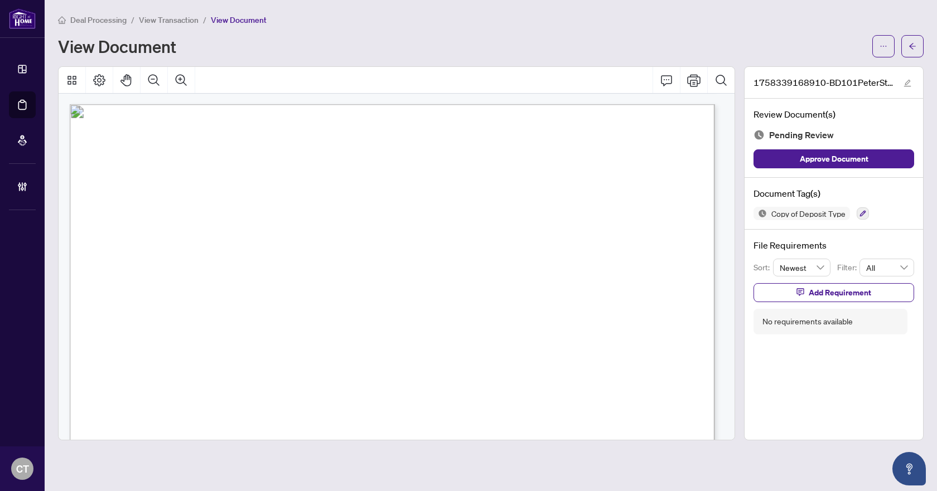
scroll to position [604, 0]
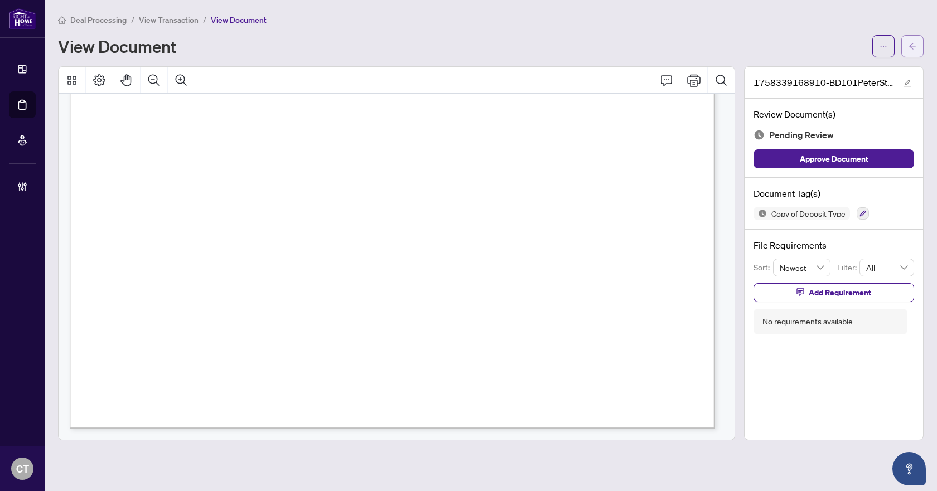
click at [917, 47] on button "button" at bounding box center [912, 46] width 22 height 22
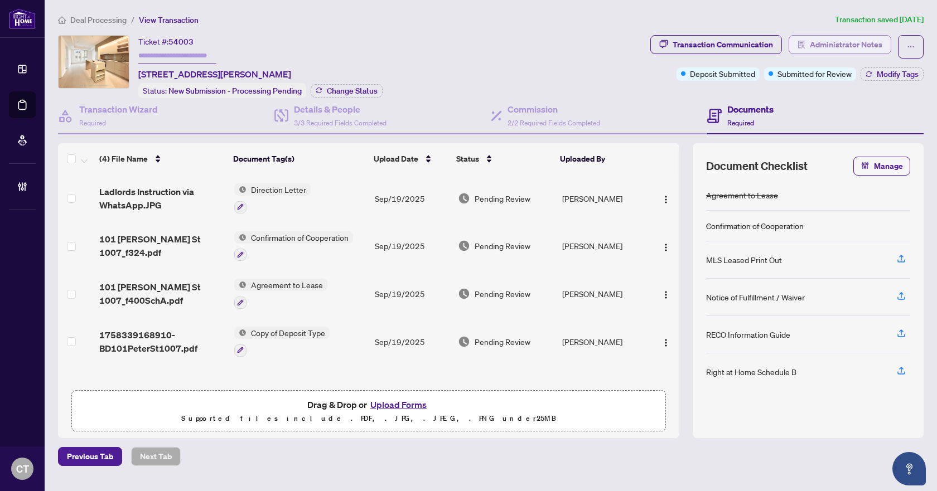
click at [828, 49] on span "Administrator Notes" at bounding box center [846, 45] width 72 height 18
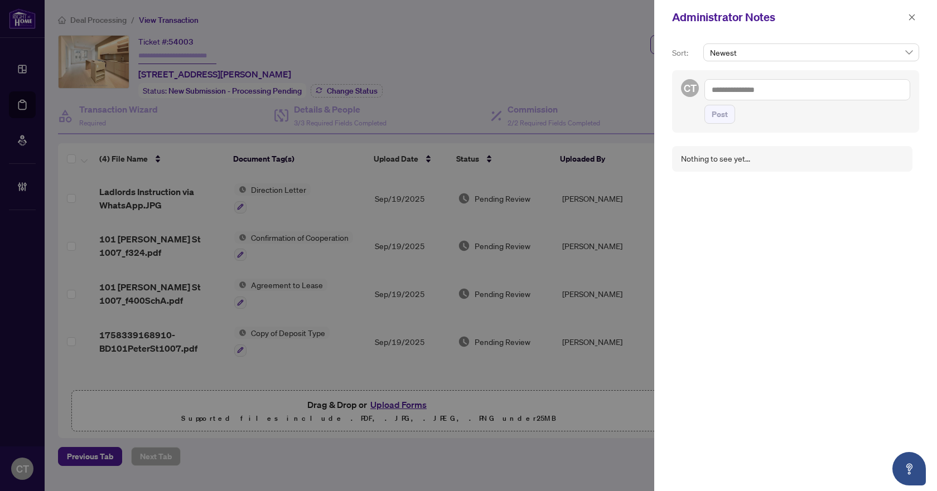
drag, startPoint x: 913, startPoint y: 21, endPoint x: 870, endPoint y: 25, distance: 43.6
click at [913, 21] on icon "close" at bounding box center [912, 17] width 8 height 8
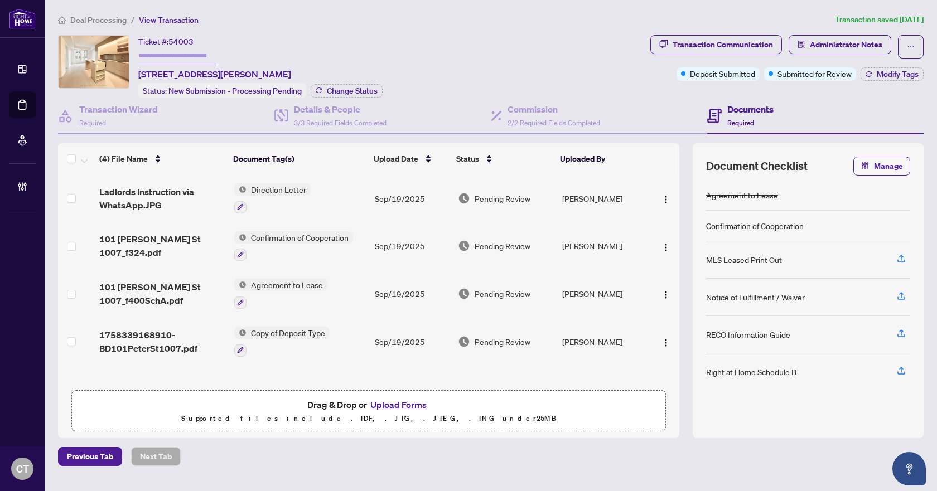
click at [570, 56] on div "Ticket #: 54003 [STREET_ADDRESS][PERSON_NAME] Status: New Submission - Processi…" at bounding box center [352, 66] width 588 height 63
click at [99, 23] on span "Deal Processing" at bounding box center [98, 20] width 56 height 10
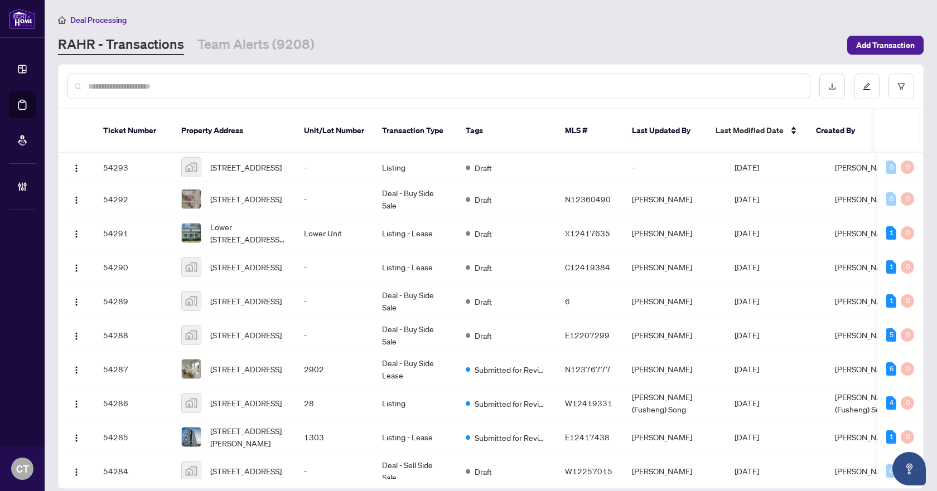
click at [226, 86] on input "text" at bounding box center [444, 86] width 713 height 12
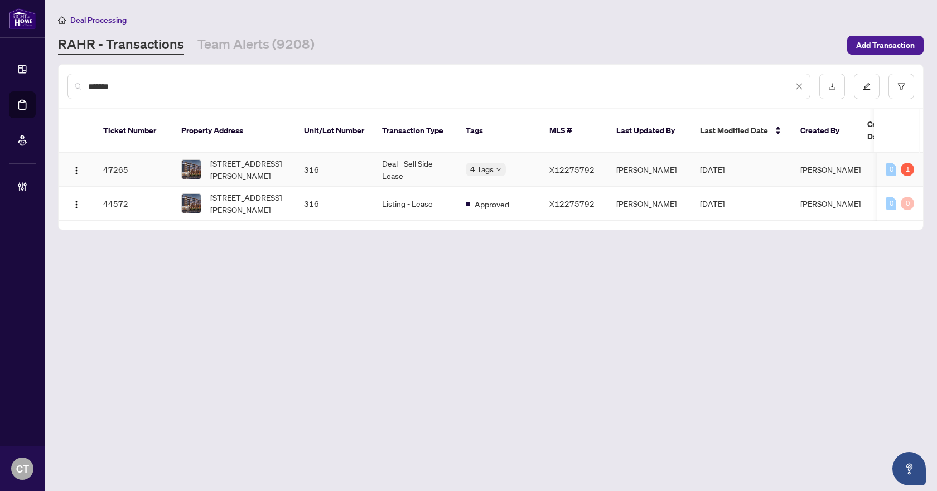
click at [298, 162] on td "316" at bounding box center [334, 170] width 78 height 34
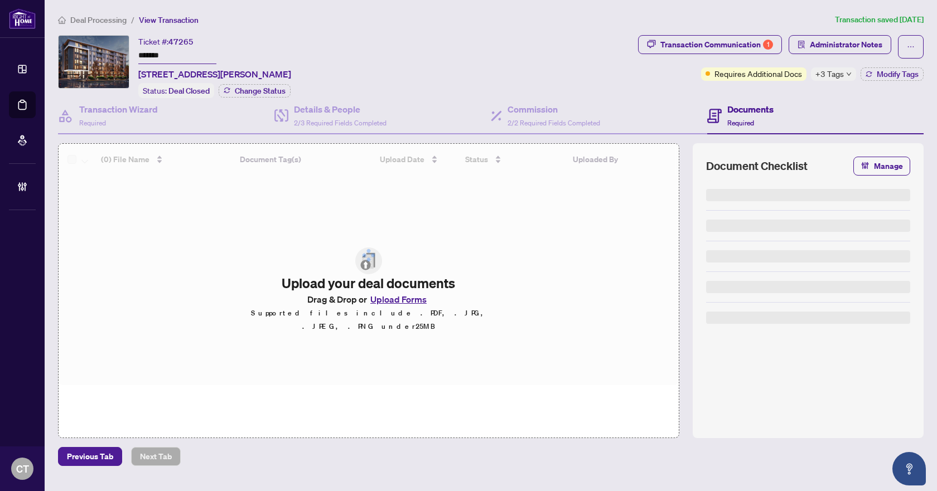
click at [830, 33] on div "Deal Processing / View Transaction Transaction saved [DATE] Ticket #: 47265 ***…" at bounding box center [491, 239] width 874 height 453
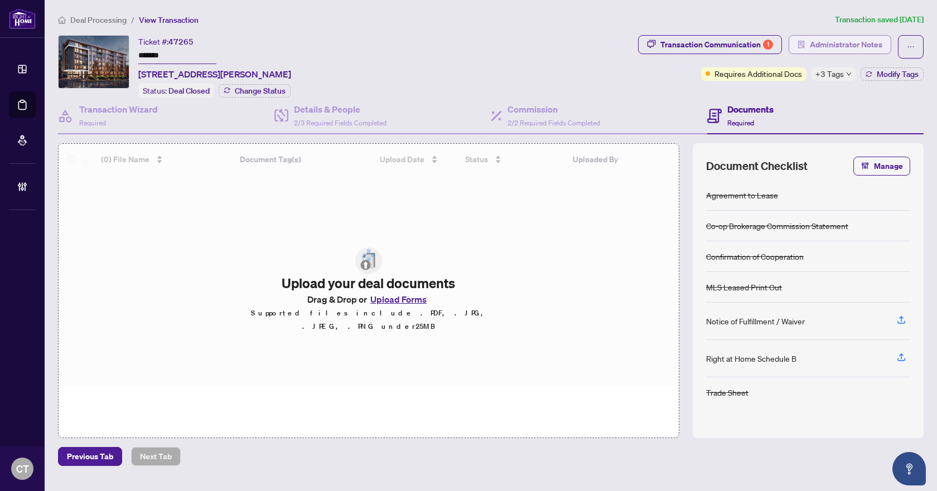
click at [833, 46] on span "Administrator Notes" at bounding box center [846, 45] width 72 height 18
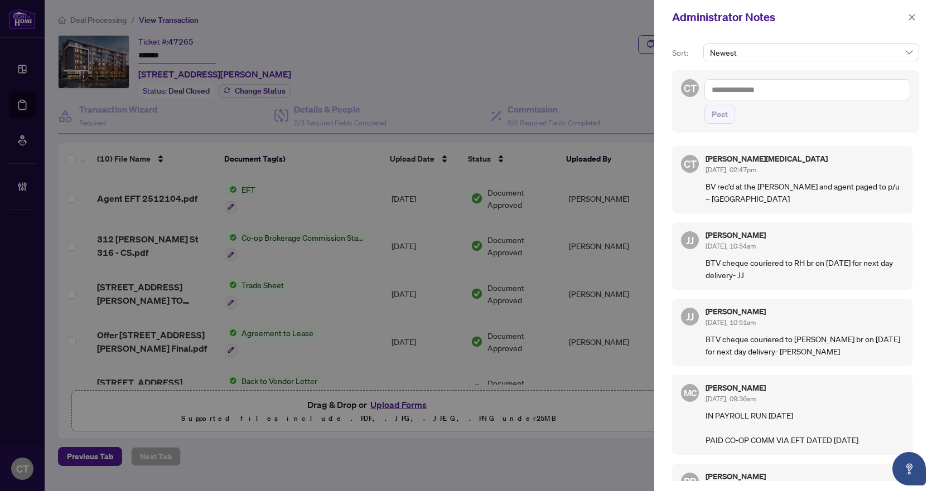
click at [734, 95] on textarea at bounding box center [807, 89] width 206 height 21
click at [723, 114] on span "Post" at bounding box center [720, 114] width 16 height 18
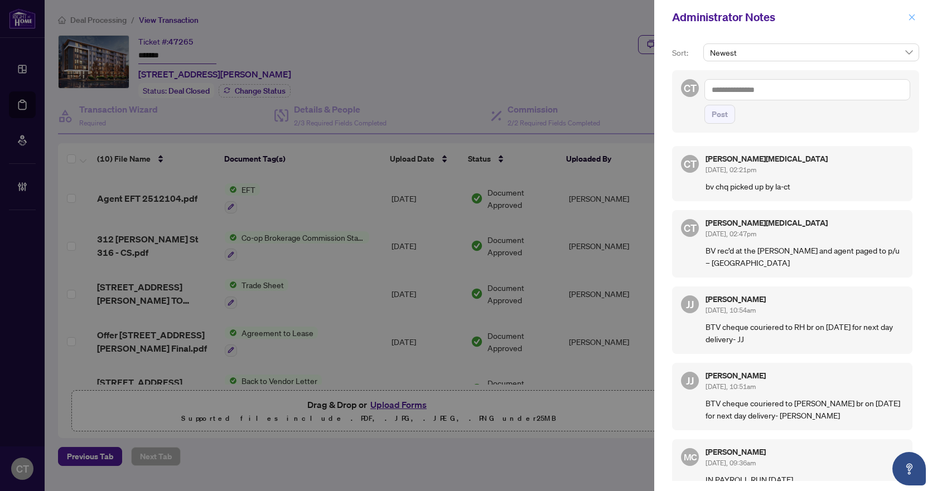
click at [913, 14] on icon "close" at bounding box center [912, 17] width 8 height 8
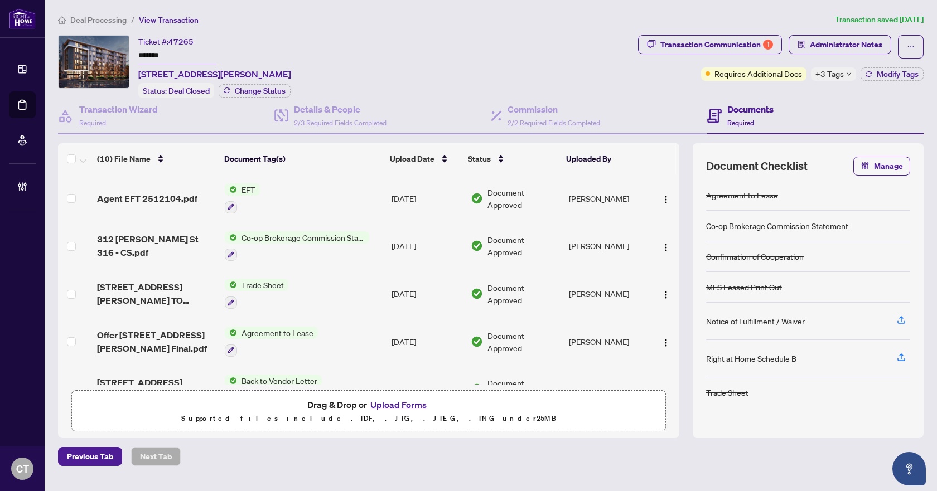
click at [118, 16] on span "Deal Processing" at bounding box center [98, 20] width 56 height 10
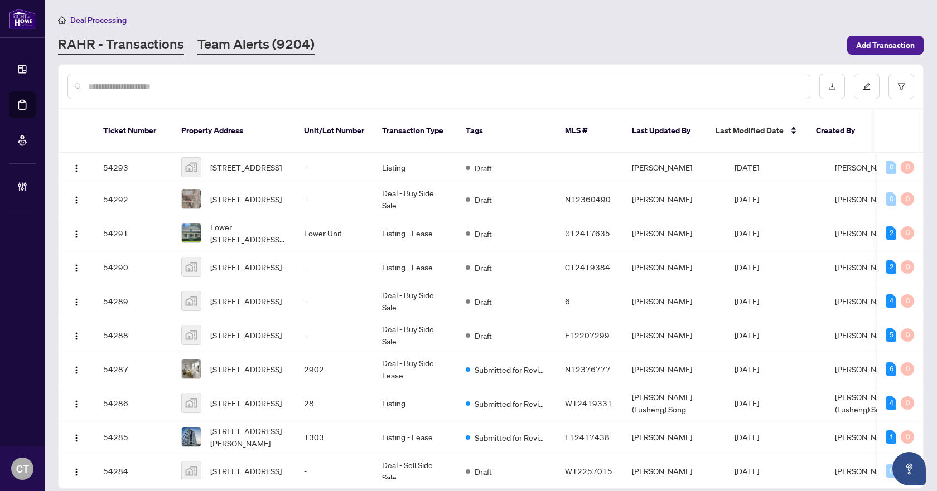
click at [264, 45] on link "Team Alerts (9204)" at bounding box center [255, 45] width 117 height 20
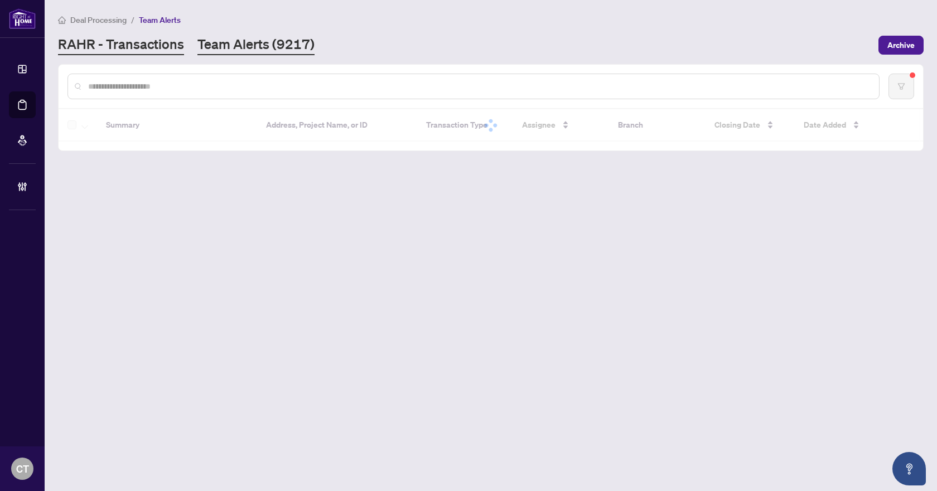
click at [163, 45] on link "RAHR - Transactions" at bounding box center [121, 45] width 126 height 20
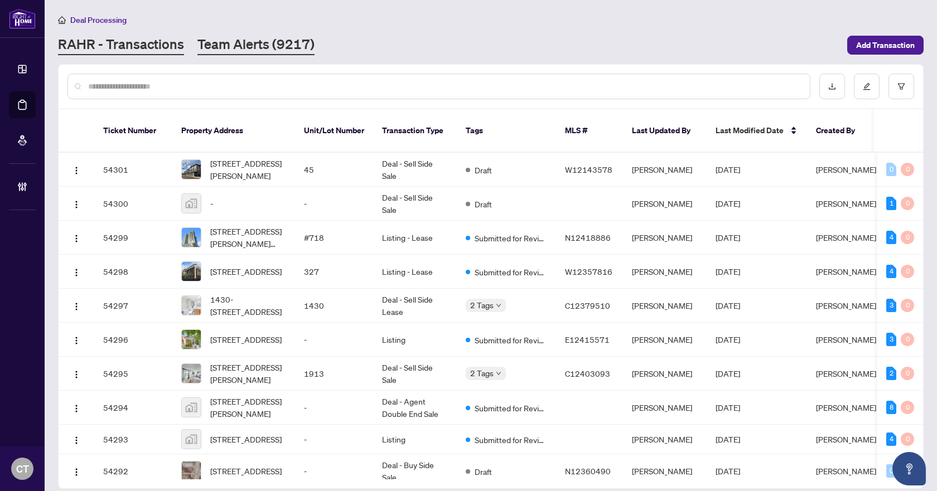
click at [257, 47] on link "Team Alerts (9217)" at bounding box center [255, 45] width 117 height 20
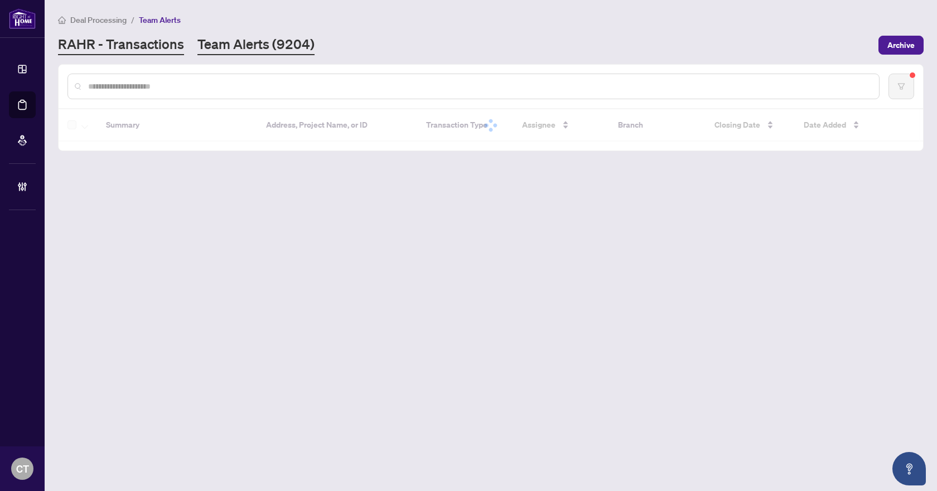
click at [160, 52] on link "RAHR - Transactions" at bounding box center [121, 45] width 126 height 20
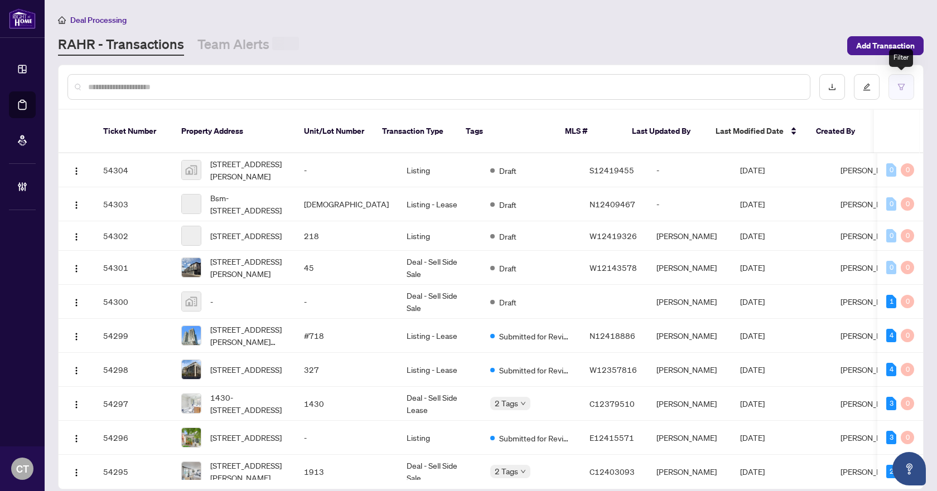
click at [904, 95] on button "button" at bounding box center [901, 87] width 26 height 26
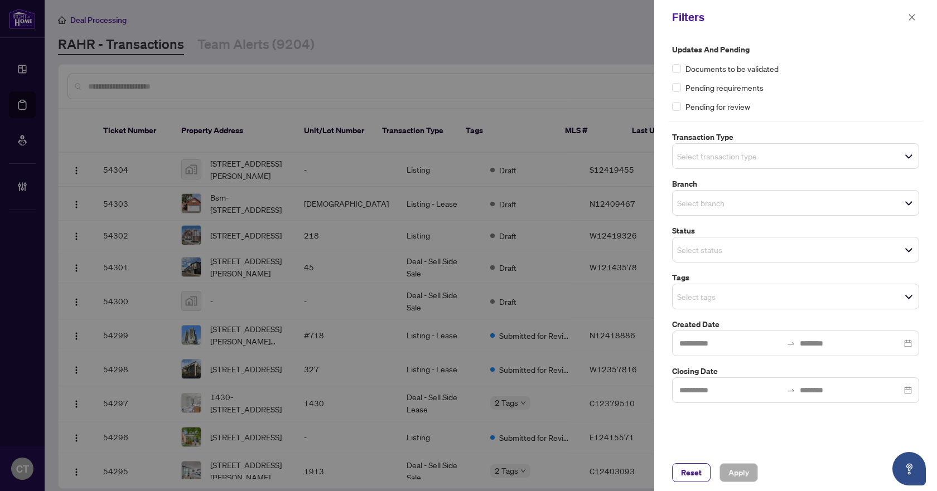
click at [702, 153] on input "search" at bounding box center [716, 155] width 78 height 13
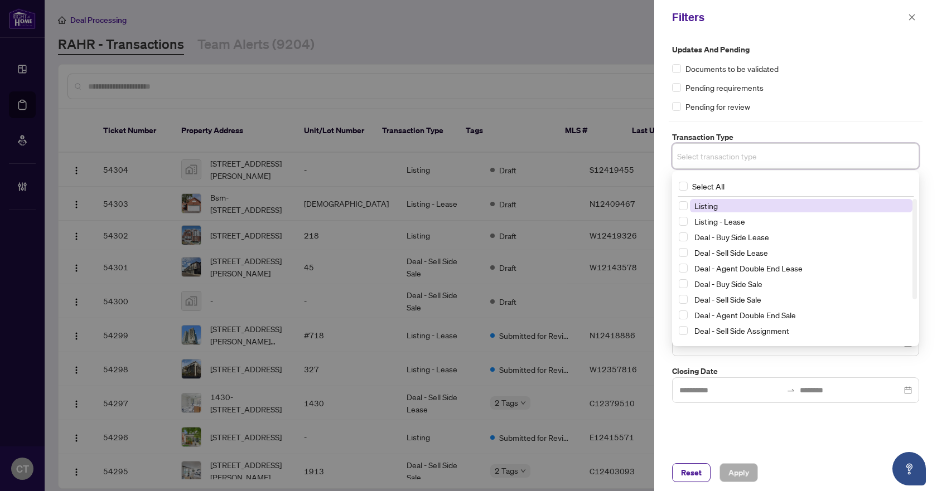
click at [708, 207] on span "Listing" at bounding box center [705, 206] width 23 height 10
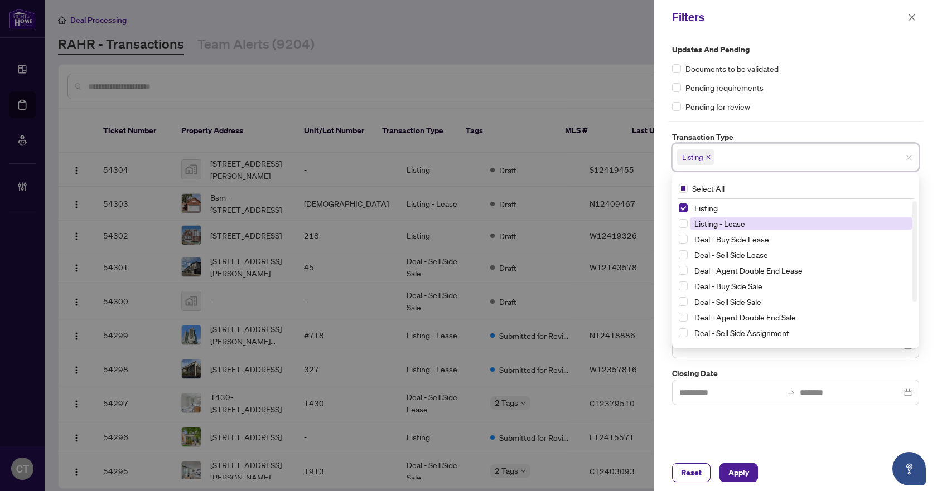
click at [707, 224] on span "Listing - Lease" at bounding box center [719, 224] width 51 height 10
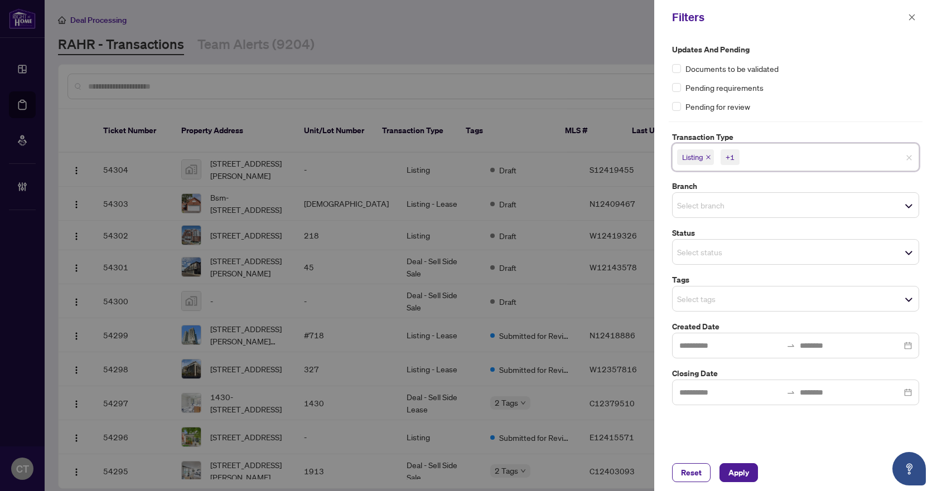
click at [742, 127] on div "Updates and Pending Documents to be validated Pending requirements Pending for …" at bounding box center [796, 224] width 254 height 362
click at [689, 210] on input "search" at bounding box center [716, 205] width 78 height 13
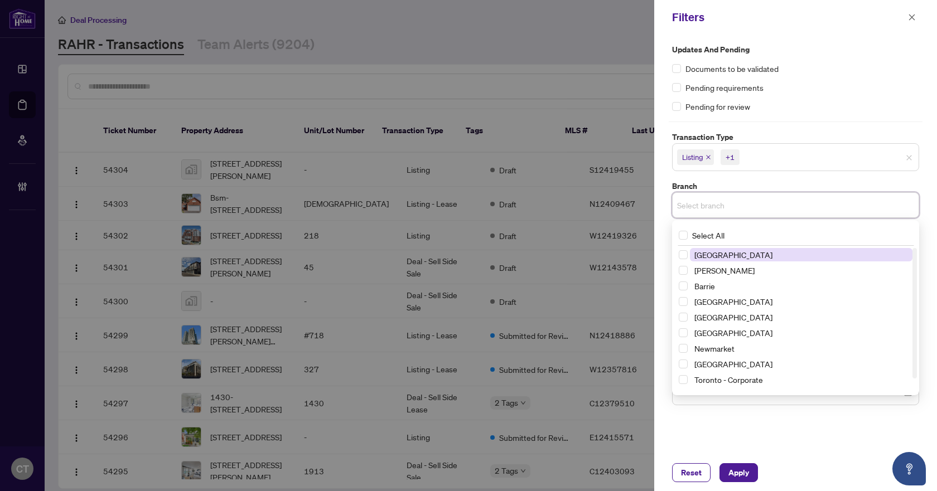
click at [732, 250] on span "[GEOGRAPHIC_DATA]" at bounding box center [733, 255] width 78 height 10
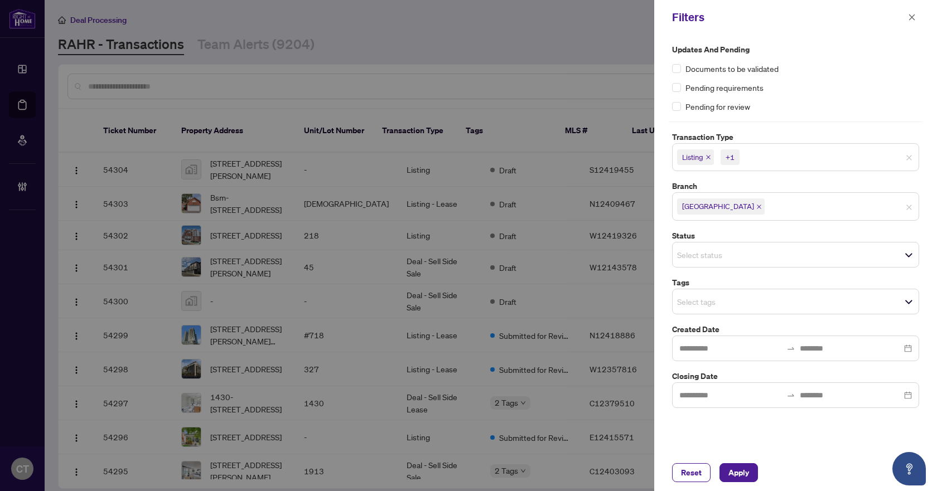
click at [750, 184] on label "Branch" at bounding box center [795, 186] width 247 height 12
drag, startPoint x: 691, startPoint y: 302, endPoint x: 713, endPoint y: 283, distance: 29.3
click at [691, 302] on input "search" at bounding box center [716, 301] width 78 height 13
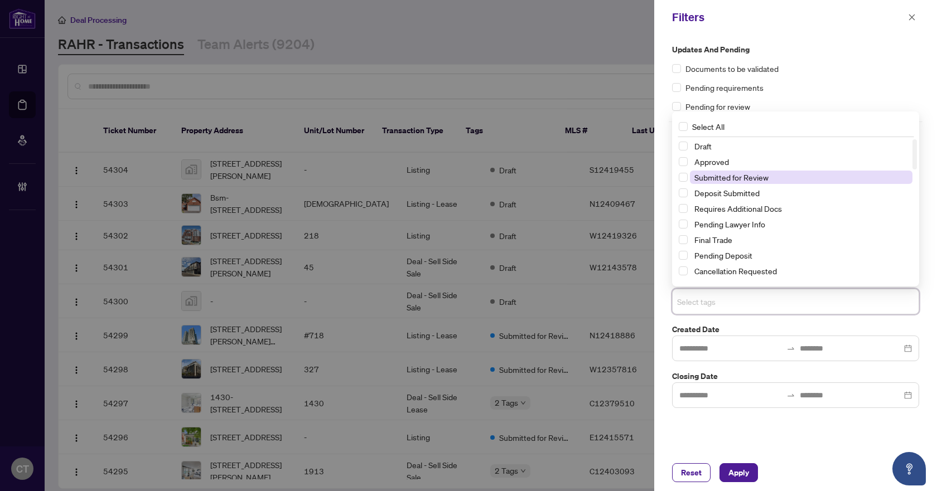
click at [713, 173] on span "Submitted for Review" at bounding box center [731, 177] width 74 height 10
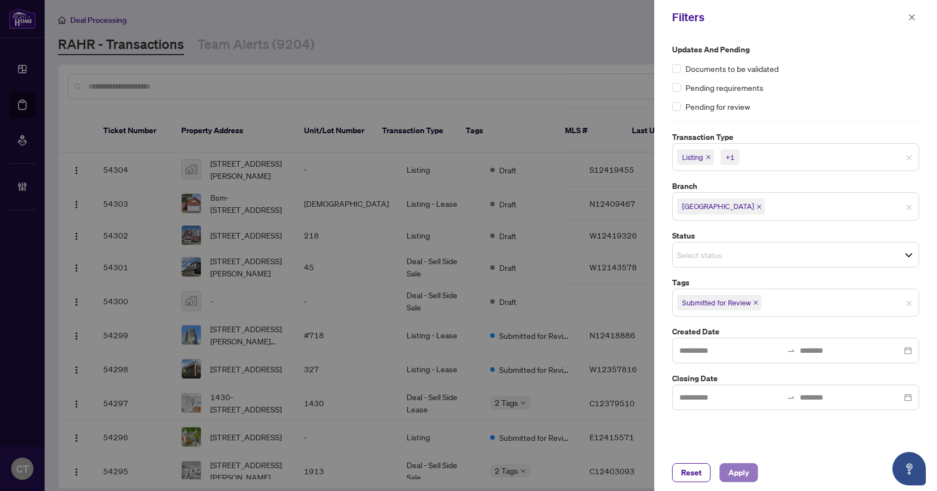
click at [739, 475] on span "Apply" at bounding box center [738, 473] width 21 height 18
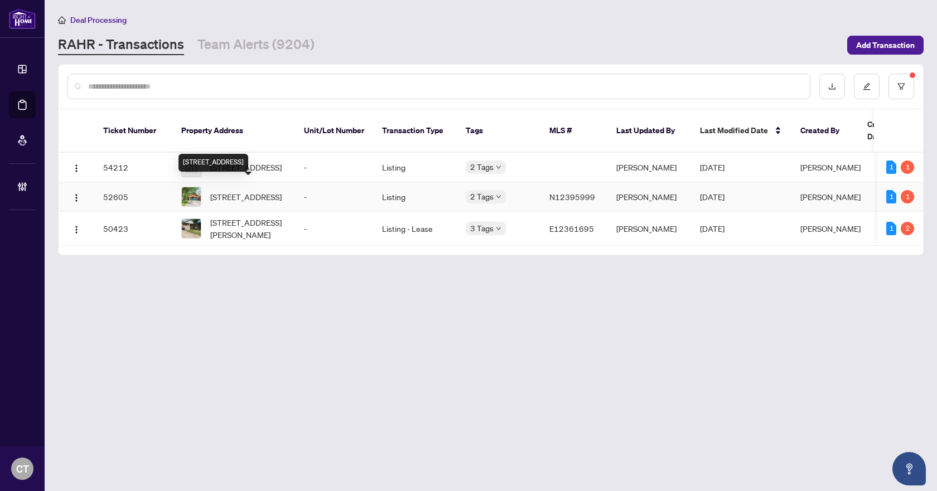
click at [236, 191] on span "[STREET_ADDRESS]" at bounding box center [245, 197] width 71 height 12
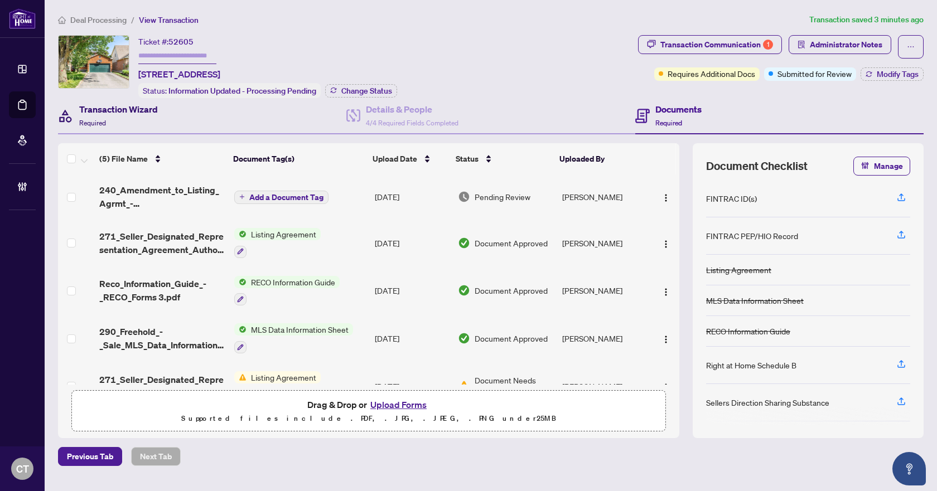
click at [117, 116] on div "Transaction Wizard Required" at bounding box center [118, 116] width 79 height 26
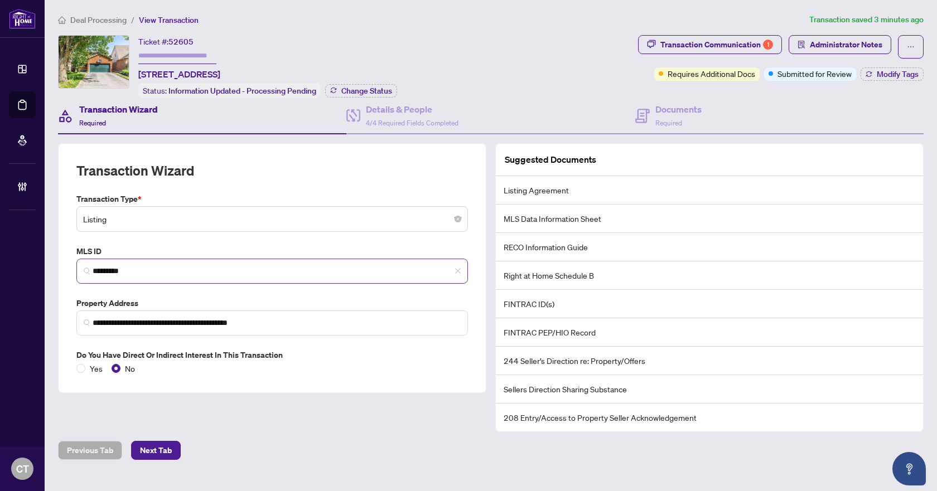
click at [154, 276] on span "*********" at bounding box center [271, 271] width 391 height 25
click at [151, 274] on input "*********" at bounding box center [277, 271] width 368 height 12
click at [658, 119] on span "Required" at bounding box center [668, 123] width 27 height 8
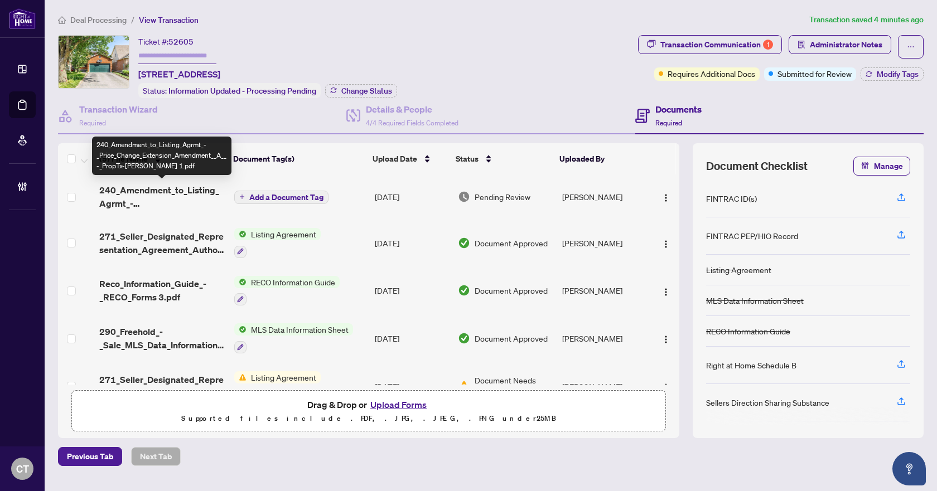
click at [186, 189] on span "240_Amendment_to_Listing_Agrmt_-_Price_Change_Extension_Amendment__A__-_PropTx-…" at bounding box center [162, 196] width 126 height 27
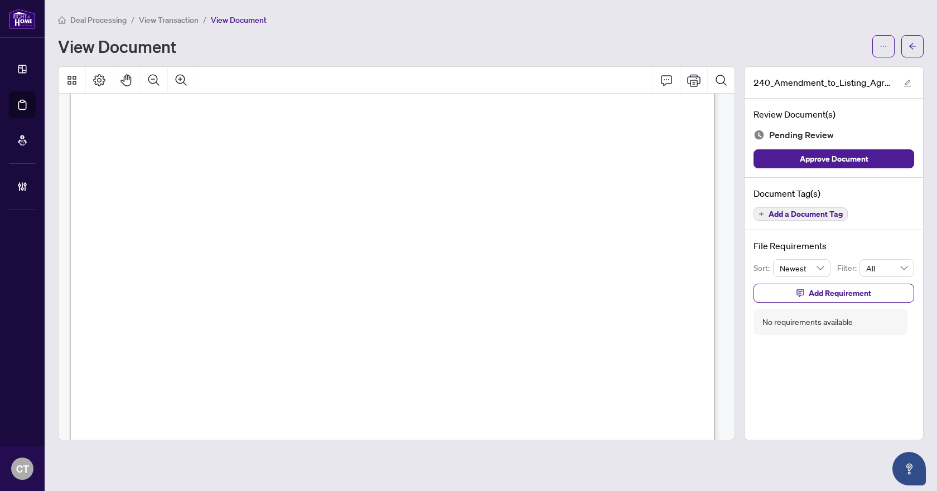
scroll to position [511, 0]
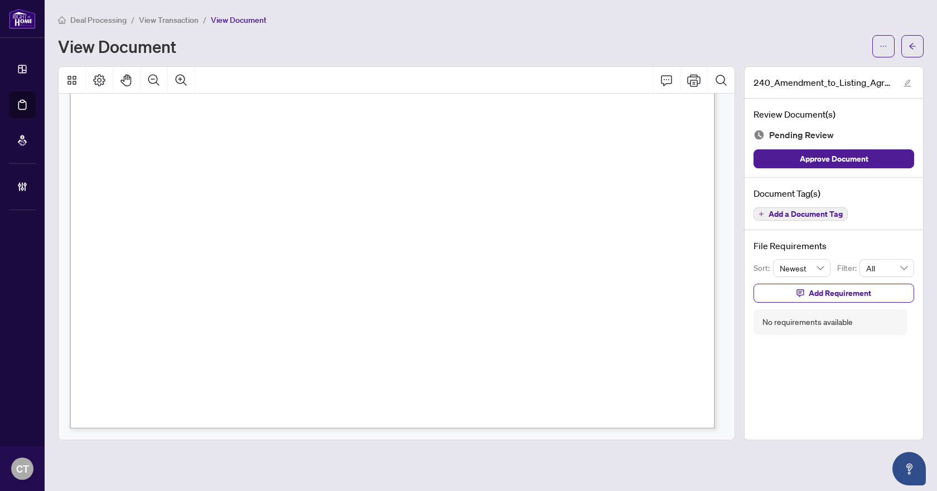
click at [831, 215] on span "Add a Document Tag" at bounding box center [805, 214] width 74 height 8
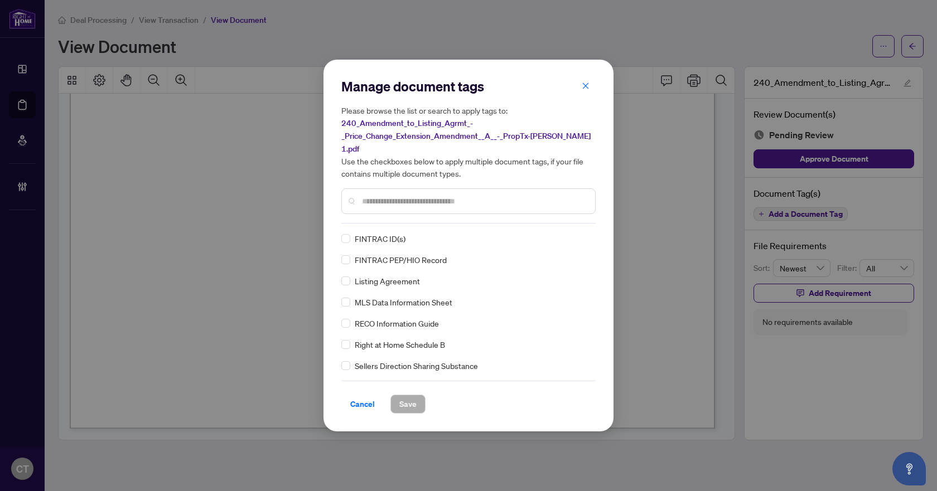
click at [396, 214] on div "Manage document tags Please browse the list or search to apply tags to: 240_Ame…" at bounding box center [468, 151] width 254 height 146
click at [396, 195] on input "text" at bounding box center [474, 201] width 224 height 12
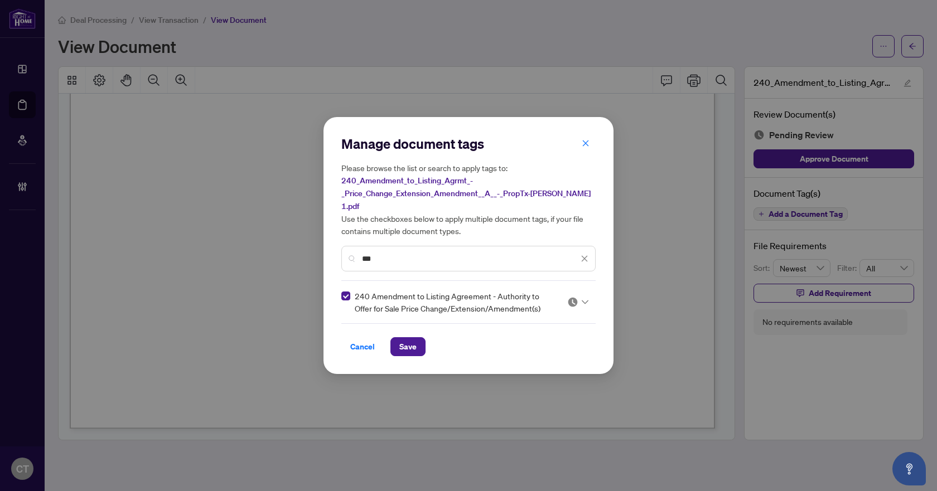
click at [585, 298] on div at bounding box center [577, 302] width 21 height 11
click at [553, 346] on div "Approved" at bounding box center [544, 350] width 71 height 12
click at [420, 340] on button "Save" at bounding box center [407, 346] width 35 height 19
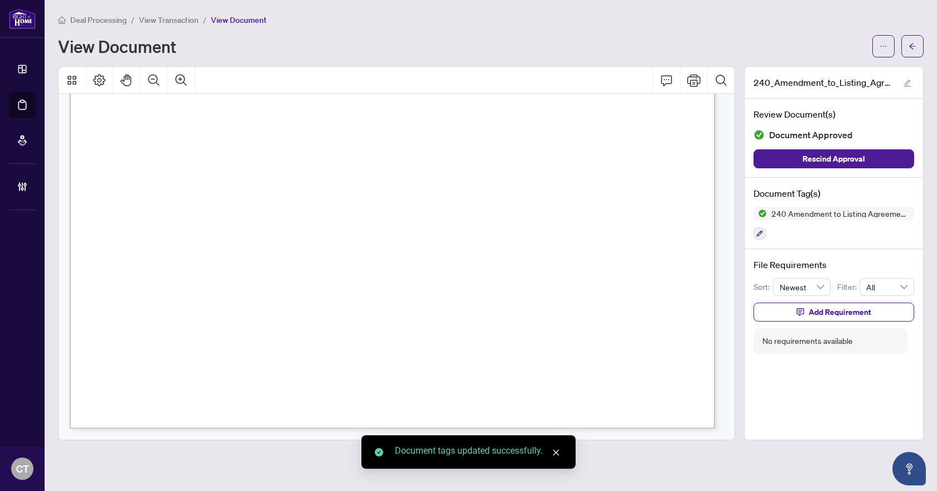
click at [913, 46] on icon "arrow-left" at bounding box center [912, 46] width 7 height 6
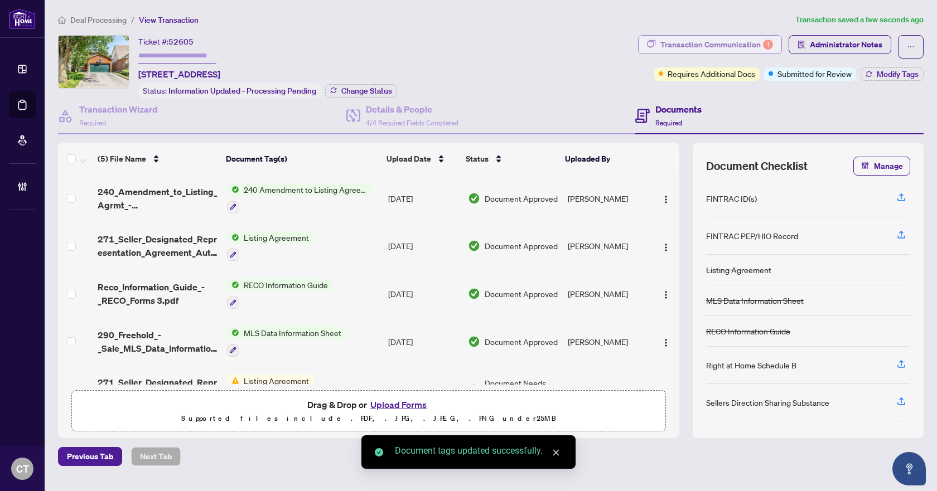
click at [763, 44] on div "1" at bounding box center [768, 45] width 10 height 10
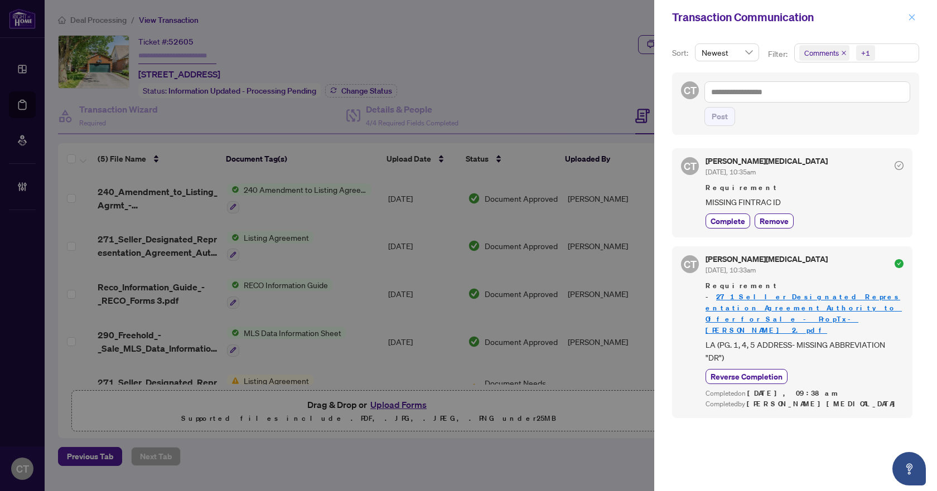
click at [910, 19] on icon "close" at bounding box center [912, 17] width 8 height 8
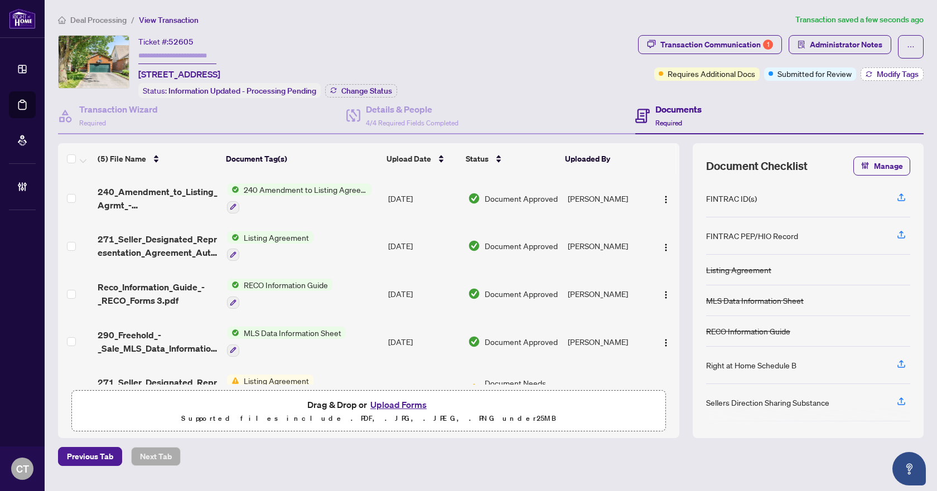
click at [899, 68] on button "Modify Tags" at bounding box center [891, 73] width 63 height 13
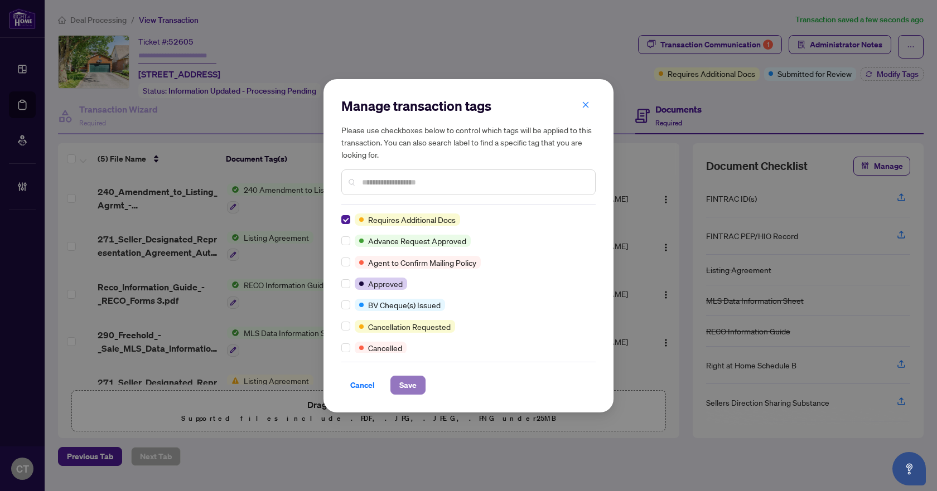
click at [405, 384] on span "Save" at bounding box center [407, 385] width 17 height 18
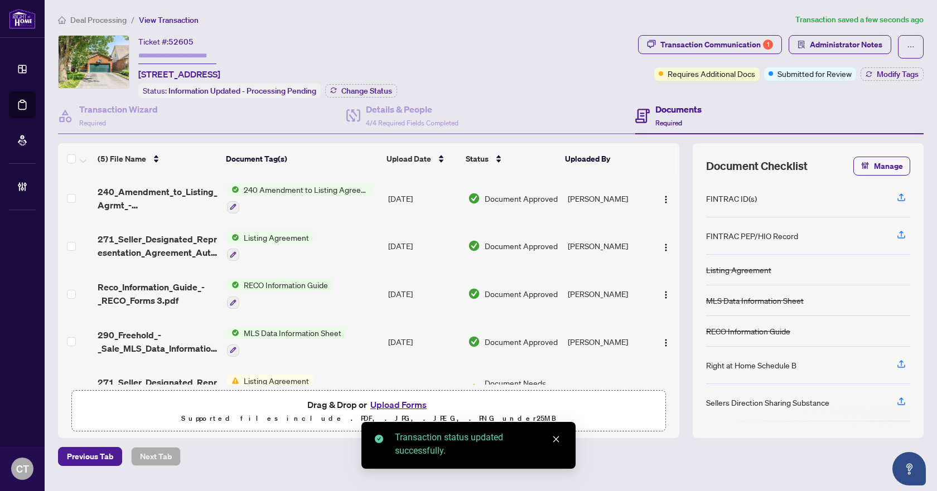
click at [98, 19] on span "Deal Processing" at bounding box center [98, 20] width 56 height 10
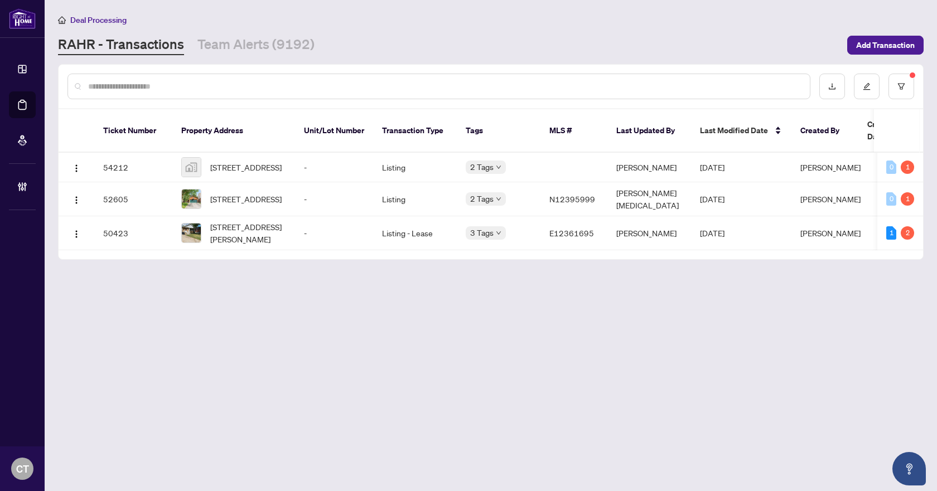
click at [228, 56] on main "Deal Processing [PERSON_NAME] - Transactions Team Alerts (9192) Add Transaction…" at bounding box center [491, 245] width 892 height 491
click at [194, 50] on div "[PERSON_NAME] - Transactions Team Alerts (9192)" at bounding box center [186, 45] width 257 height 20
click at [148, 44] on link "RAHR - Transactions" at bounding box center [121, 45] width 126 height 20
click at [284, 41] on link "Team Alerts (9192)" at bounding box center [255, 45] width 117 height 20
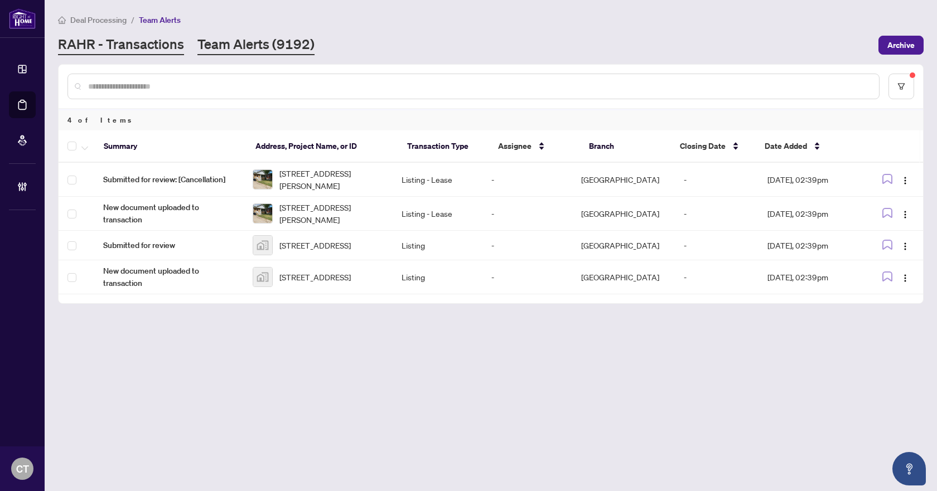
click at [159, 49] on link "RAHR - Transactions" at bounding box center [121, 45] width 126 height 20
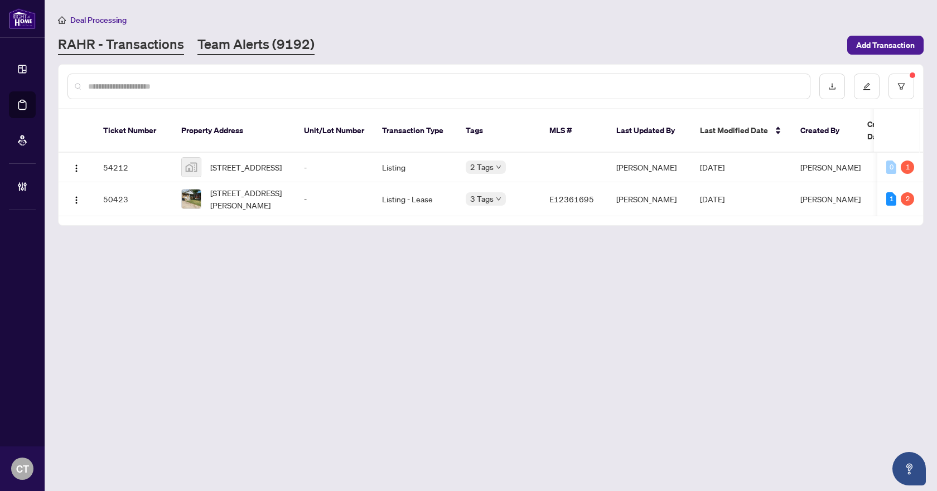
click at [294, 47] on link "Team Alerts (9192)" at bounding box center [255, 45] width 117 height 20
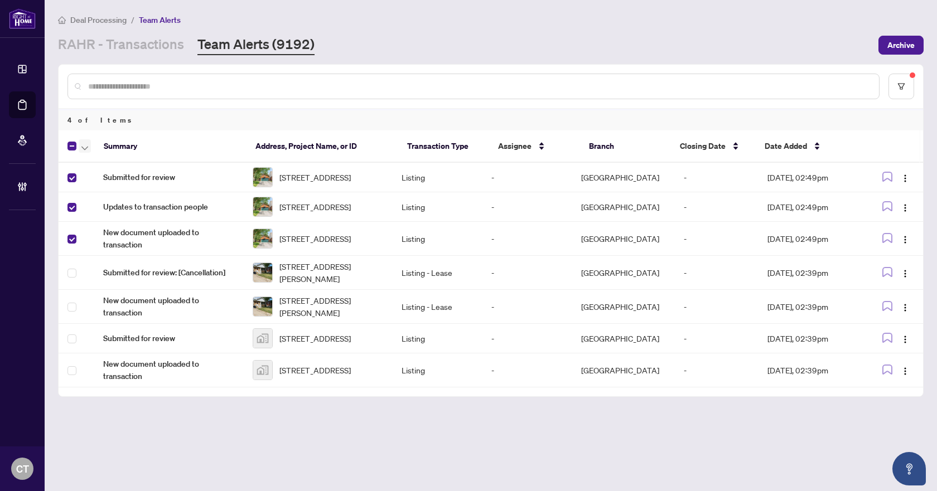
click at [81, 141] on button "button" at bounding box center [85, 145] width 12 height 13
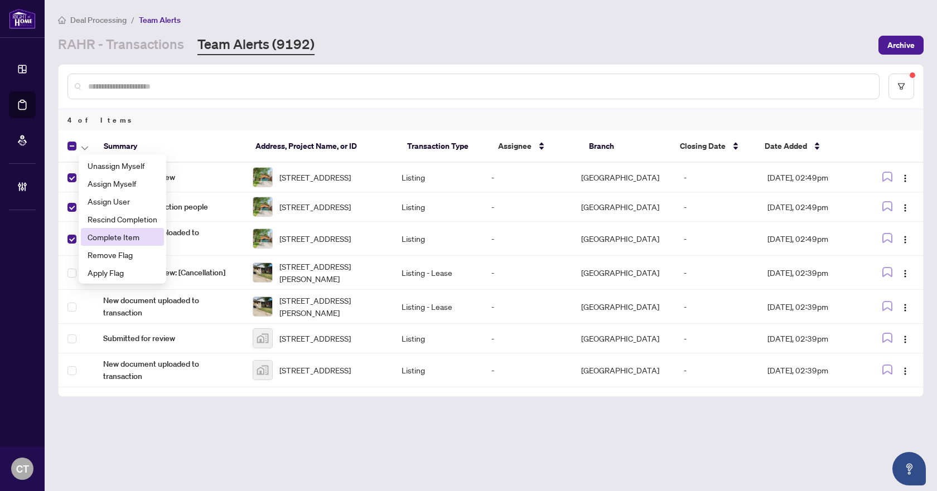
click at [89, 235] on span "Complete Item" at bounding box center [123, 237] width 70 height 12
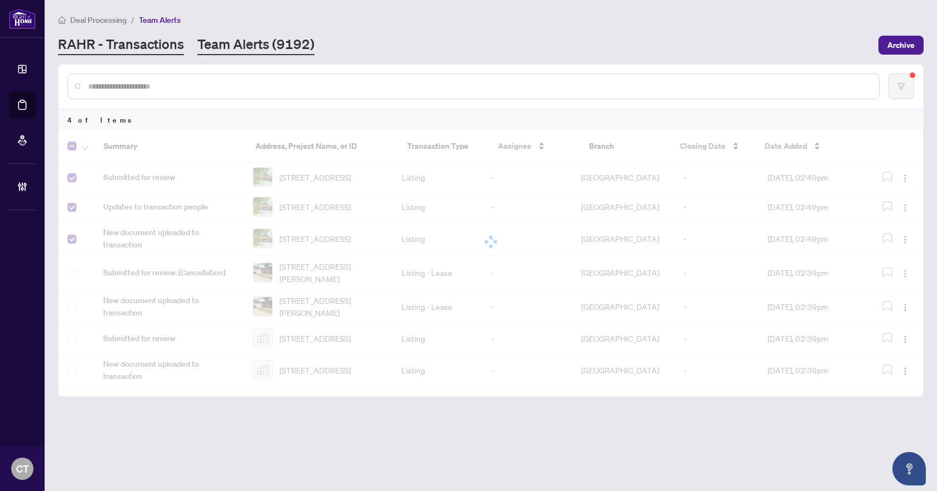
click at [148, 43] on link "RAHR - Transactions" at bounding box center [121, 45] width 126 height 20
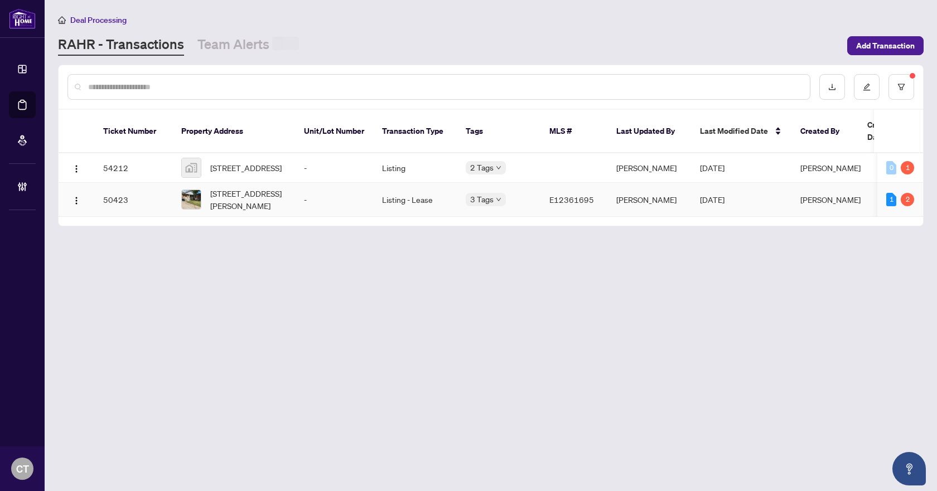
click at [316, 191] on td "-" at bounding box center [334, 200] width 78 height 34
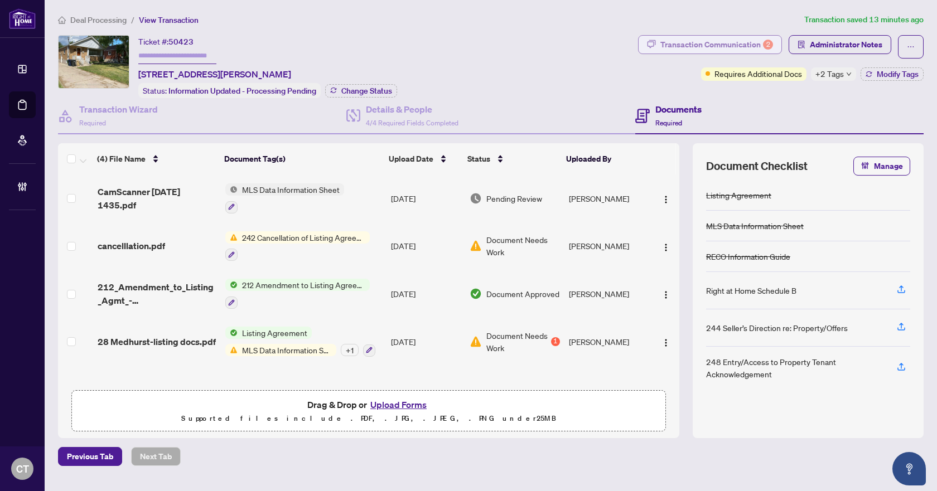
click at [698, 44] on div "Transaction Communication 2" at bounding box center [716, 45] width 113 height 18
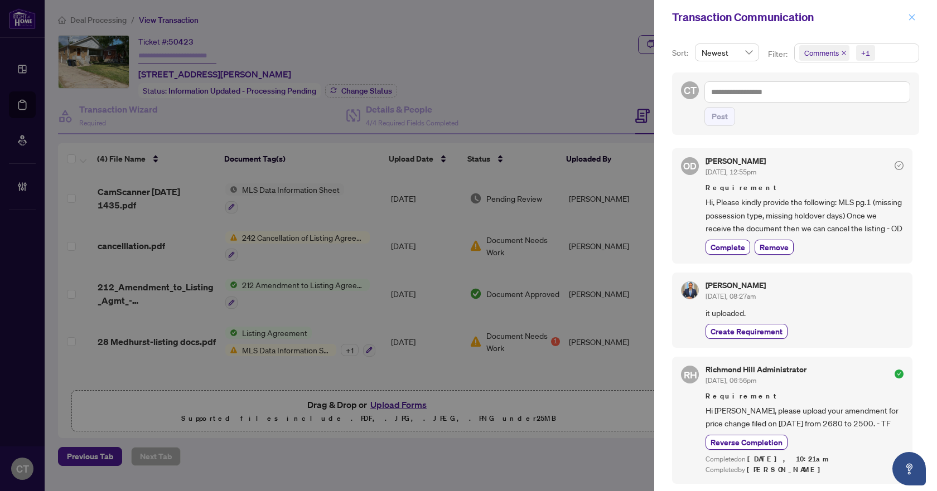
click at [913, 18] on icon "close" at bounding box center [912, 17] width 8 height 8
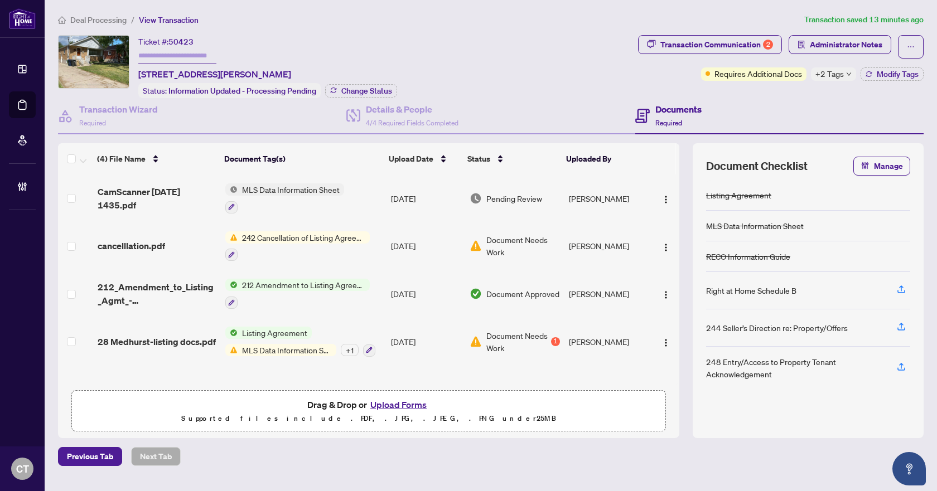
click at [105, 23] on span "Deal Processing" at bounding box center [98, 20] width 56 height 10
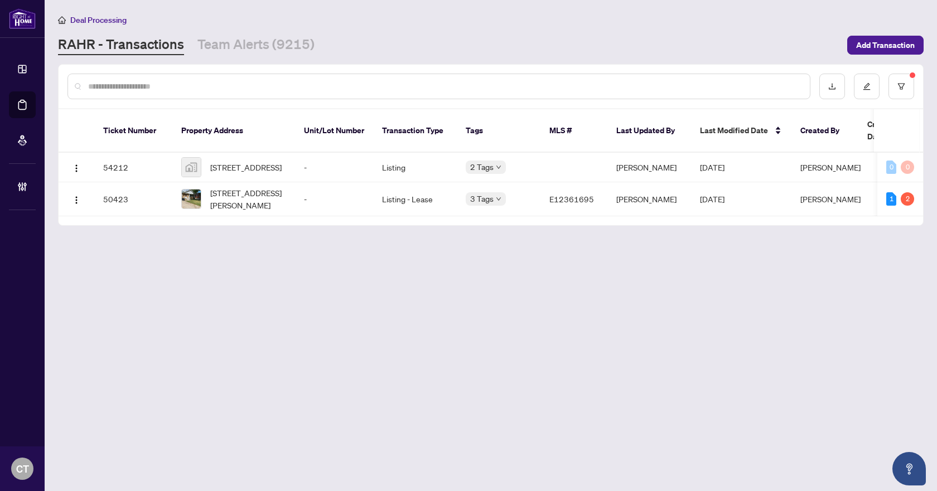
click at [400, 384] on main "Deal Processing [PERSON_NAME] - Transactions Team Alerts (9215) Add Transaction…" at bounding box center [491, 245] width 892 height 491
